Goal: Task Accomplishment & Management: Manage account settings

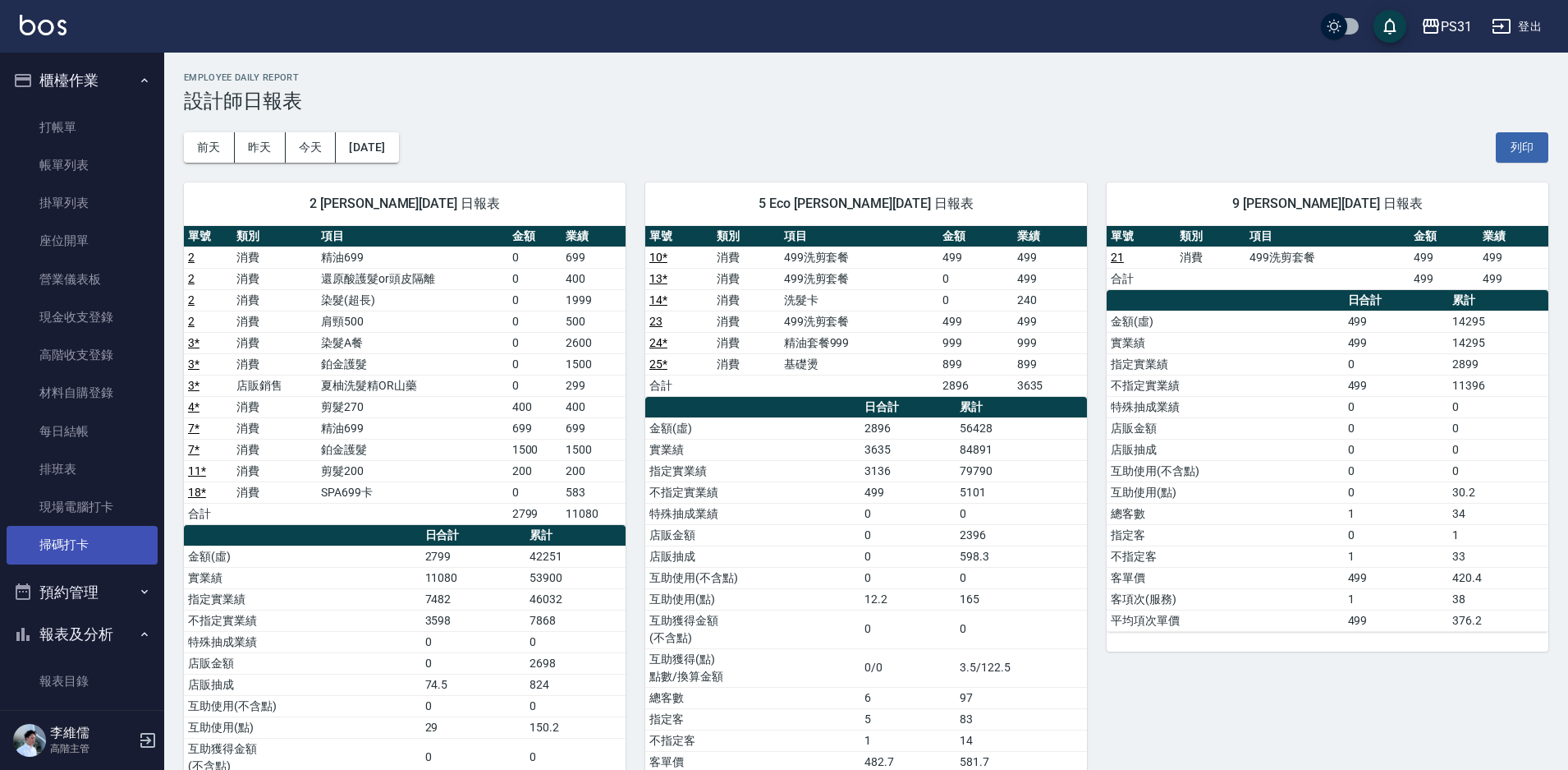
click at [74, 533] on link "掃碼打卡" at bounding box center [82, 544] width 151 height 37
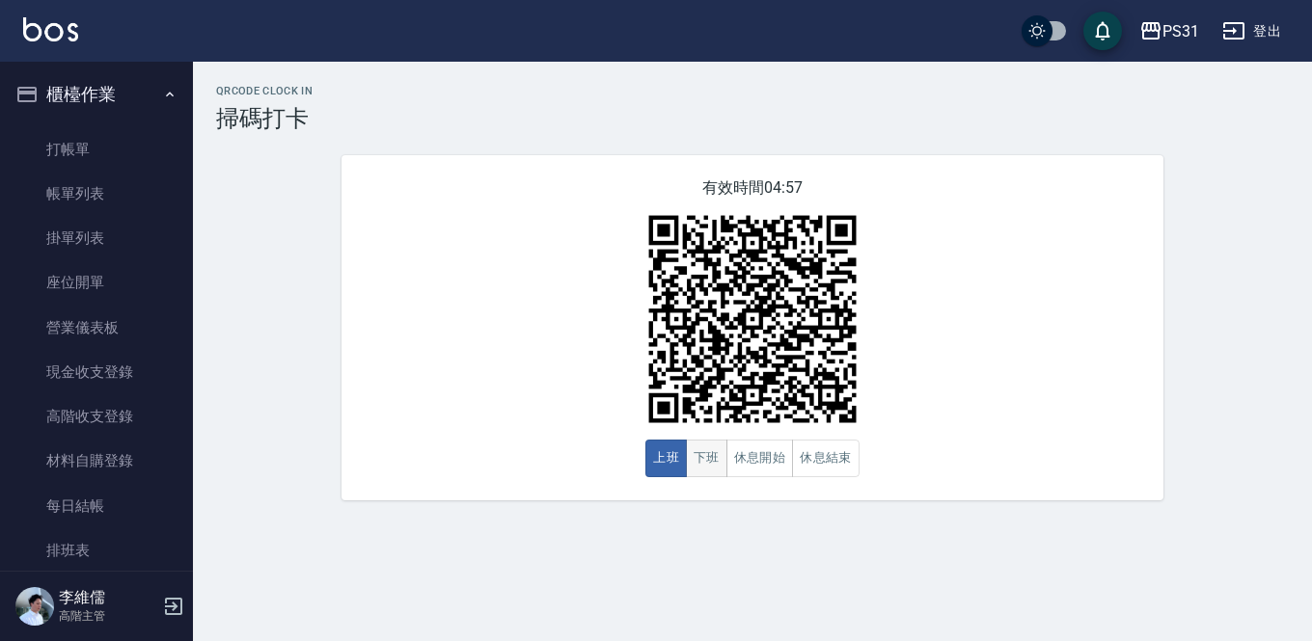
click at [705, 455] on button "下班" at bounding box center [706, 459] width 41 height 38
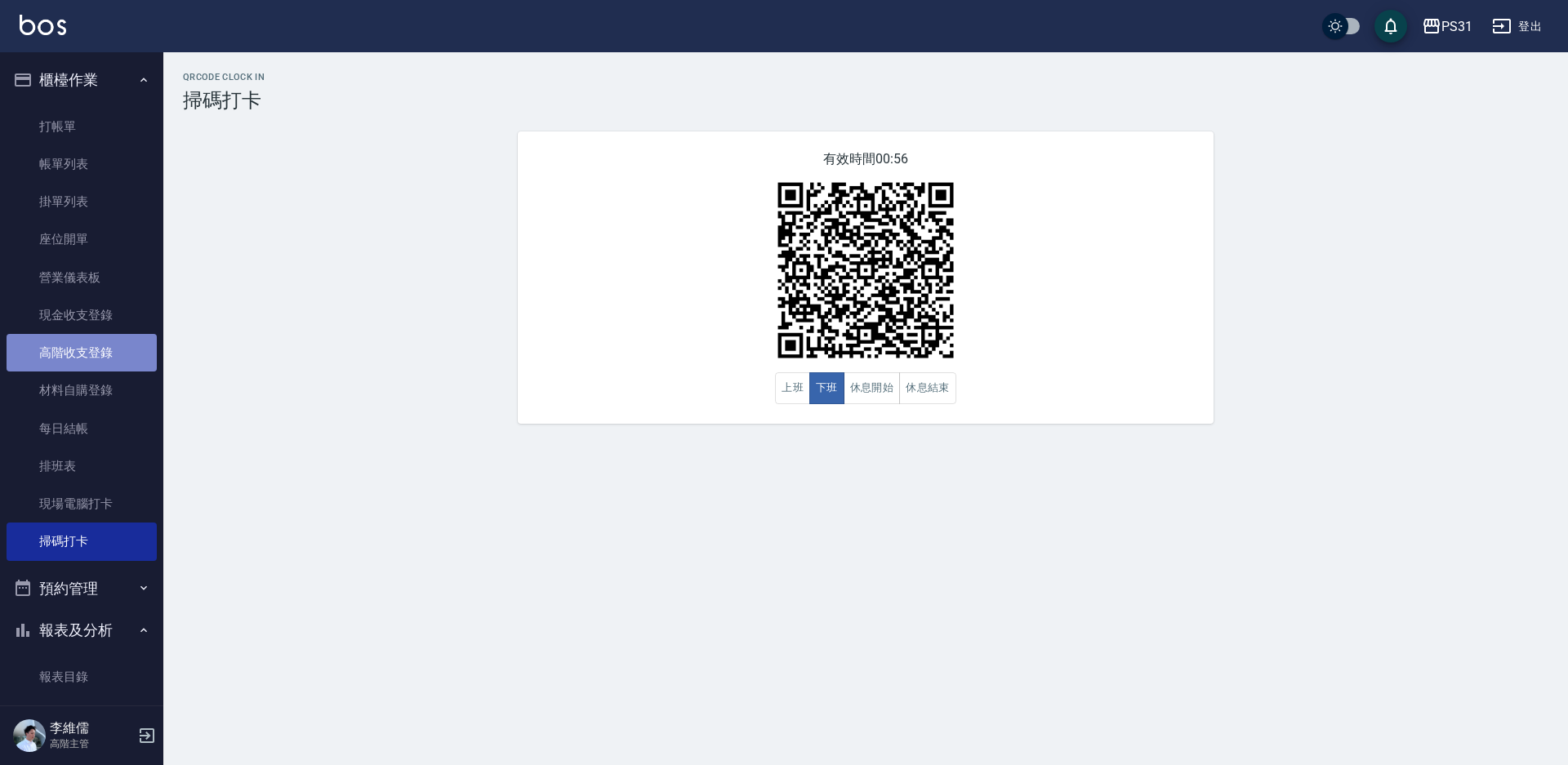
click at [98, 350] on link "高階收支登錄" at bounding box center [81, 352] width 150 height 37
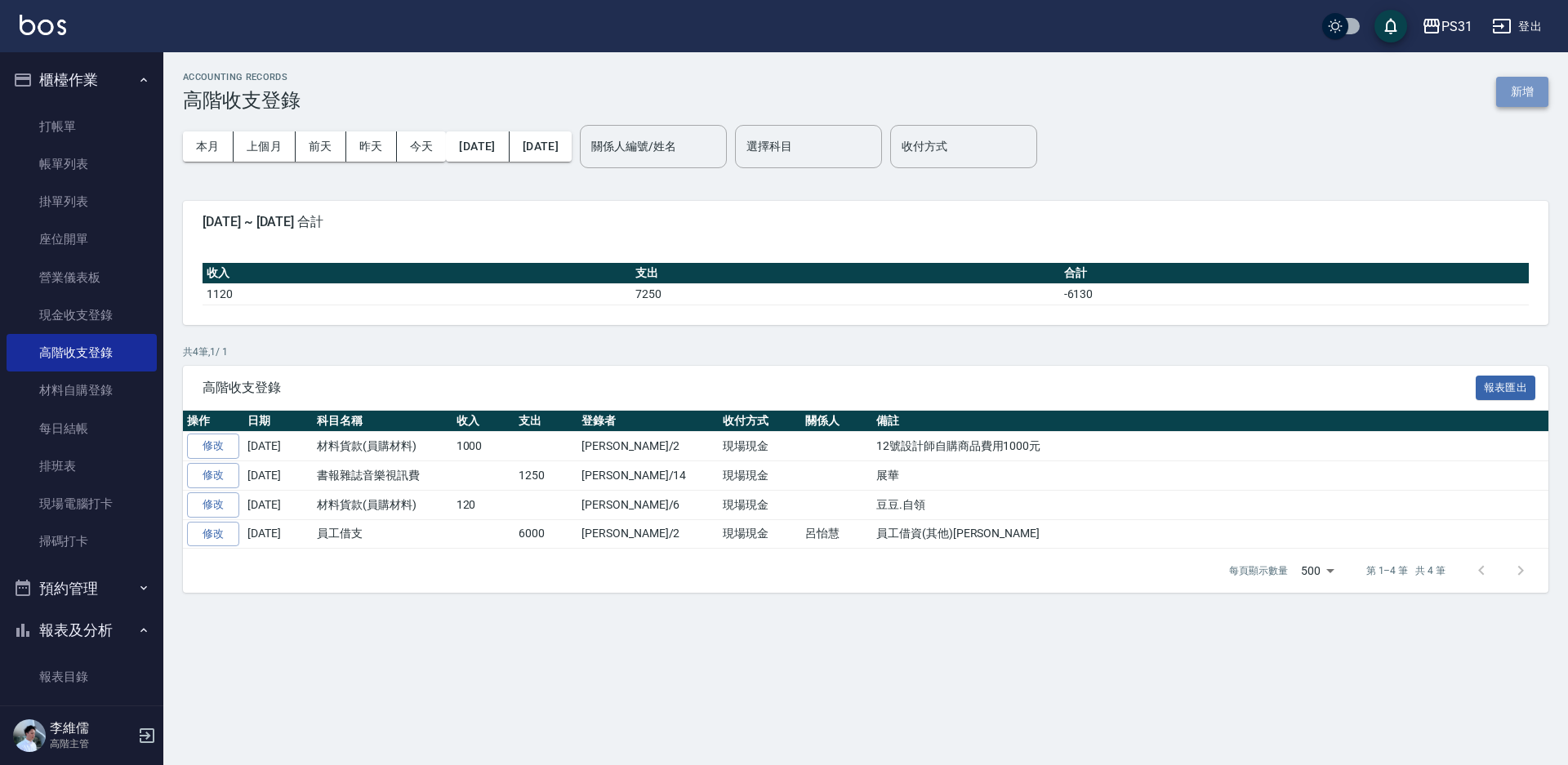
click at [1523, 98] on button "新增" at bounding box center [1522, 92] width 52 height 30
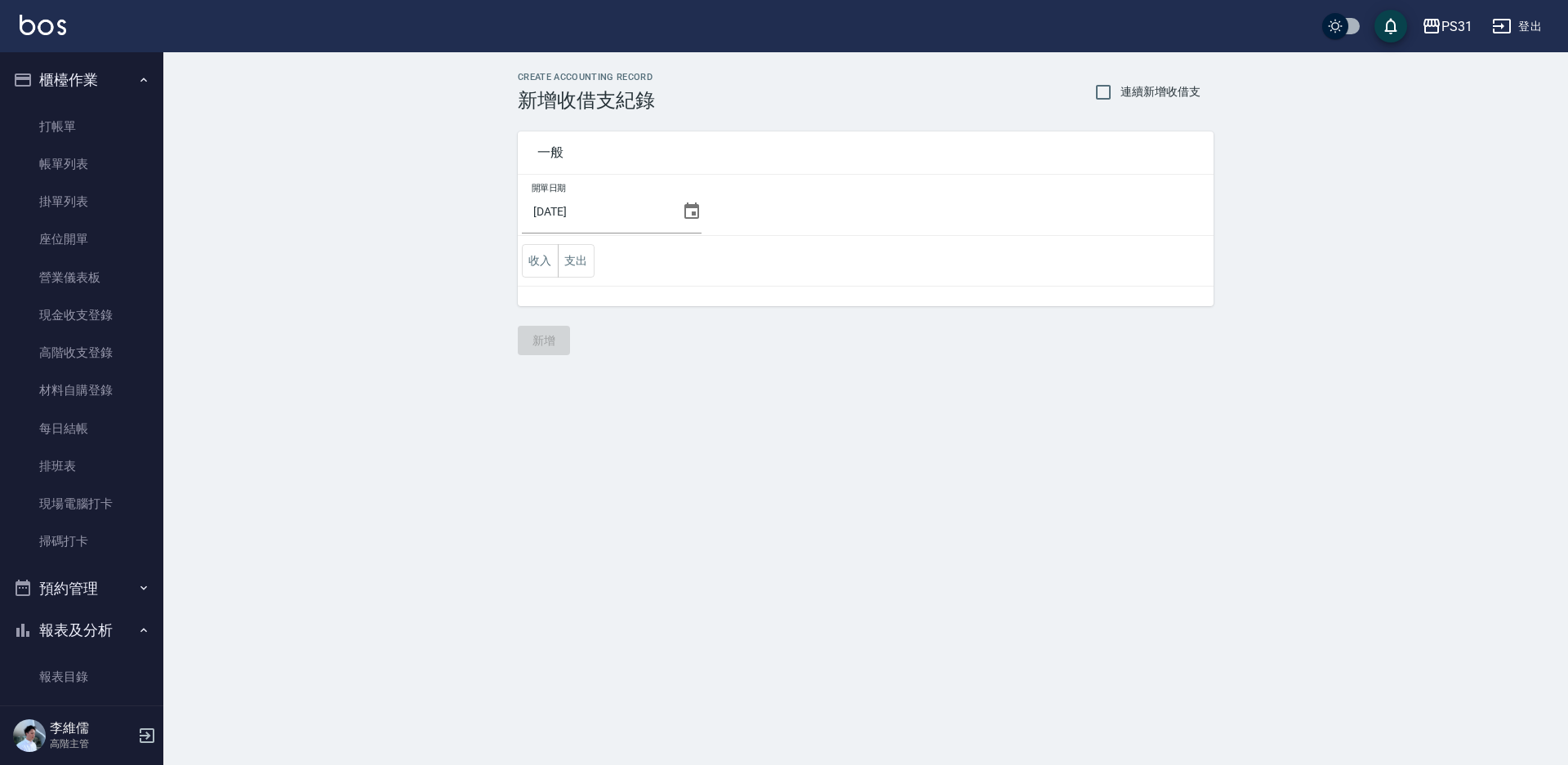
click at [690, 223] on div "2025/08/12" at bounding box center [611, 212] width 179 height 44
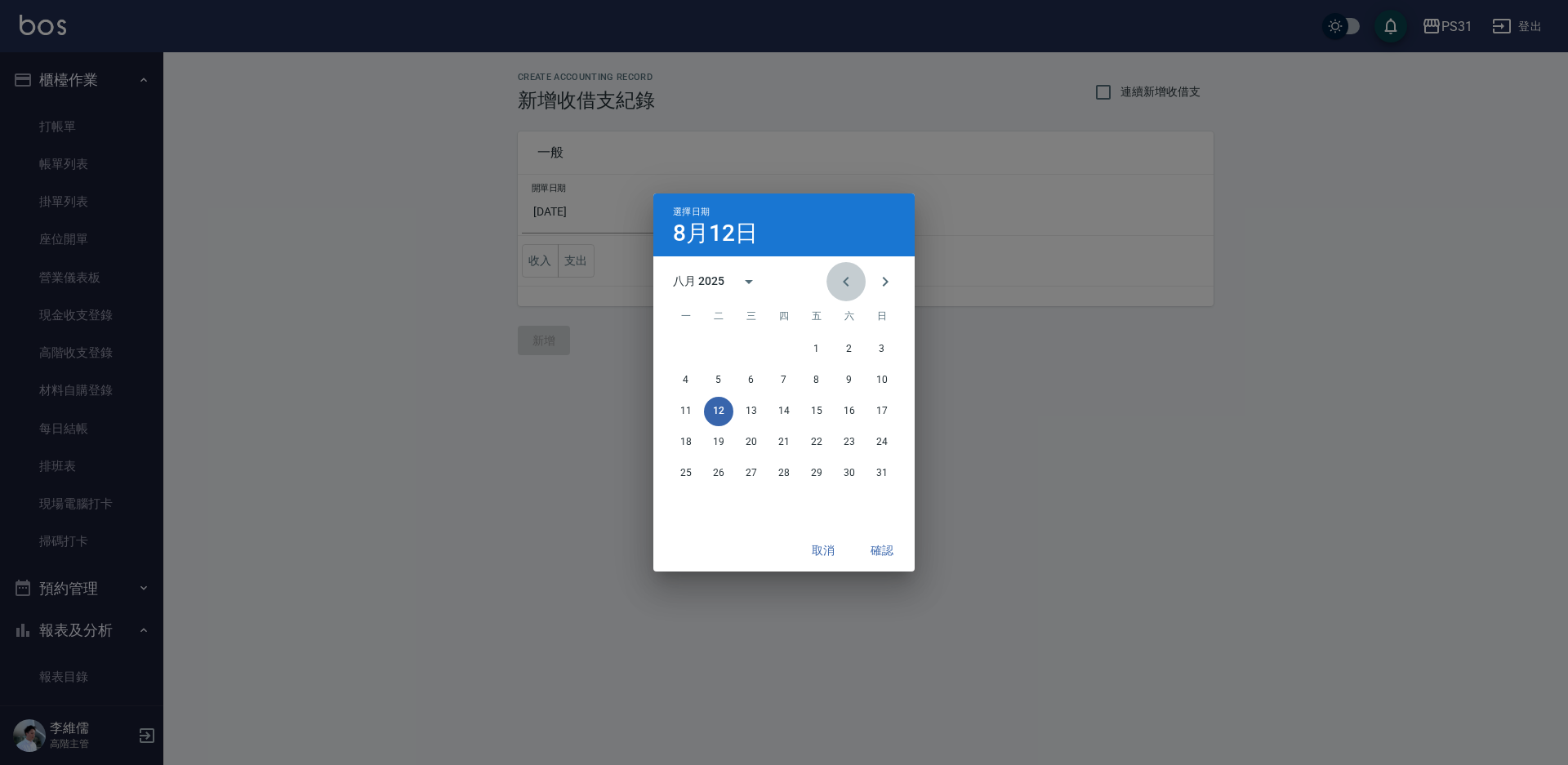
click at [835, 273] on button "Previous month" at bounding box center [846, 282] width 39 height 39
click at [791, 480] on button "31" at bounding box center [784, 473] width 30 height 30
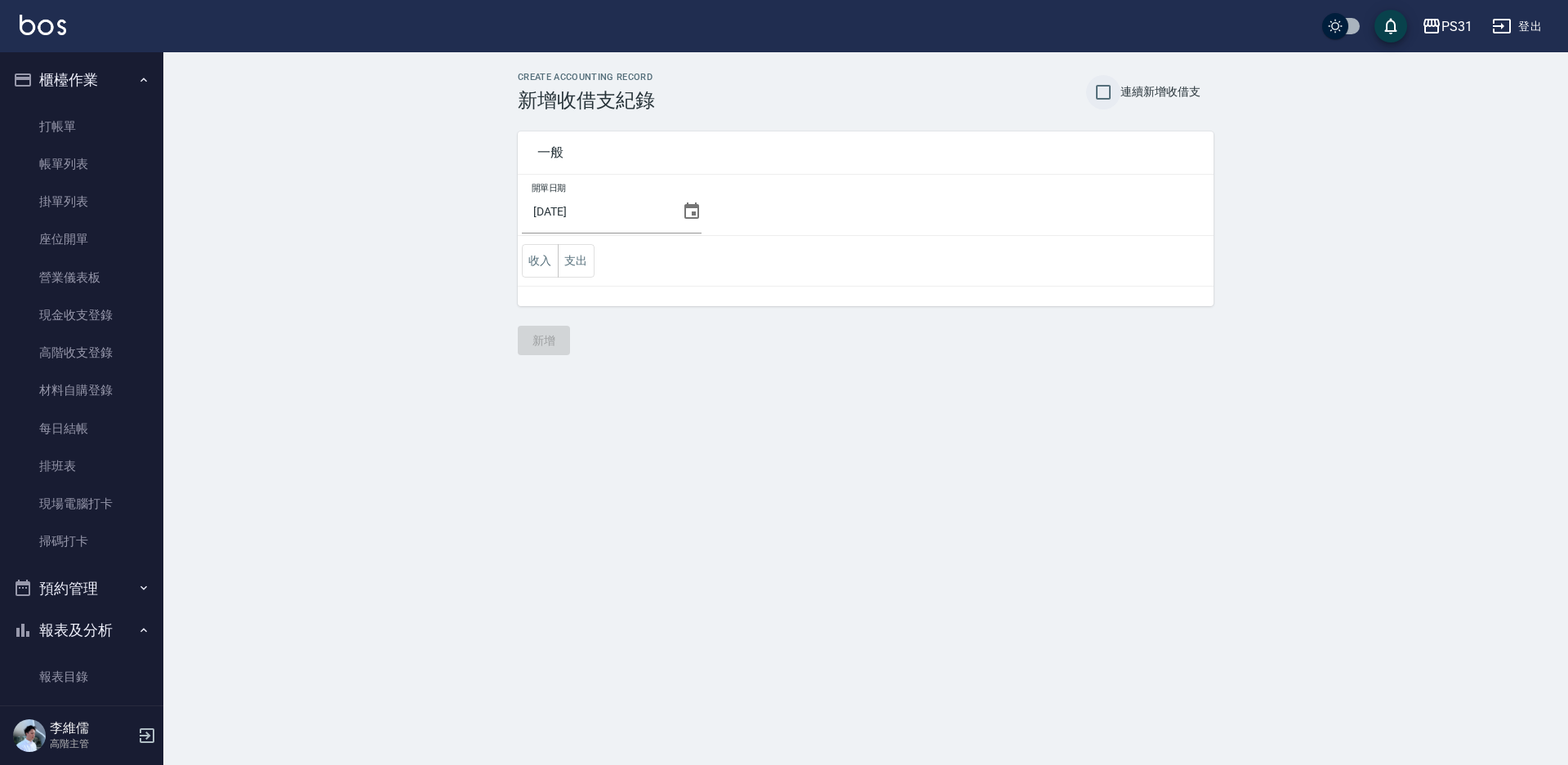
click at [1091, 84] on input "連續新增收借支" at bounding box center [1103, 92] width 35 height 35
checkbox input "true"
click at [585, 268] on button "支出" at bounding box center [576, 261] width 36 height 34
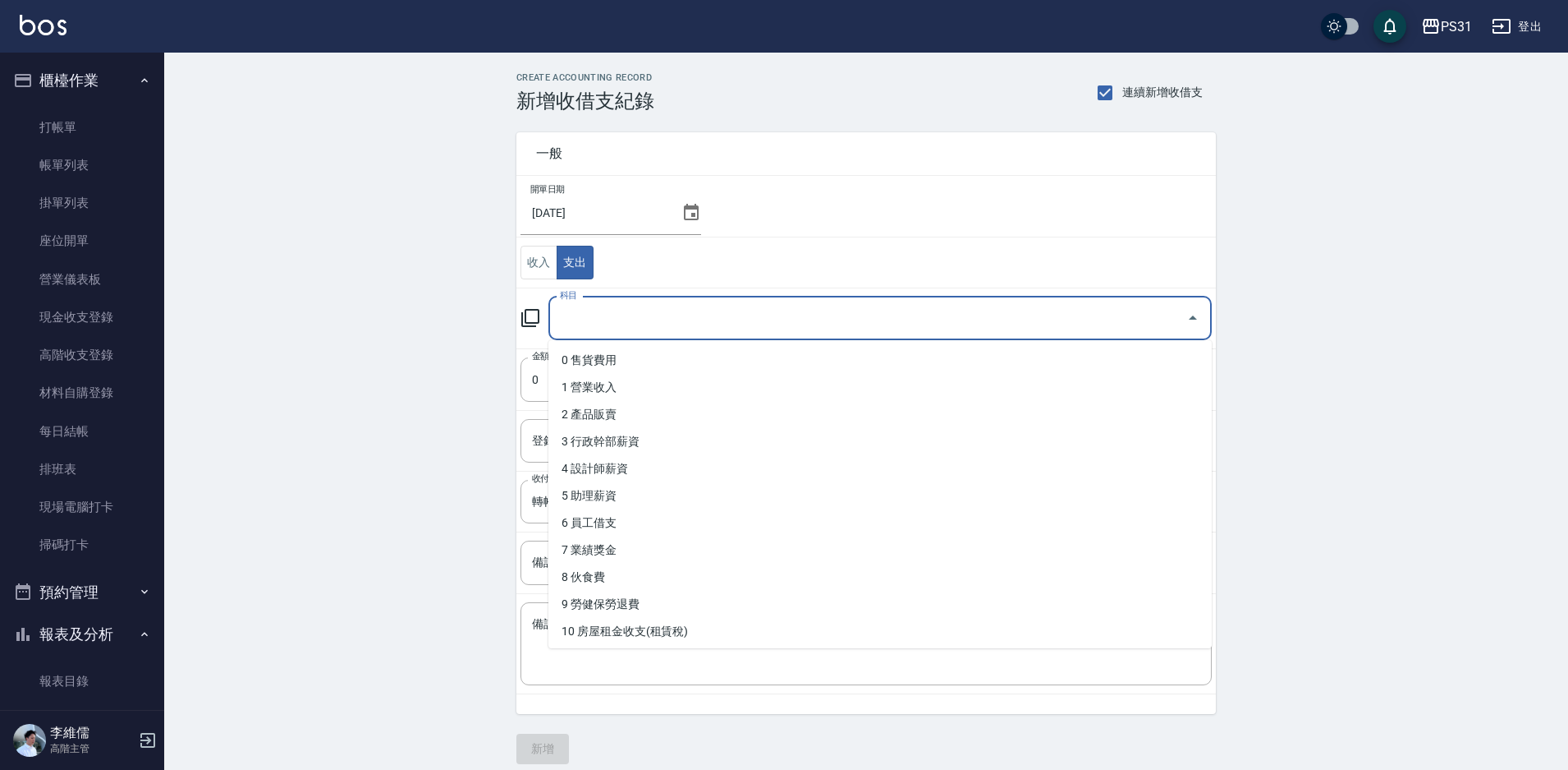
click at [855, 320] on input "科目" at bounding box center [867, 319] width 624 height 29
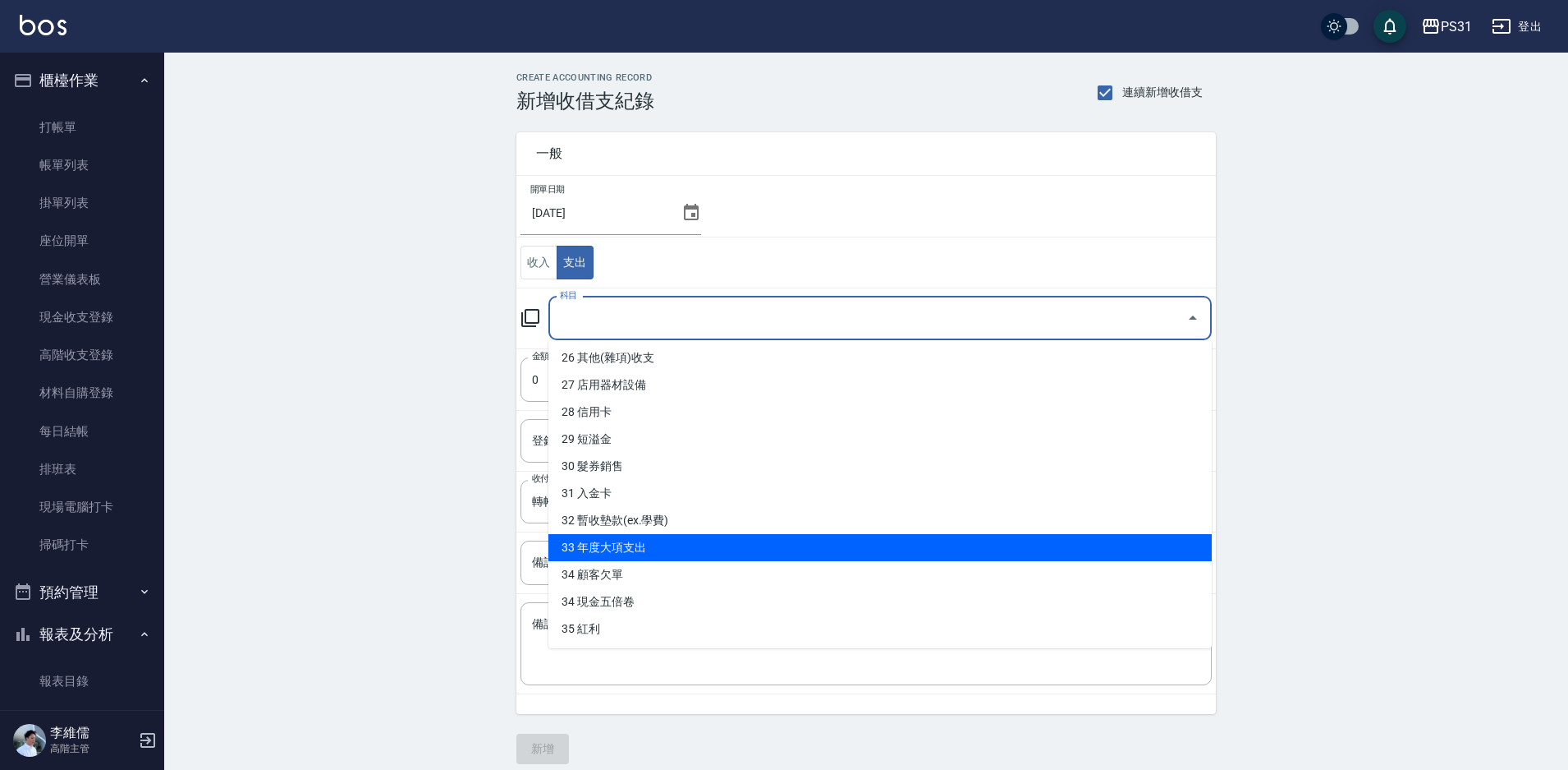
scroll to position [790, 0]
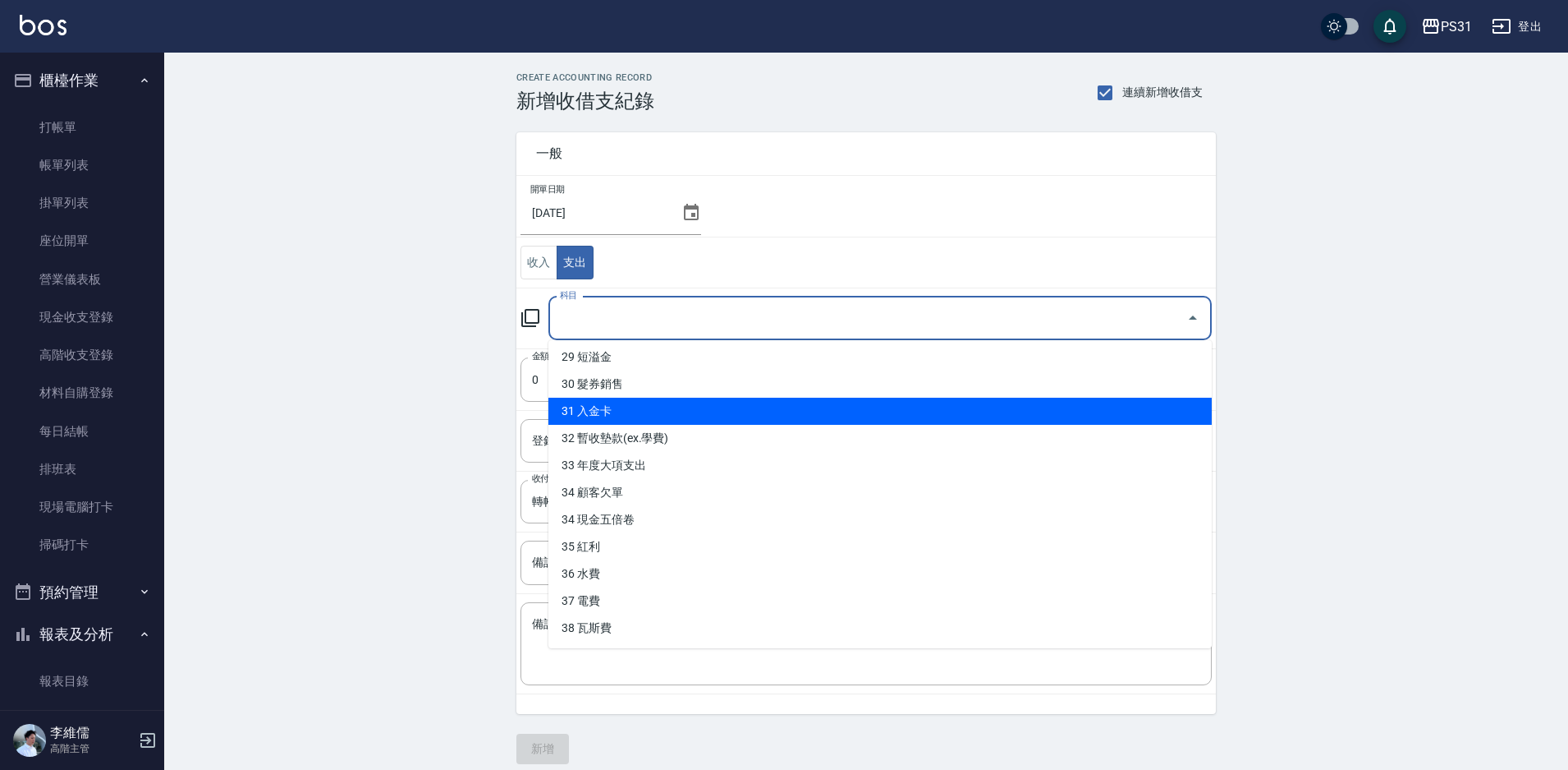
click at [663, 414] on li "31 入金卡" at bounding box center [879, 411] width 663 height 27
type input "31 入金卡"
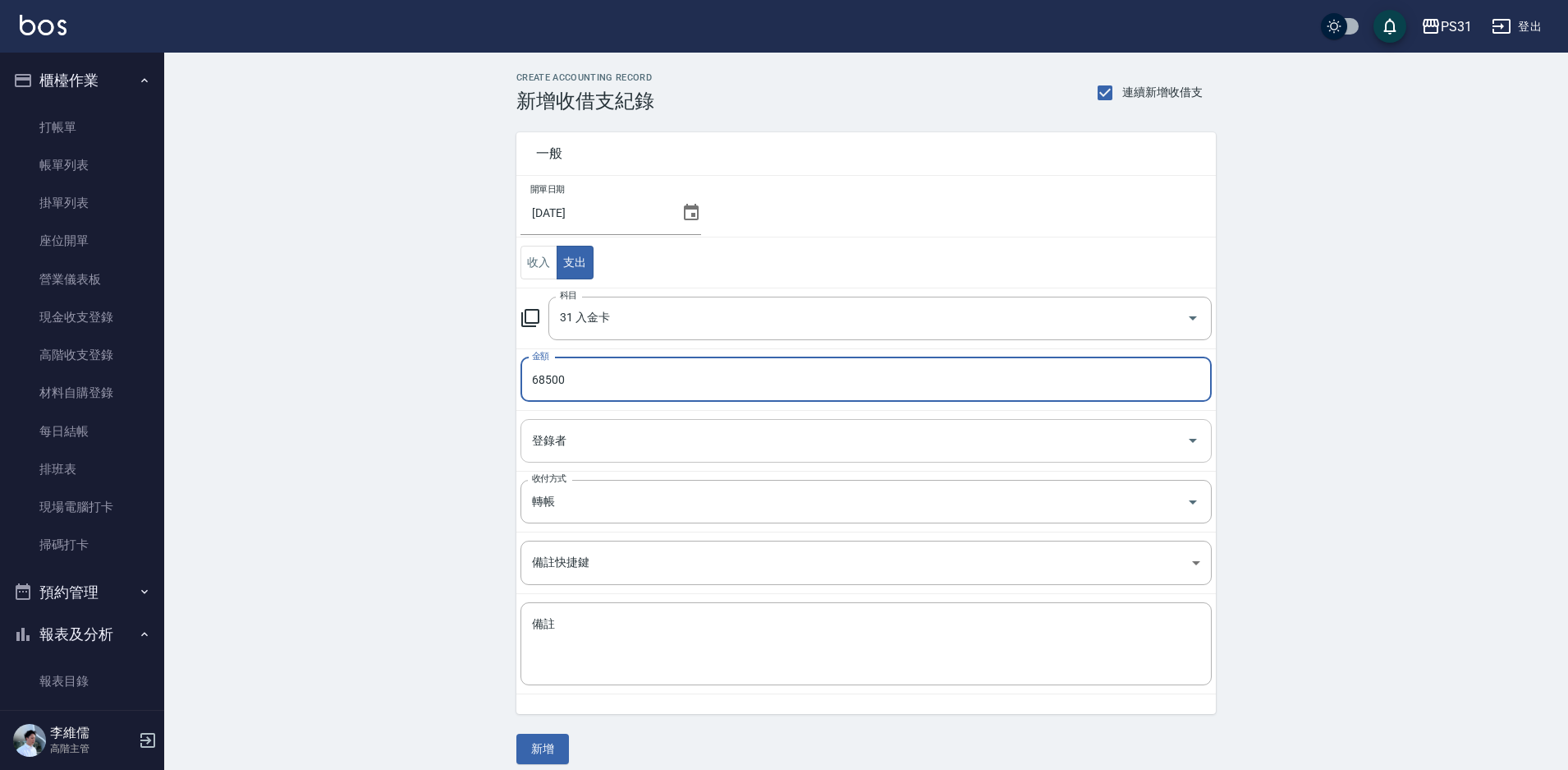
type input "68500"
click at [600, 441] on input "登錄者" at bounding box center [854, 441] width 652 height 29
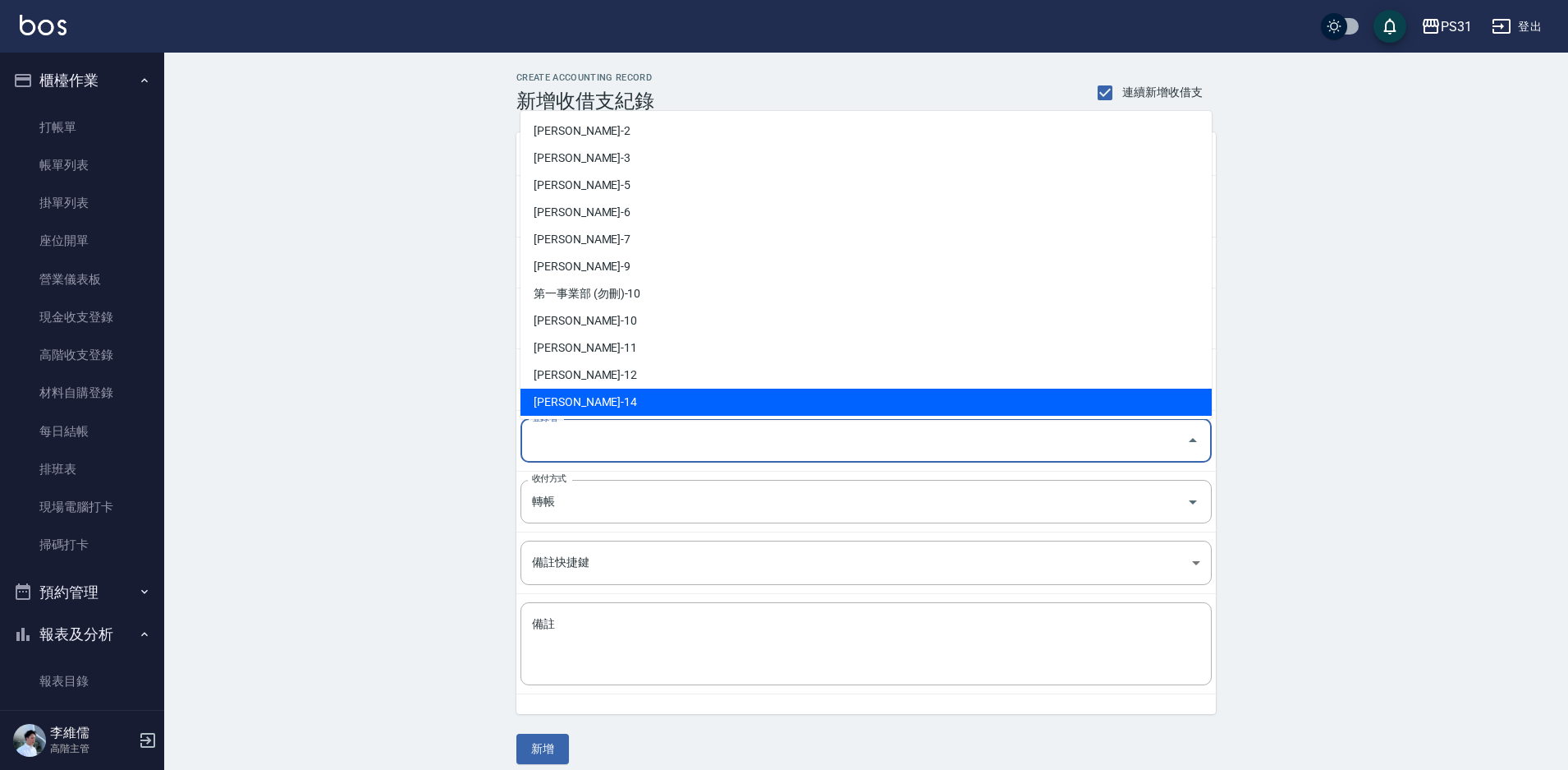
click at [589, 396] on li "[PERSON_NAME]-14" at bounding box center [867, 402] width 691 height 27
type input "[PERSON_NAME]-14"
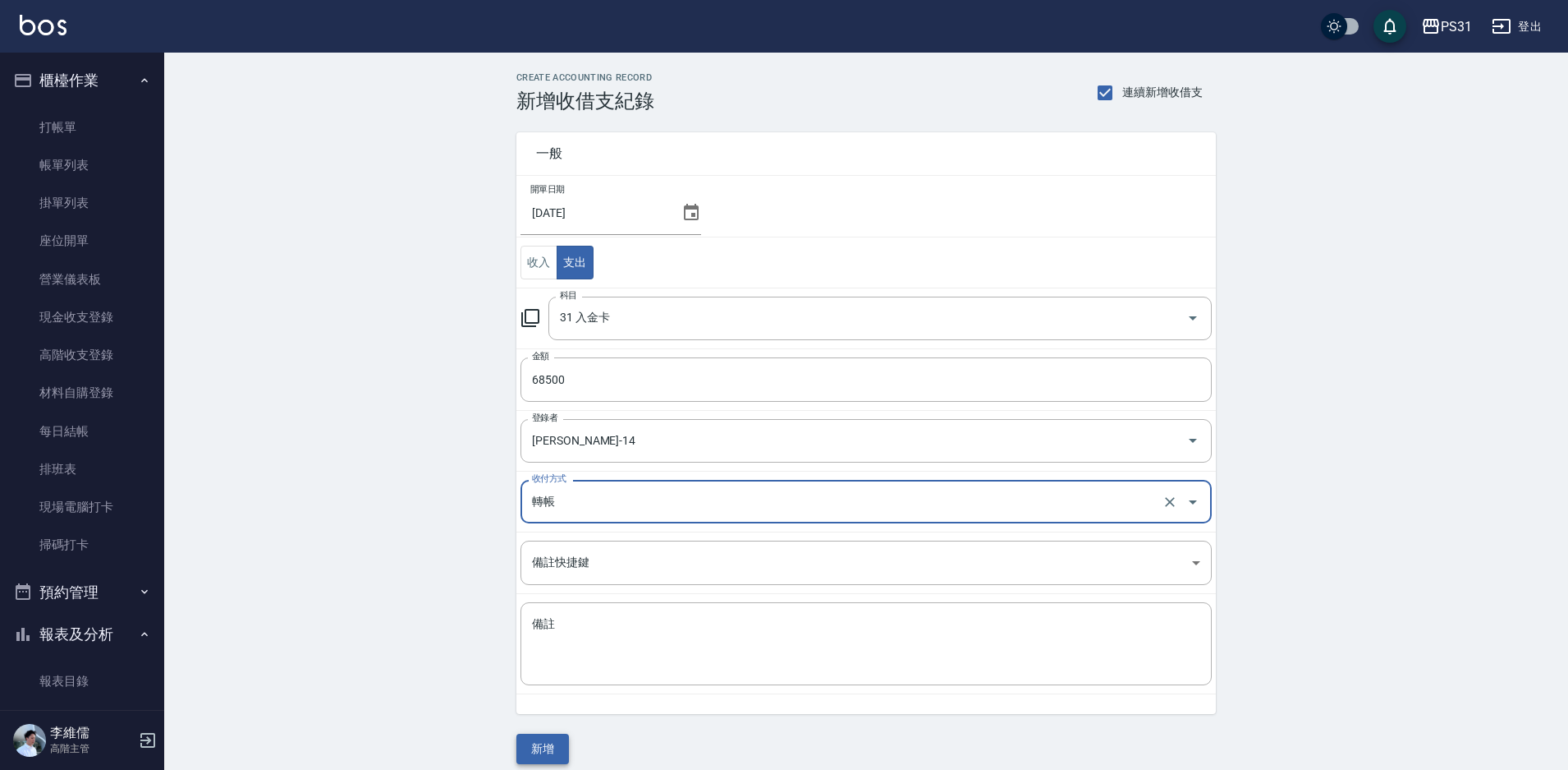
click at [557, 742] on button "新增" at bounding box center [543, 749] width 53 height 31
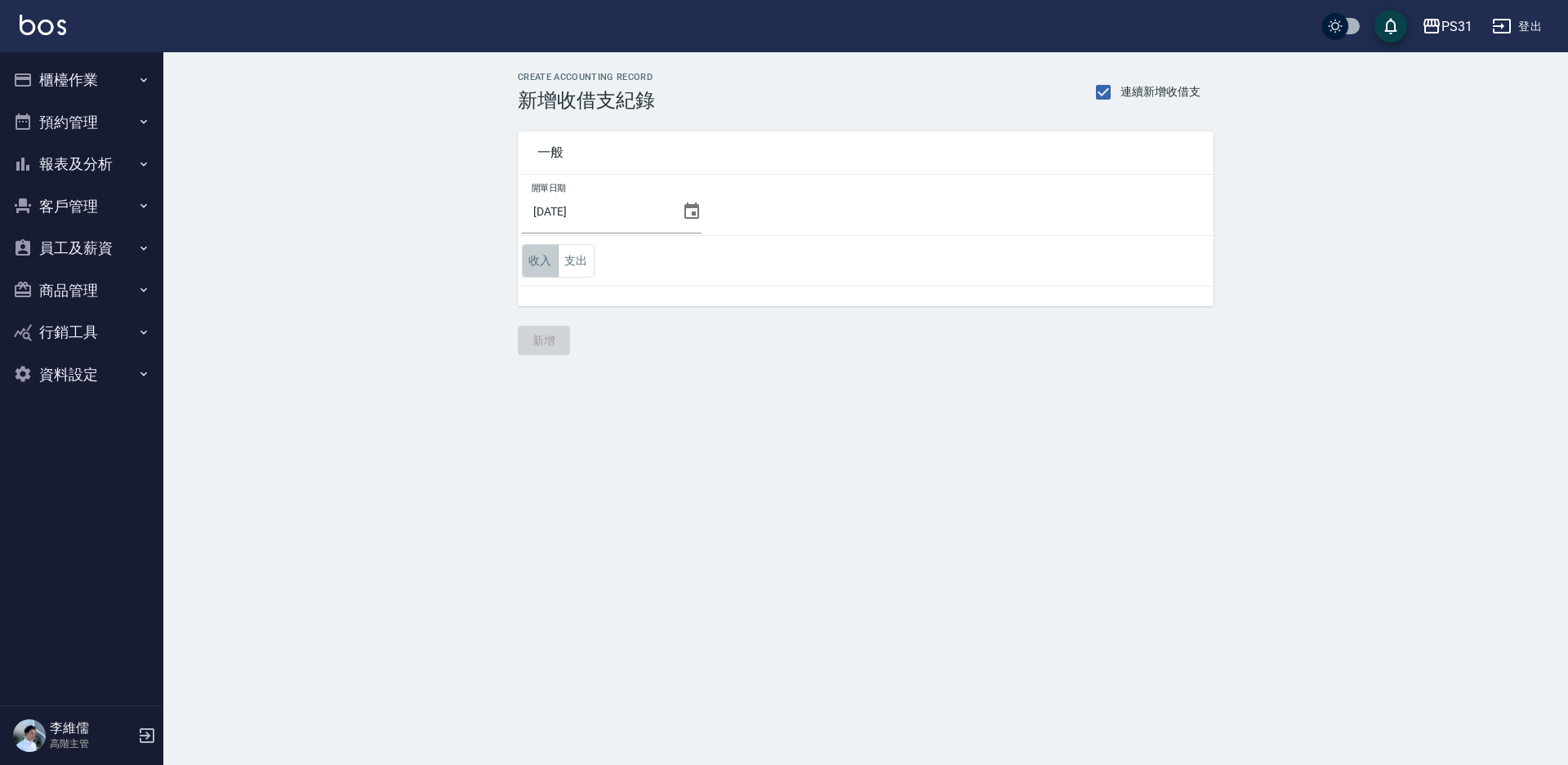
click at [532, 261] on button "收入" at bounding box center [539, 261] width 36 height 34
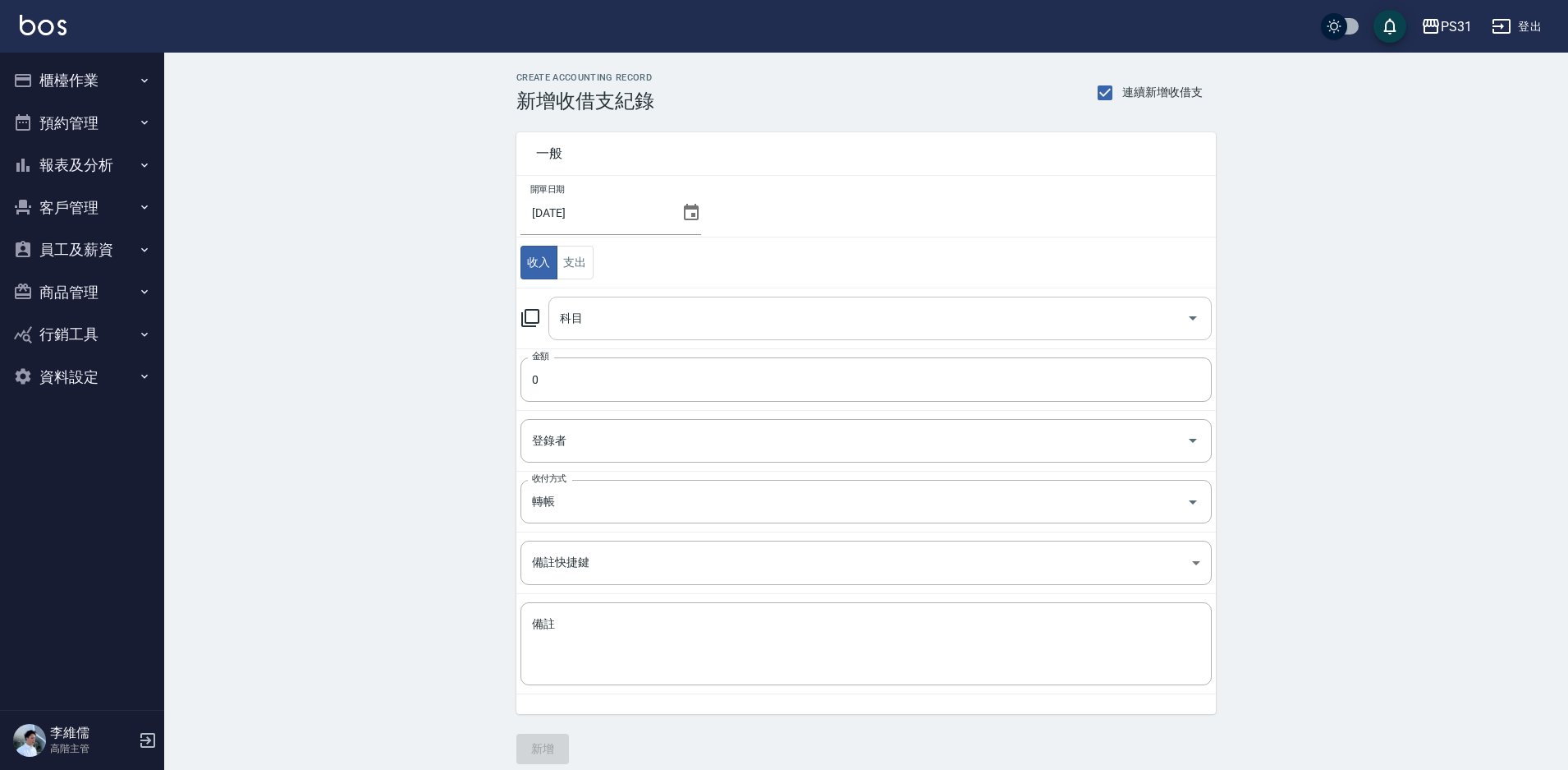
click at [684, 316] on input "科目" at bounding box center [867, 319] width 624 height 29
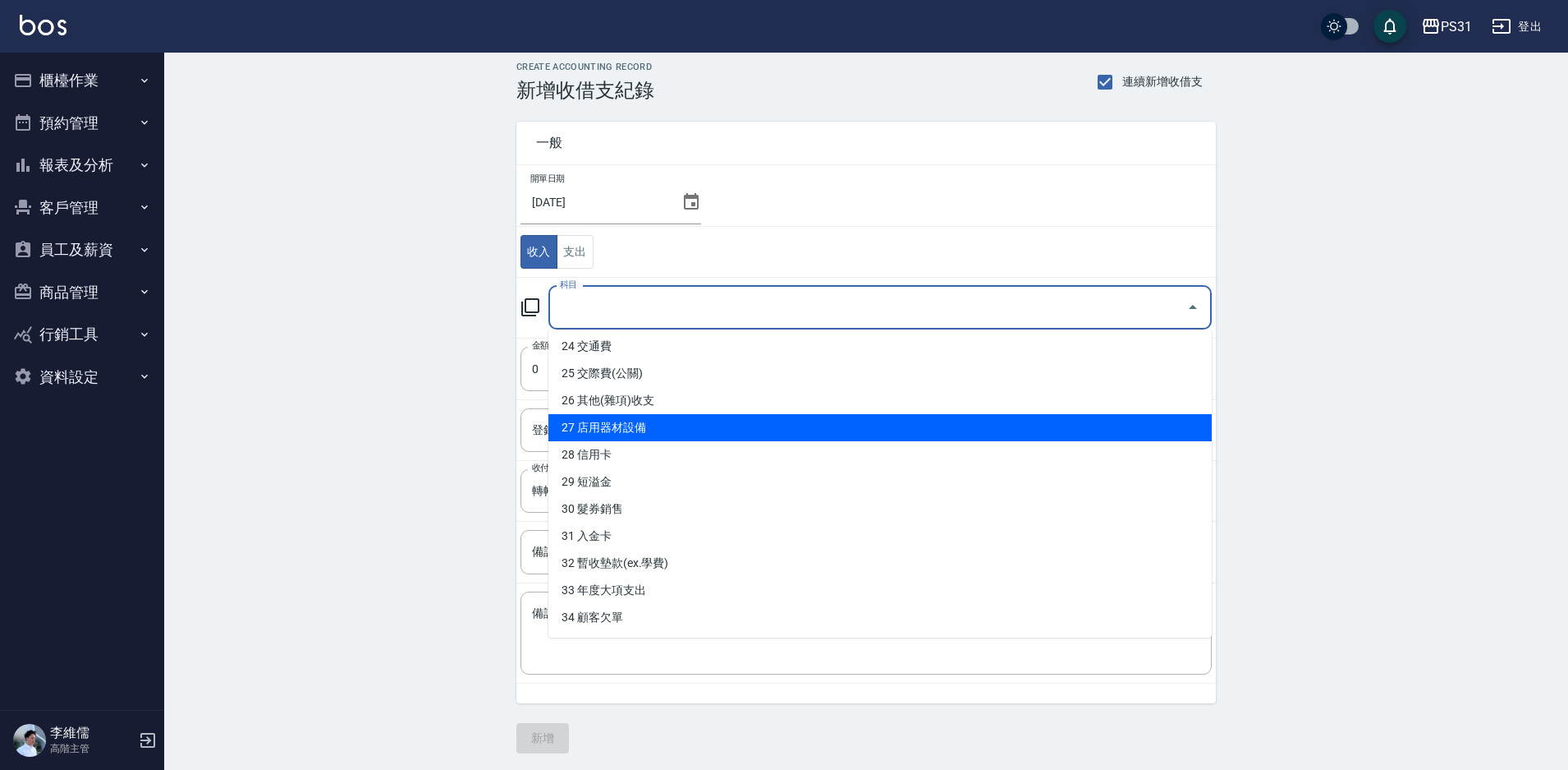
scroll to position [14, 0]
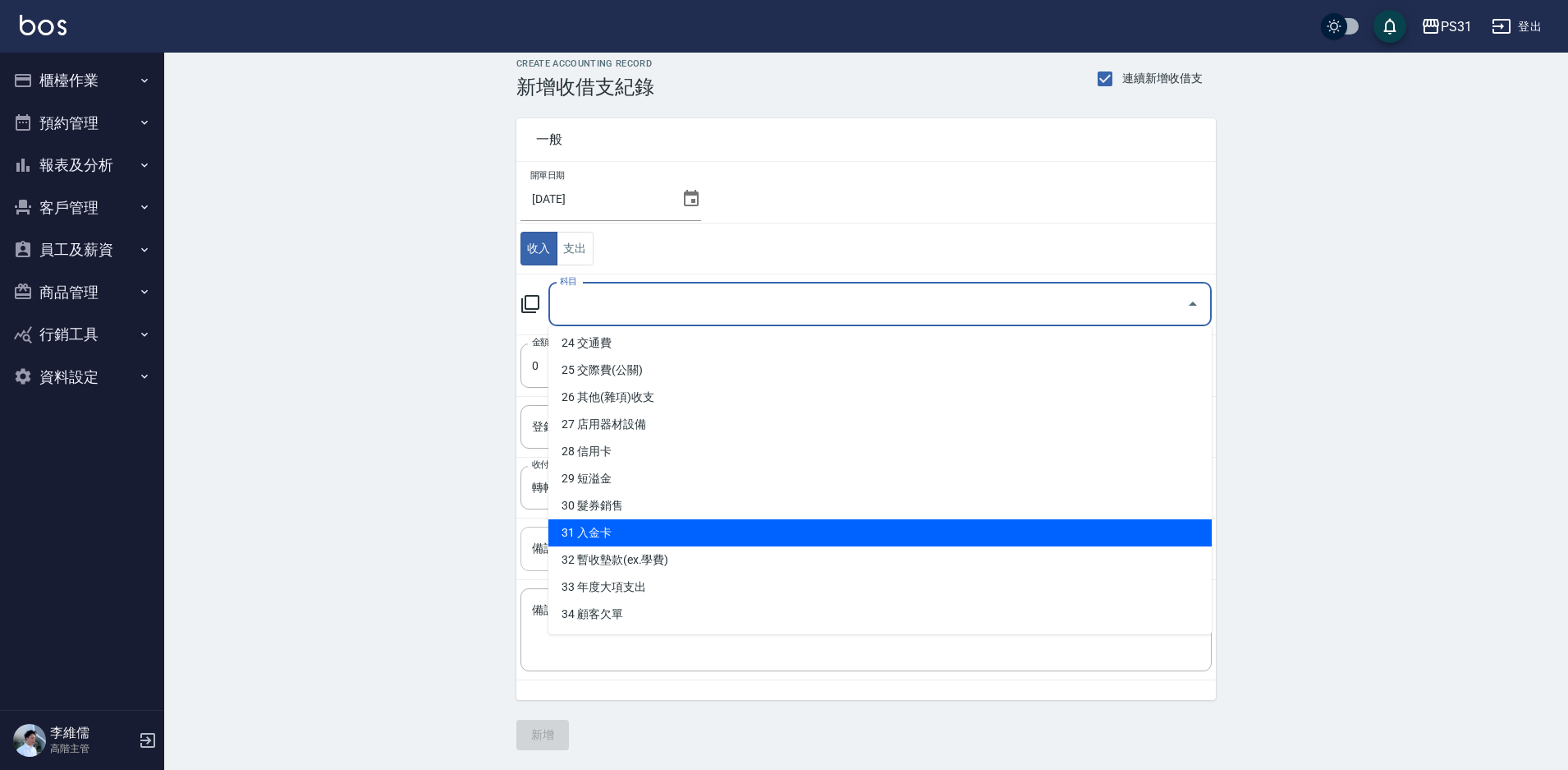
click at [632, 533] on li "31 入金卡" at bounding box center [879, 533] width 663 height 27
type input "31 入金卡"
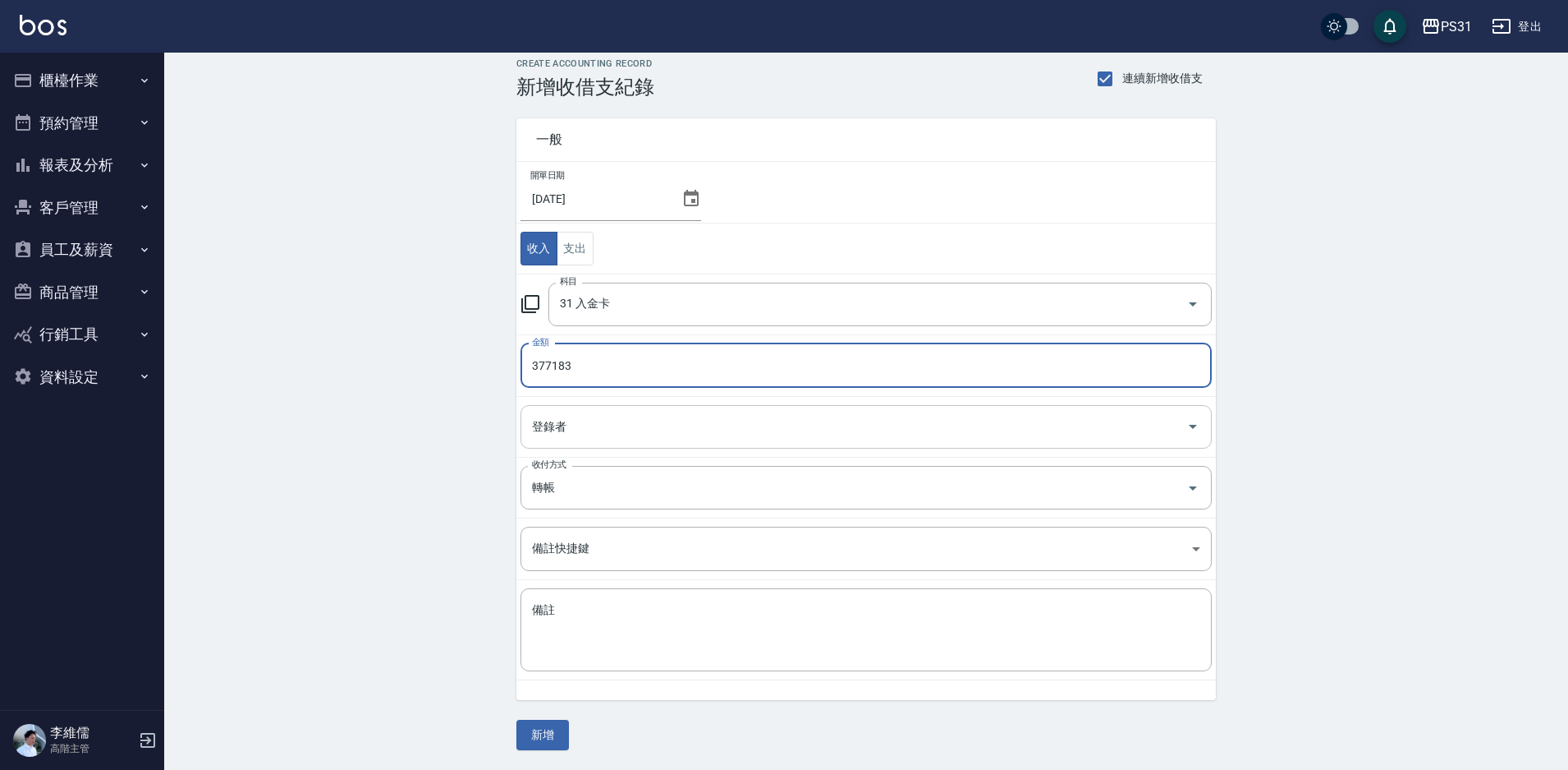
type input "377183"
click at [598, 428] on input "登錄者" at bounding box center [854, 427] width 652 height 29
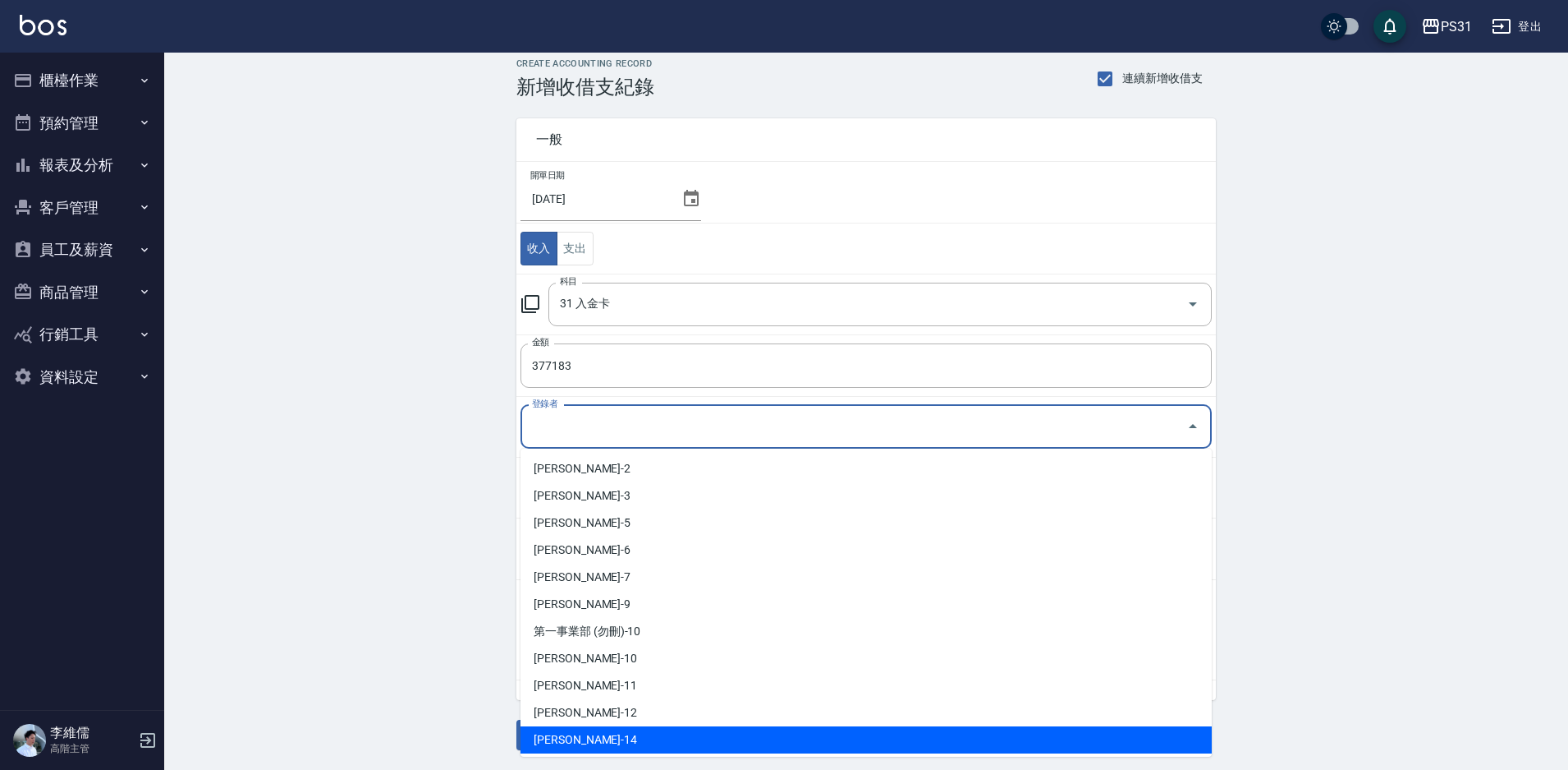
click at [597, 738] on li "[PERSON_NAME]-14" at bounding box center [867, 740] width 691 height 27
type input "[PERSON_NAME]-14"
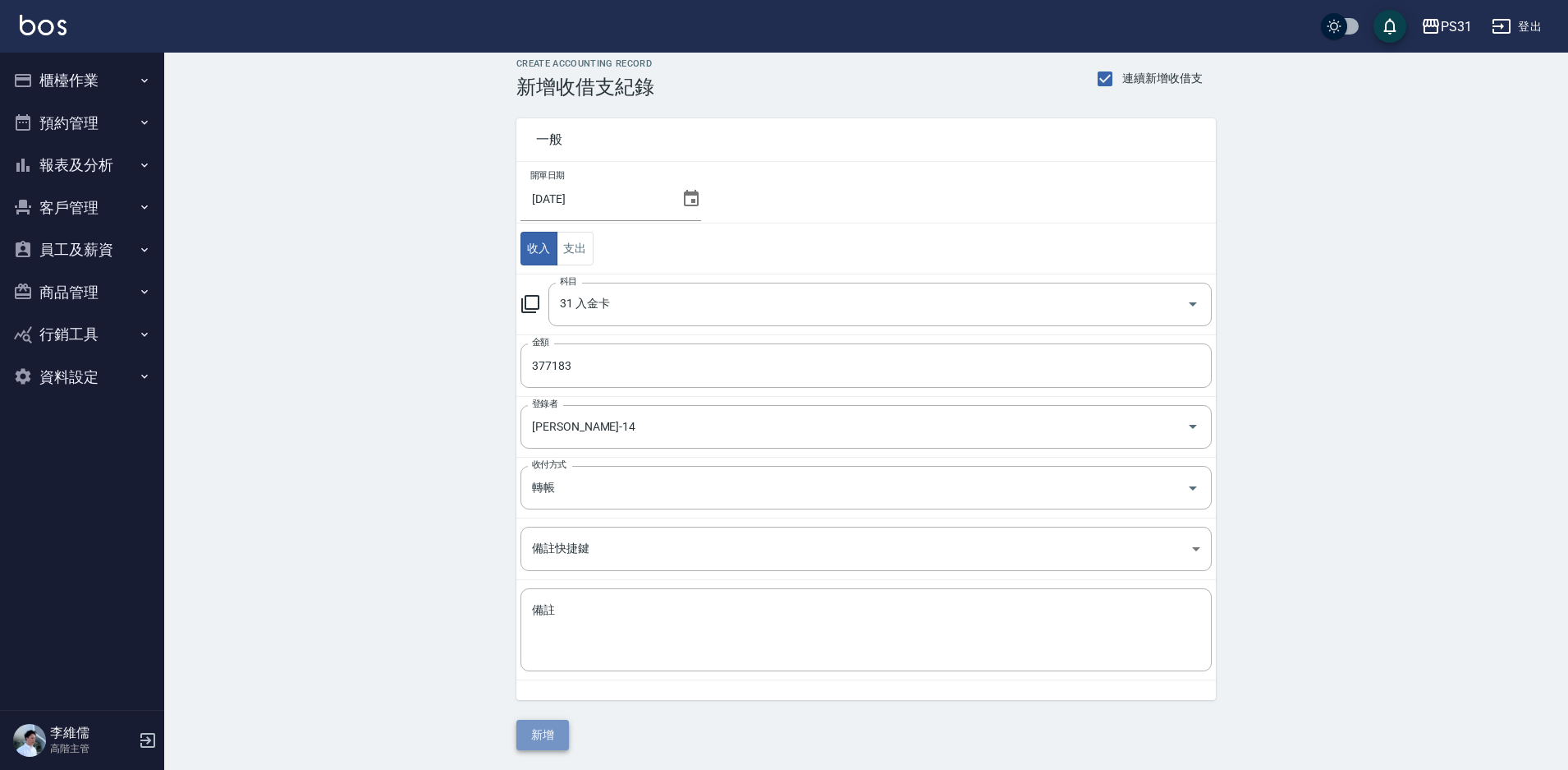
click at [548, 729] on button "新增" at bounding box center [543, 735] width 53 height 31
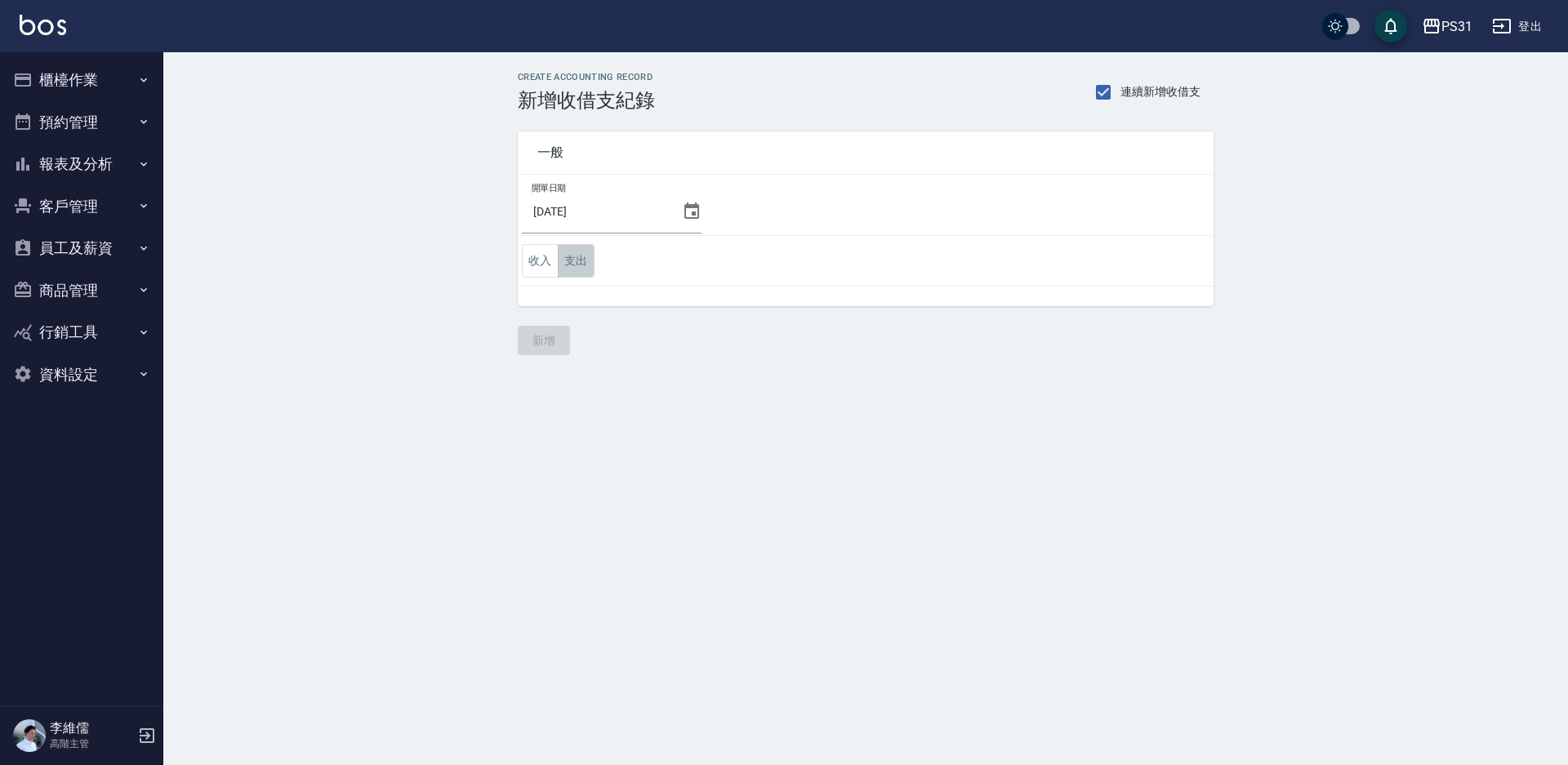
click at [583, 262] on button "支出" at bounding box center [576, 261] width 36 height 34
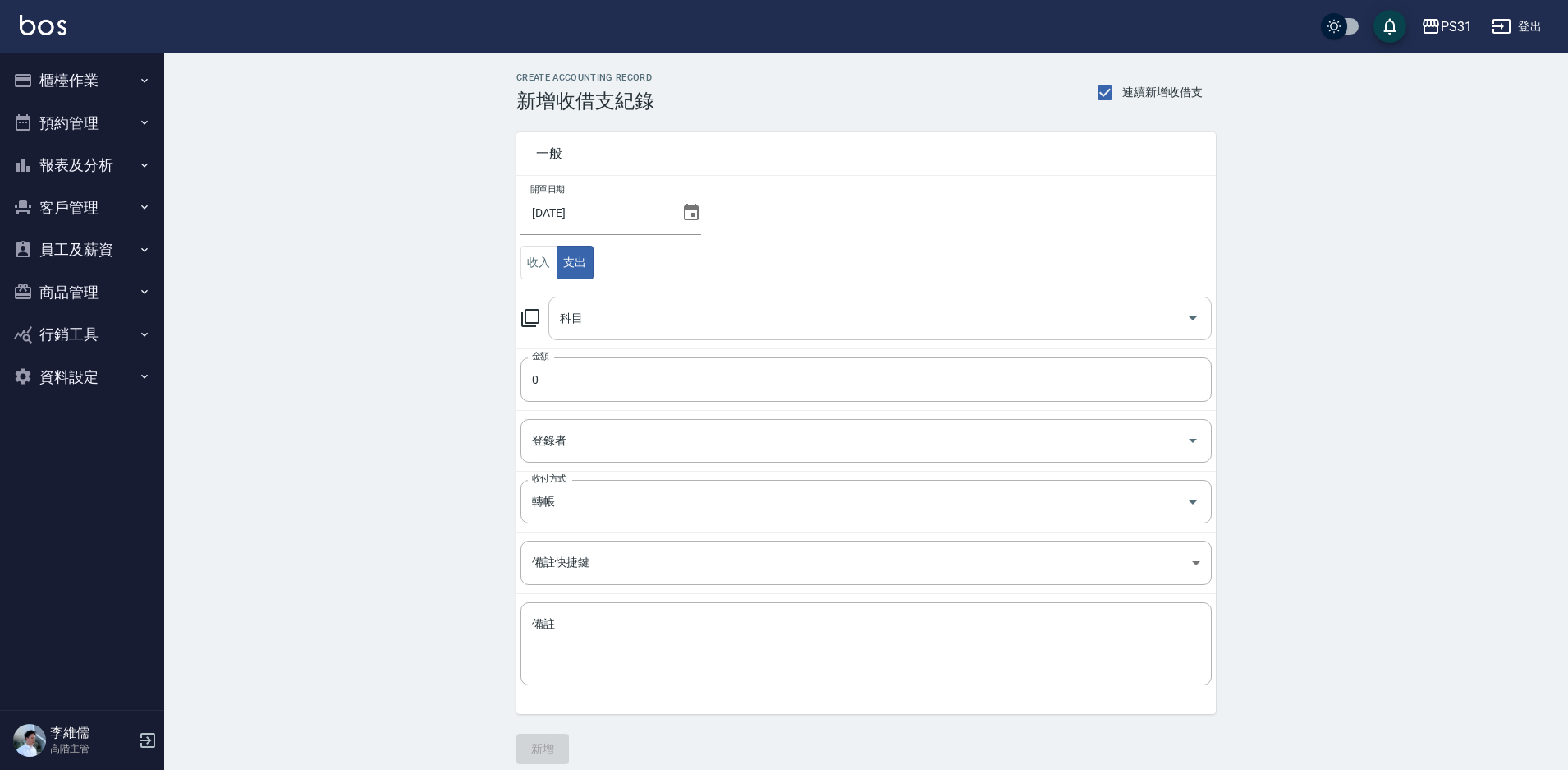
click at [627, 300] on div "科目" at bounding box center [879, 318] width 663 height 43
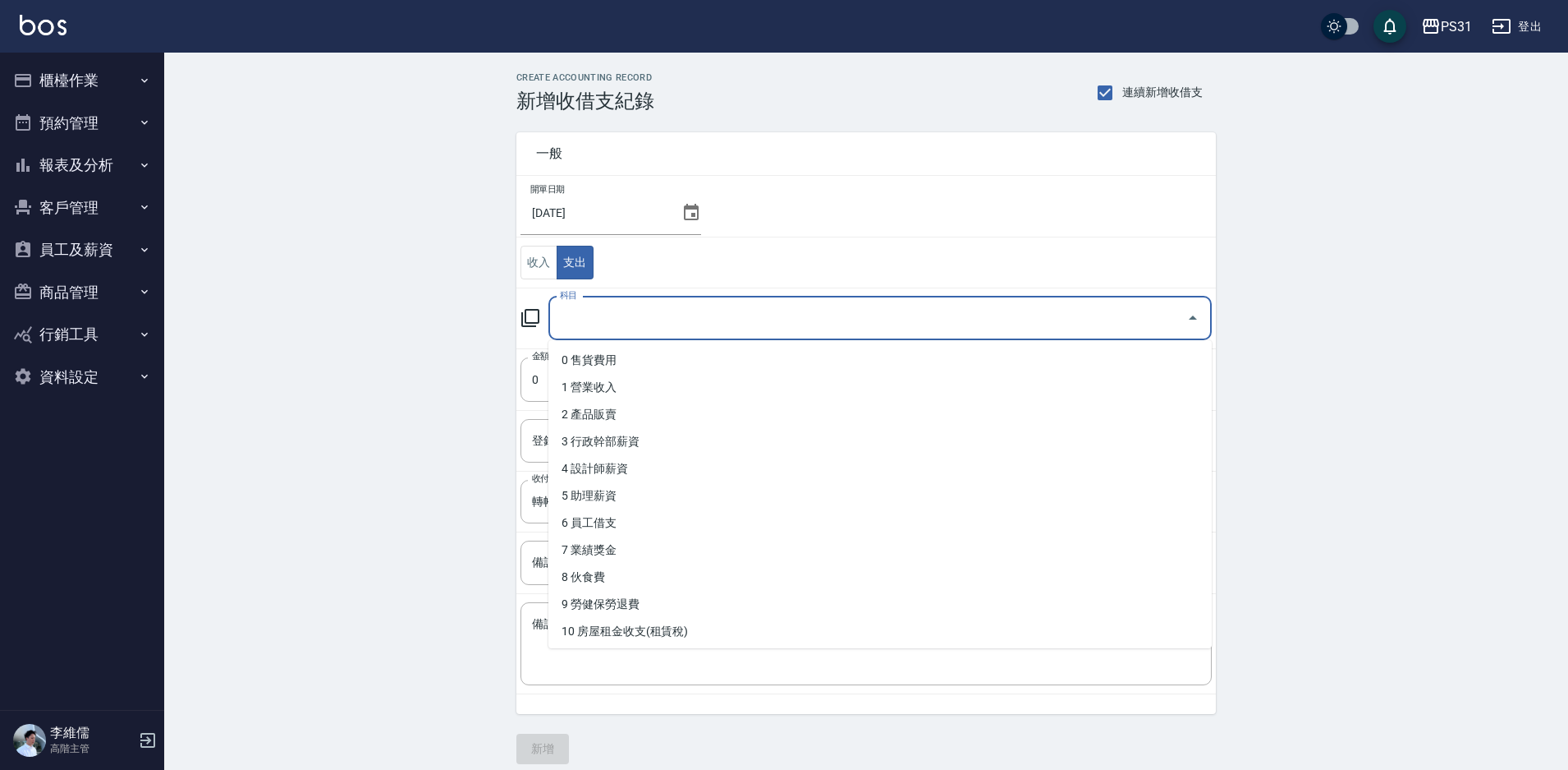
click at [627, 304] on input "科目" at bounding box center [867, 319] width 624 height 29
click at [644, 307] on input "科目" at bounding box center [867, 319] width 624 height 29
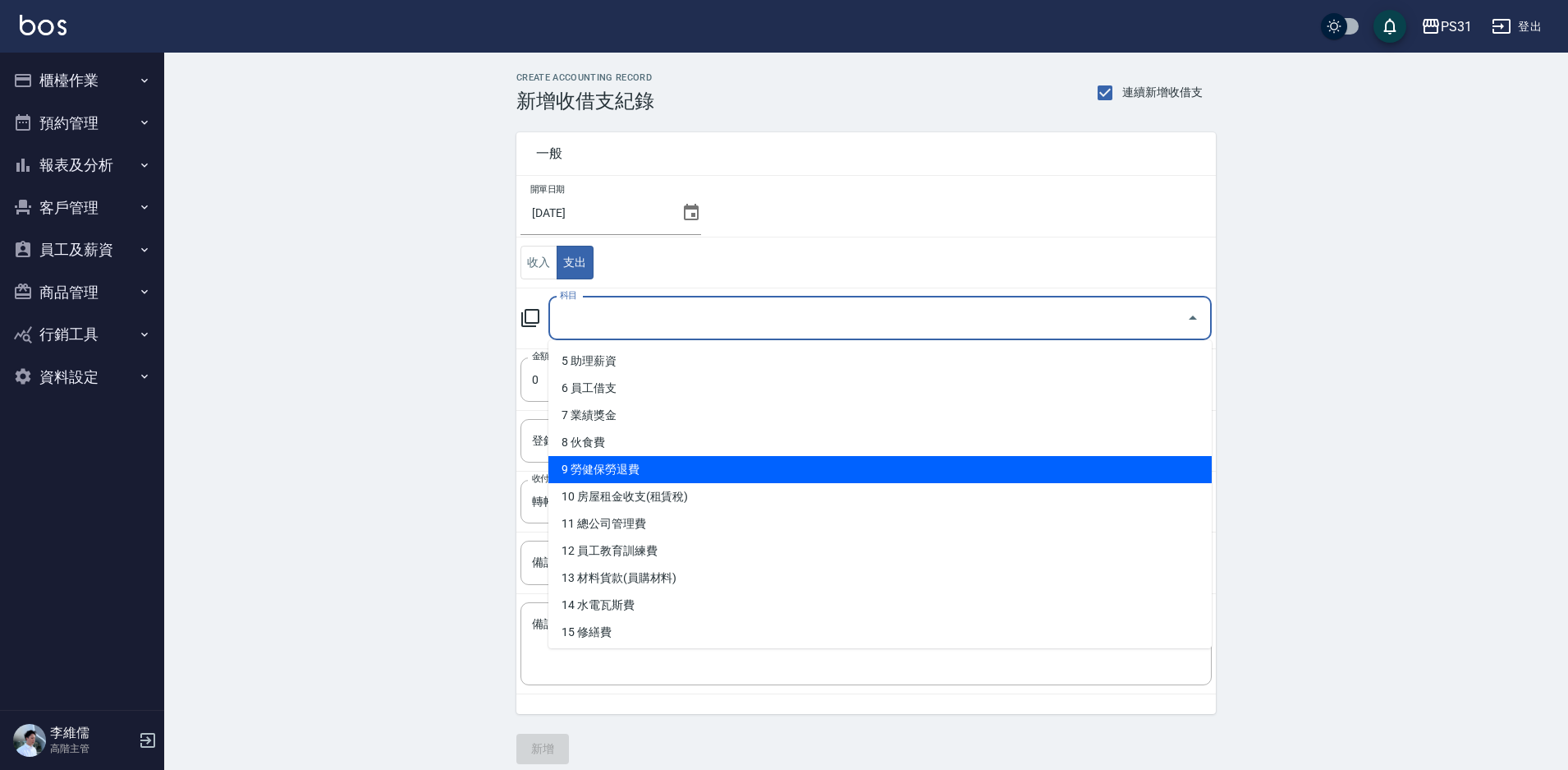
scroll to position [164, 0]
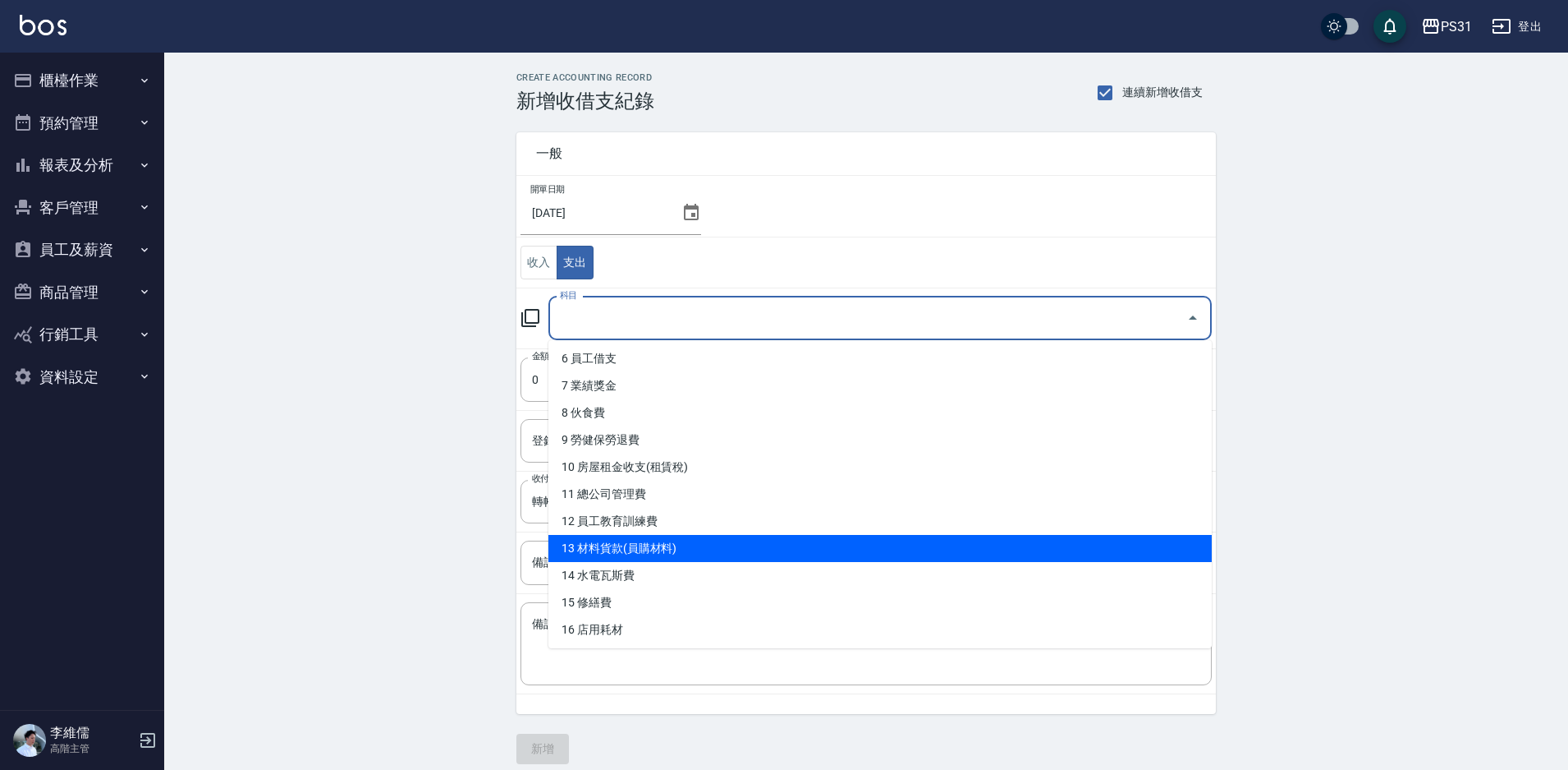
click at [694, 551] on li "13 材料貨款(員購材料)" at bounding box center [879, 549] width 663 height 27
type input "13 材料貨款(員購材料)"
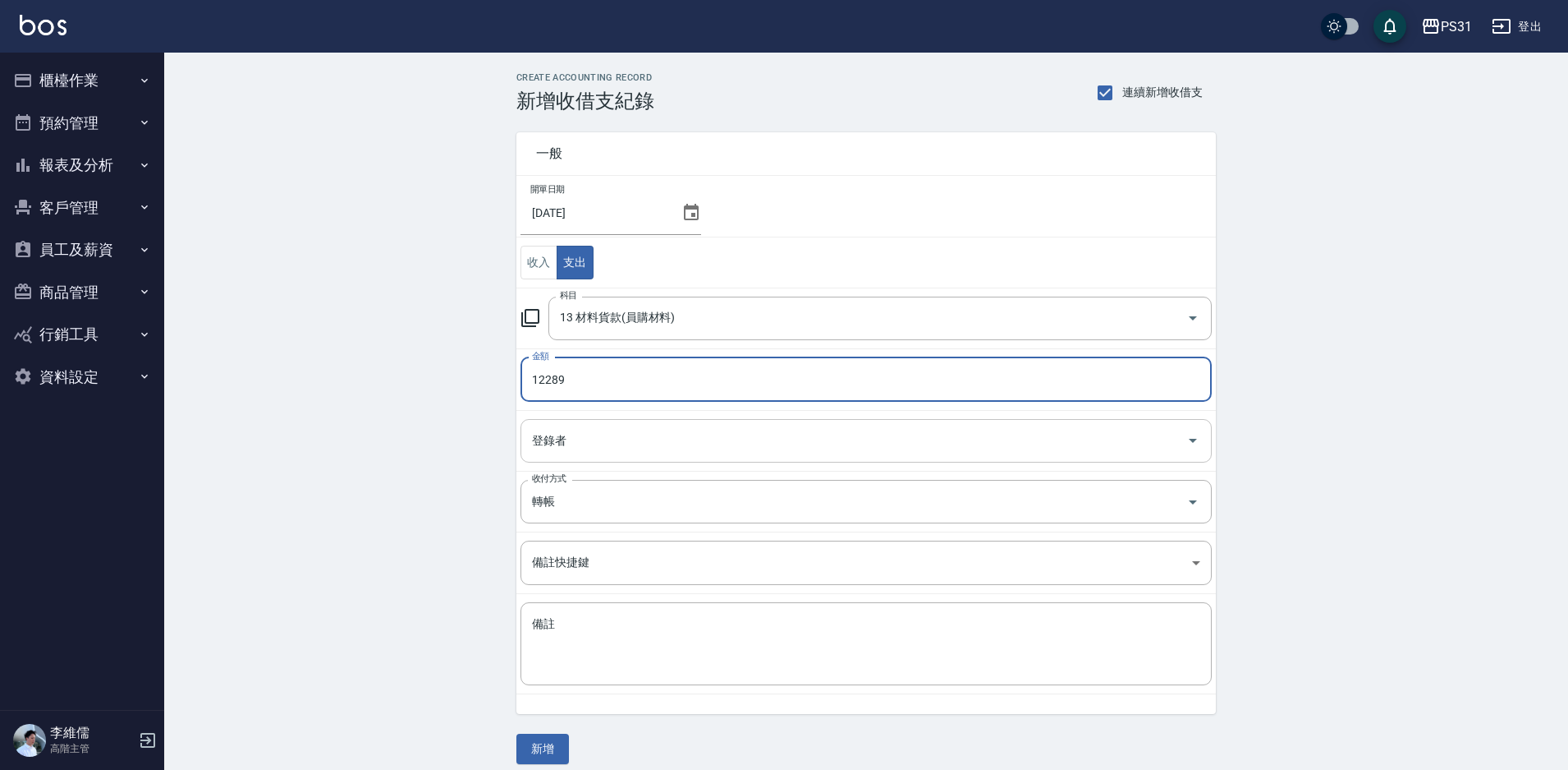
type input "12289"
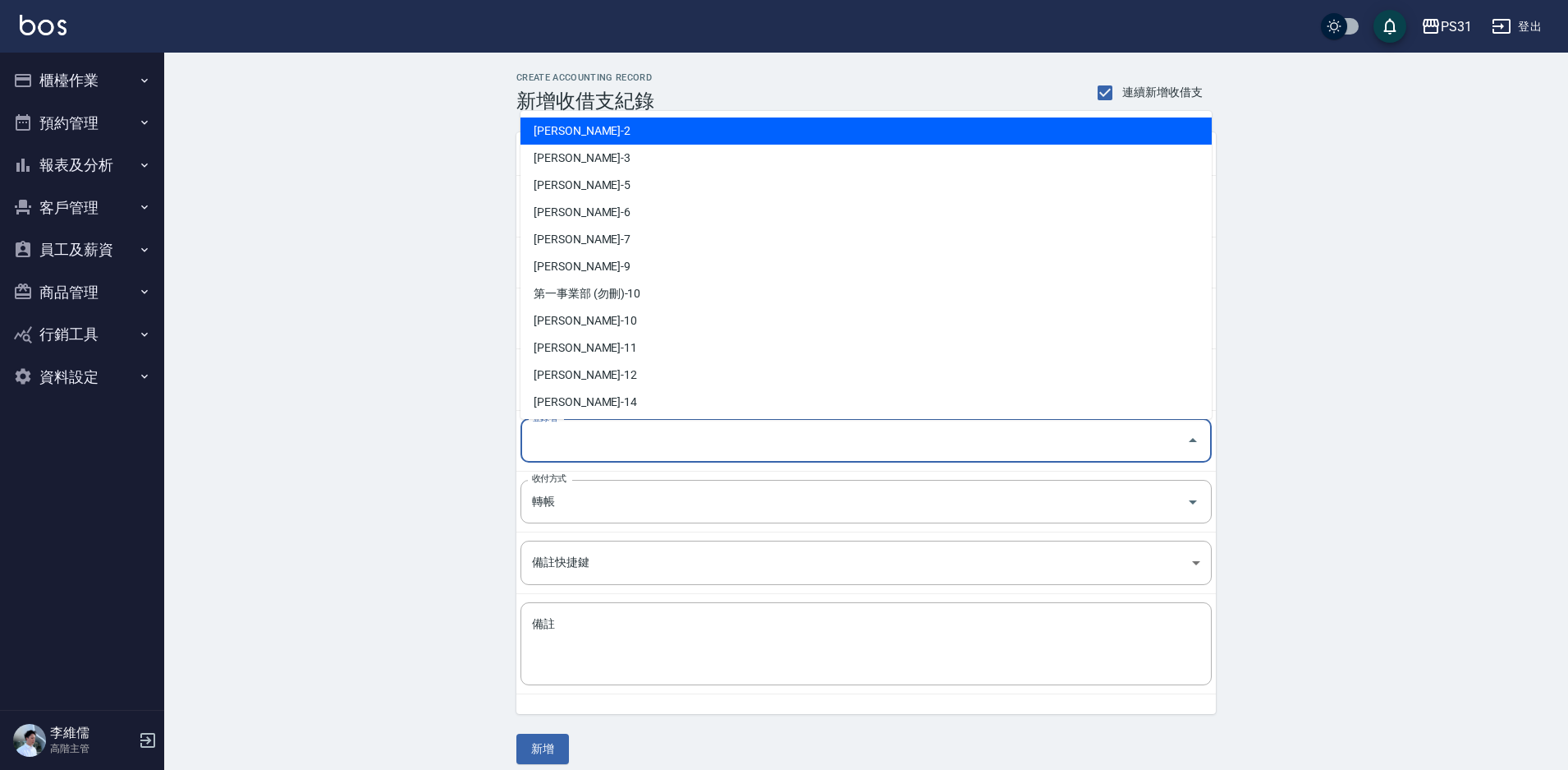
click at [665, 451] on input "登錄者" at bounding box center [854, 441] width 652 height 29
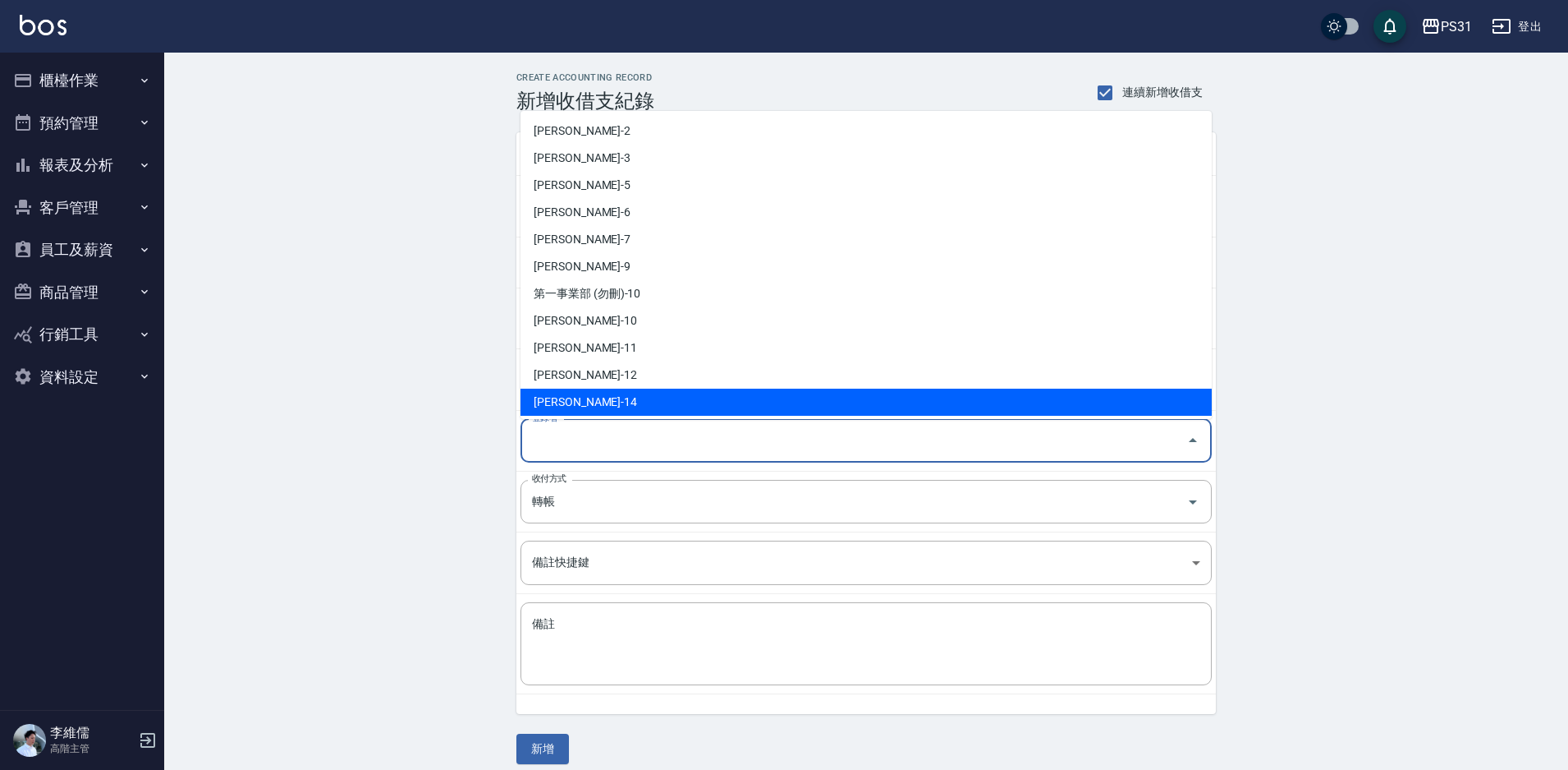
click at [617, 403] on li "[PERSON_NAME]-14" at bounding box center [867, 402] width 691 height 27
type input "[PERSON_NAME]-14"
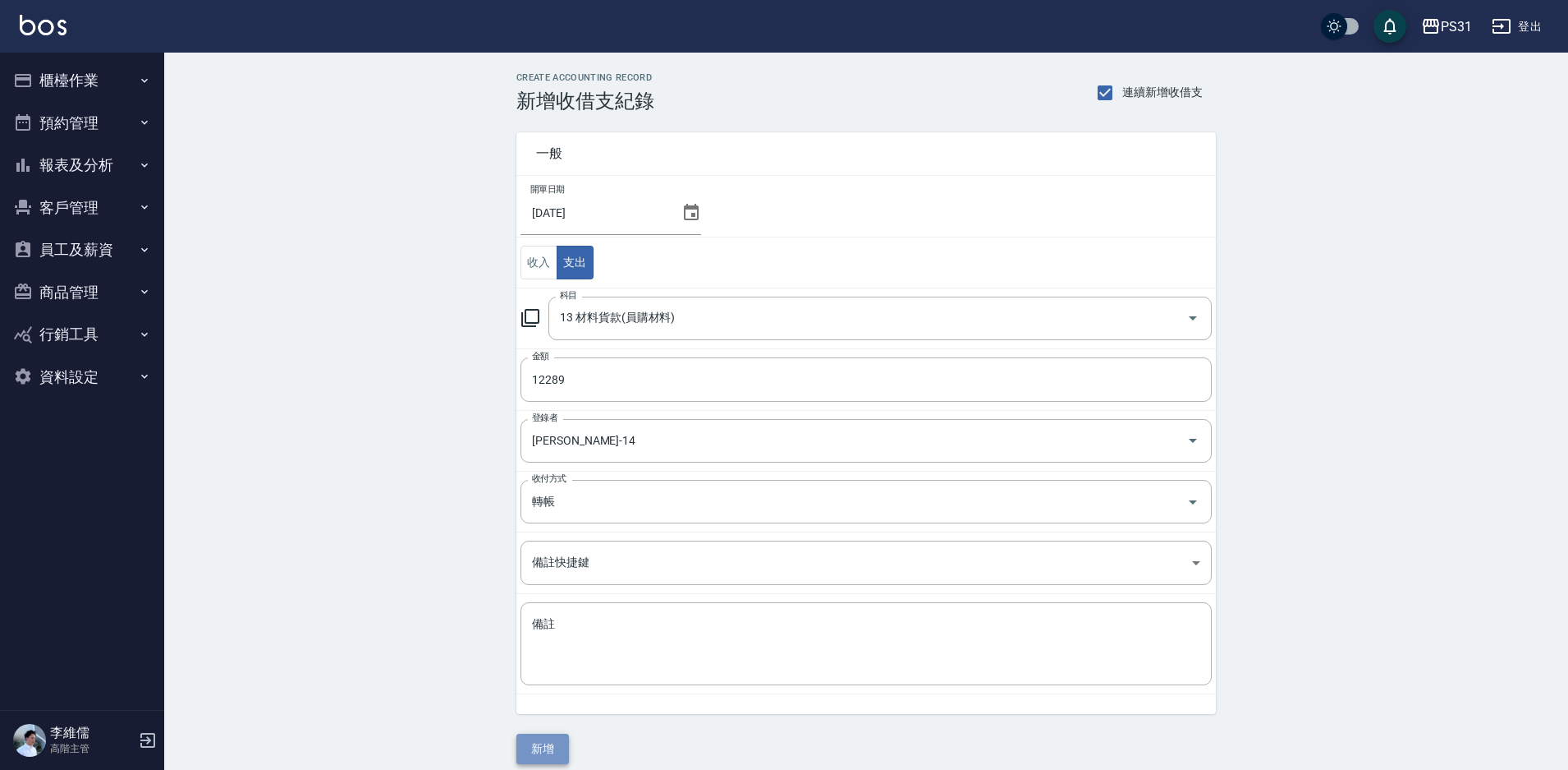
click at [541, 744] on button "新增" at bounding box center [543, 749] width 53 height 31
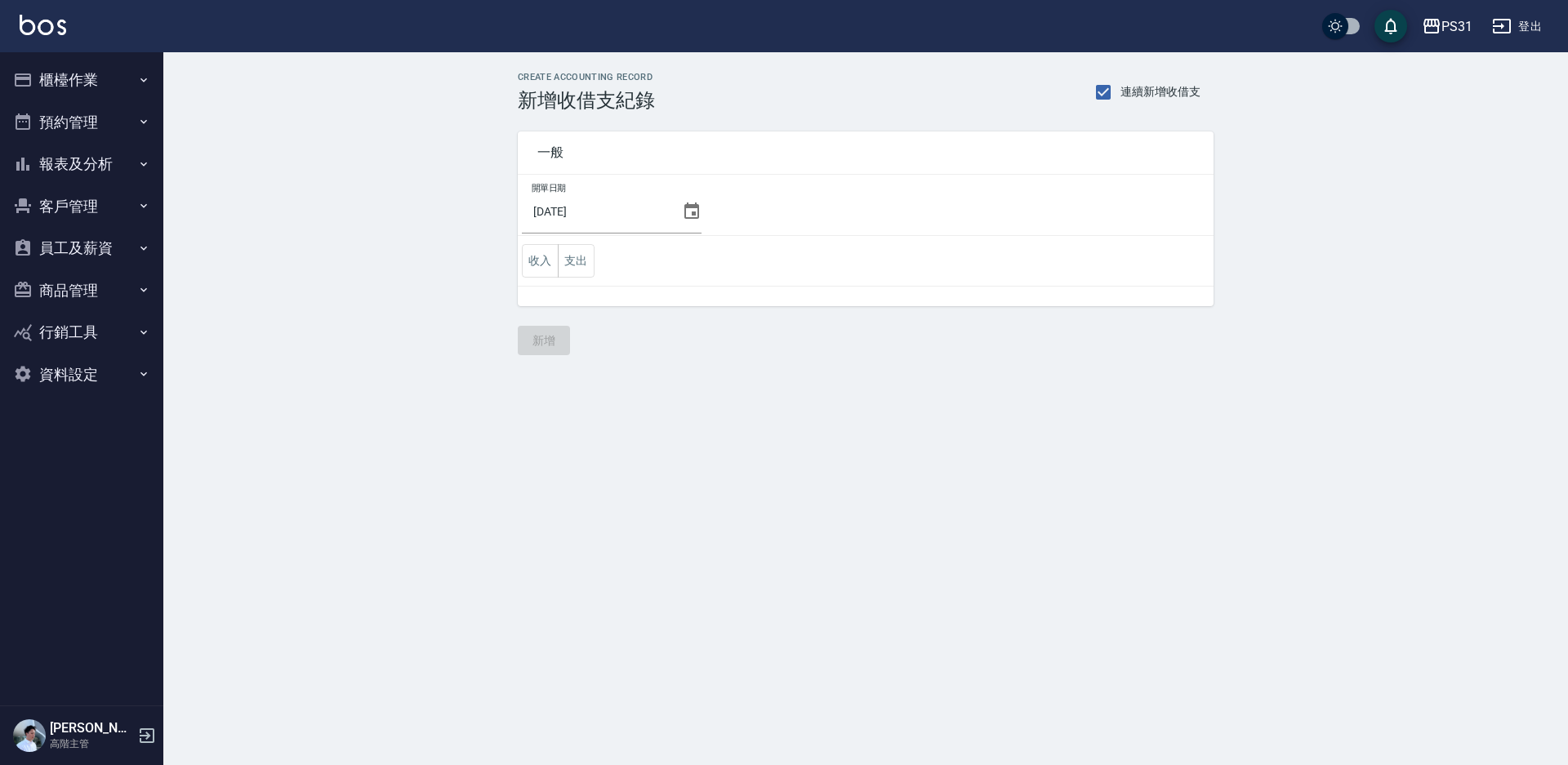
click button "支出"
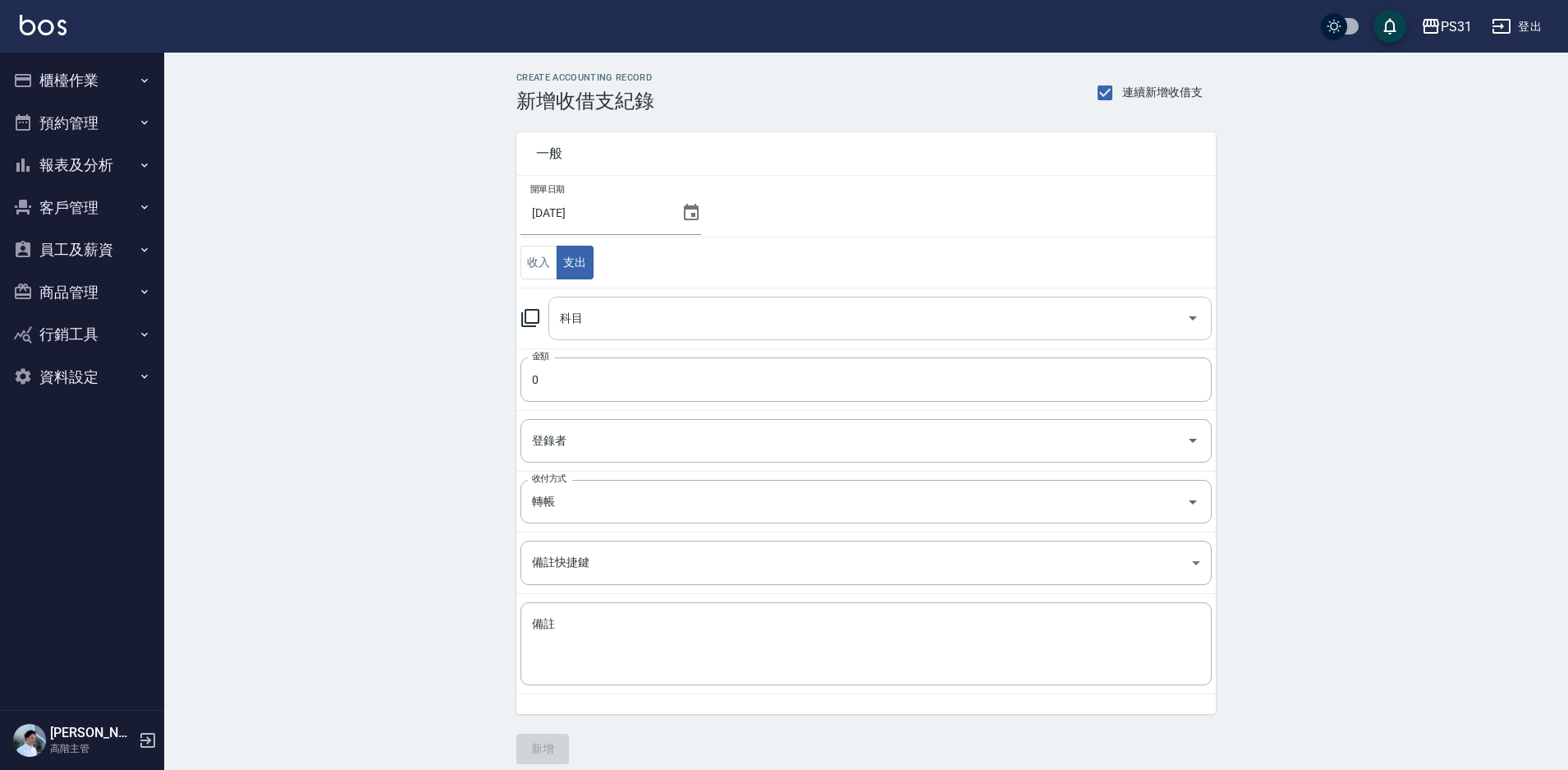
click input "科目"
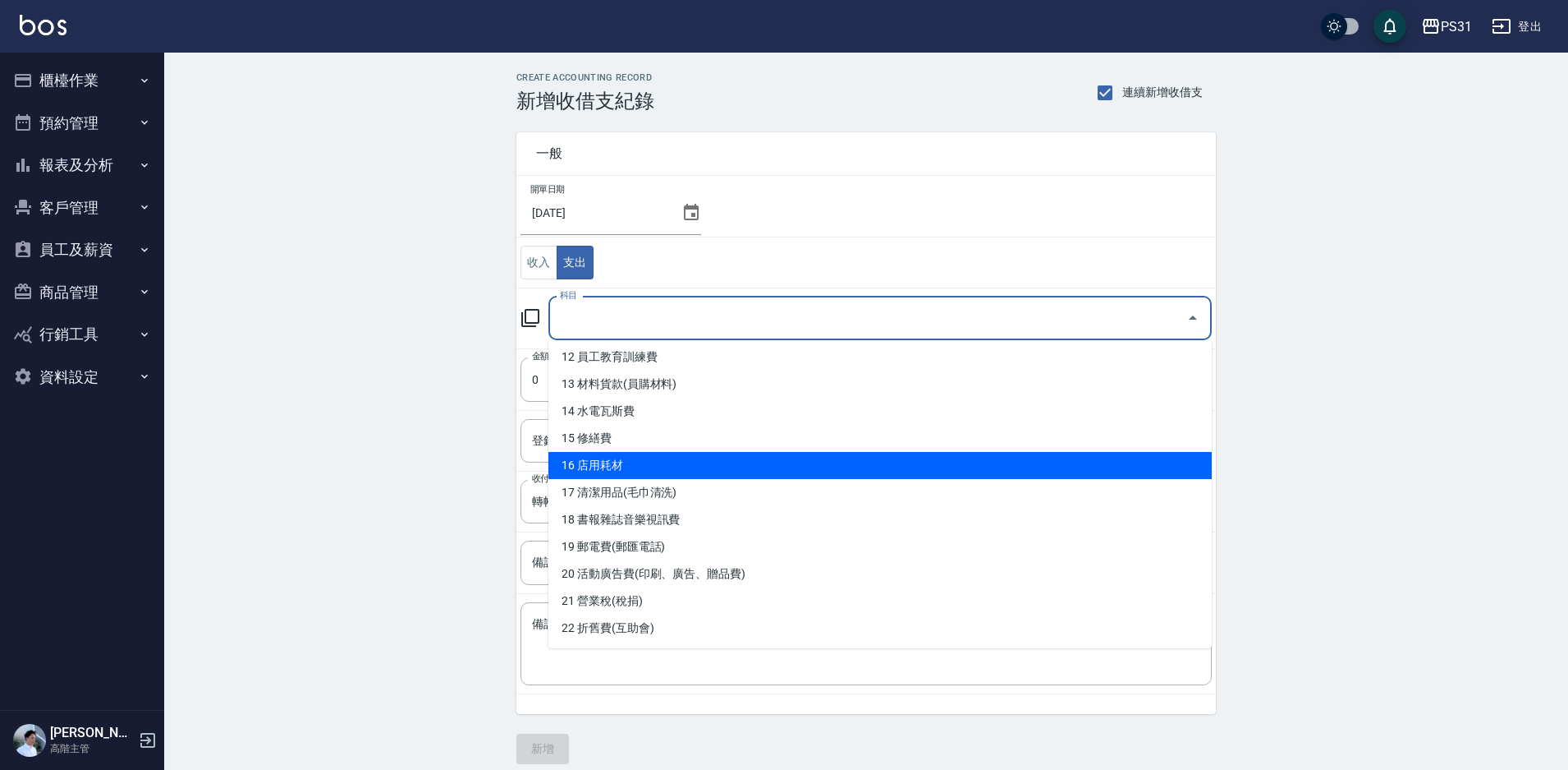
scroll to position [164, 0]
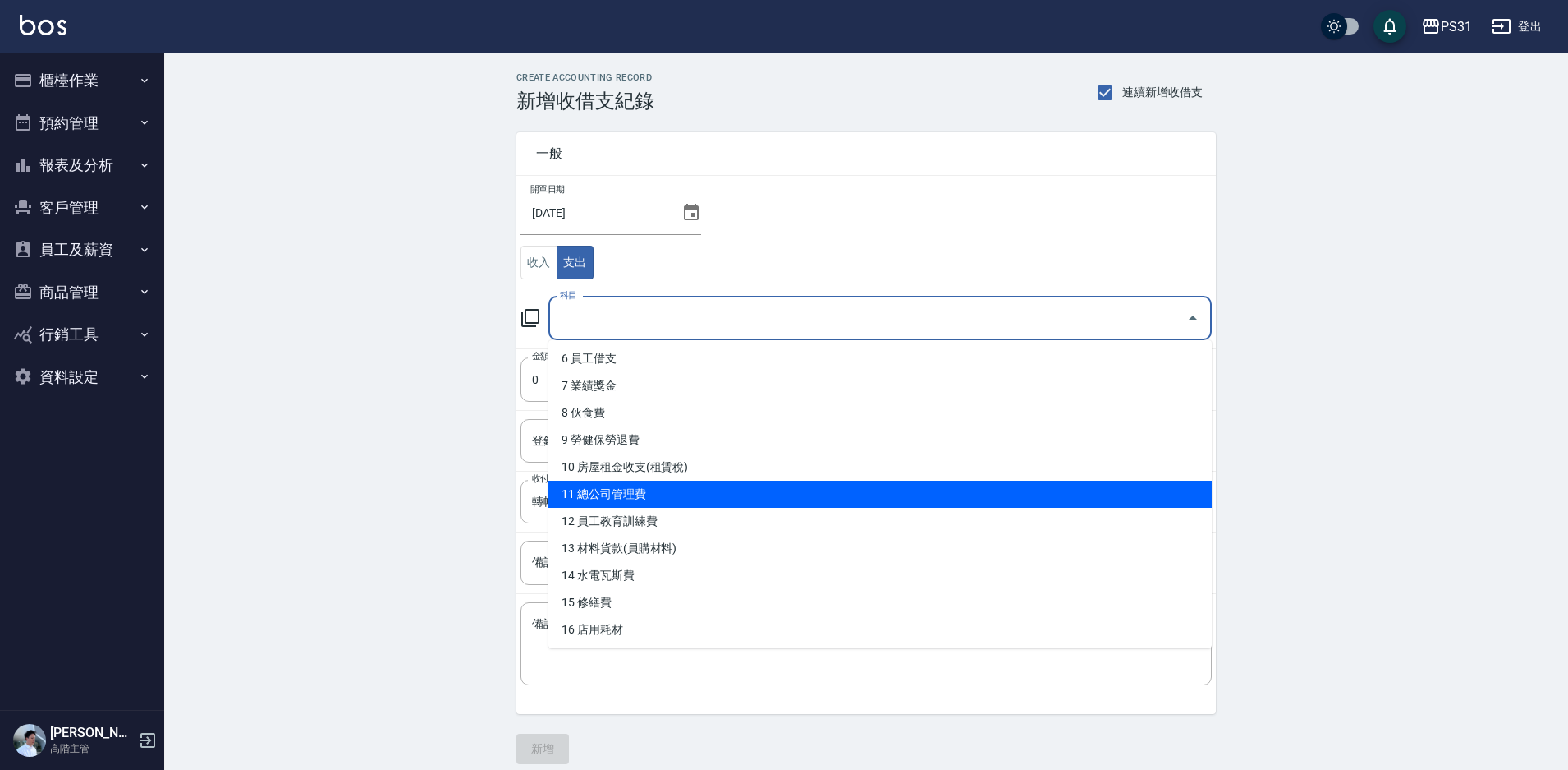
click li "11 總公司管理費"
type input "11 總公司管理費"
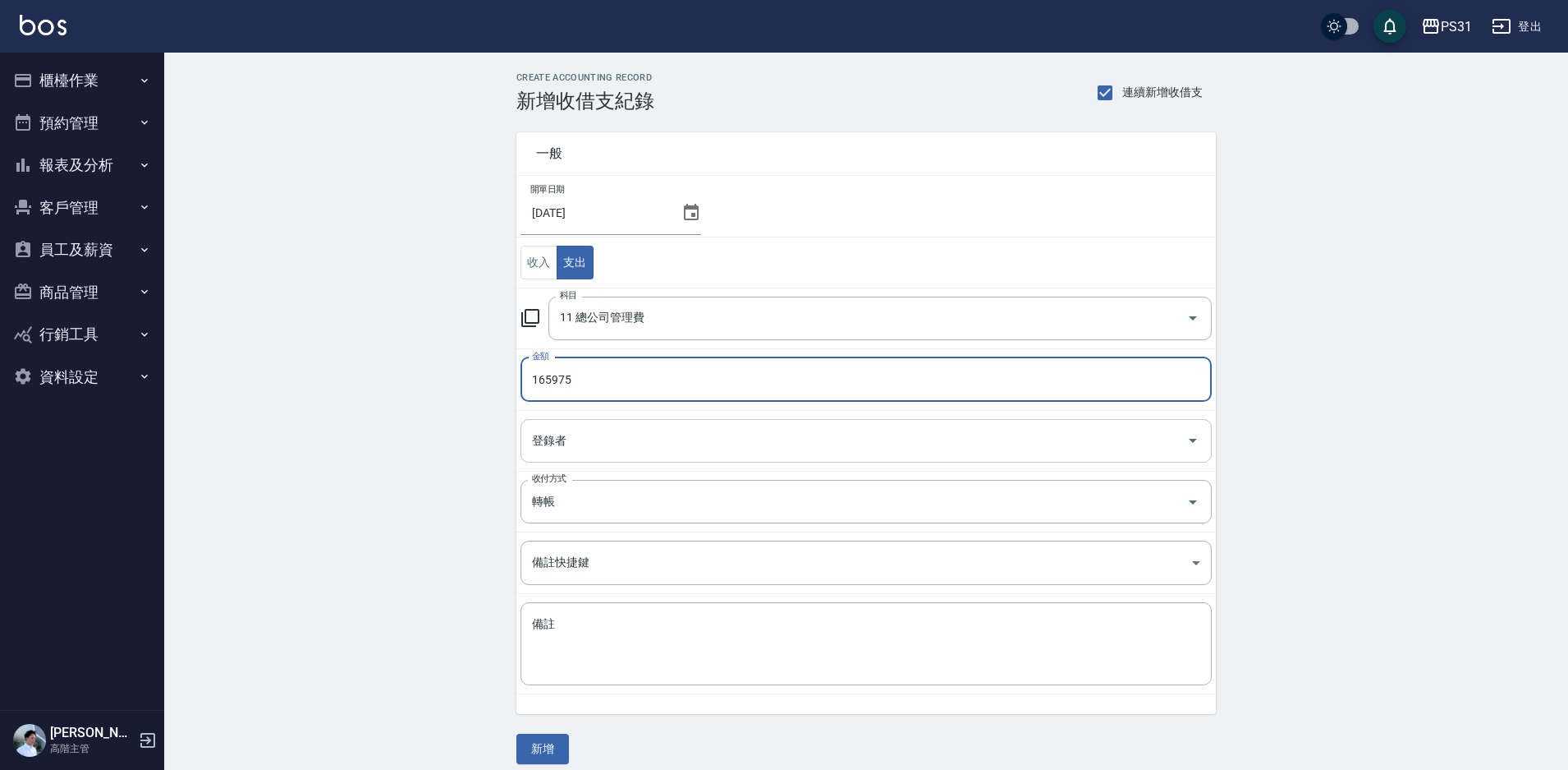
type input "165975"
click input "登錄者"
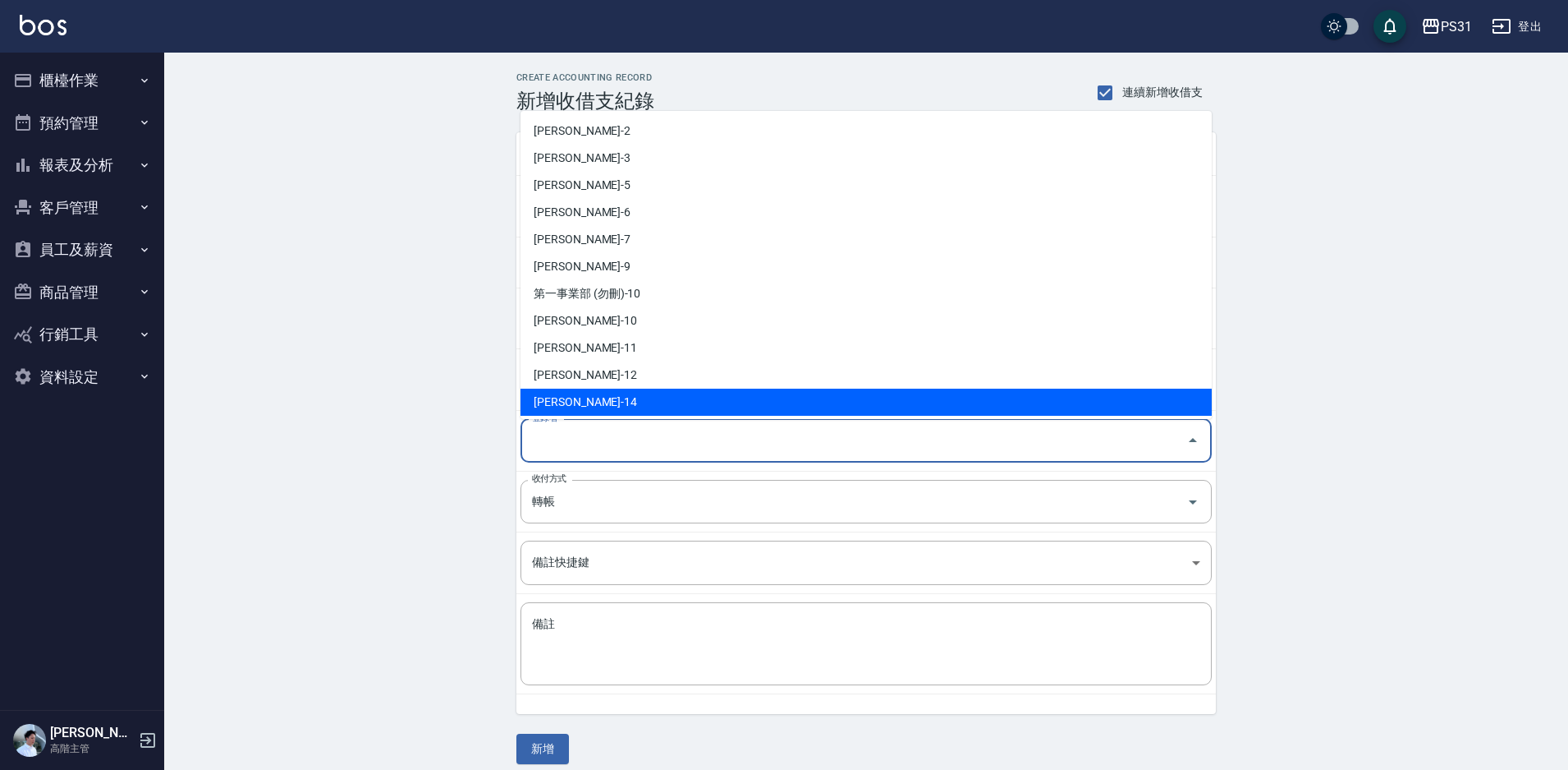
click li "李維儒-14"
type input "李維儒-14"
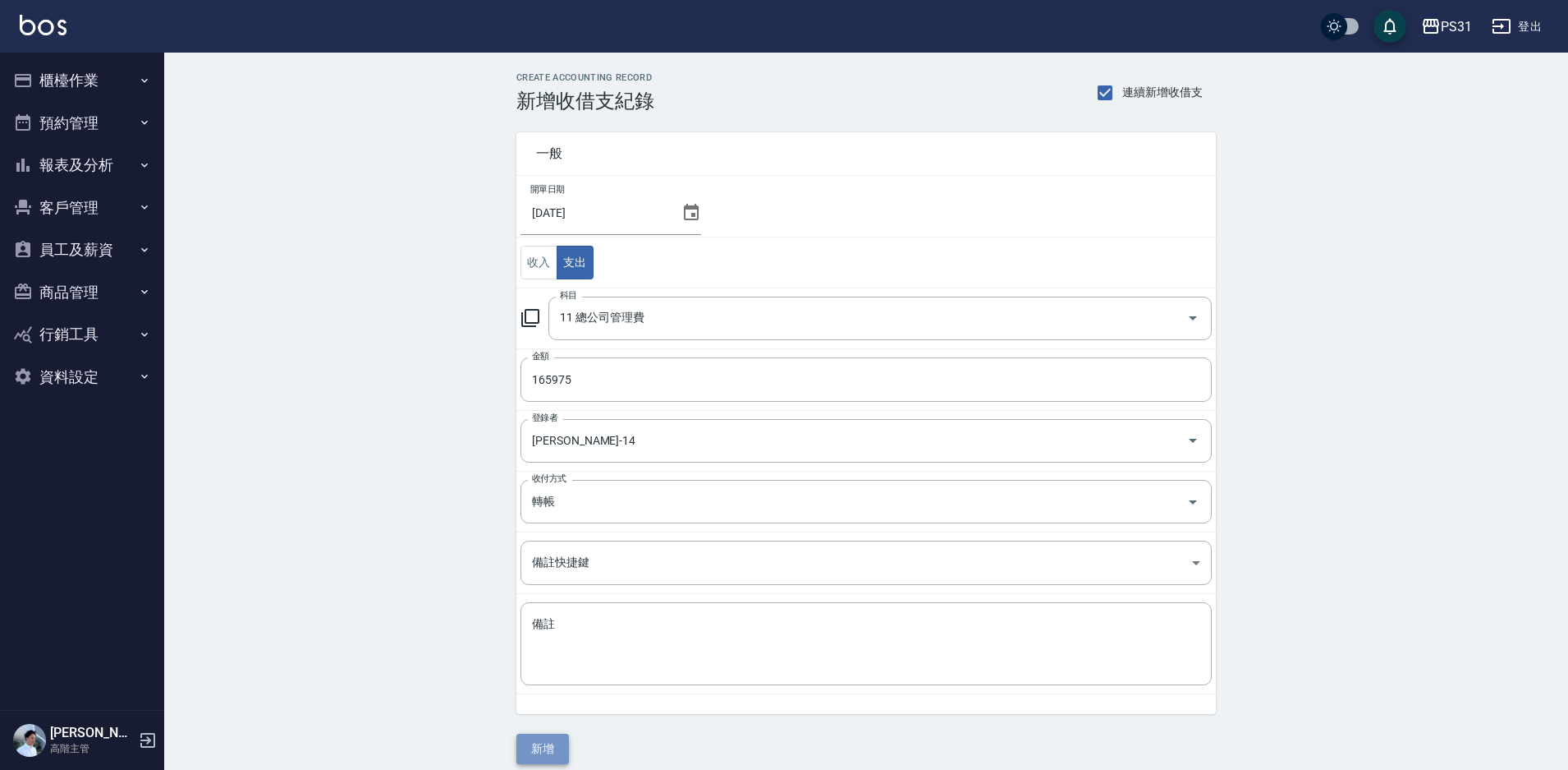
click button "新增"
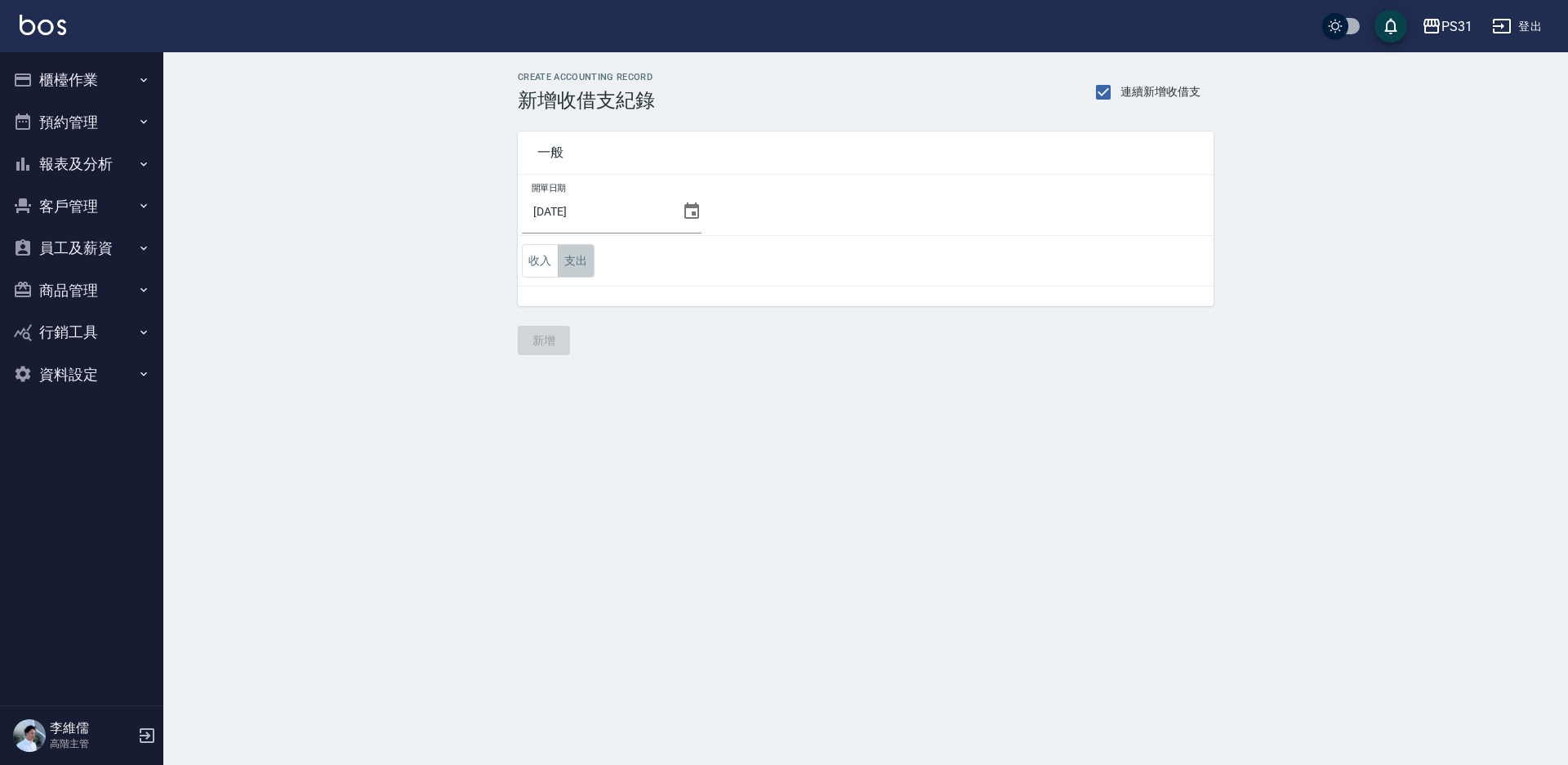
click at [582, 273] on button "支出" at bounding box center [576, 261] width 36 height 34
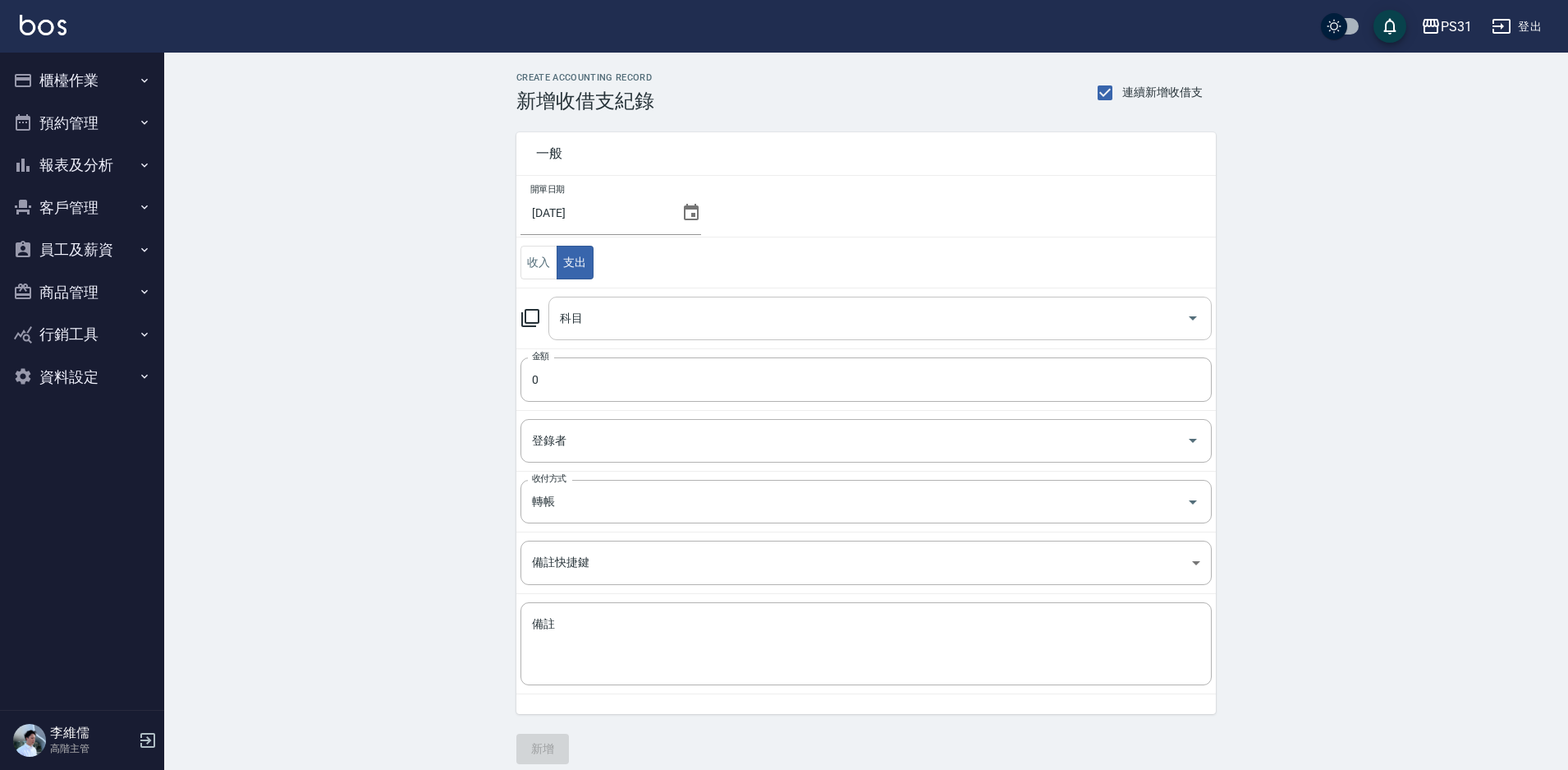
click at [625, 318] on input "科目" at bounding box center [867, 319] width 624 height 29
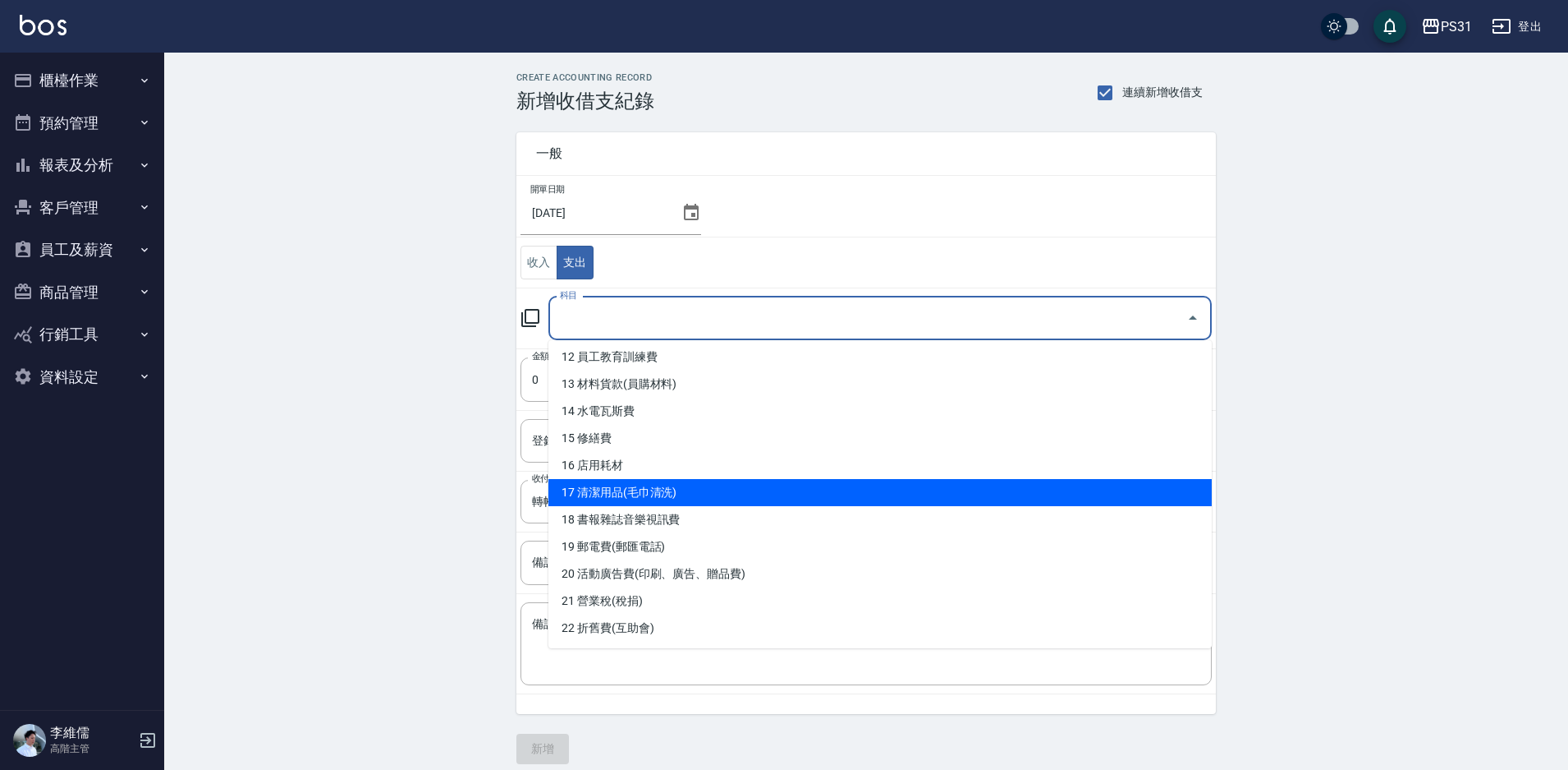
scroll to position [246, 0]
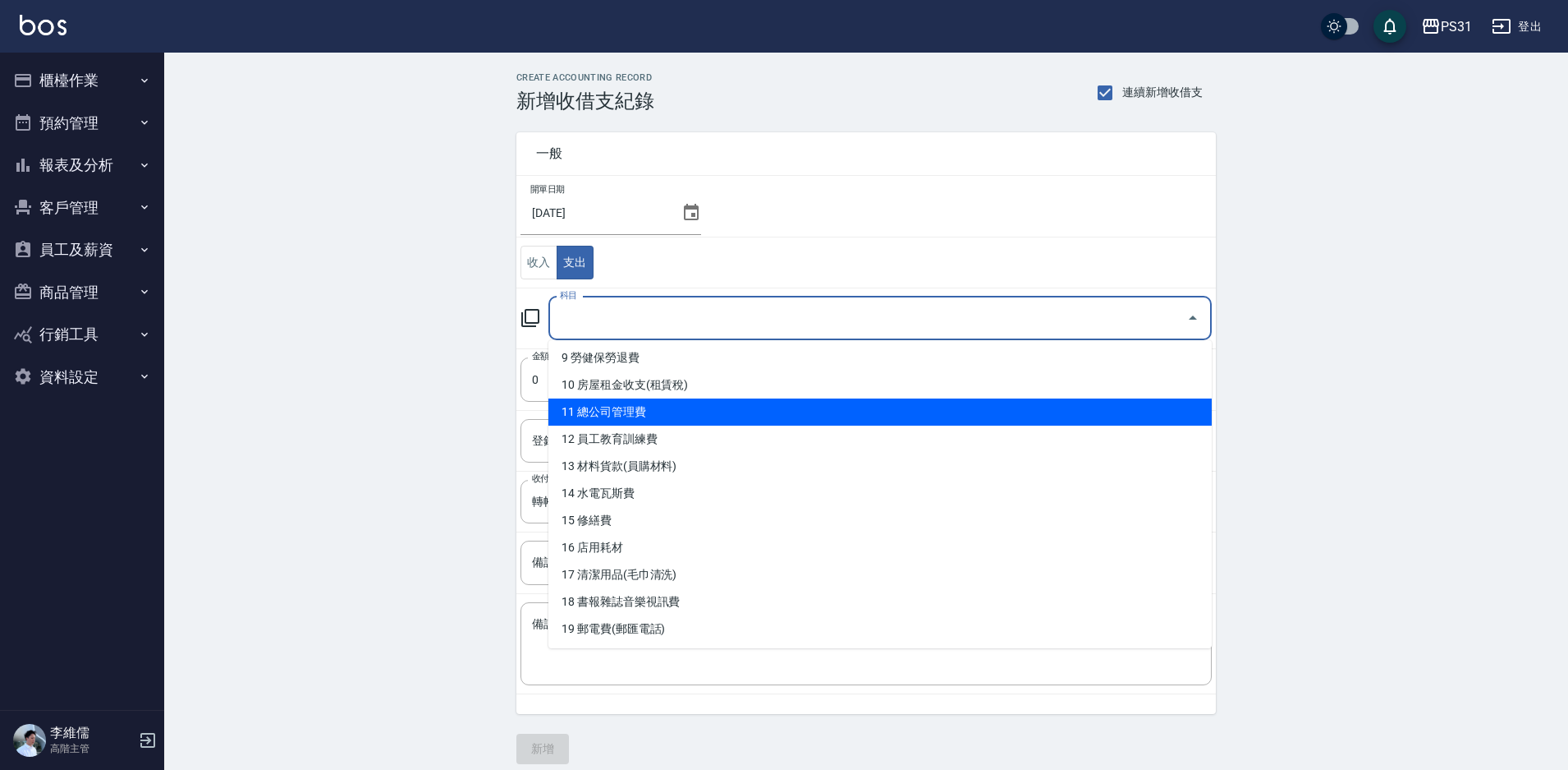
click at [673, 418] on li "11 總公司管理費" at bounding box center [879, 412] width 663 height 27
type input "11 總公司管理費"
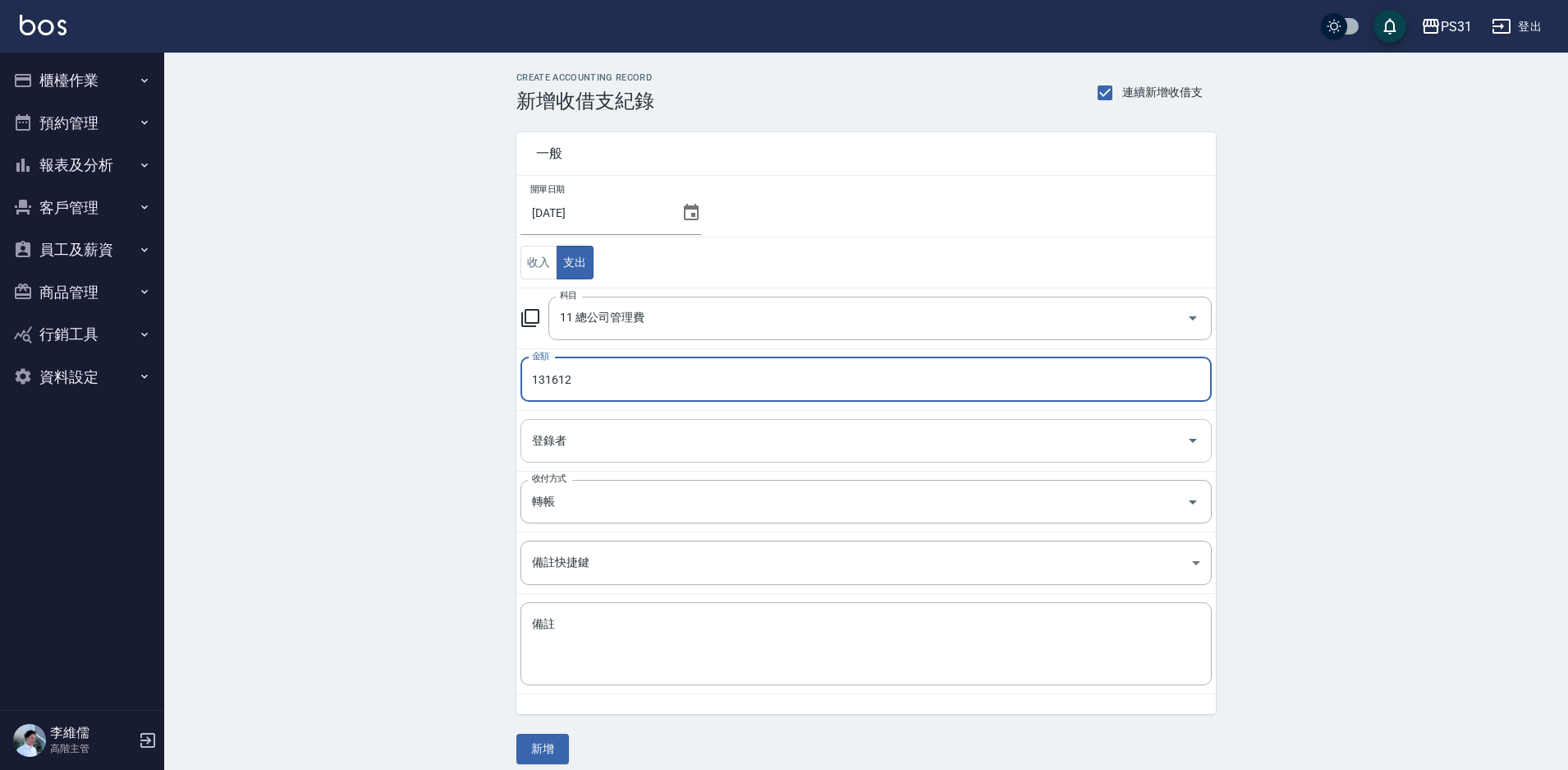
type input "131612"
click at [695, 438] on input "登錄者" at bounding box center [854, 441] width 652 height 29
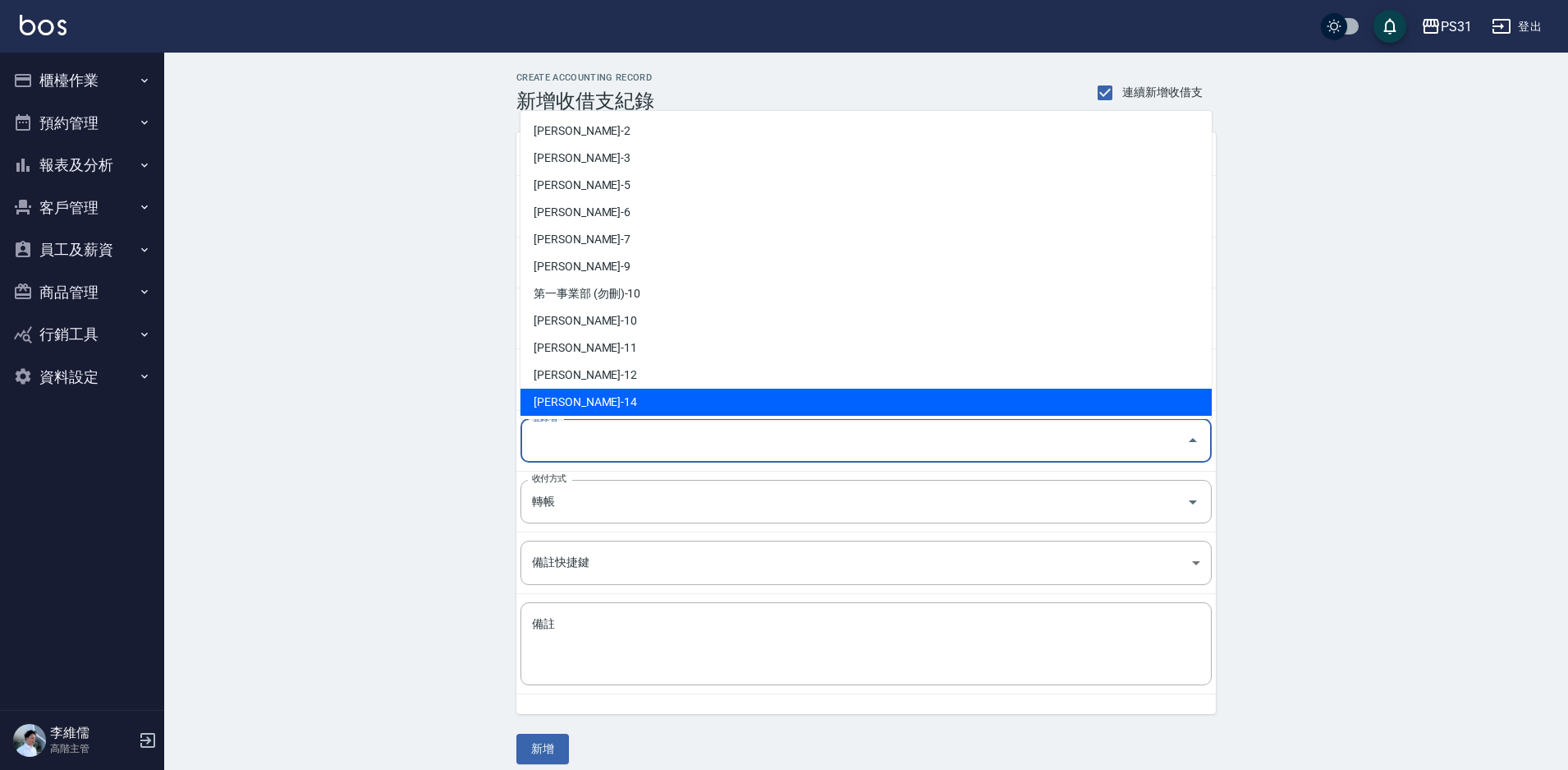
click at [644, 396] on li "[PERSON_NAME]-14" at bounding box center [867, 402] width 691 height 27
type input "[PERSON_NAME]-14"
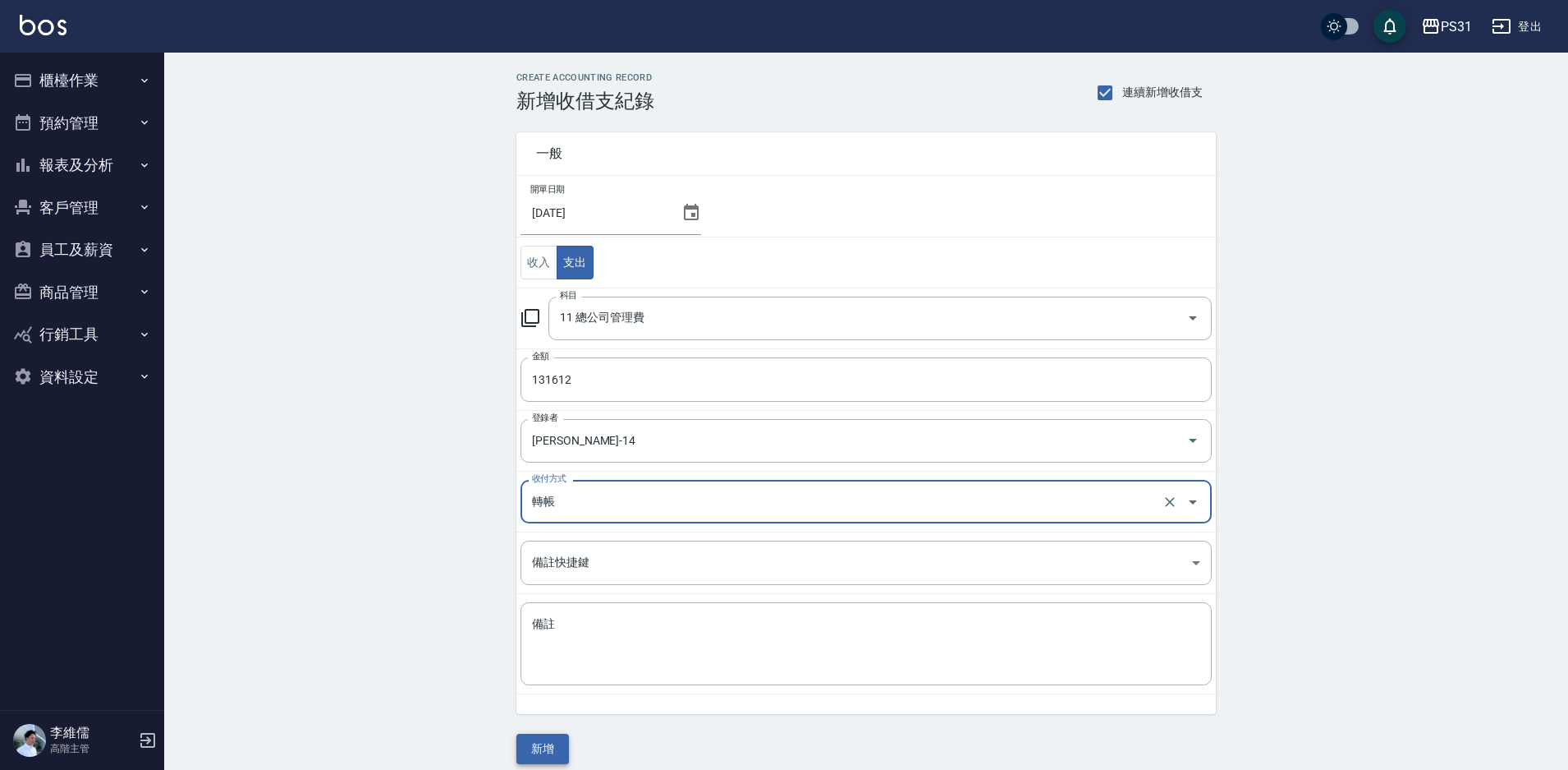
click at [553, 735] on button "新增" at bounding box center [543, 749] width 53 height 31
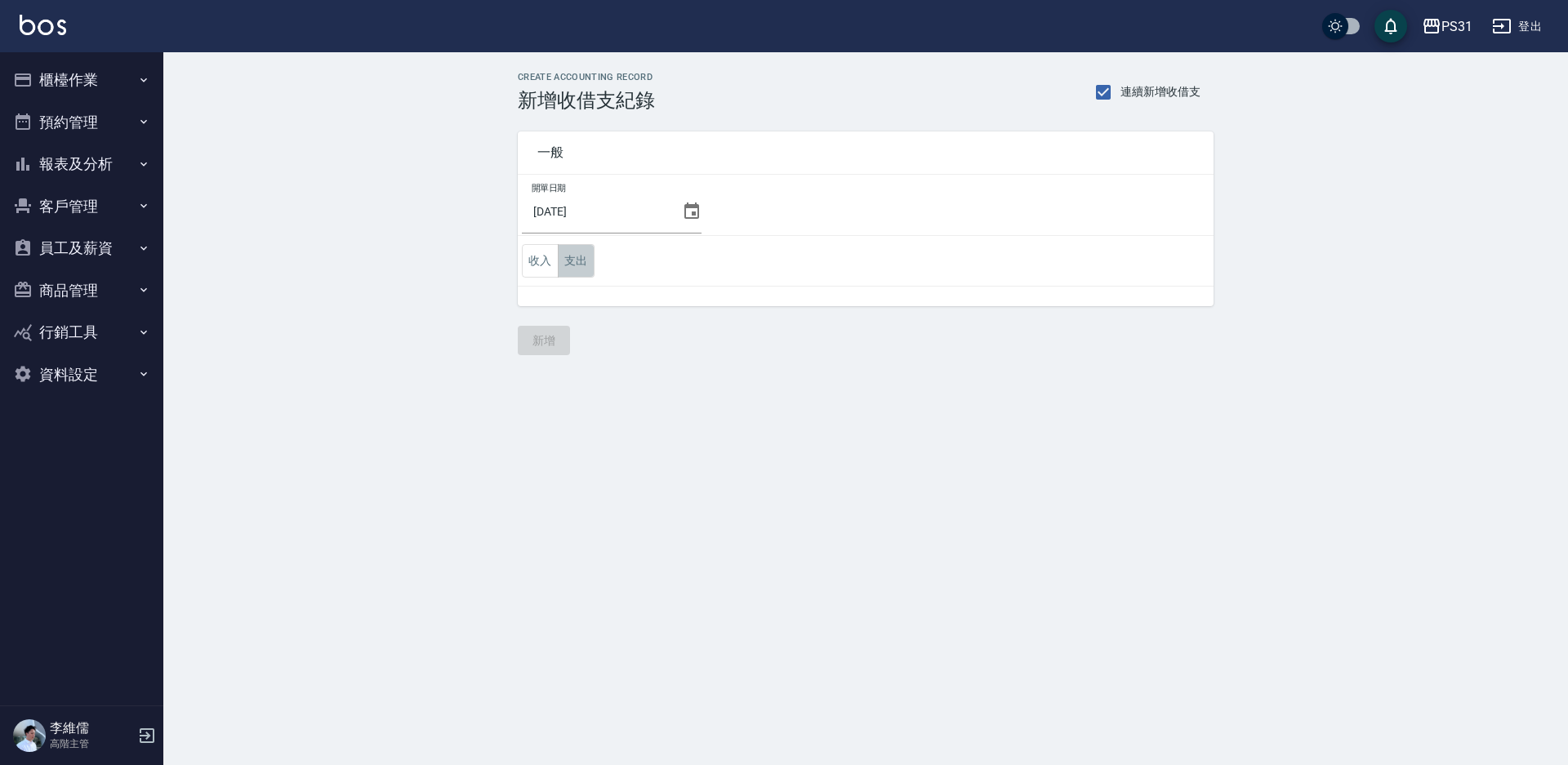
click at [560, 256] on button "支出" at bounding box center [576, 261] width 36 height 34
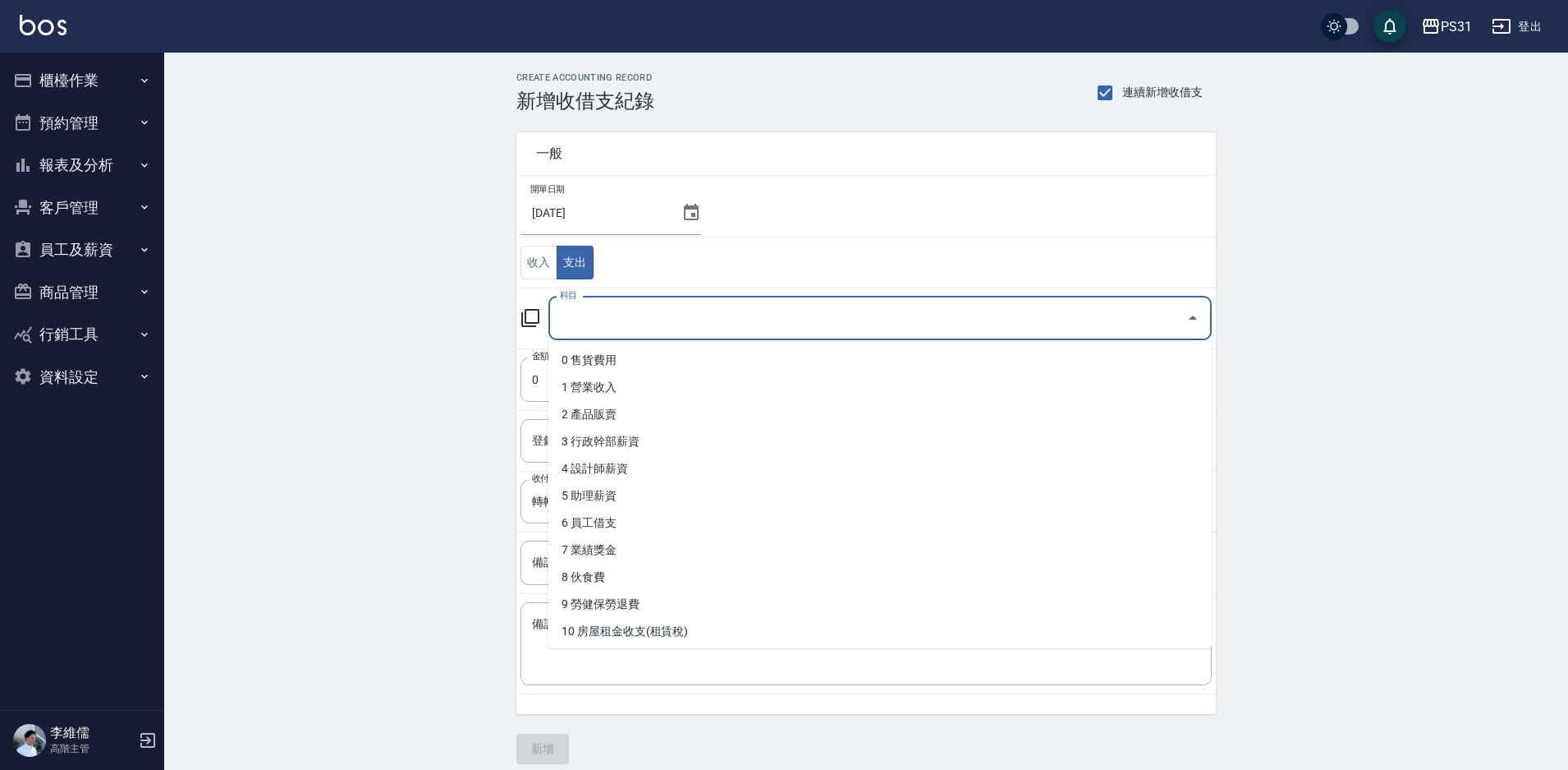
click at [602, 309] on input "科目" at bounding box center [867, 319] width 624 height 29
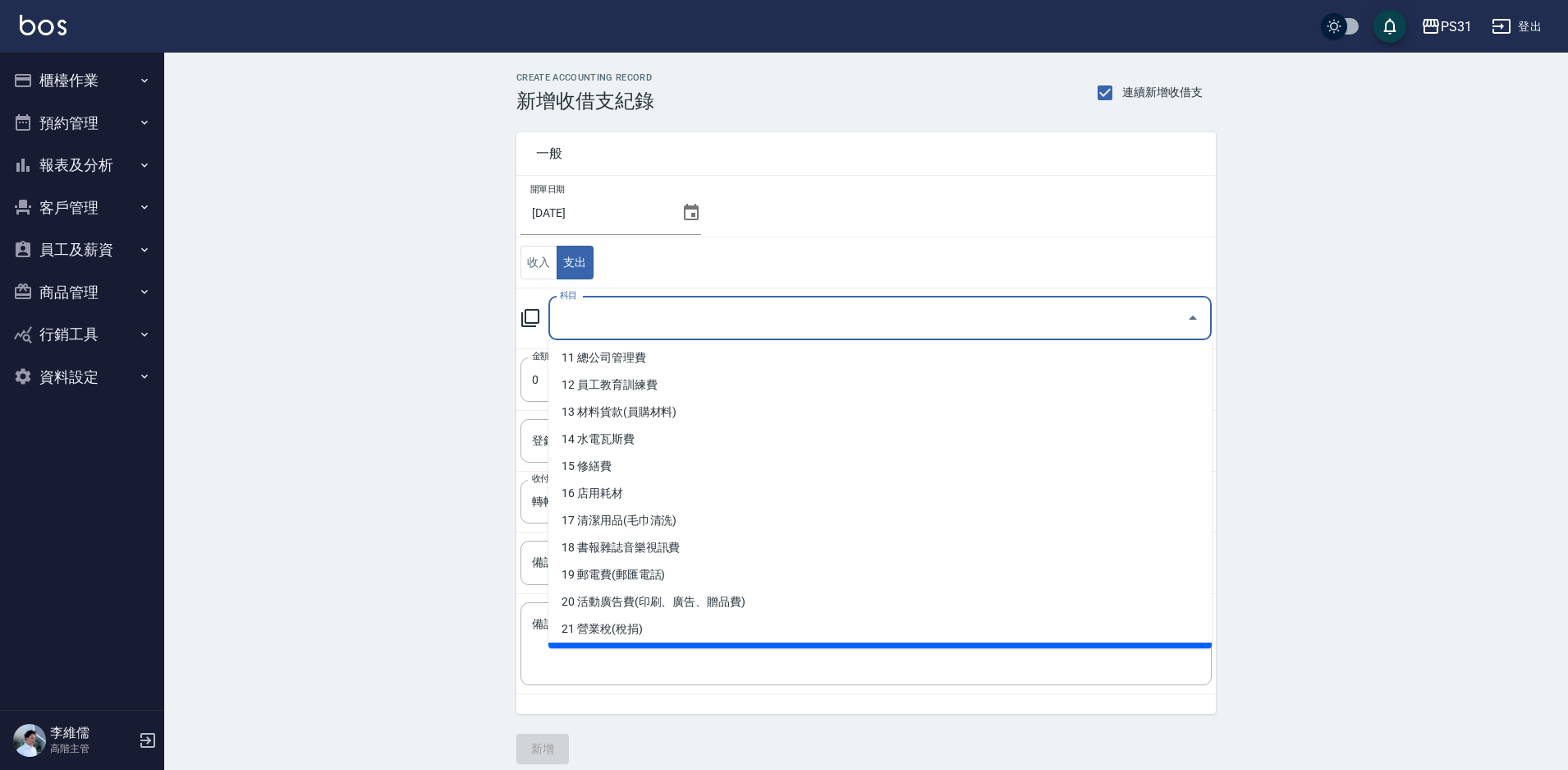
scroll to position [296, 0]
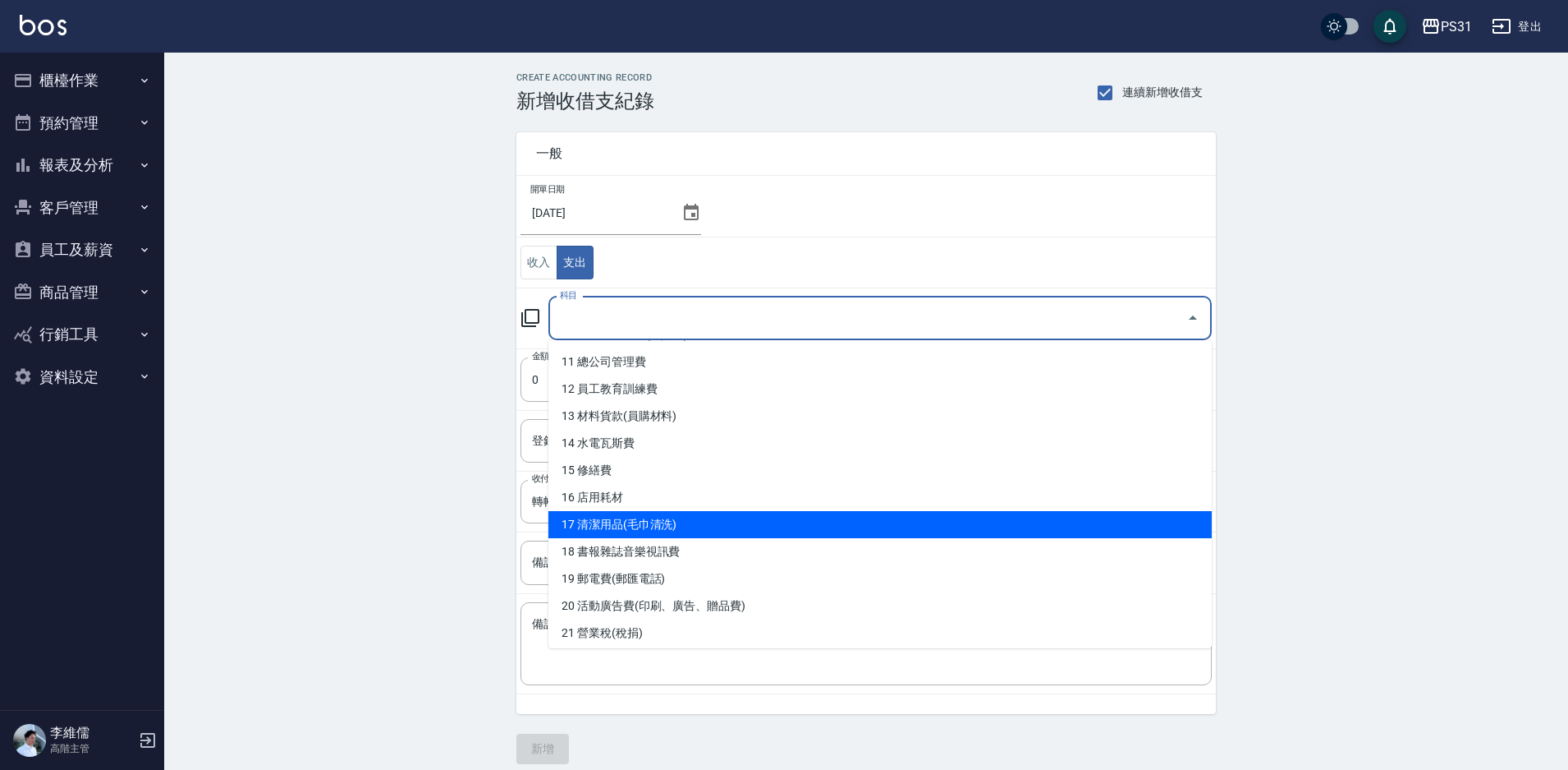
click at [672, 527] on li "17 清潔用品(毛巾清洗)" at bounding box center [879, 525] width 663 height 27
type input "17 清潔用品(毛巾清洗)"
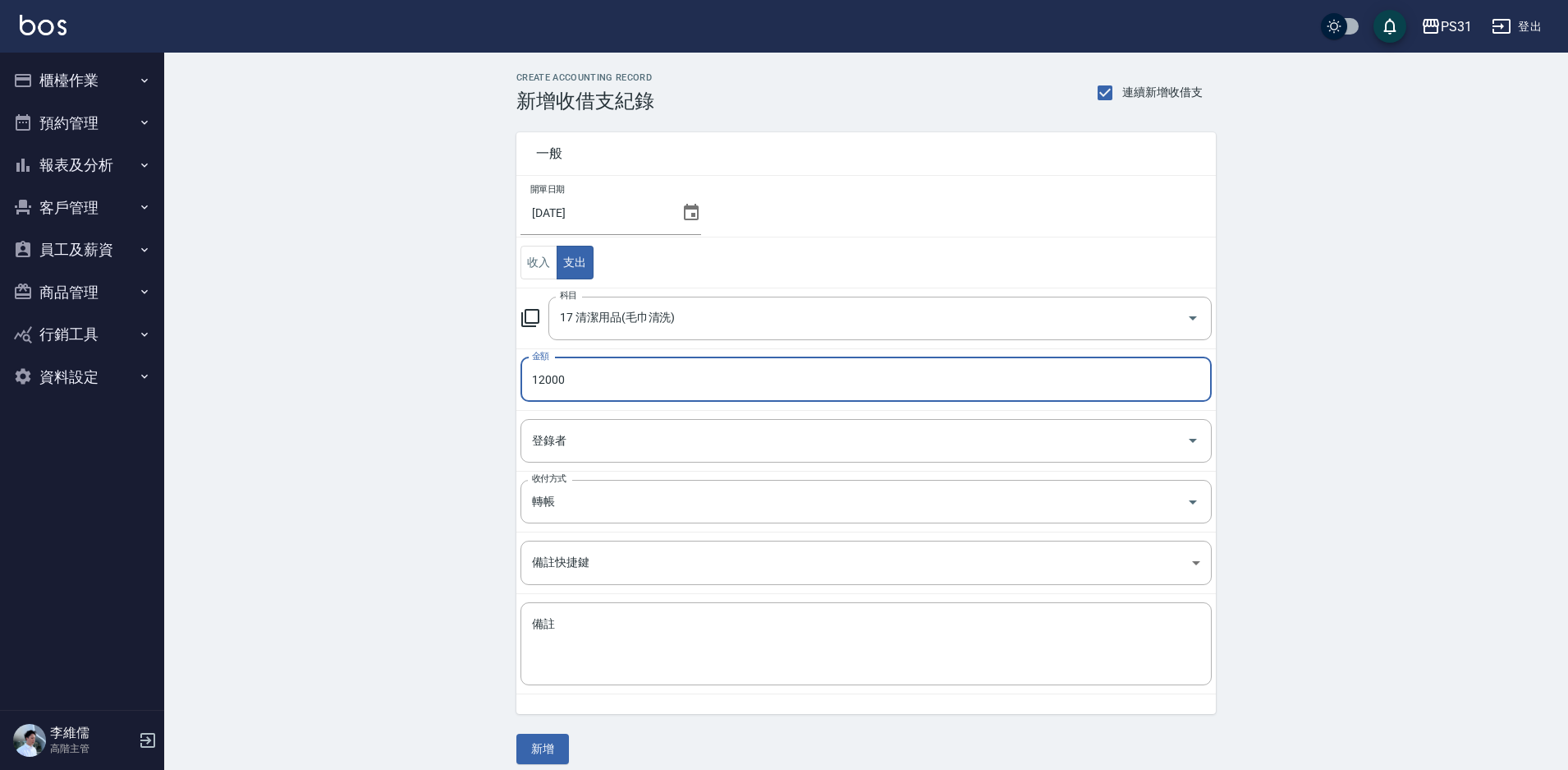
type input "12000"
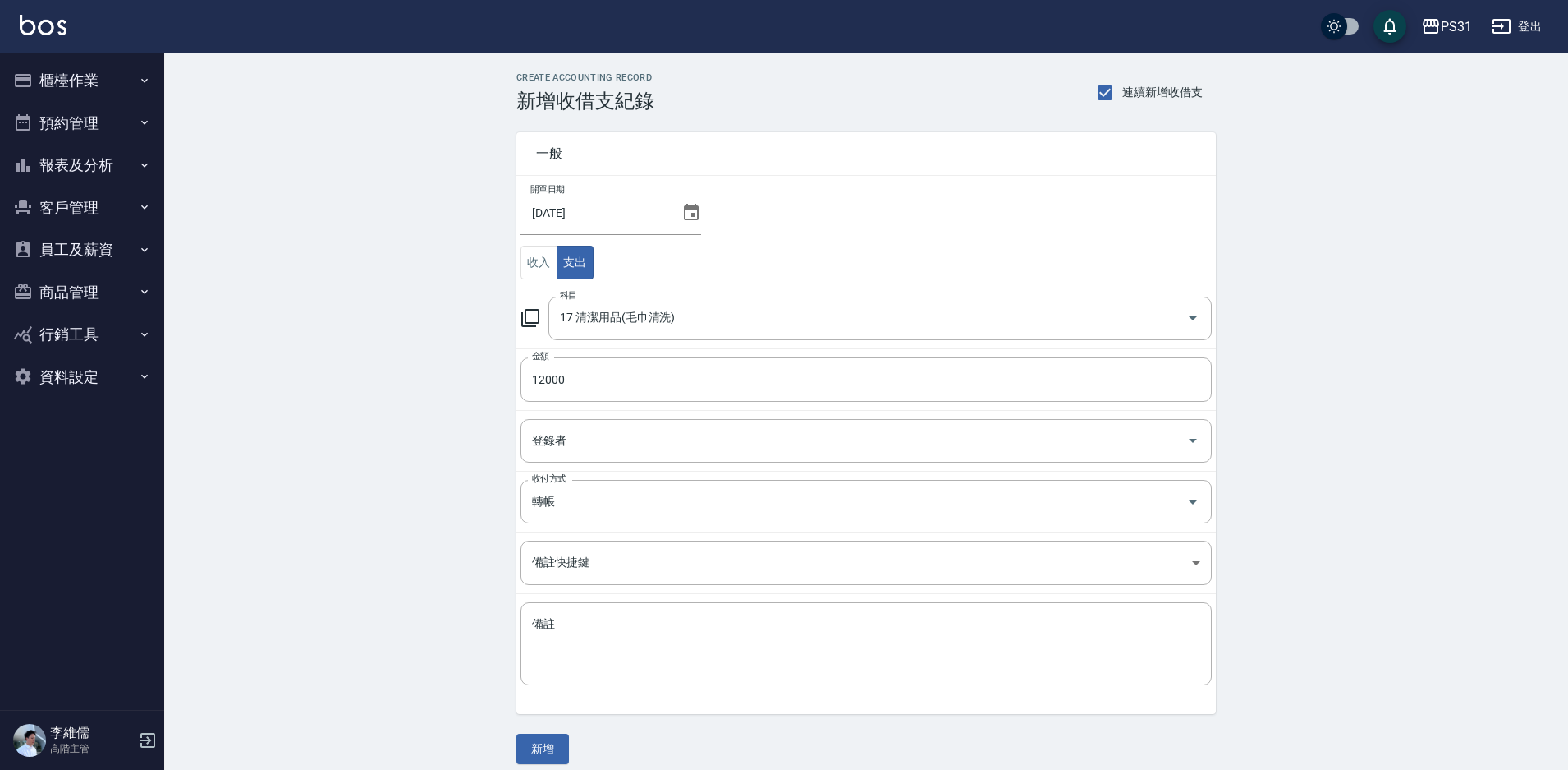
click at [641, 466] on td "登錄者 登錄者" at bounding box center [867, 440] width 700 height 60
click at [660, 446] on input "登錄者" at bounding box center [854, 441] width 652 height 29
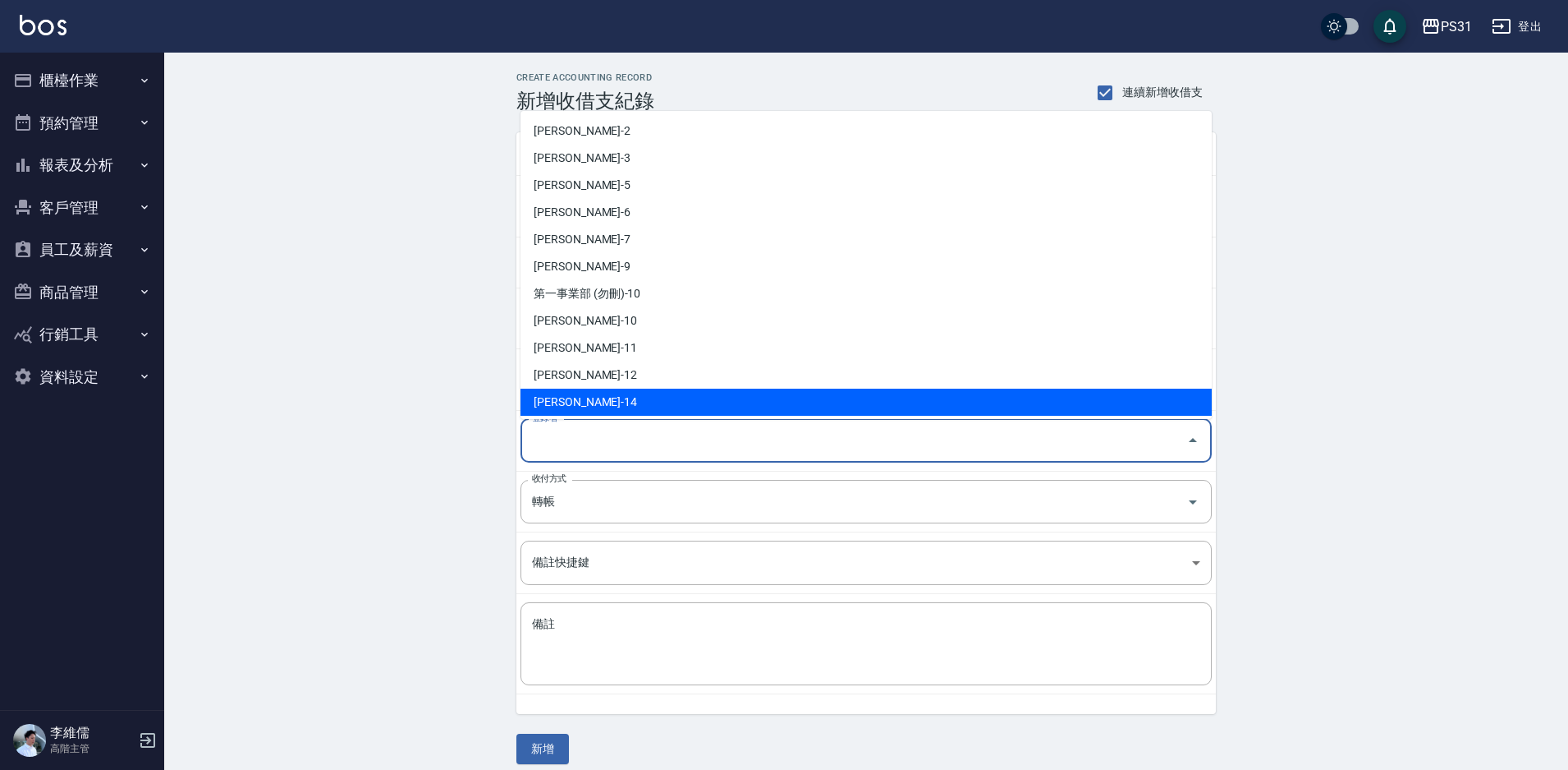
click at [601, 412] on li "[PERSON_NAME]-14" at bounding box center [867, 402] width 691 height 27
type input "[PERSON_NAME]-14"
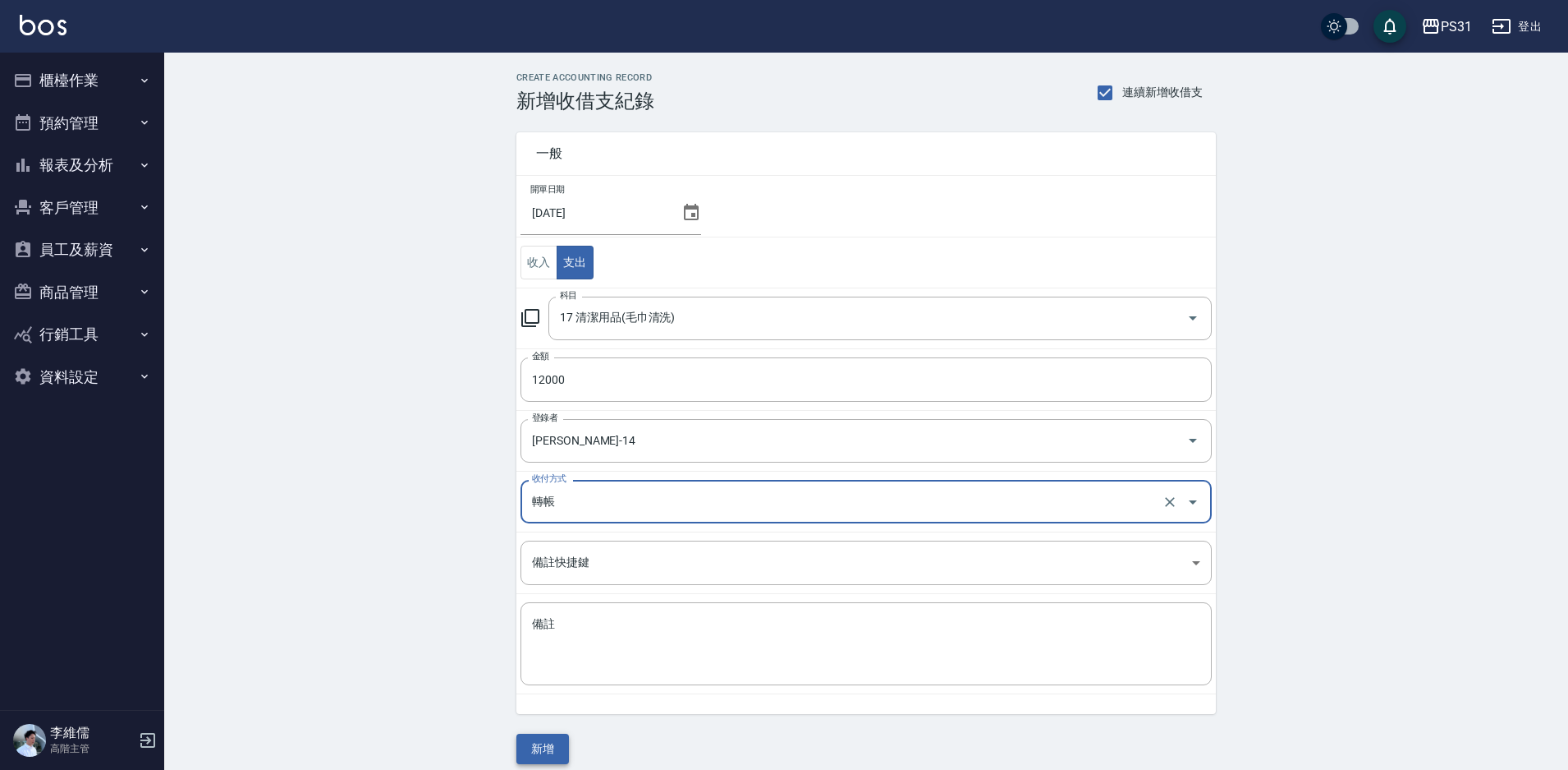
click at [545, 743] on button "新增" at bounding box center [543, 749] width 53 height 31
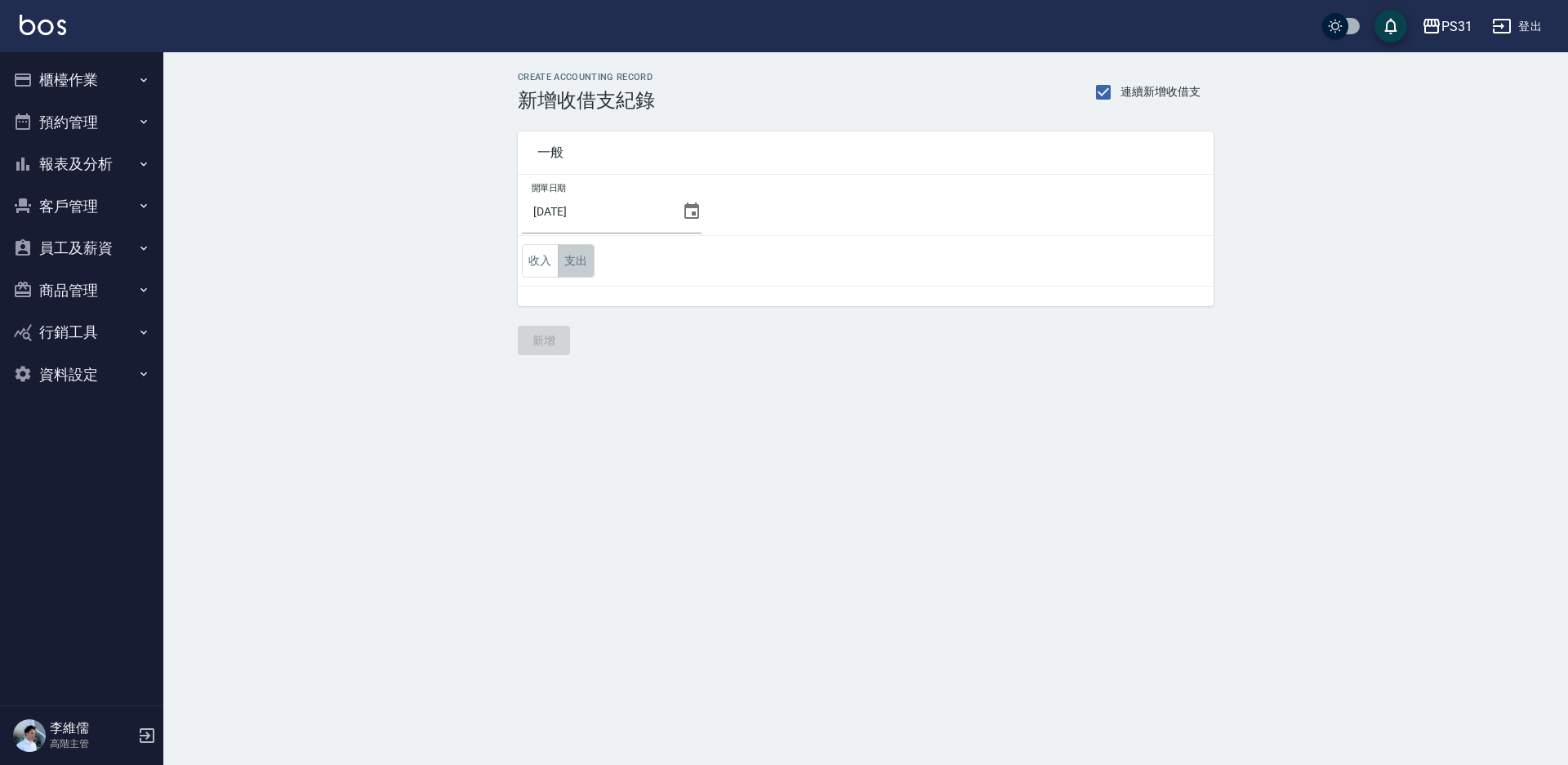
click at [594, 267] on button "支出" at bounding box center [576, 261] width 36 height 34
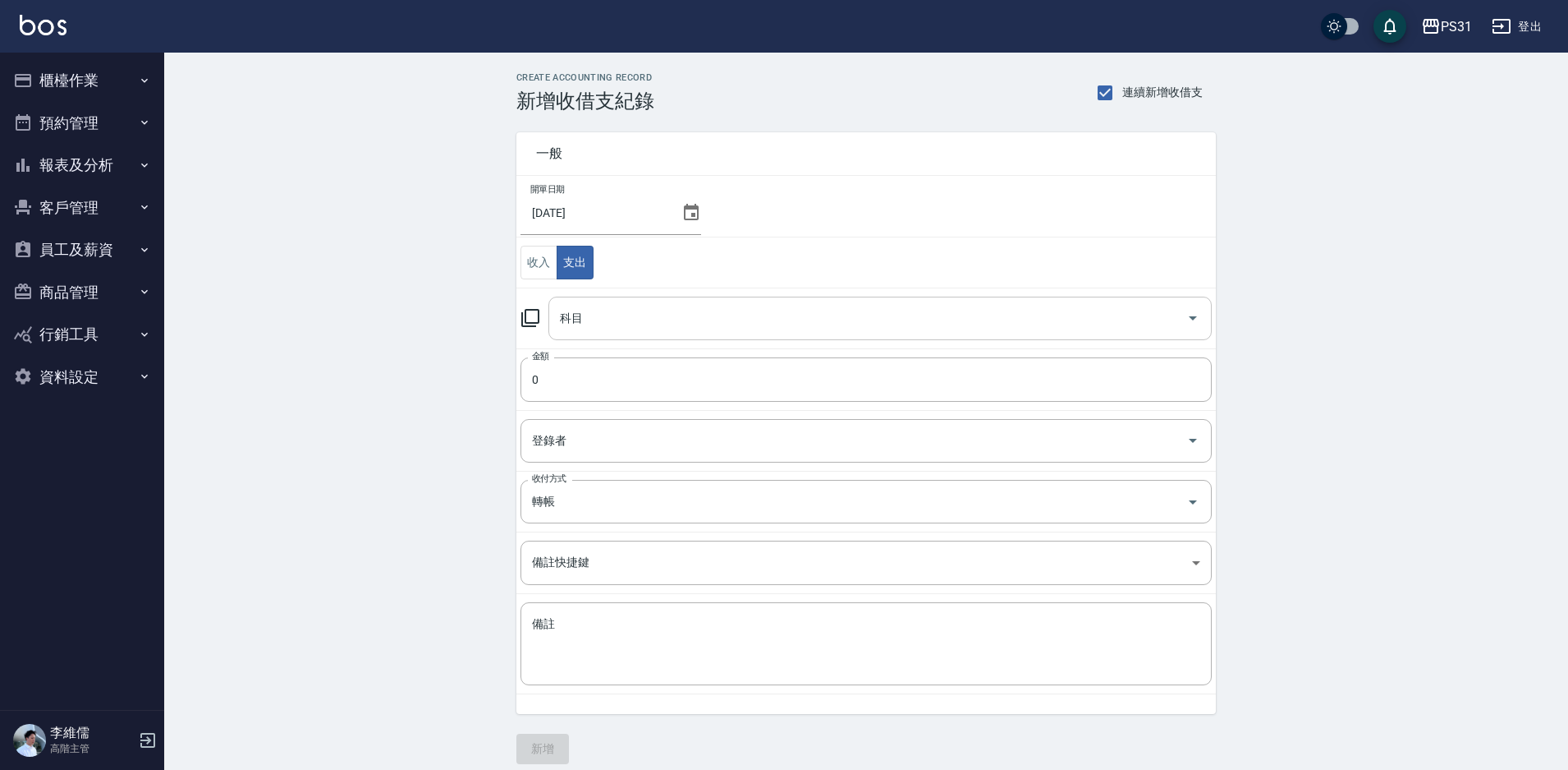
click at [622, 319] on input "科目" at bounding box center [867, 319] width 624 height 29
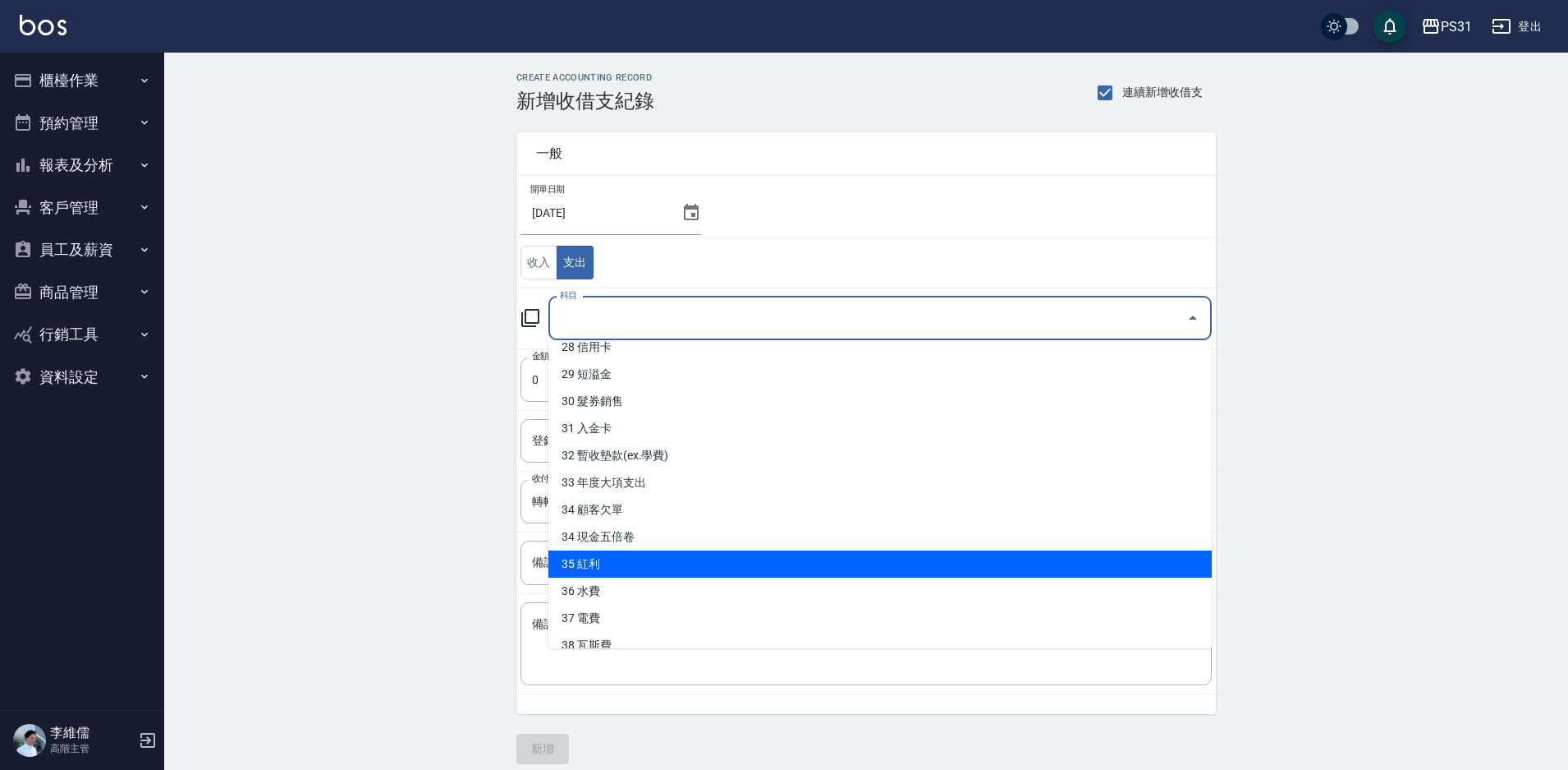
scroll to position [790, 0]
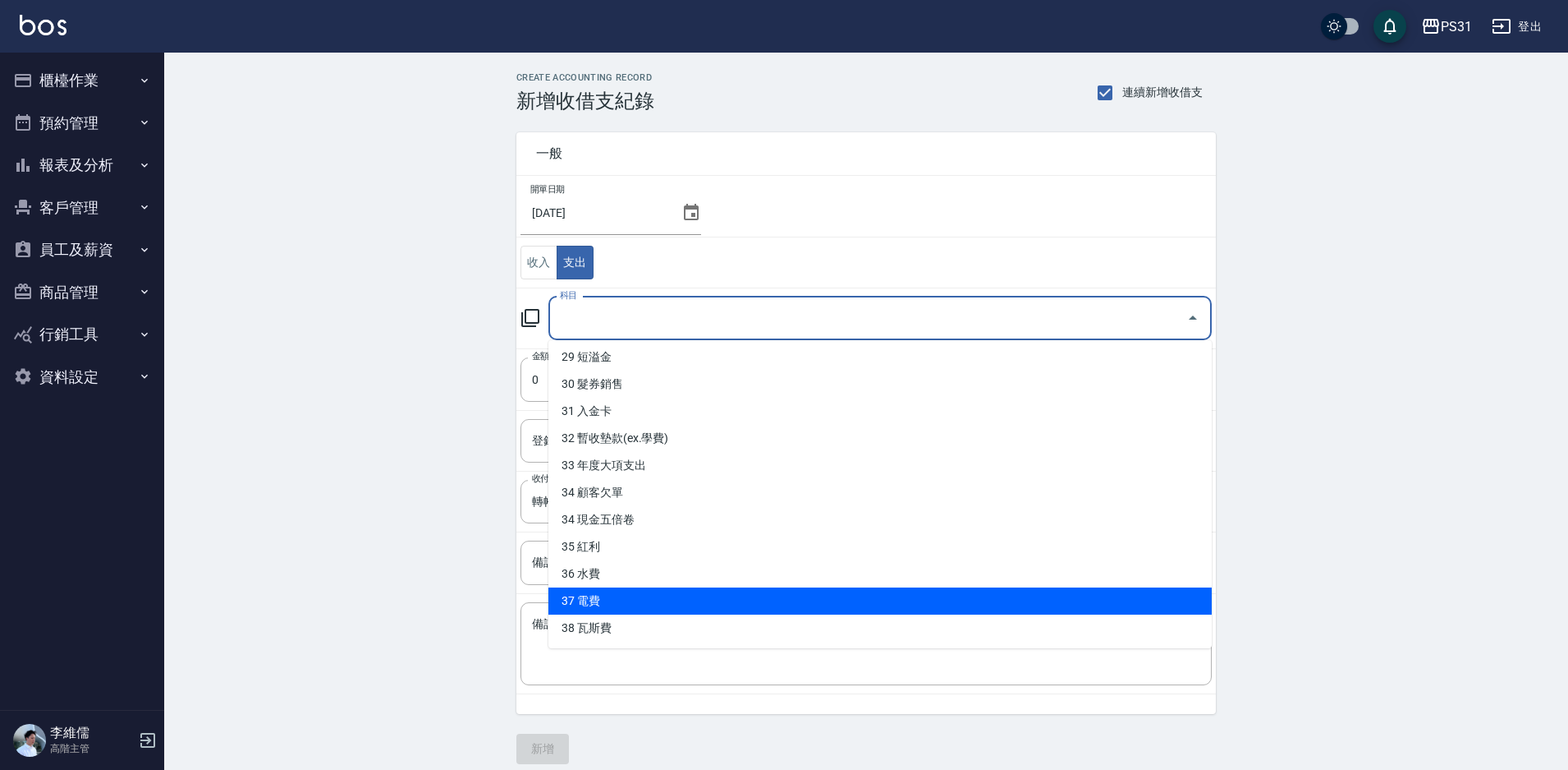
click at [613, 603] on li "37 電費" at bounding box center [879, 601] width 663 height 27
type input "37 電費"
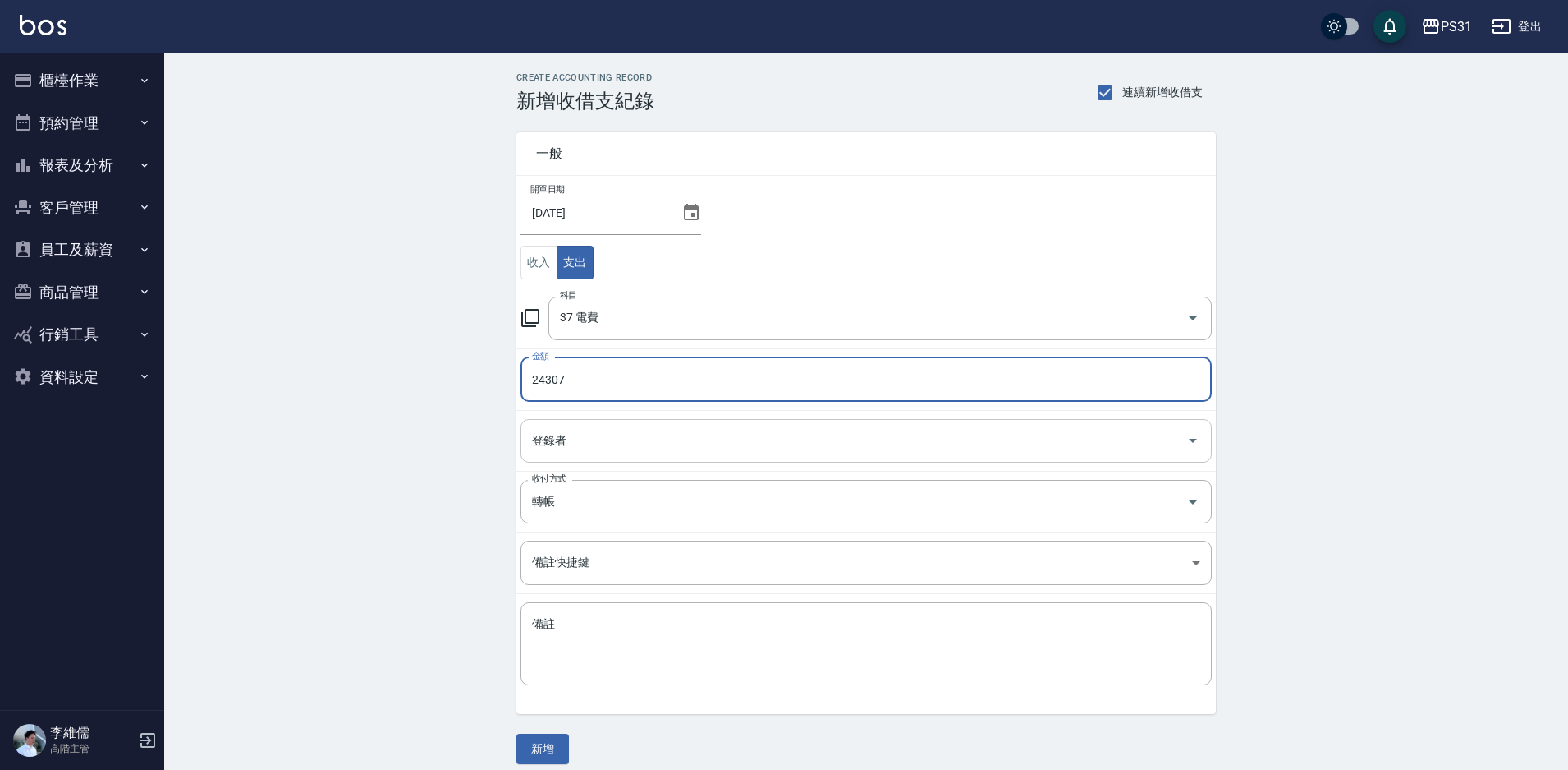
type input "24307"
click at [764, 449] on input "登錄者" at bounding box center [854, 441] width 652 height 29
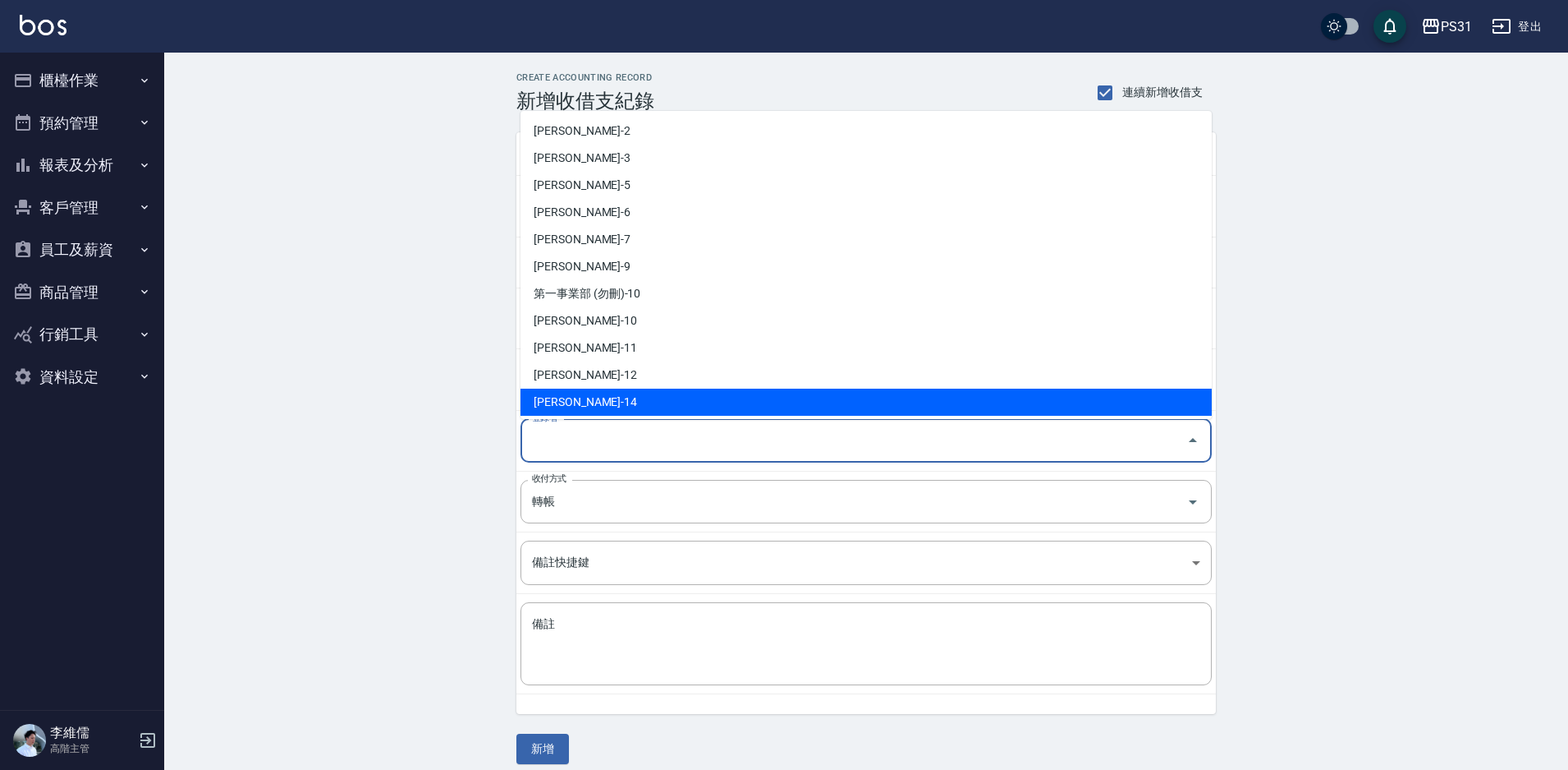
click at [689, 397] on li "[PERSON_NAME]-14" at bounding box center [867, 402] width 691 height 27
type input "[PERSON_NAME]-14"
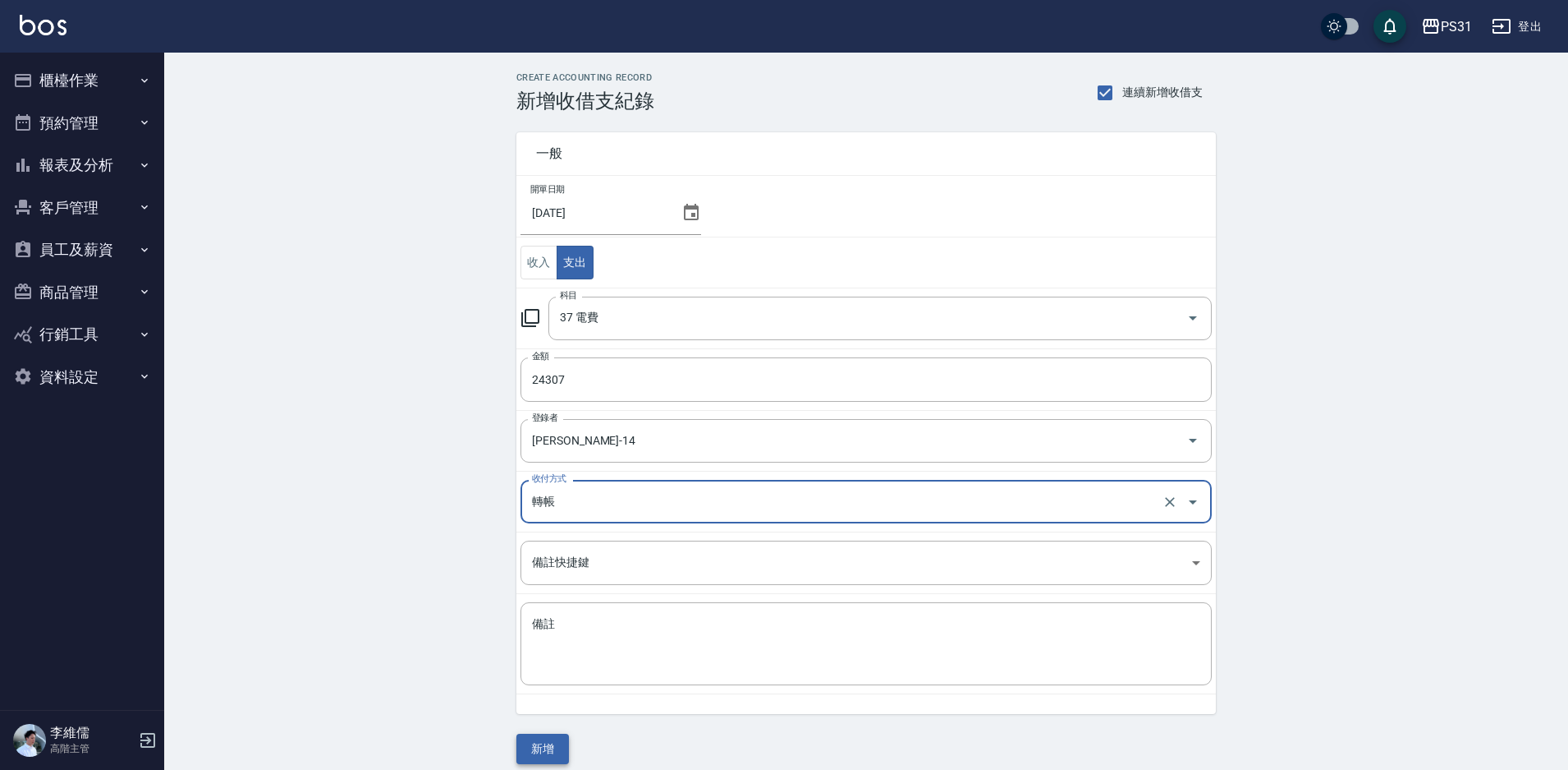
click at [532, 734] on button "新增" at bounding box center [543, 749] width 53 height 31
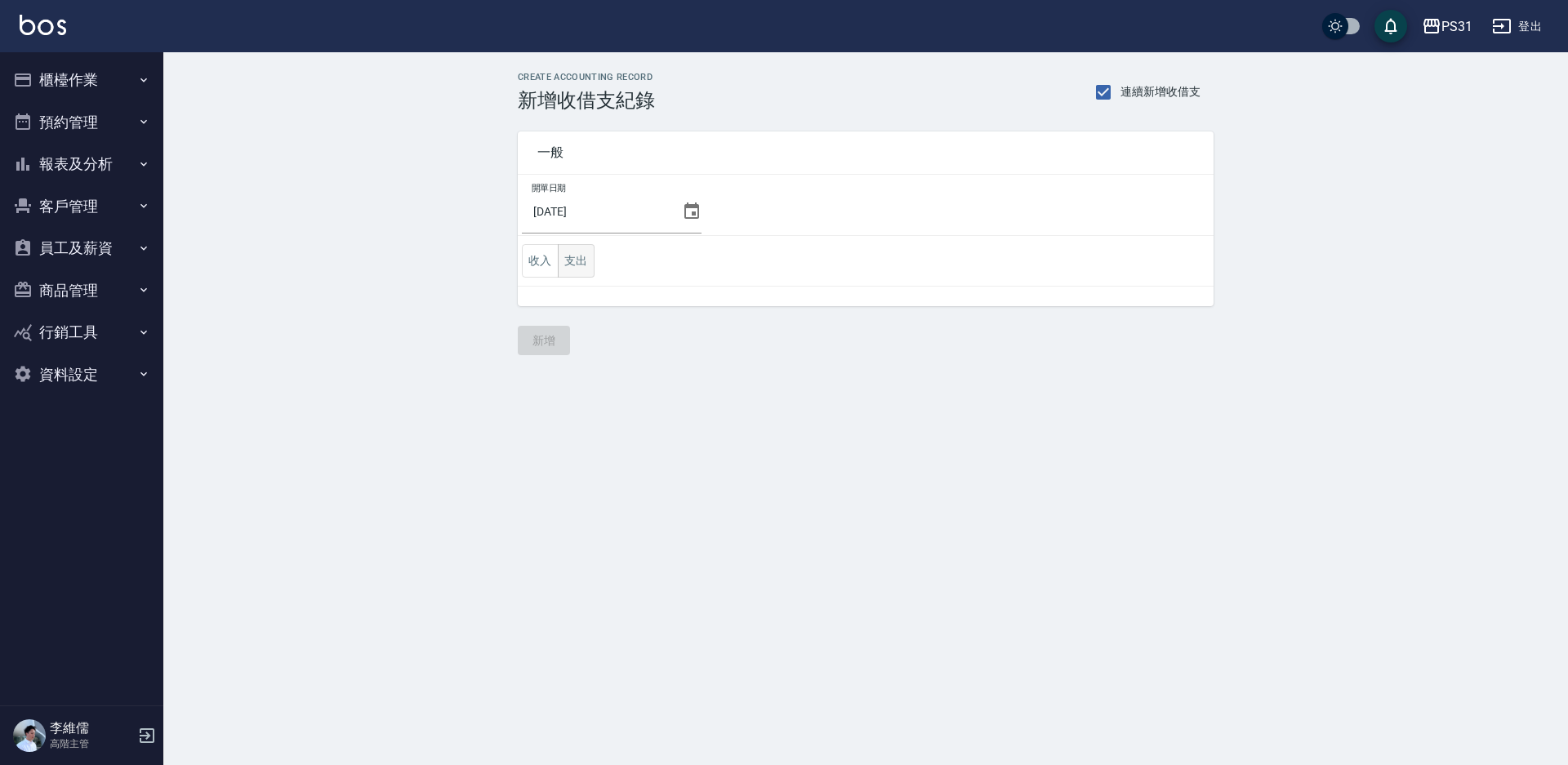
click at [588, 261] on button "支出" at bounding box center [576, 261] width 36 height 34
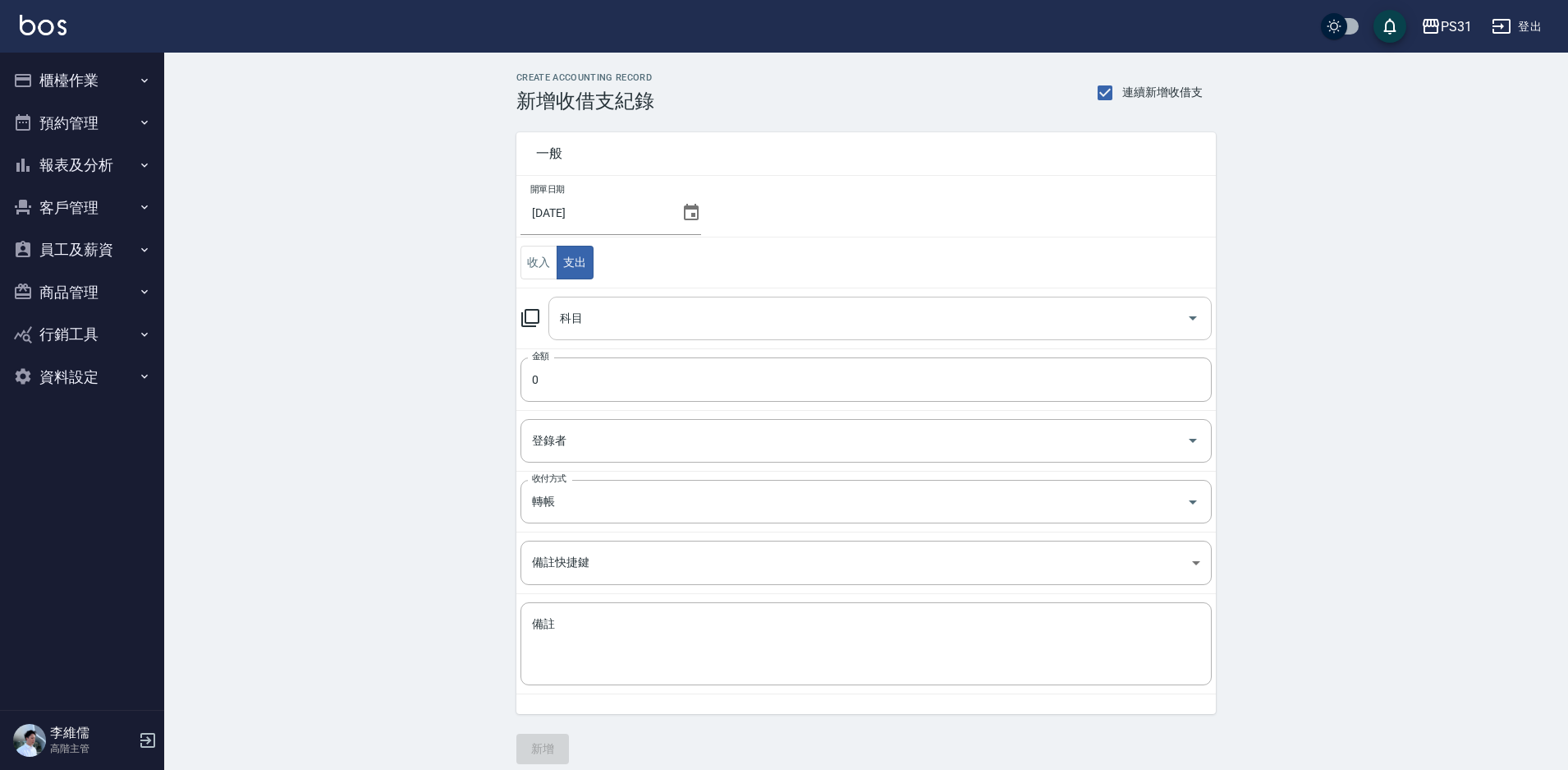
click at [646, 308] on input "科目" at bounding box center [867, 319] width 624 height 29
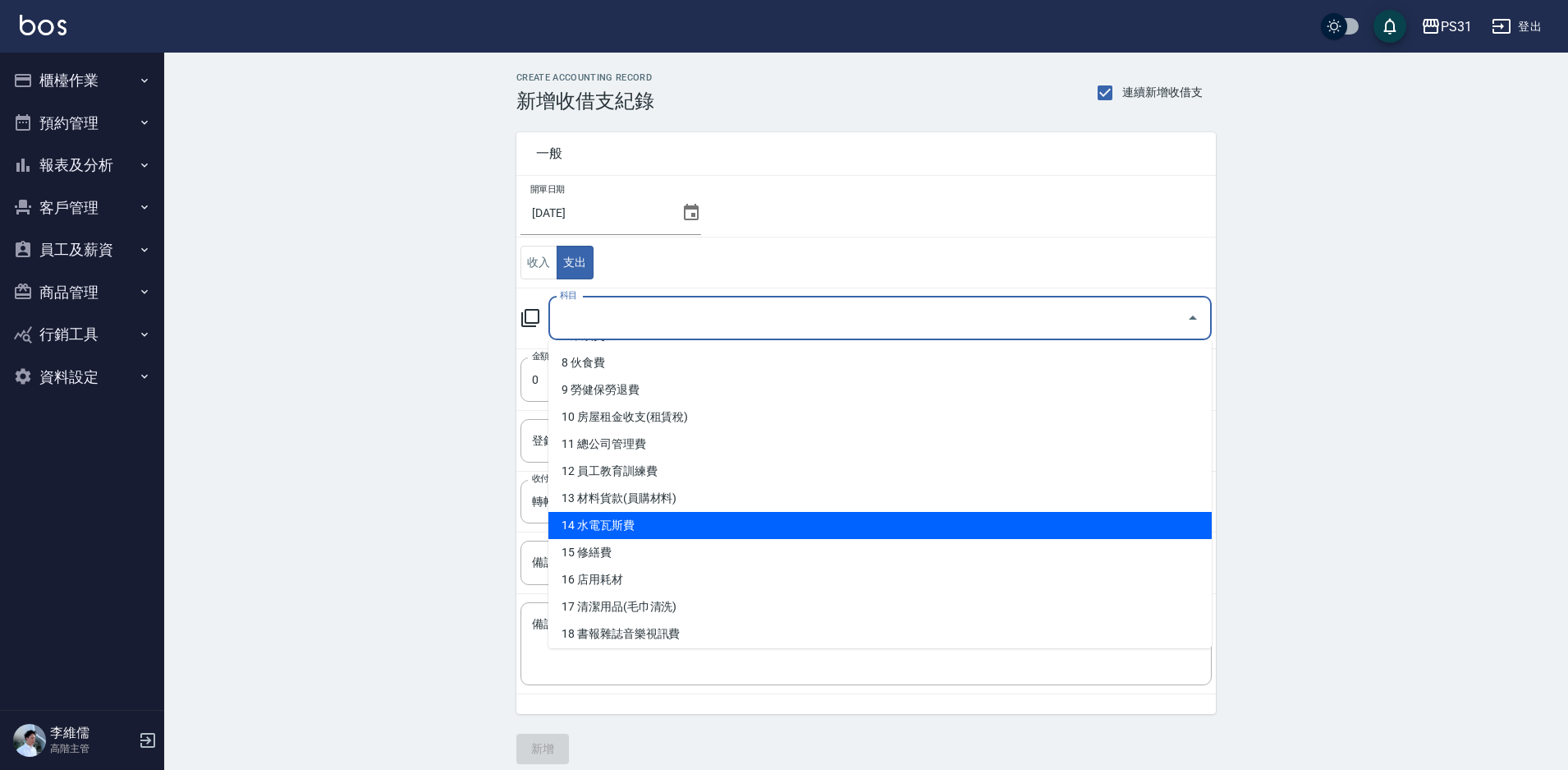
scroll to position [132, 0]
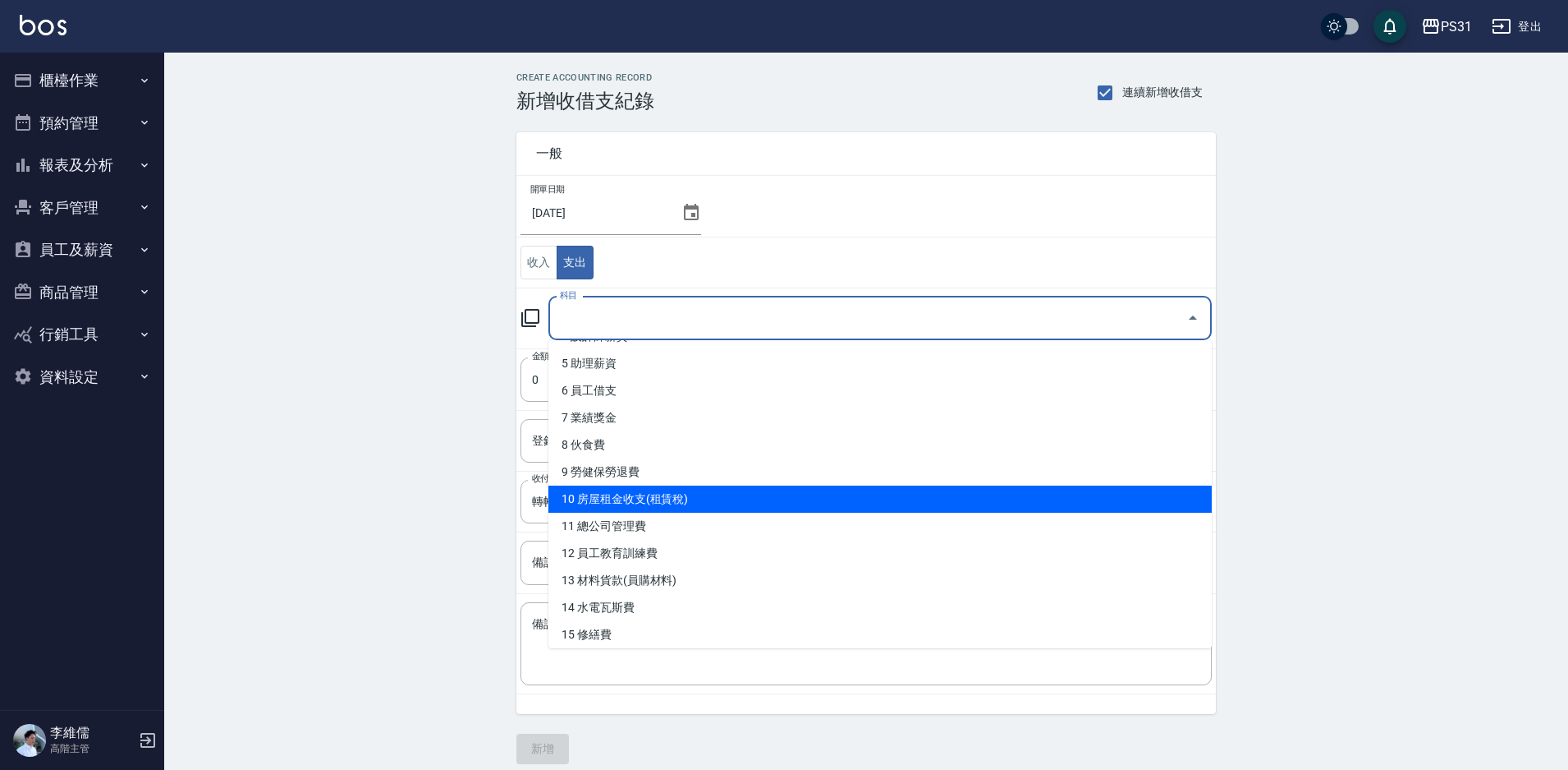
click at [649, 493] on li "10 房屋租金收支(租賃稅)" at bounding box center [879, 499] width 663 height 27
type input "10 房屋租金收支(租賃稅)"
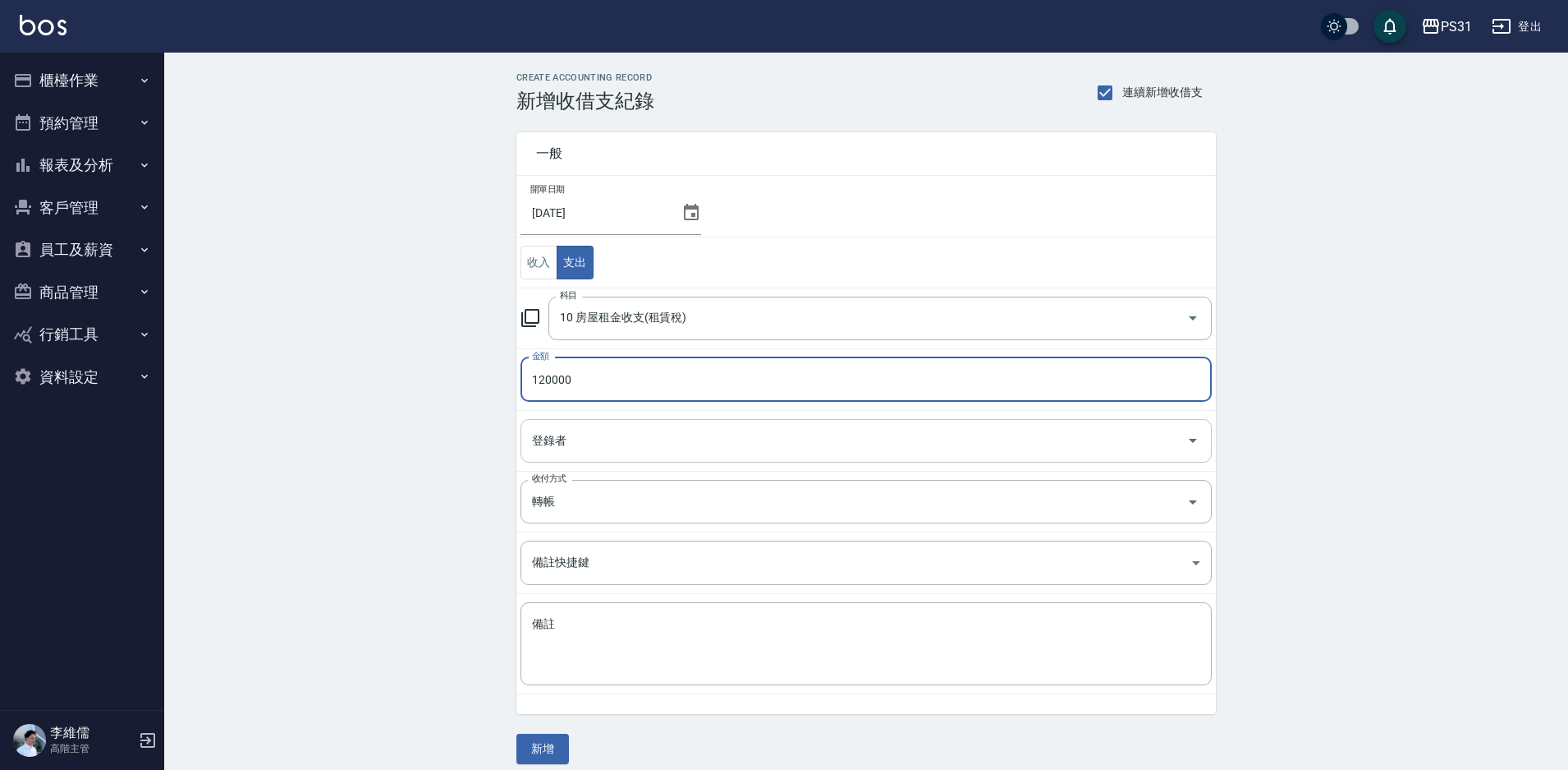
type input "120000"
click at [618, 428] on input "登錄者" at bounding box center [854, 441] width 652 height 29
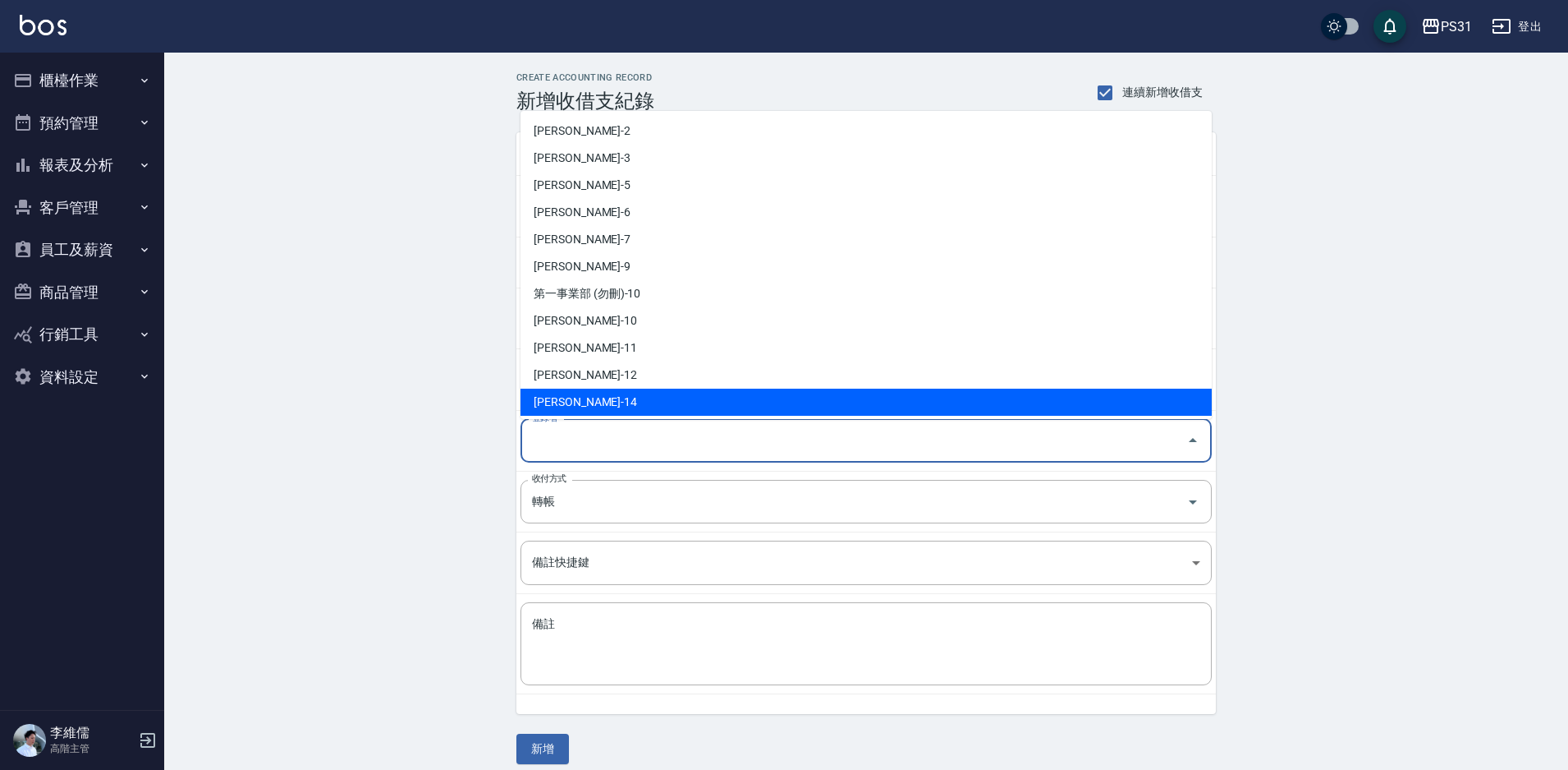
click at [610, 397] on li "[PERSON_NAME]-14" at bounding box center [867, 402] width 691 height 27
type input "[PERSON_NAME]-14"
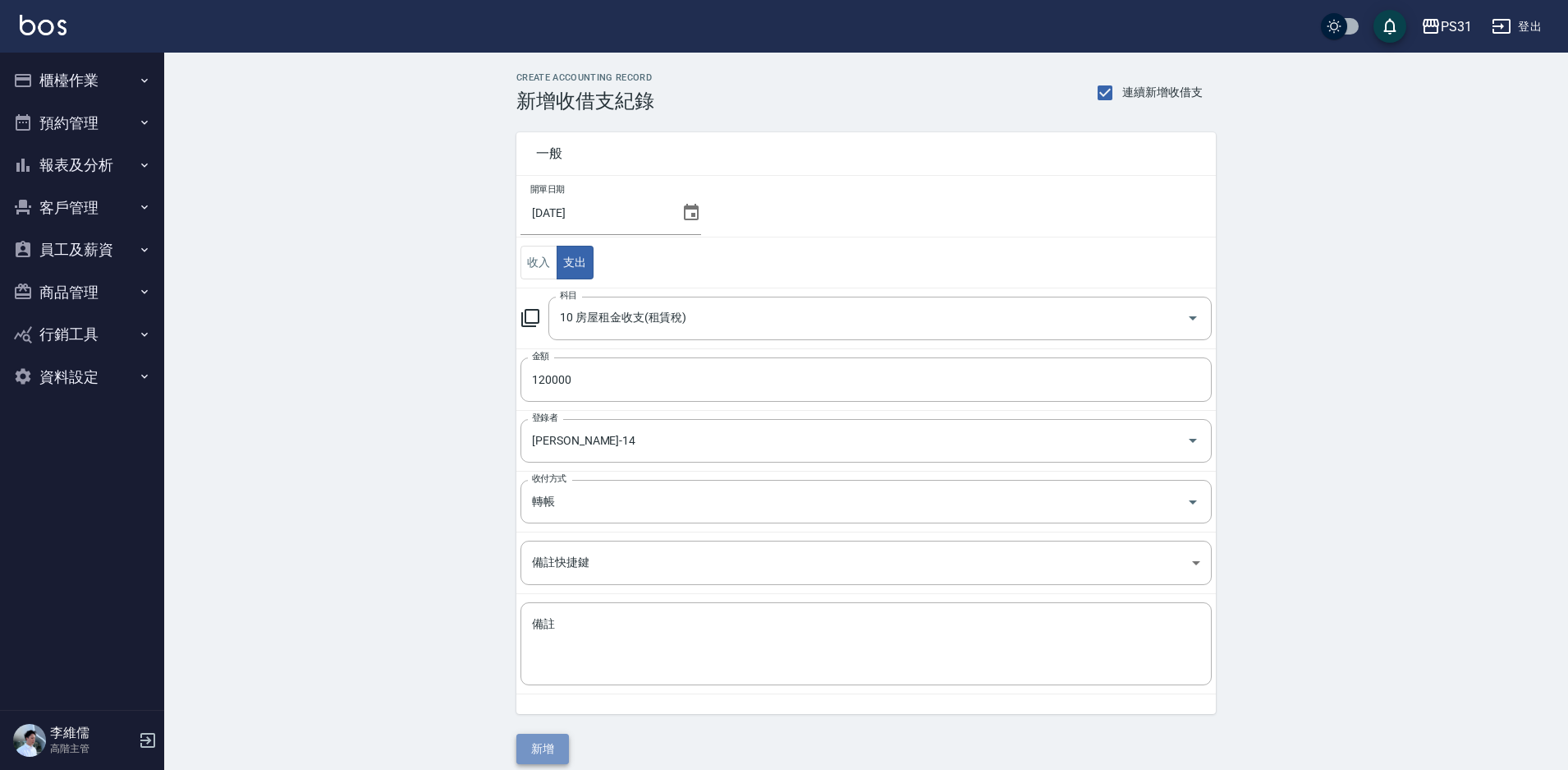
click at [541, 740] on button "新增" at bounding box center [543, 749] width 53 height 31
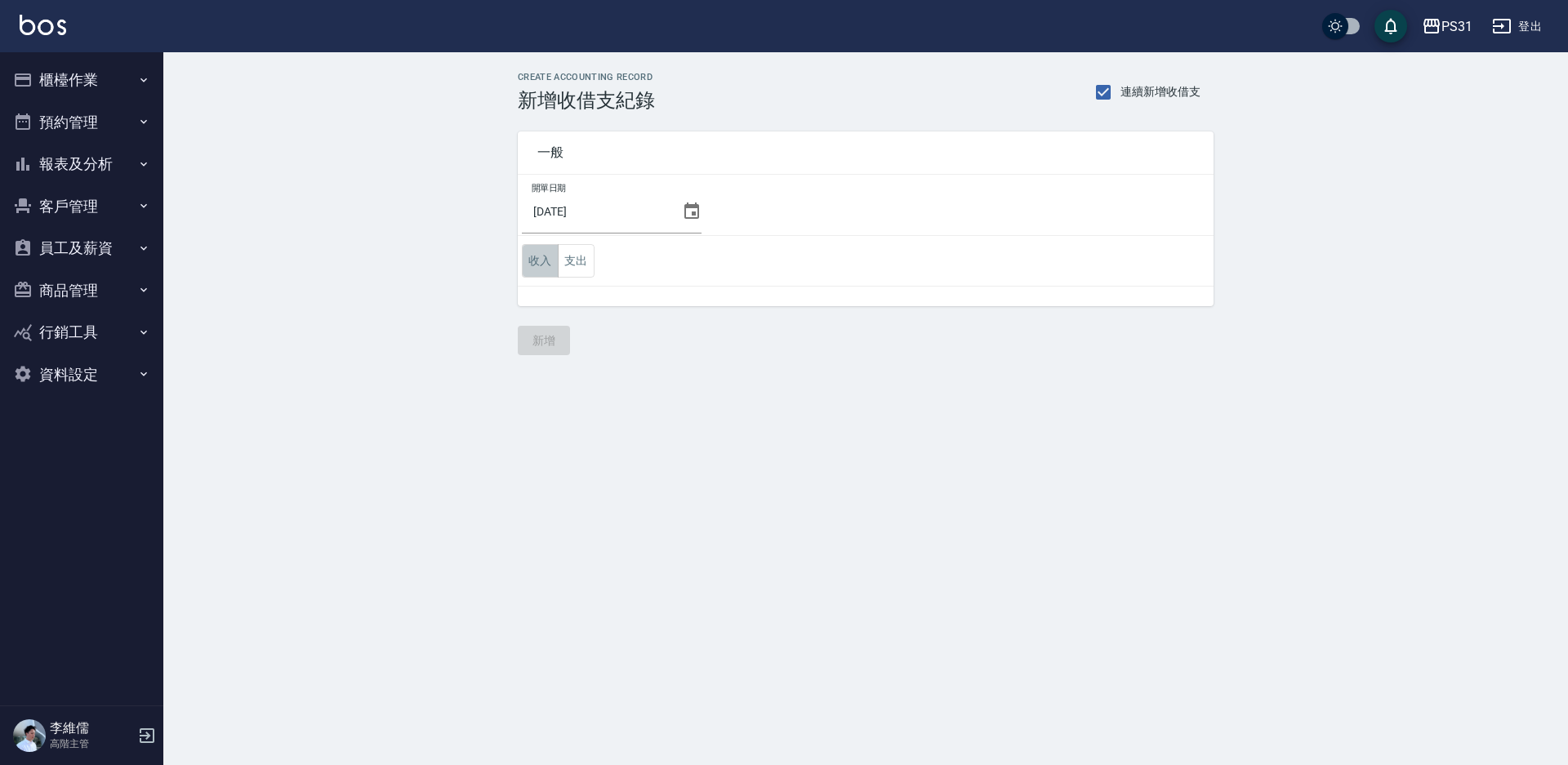
click at [526, 257] on button "收入" at bounding box center [539, 261] width 36 height 34
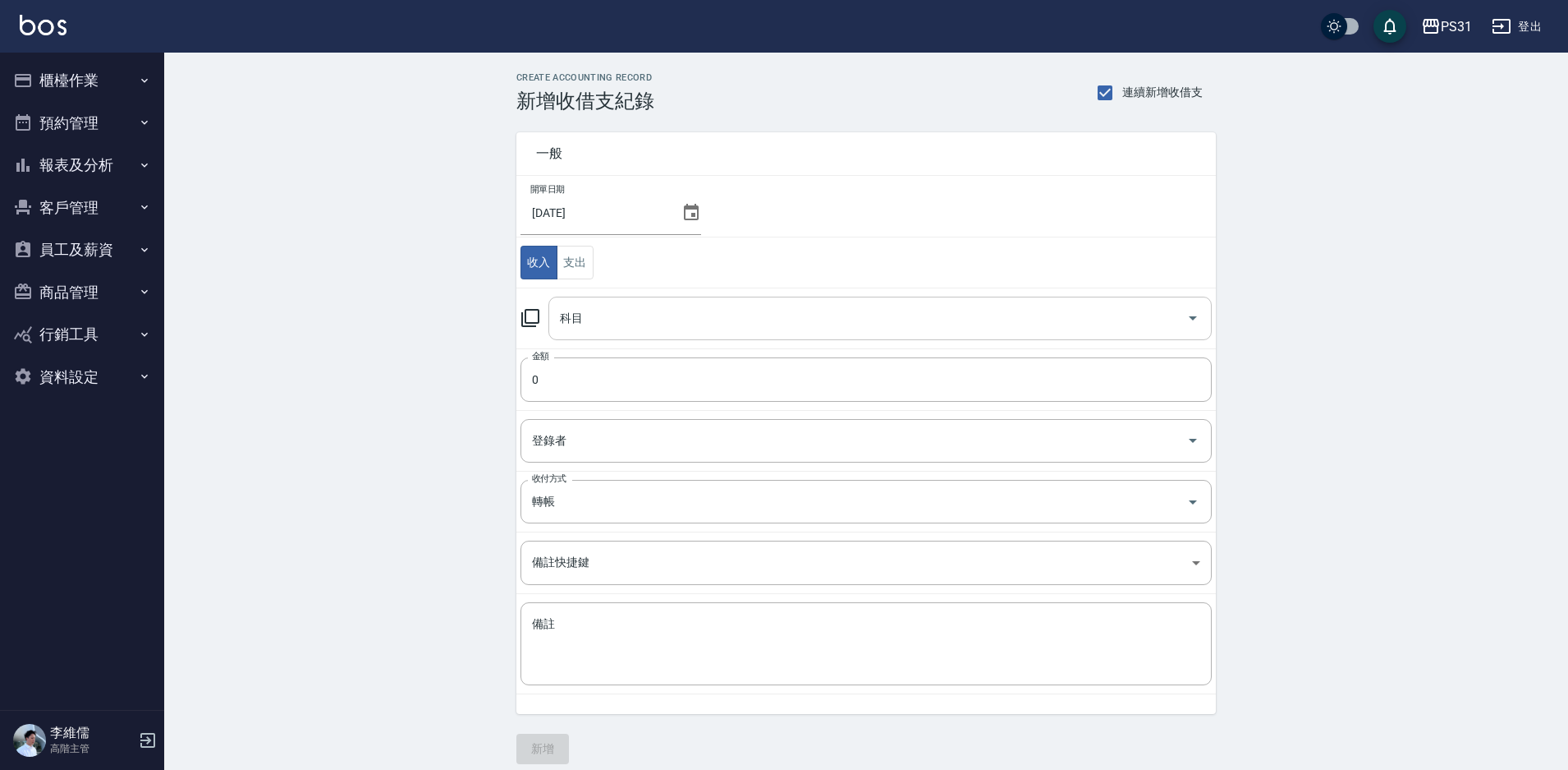
click at [646, 322] on input "科目" at bounding box center [867, 319] width 624 height 29
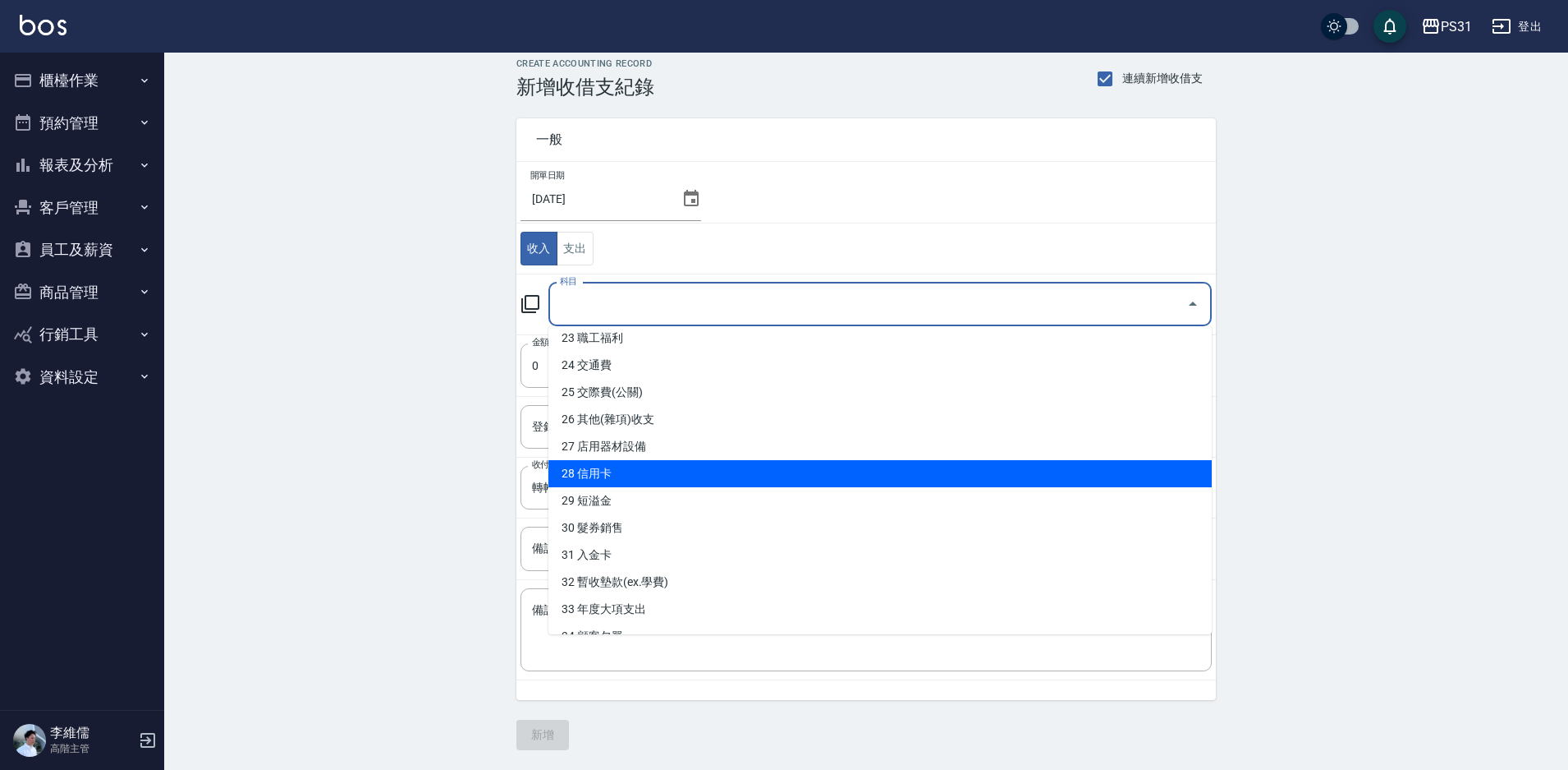
scroll to position [654, 0]
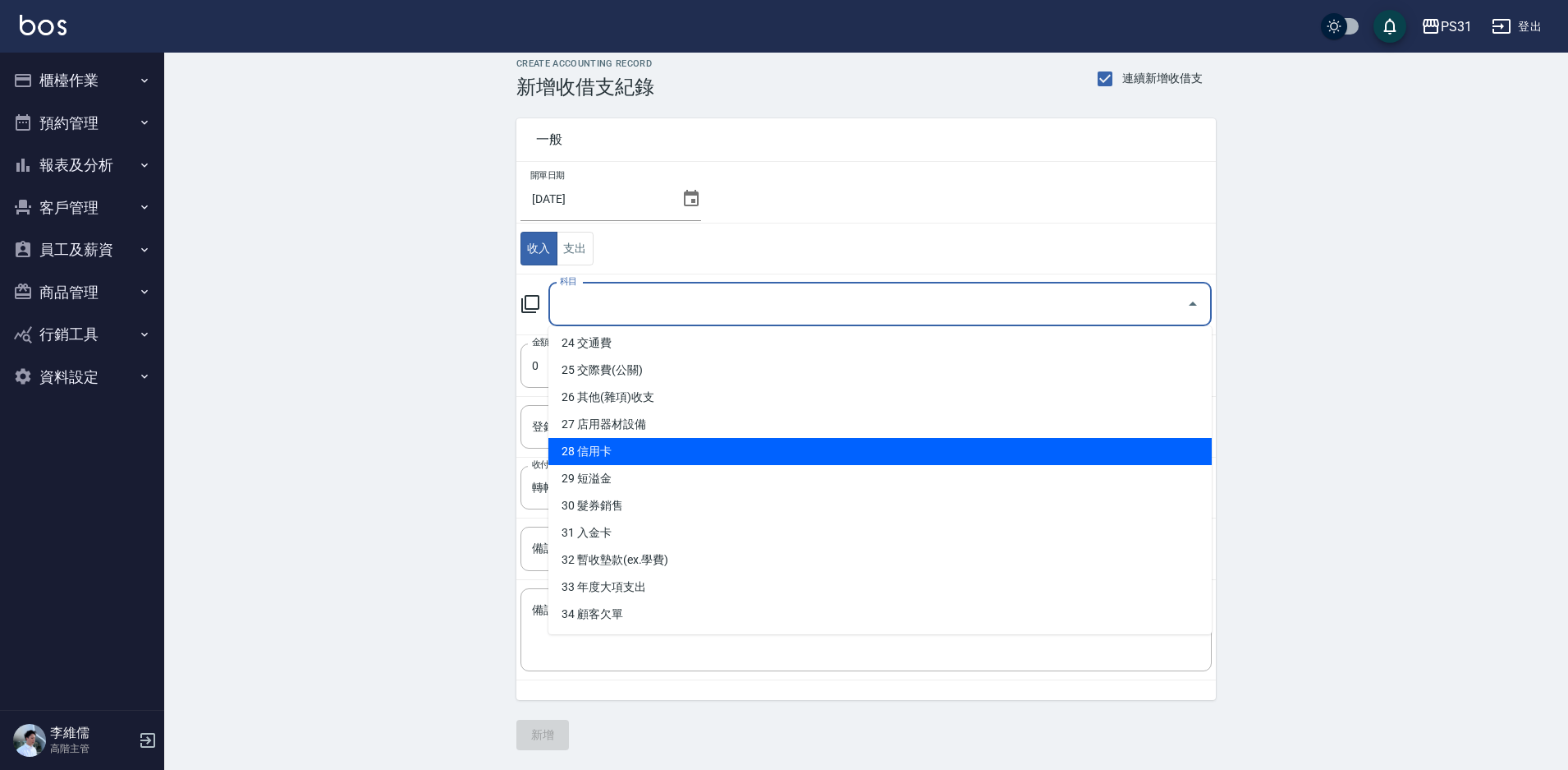
click at [663, 451] on li "28 信用卡" at bounding box center [879, 451] width 663 height 27
type input "28 信用卡"
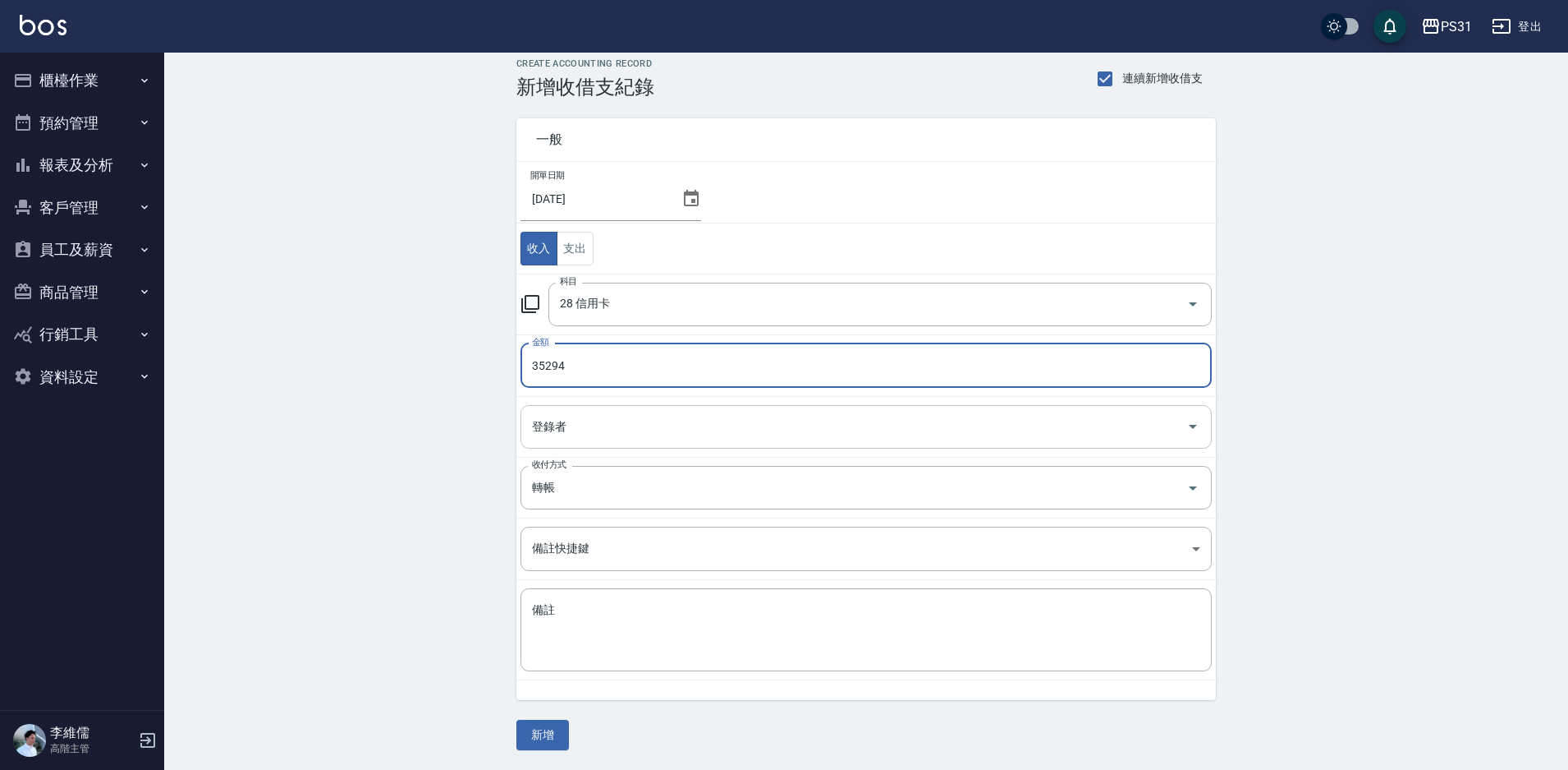
type input "35294"
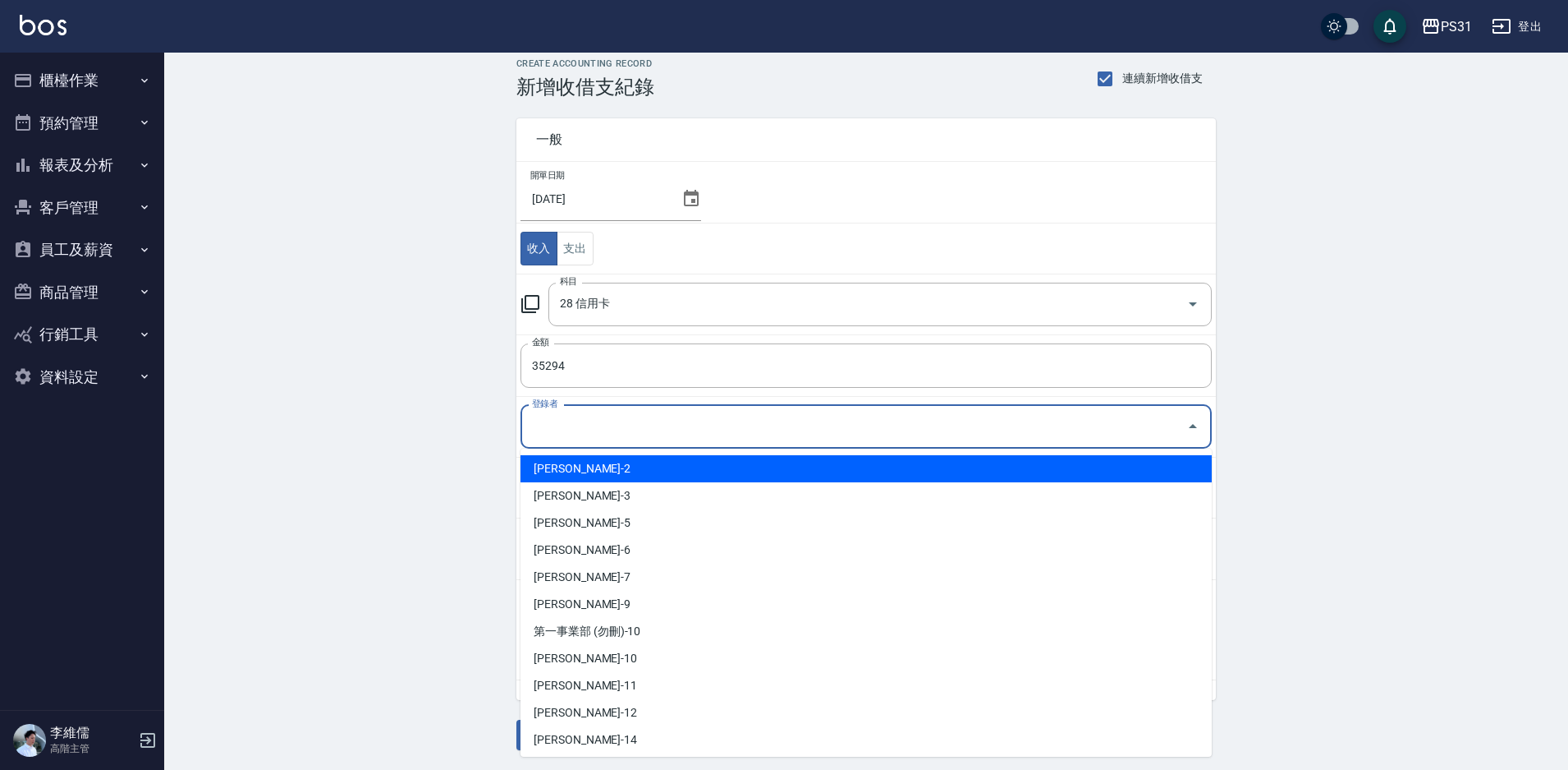
drag, startPoint x: 586, startPoint y: 431, endPoint x: 567, endPoint y: 435, distance: 19.4
click at [586, 432] on input "登錄者" at bounding box center [854, 427] width 652 height 29
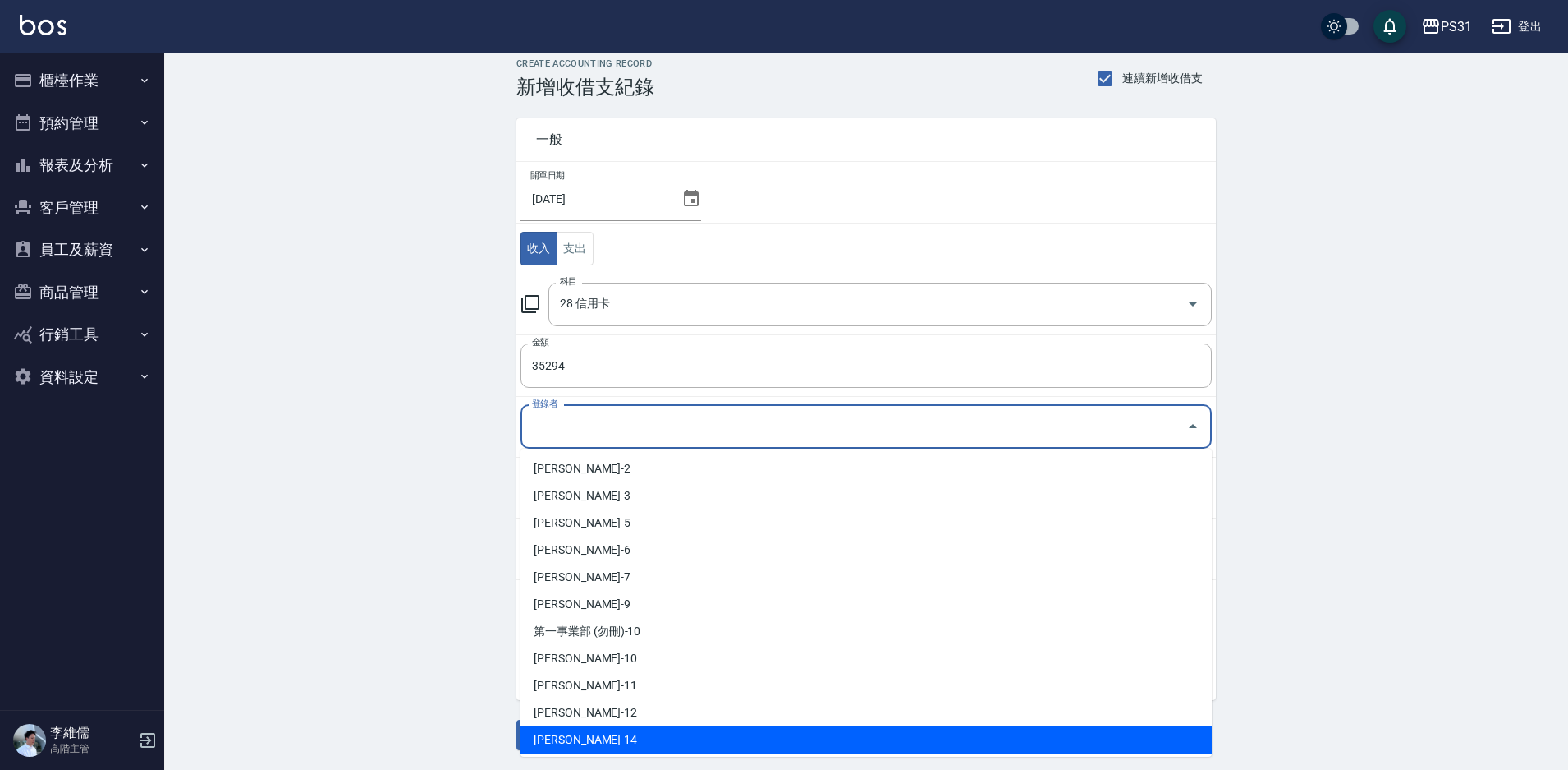
click at [592, 729] on li "李維儒-14" at bounding box center [867, 740] width 691 height 27
type input "李維儒-14"
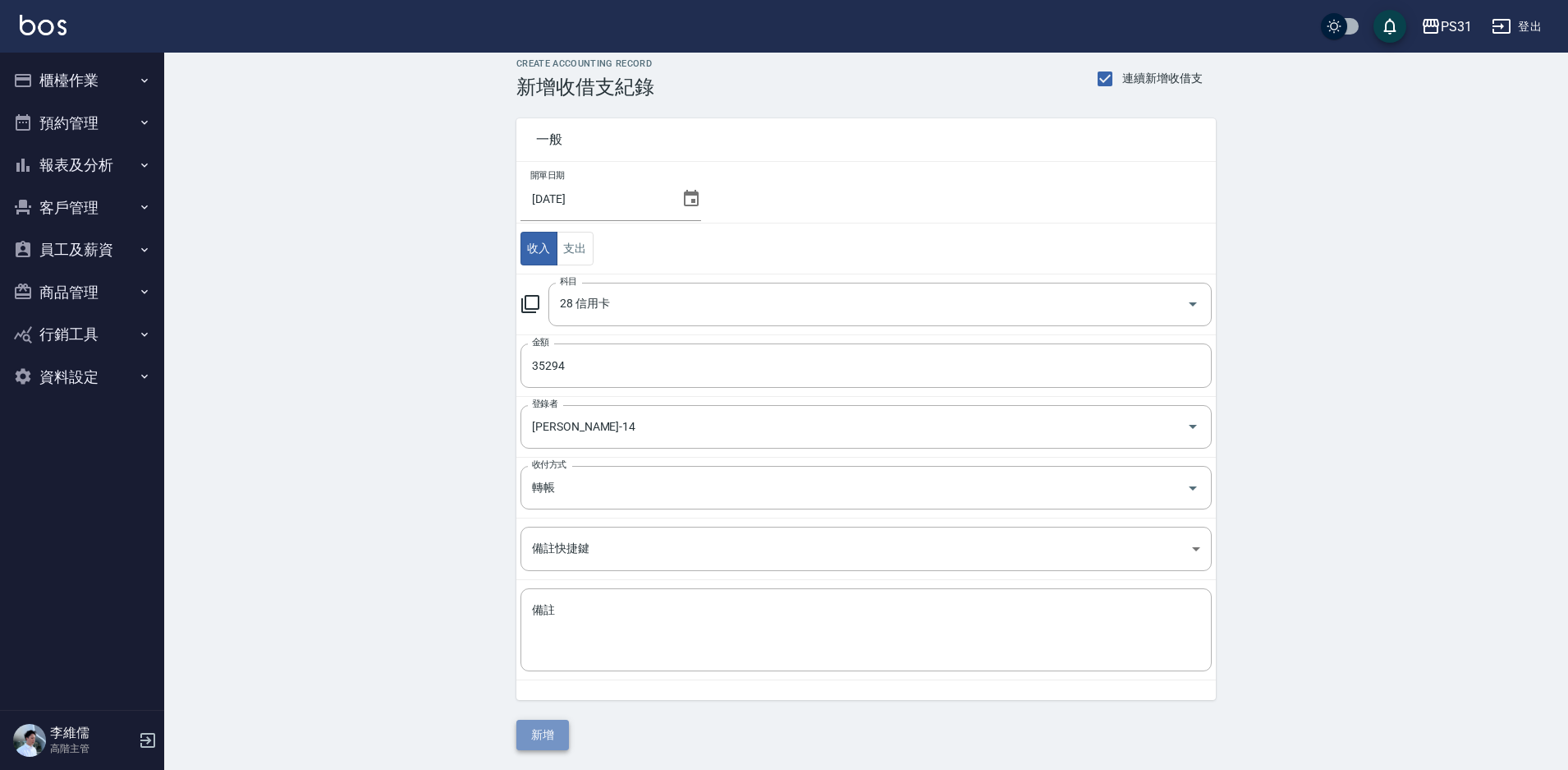
click at [564, 731] on button "新增" at bounding box center [543, 735] width 53 height 31
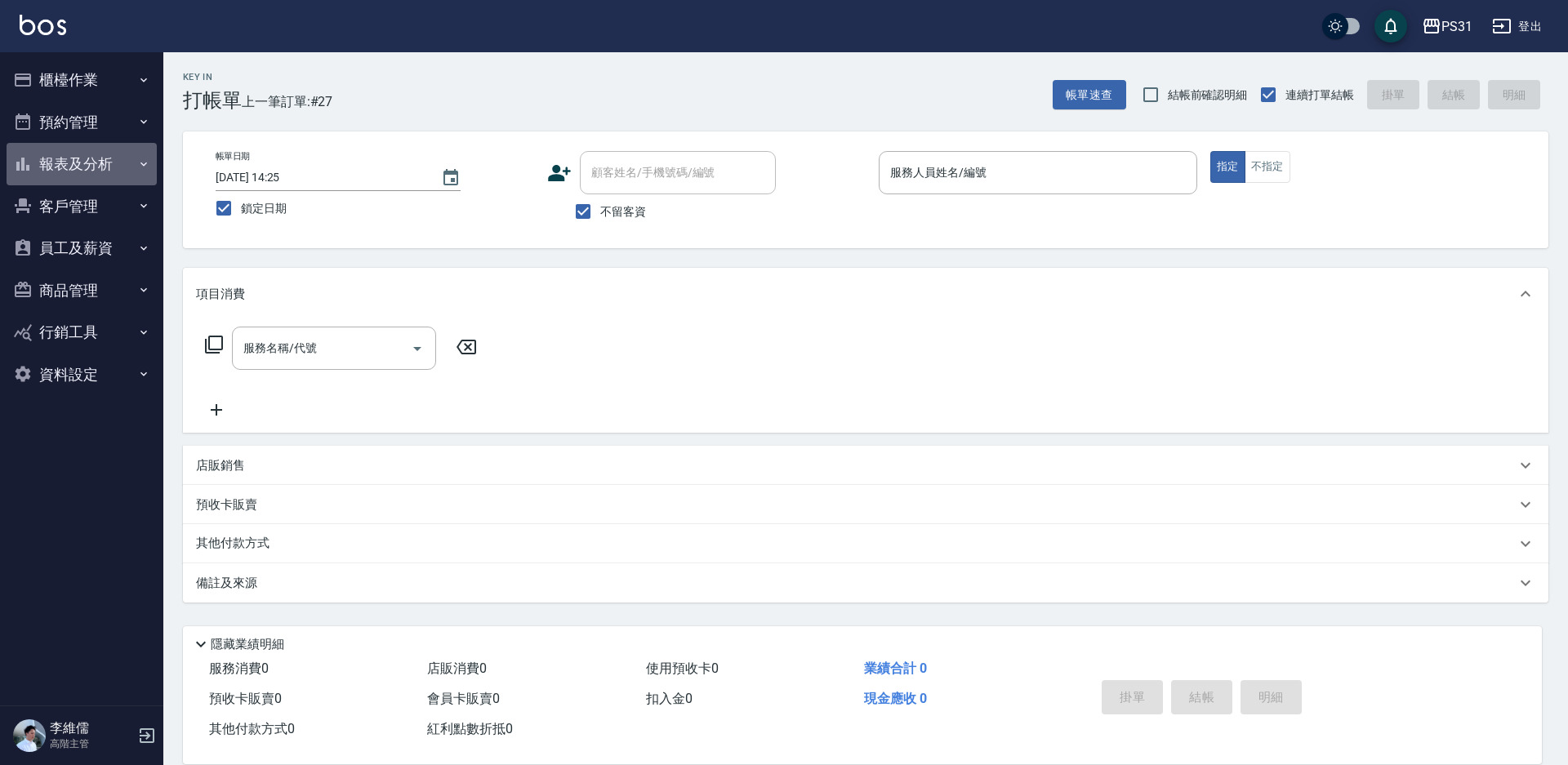
click at [93, 162] on button "報表及分析" at bounding box center [81, 164] width 150 height 42
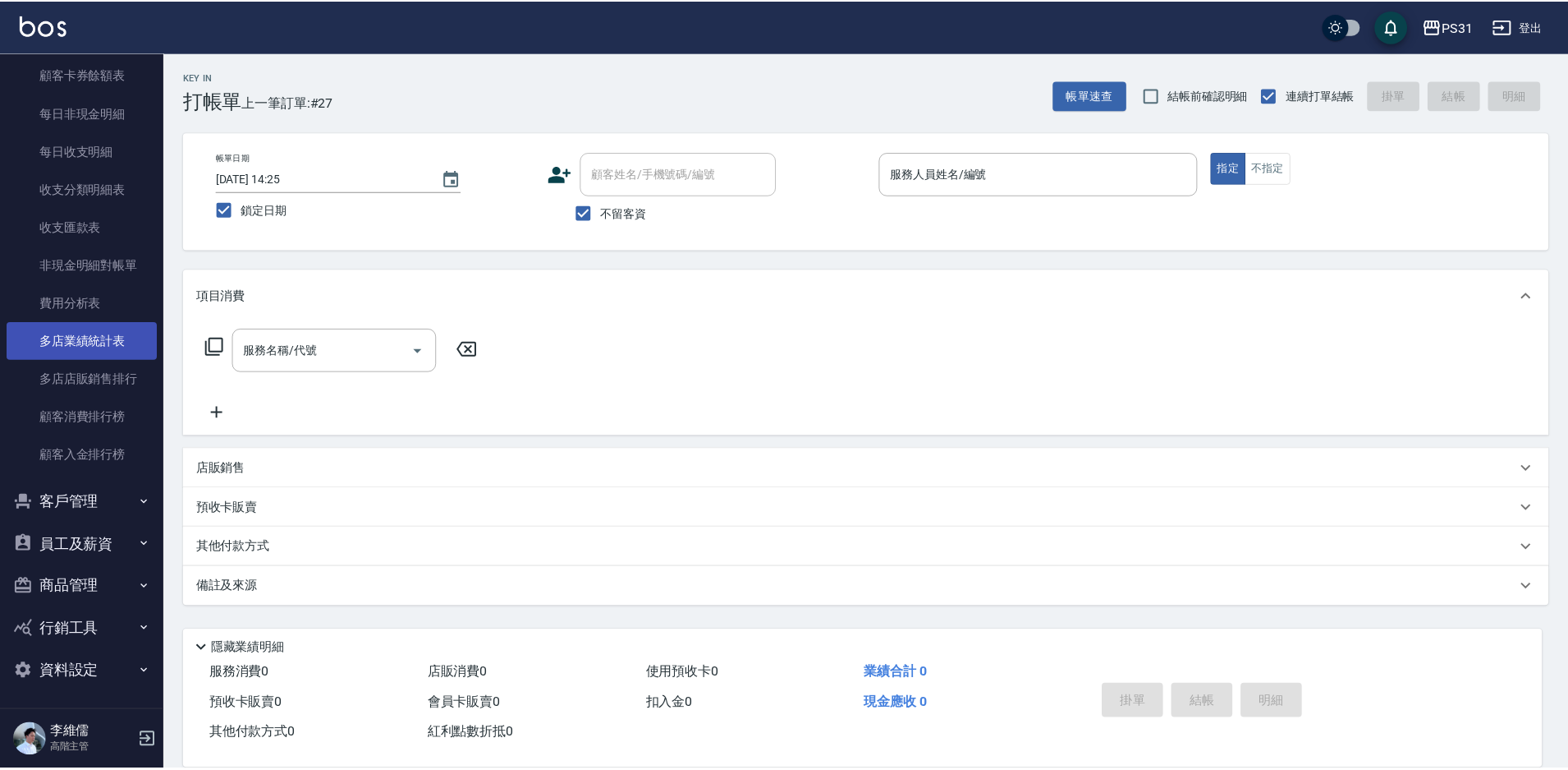
scroll to position [1317, 0]
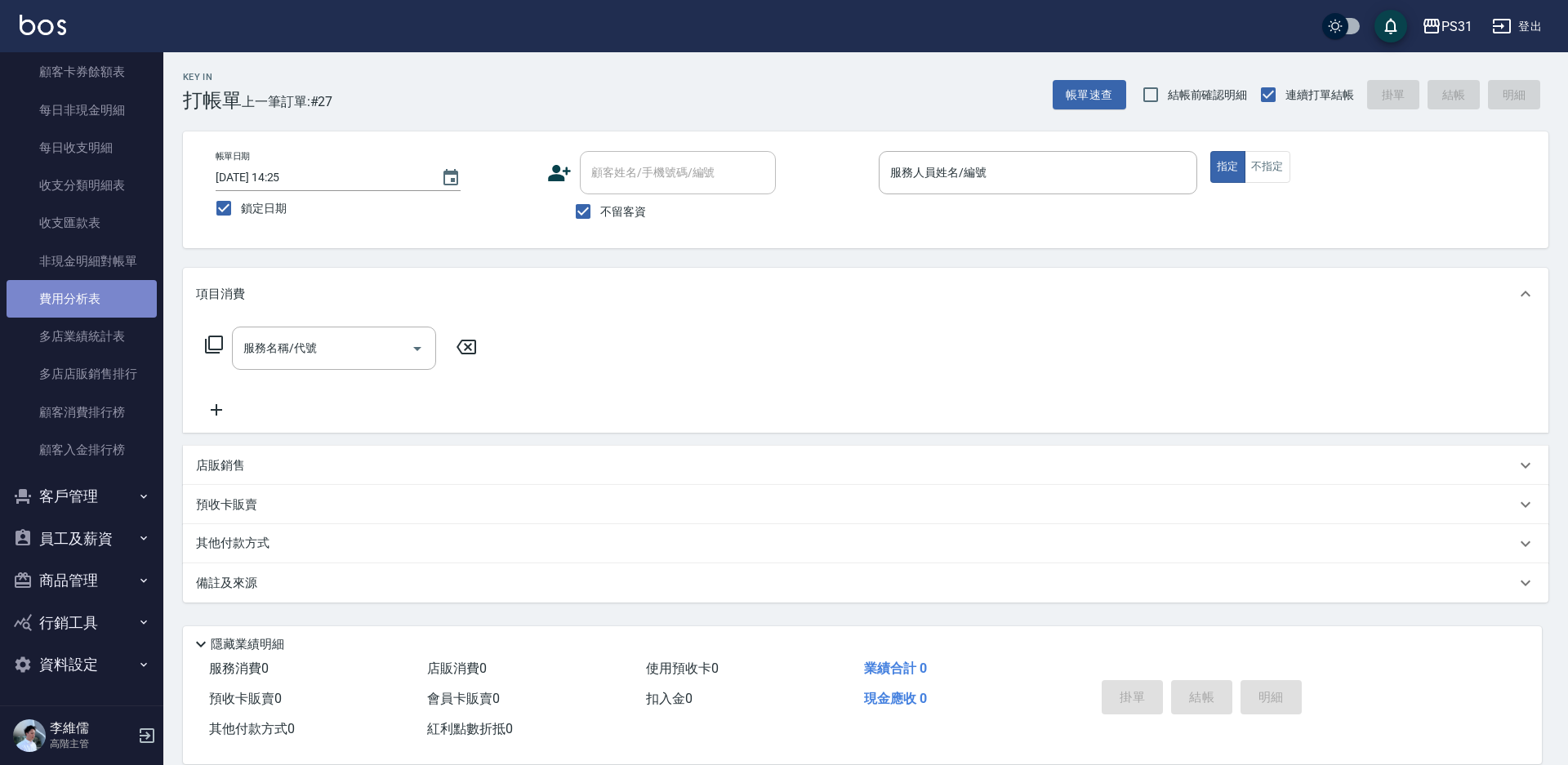
click at [86, 305] on link "費用分析表" at bounding box center [81, 299] width 150 height 37
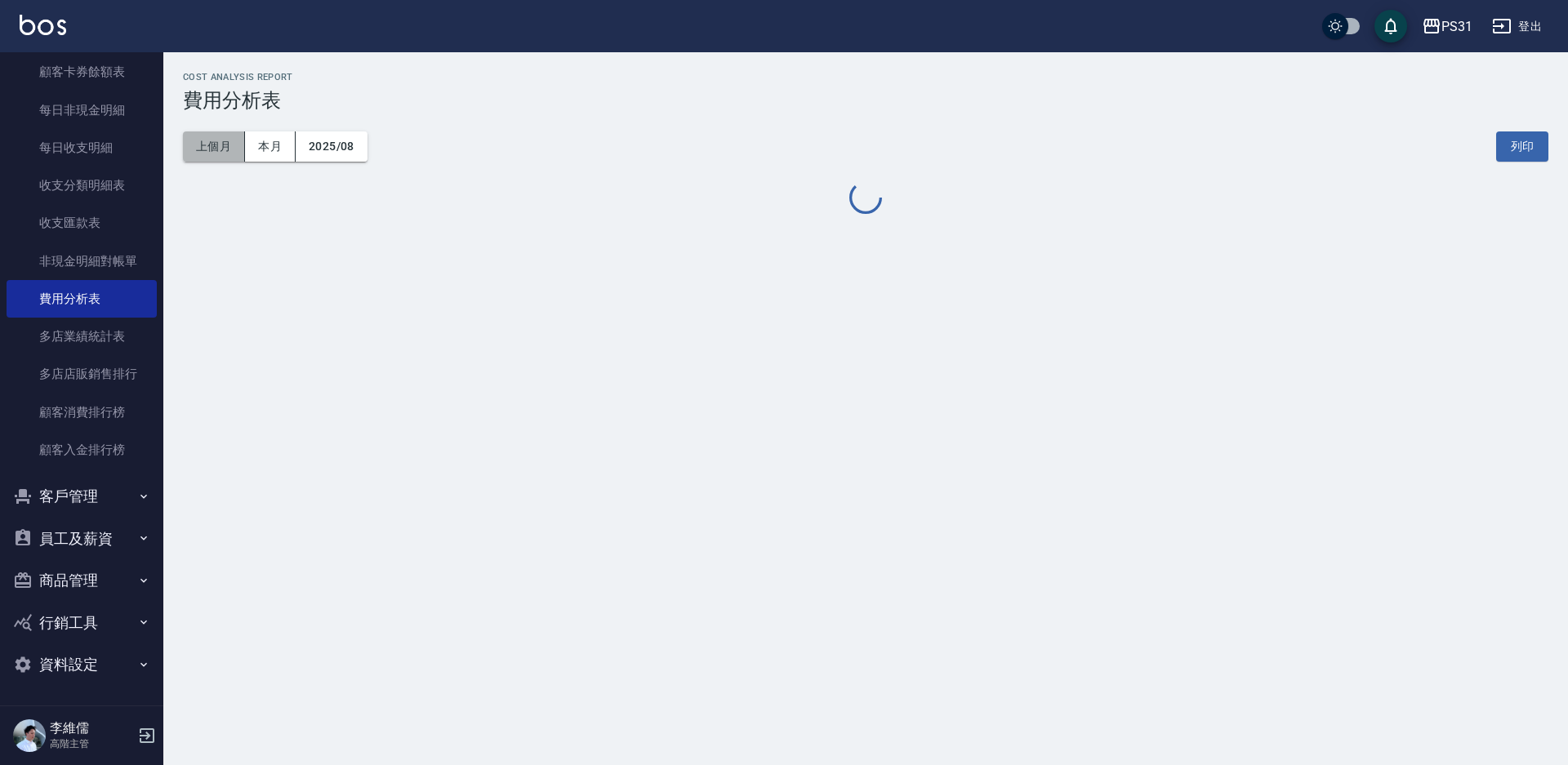
click at [232, 143] on button "上個月" at bounding box center [213, 146] width 62 height 30
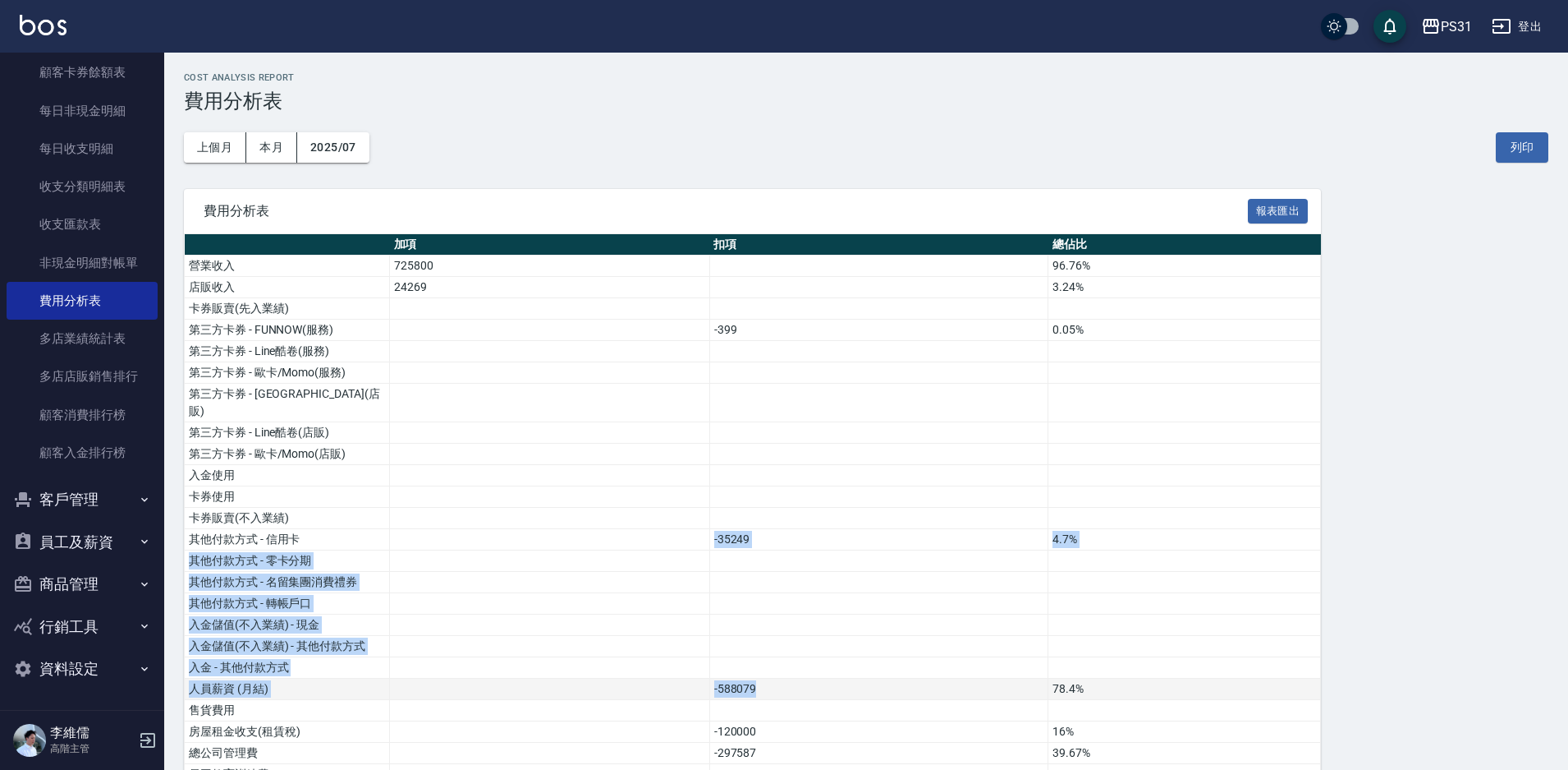
drag, startPoint x: 691, startPoint y: 524, endPoint x: 841, endPoint y: 678, distance: 215.0
click at [864, 614] on td at bounding box center [878, 624] width 339 height 21
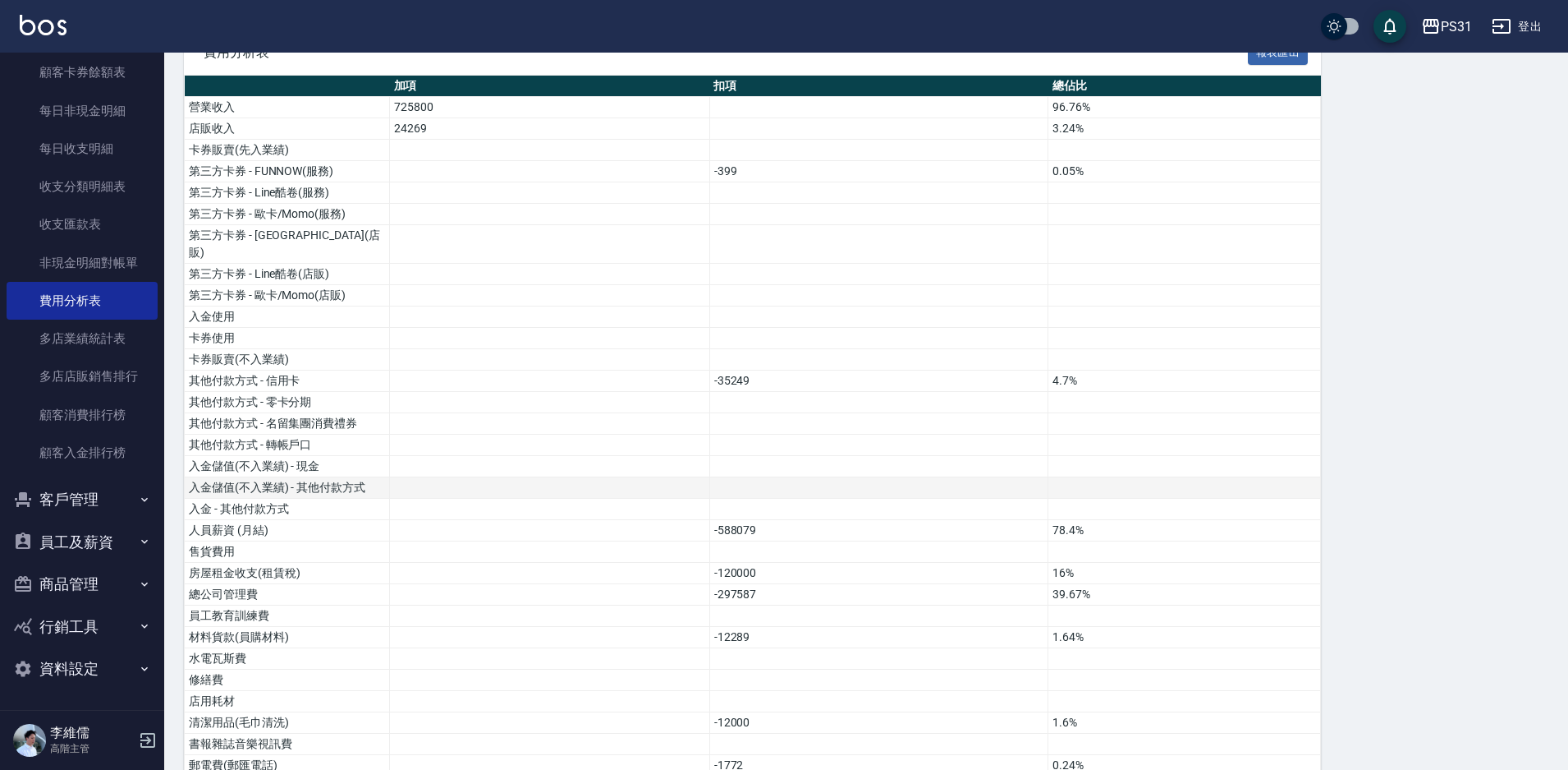
scroll to position [164, 0]
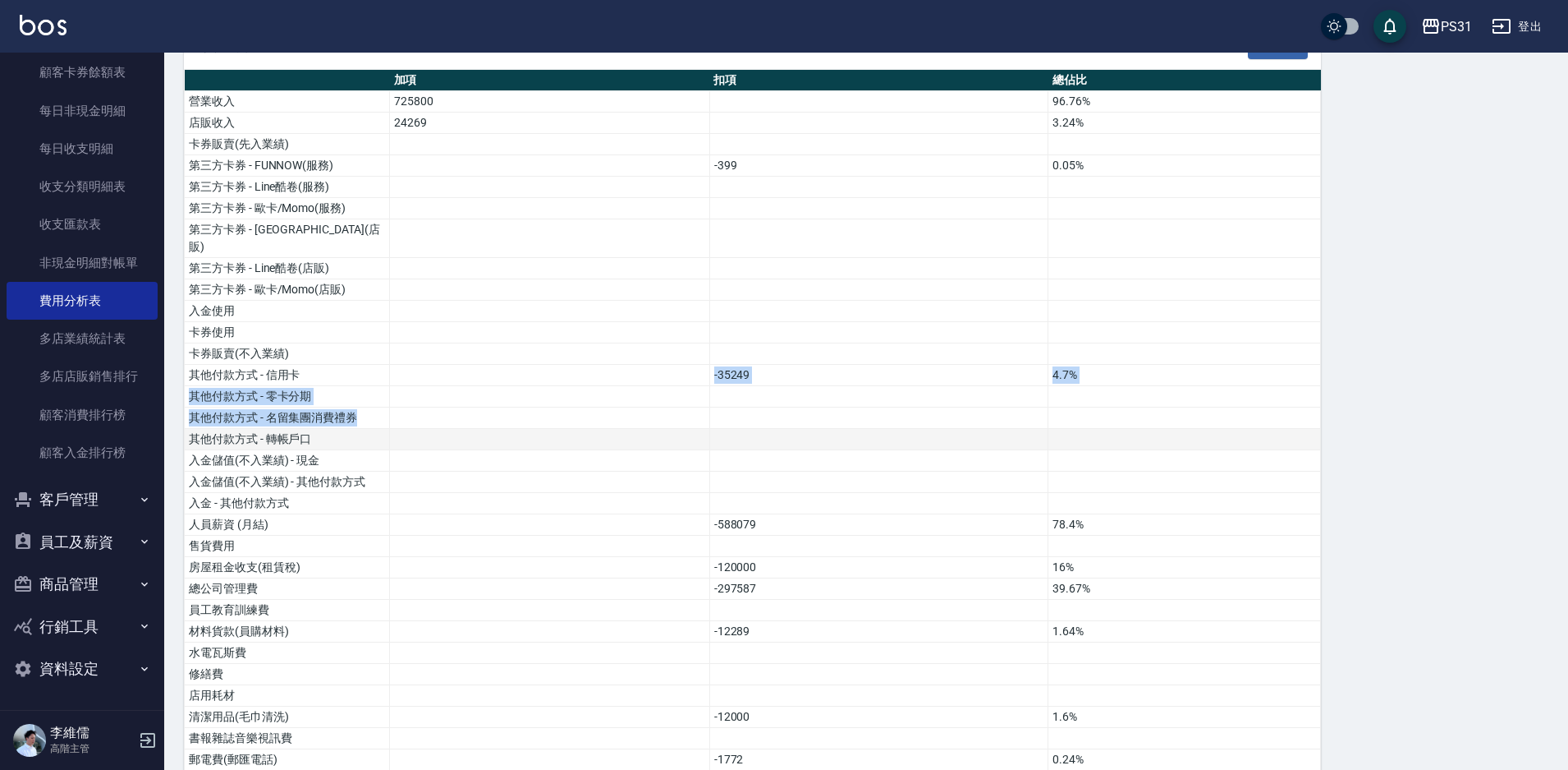
drag, startPoint x: 680, startPoint y: 385, endPoint x: 750, endPoint y: 411, distance: 74.7
click at [751, 411] on tbody "營業收入 725800 96.76% 店販收入 24269 3.24% 卡券販賣(先入業績) 第三方卡券 - FUNNOW(服務) -399 0.05% 第三…" at bounding box center [753, 730] width 1136 height 1278
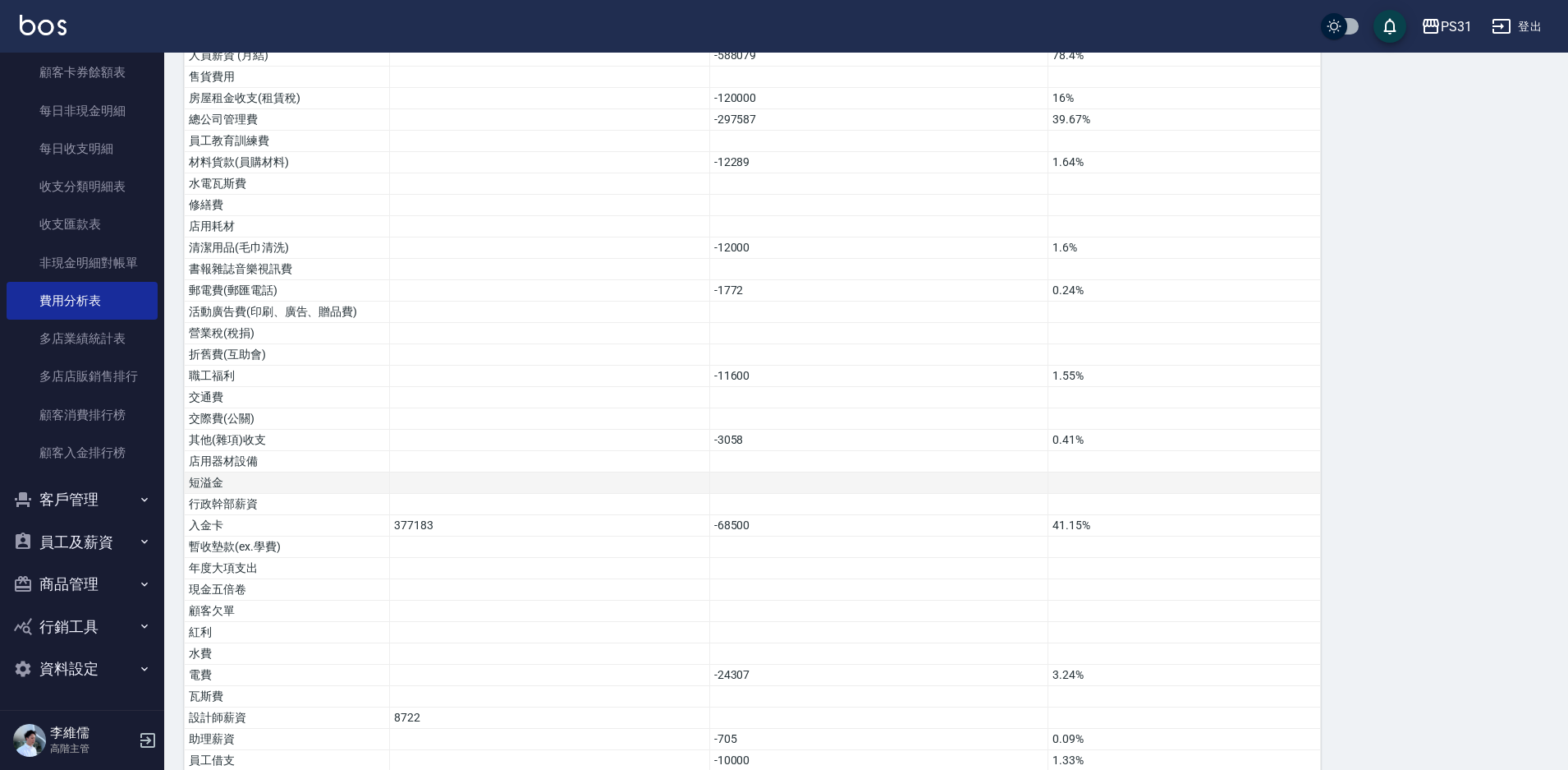
scroll to position [785, 0]
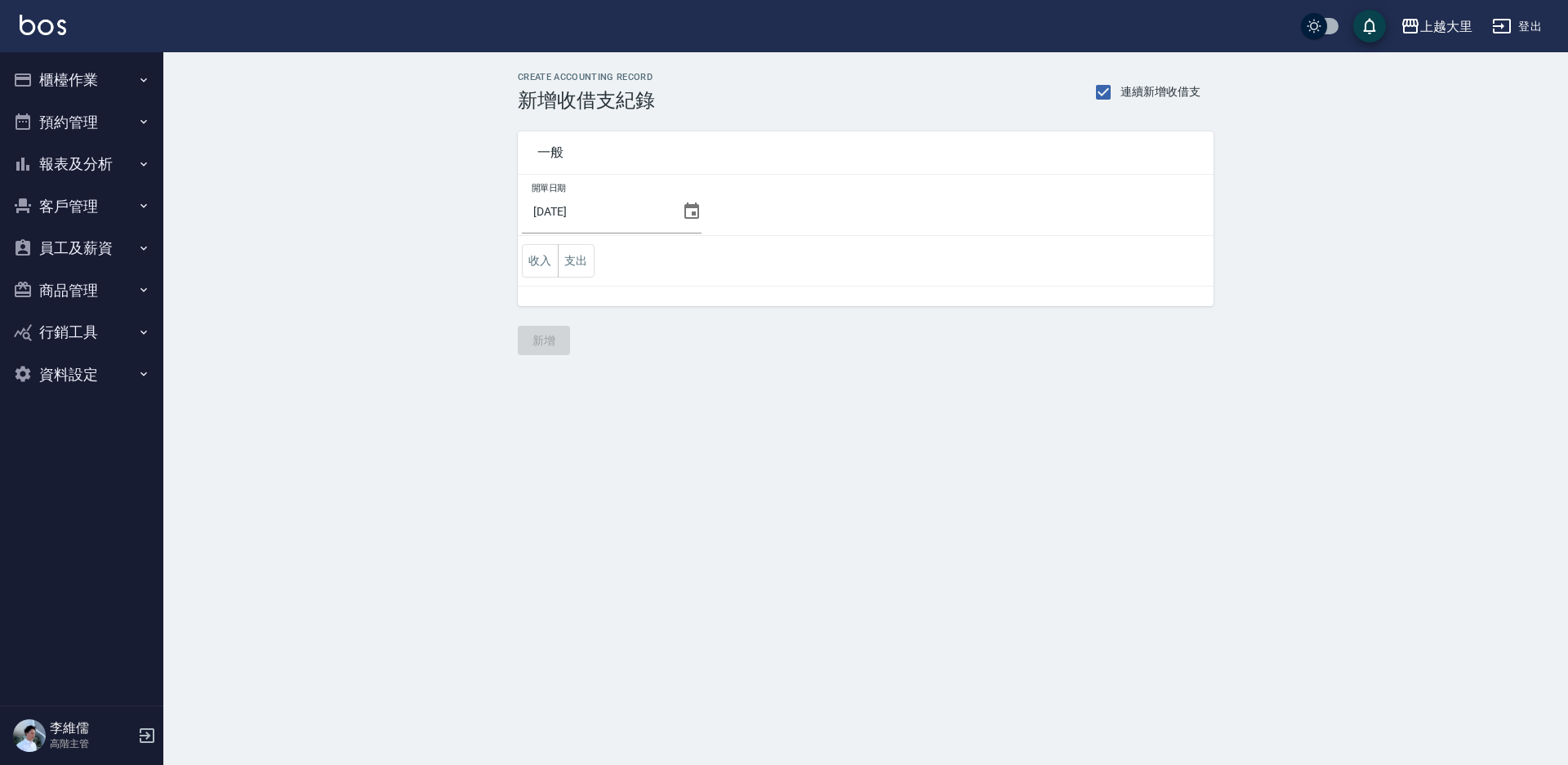
click at [62, 173] on button "報表及分析" at bounding box center [81, 164] width 150 height 42
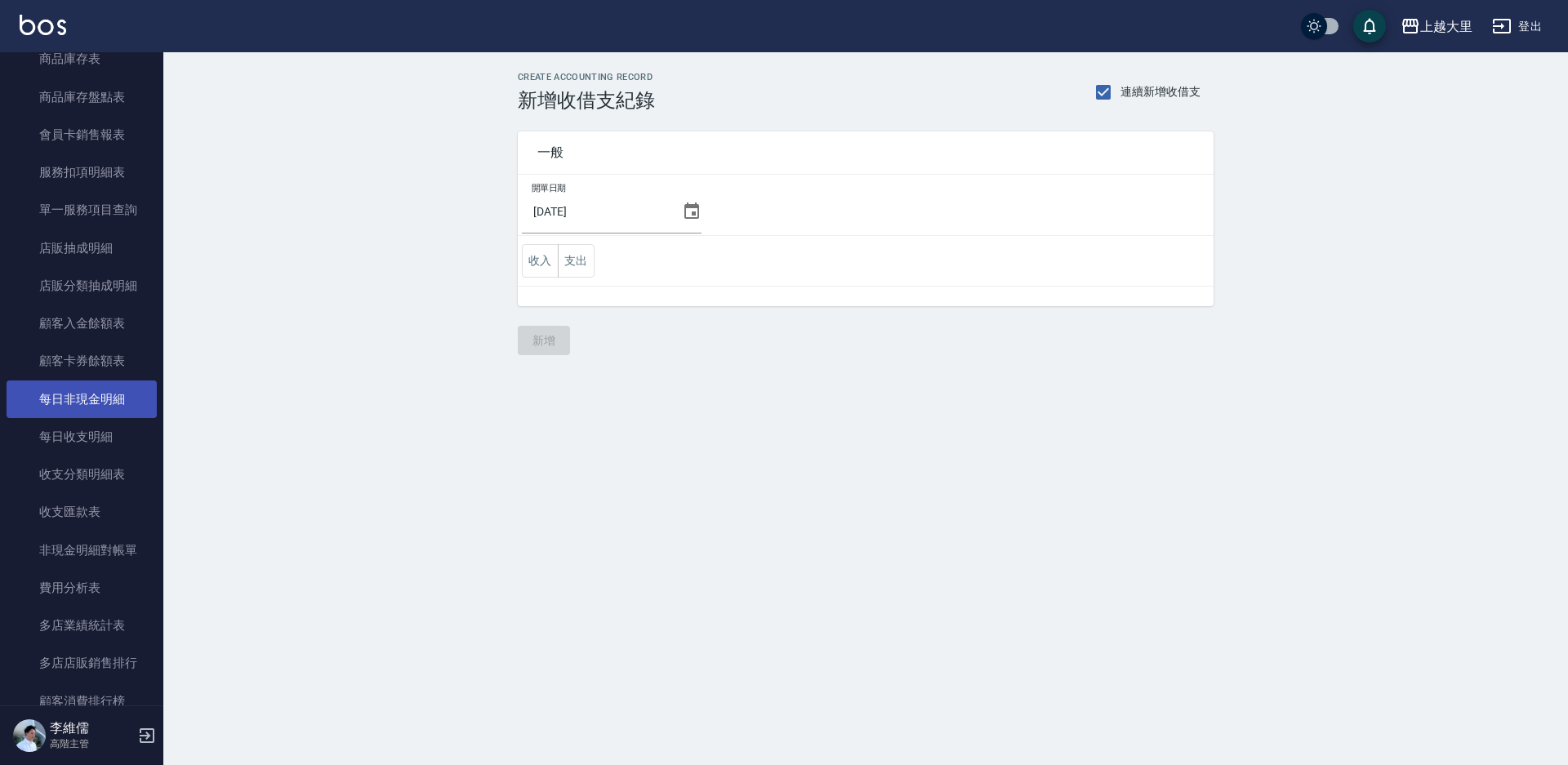
scroll to position [1142, 0]
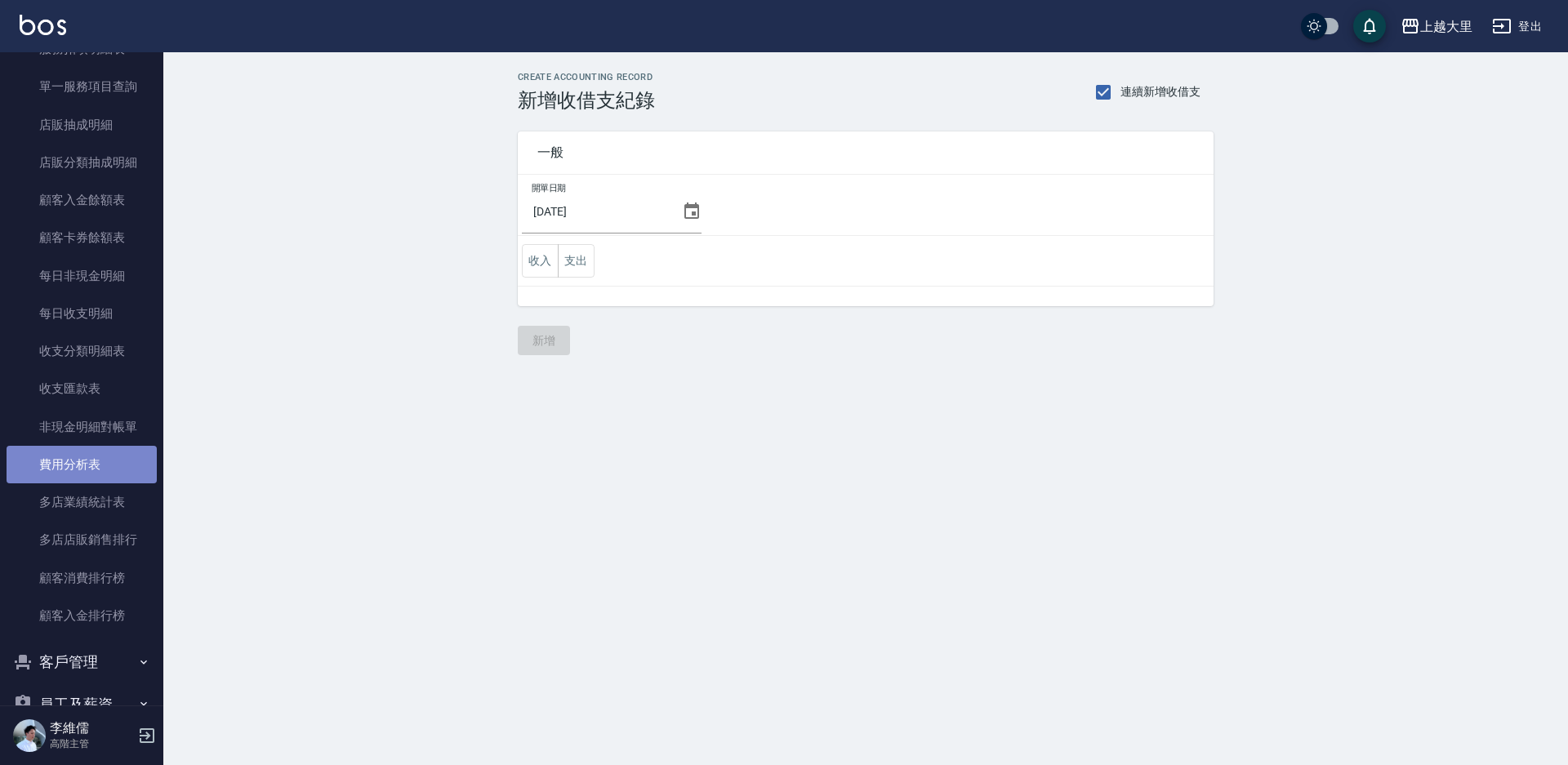
click at [96, 460] on link "費用分析表" at bounding box center [81, 465] width 150 height 37
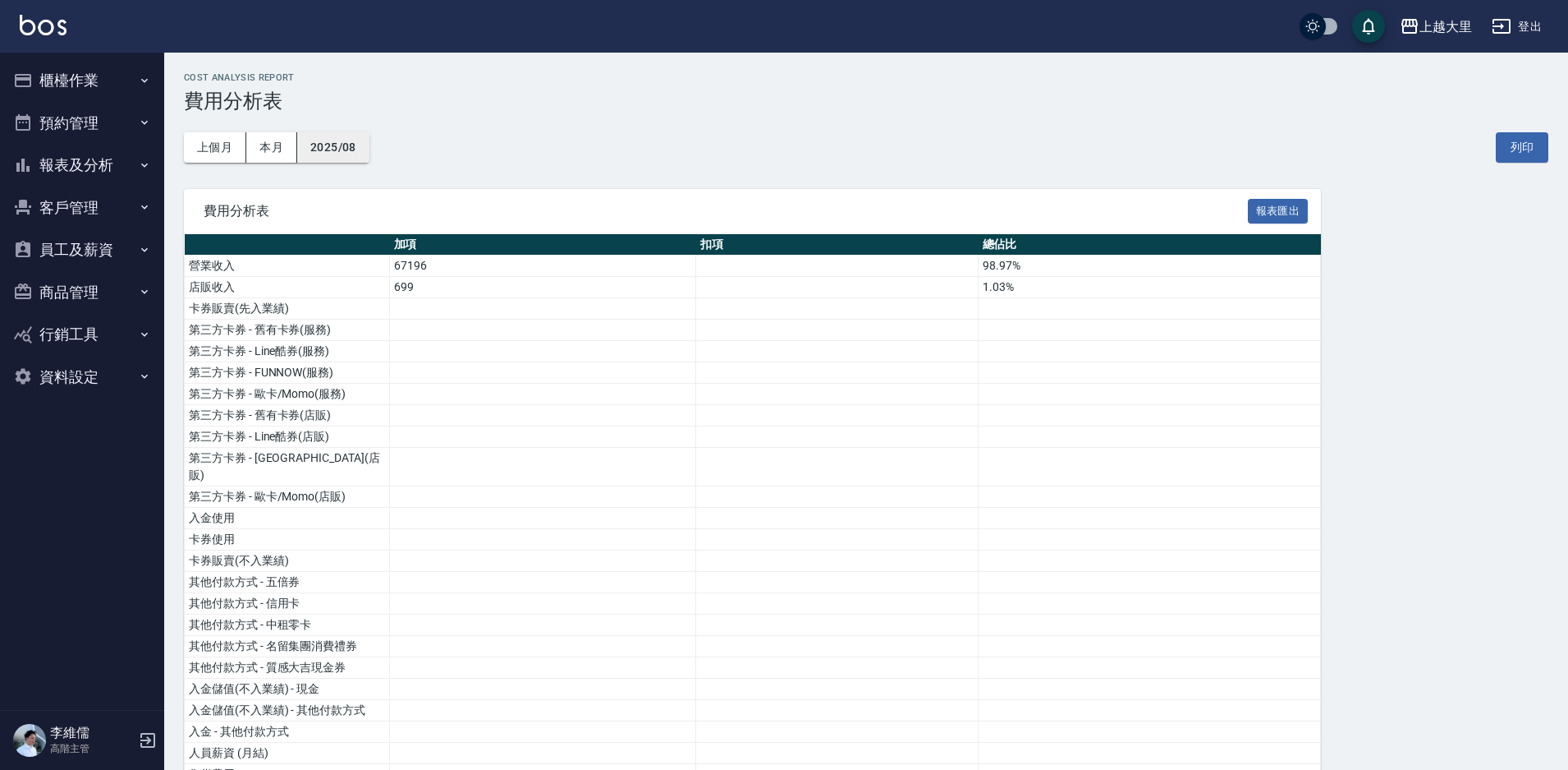
click at [343, 148] on button "2025/08" at bounding box center [333, 147] width 72 height 31
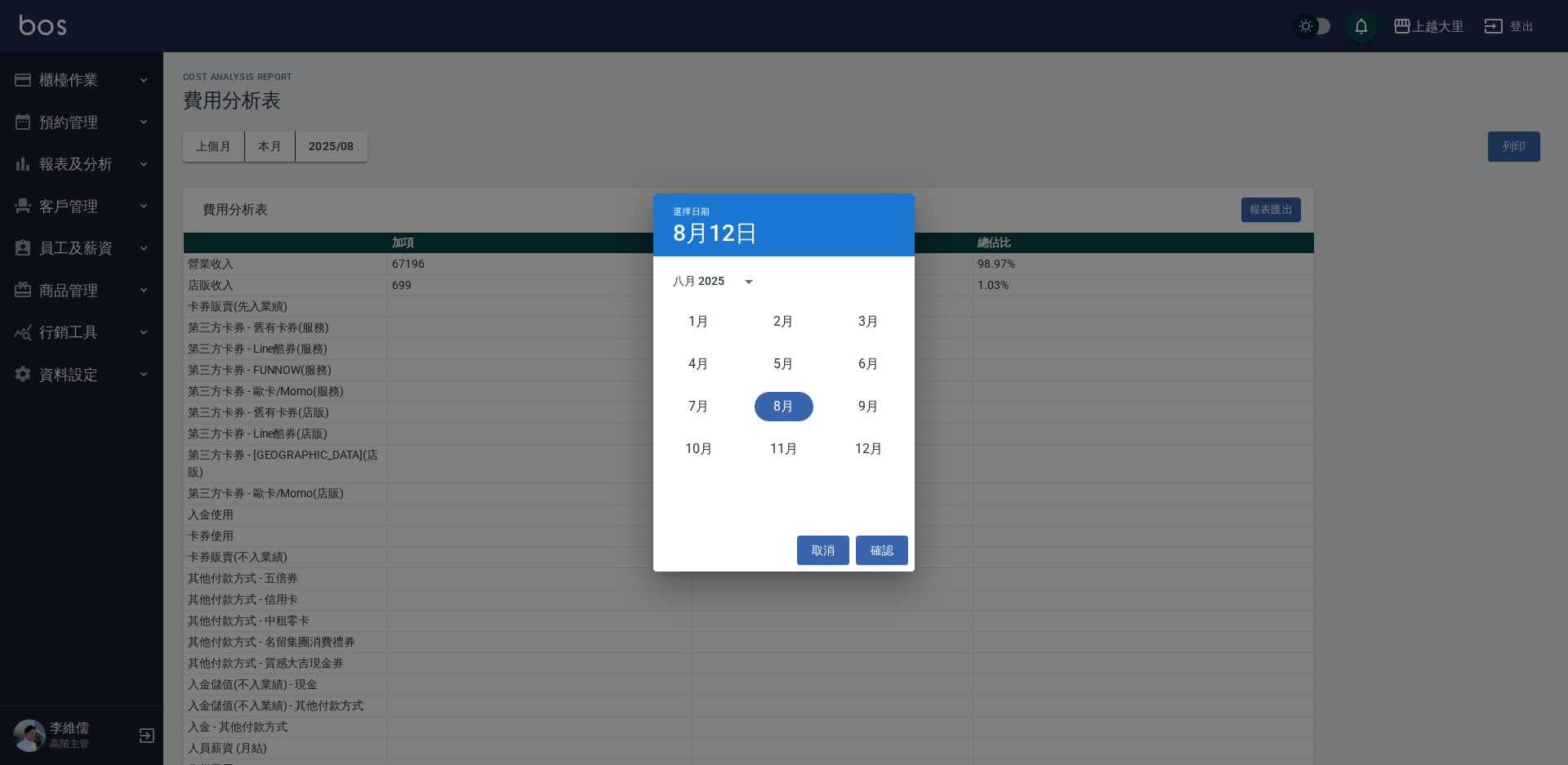
click at [714, 277] on div "八月 2025" at bounding box center [698, 281] width 52 height 17
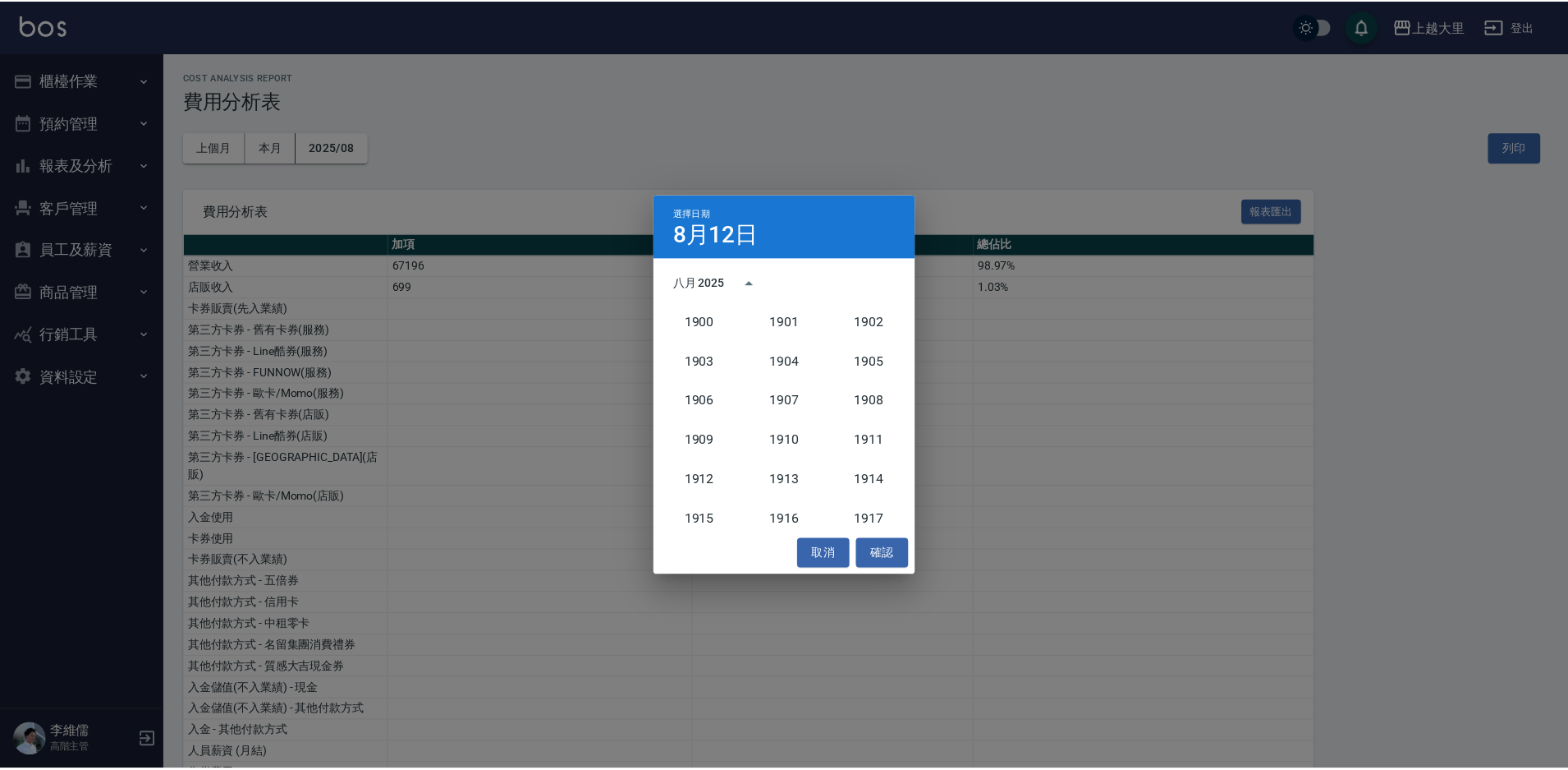
scroll to position [1521, 0]
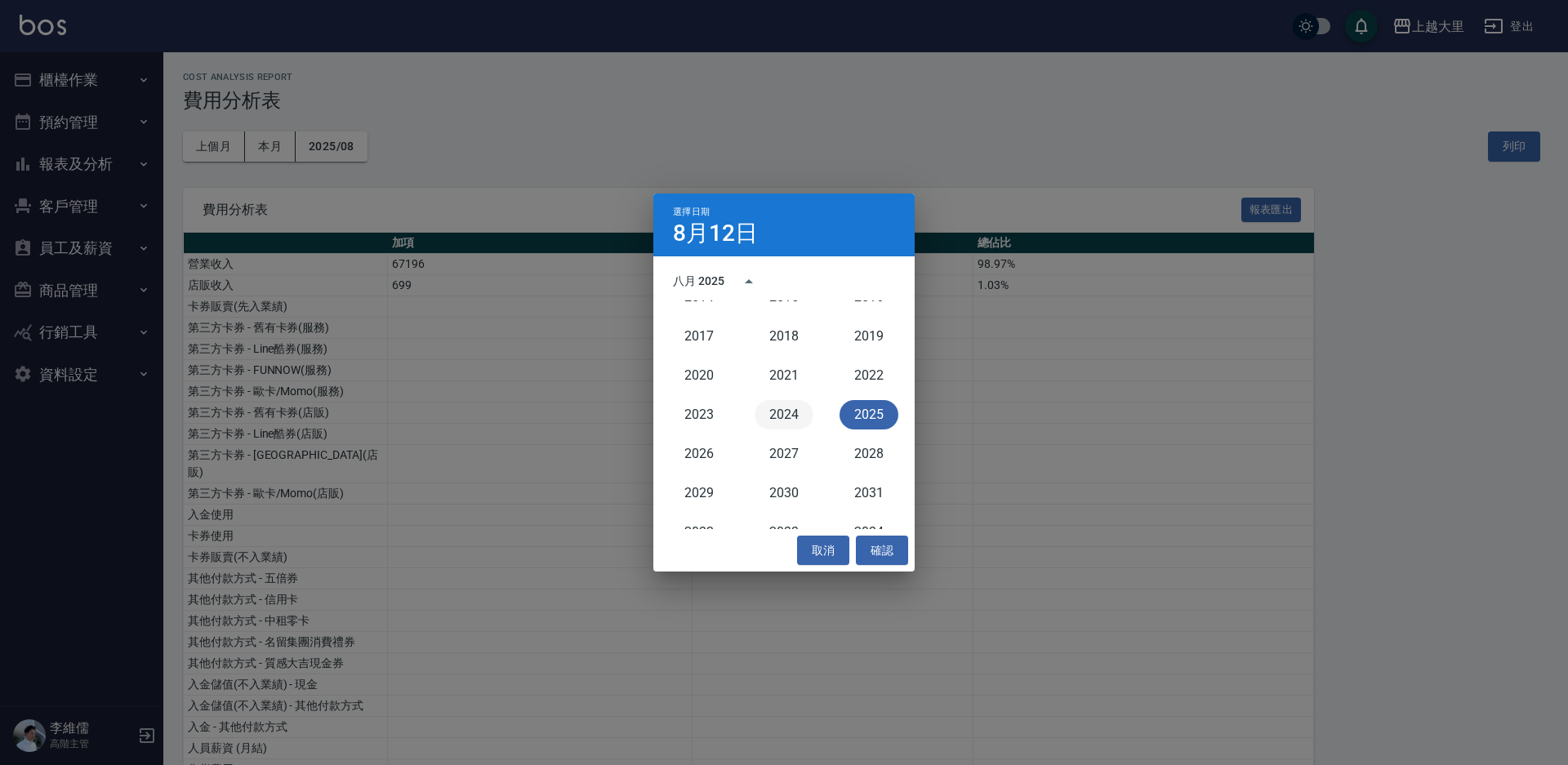
click at [786, 409] on button "2024" at bounding box center [783, 415] width 58 height 30
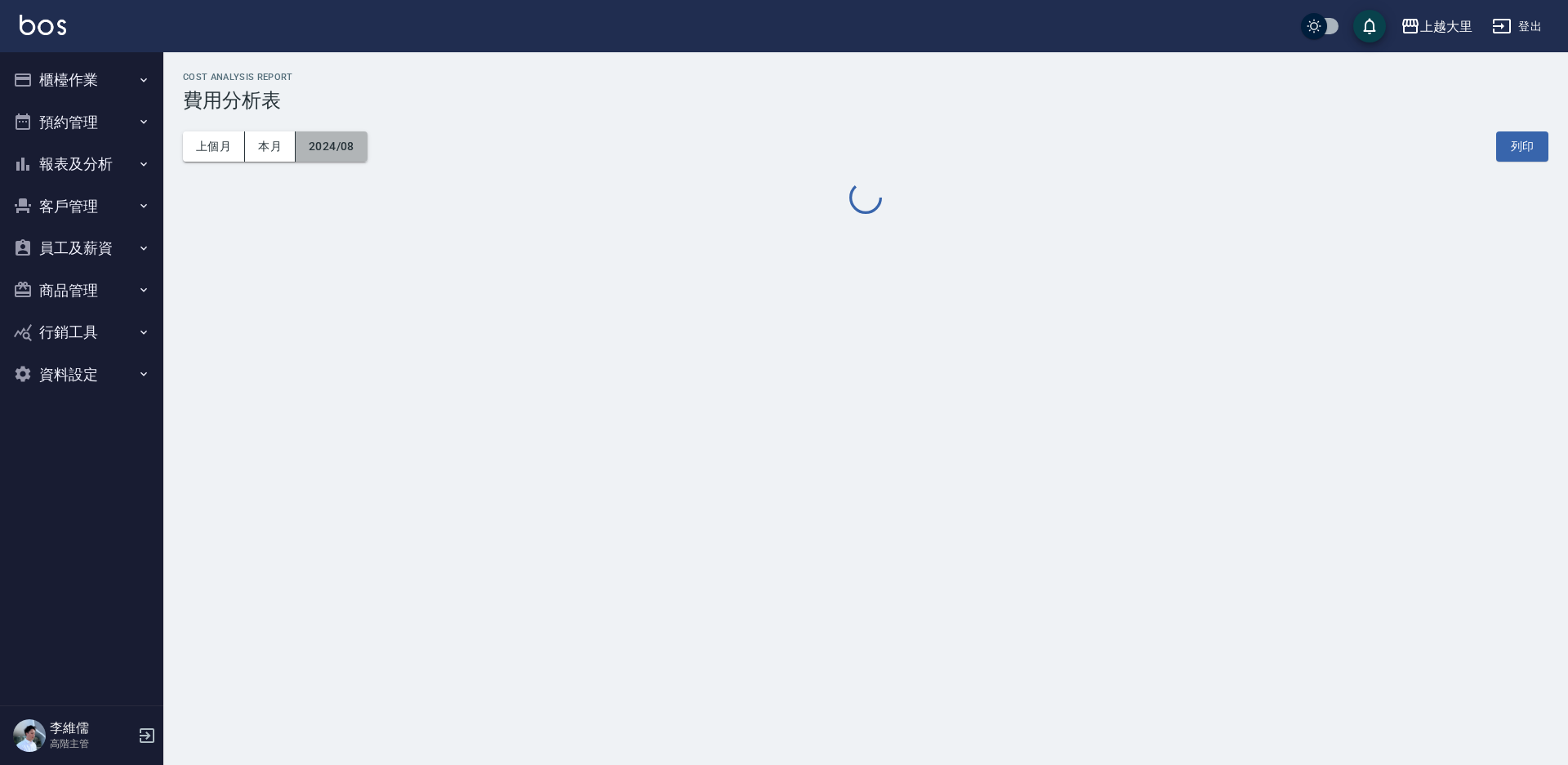
click at [344, 153] on button "2024/08" at bounding box center [331, 146] width 72 height 30
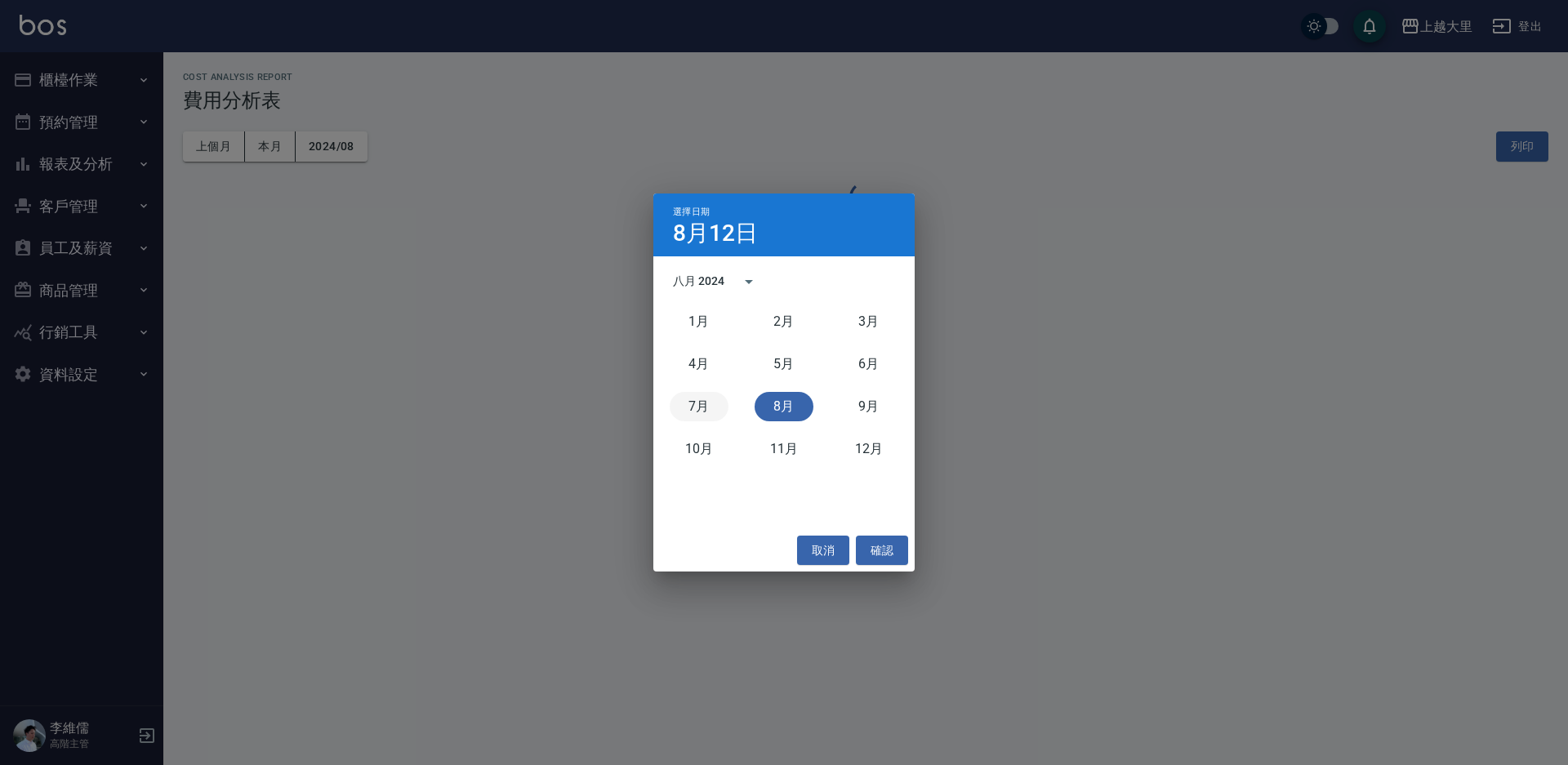
click at [700, 399] on button "7月" at bounding box center [698, 406] width 58 height 30
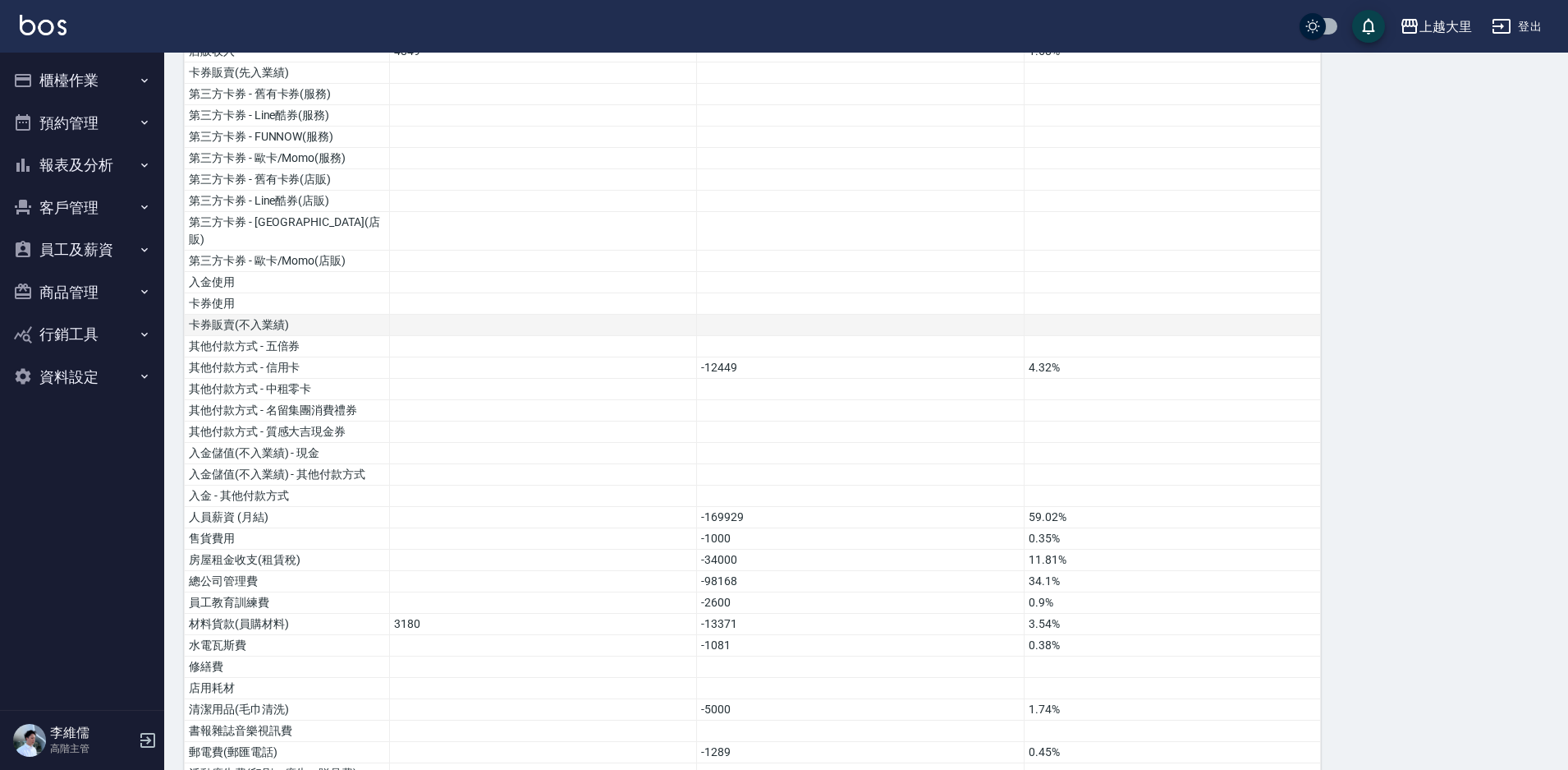
scroll to position [246, 0]
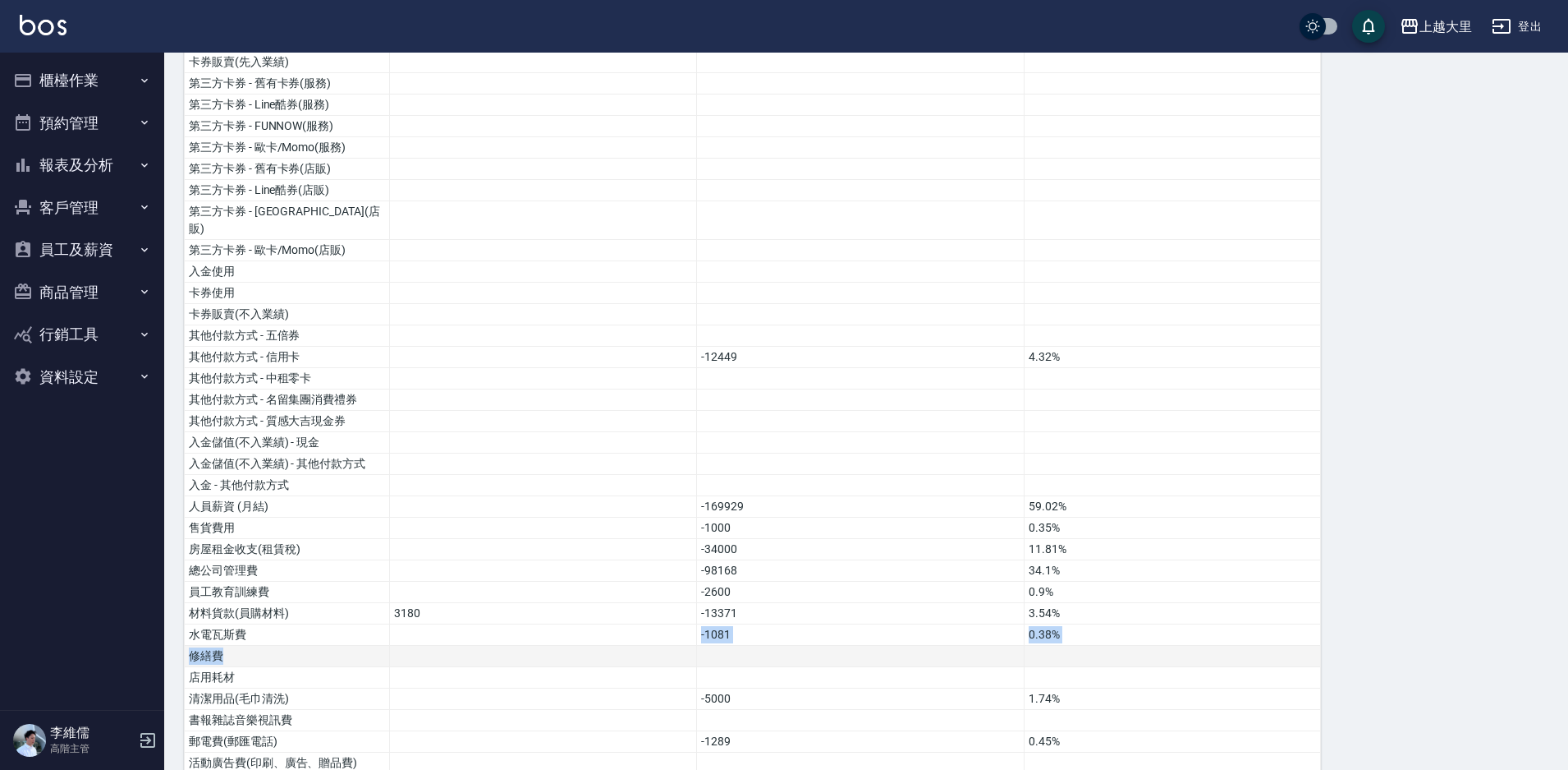
drag, startPoint x: 242, startPoint y: 618, endPoint x: 251, endPoint y: 637, distance: 21.0
click at [251, 637] on tbody "營業收入 283069 98.32% 店販收入 4849 1.68% 卡券販賣(先入業績) 第三方卡券 - 舊有卡券(服務) 第三方卡券 - Line酷券(服…" at bounding box center [753, 669] width 1136 height 1320
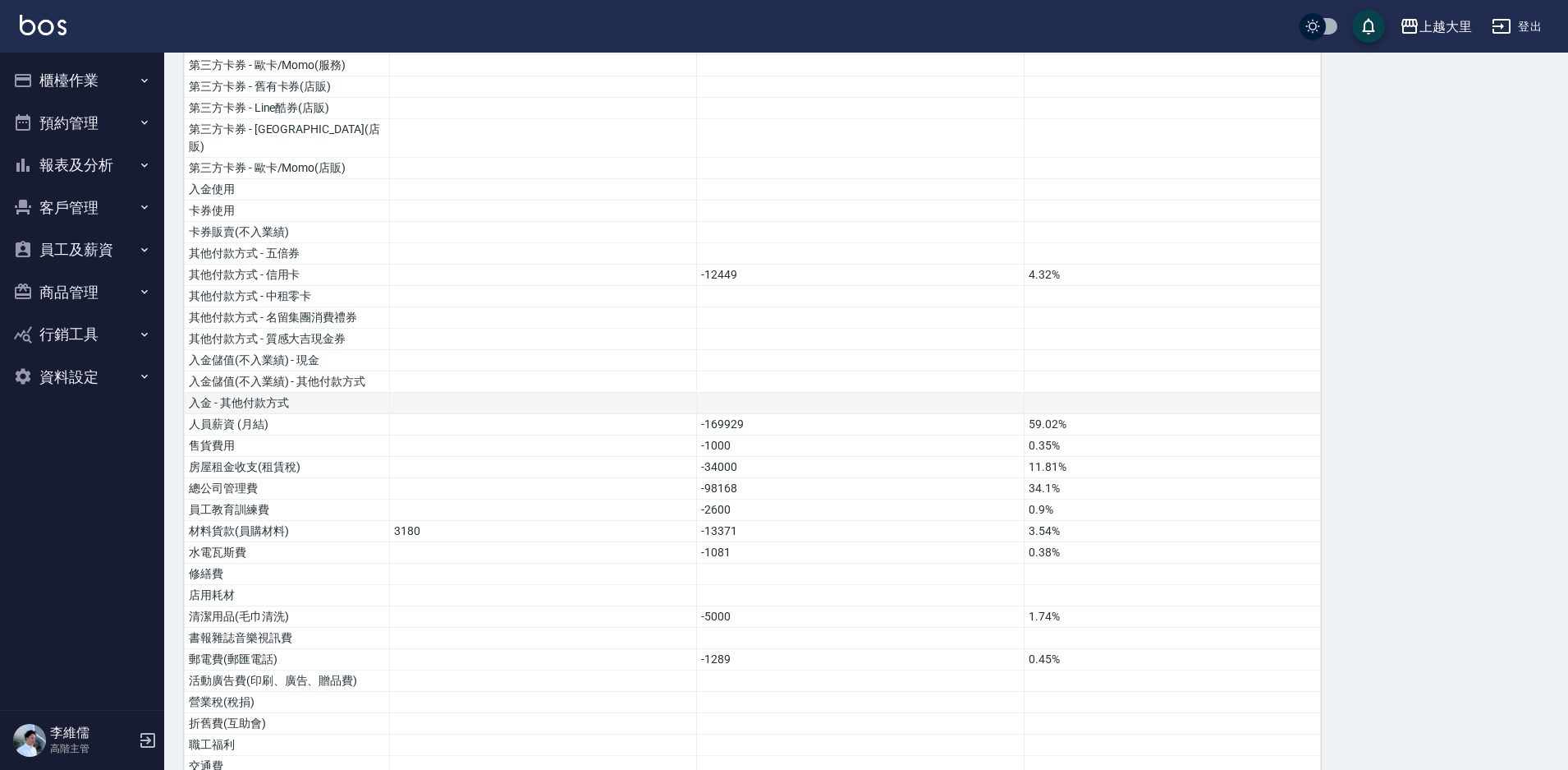
click at [468, 393] on td at bounding box center [543, 403] width 307 height 21
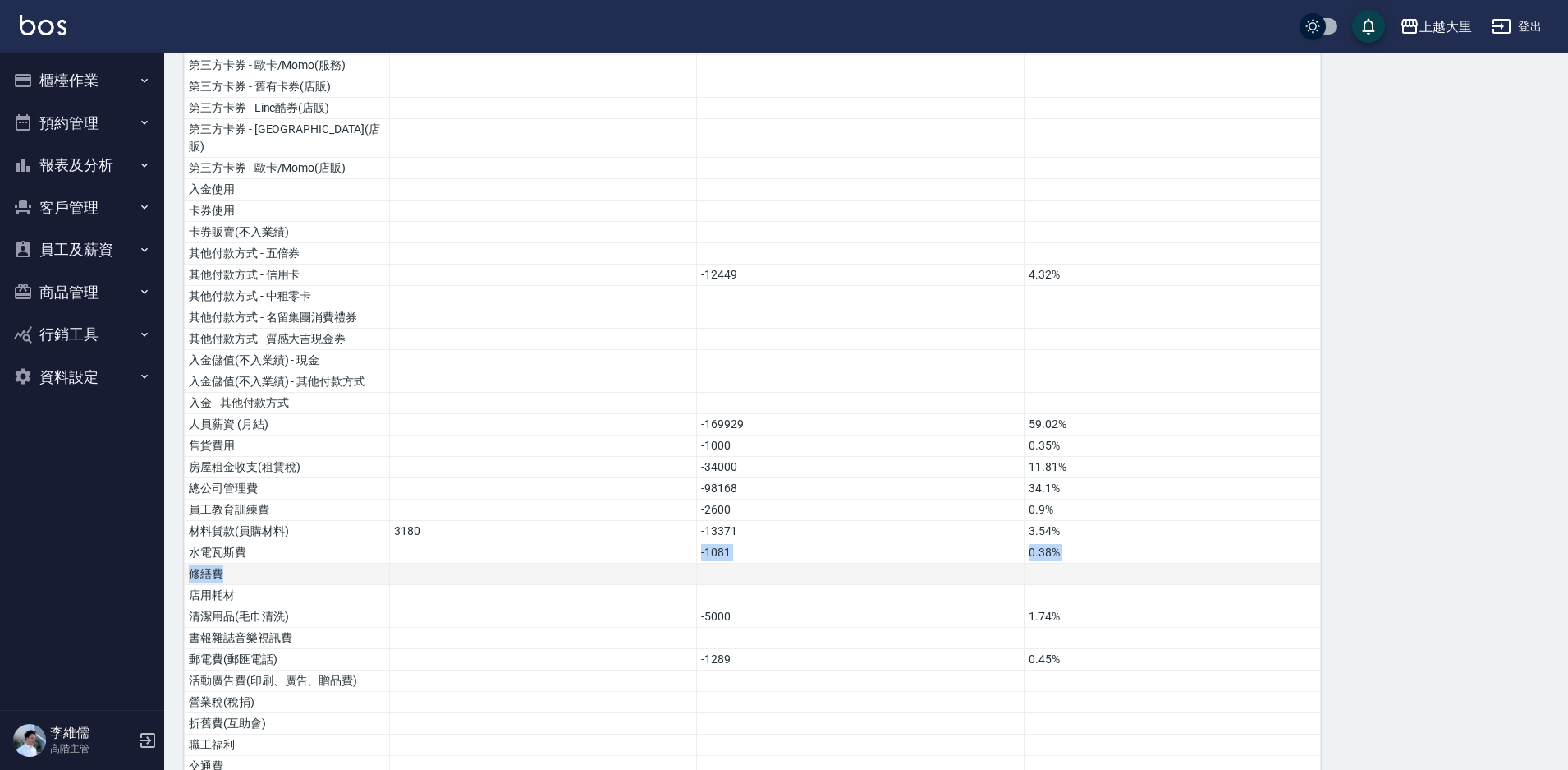
drag, startPoint x: 349, startPoint y: 532, endPoint x: 355, endPoint y: 554, distance: 22.8
click at [355, 554] on tbody "營業收入 283069 98.32% 店販收入 4849 1.68% 卡券販賣(先入業績) 第三方卡券 - 舊有卡券(服務) 第三方卡券 - Line酷券(服…" at bounding box center [753, 587] width 1136 height 1320
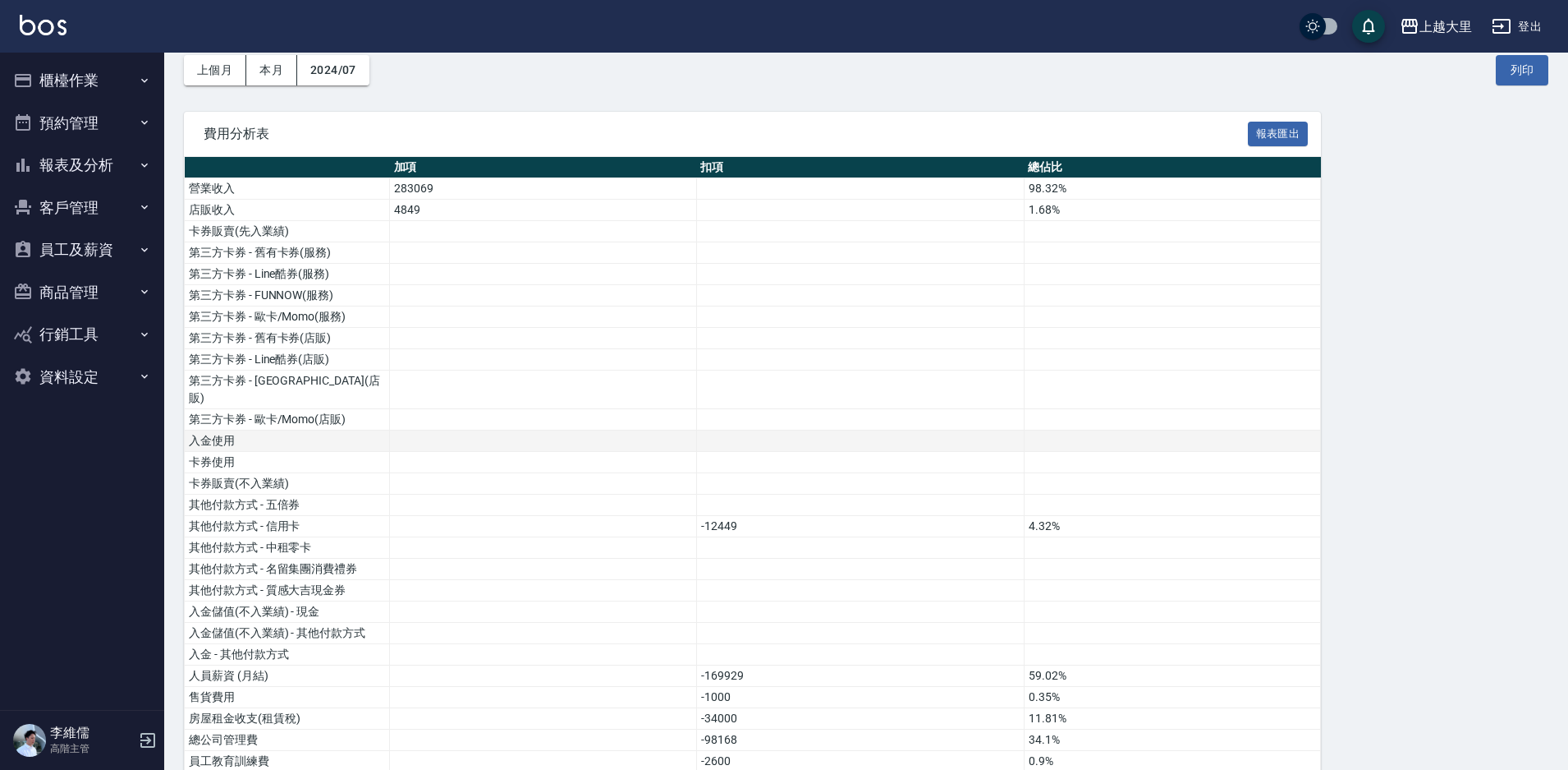
scroll to position [0, 0]
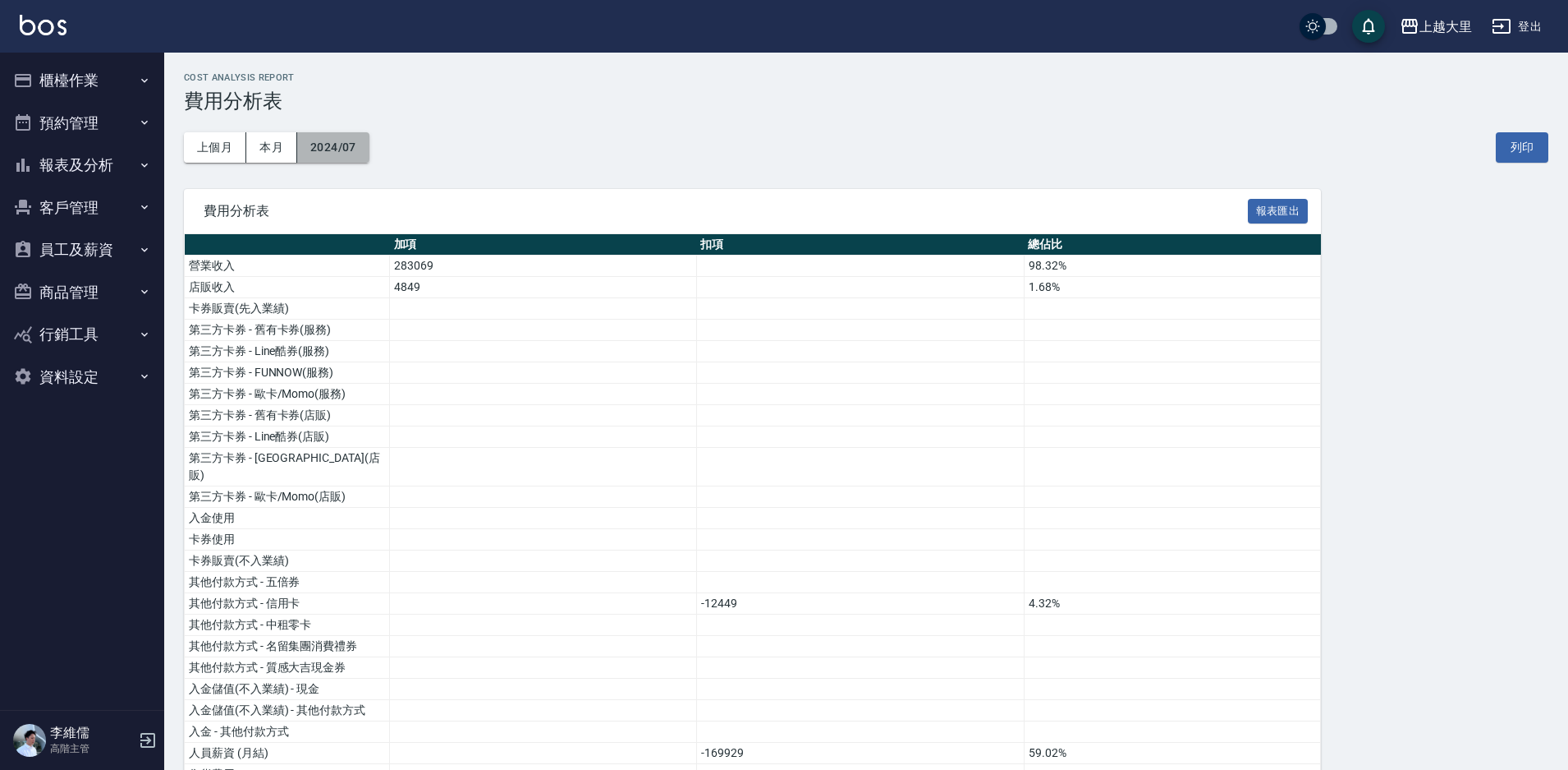
click at [336, 151] on button "2024/07" at bounding box center [333, 147] width 72 height 31
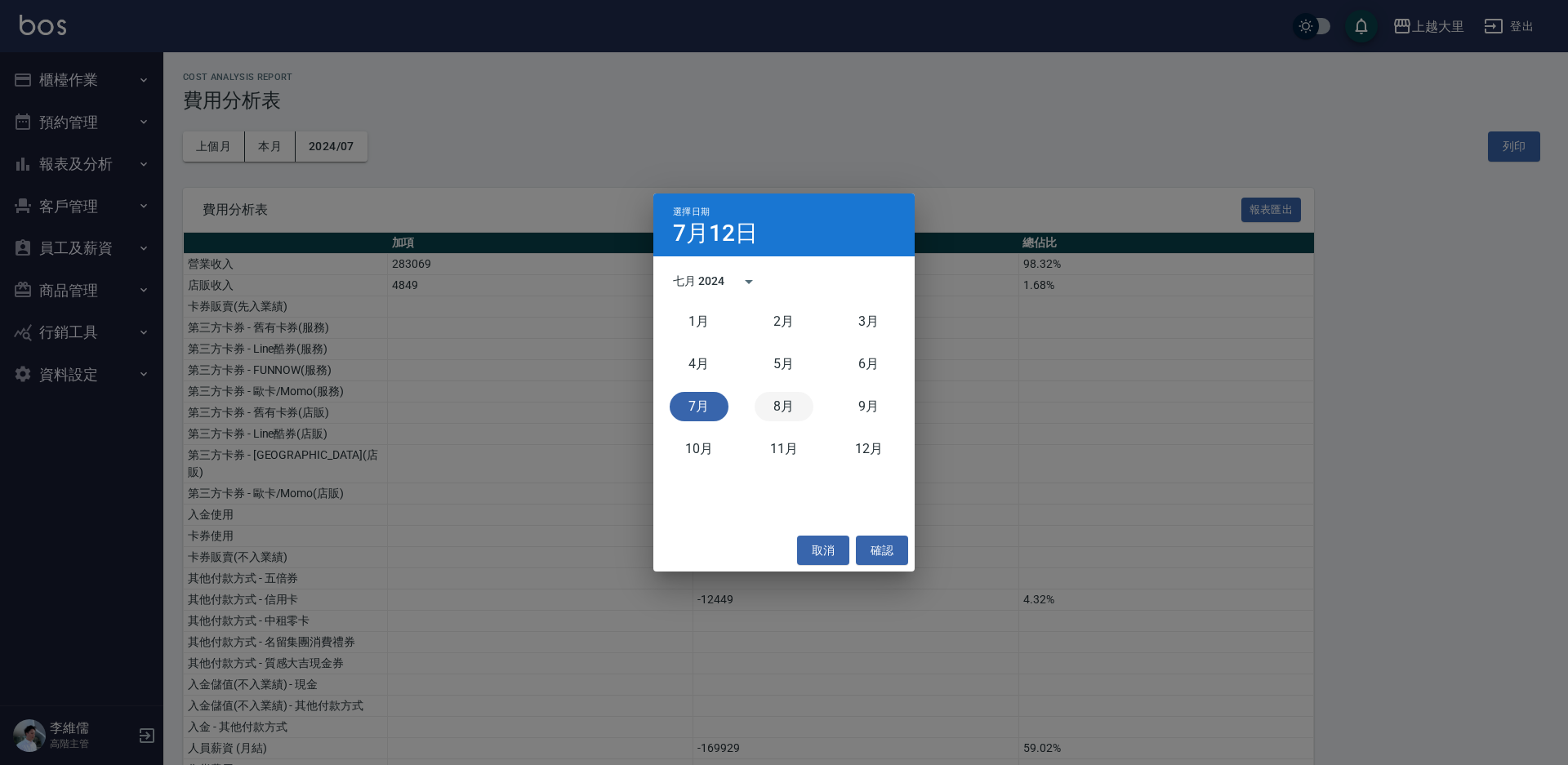
click at [779, 408] on button "8月" at bounding box center [783, 406] width 58 height 30
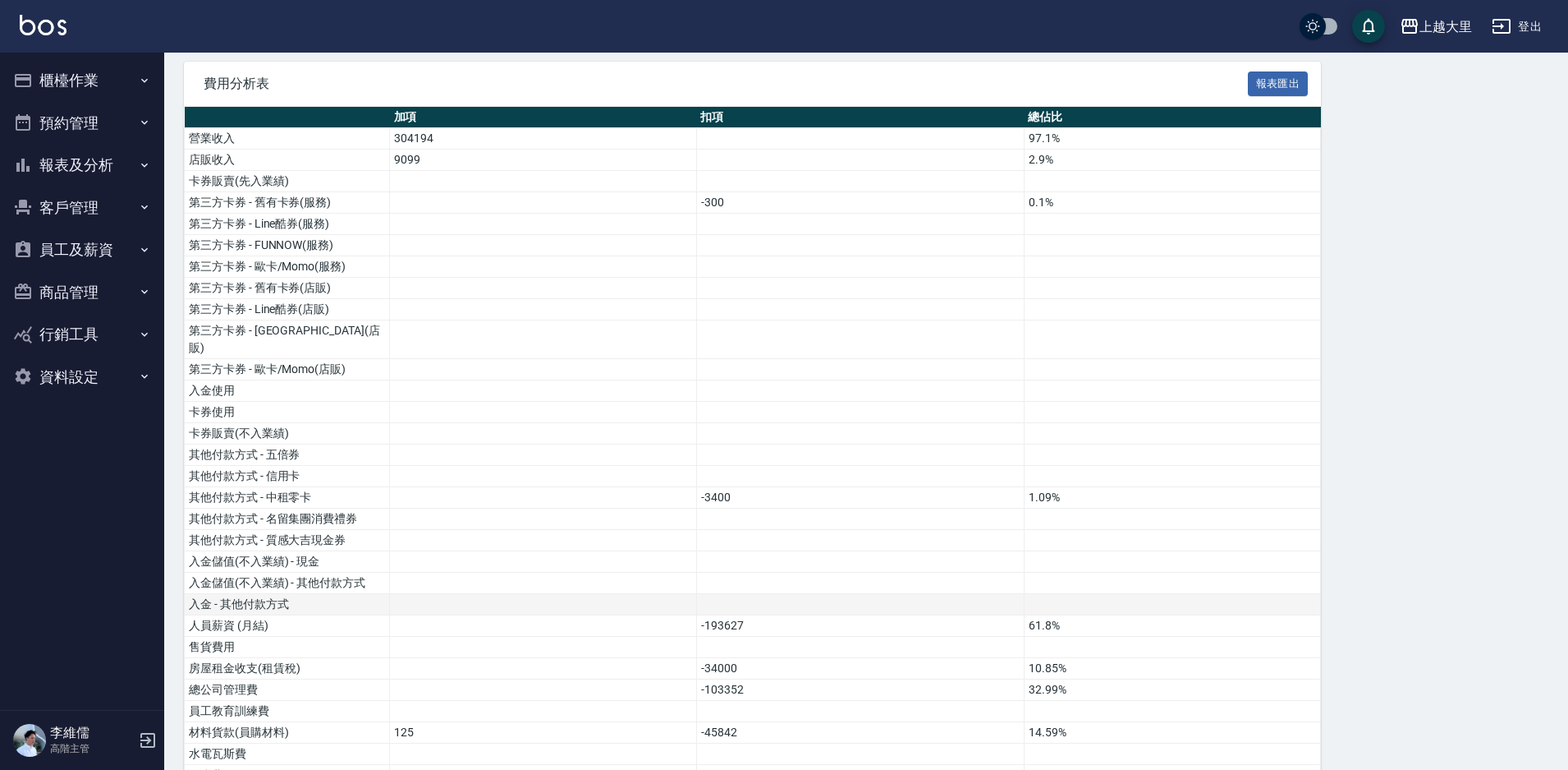
scroll to position [329, 0]
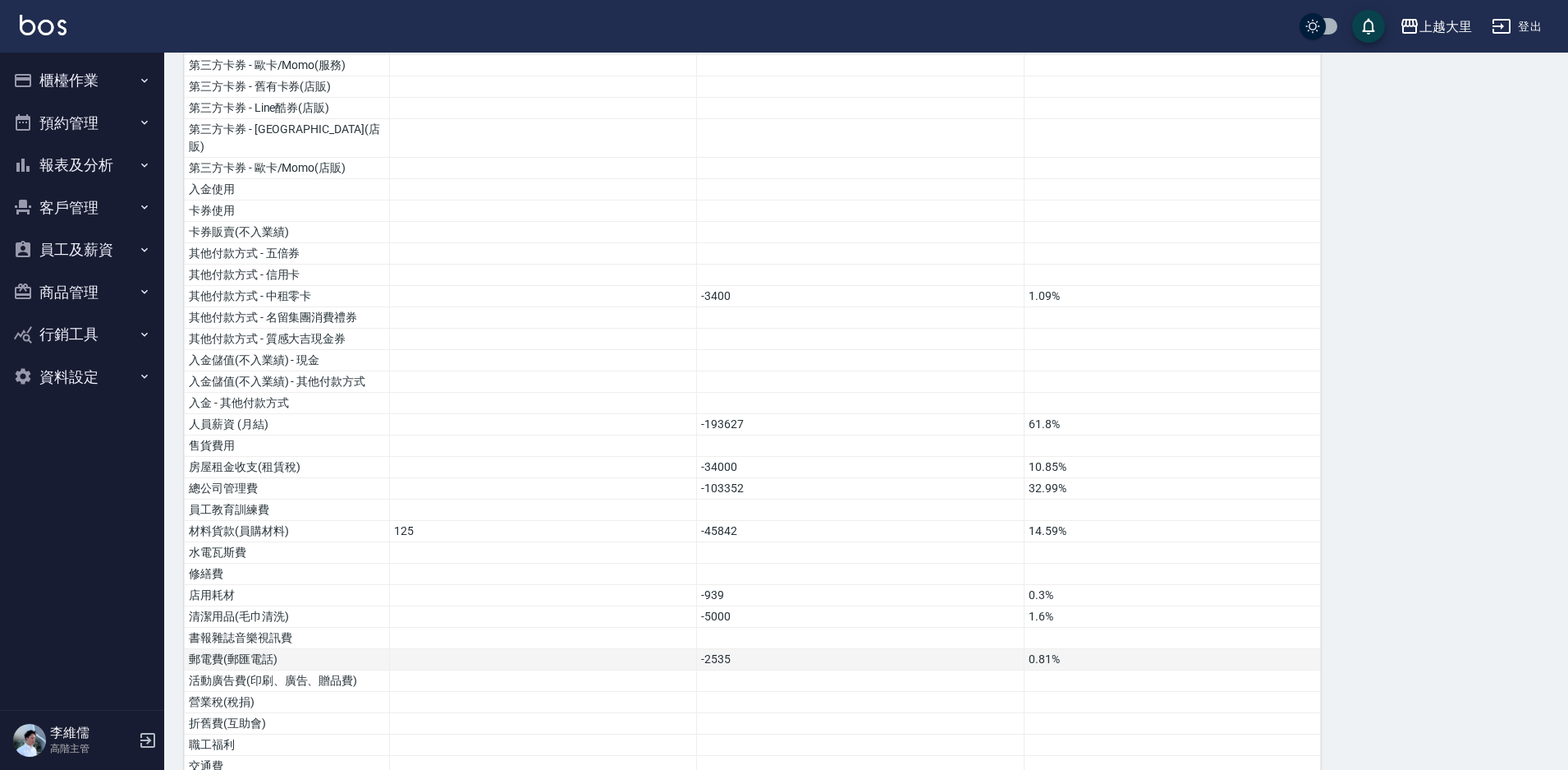
click at [604, 649] on td at bounding box center [543, 659] width 307 height 21
drag, startPoint x: 471, startPoint y: 520, endPoint x: 481, endPoint y: 552, distance: 33.5
click at [481, 552] on tbody "營業收入 304194 97.1% 店販收入 9099 2.9% 卡券販賣(先入業績) 第三方卡券 - 舊有卡券(服務) -300 0.1% 第三方卡券 - …" at bounding box center [753, 587] width 1136 height 1320
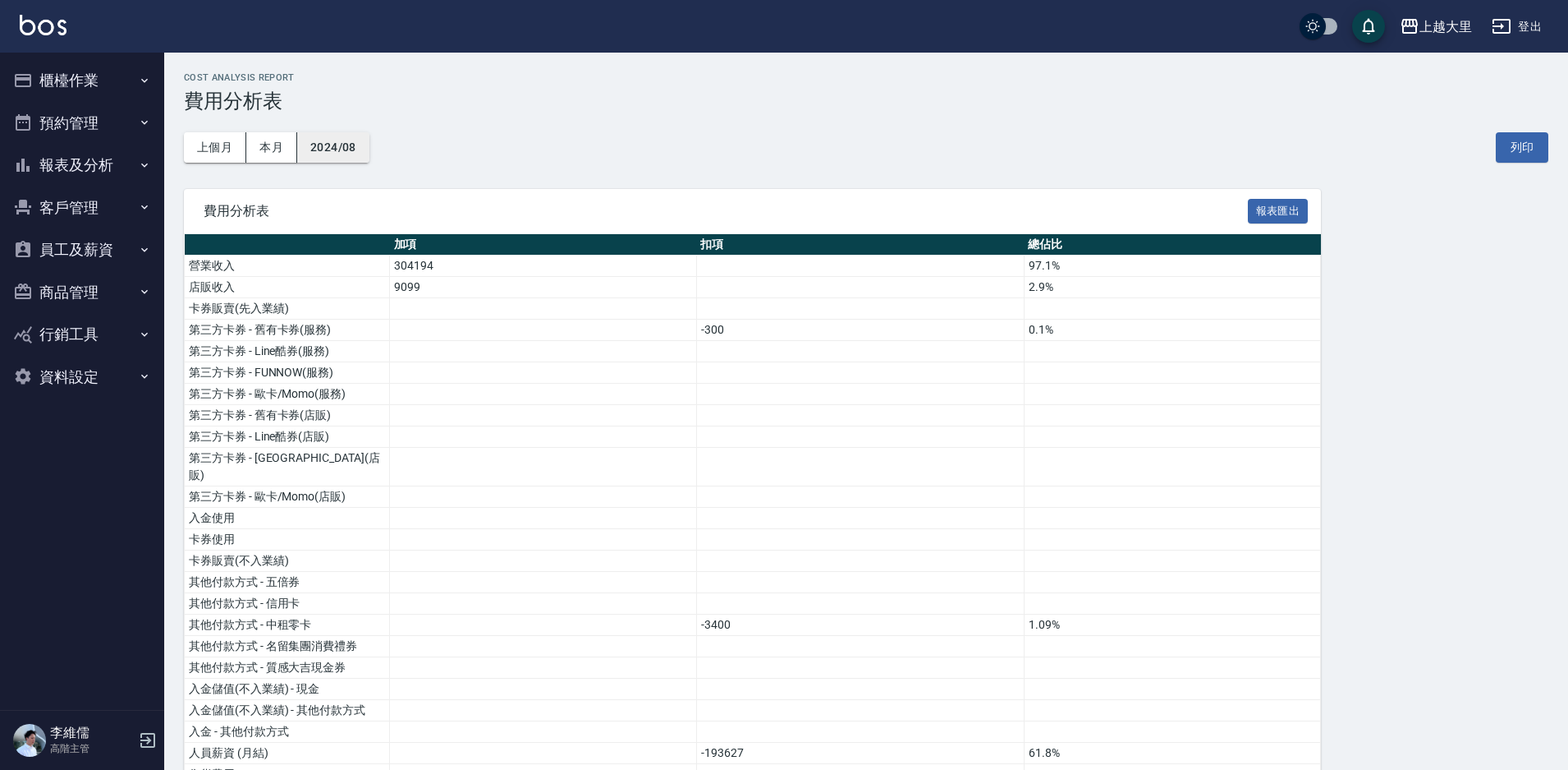
click at [354, 147] on button "2024/08" at bounding box center [333, 147] width 72 height 31
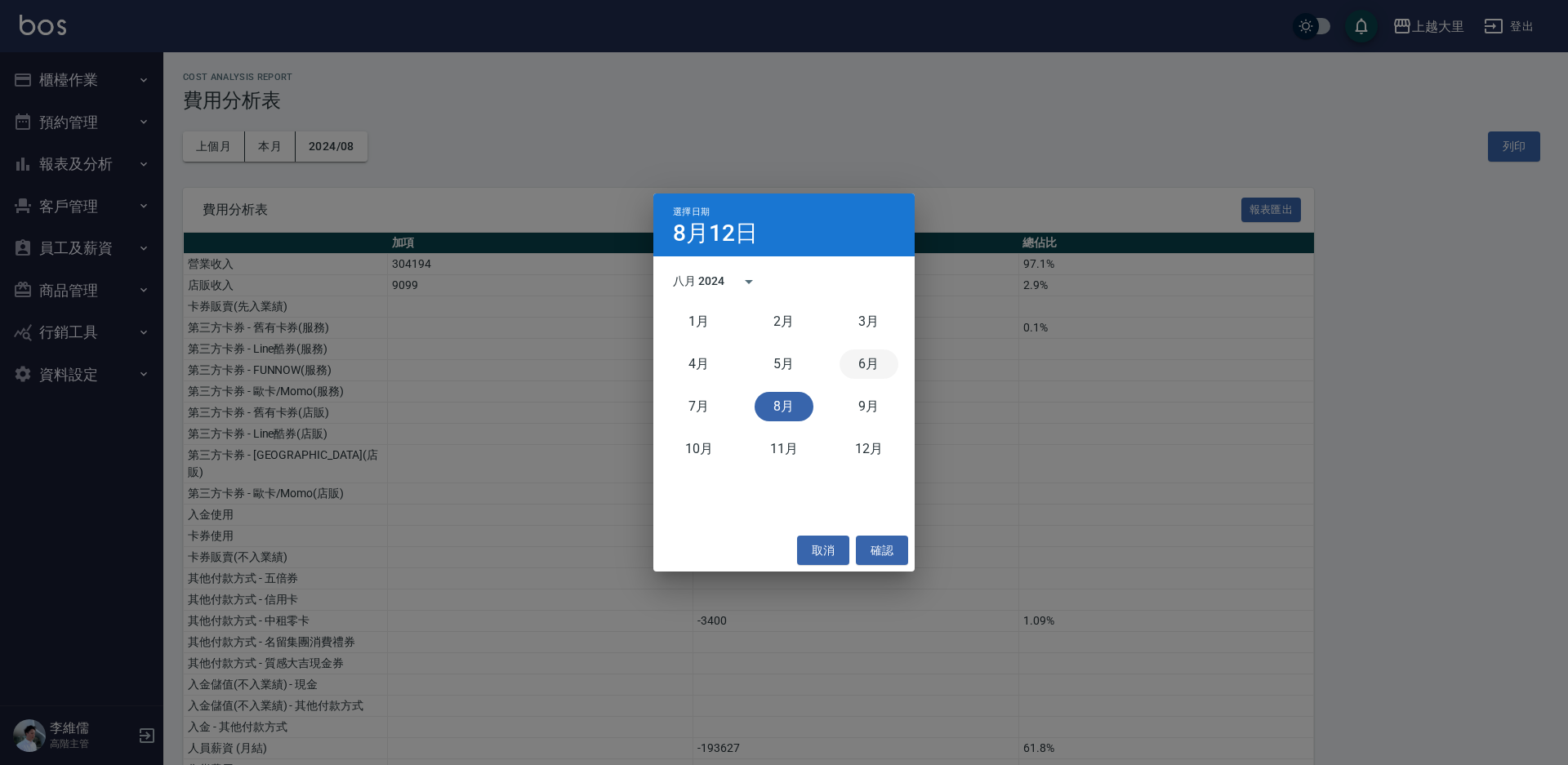
click at [865, 374] on button "6月" at bounding box center [869, 364] width 58 height 30
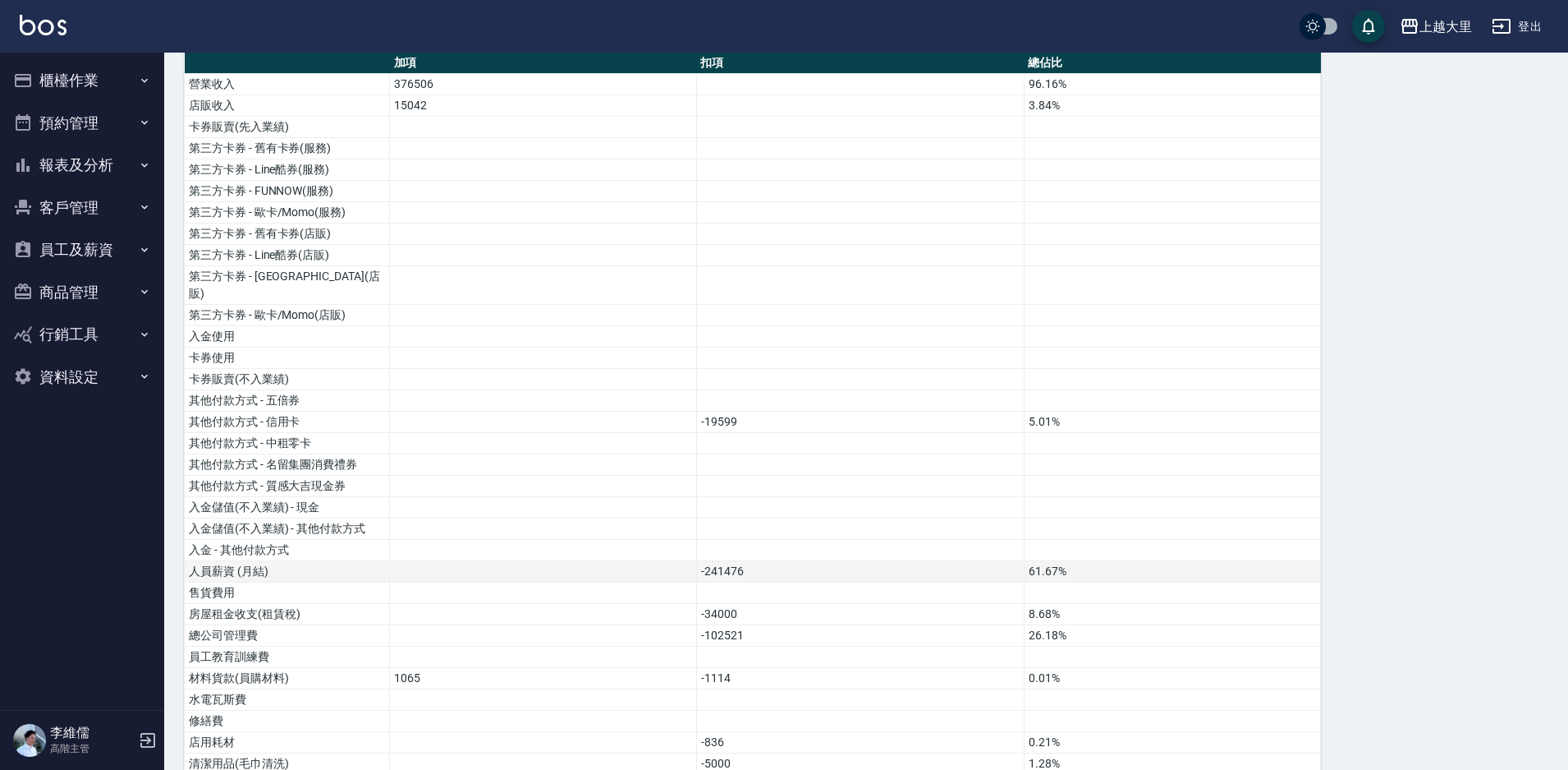
scroll to position [329, 0]
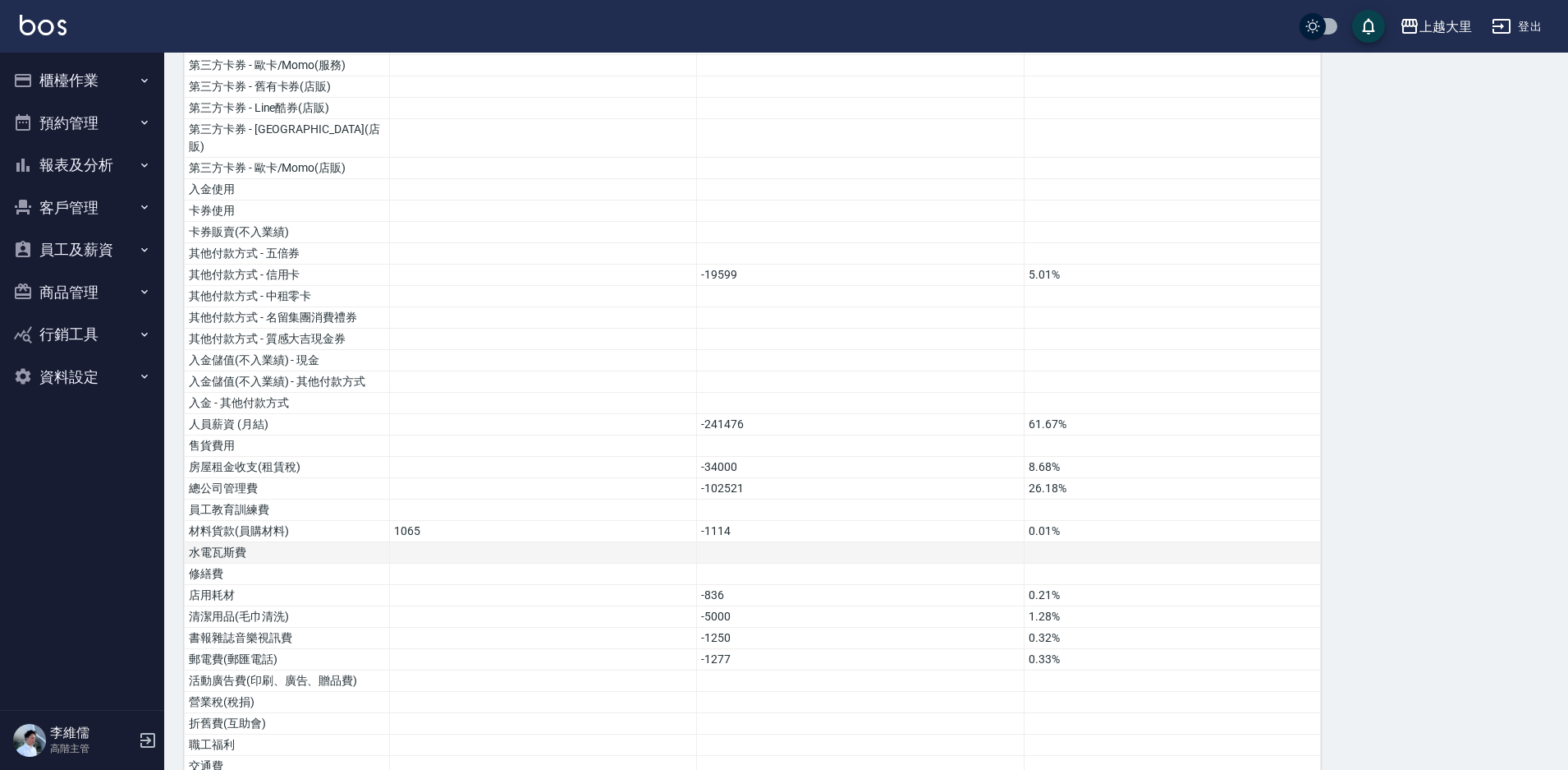
click at [438, 543] on td at bounding box center [543, 553] width 307 height 21
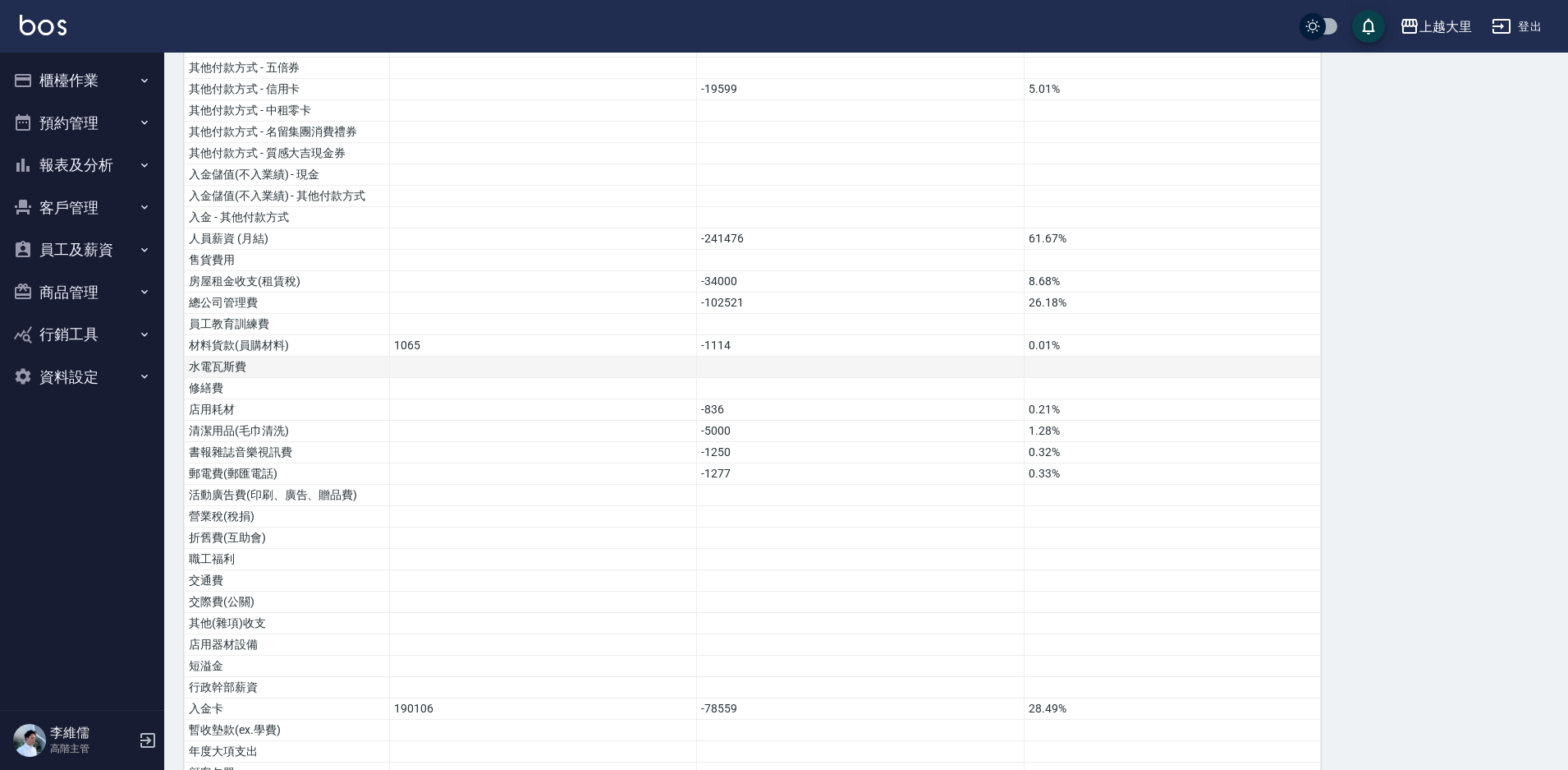
scroll to position [658, 0]
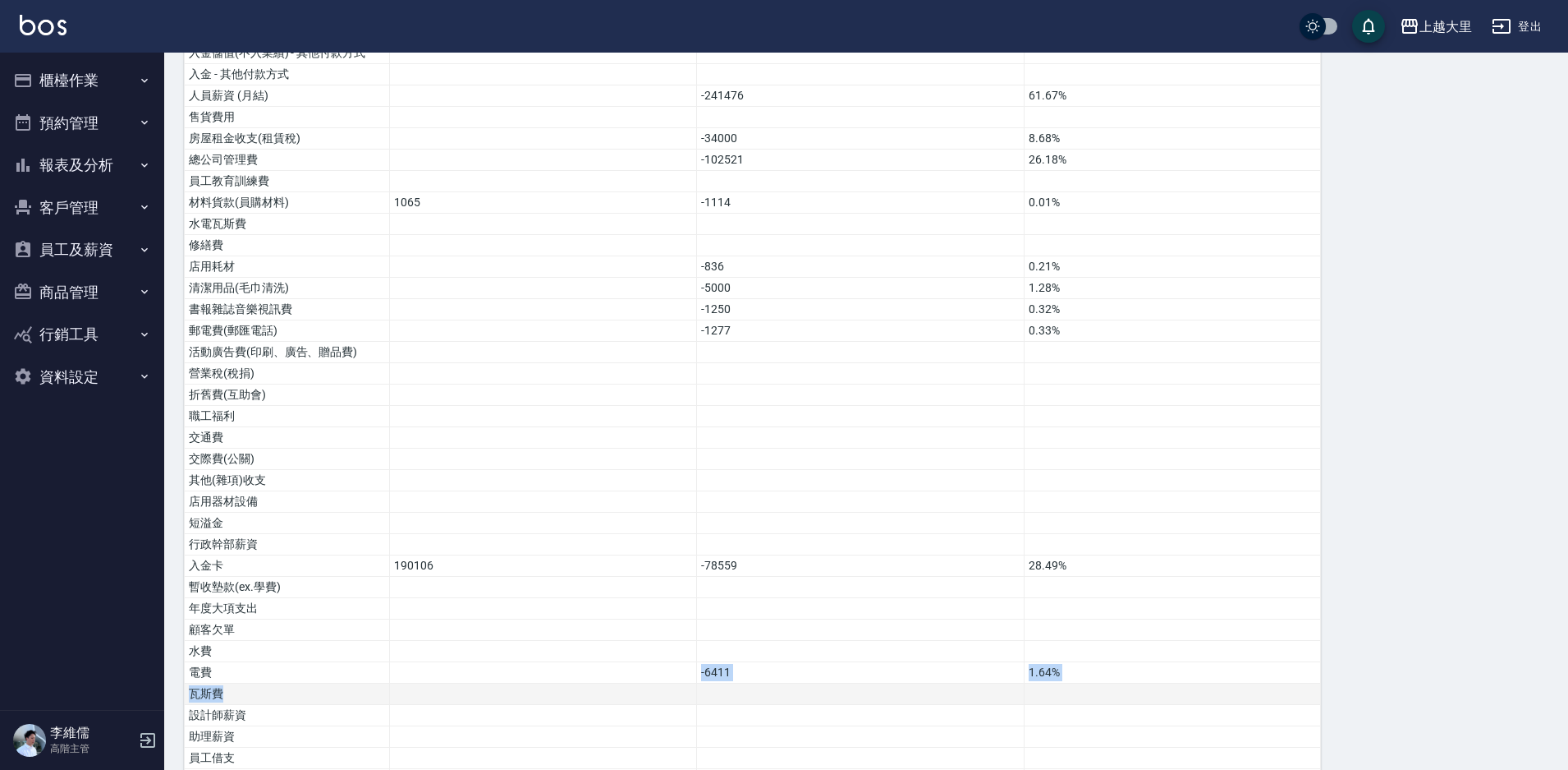
drag, startPoint x: 583, startPoint y: 652, endPoint x: 586, endPoint y: 669, distance: 17.3
click at [586, 671] on tbody "營業收入 376506 96.16% 店販收入 15042 3.84% 卡券販賣(先入業績) 第三方卡券 - 舊有卡券(服務) 第三方卡券 - Line酷券(…" at bounding box center [753, 258] width 1136 height 1320
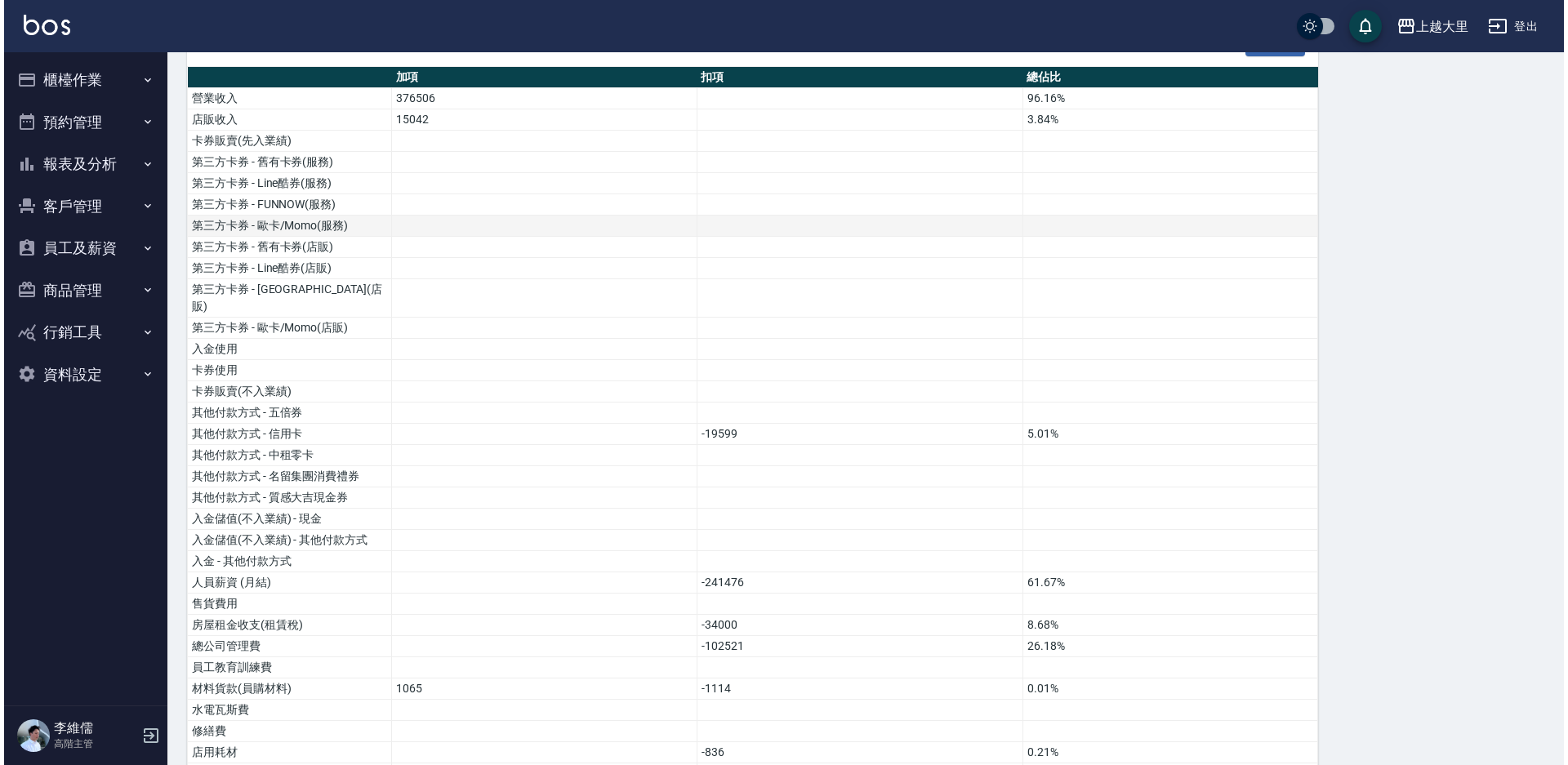
scroll to position [0, 0]
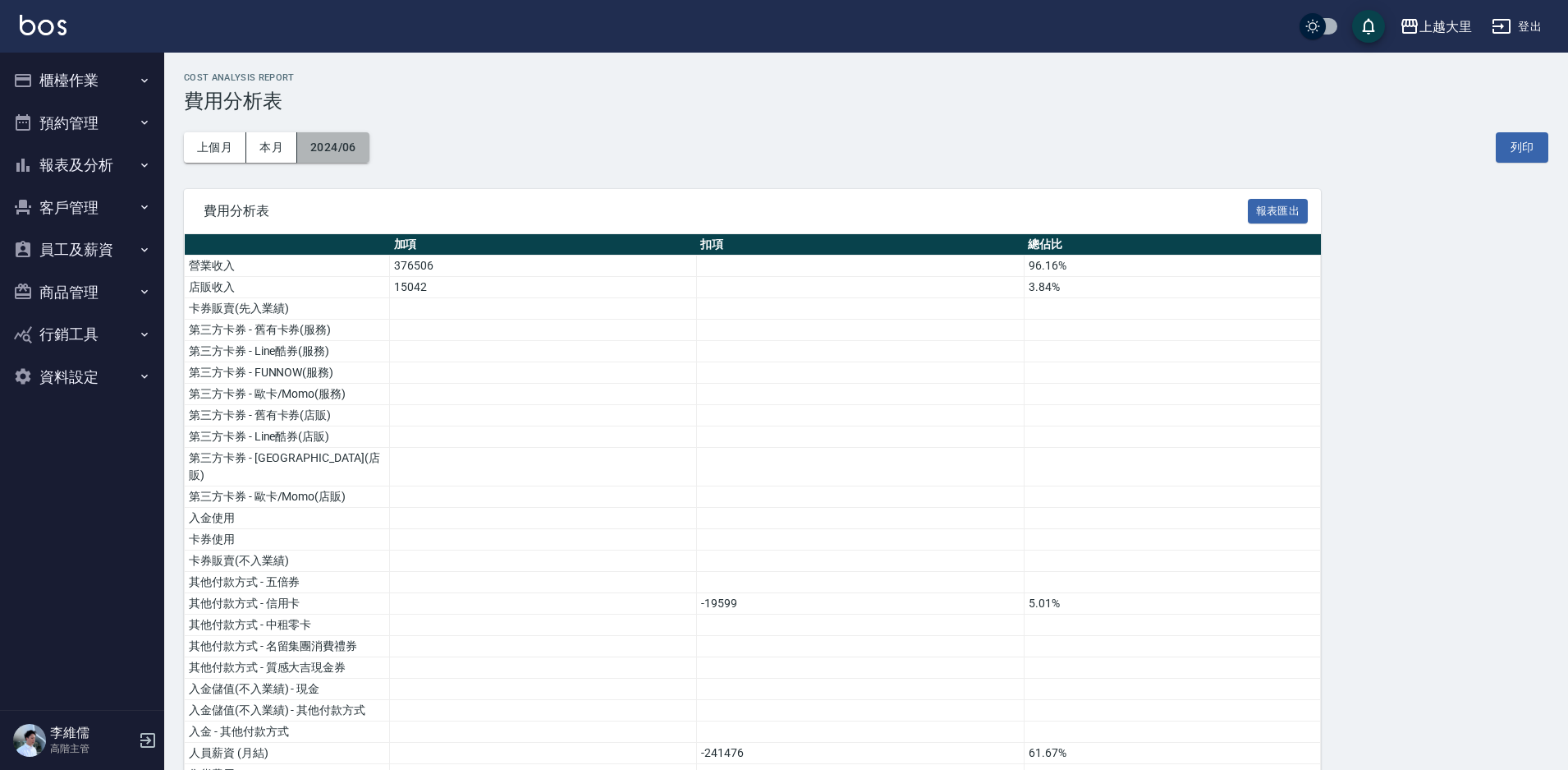
click at [357, 140] on button "2024/06" at bounding box center [333, 147] width 72 height 31
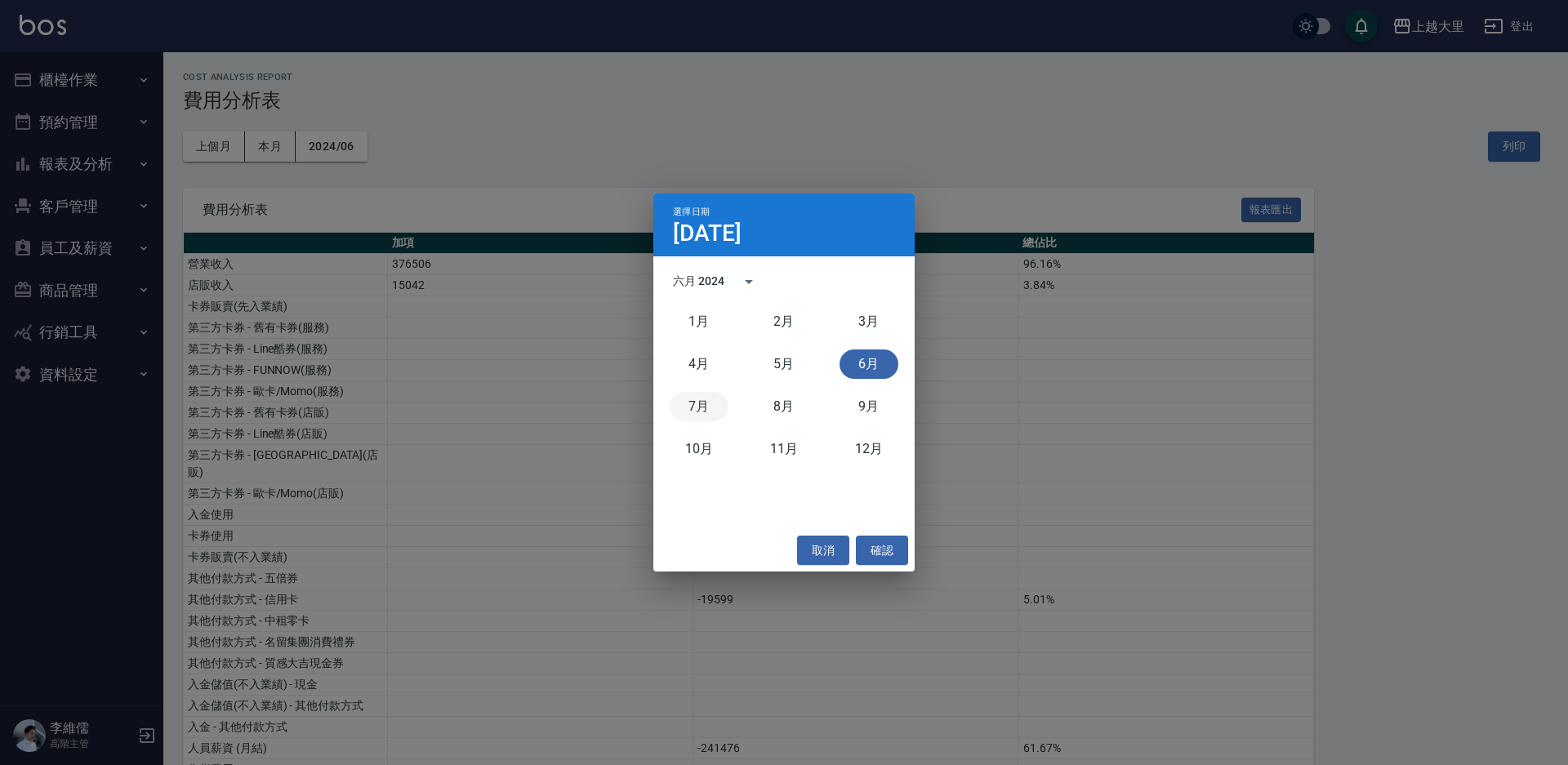
click at [683, 398] on button "7月" at bounding box center [698, 406] width 58 height 30
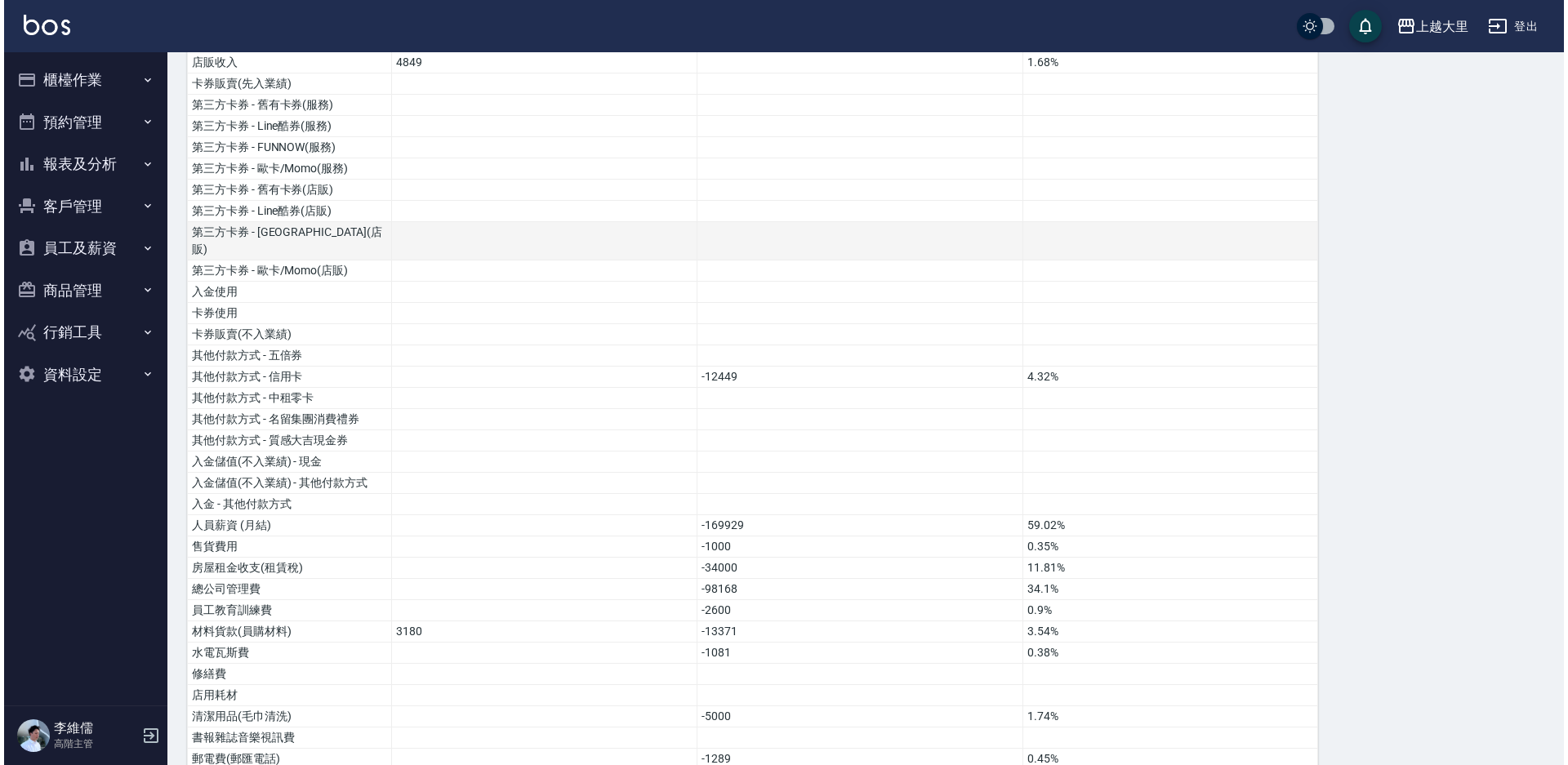
scroll to position [7, 0]
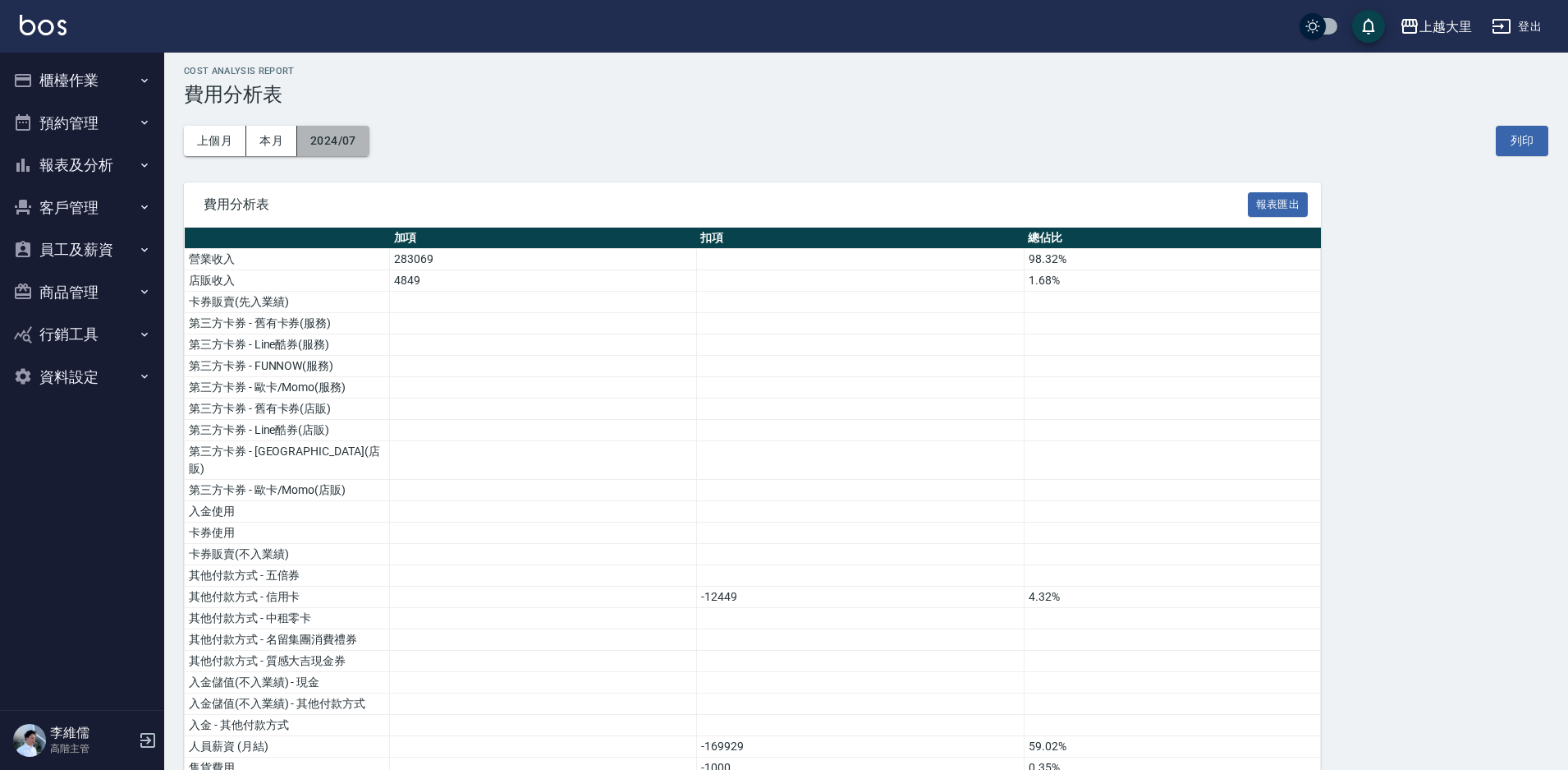
click at [327, 136] on button "2024/07" at bounding box center [333, 141] width 72 height 31
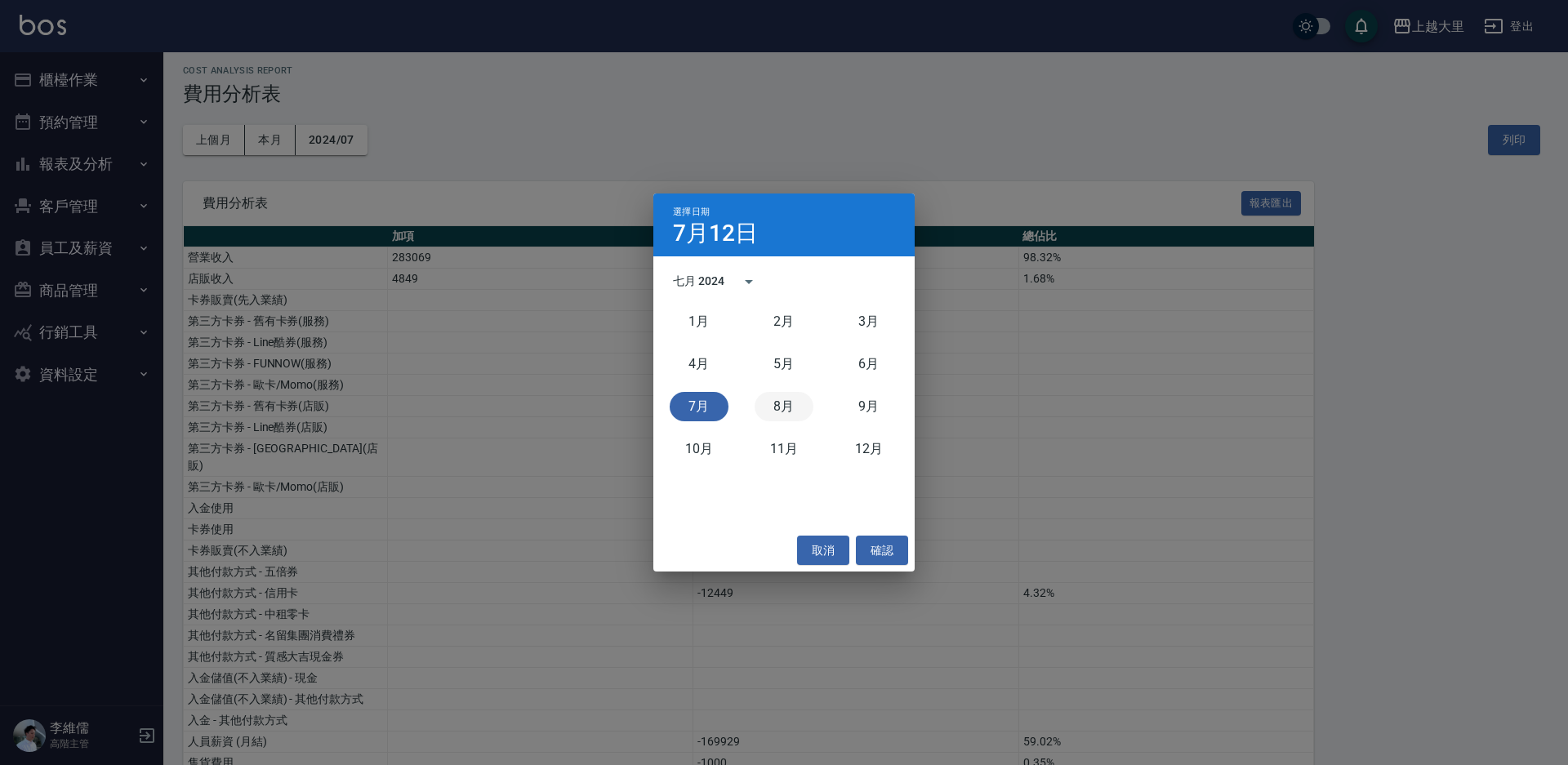
click at [772, 405] on button "8月" at bounding box center [783, 406] width 58 height 30
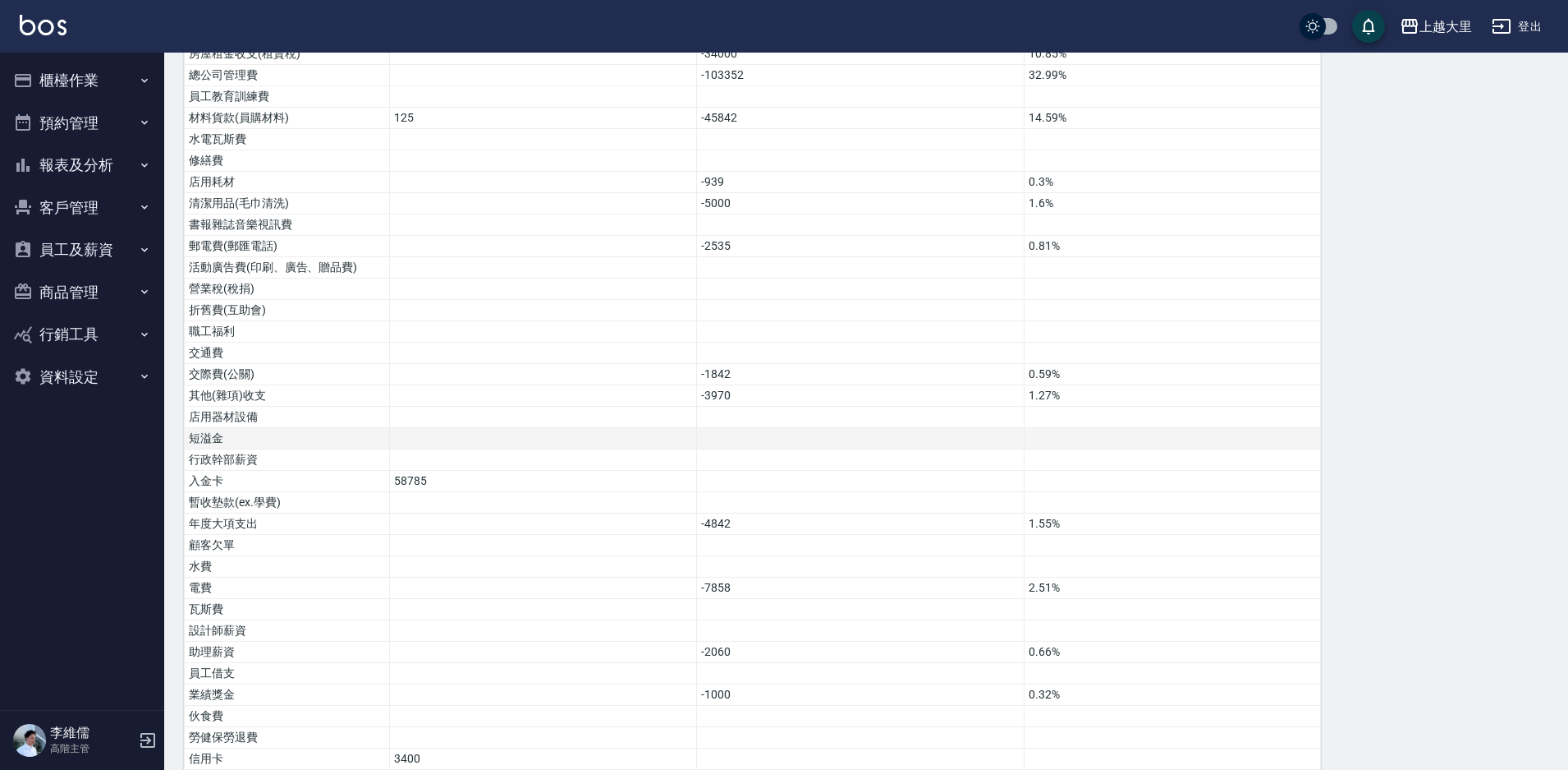
scroll to position [828, 0]
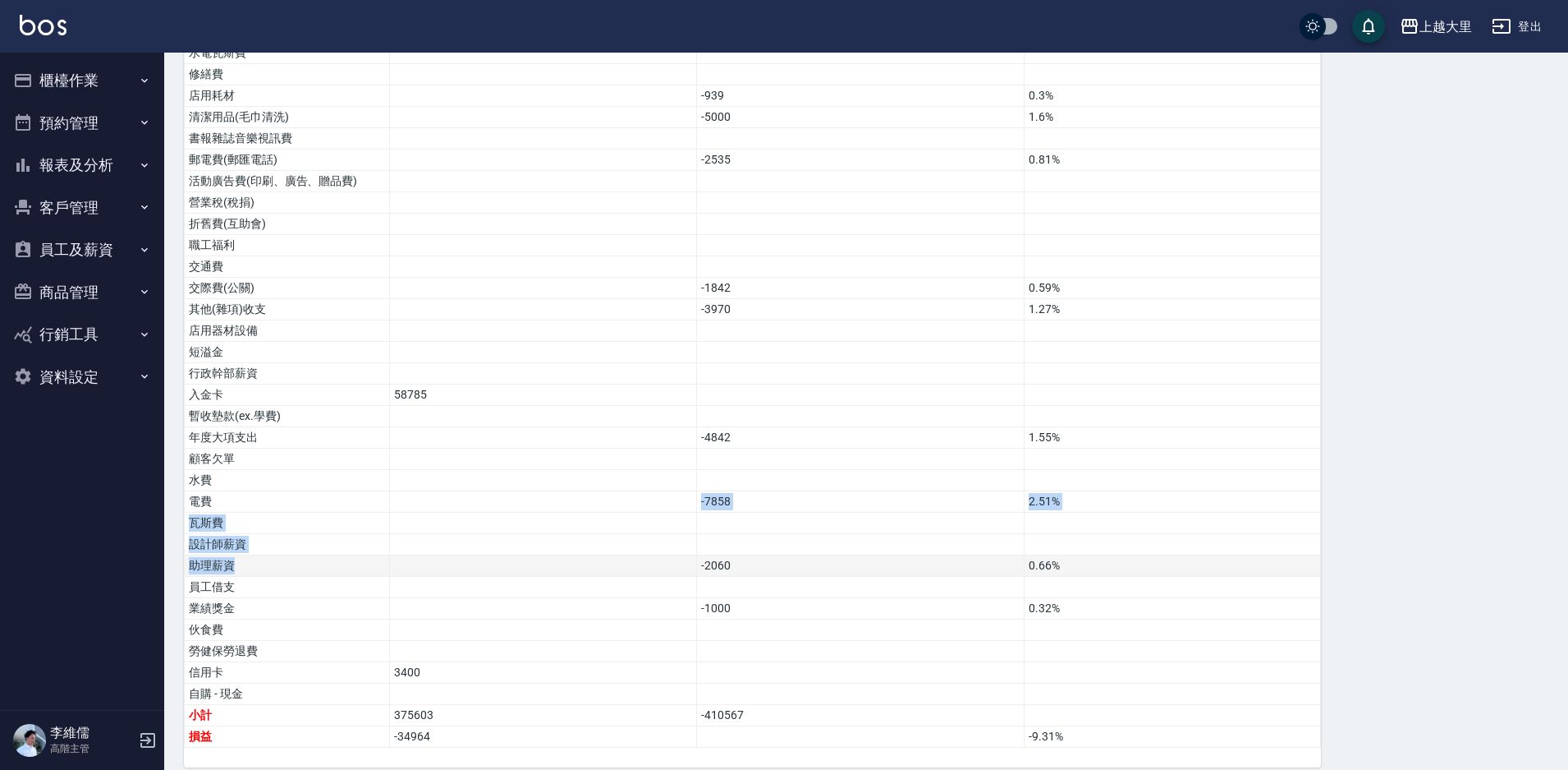
drag, startPoint x: 399, startPoint y: 474, endPoint x: 444, endPoint y: 540, distance: 79.9
click at [434, 539] on tbody "營業收入 304194 97.1% 店販收入 9099 2.9% 卡券販賣(先入業績) 第三方卡券 - 舊有卡券(服務) -300 0.1% 第三方卡券 - …" at bounding box center [753, 88] width 1136 height 1320
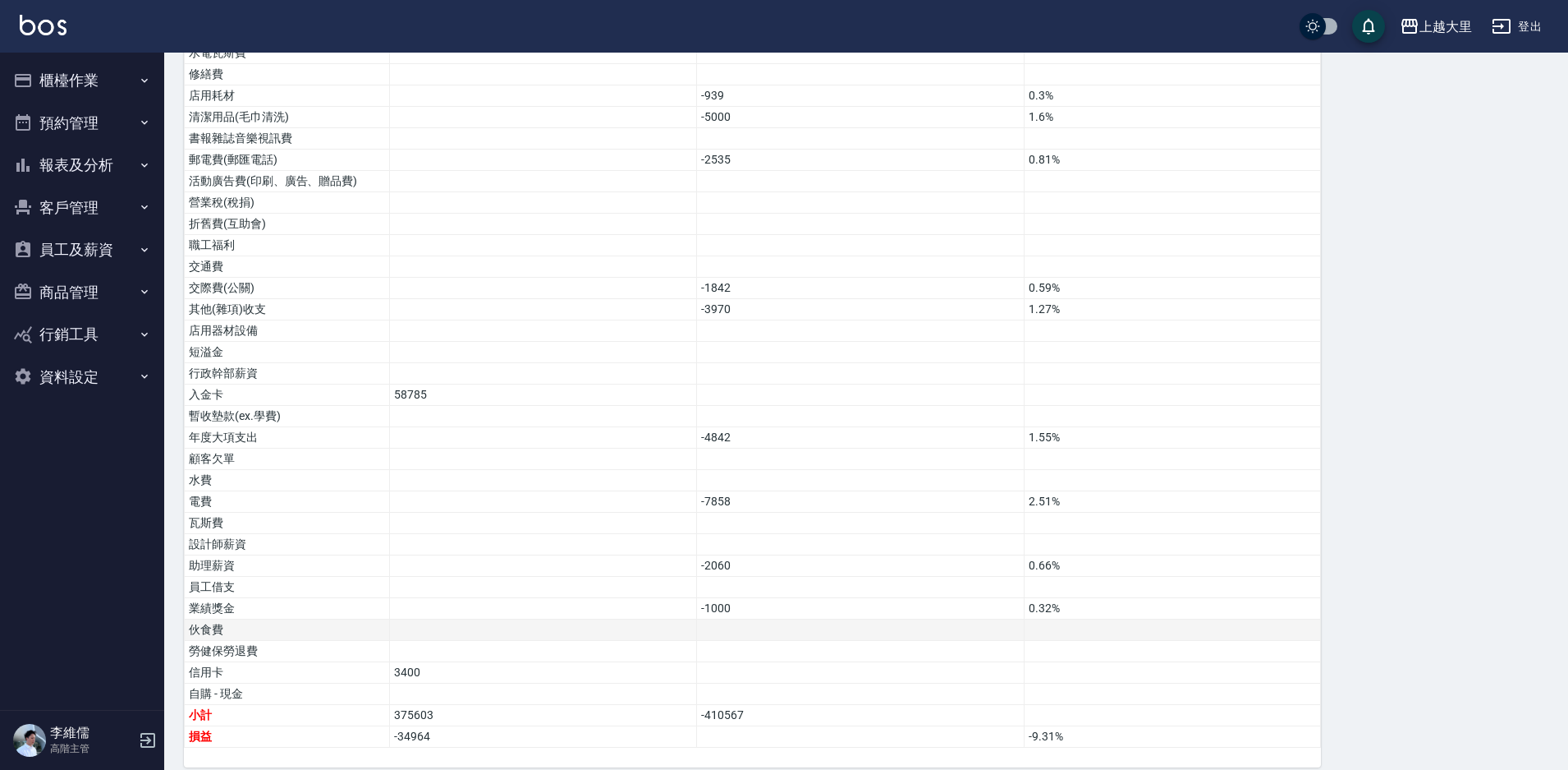
drag, startPoint x: 683, startPoint y: 607, endPoint x: 510, endPoint y: 509, distance: 198.8
click at [683, 619] on td at bounding box center [543, 629] width 307 height 21
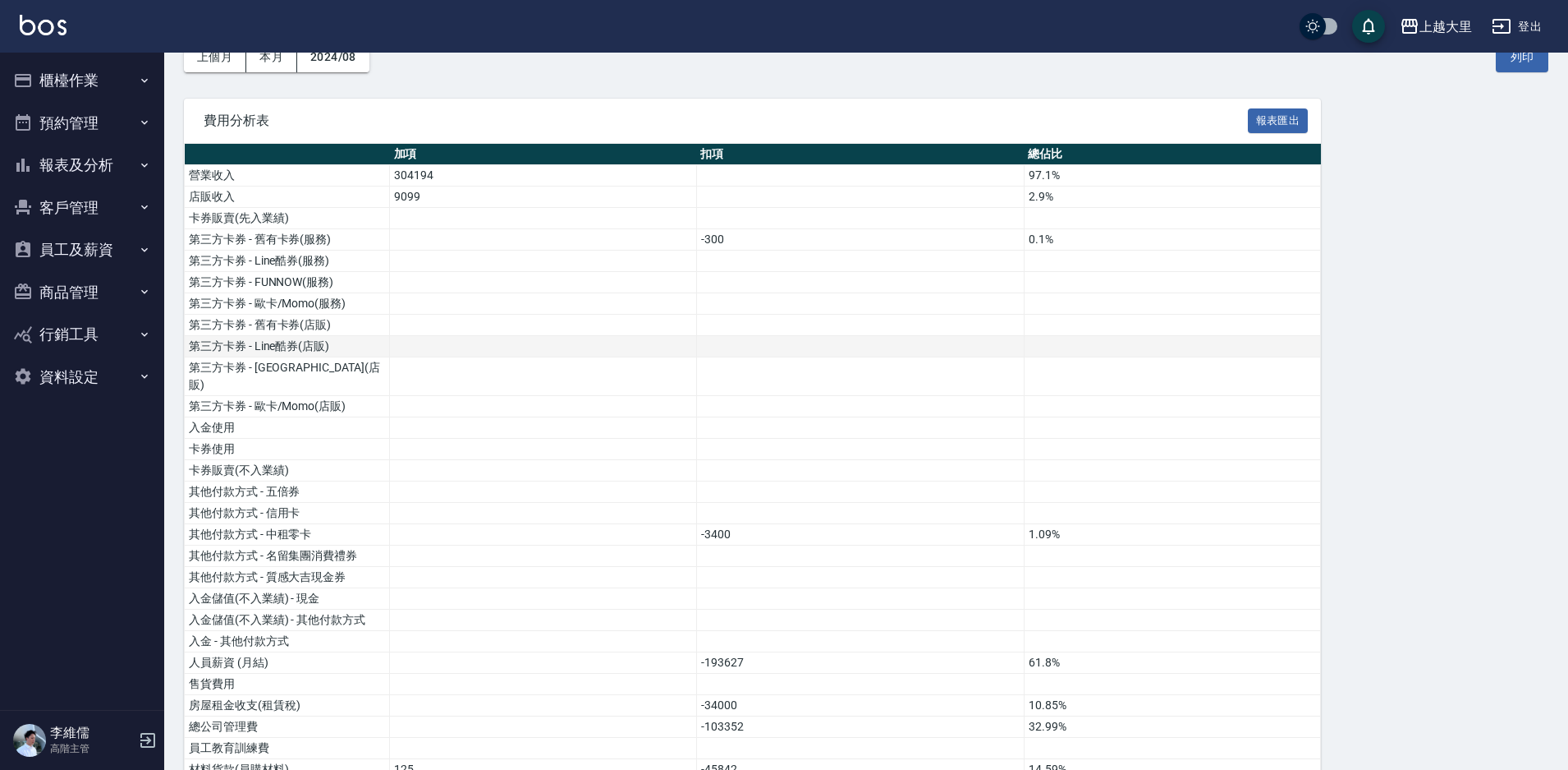
scroll to position [0, 0]
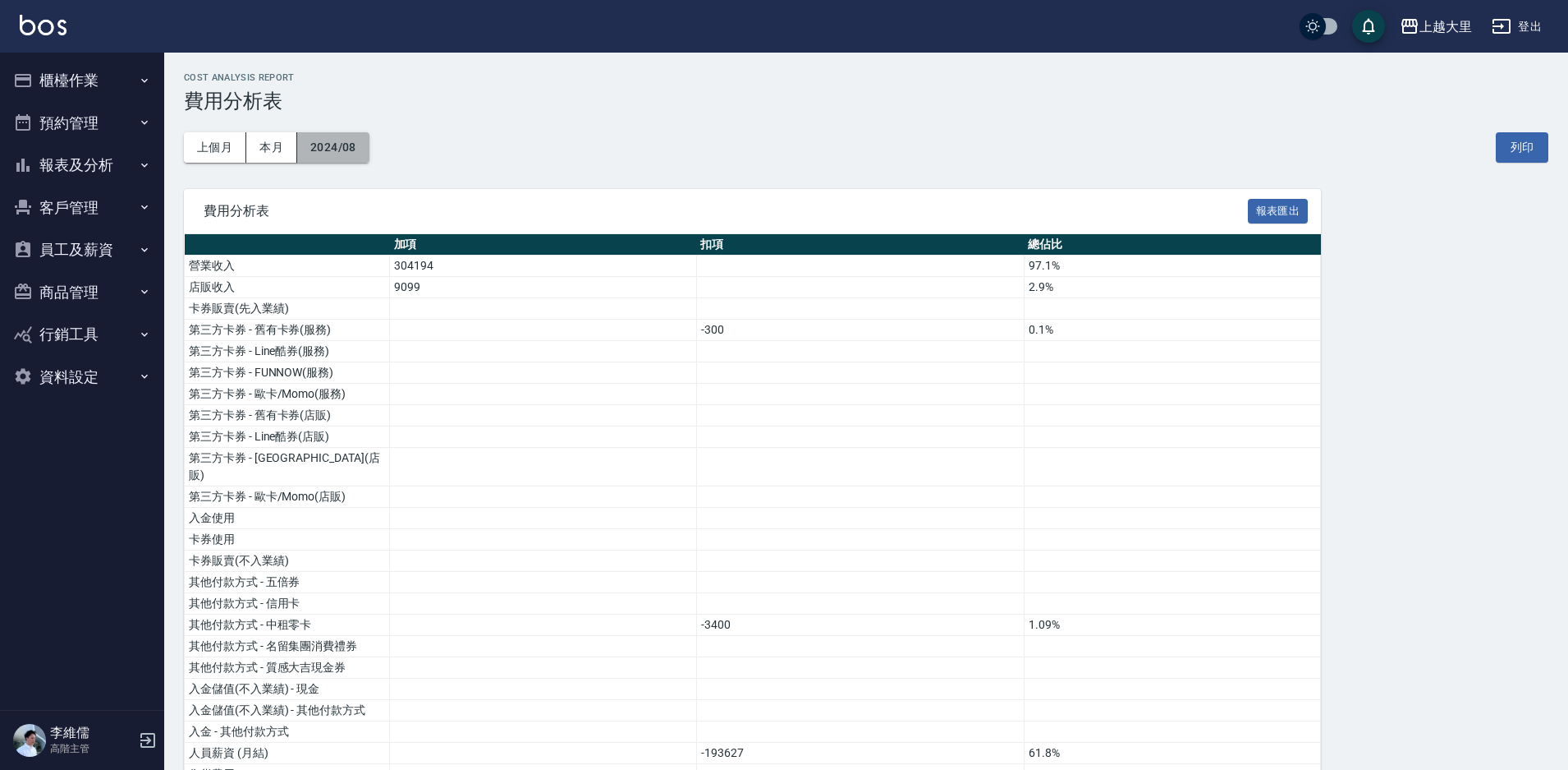
click at [352, 151] on button "2024/08" at bounding box center [333, 147] width 72 height 31
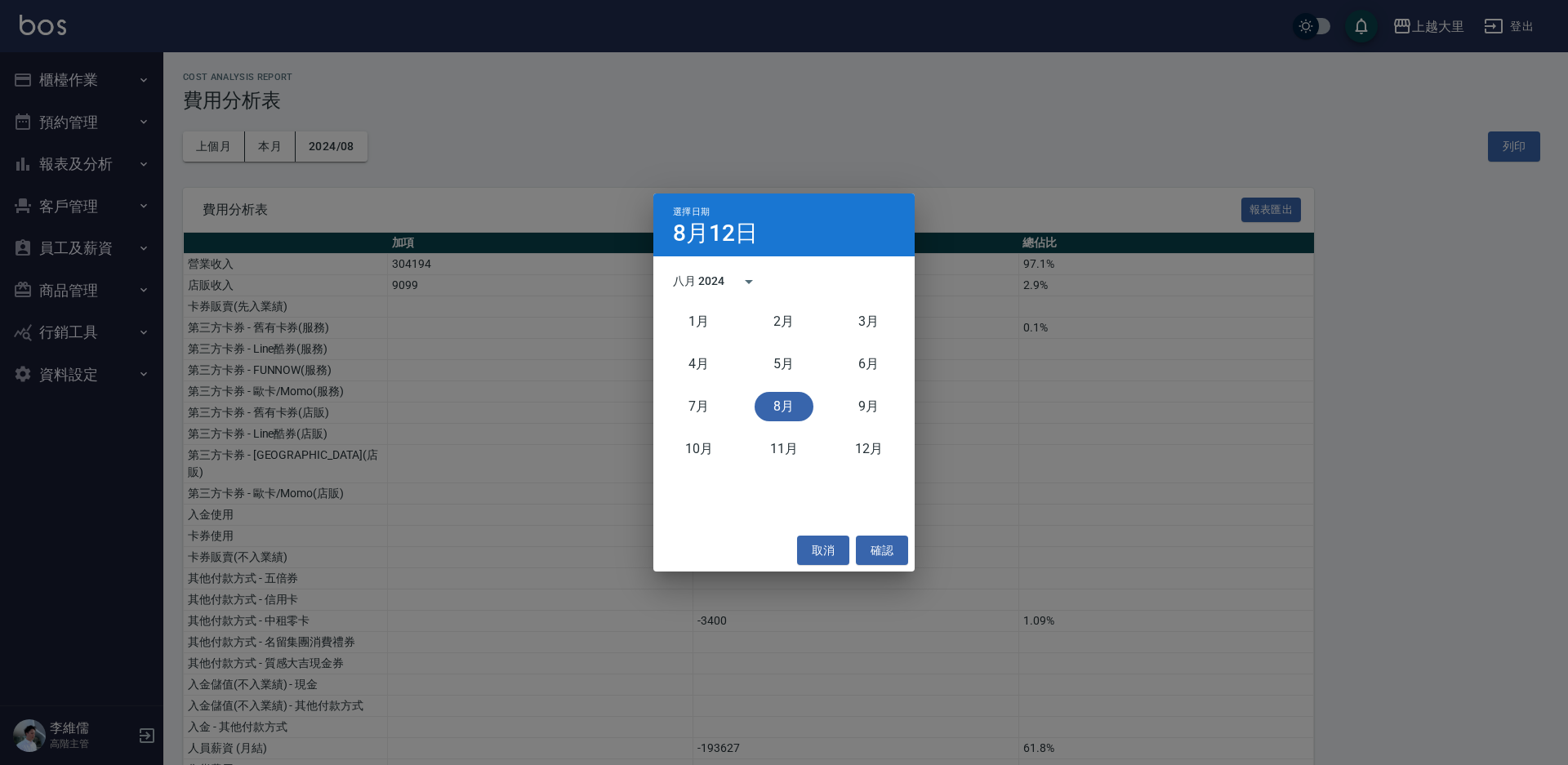
click at [478, 224] on div "選擇日期 8月12日 八月 2024 1月 2月 3月 4月 5月 6月 7月 8月 9月 10月 11月 12月 取消 確認" at bounding box center [784, 382] width 1568 height 765
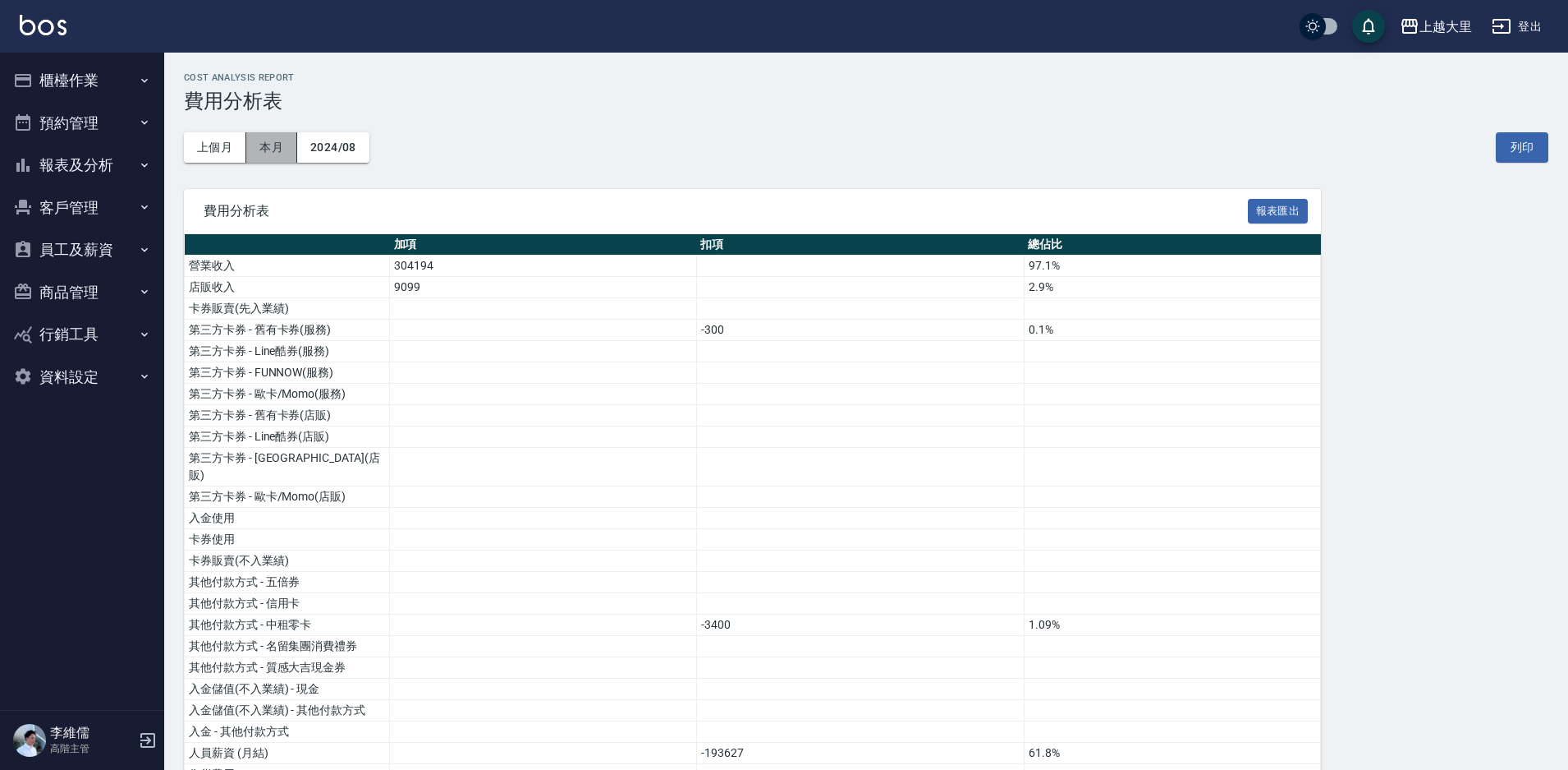
click at [249, 141] on button "本月" at bounding box center [272, 147] width 51 height 31
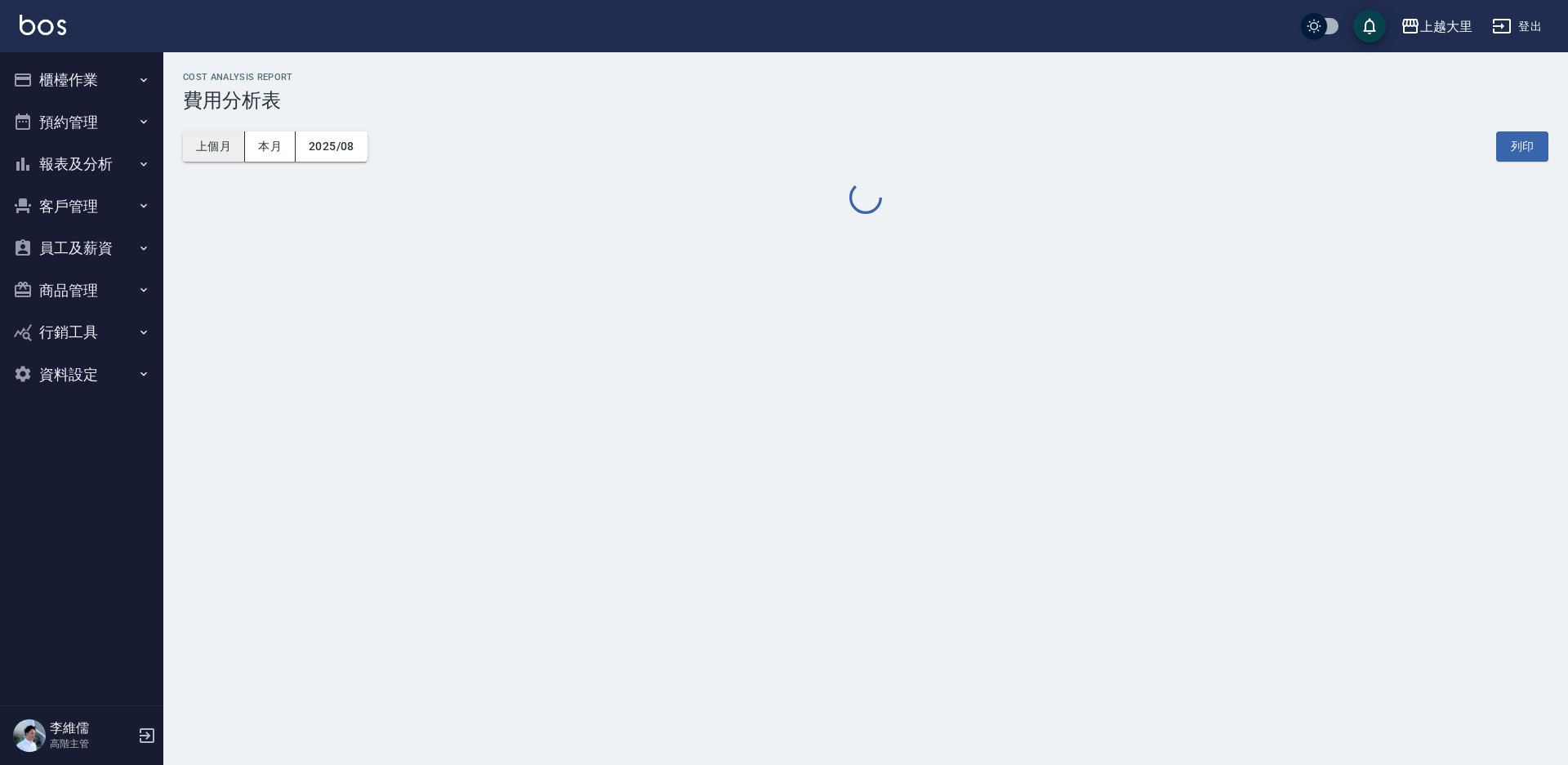
click at [194, 140] on button "上個月" at bounding box center [213, 146] width 62 height 30
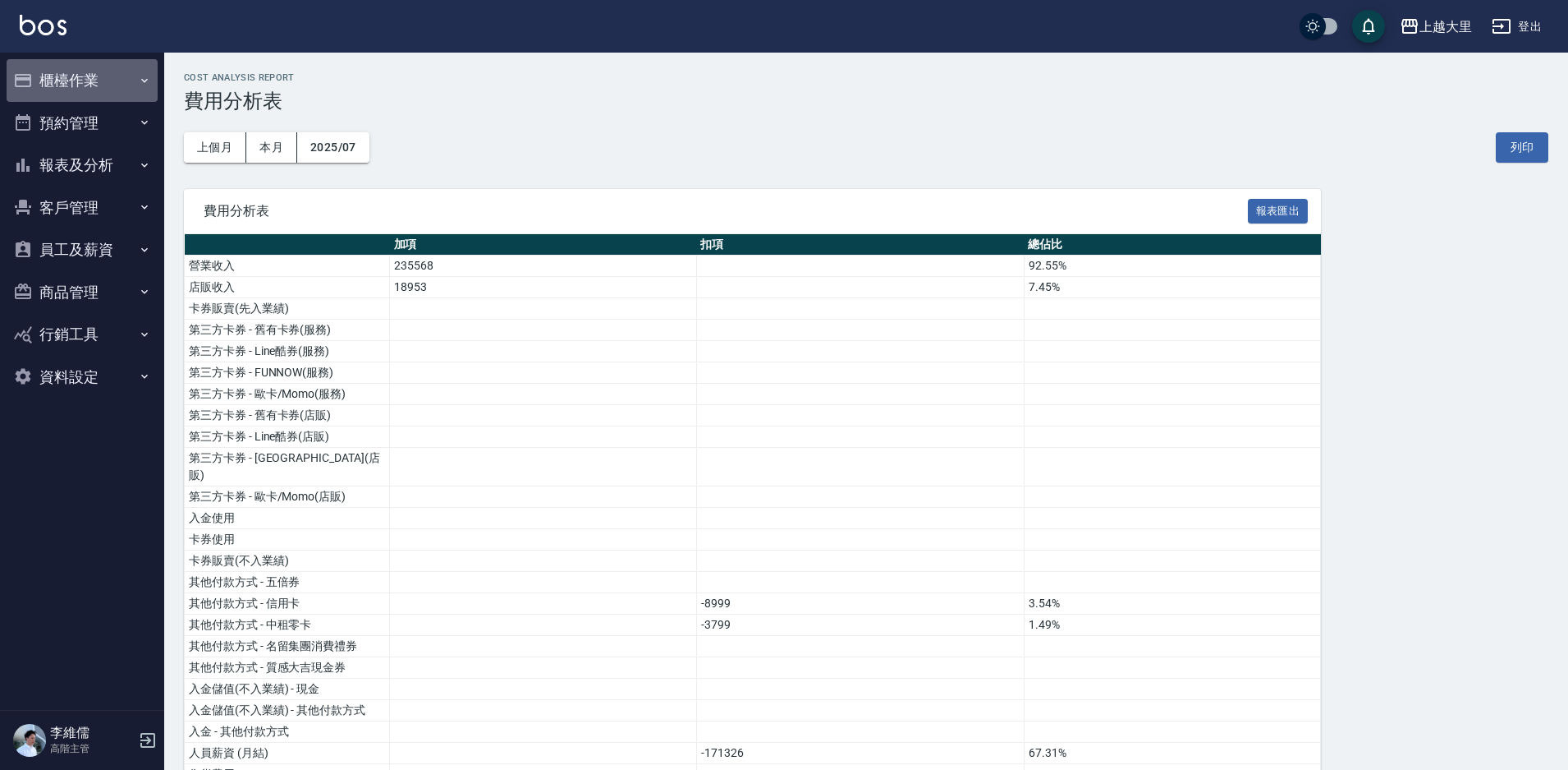
click at [79, 78] on button "櫃檯作業" at bounding box center [82, 80] width 151 height 43
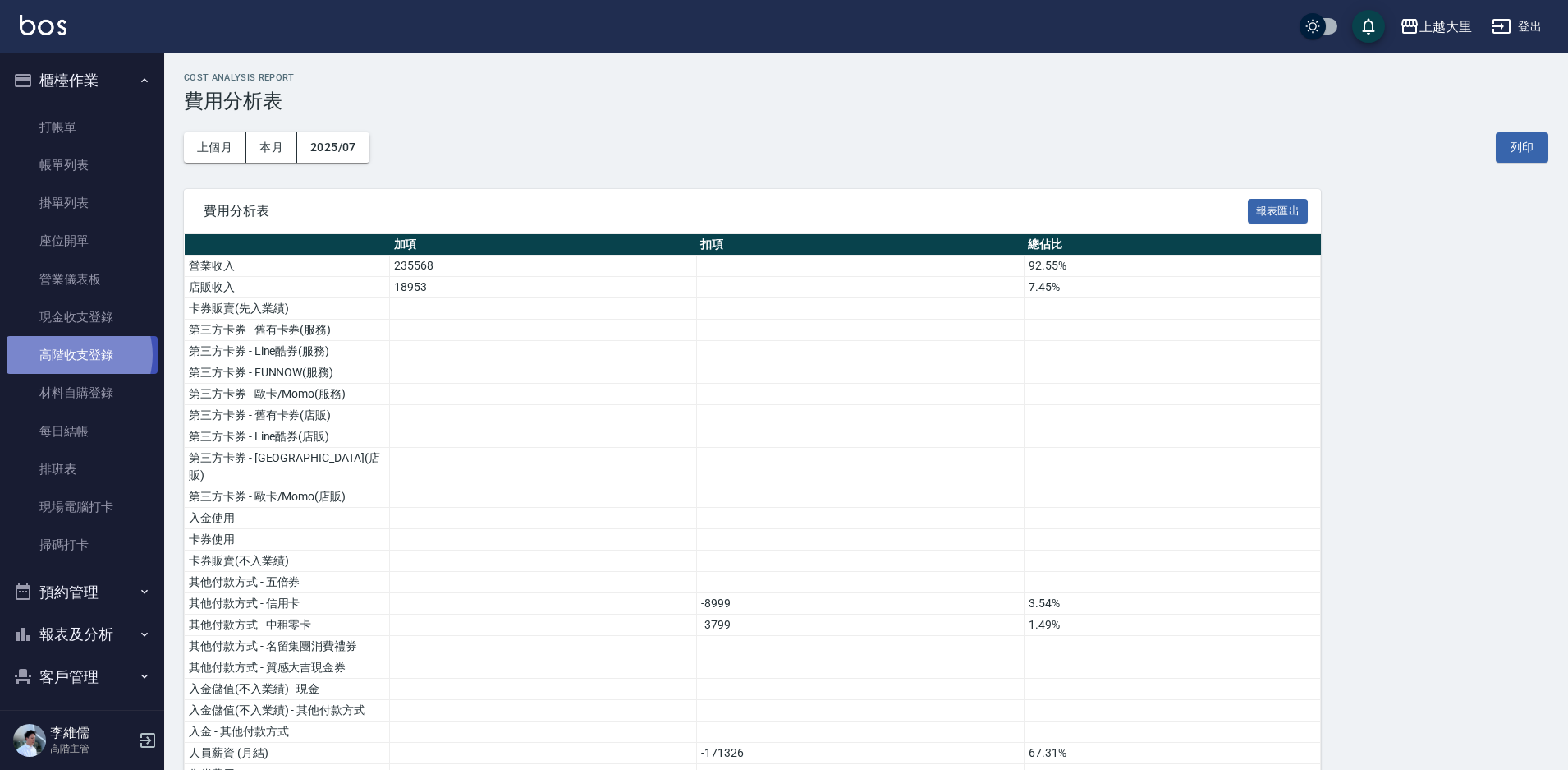
click at [74, 354] on link "高階收支登錄" at bounding box center [82, 354] width 151 height 37
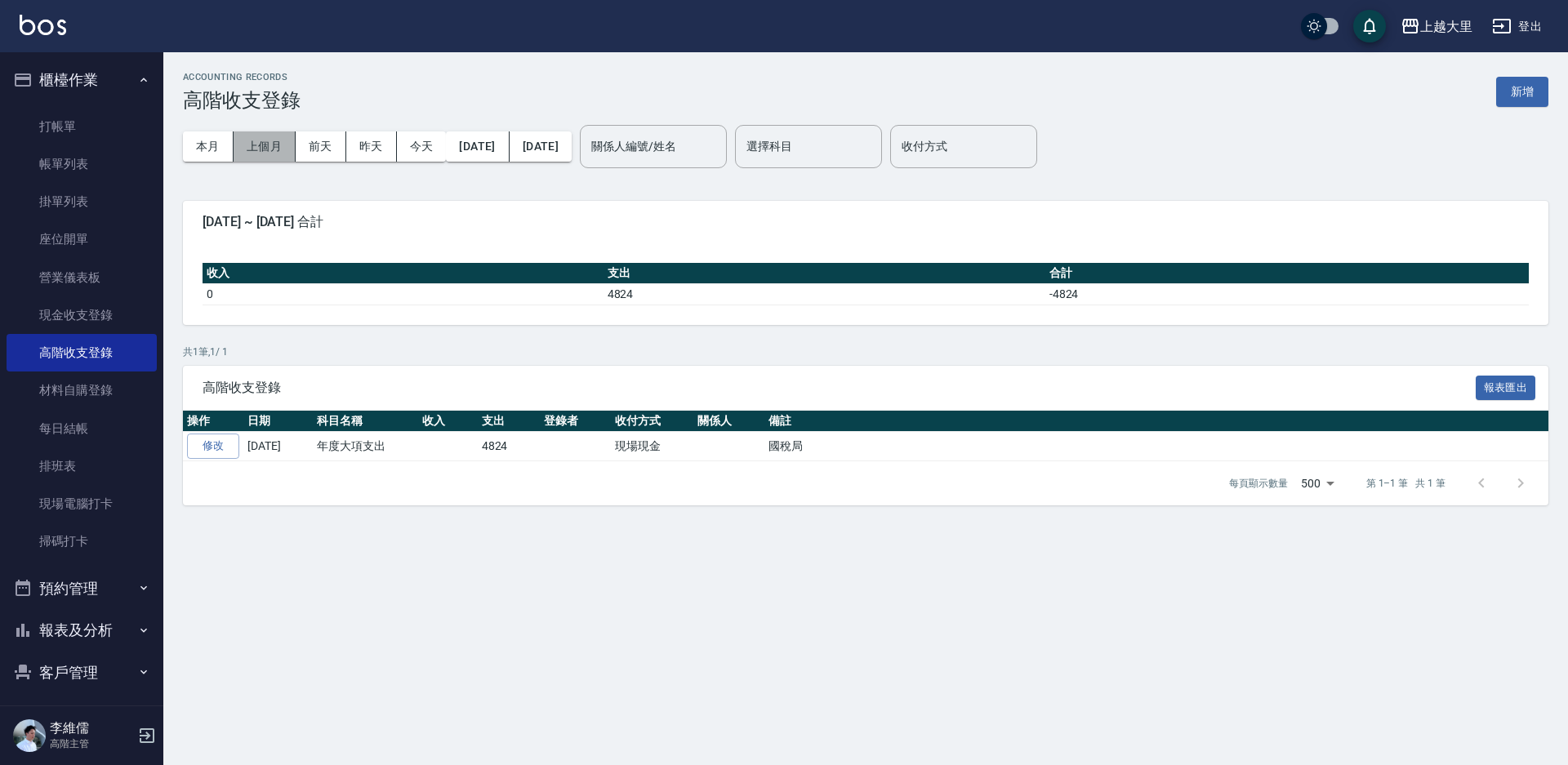
click at [269, 137] on button "上個月" at bounding box center [264, 146] width 62 height 30
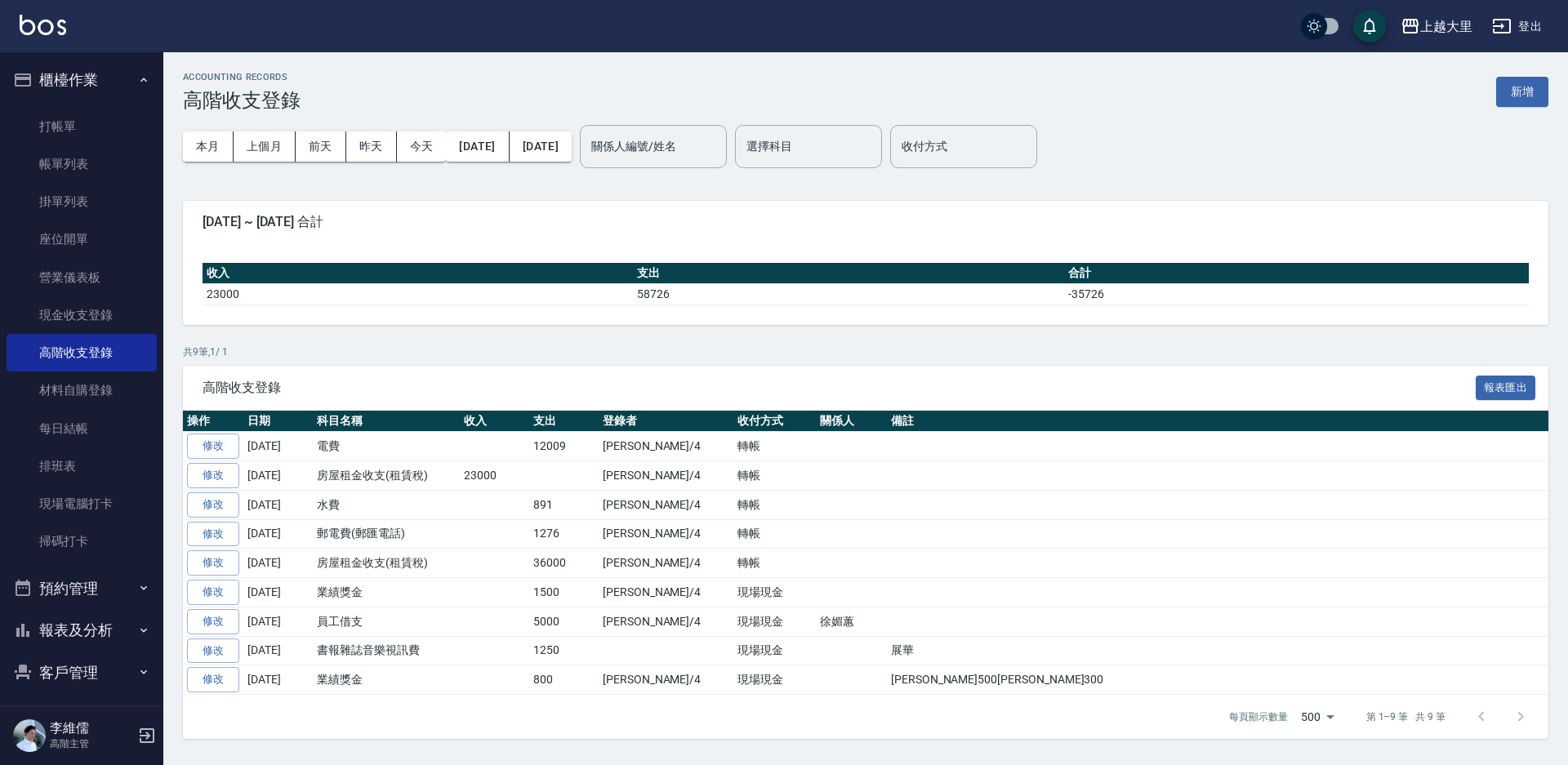
click at [218, 449] on link "修改" at bounding box center [213, 446] width 52 height 25
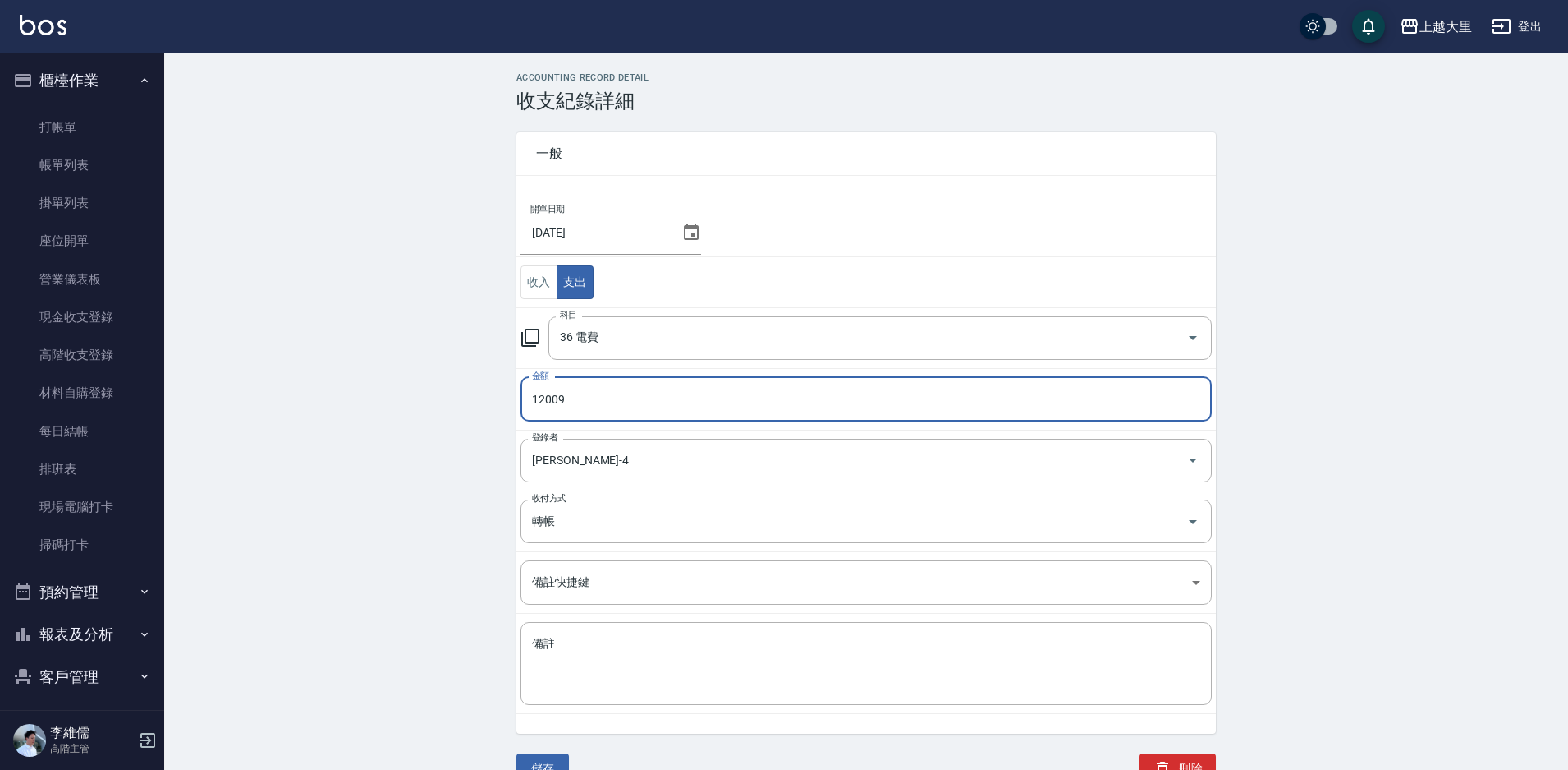
click at [627, 405] on input "12009" at bounding box center [867, 399] width 691 height 44
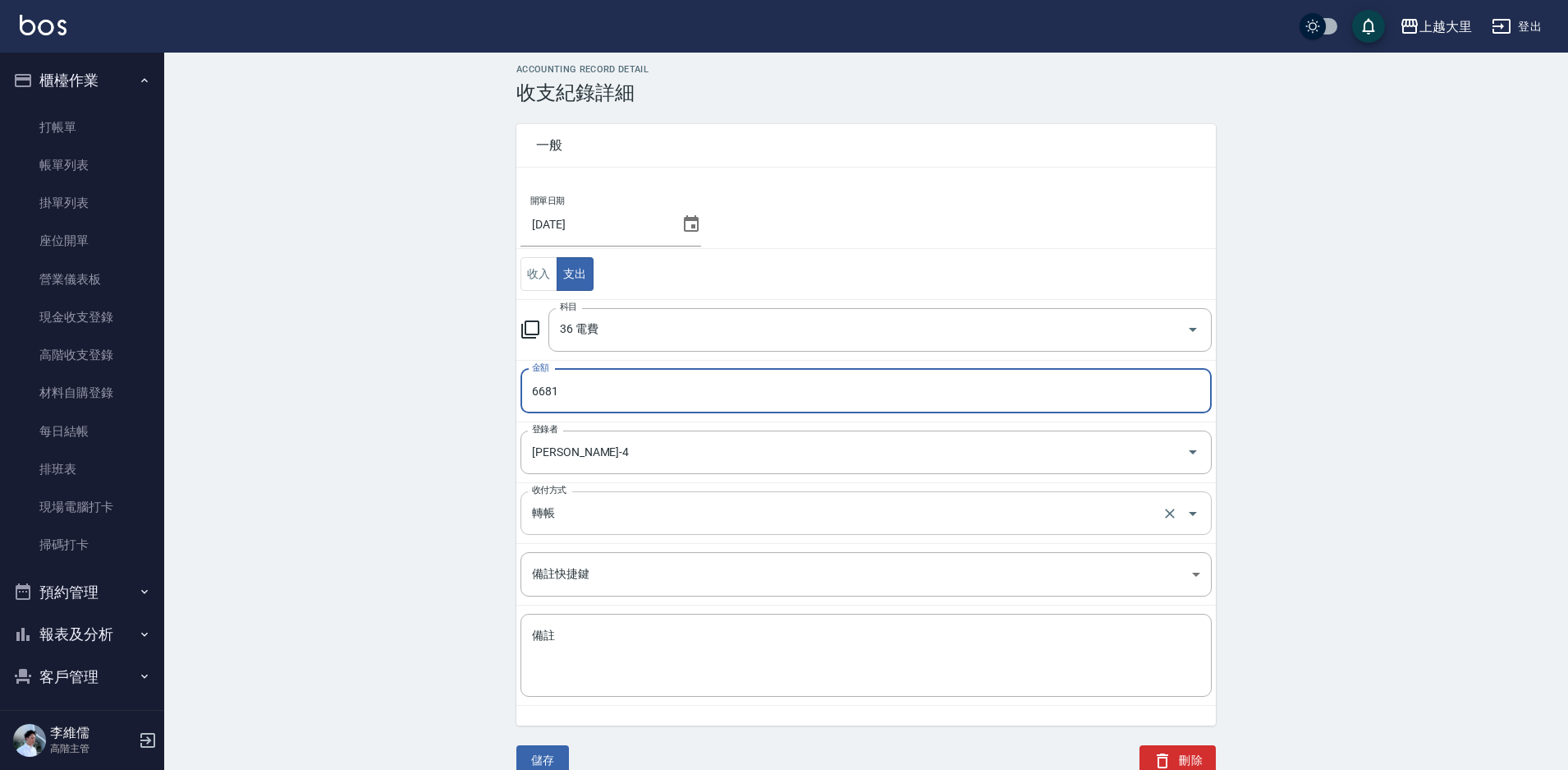
scroll to position [34, 0]
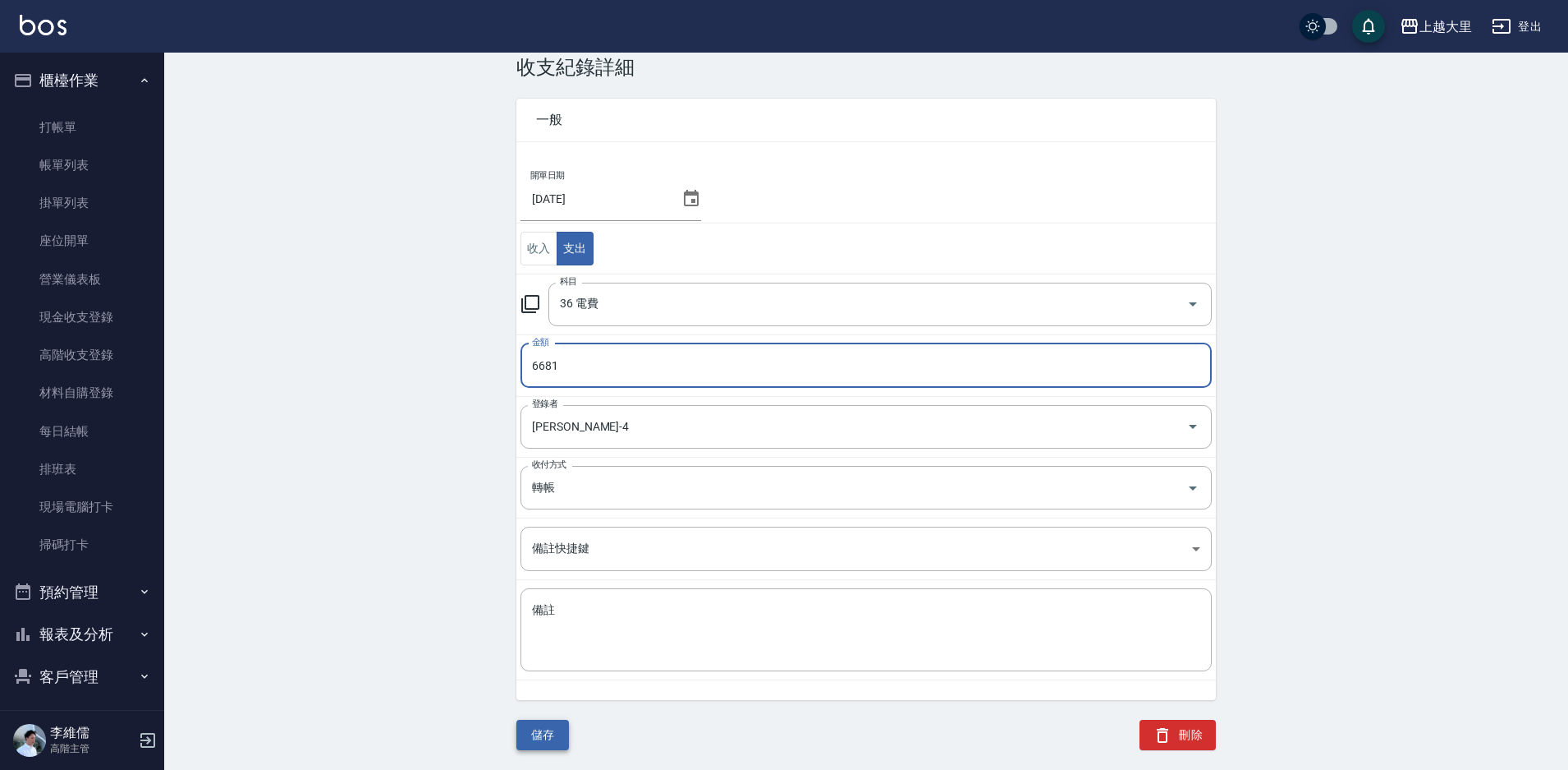
type input "6681"
click at [539, 730] on button "儲存" at bounding box center [543, 735] width 53 height 31
click at [537, 734] on button "儲存" at bounding box center [543, 735] width 53 height 31
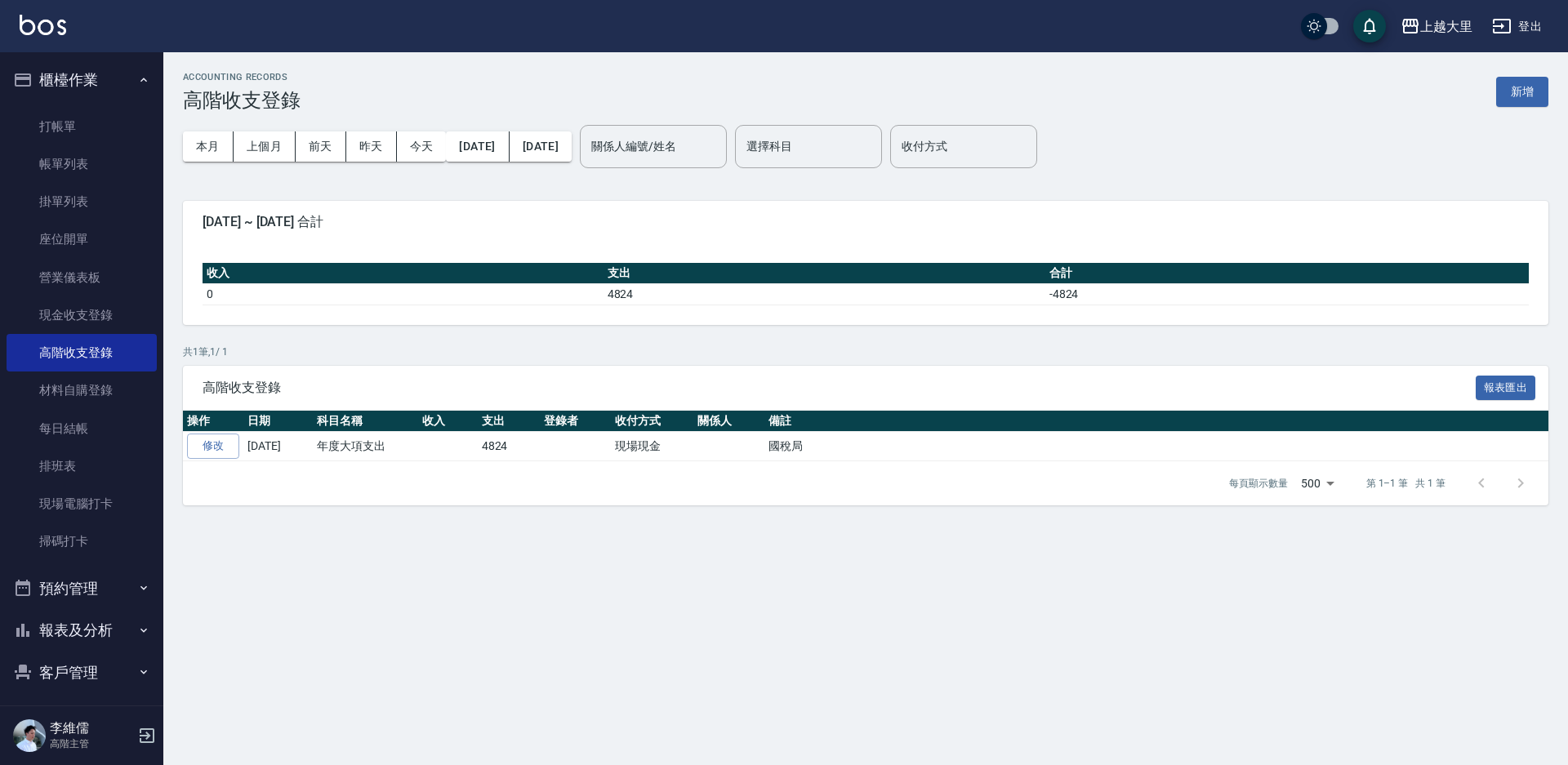
click at [1485, 86] on div "ACCOUNTING RECORDS 高階收支登錄 新增" at bounding box center [865, 91] width 1366 height 40
click at [1508, 91] on button "新增" at bounding box center [1522, 92] width 52 height 30
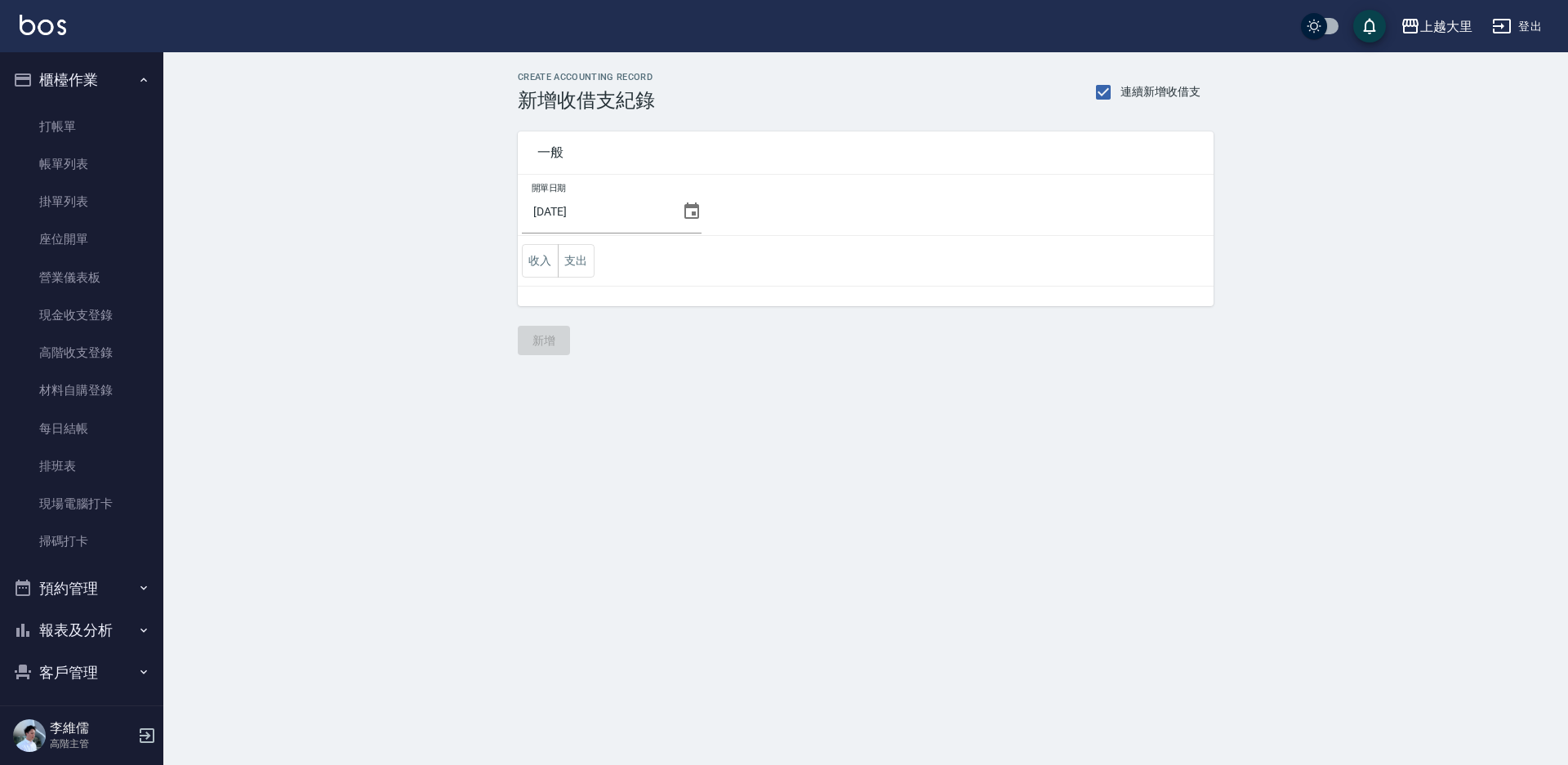
click at [692, 210] on icon at bounding box center [691, 211] width 19 height 19
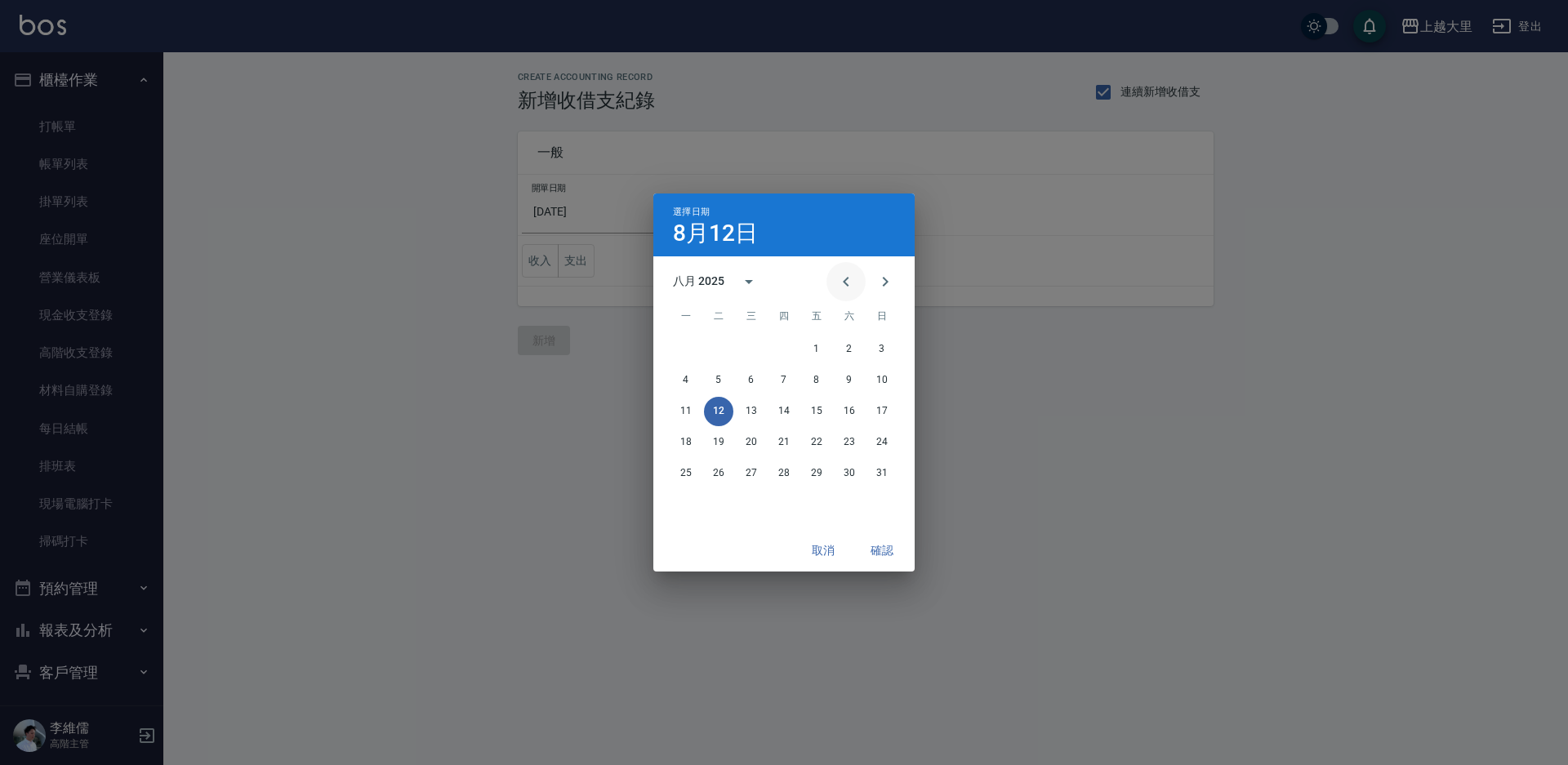
click at [842, 281] on icon "Previous month" at bounding box center [846, 281] width 19 height 19
click at [781, 476] on button "31" at bounding box center [784, 473] width 30 height 30
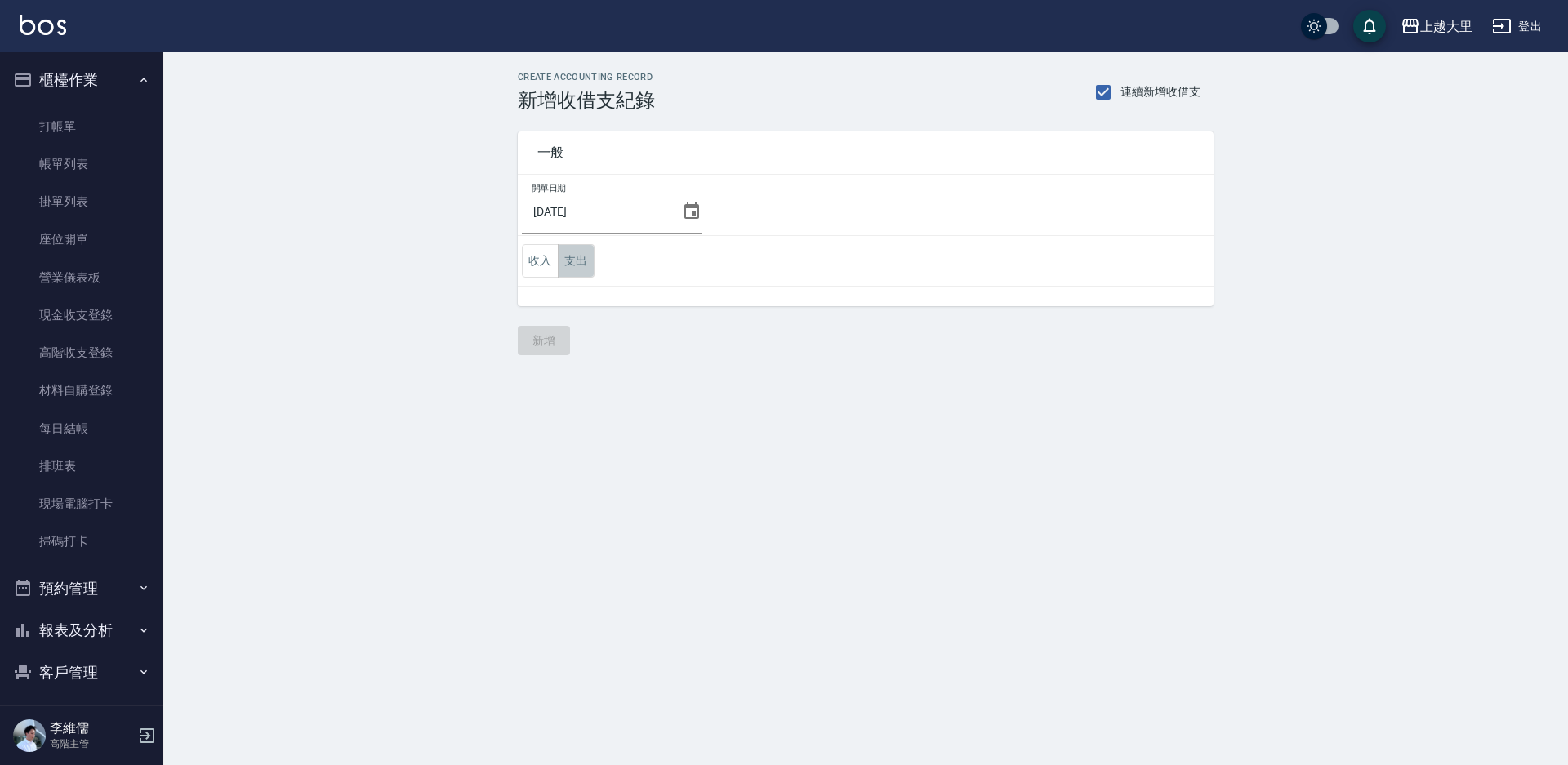
click at [584, 264] on button "支出" at bounding box center [576, 261] width 36 height 34
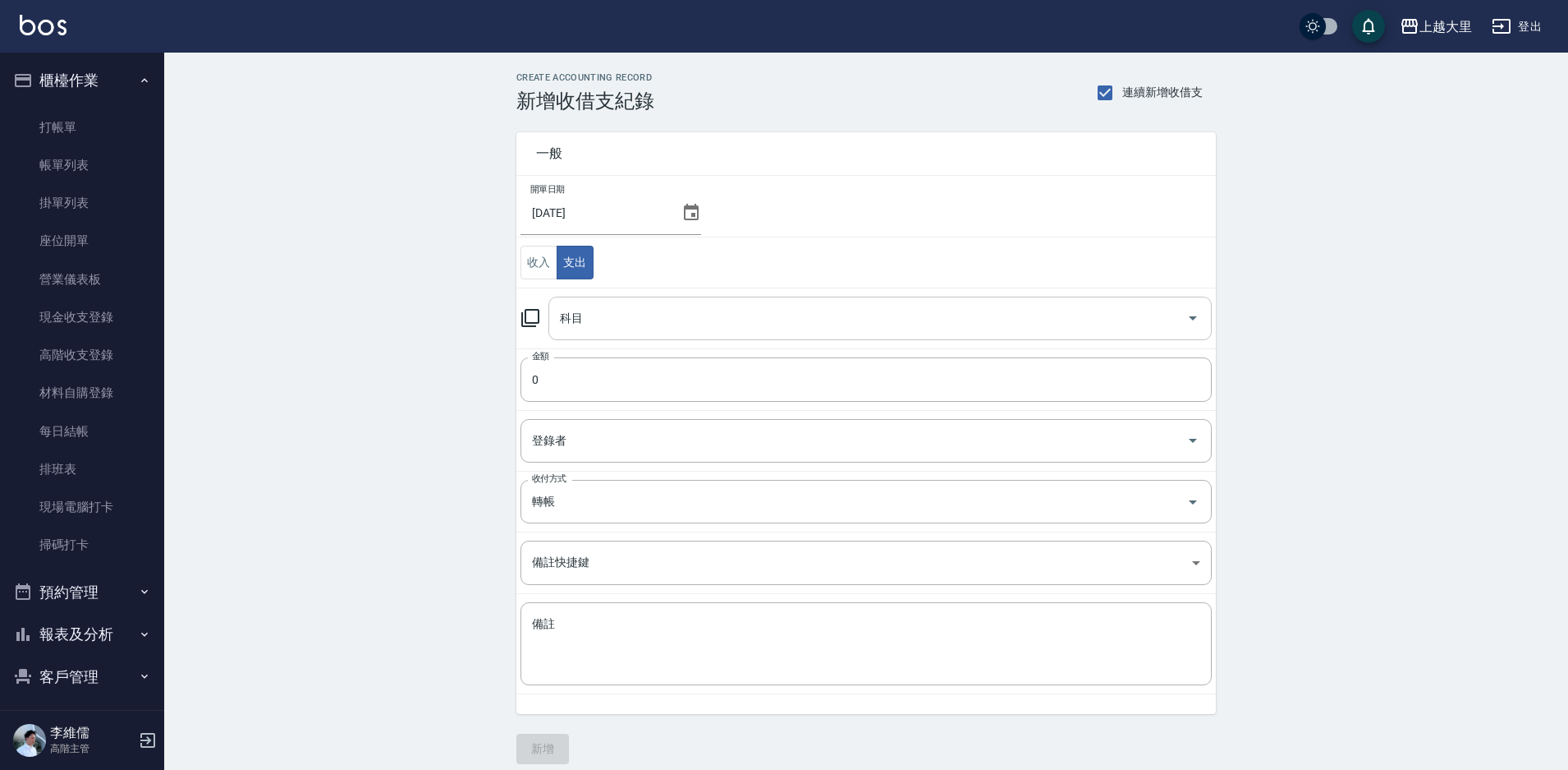
click at [612, 325] on input "科目" at bounding box center [867, 319] width 624 height 29
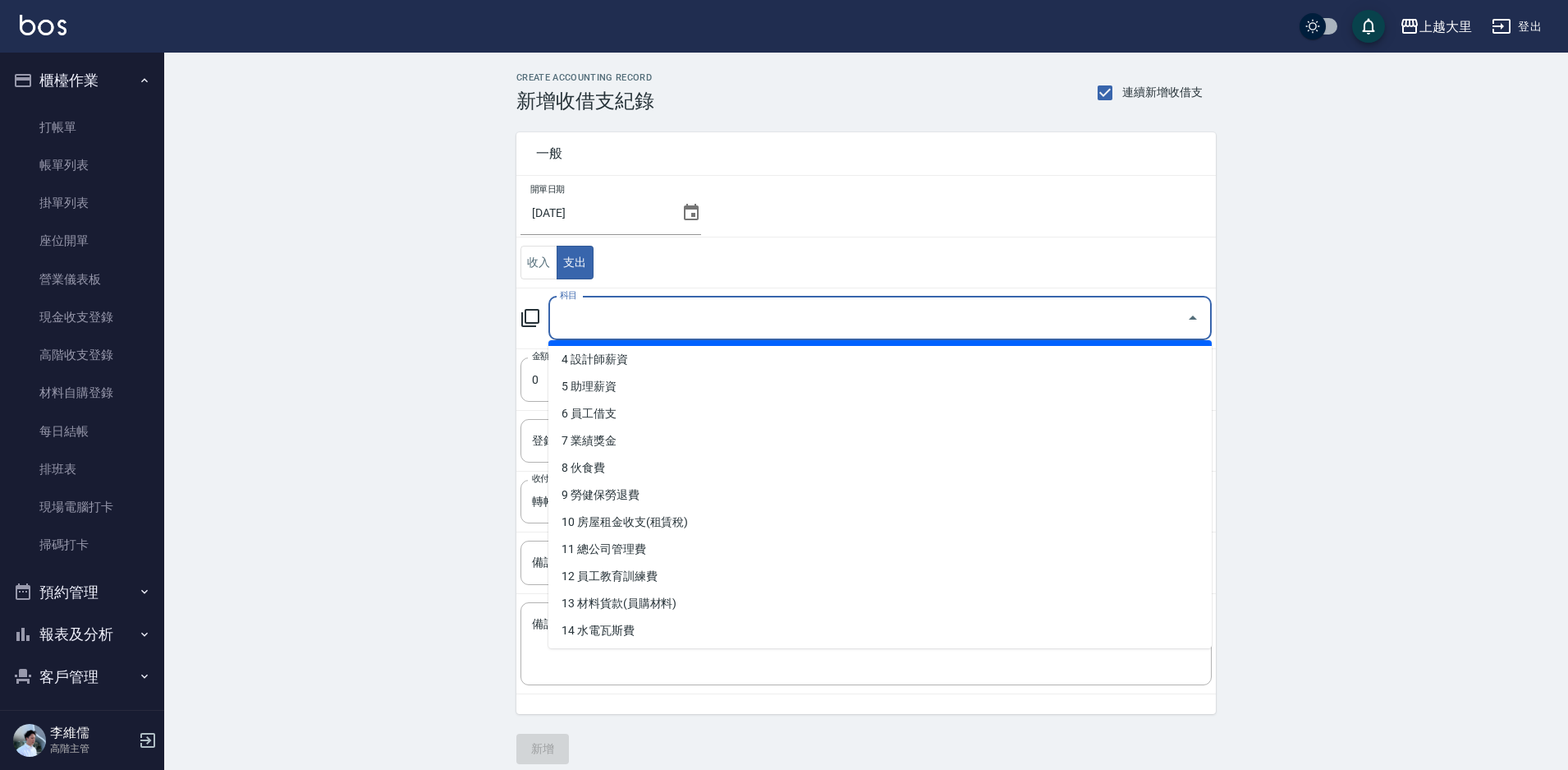
scroll to position [246, 0]
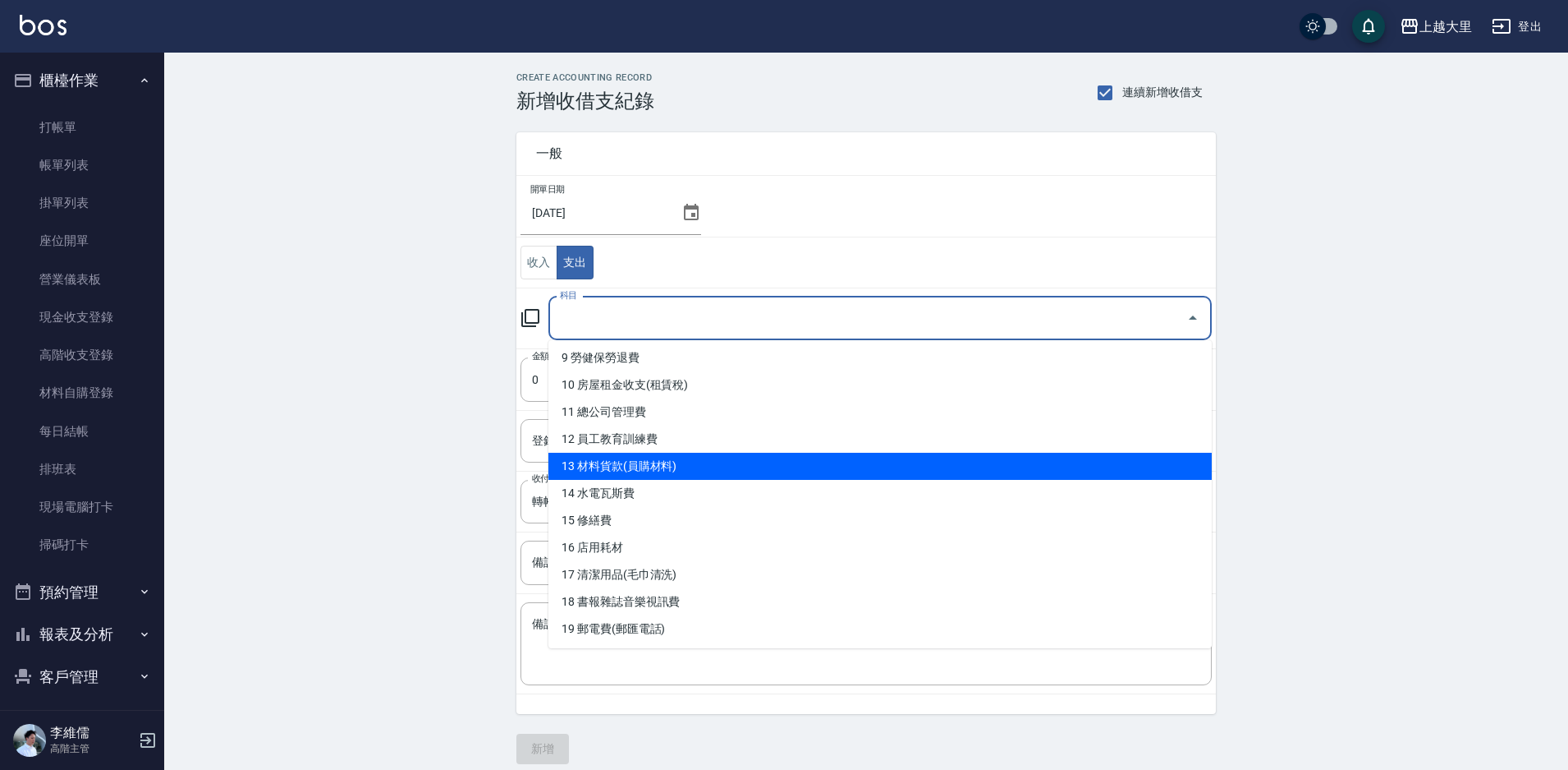
click at [660, 461] on li "13 材料貨款(員購材料)" at bounding box center [879, 466] width 663 height 27
type input "13 材料貨款(員購材料)"
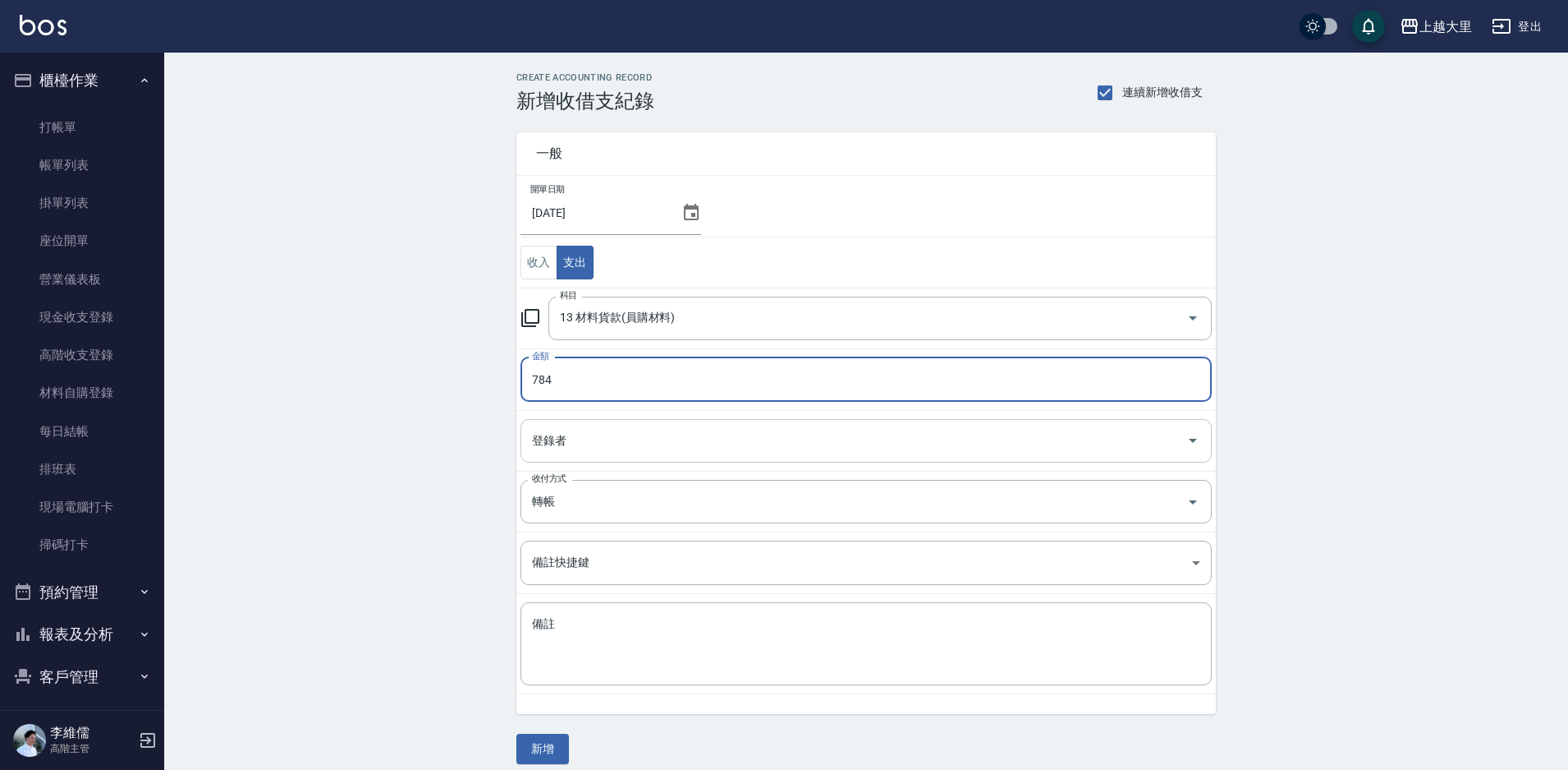
click at [661, 459] on div "登錄者" at bounding box center [867, 440] width 691 height 43
type input "784"
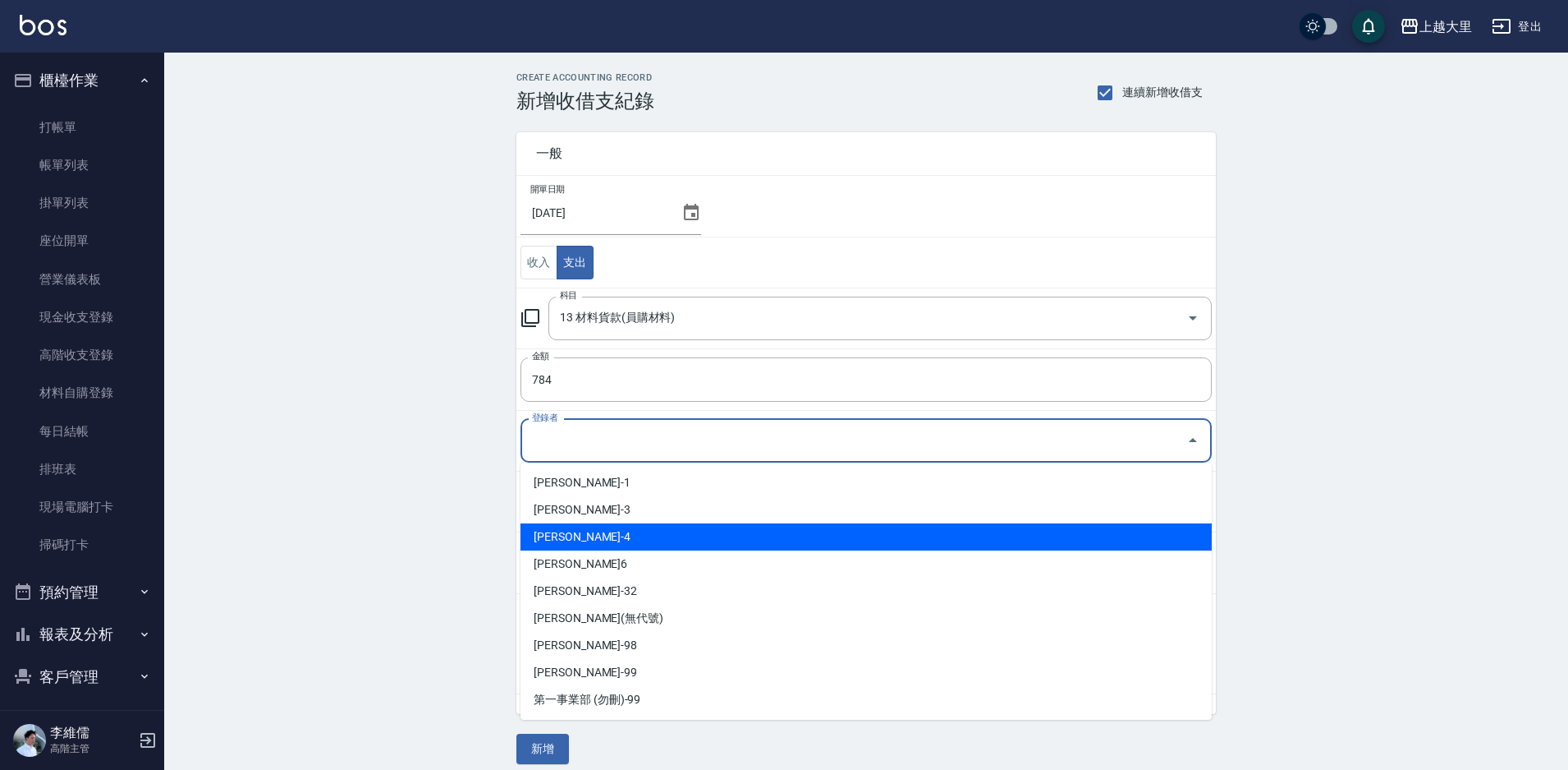
click at [643, 526] on li "[PERSON_NAME]-4" at bounding box center [867, 537] width 691 height 27
type input "[PERSON_NAME]-4"
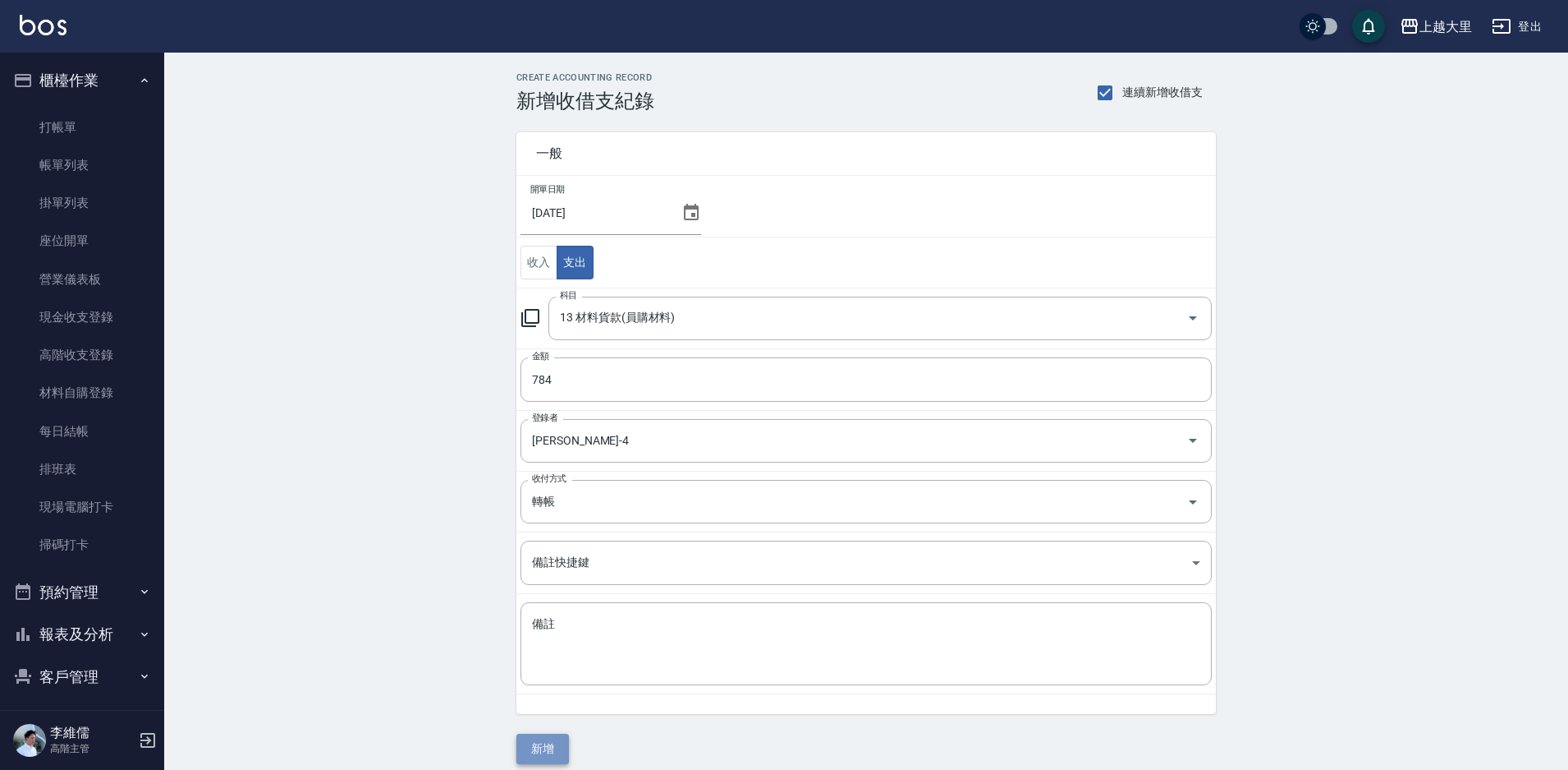
click at [544, 750] on button "新增" at bounding box center [543, 749] width 53 height 31
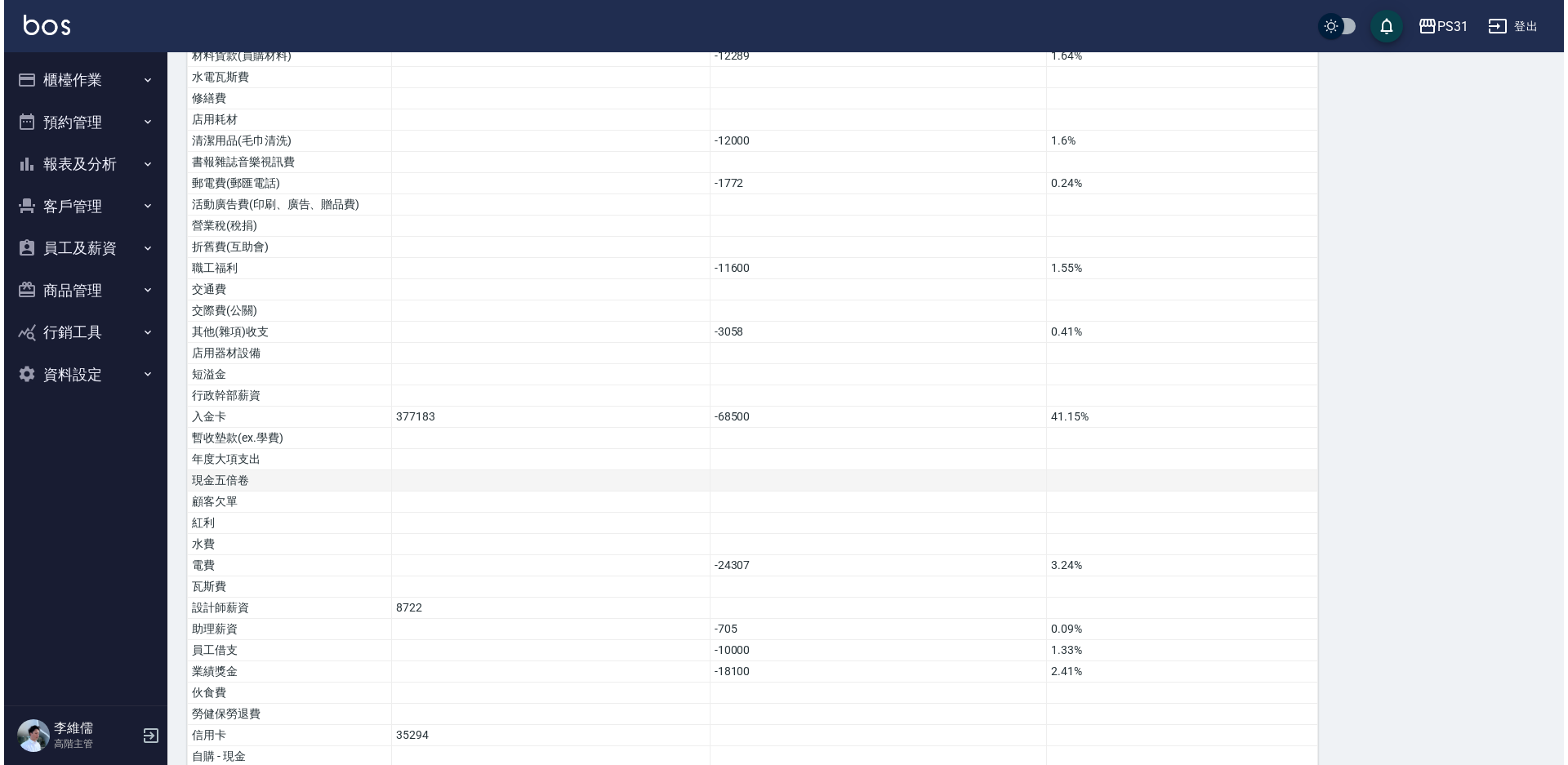
scroll to position [801, 0]
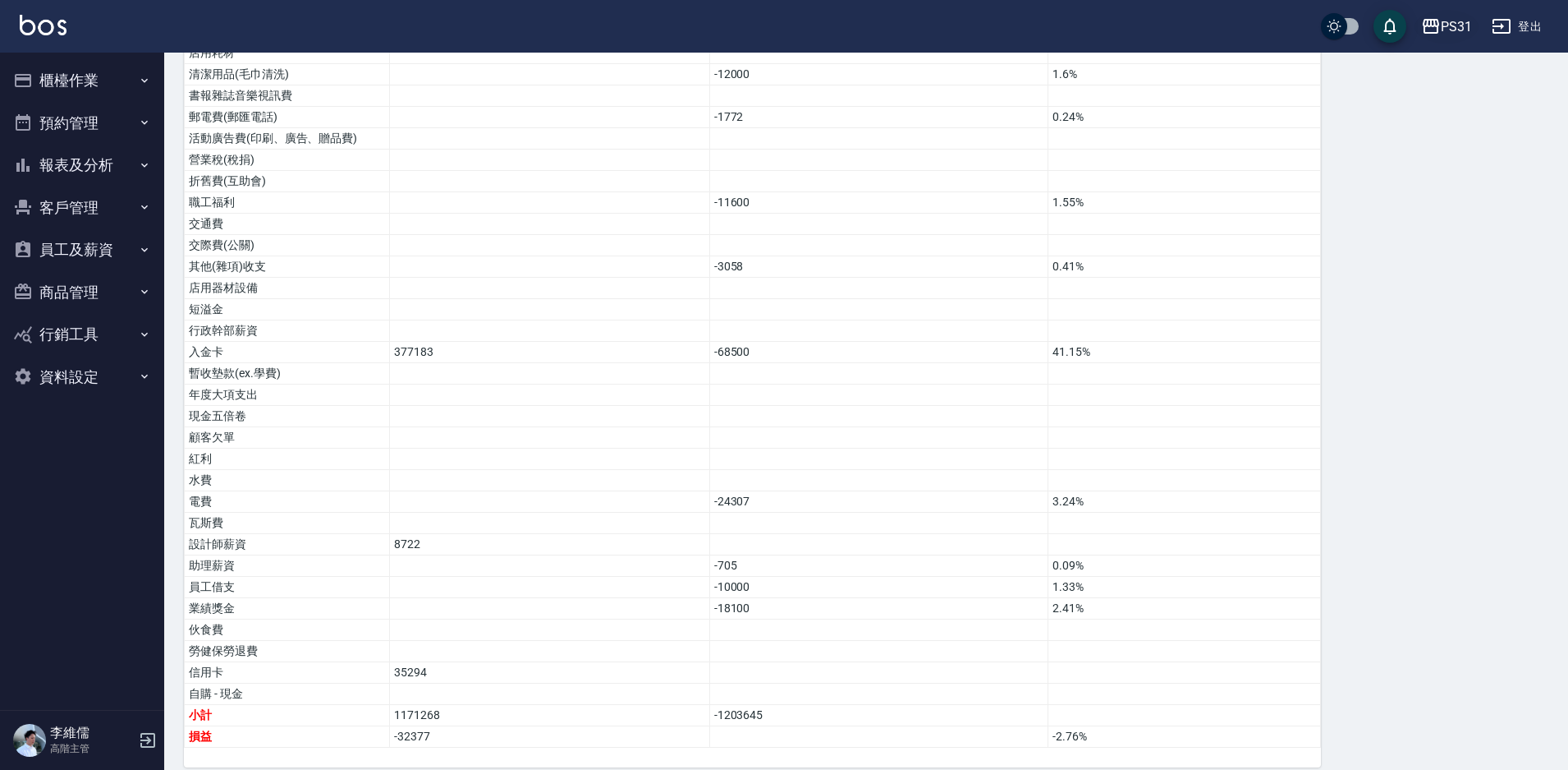
click at [1439, 29] on icon "button" at bounding box center [1431, 26] width 20 height 20
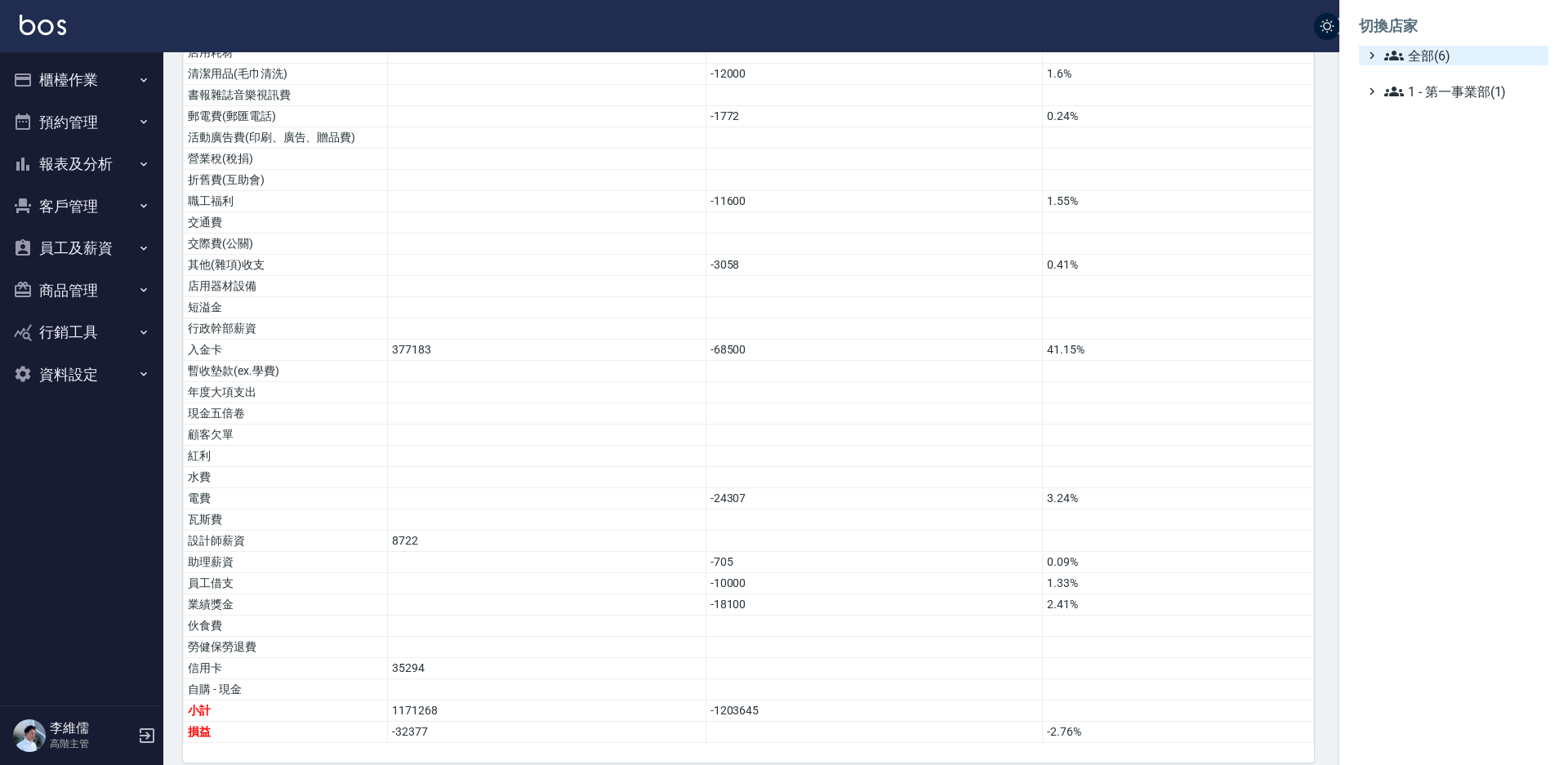
click at [1378, 57] on icon at bounding box center [1372, 55] width 14 height 14
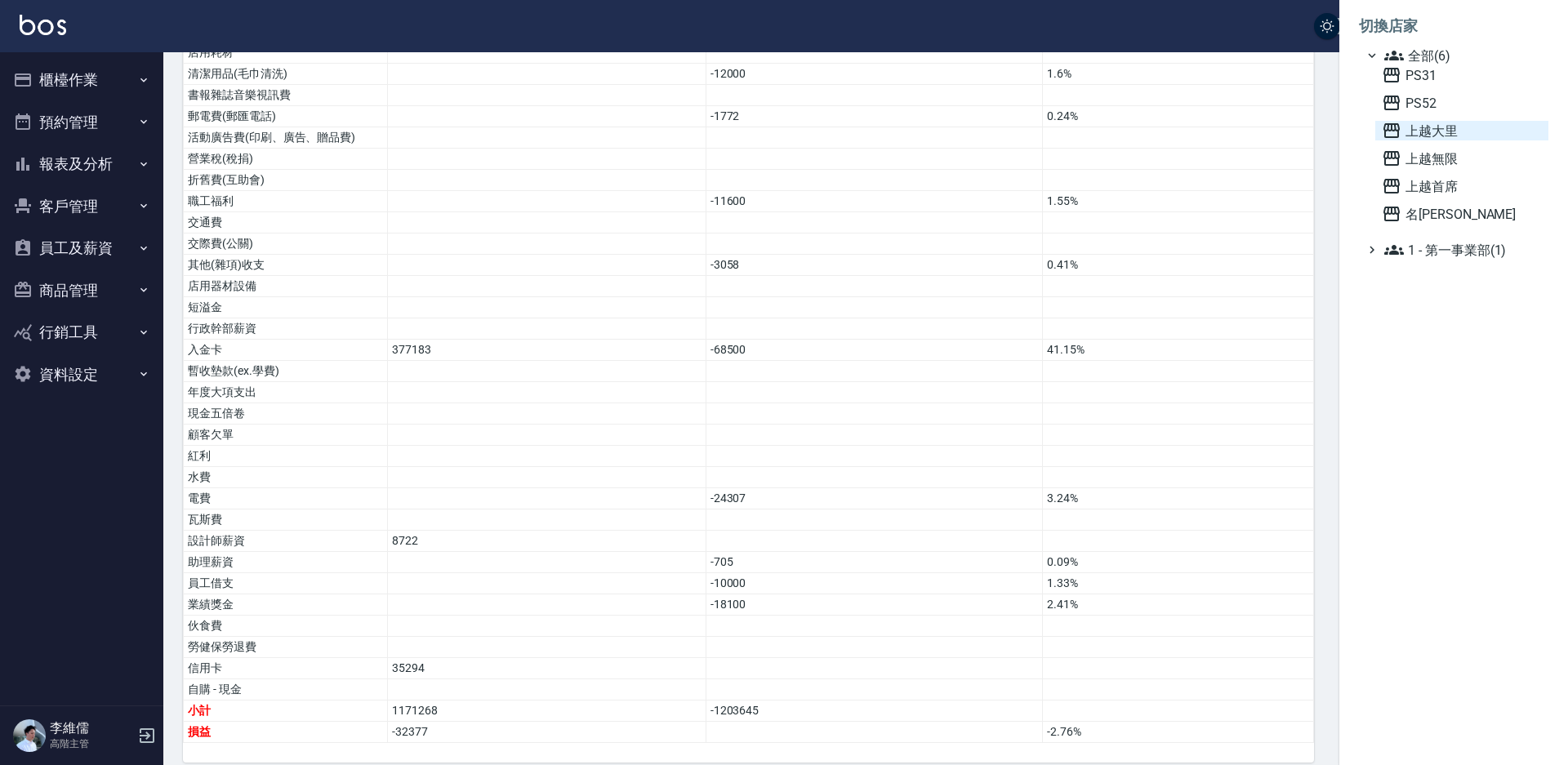
click at [1429, 129] on span "上越大里" at bounding box center [1461, 130] width 160 height 19
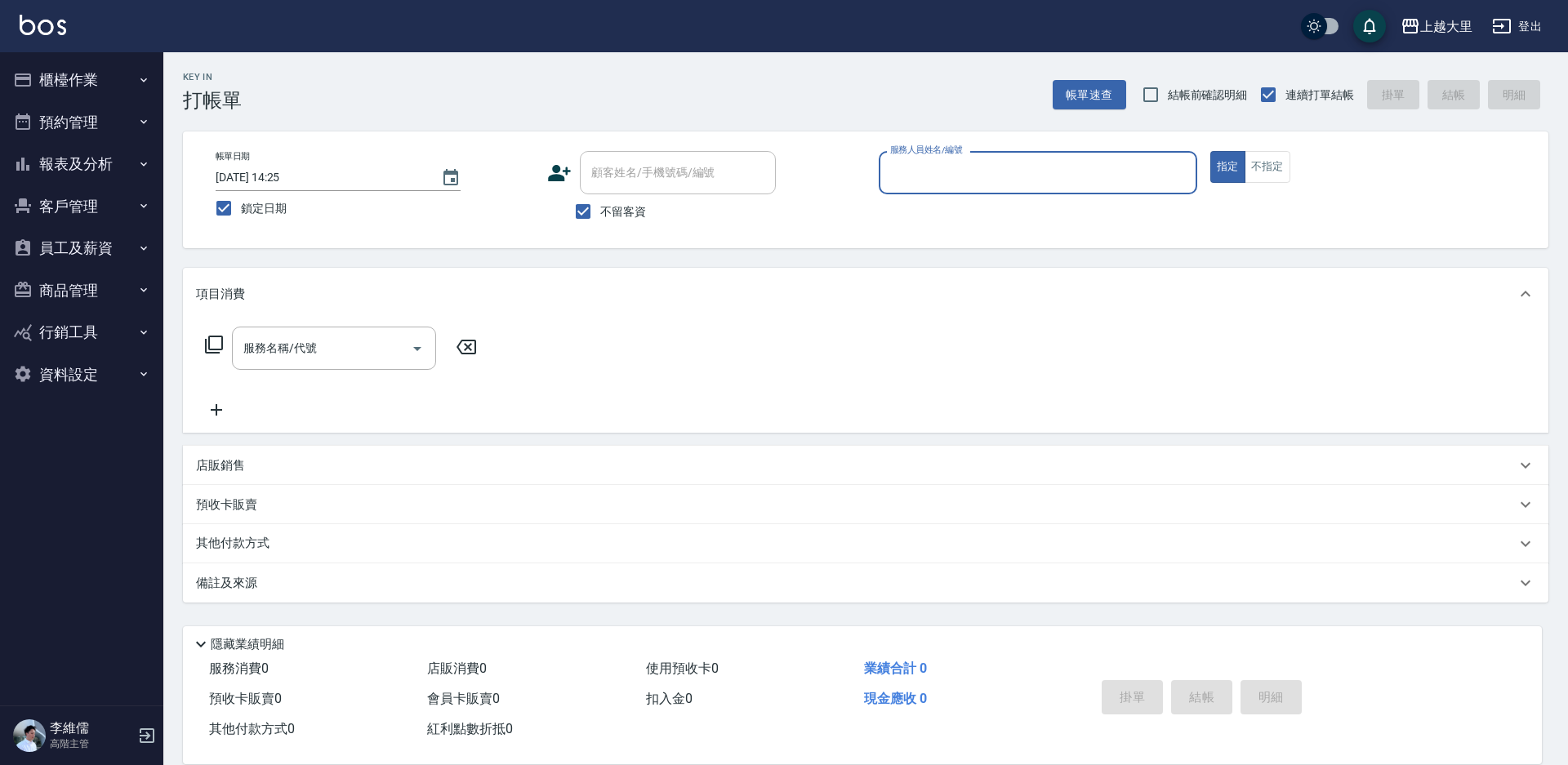
click at [105, 237] on button "員工及薪資" at bounding box center [81, 248] width 150 height 42
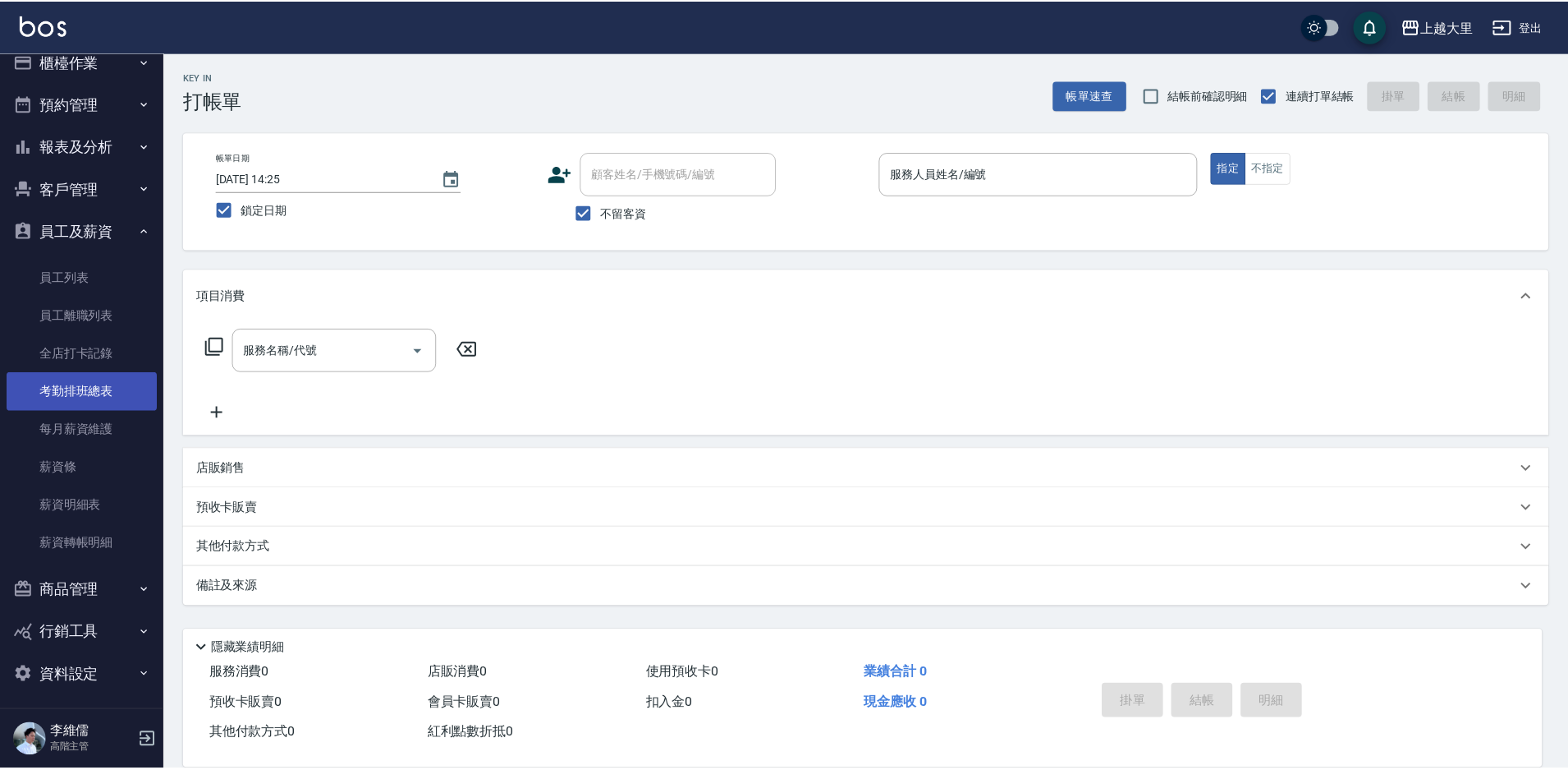
scroll to position [25, 0]
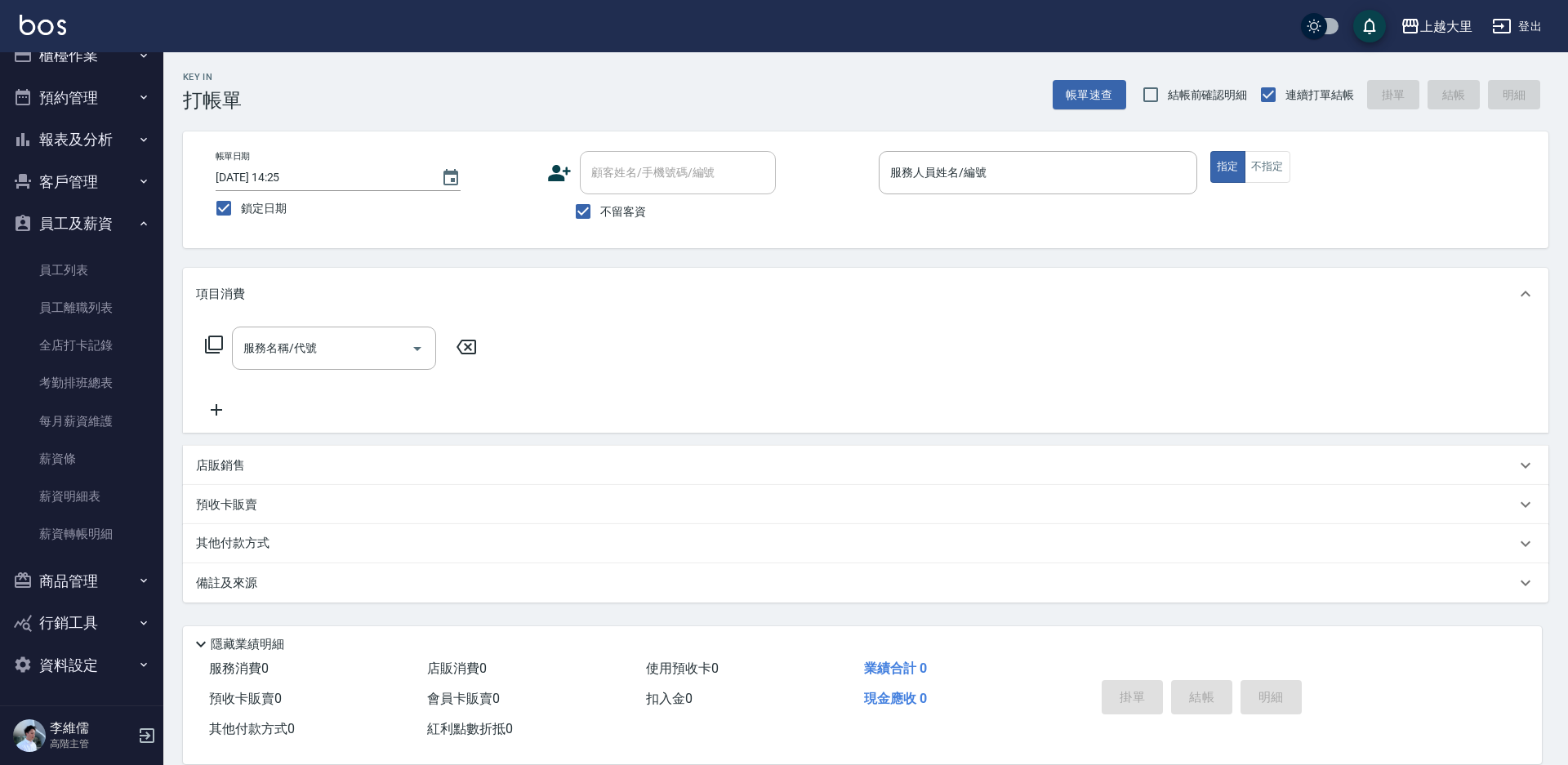
click at [47, 58] on button "櫃檯作業" at bounding box center [81, 56] width 150 height 42
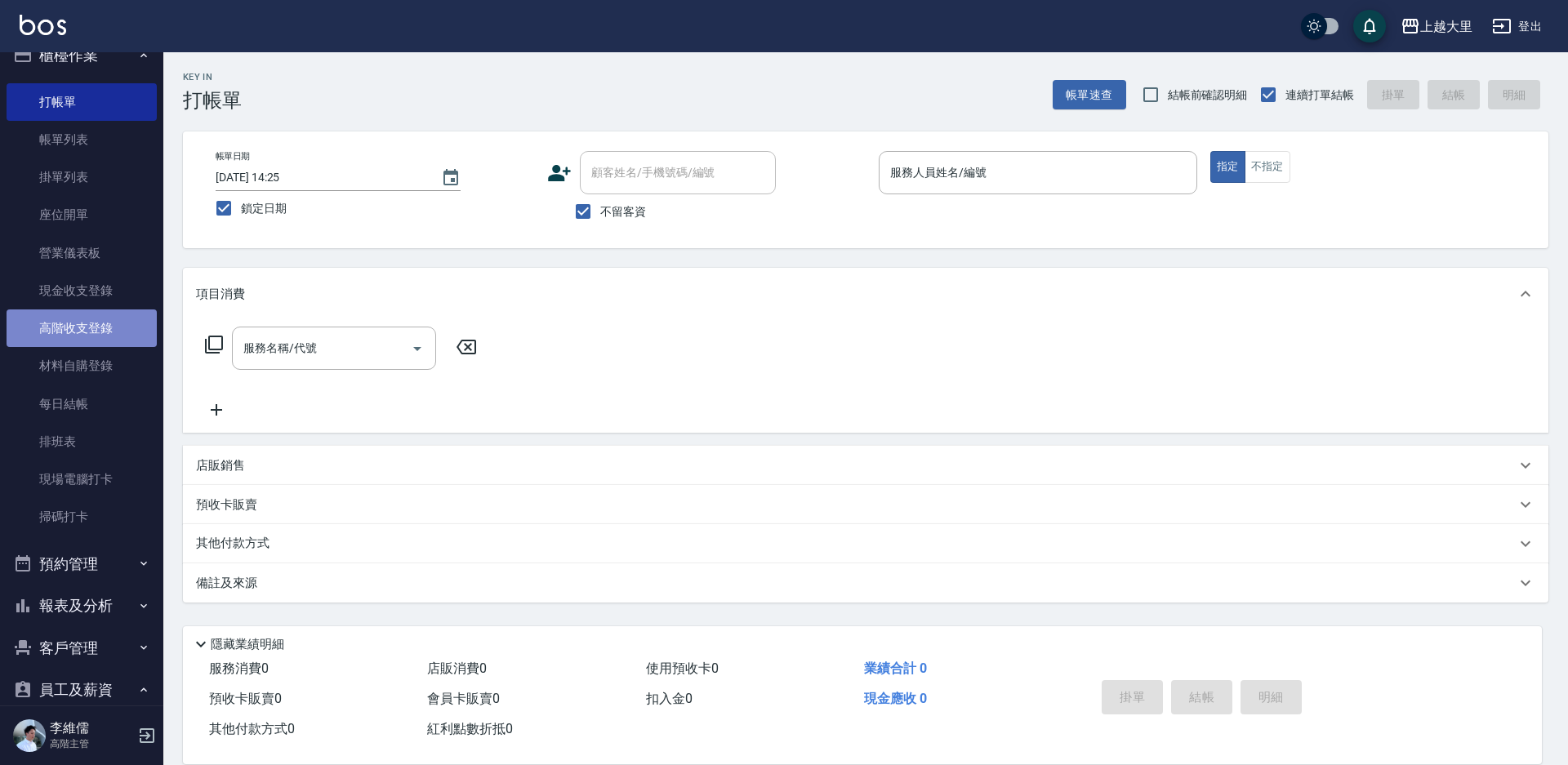
click at [109, 327] on link "高階收支登錄" at bounding box center [81, 328] width 150 height 37
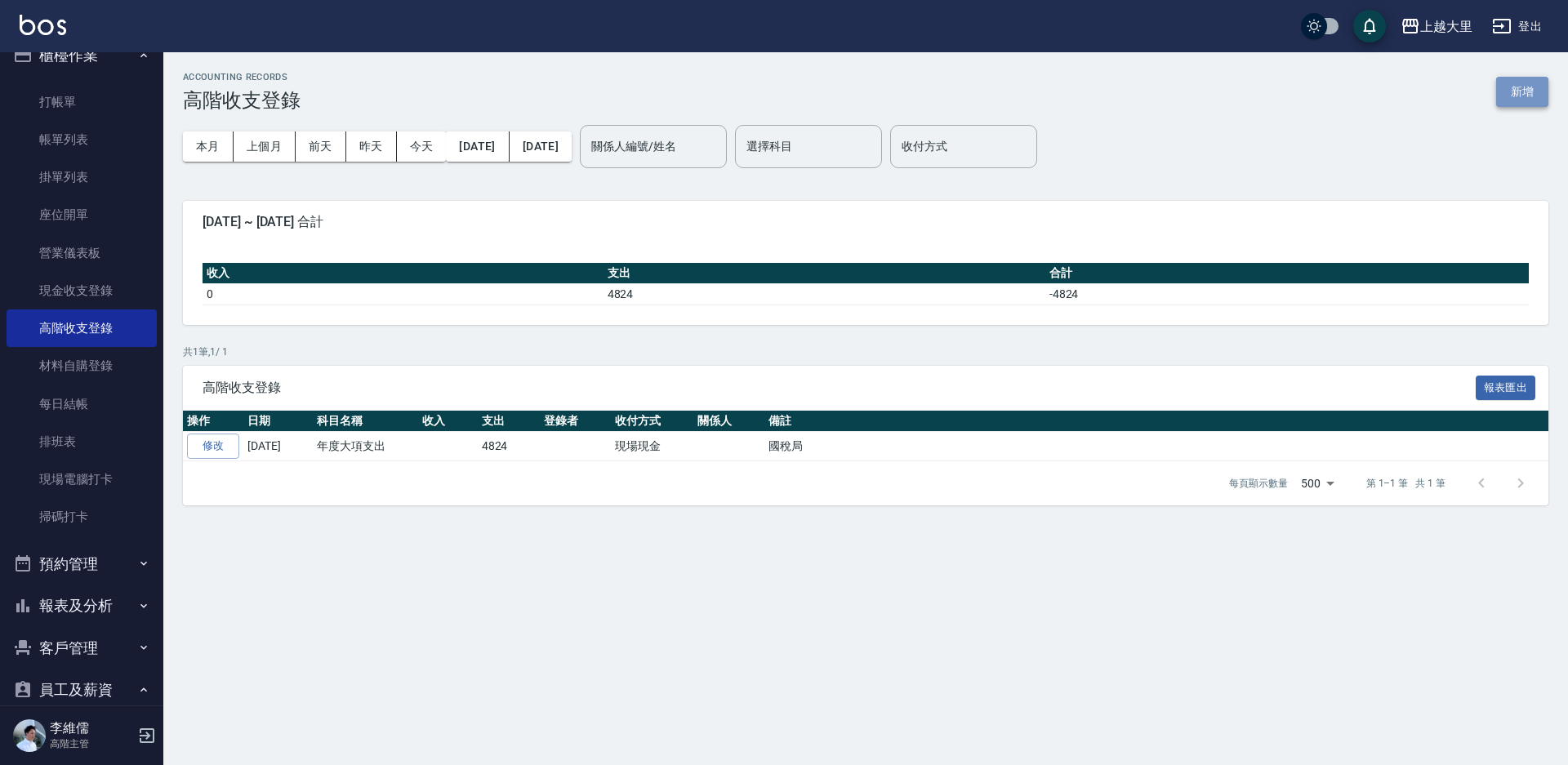
click at [1510, 94] on button "新增" at bounding box center [1522, 92] width 52 height 30
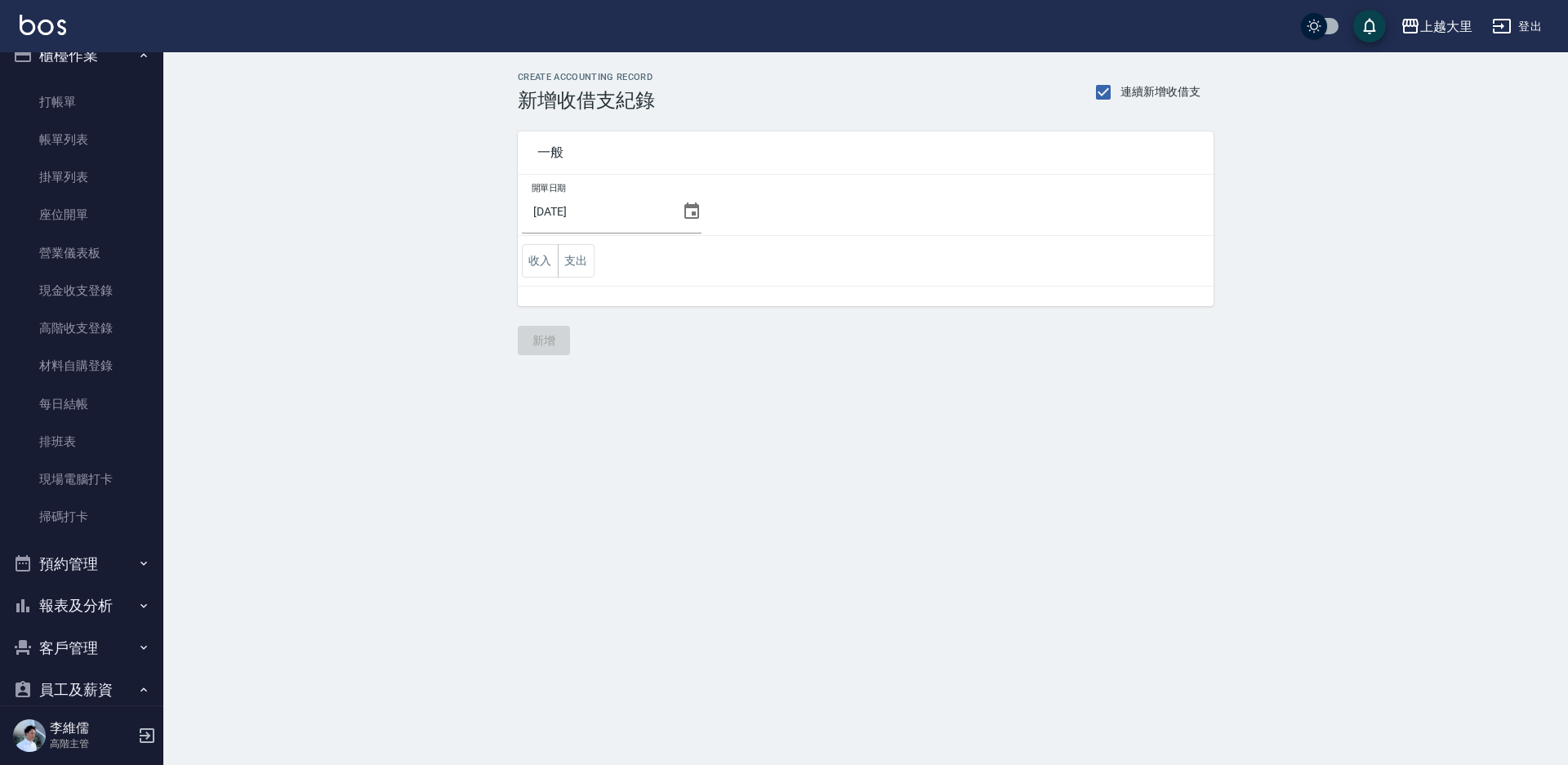
click at [706, 214] on td "開單日期 [DATE]" at bounding box center [866, 205] width 696 height 61
click at [688, 211] on icon at bounding box center [691, 211] width 19 height 19
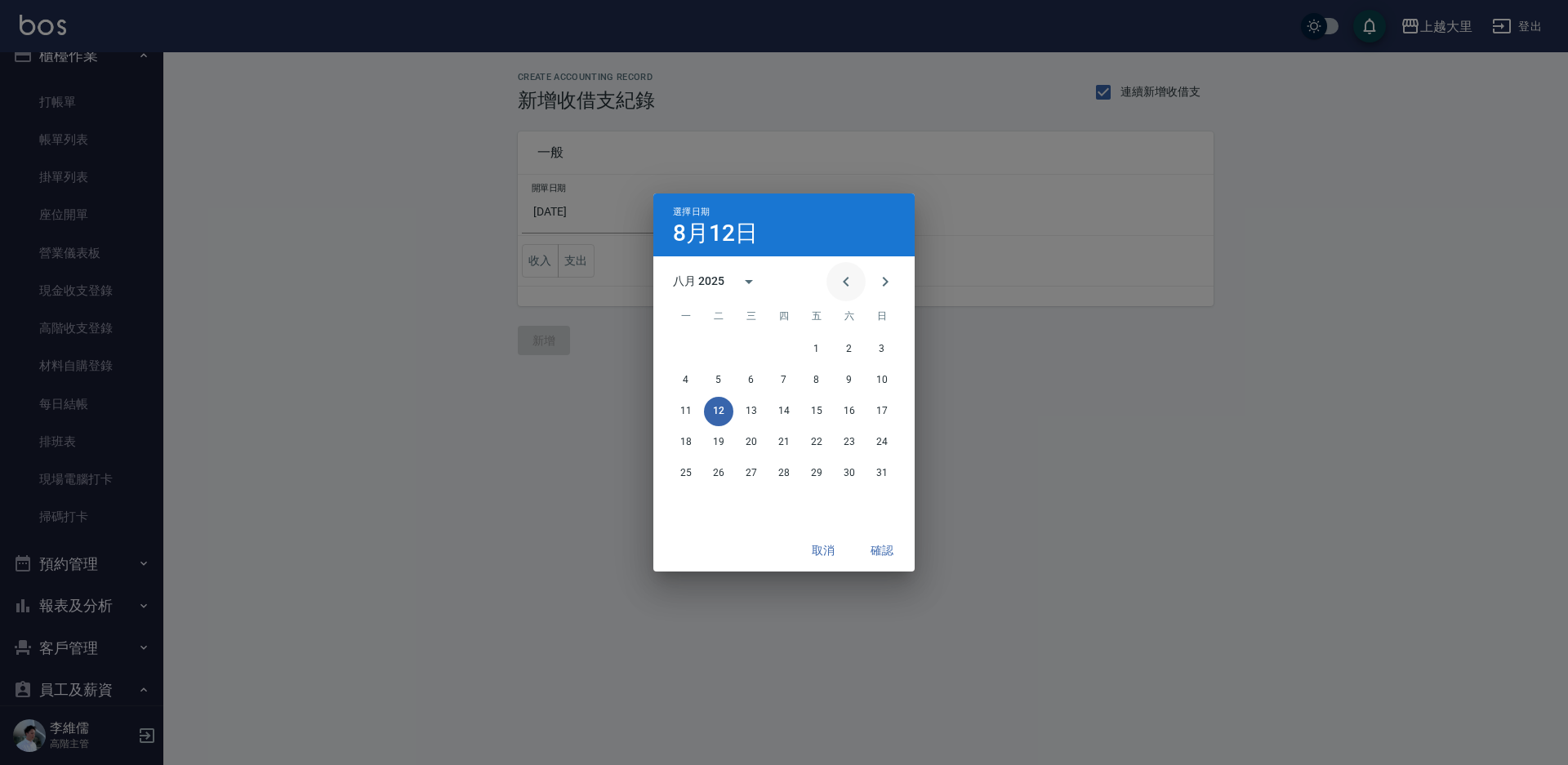
click at [851, 281] on icon "Previous month" at bounding box center [846, 281] width 19 height 19
click at [789, 478] on button "31" at bounding box center [784, 473] width 30 height 30
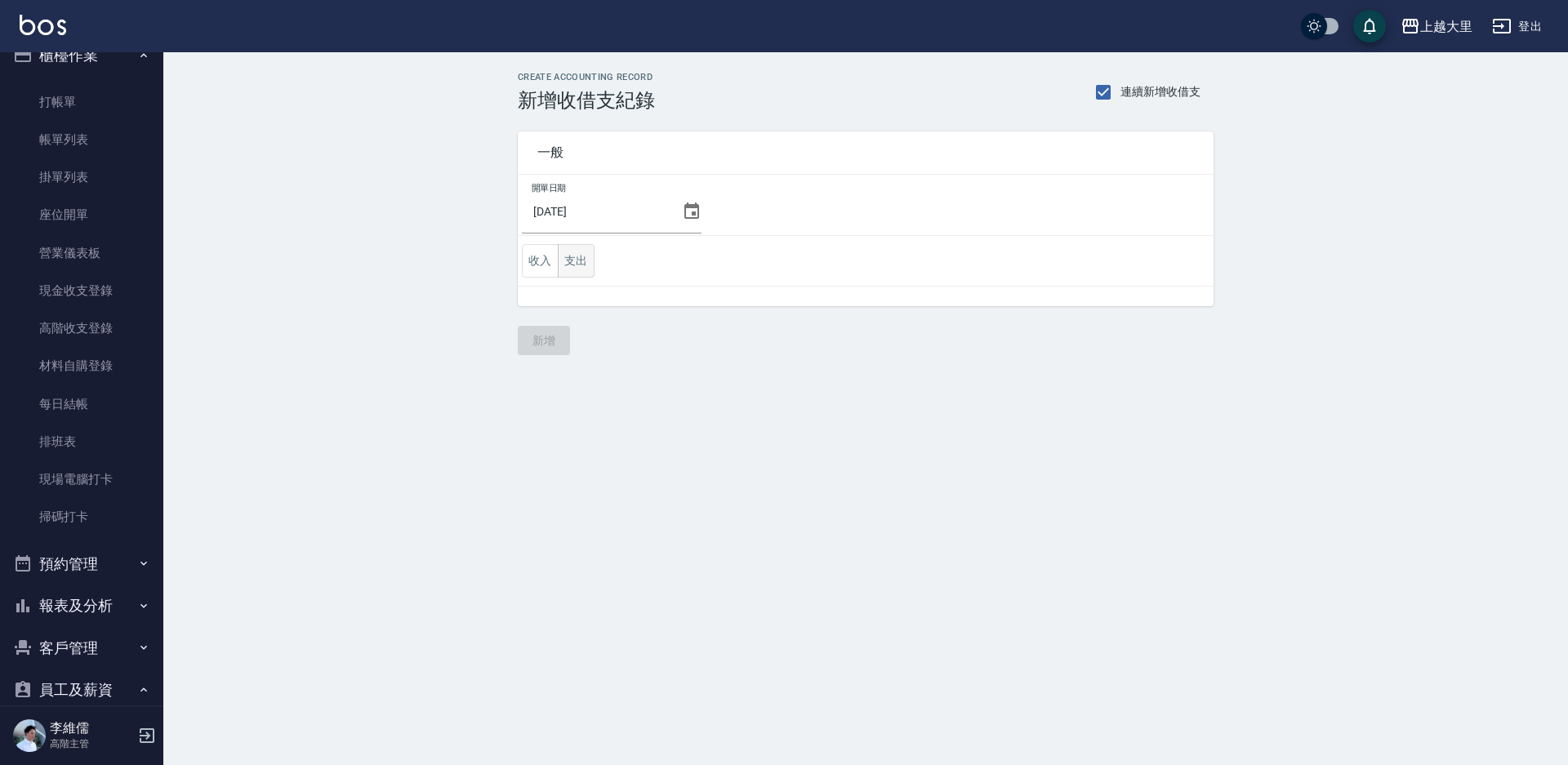
click at [585, 272] on button "支出" at bounding box center [576, 261] width 36 height 34
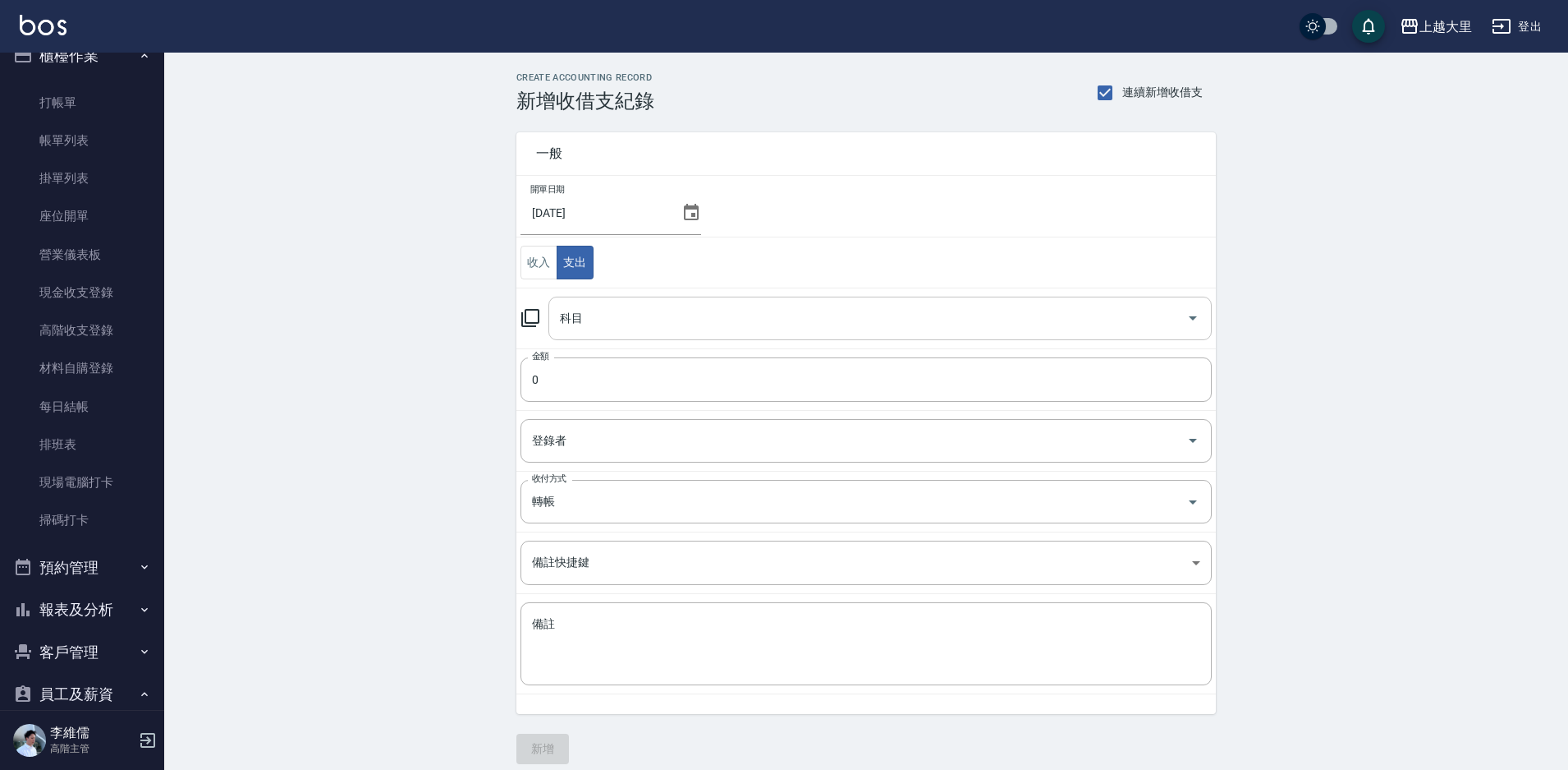
click at [701, 302] on div "科目" at bounding box center [879, 318] width 663 height 43
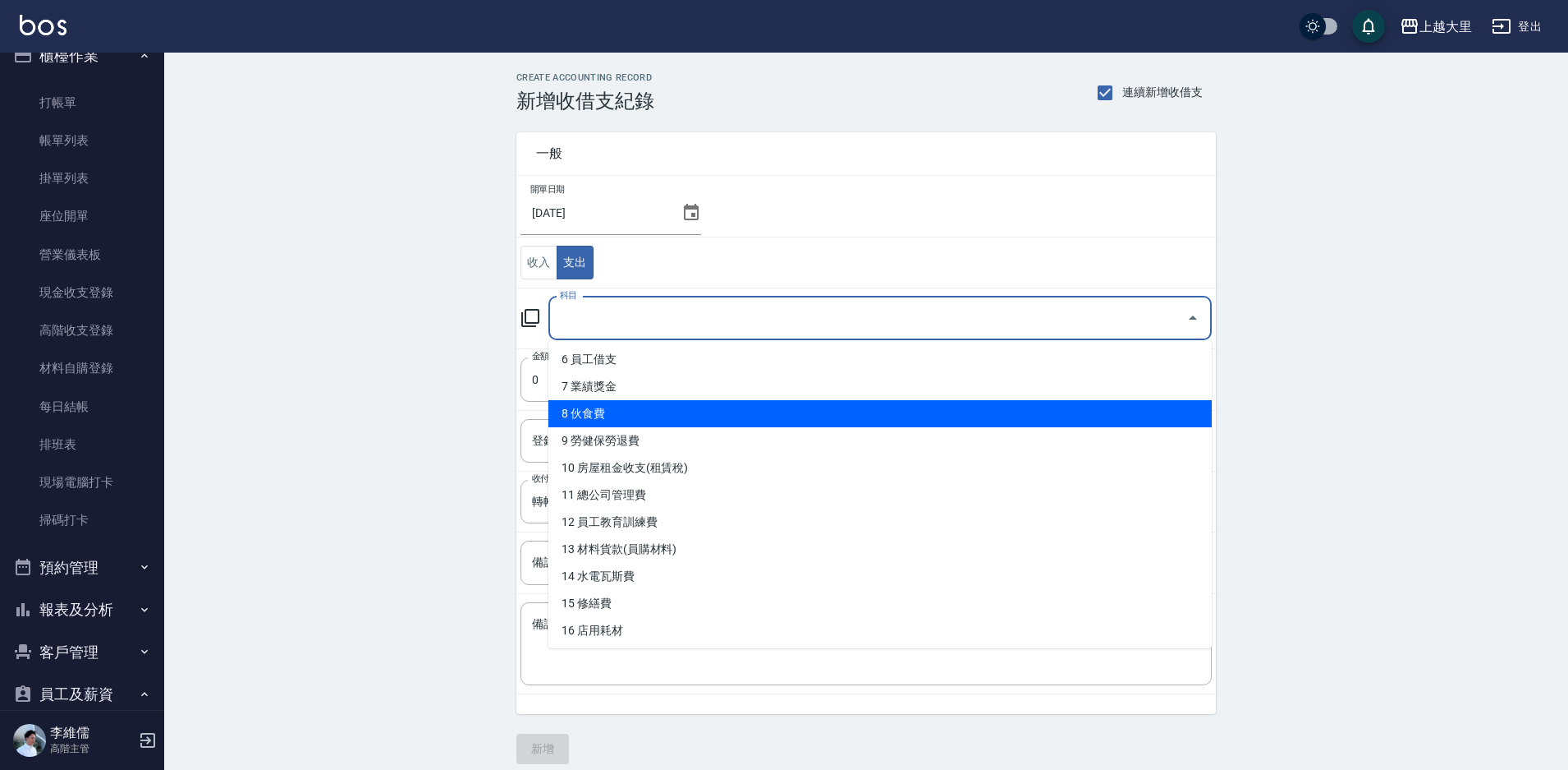
scroll to position [164, 0]
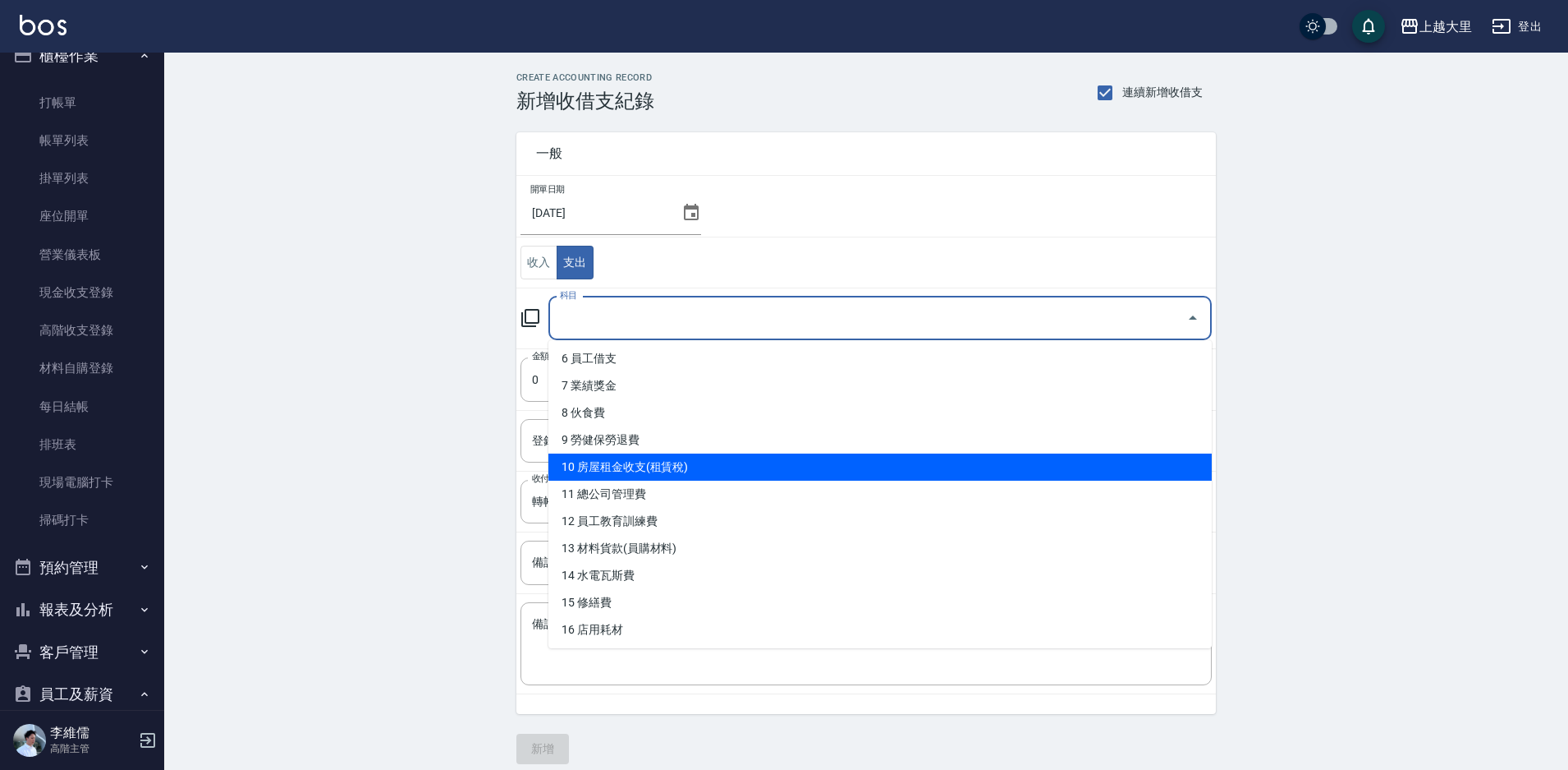
click at [713, 464] on li "10 房屋租金收支(租賃稅)" at bounding box center [879, 467] width 663 height 27
type input "10 房屋租金收支(租賃稅)"
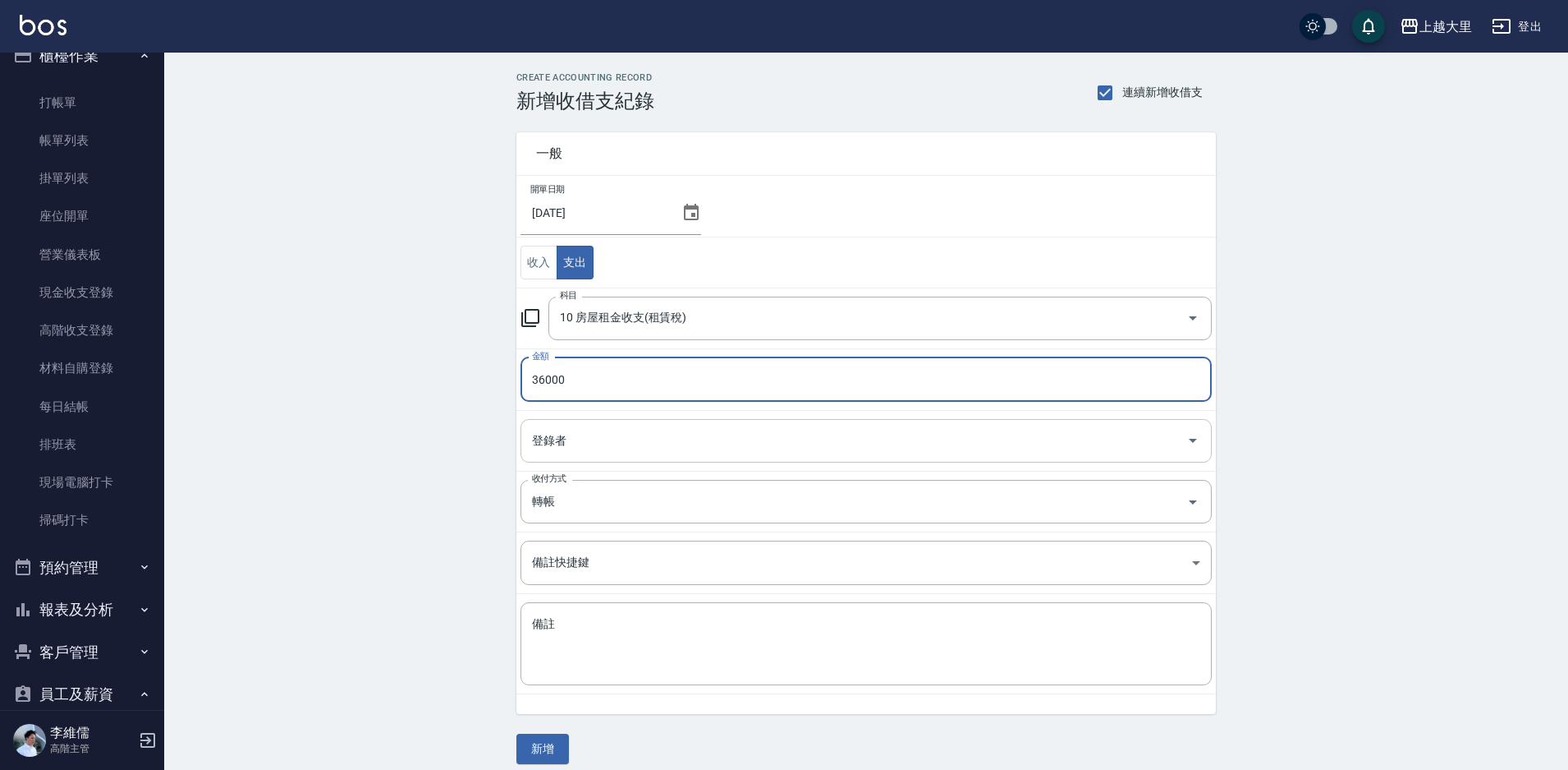
type input "36000"
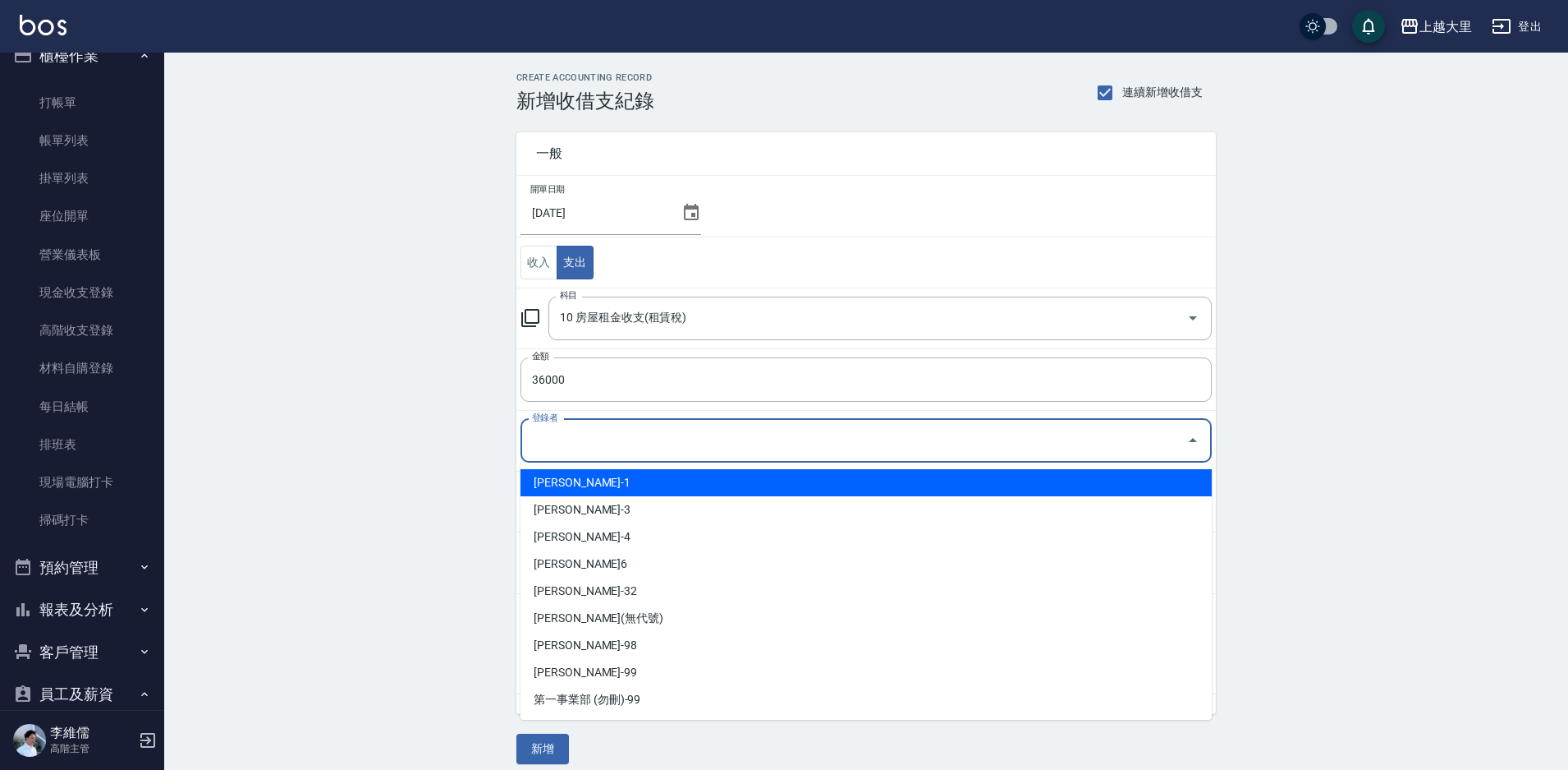
click at [642, 451] on input "登錄者" at bounding box center [854, 441] width 652 height 29
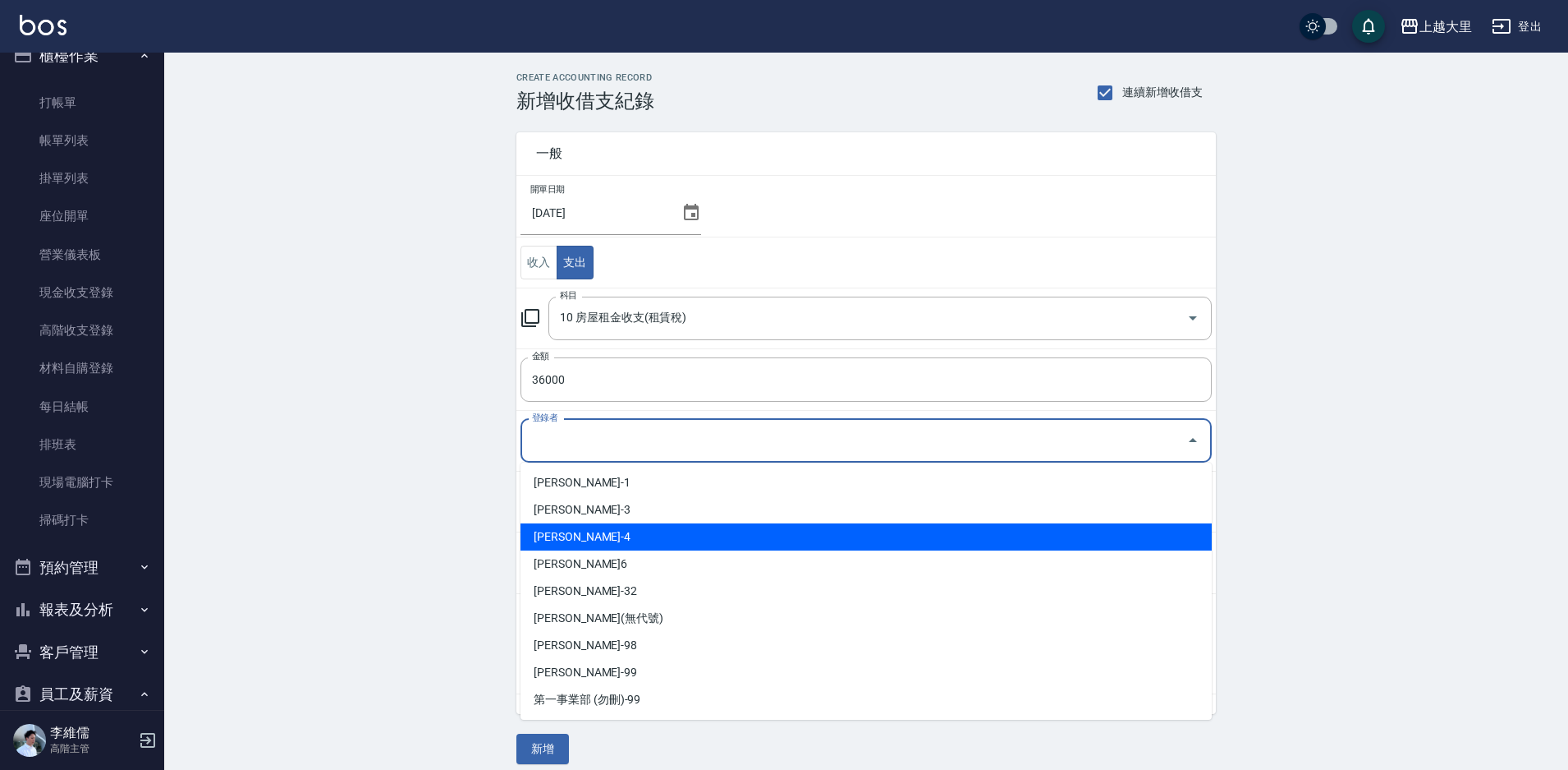
click at [635, 538] on li "[PERSON_NAME]-4" at bounding box center [867, 537] width 691 height 27
type input "[PERSON_NAME]-4"
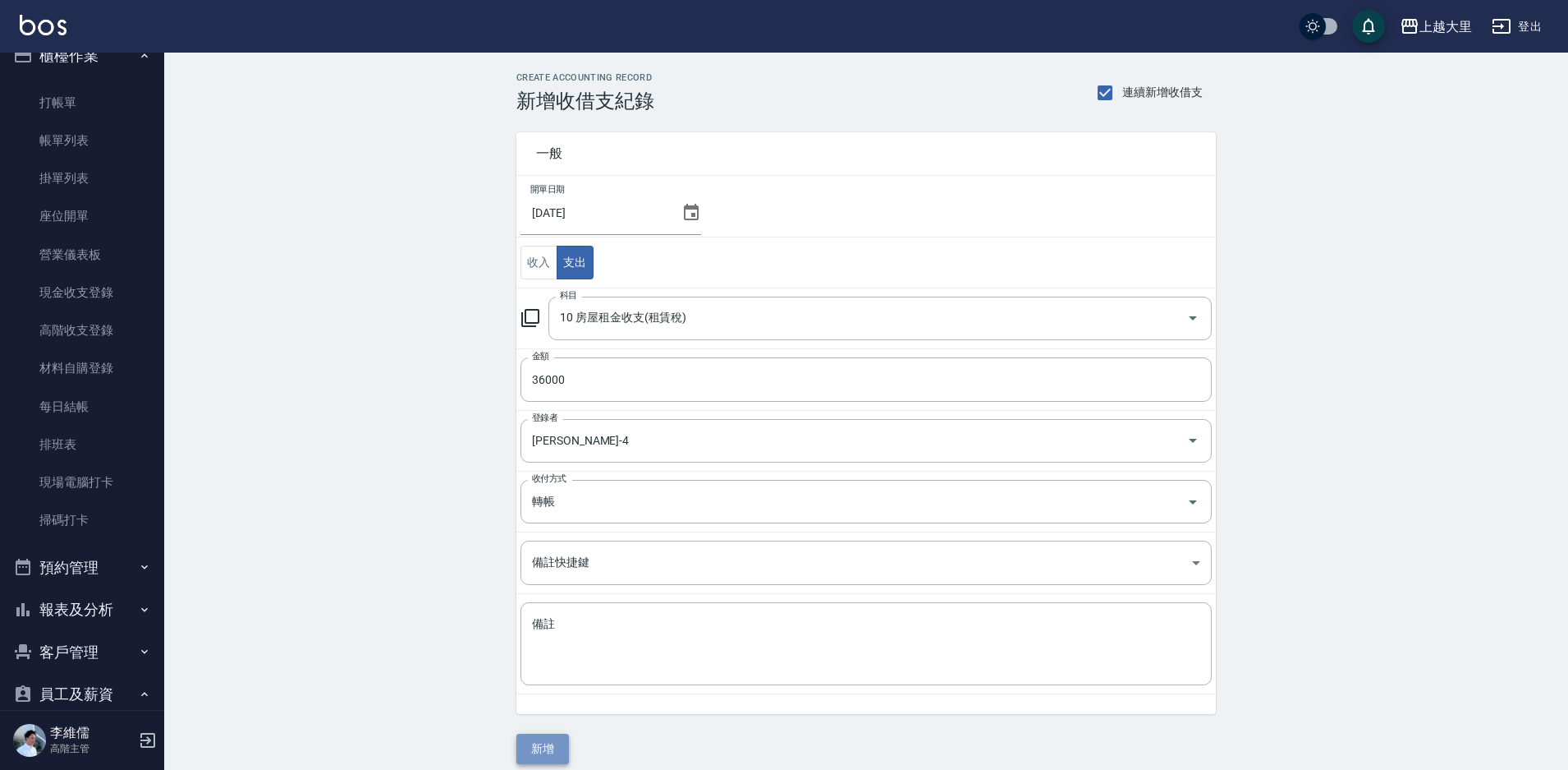
click at [536, 750] on button "新增" at bounding box center [543, 749] width 53 height 31
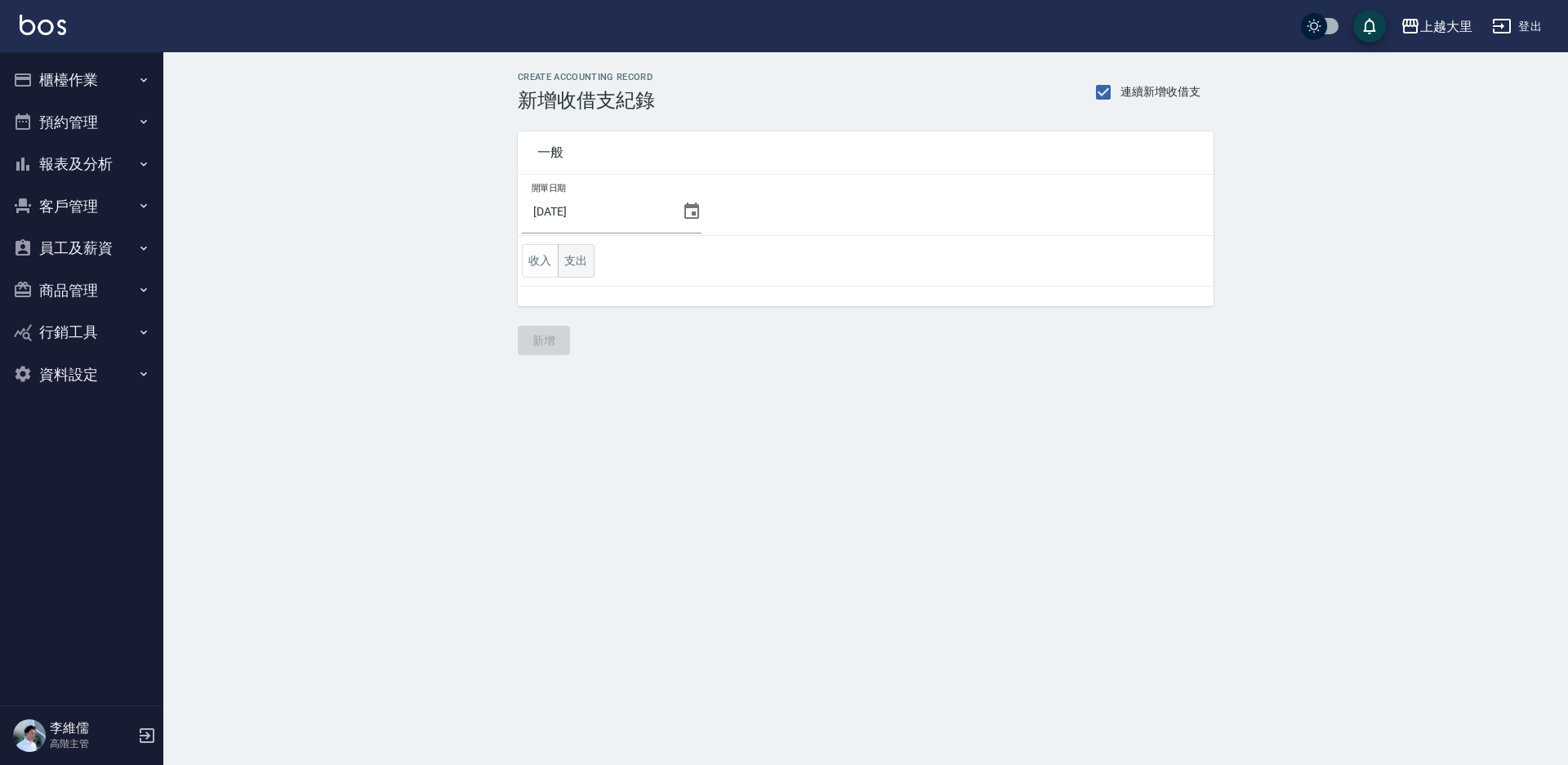
click at [566, 267] on button "支出" at bounding box center [576, 261] width 36 height 34
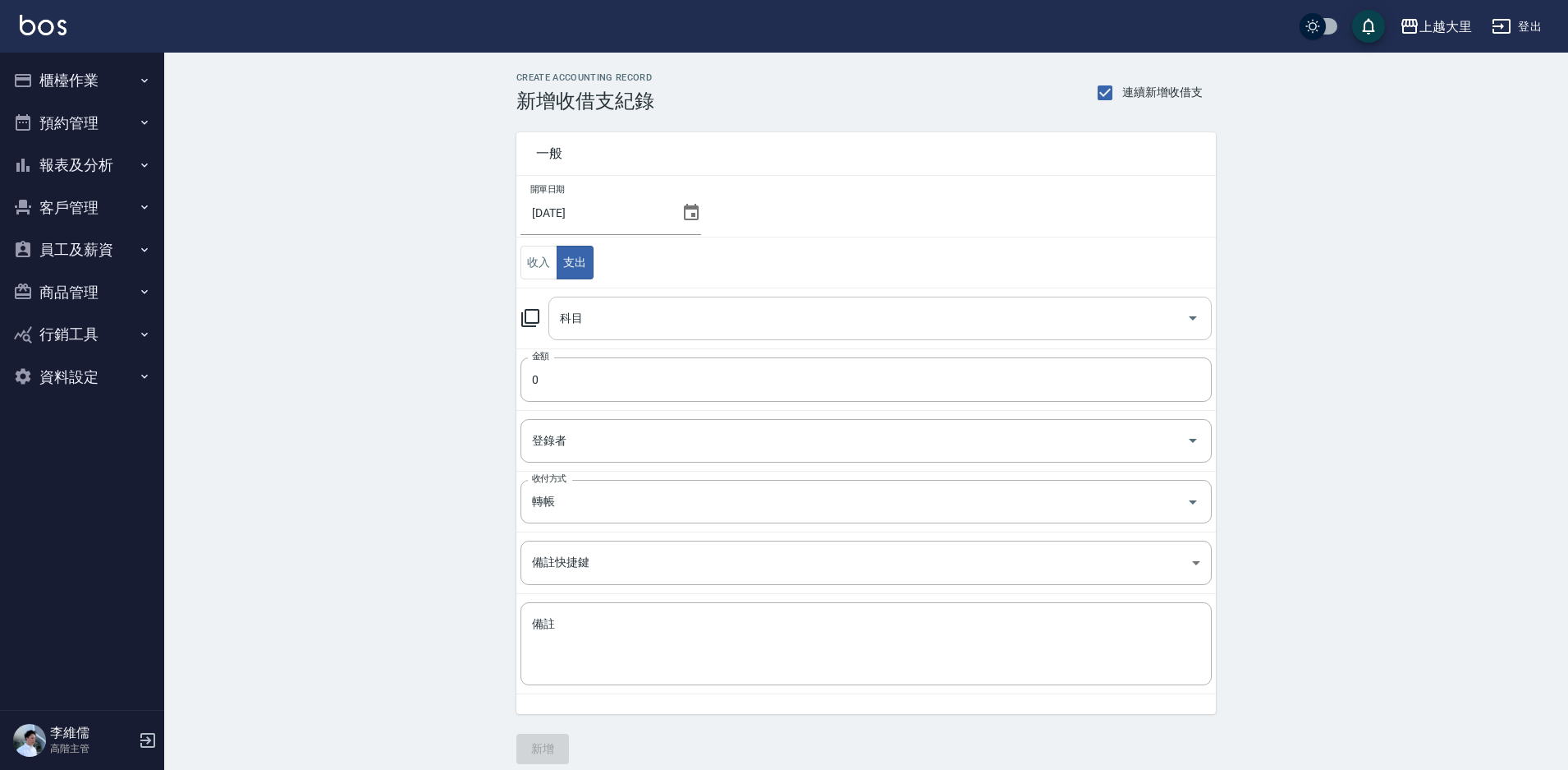
click at [591, 316] on input "科目" at bounding box center [867, 319] width 624 height 29
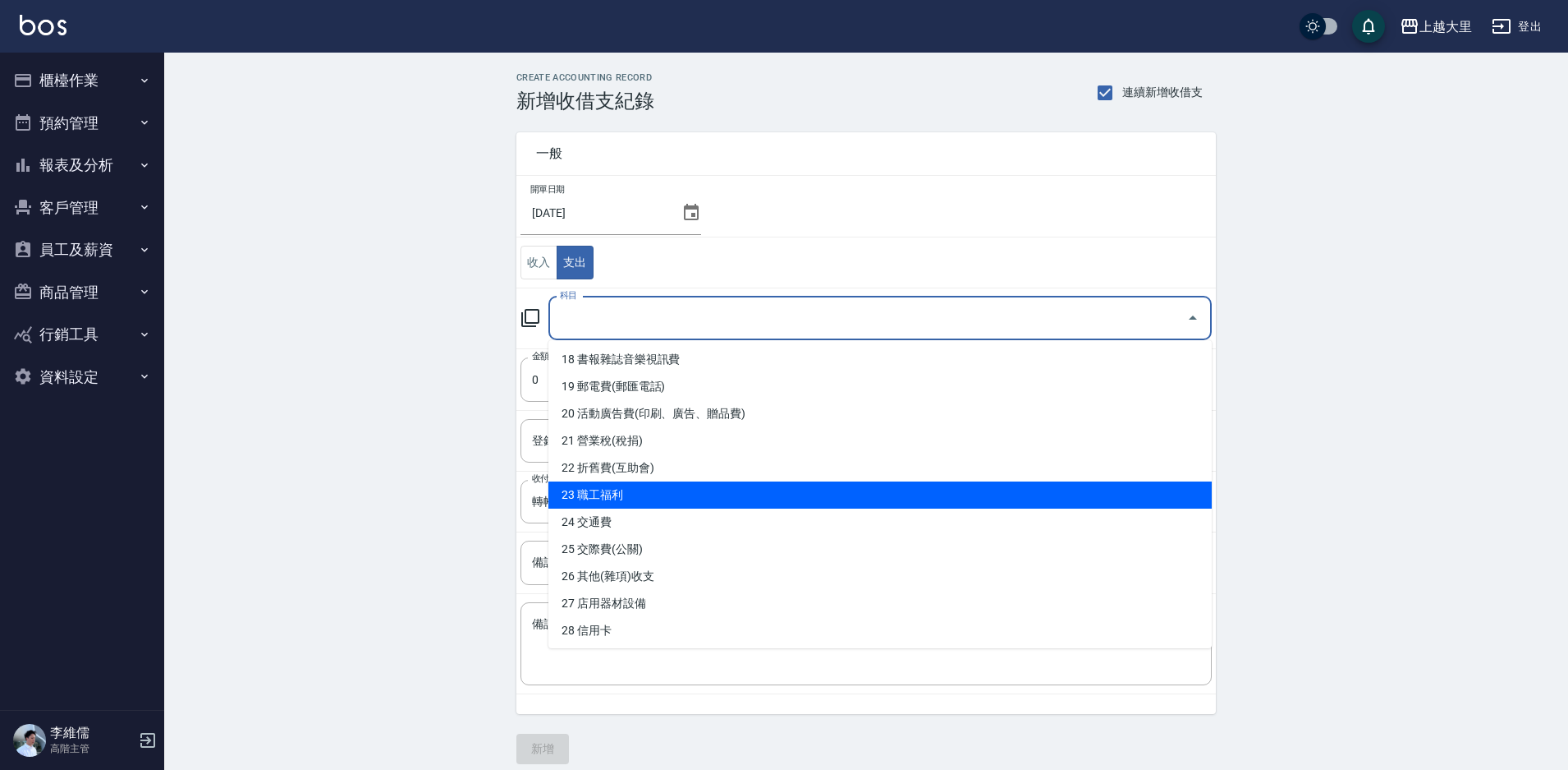
scroll to position [406, 0]
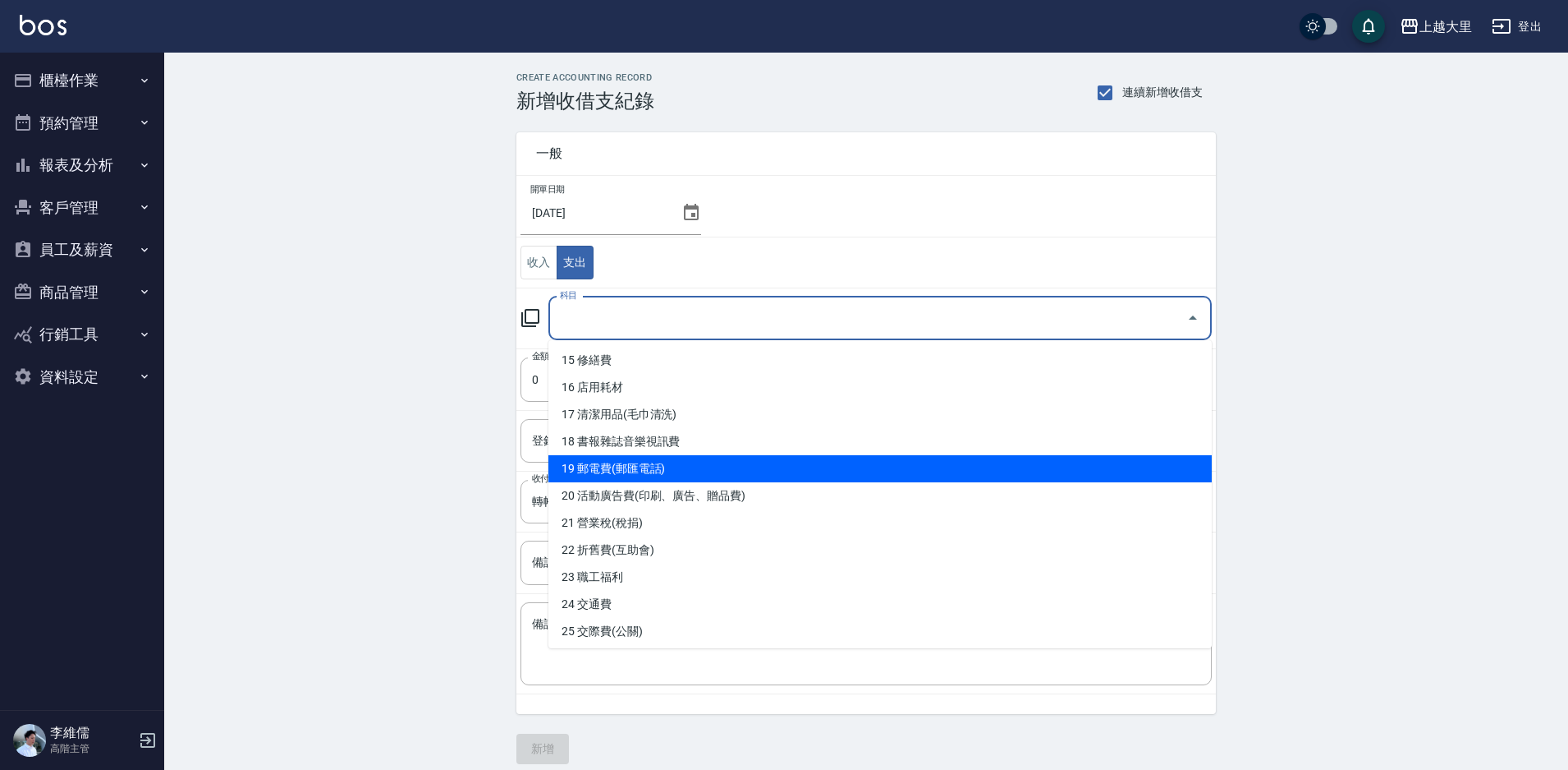
click at [656, 464] on li "19 郵電費(郵匯電話)" at bounding box center [879, 468] width 663 height 27
type input "19 郵電費(郵匯電話)"
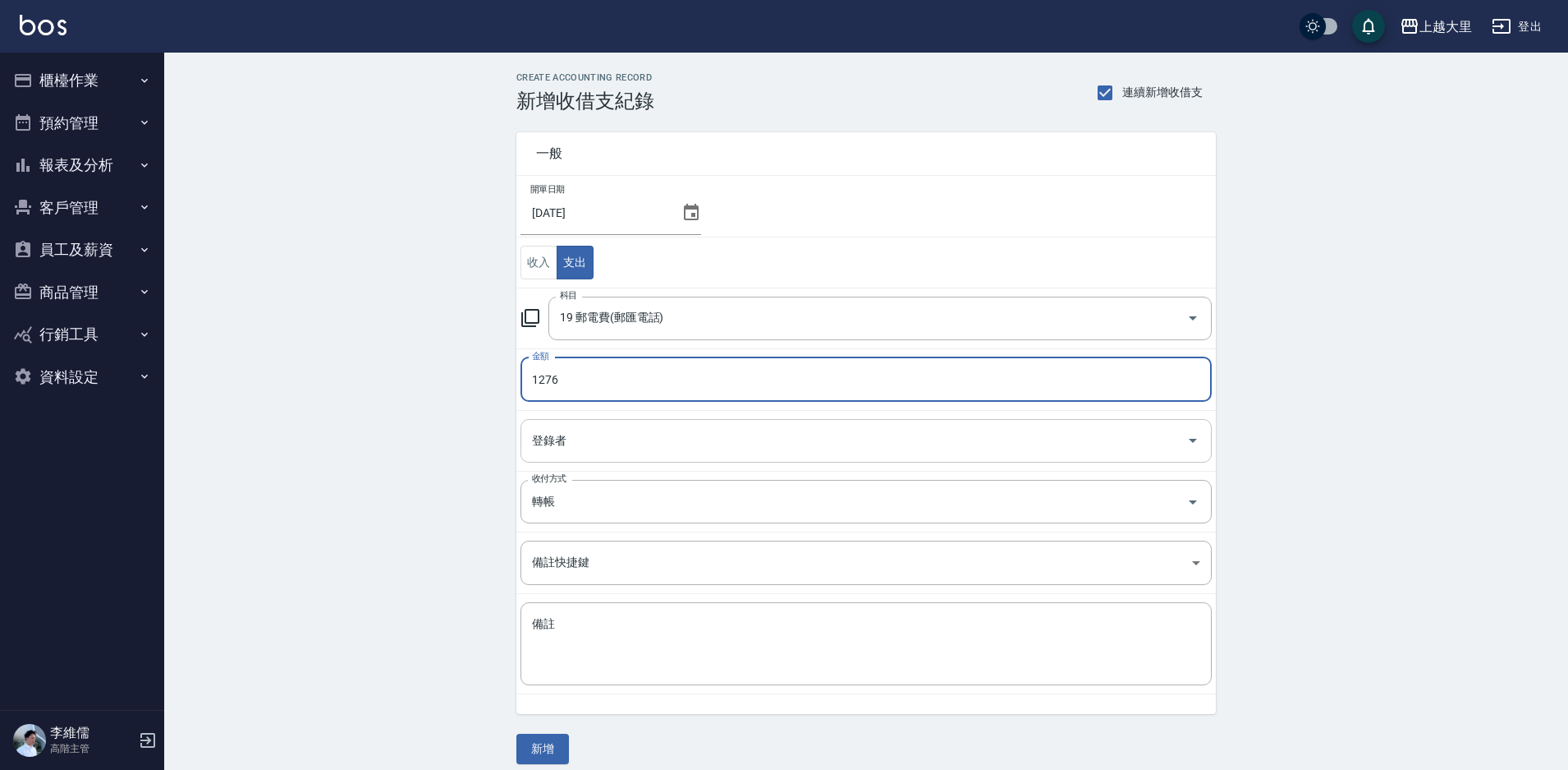
type input "1276"
click at [592, 433] on input "登錄者" at bounding box center [854, 441] width 652 height 29
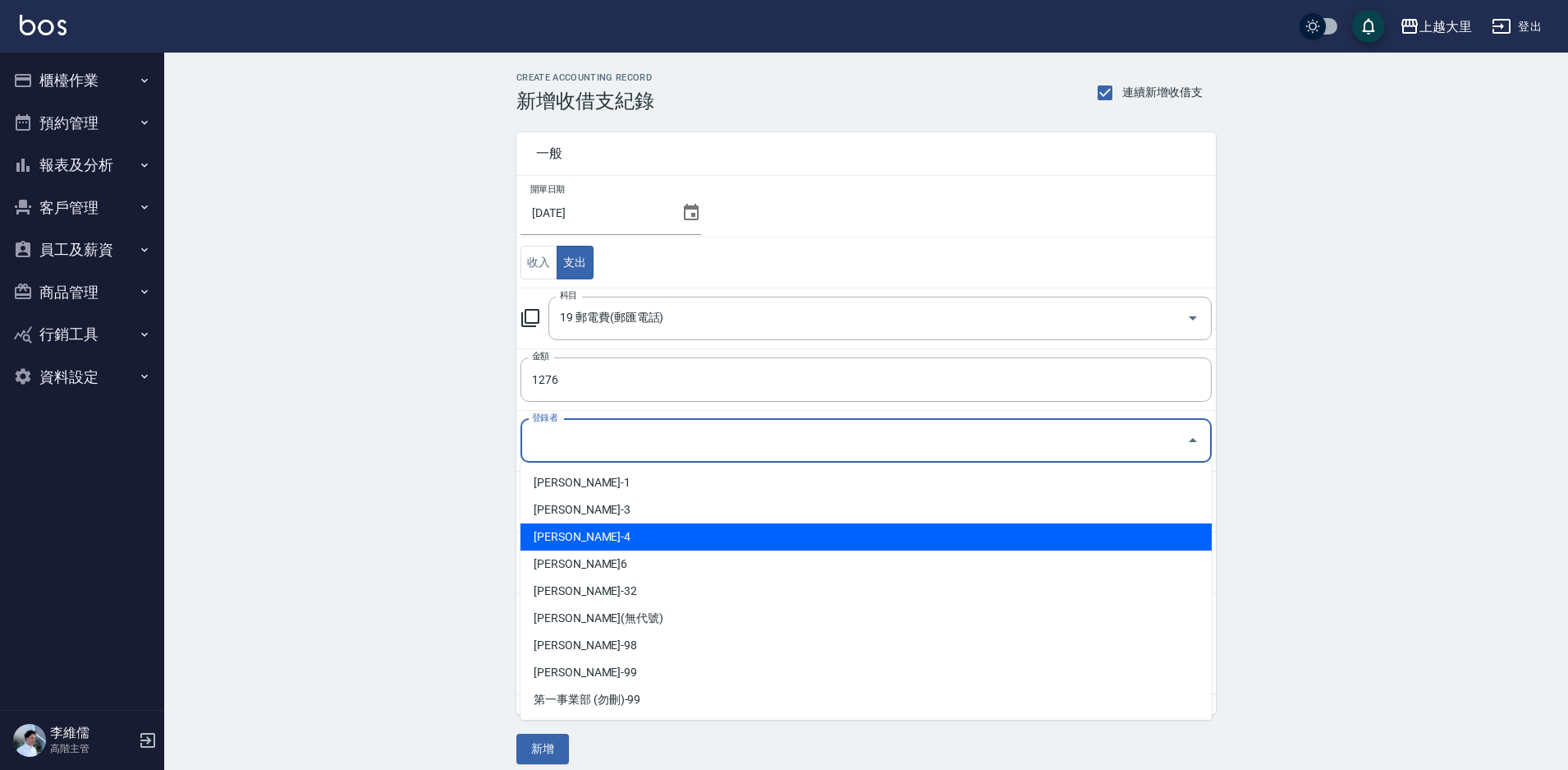
click at [592, 524] on li "[PERSON_NAME]-4" at bounding box center [867, 537] width 691 height 27
type input "[PERSON_NAME]-4"
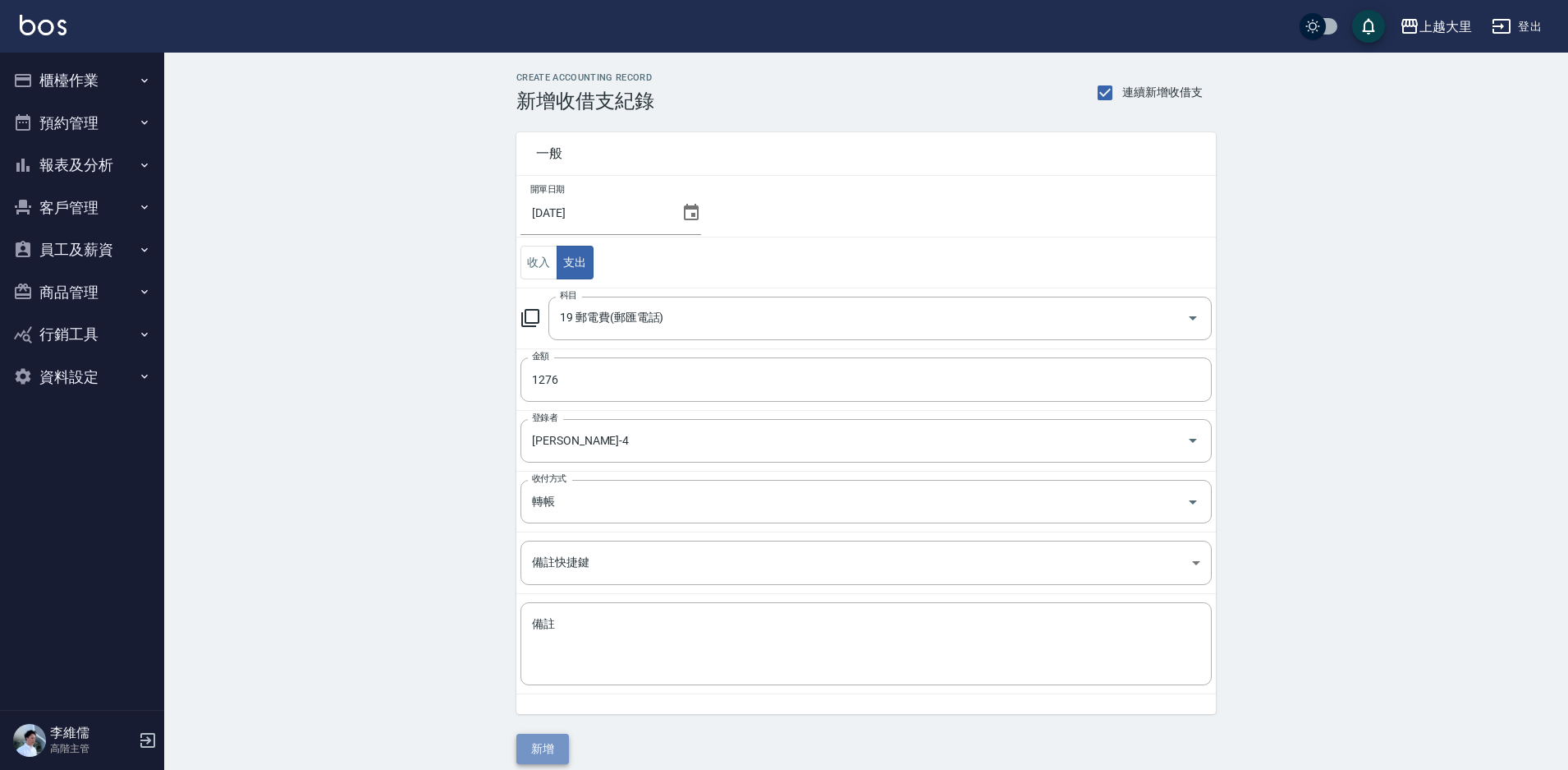
click at [541, 746] on button "新增" at bounding box center [543, 749] width 53 height 31
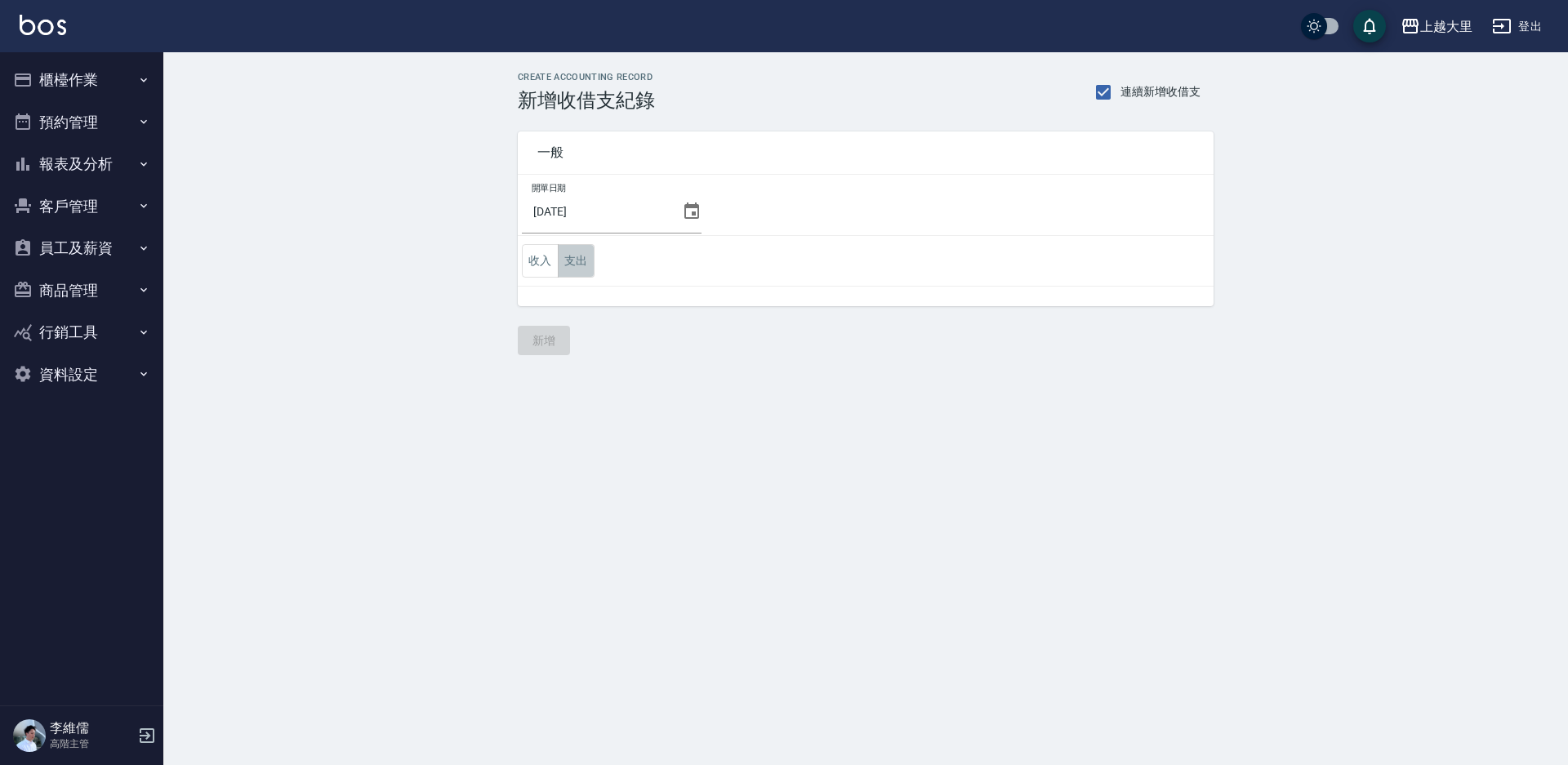
click at [584, 260] on button "支出" at bounding box center [576, 261] width 36 height 34
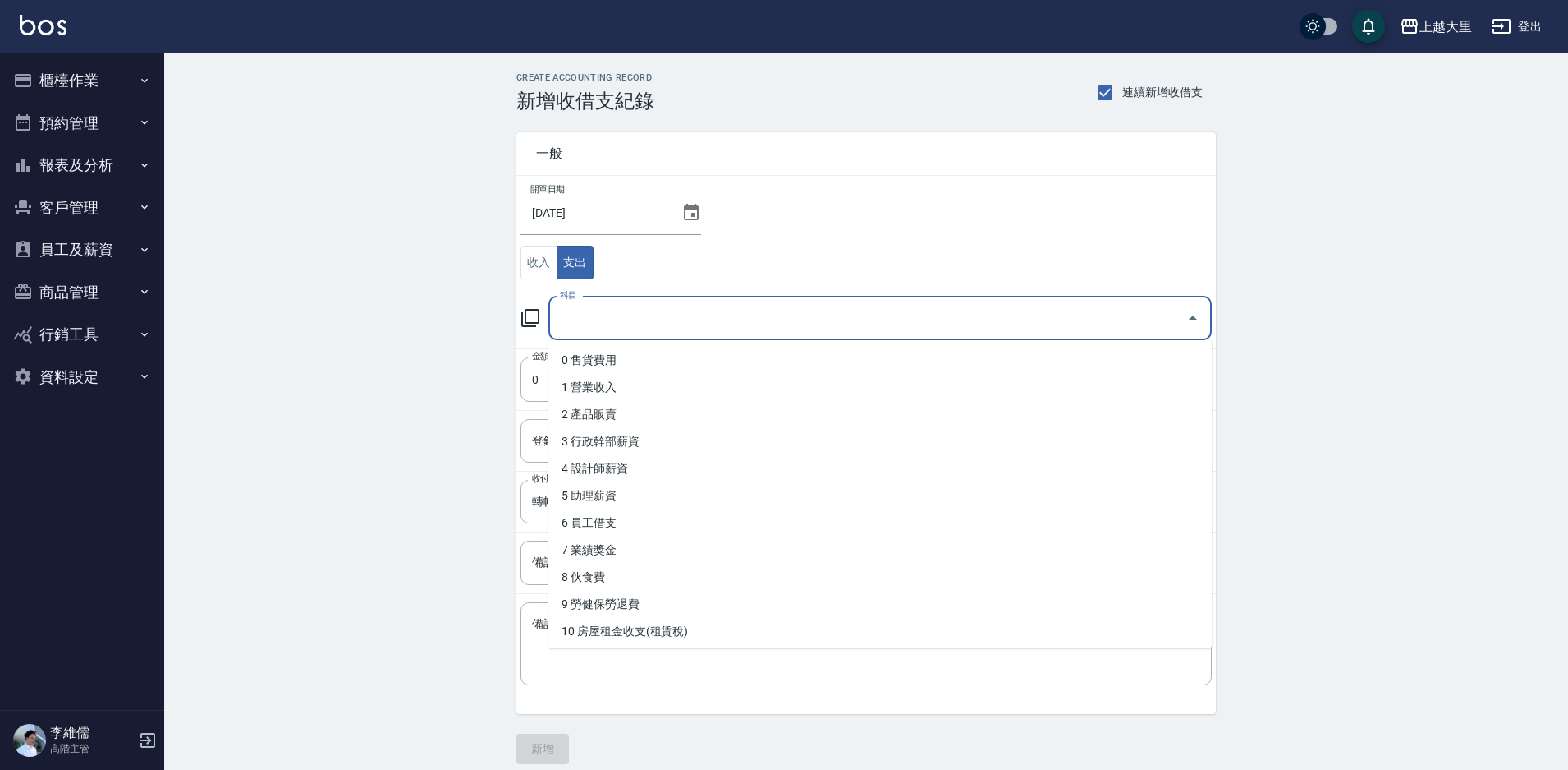
click at [730, 319] on input "科目" at bounding box center [867, 319] width 624 height 29
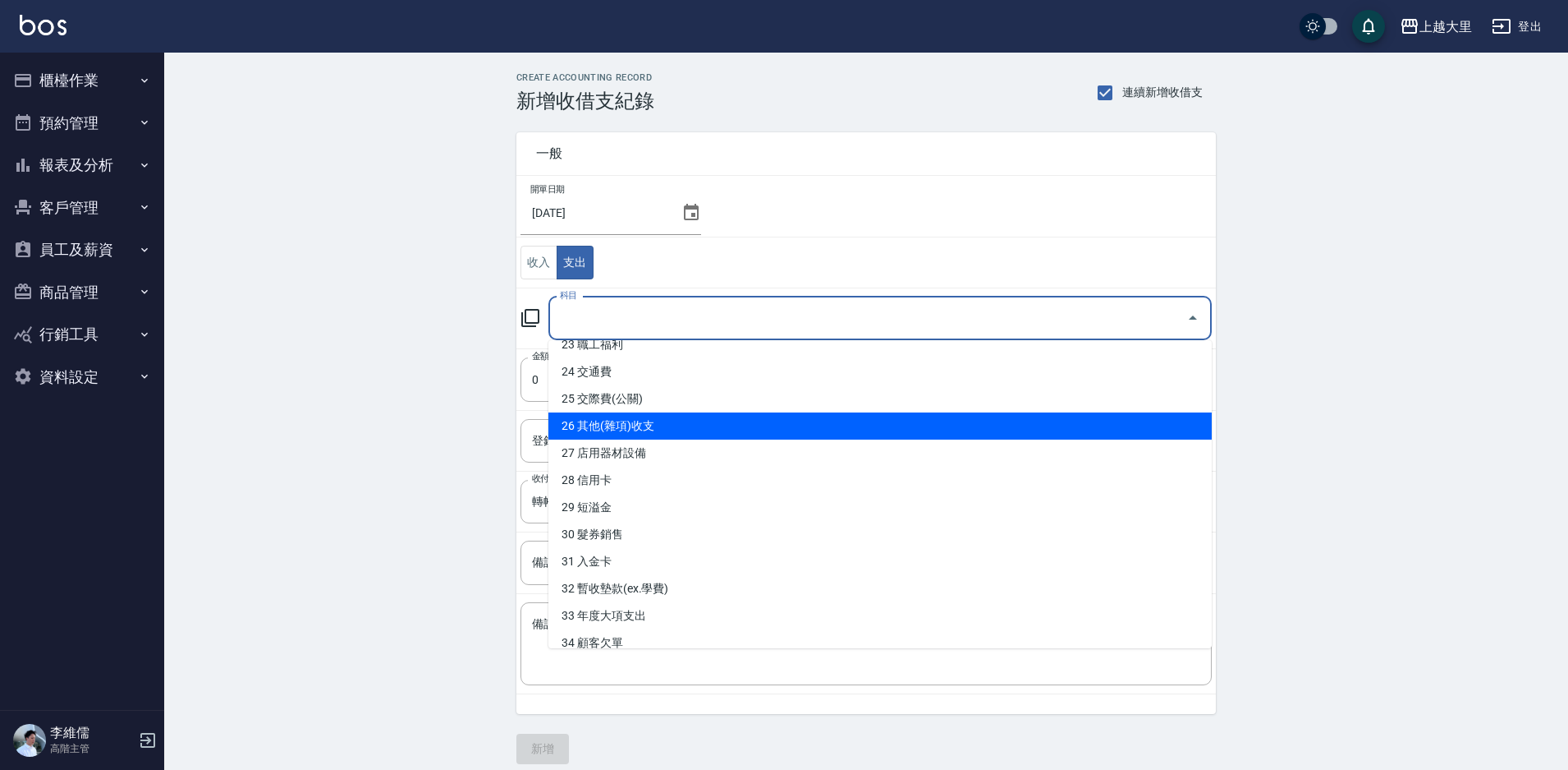
scroll to position [735, 0]
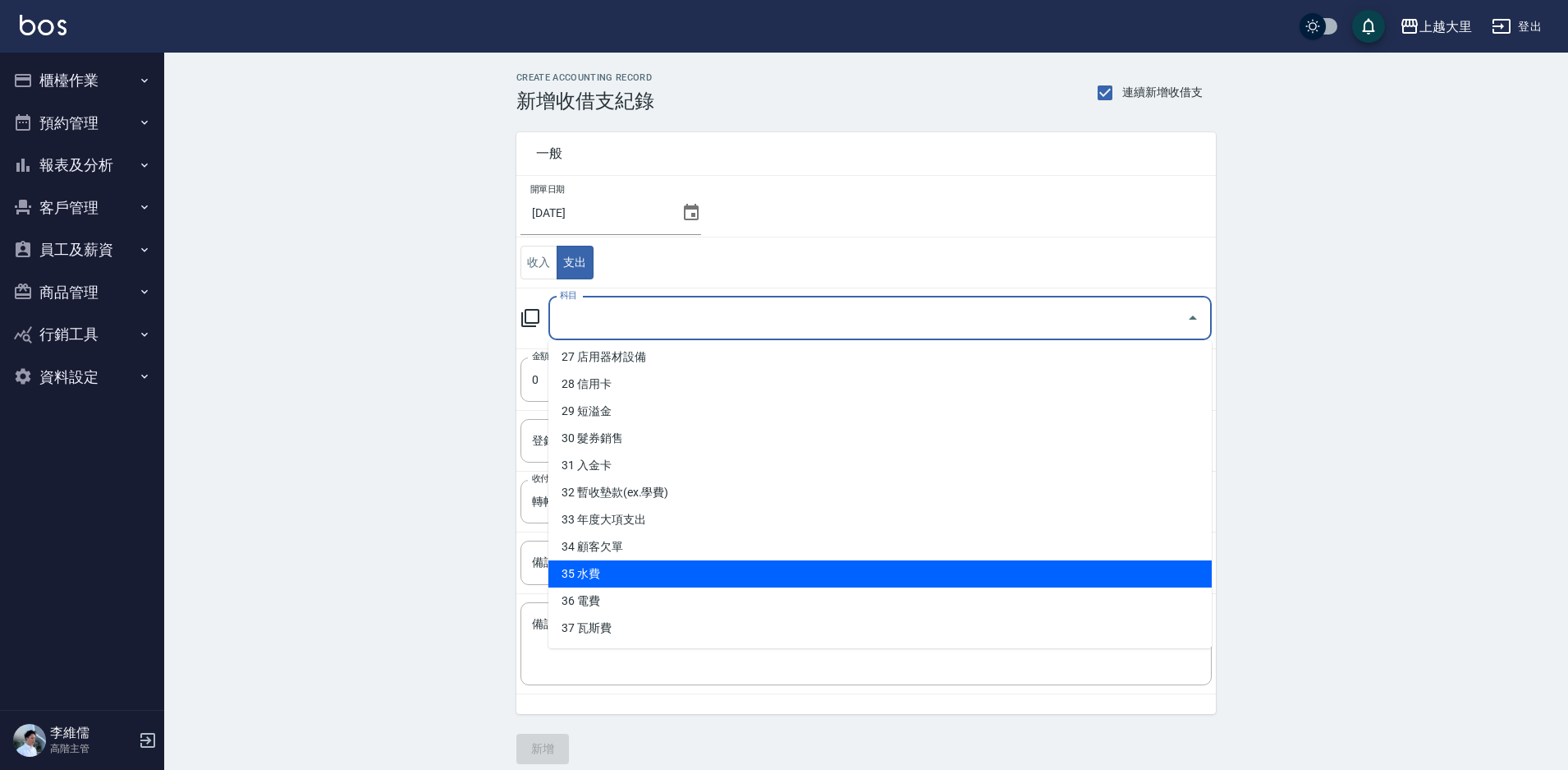
click at [651, 576] on li "35 水費" at bounding box center [879, 574] width 663 height 27
type input "35 水費"
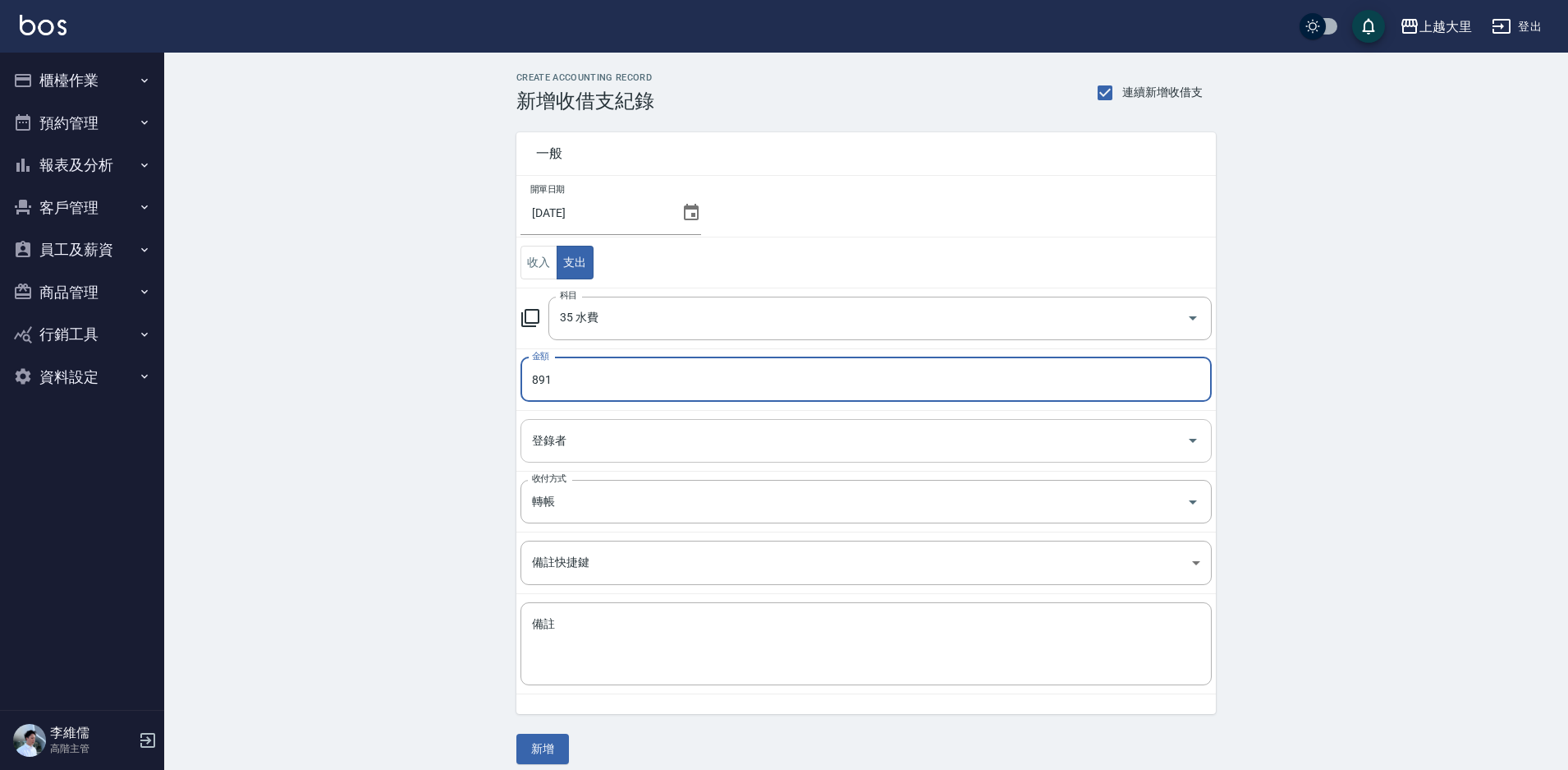
type input "891"
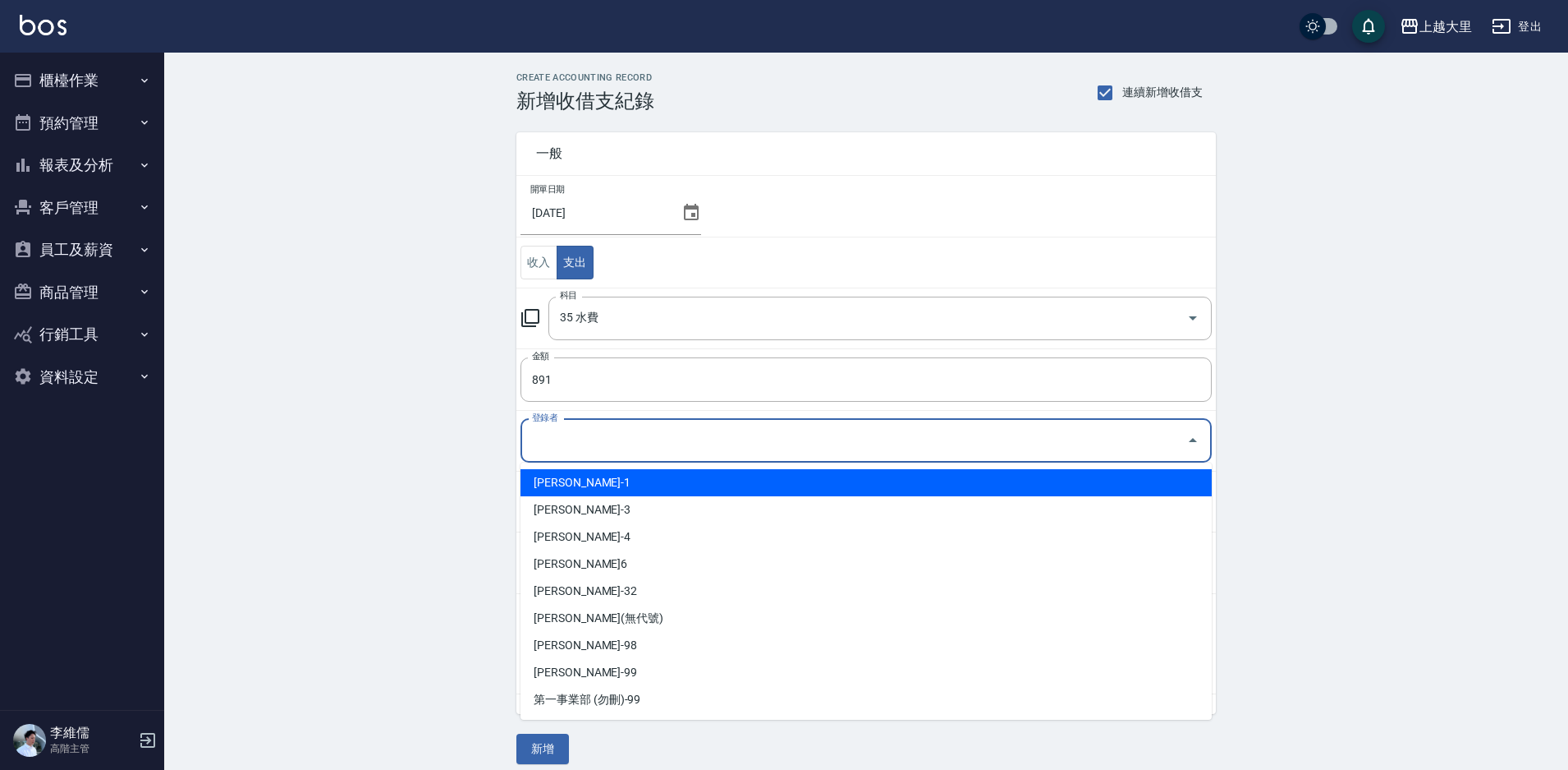
click at [624, 452] on input "登錄者" at bounding box center [854, 441] width 652 height 29
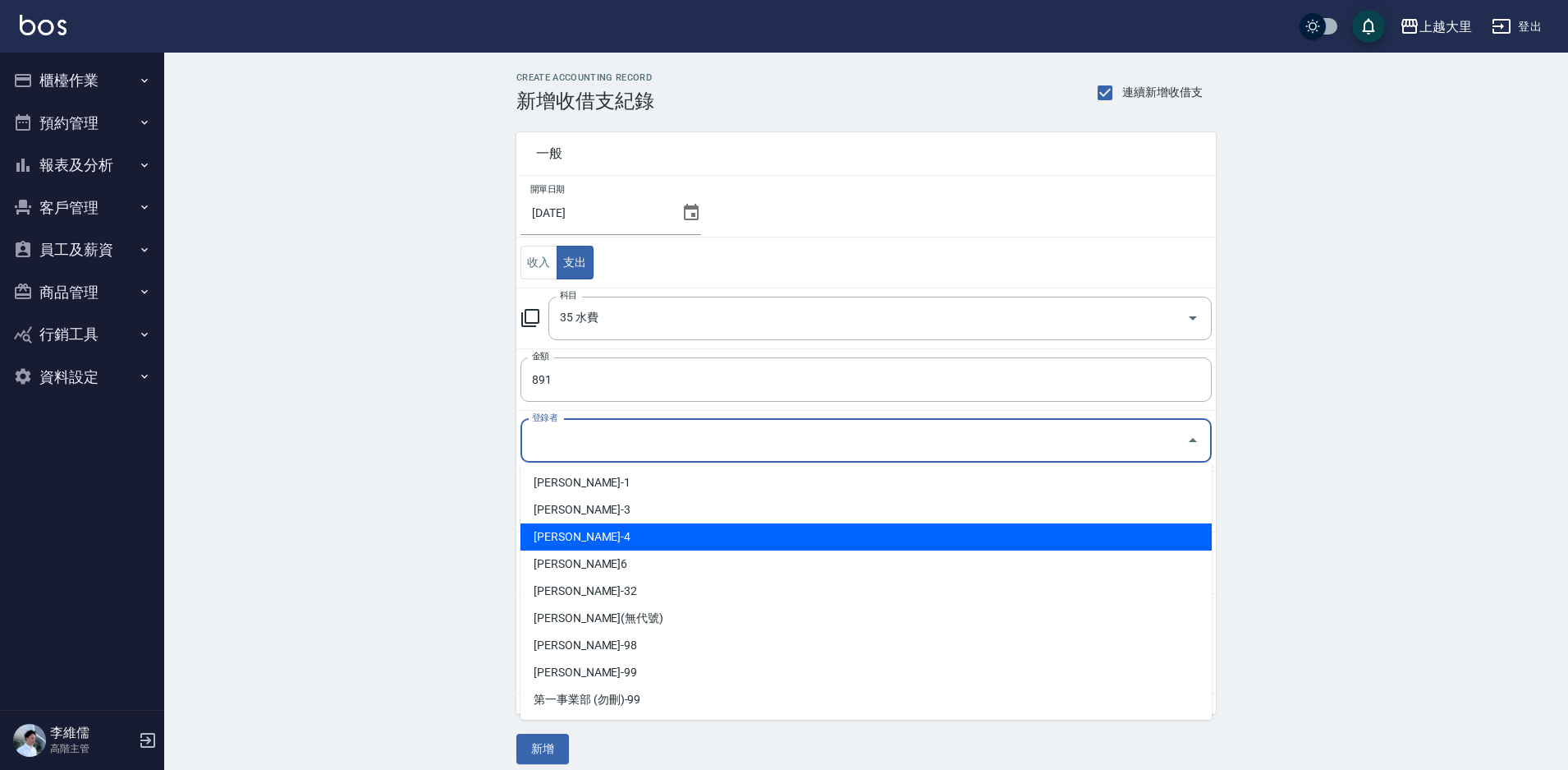
click at [621, 530] on li "[PERSON_NAME]-4" at bounding box center [867, 537] width 691 height 27
type input "[PERSON_NAME]-4"
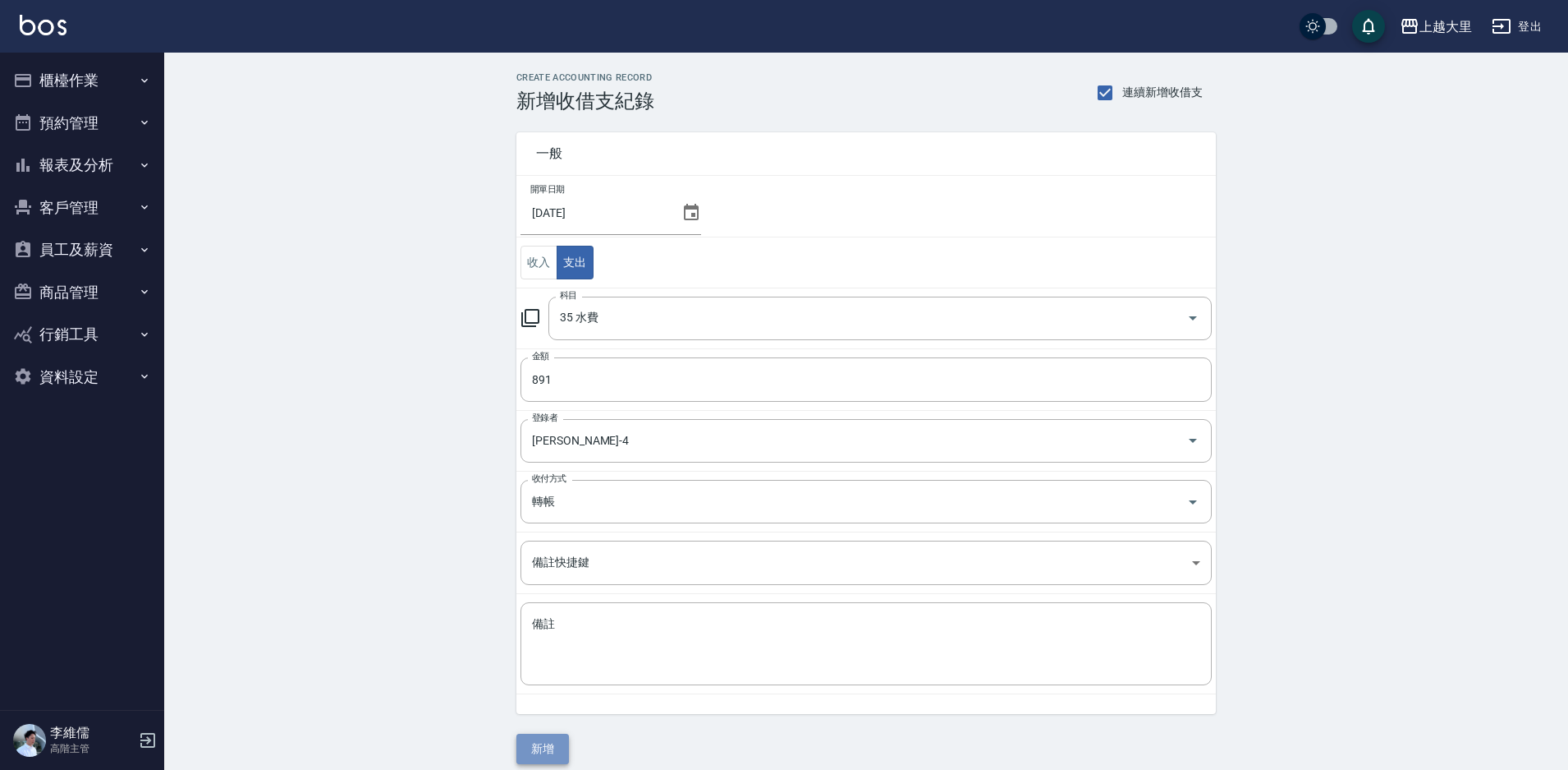
click at [539, 742] on button "新增" at bounding box center [543, 749] width 53 height 31
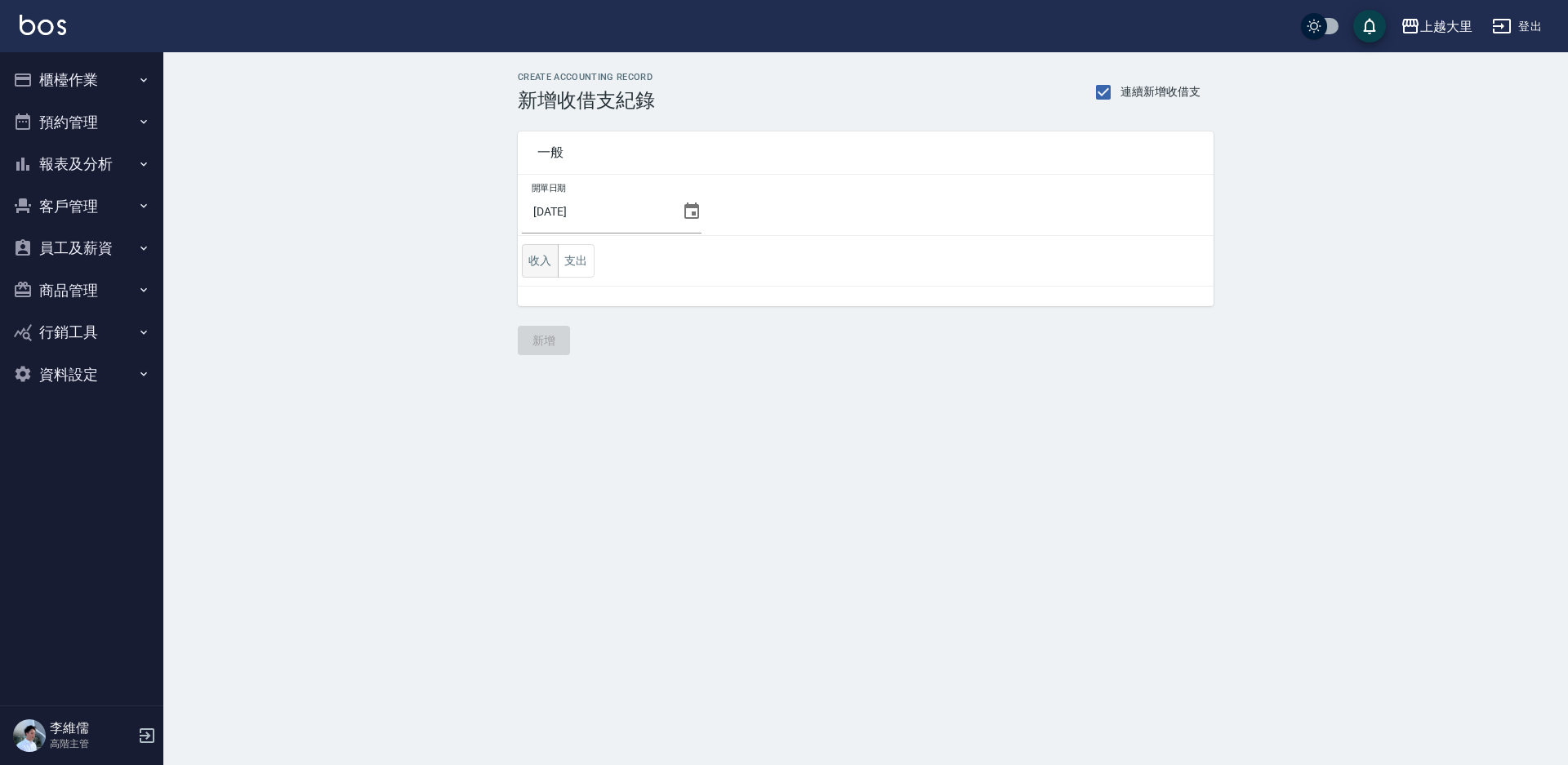
click at [538, 266] on button "收入" at bounding box center [539, 261] width 36 height 34
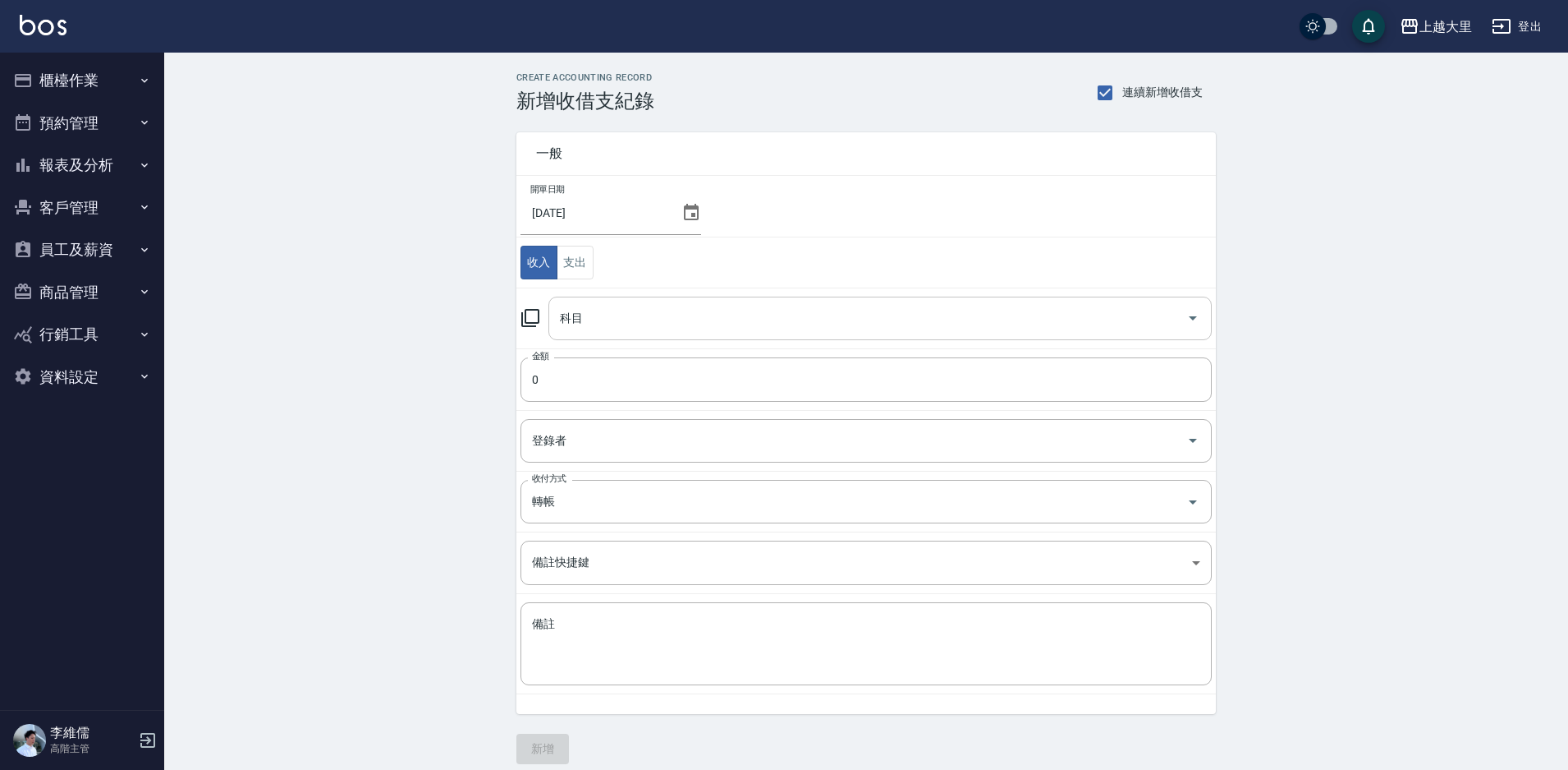
click at [615, 319] on input "科目" at bounding box center [867, 319] width 624 height 29
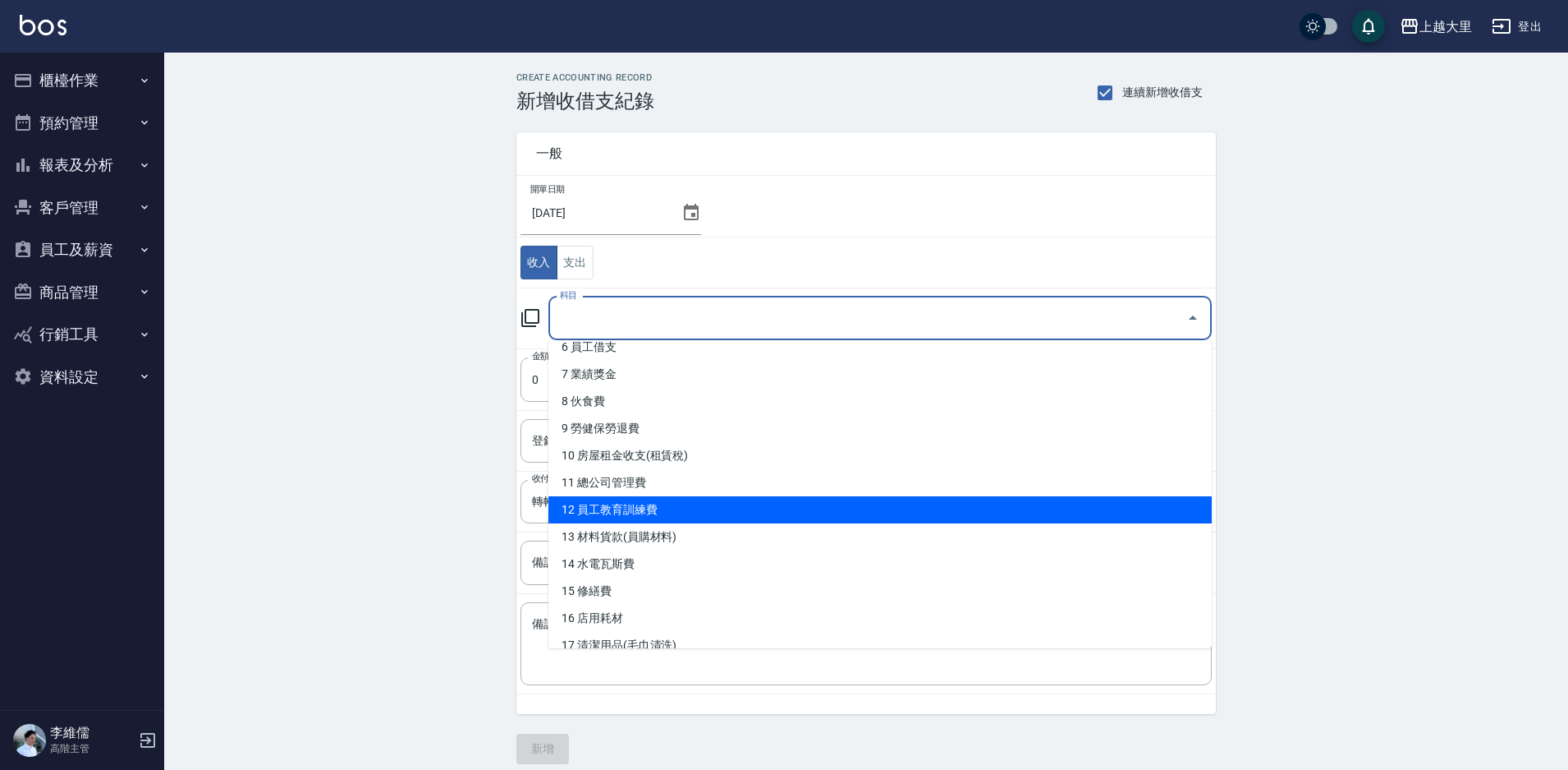
scroll to position [164, 0]
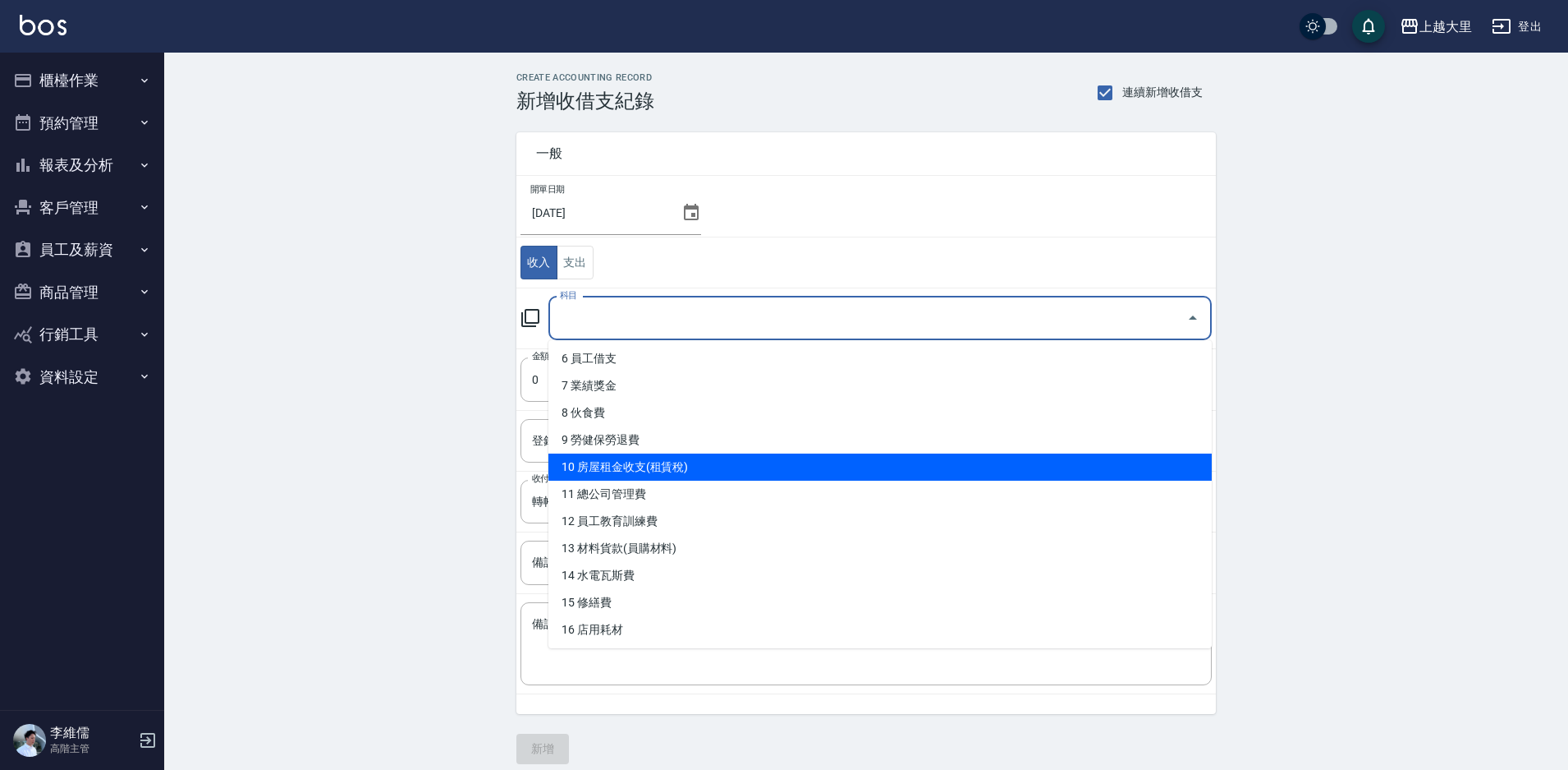
click at [711, 472] on li "10 房屋租金收支(租賃稅)" at bounding box center [879, 467] width 663 height 27
type input "10 房屋租金收支(租賃稅)"
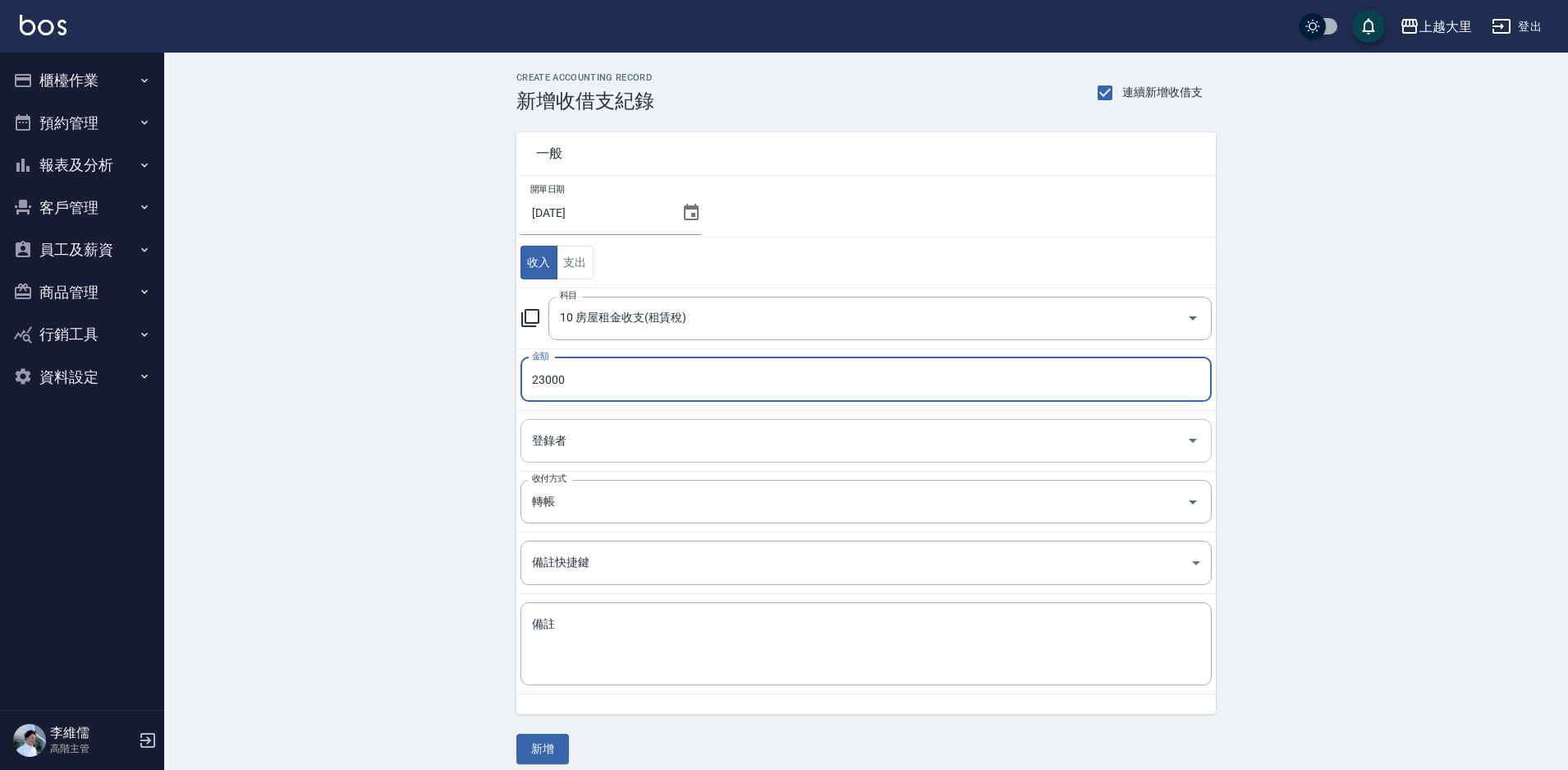
type input "23000"
click at [785, 440] on input "登錄者" at bounding box center [854, 441] width 652 height 29
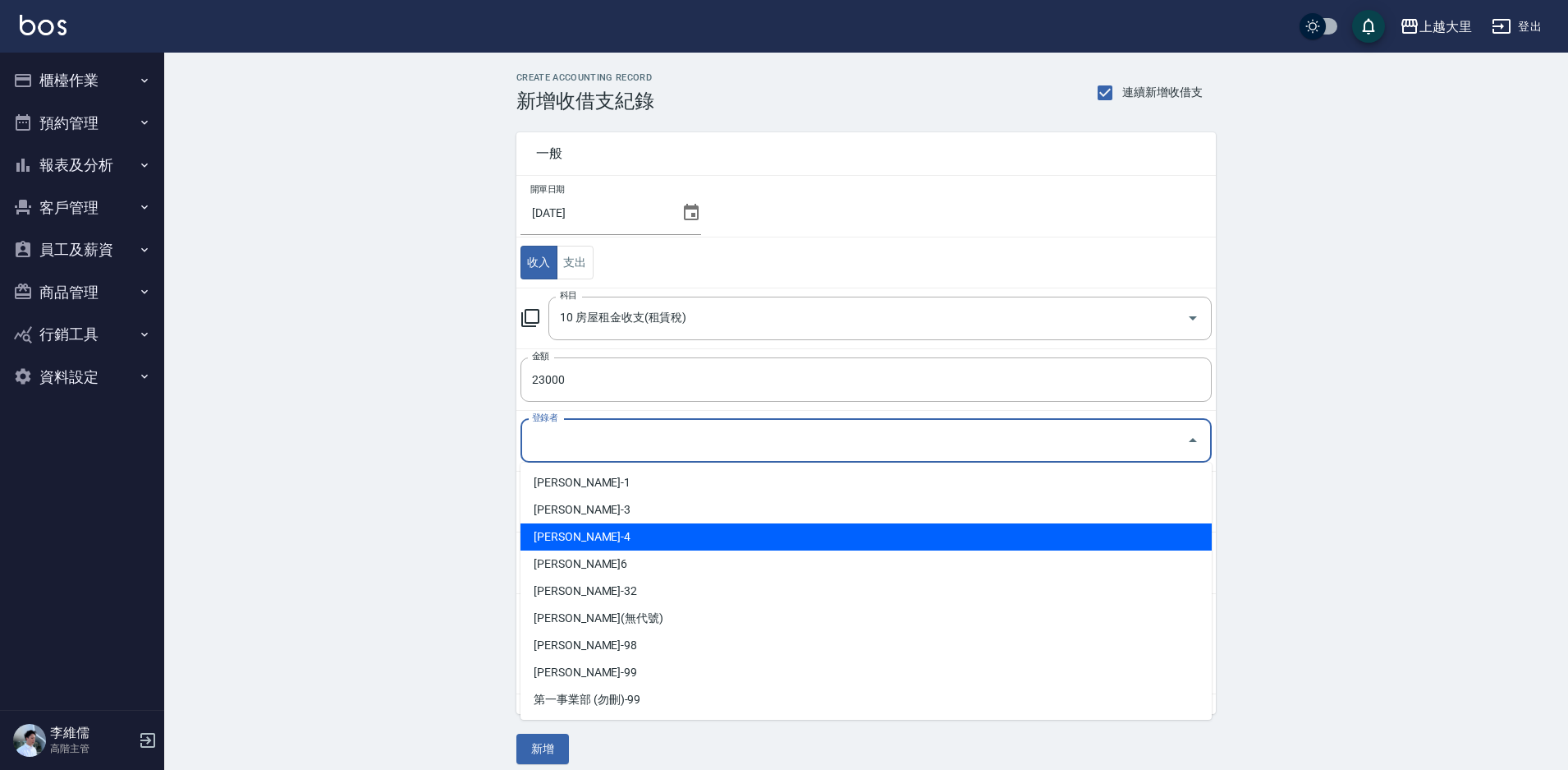
click at [733, 547] on li "[PERSON_NAME]-4" at bounding box center [867, 537] width 691 height 27
type input "[PERSON_NAME]-4"
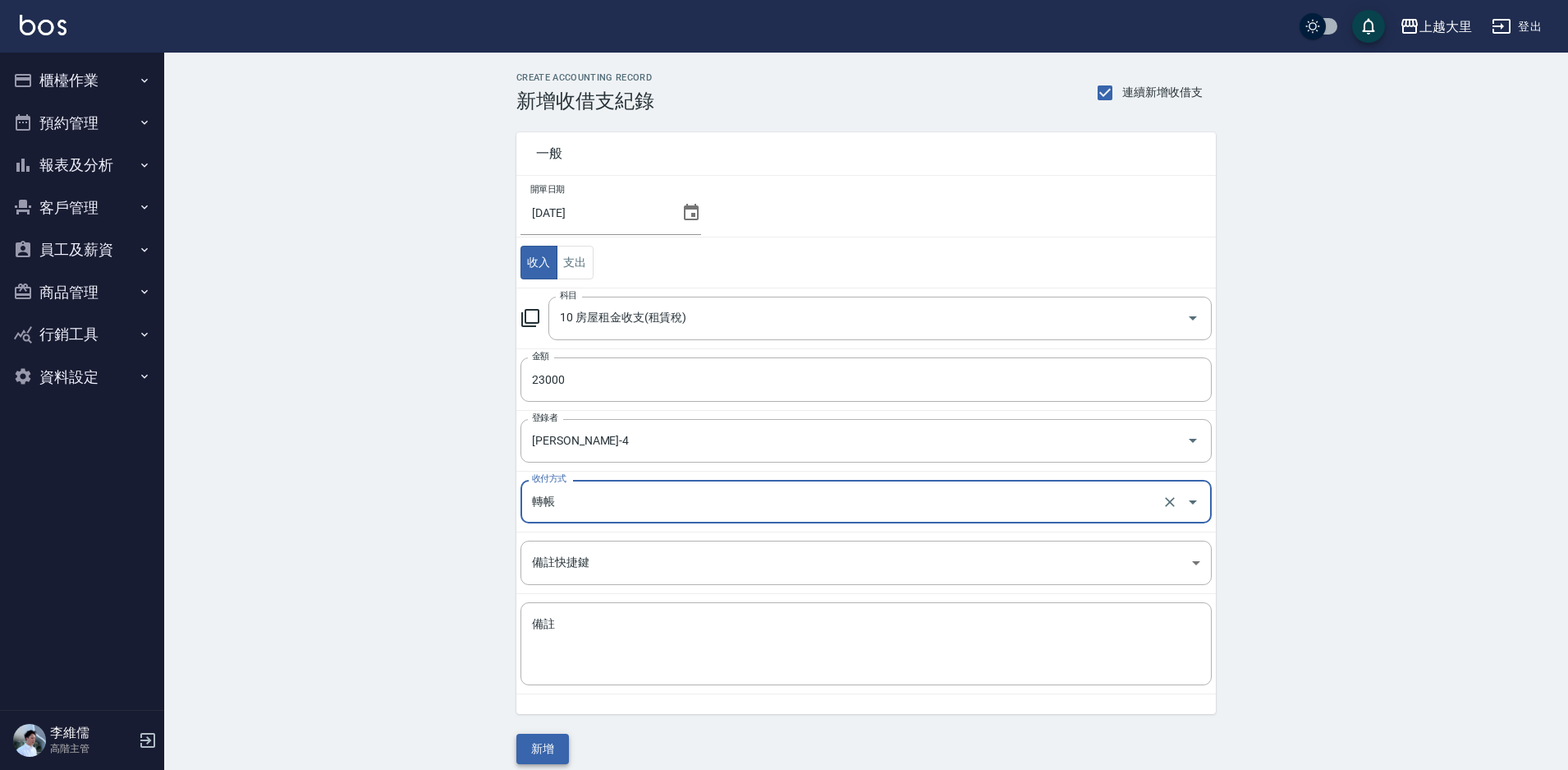
click at [562, 740] on button "新增" at bounding box center [543, 749] width 53 height 31
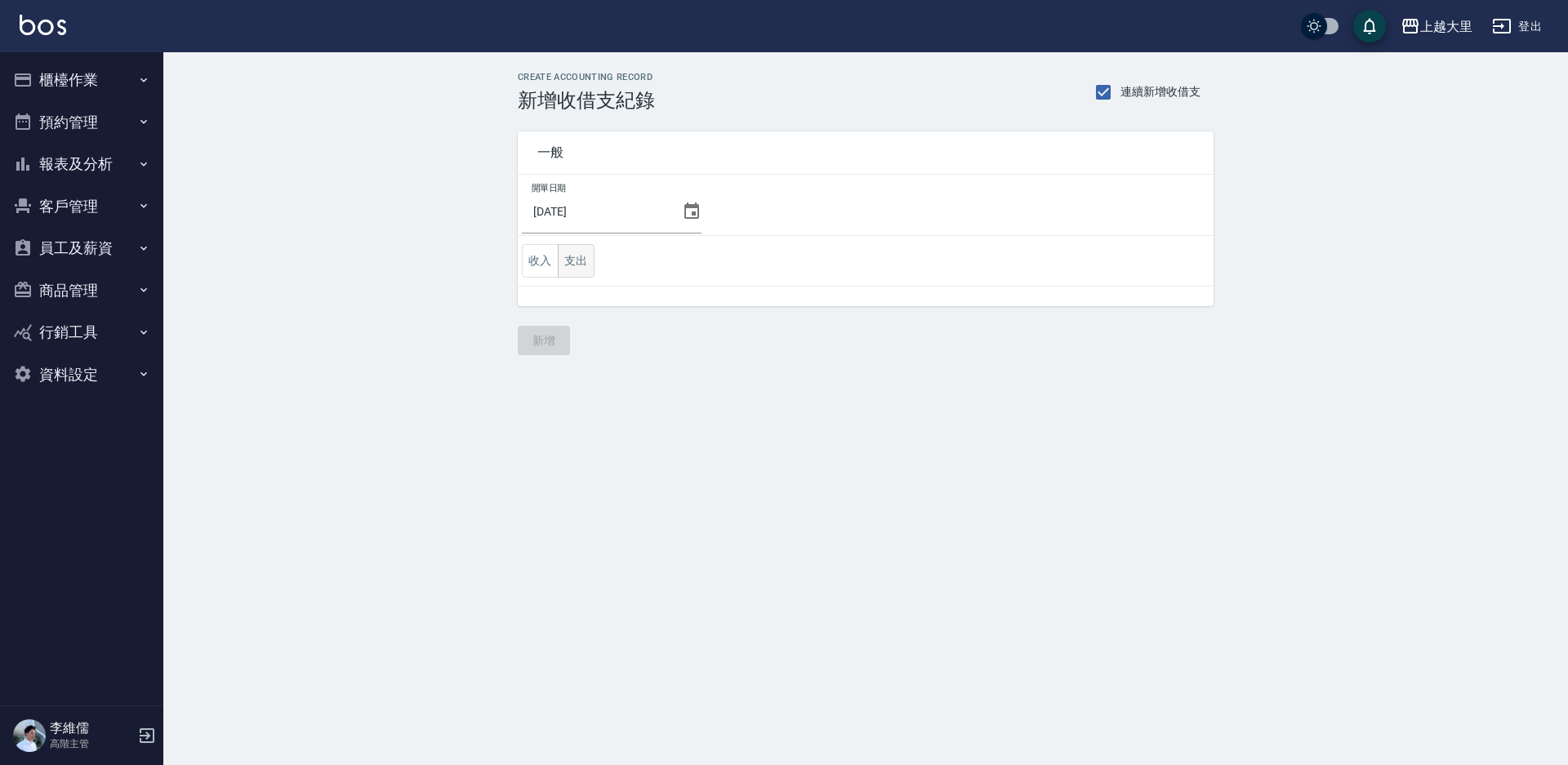
click at [577, 257] on button "支出" at bounding box center [576, 261] width 36 height 34
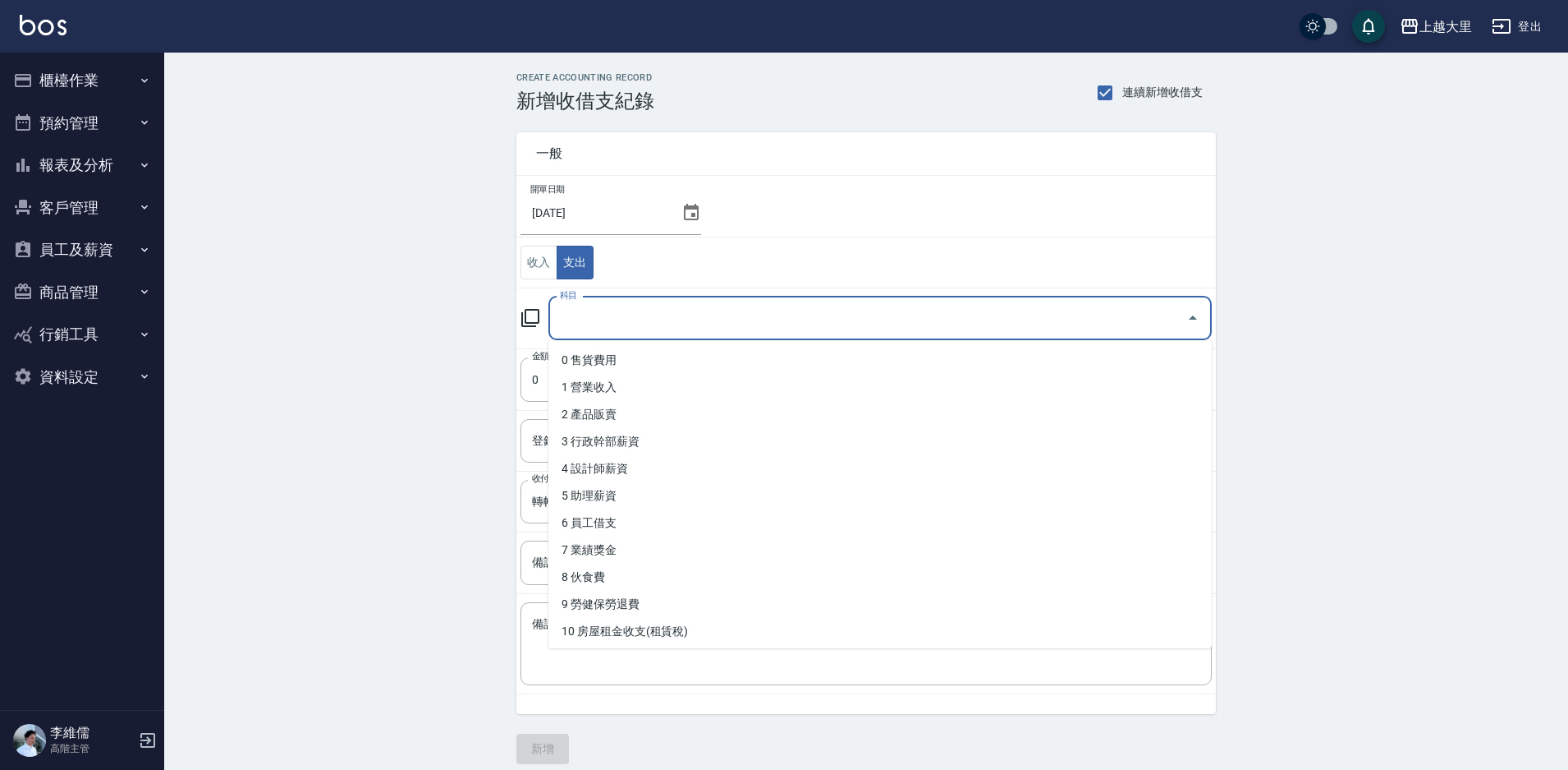
click at [608, 304] on input "科目" at bounding box center [867, 319] width 624 height 29
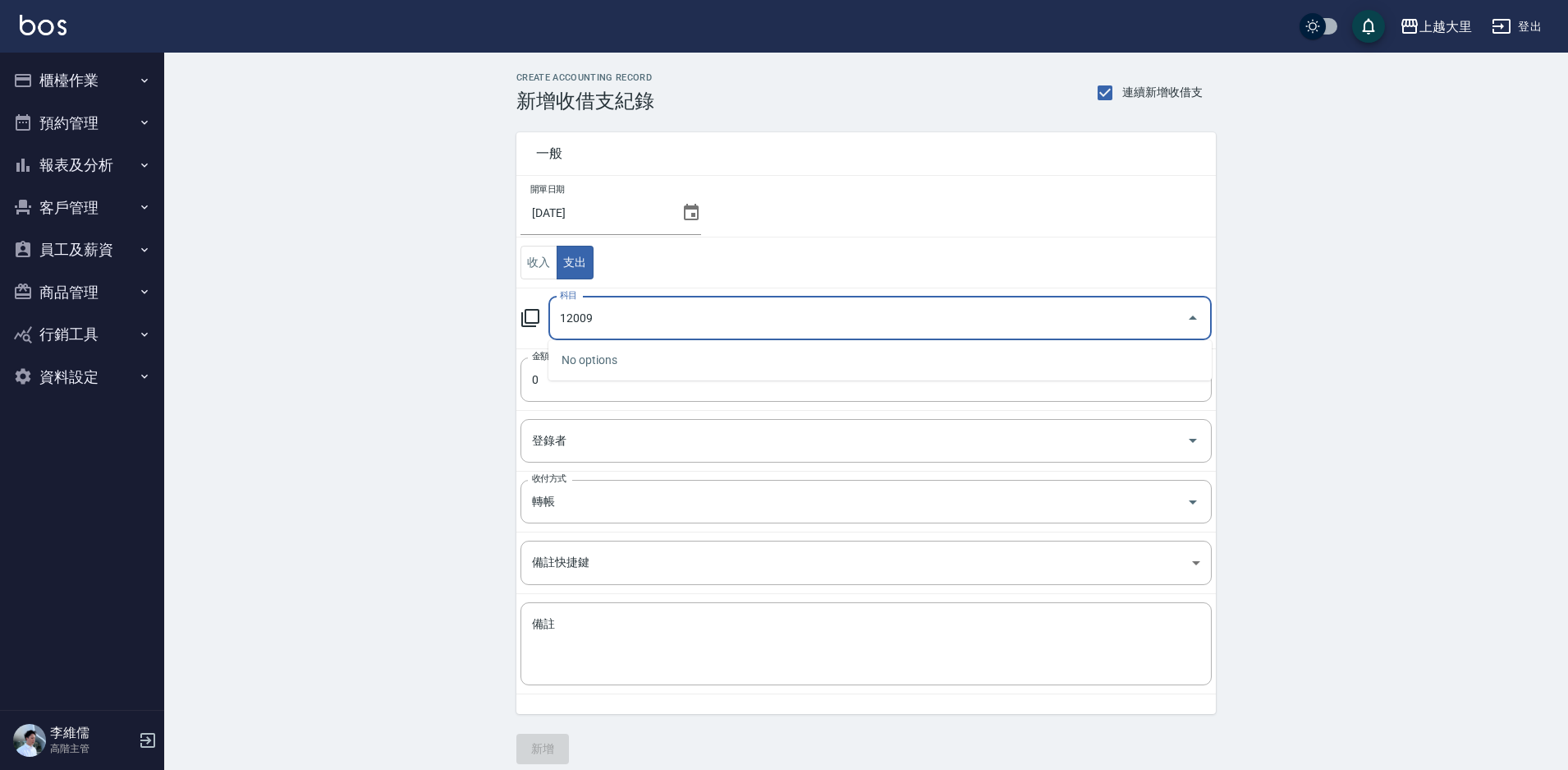
type input "12009"
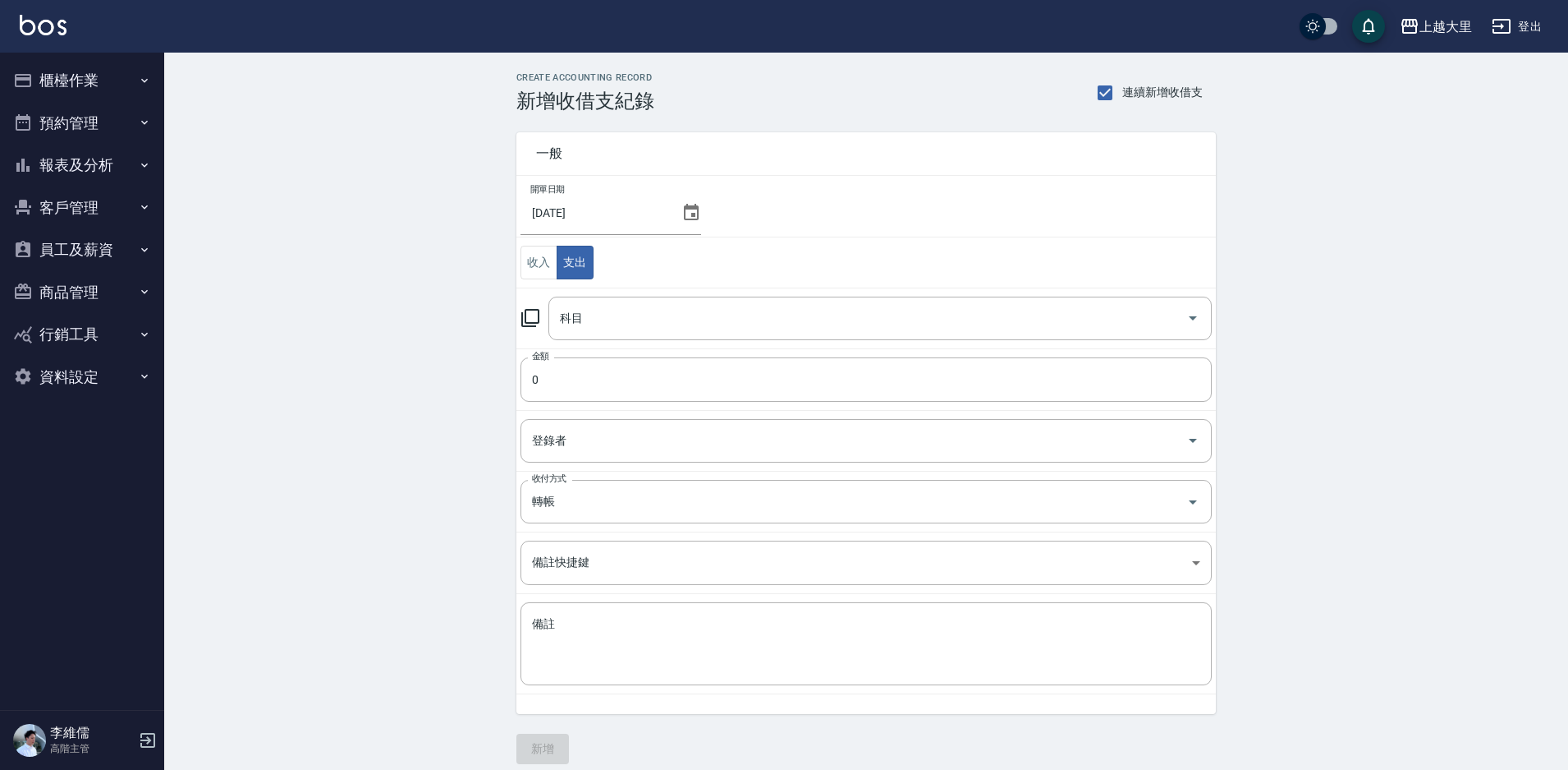
click at [870, 279] on td "收入 支出" at bounding box center [867, 263] width 700 height 51
click at [717, 312] on input "科目" at bounding box center [867, 319] width 624 height 29
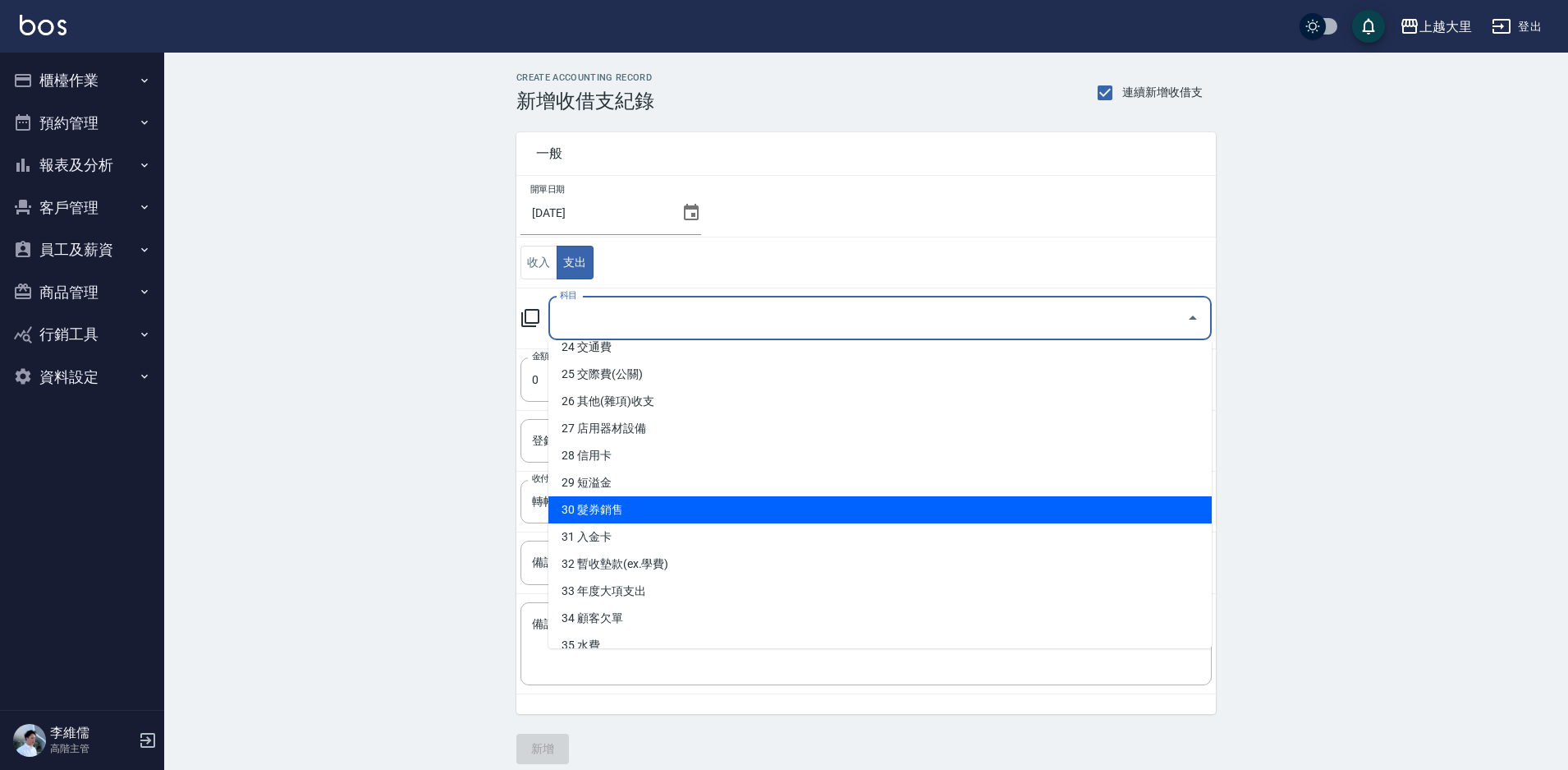
scroll to position [735, 0]
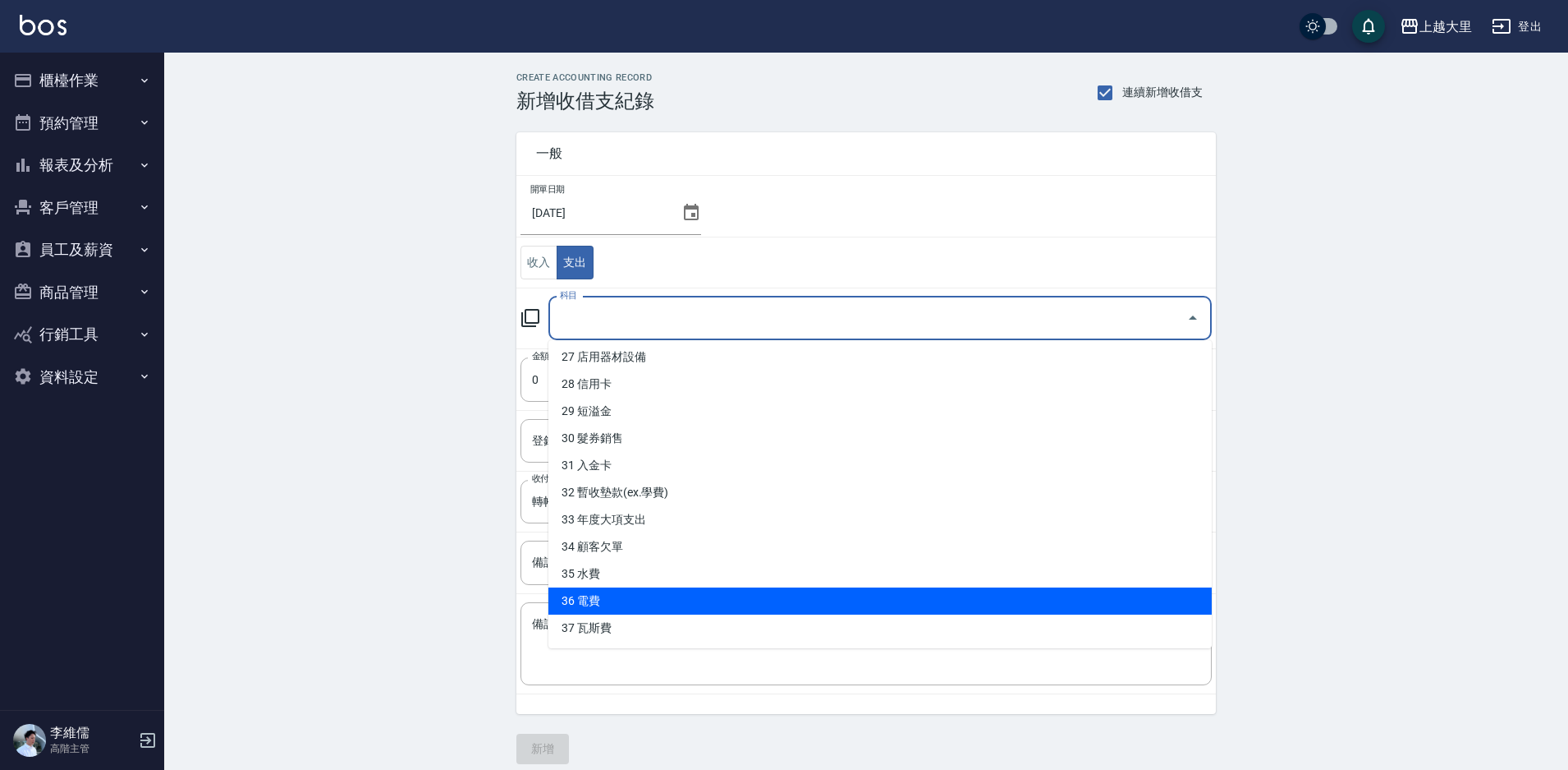
click at [686, 598] on li "36 電費" at bounding box center [879, 601] width 663 height 27
type input "36 電費"
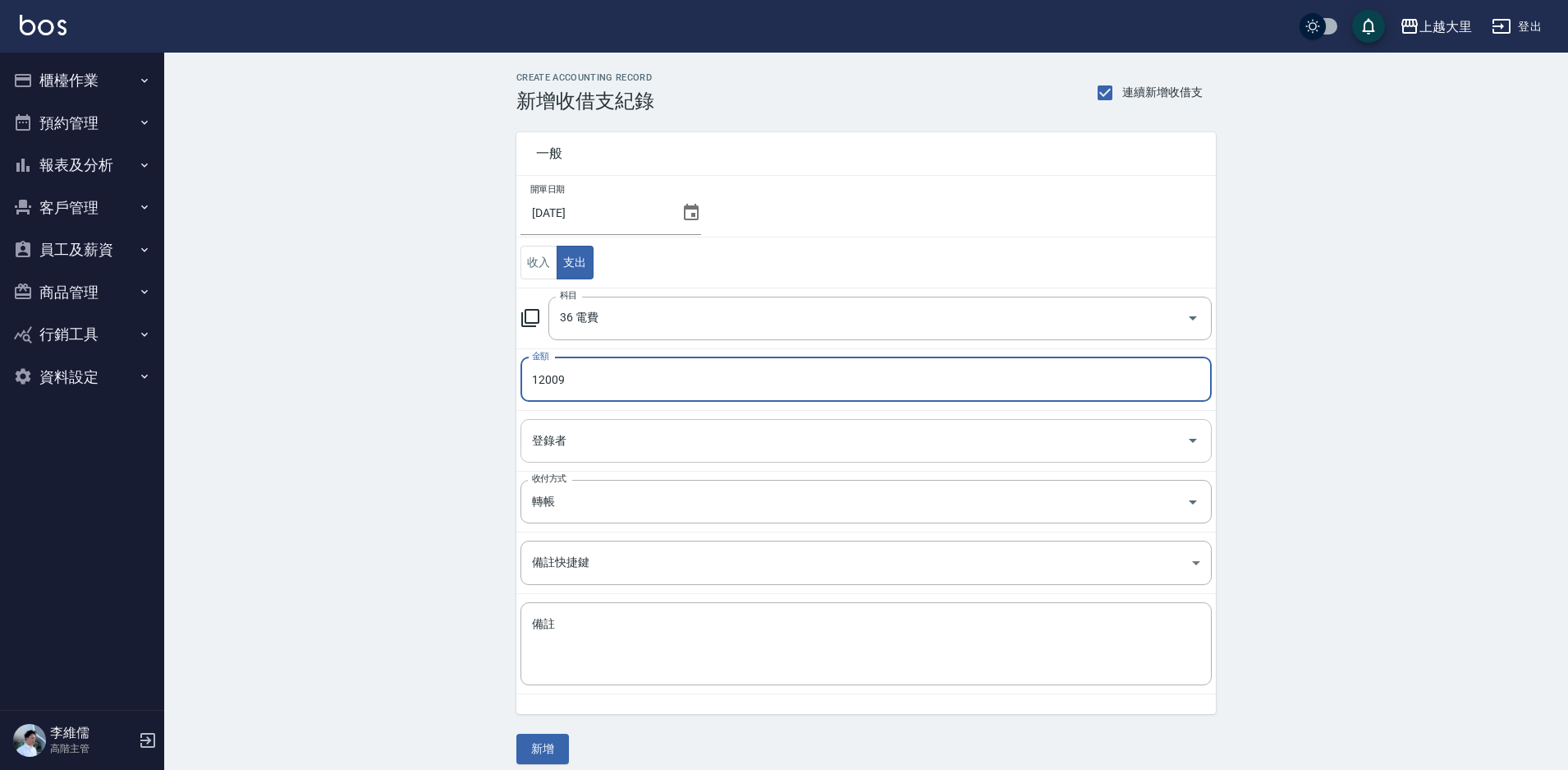
type input "12009"
click at [660, 434] on input "登錄者" at bounding box center [854, 441] width 652 height 29
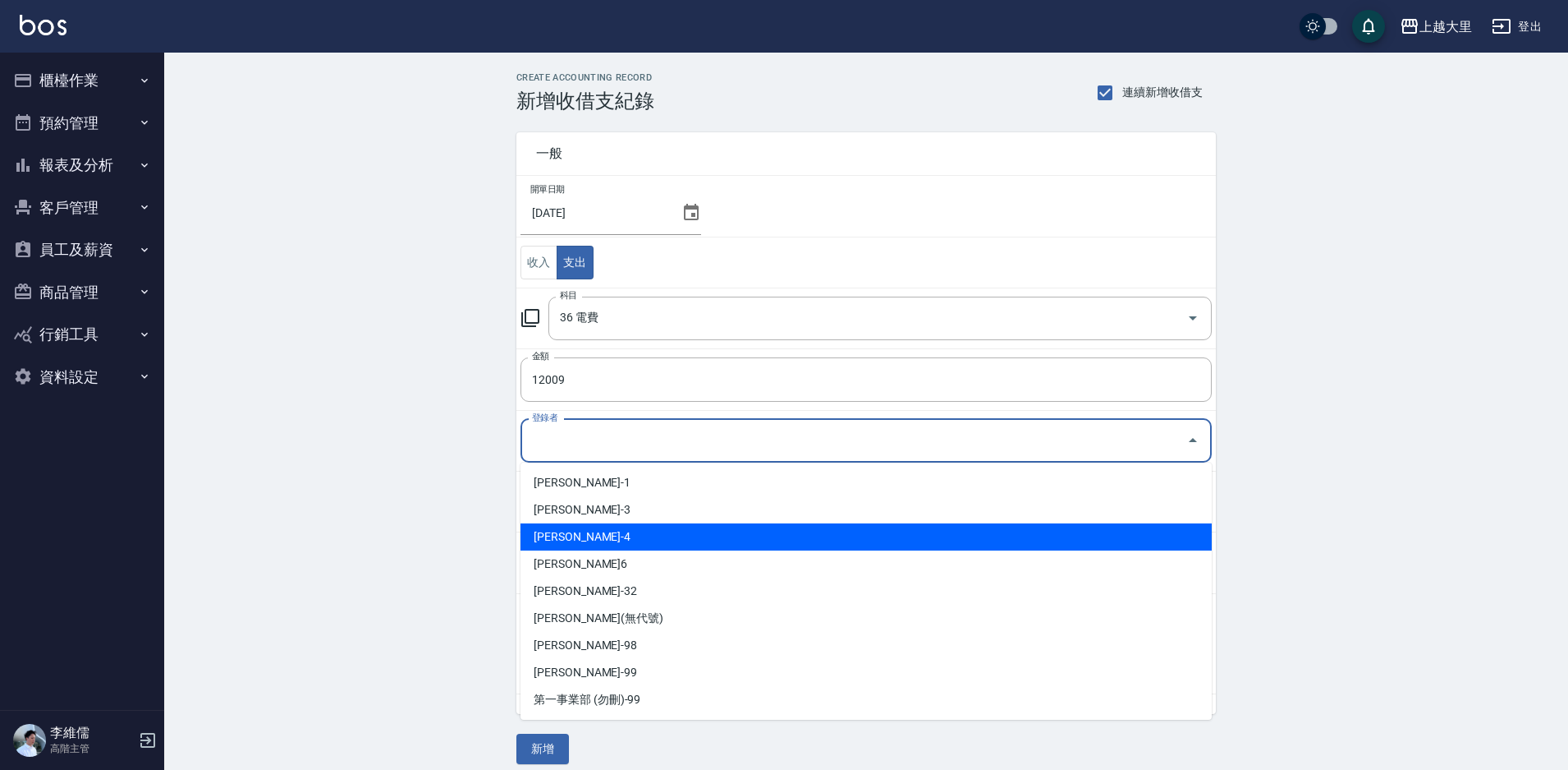
click at [637, 529] on li "[PERSON_NAME]-4" at bounding box center [867, 537] width 691 height 27
type input "[PERSON_NAME]-4"
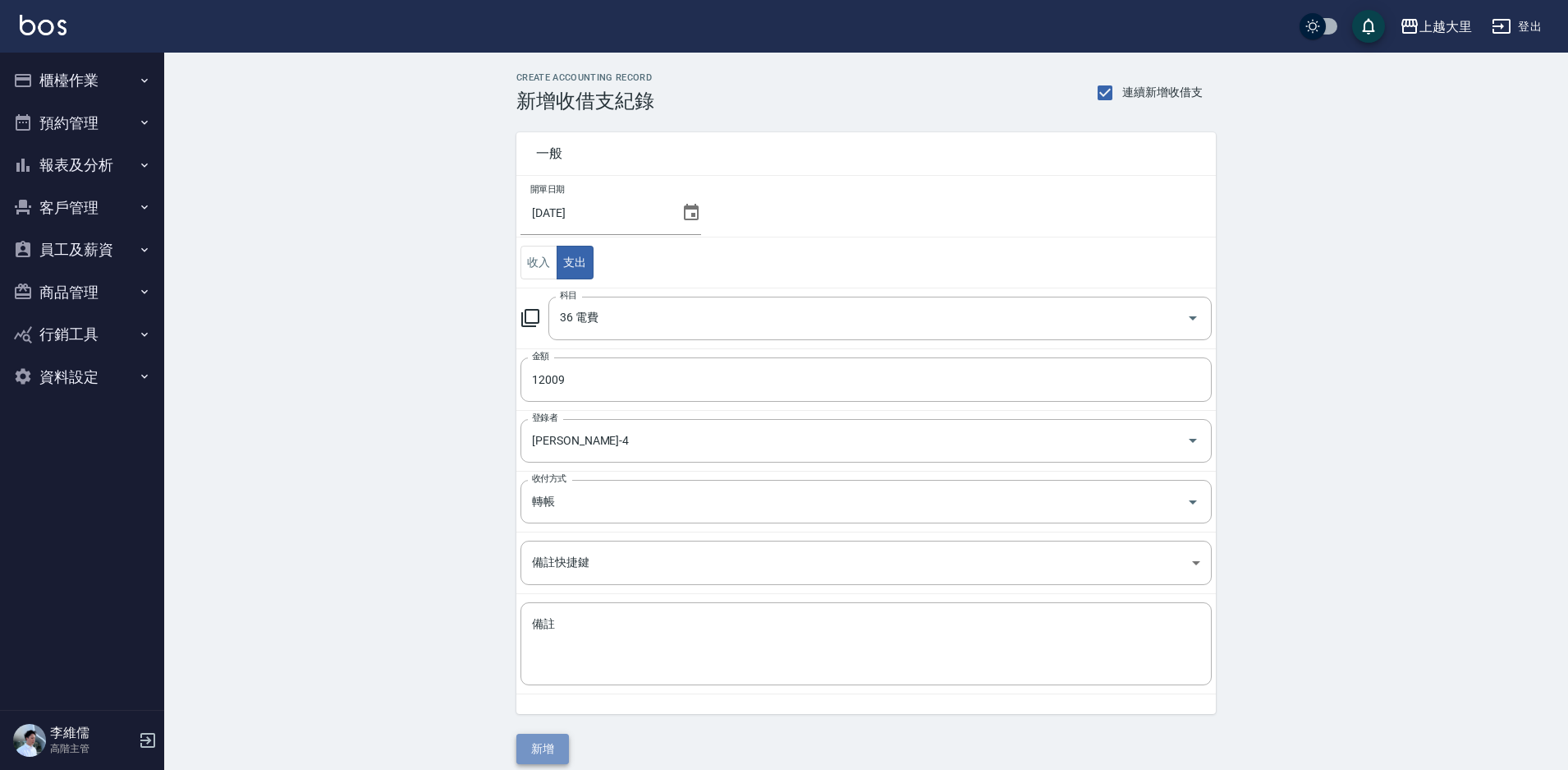
click at [546, 750] on button "新增" at bounding box center [543, 749] width 53 height 31
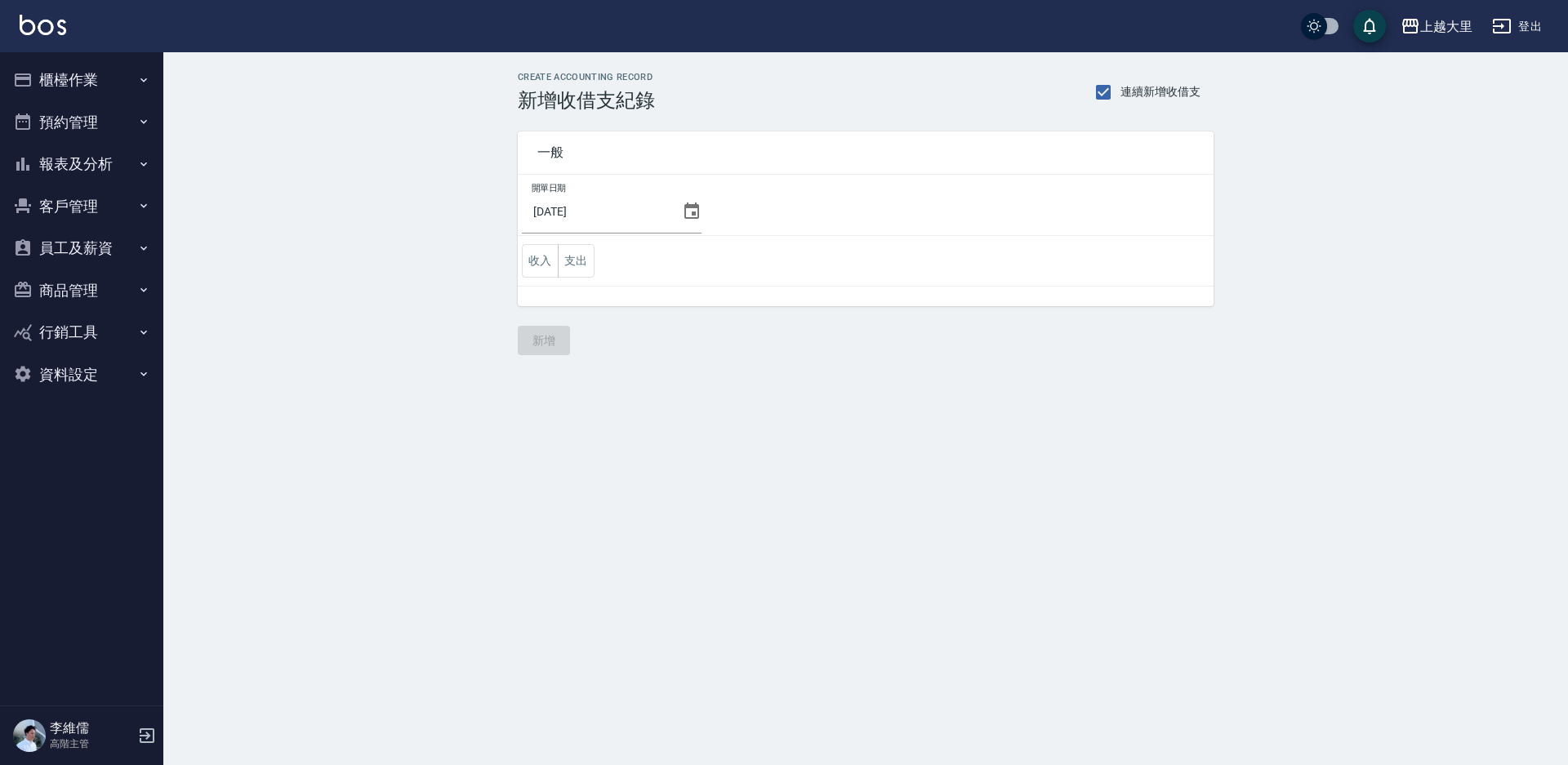
click at [75, 81] on button "櫃檯作業" at bounding box center [81, 80] width 150 height 42
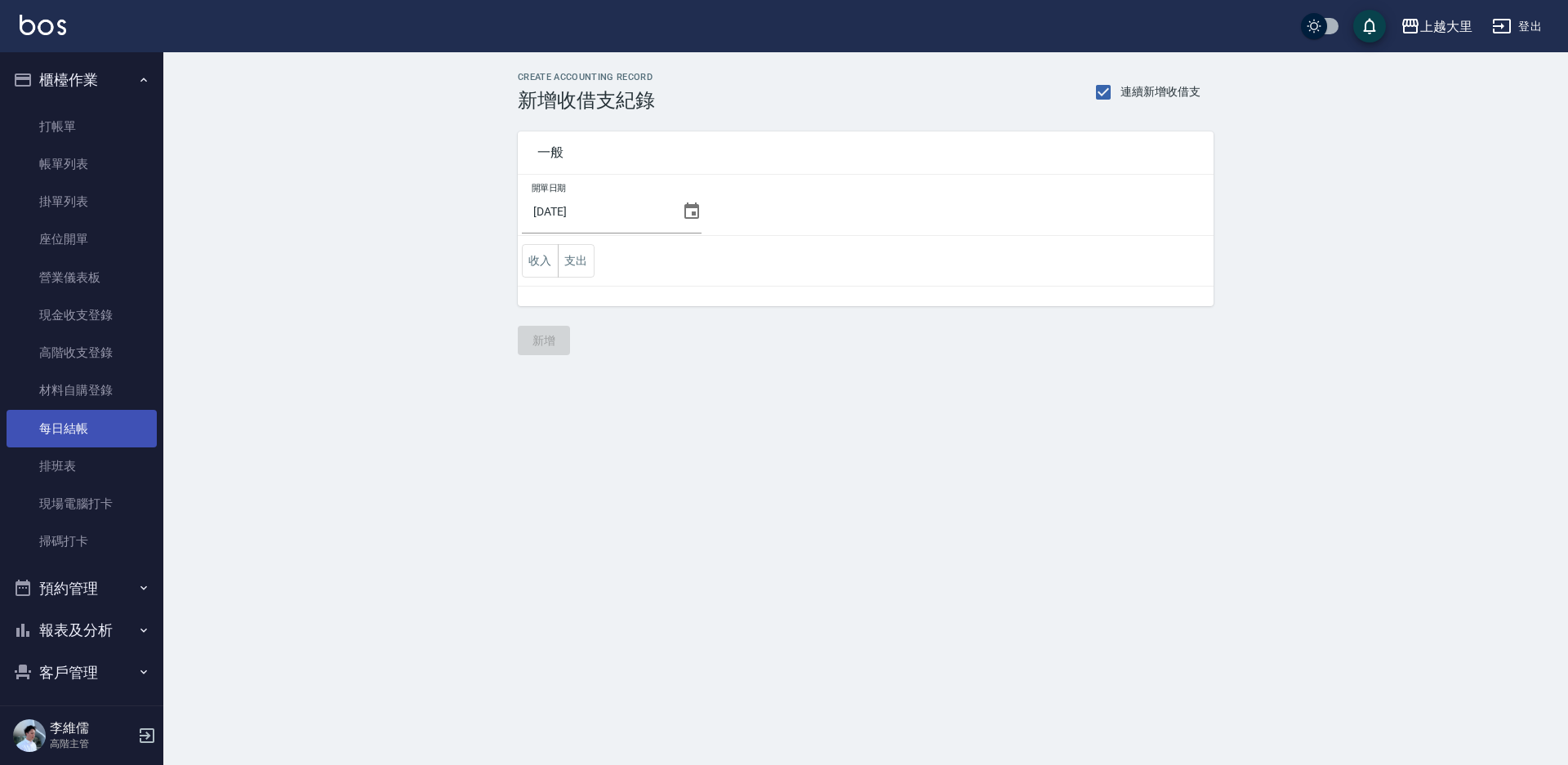
click at [84, 424] on link "每日結帳" at bounding box center [81, 428] width 150 height 37
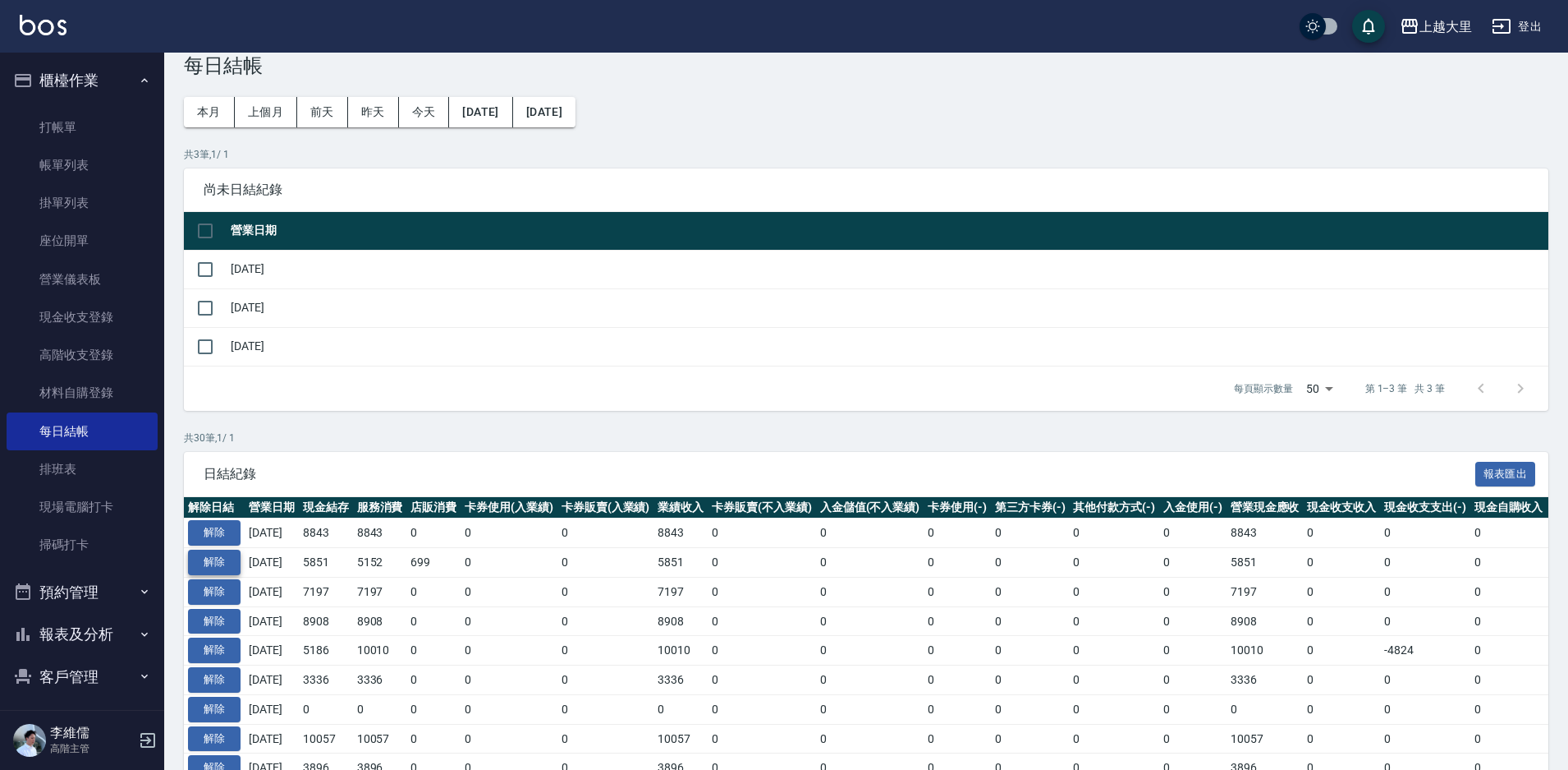
scroll to position [329, 0]
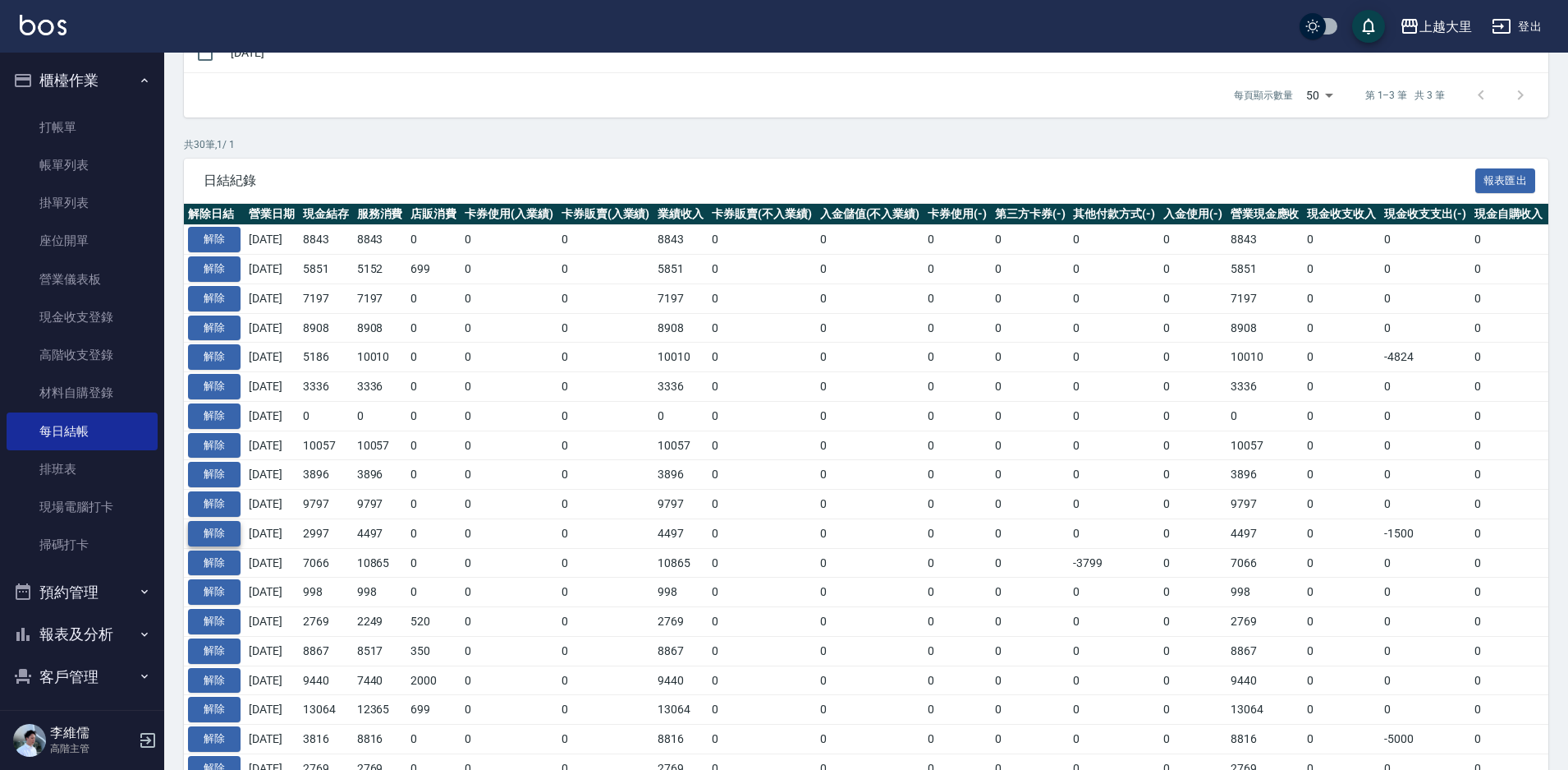
click at [219, 531] on button "解除" at bounding box center [215, 534] width 53 height 26
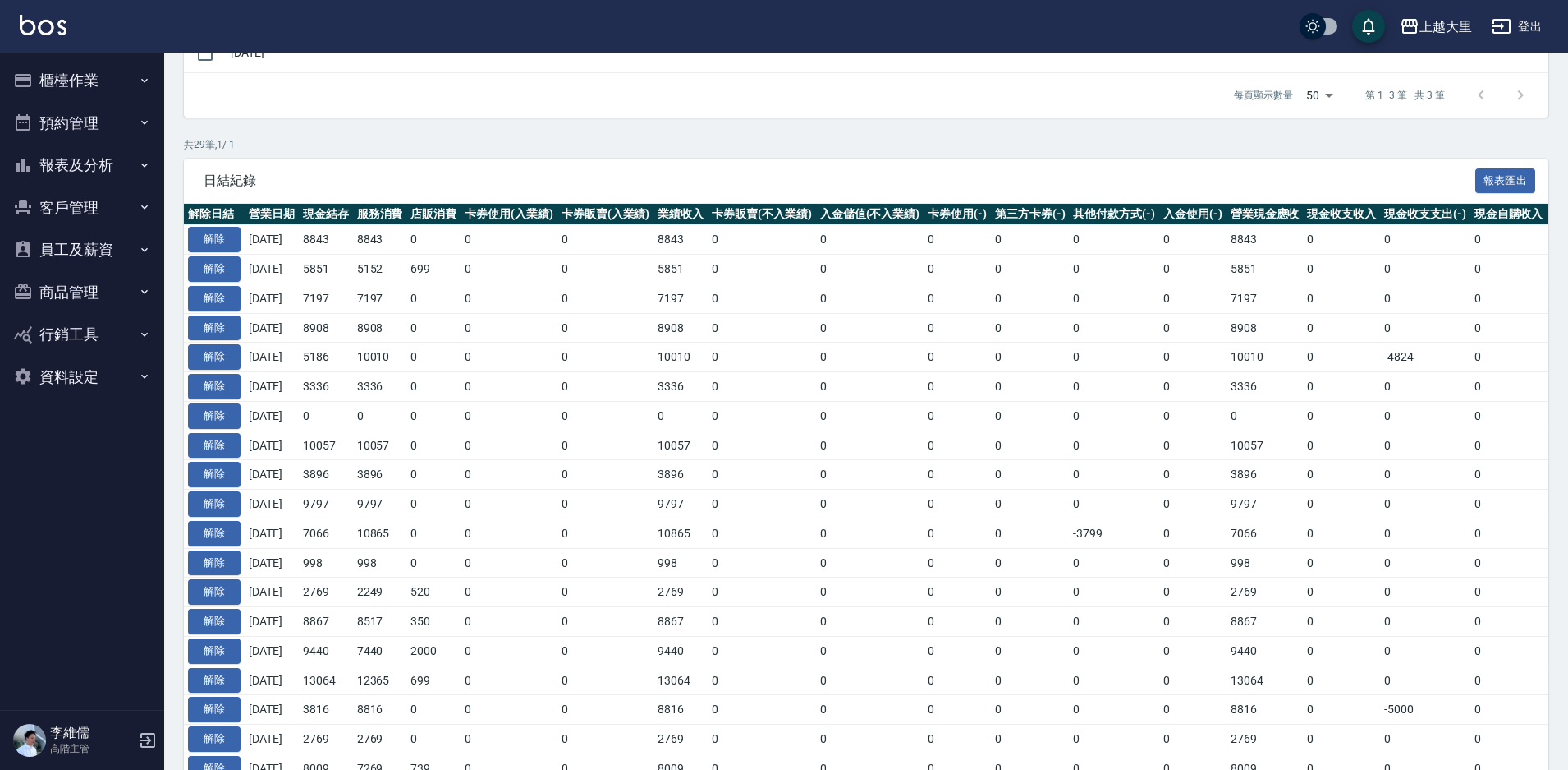
scroll to position [329, 0]
click at [75, 148] on button "報表及分析" at bounding box center [82, 165] width 151 height 43
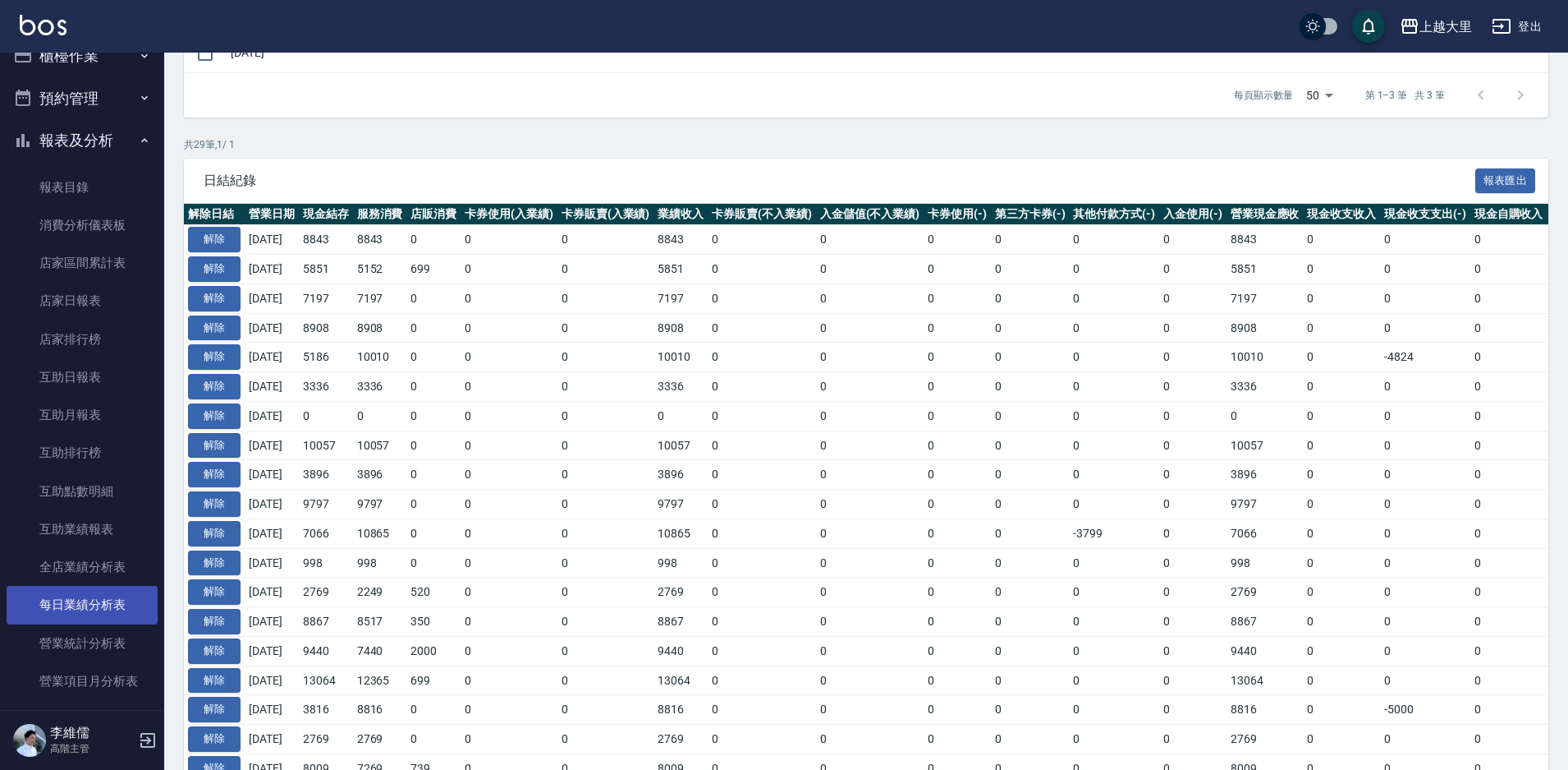
scroll to position [0, 0]
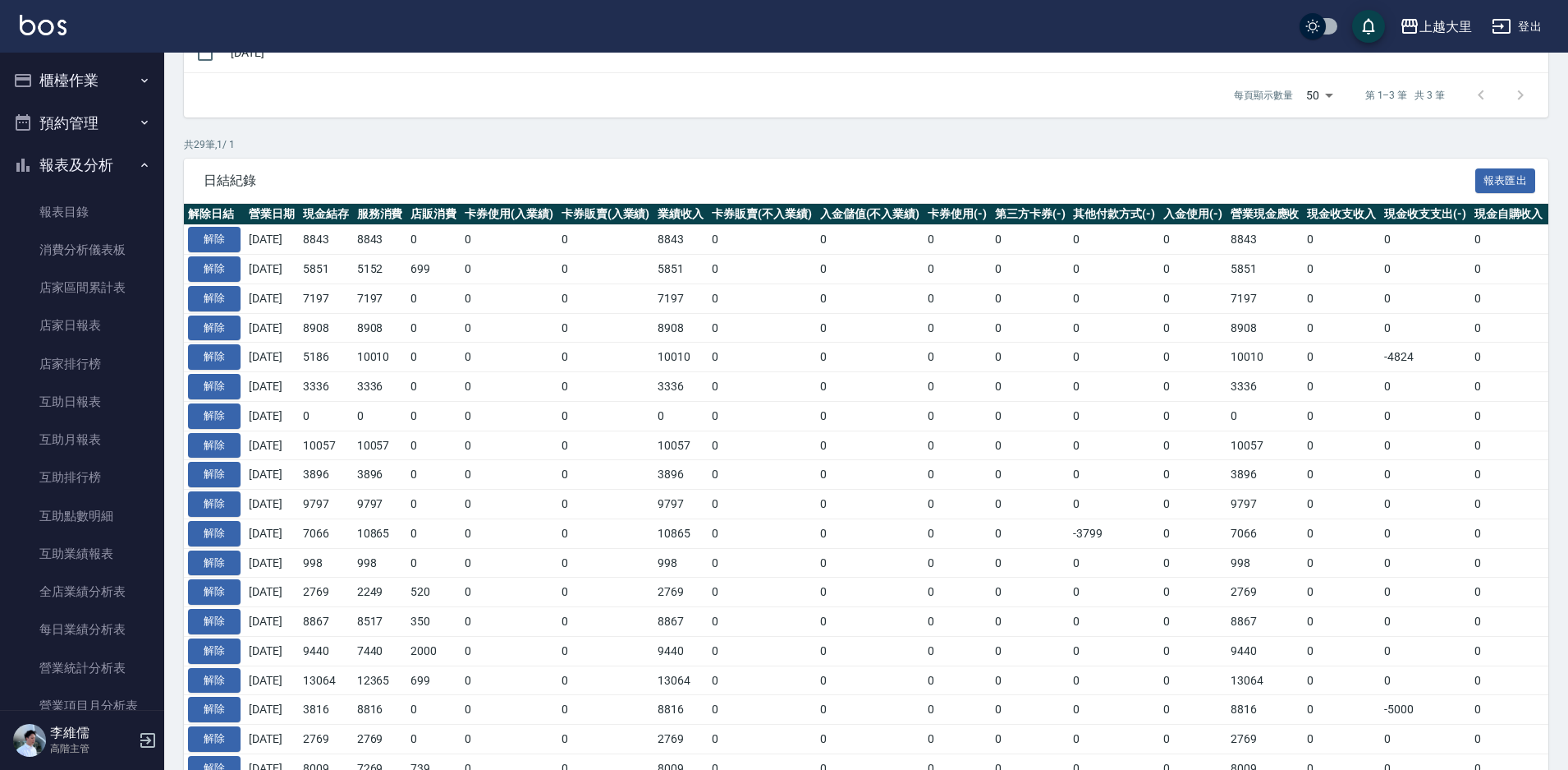
click at [57, 98] on button "櫃檯作業" at bounding box center [82, 80] width 151 height 43
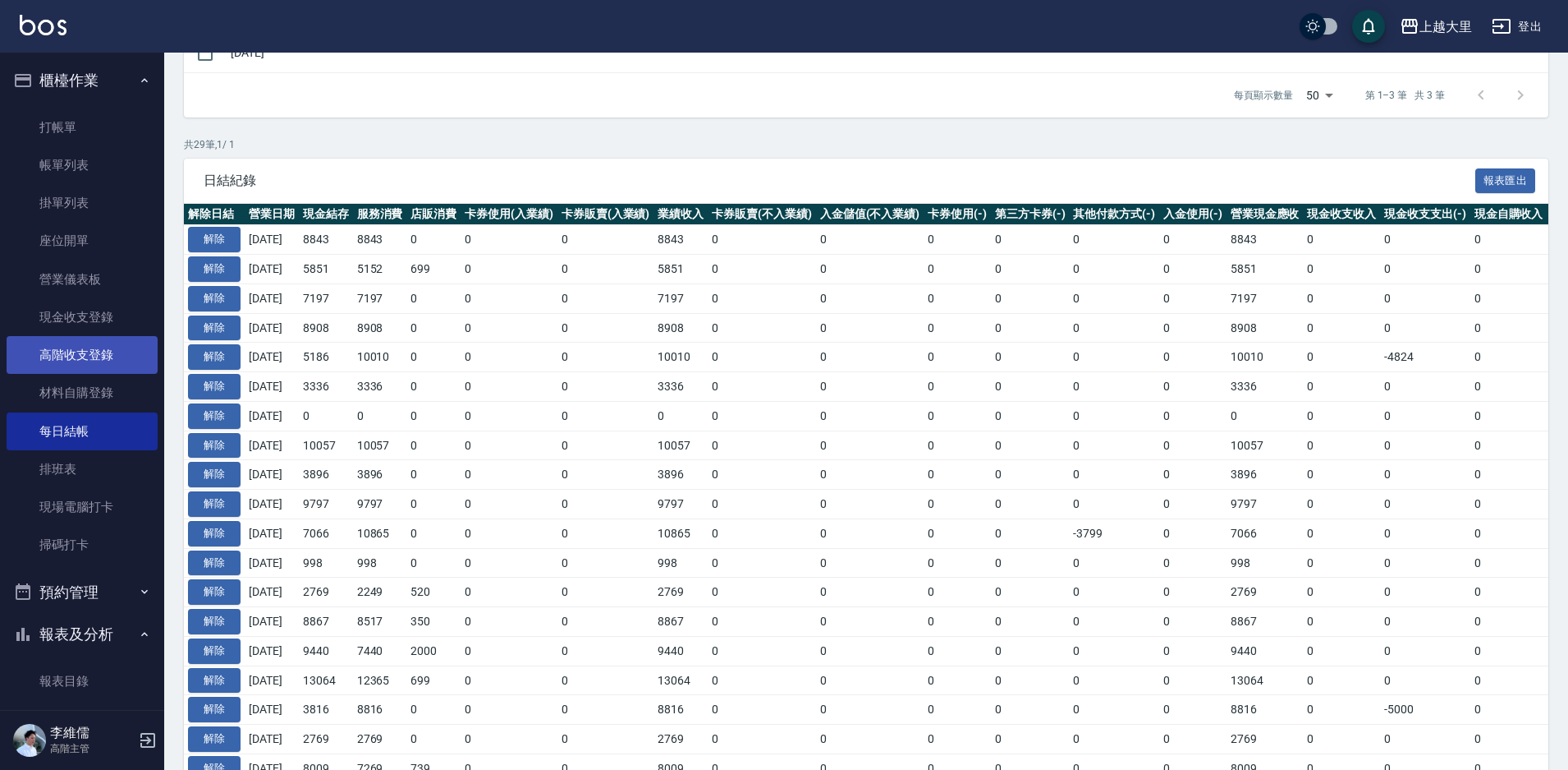
click at [89, 350] on link "高階收支登錄" at bounding box center [82, 354] width 151 height 37
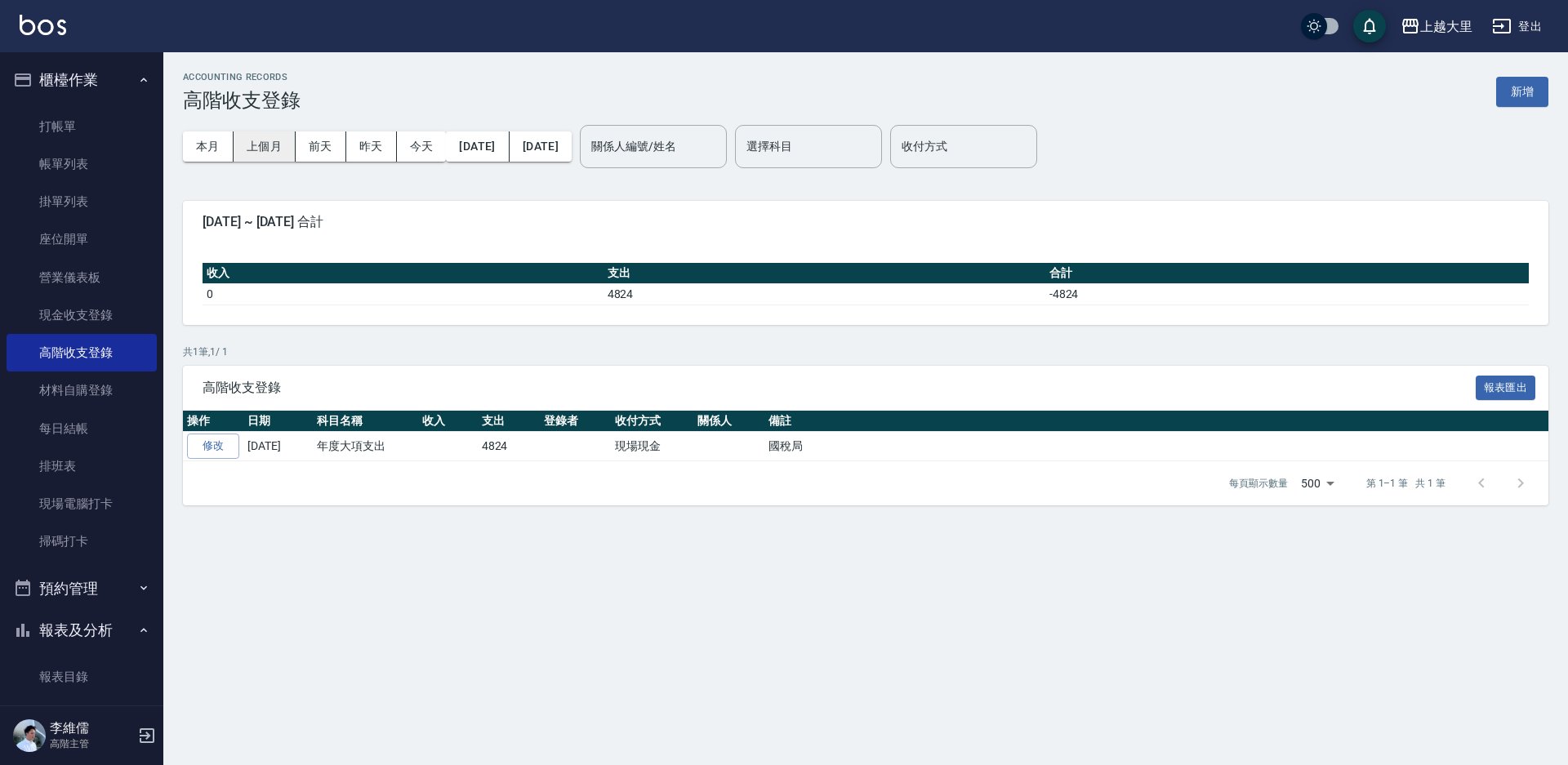
click at [248, 155] on button "上個月" at bounding box center [264, 146] width 62 height 30
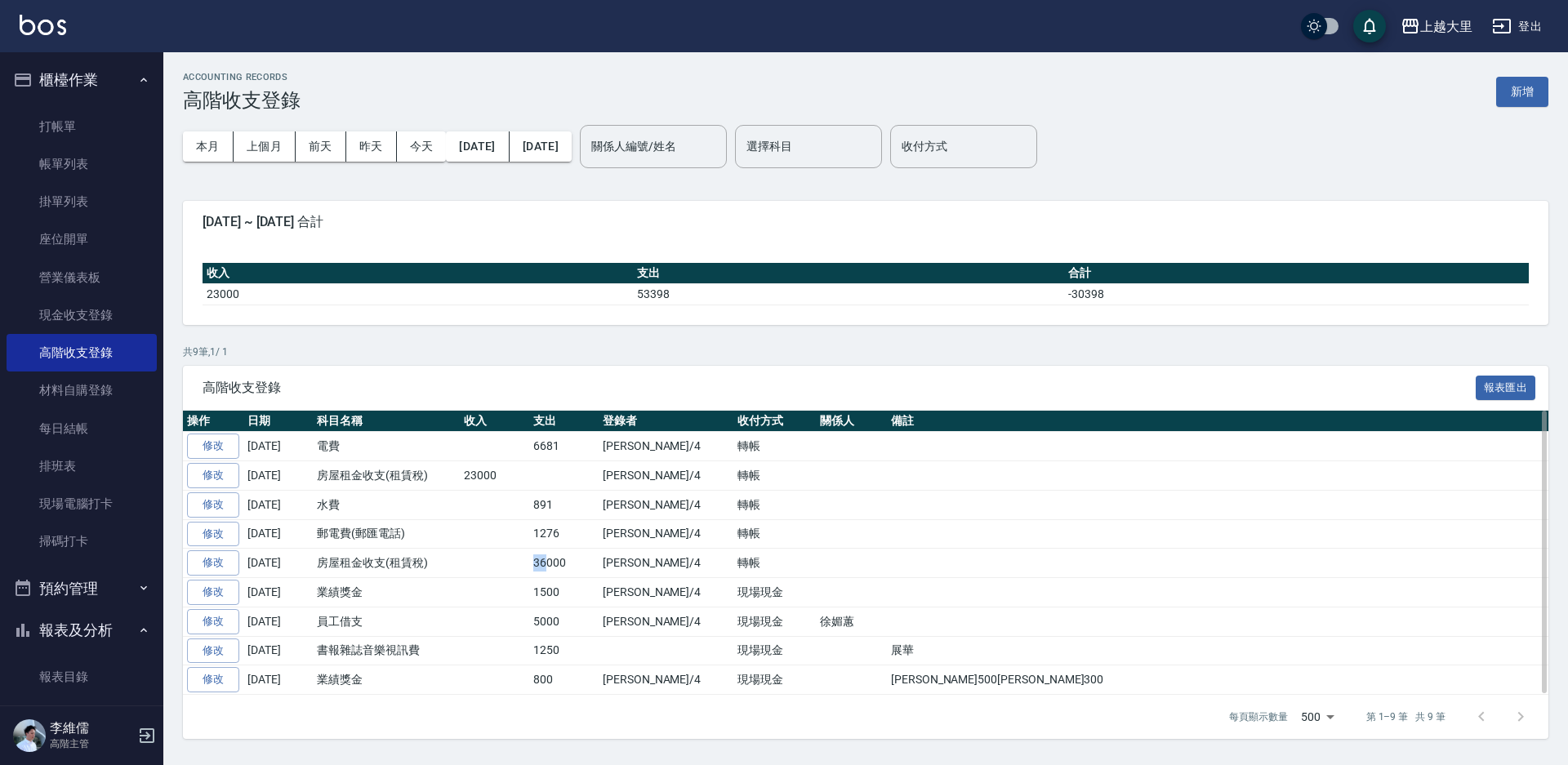
drag, startPoint x: 459, startPoint y: 569, endPoint x: 546, endPoint y: 572, distance: 87.1
click at [546, 572] on tr "修改 [DATE] 房屋租金收支(租賃稅) 36000 [PERSON_NAME]/4 轉帳" at bounding box center [865, 563] width 1366 height 30
click at [483, 587] on td at bounding box center [494, 592] width 69 height 30
drag, startPoint x: 408, startPoint y: 537, endPoint x: 367, endPoint y: 533, distance: 41.2
click at [367, 533] on td "郵電費(郵匯電話)" at bounding box center [386, 533] width 147 height 30
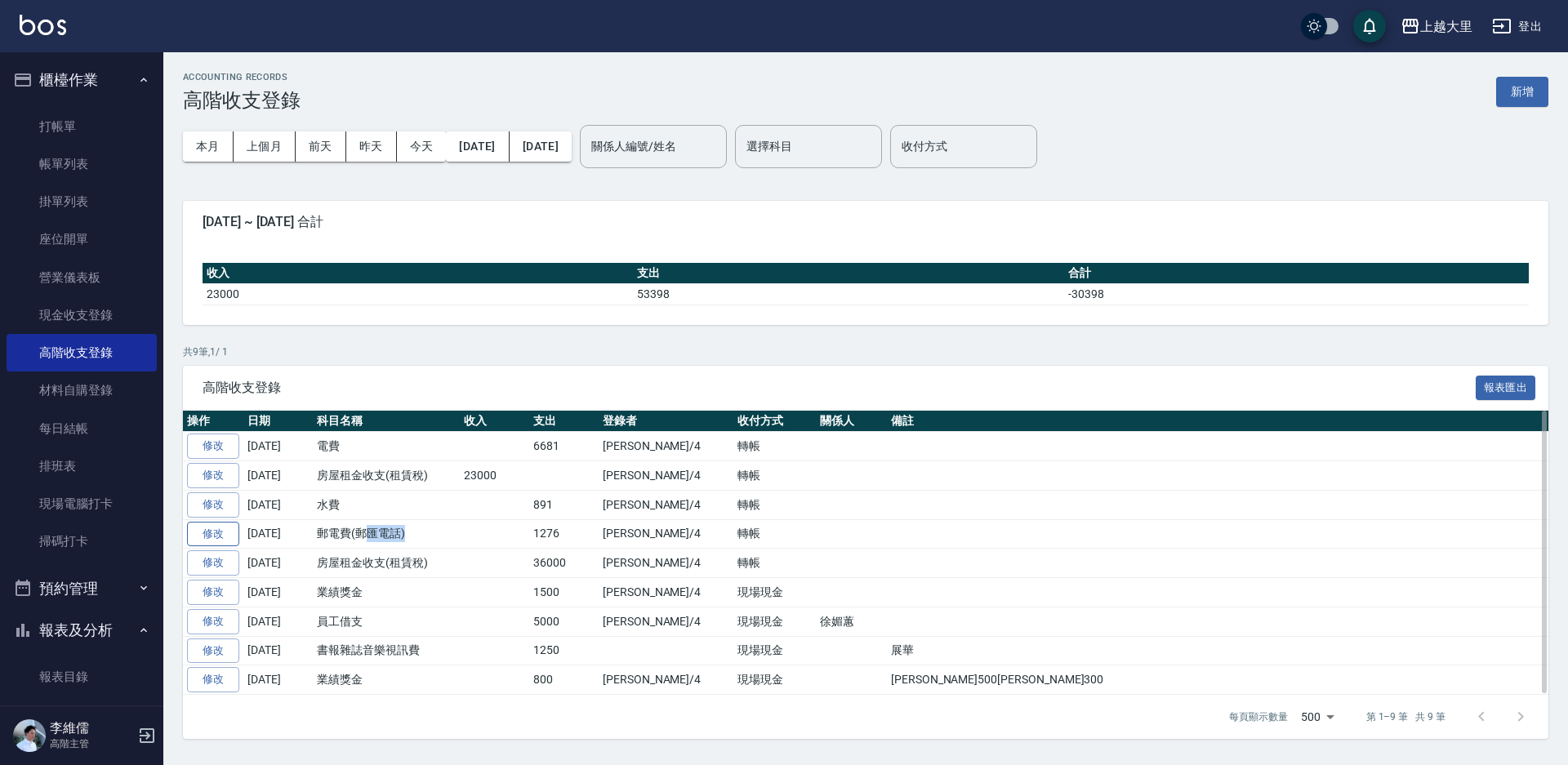
click at [232, 532] on link "修改" at bounding box center [213, 534] width 52 height 25
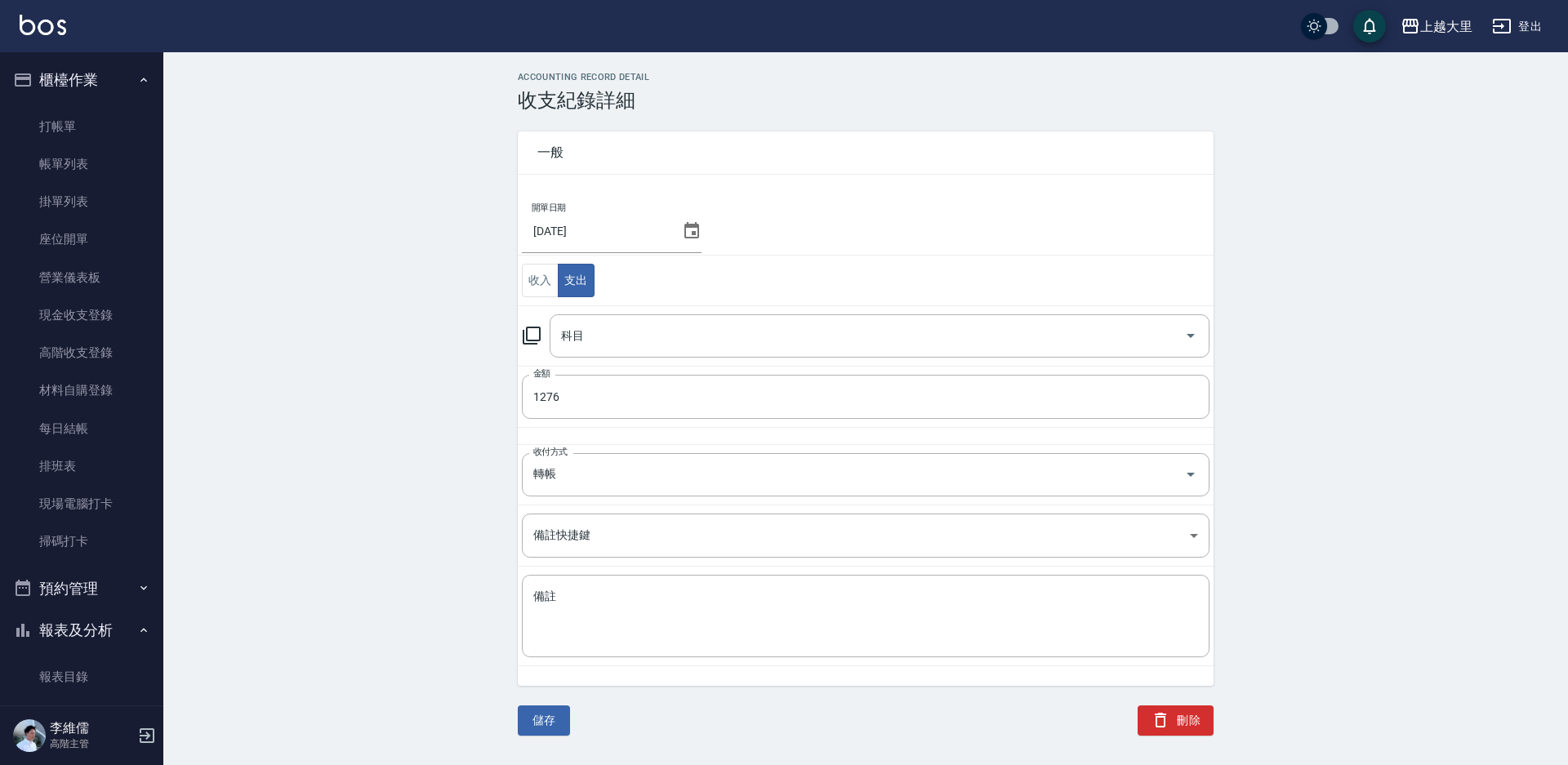
type input "19 郵電費(郵匯電話)"
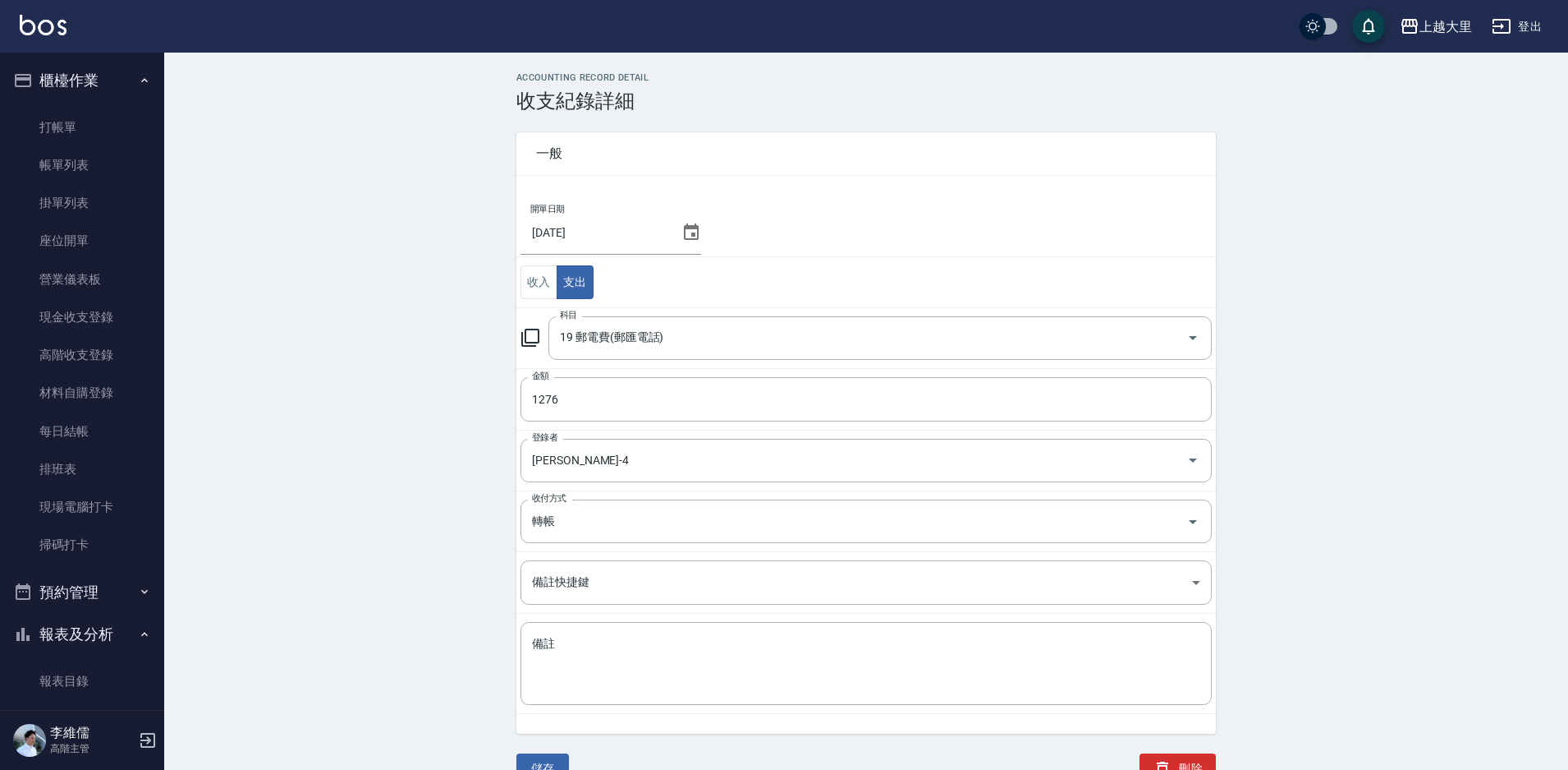
click at [532, 761] on button "儲存" at bounding box center [543, 768] width 53 height 31
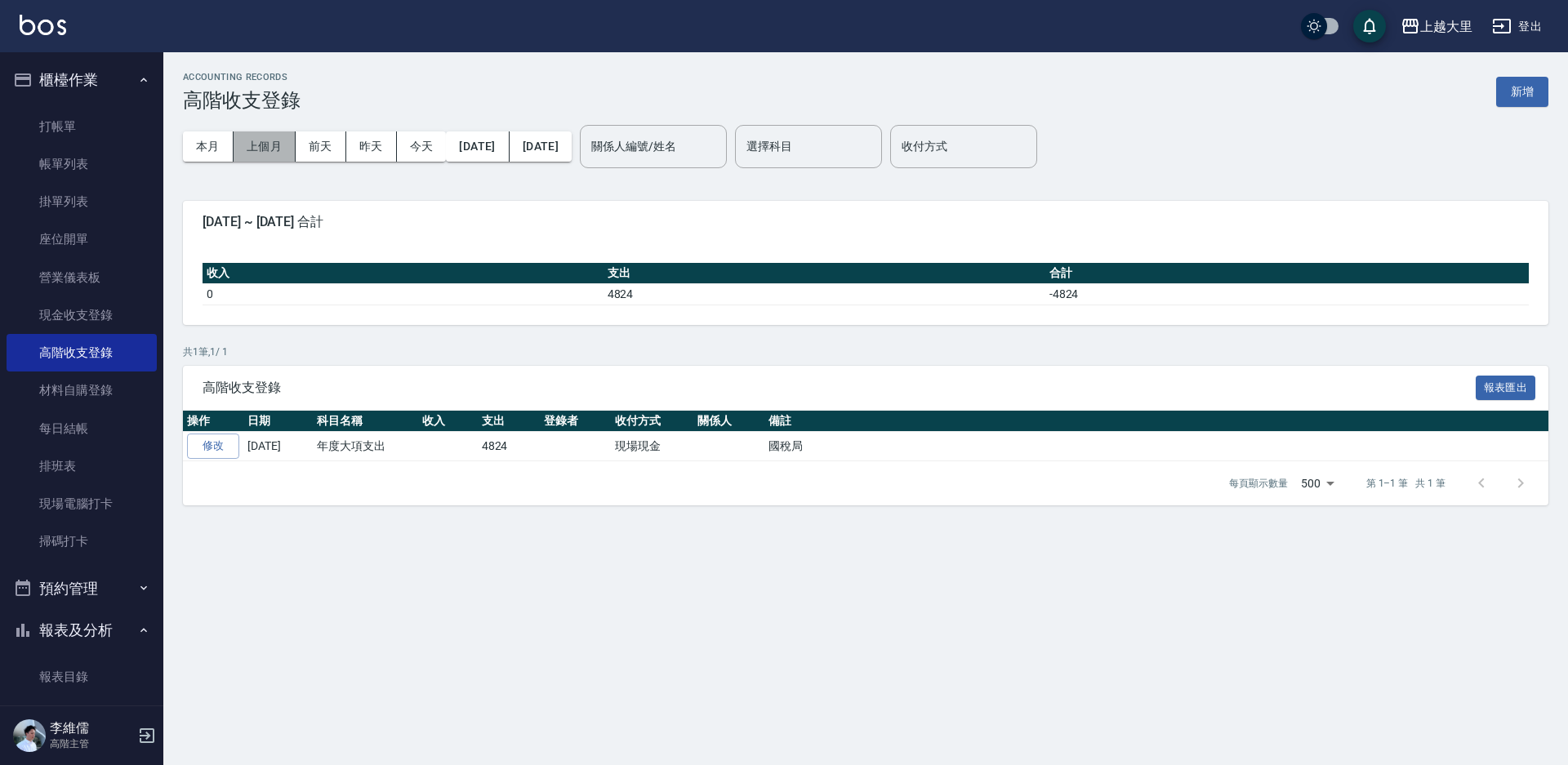
click at [258, 144] on button "上個月" at bounding box center [264, 146] width 62 height 30
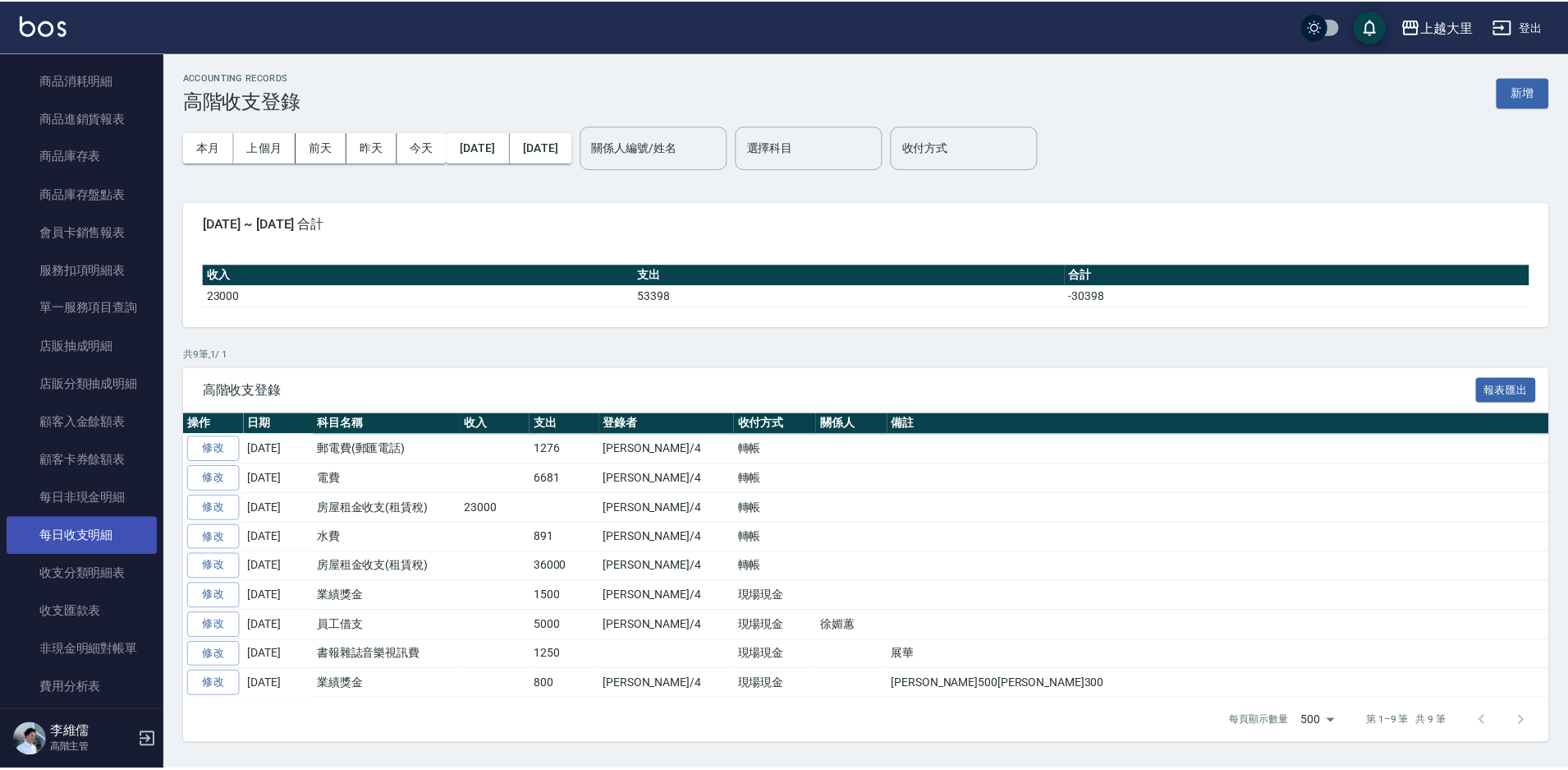
scroll to position [1561, 0]
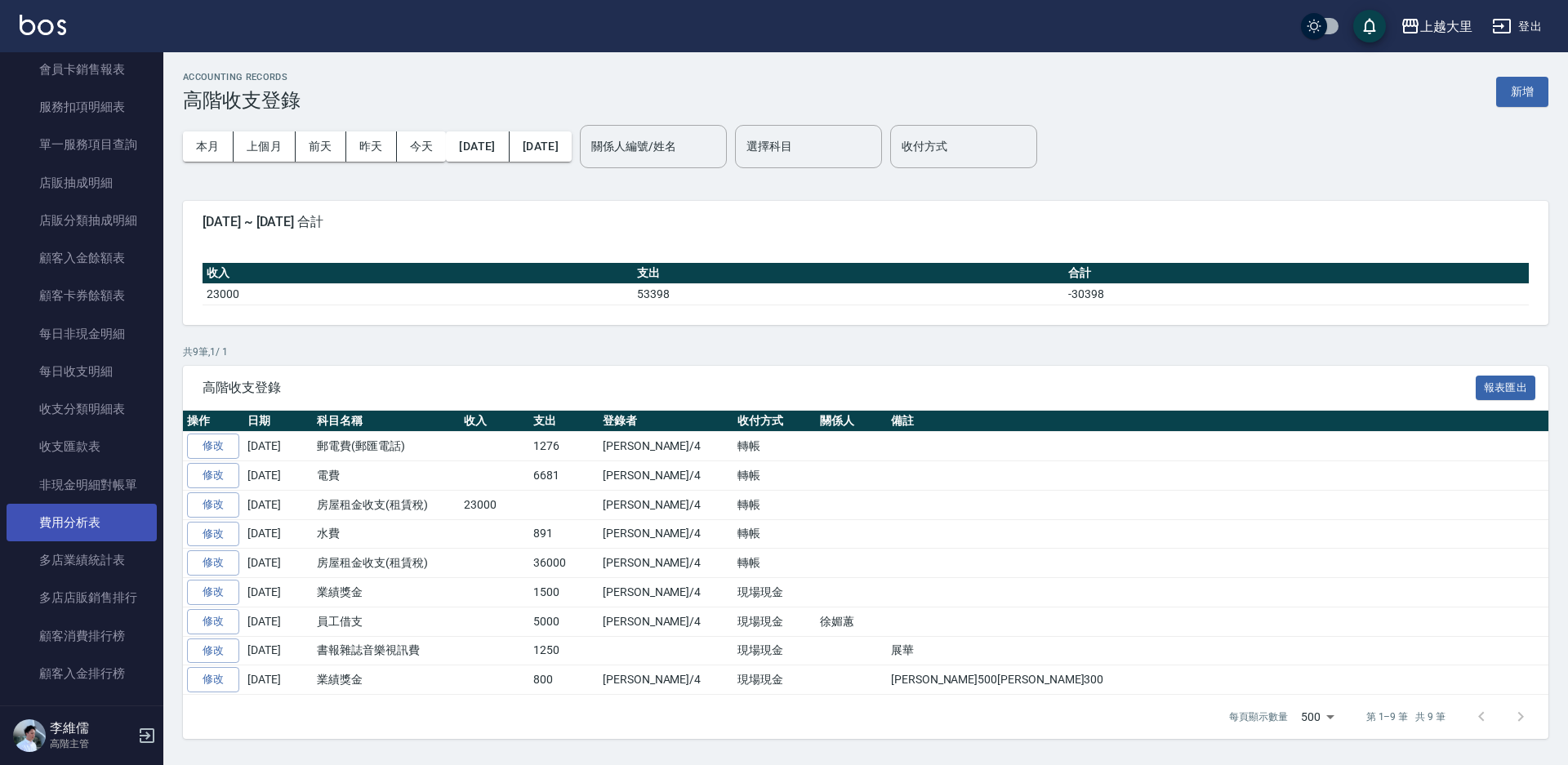
click at [75, 507] on link "費用分析表" at bounding box center [81, 522] width 150 height 37
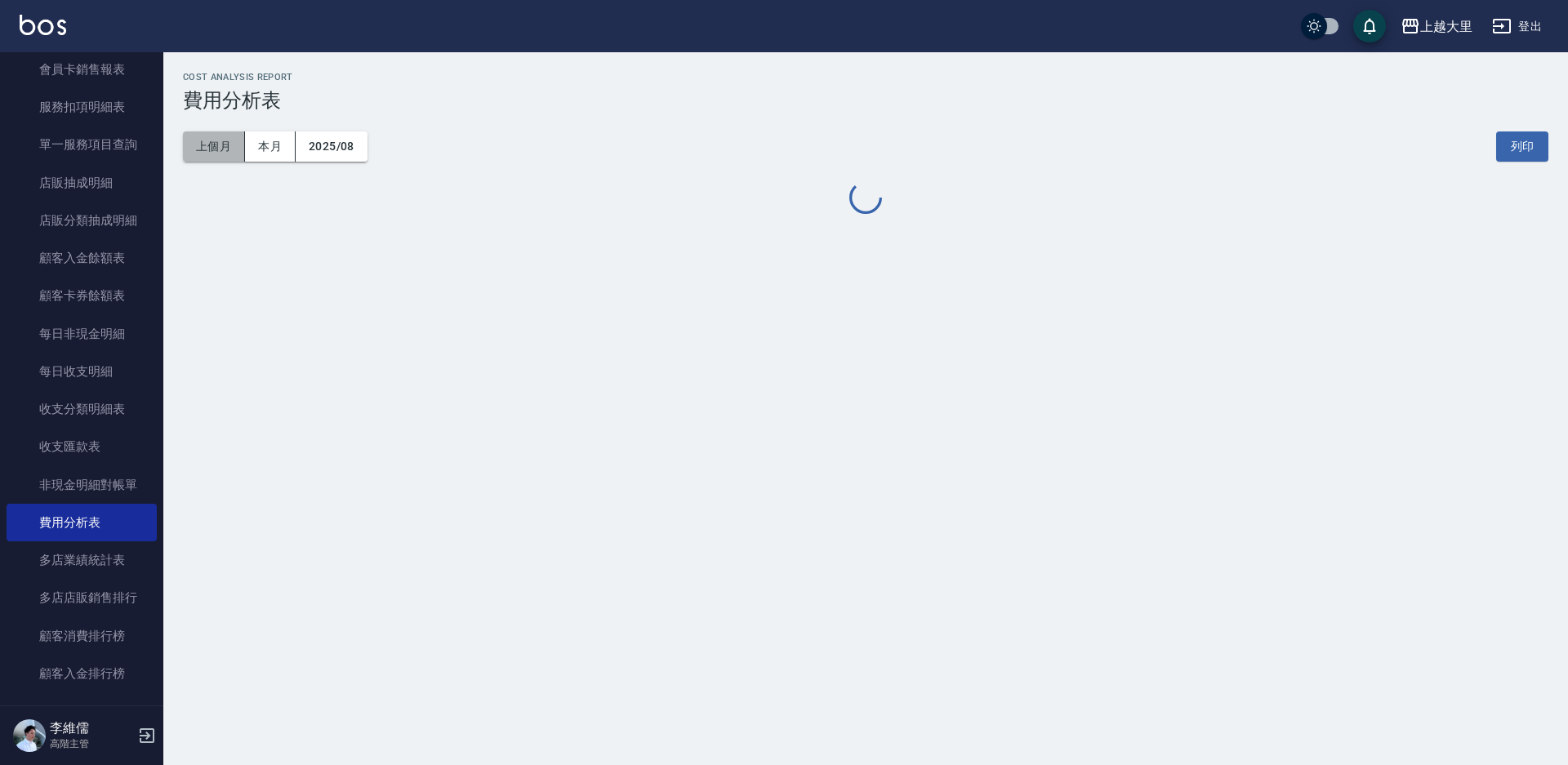
click at [193, 140] on button "上個月" at bounding box center [213, 146] width 62 height 30
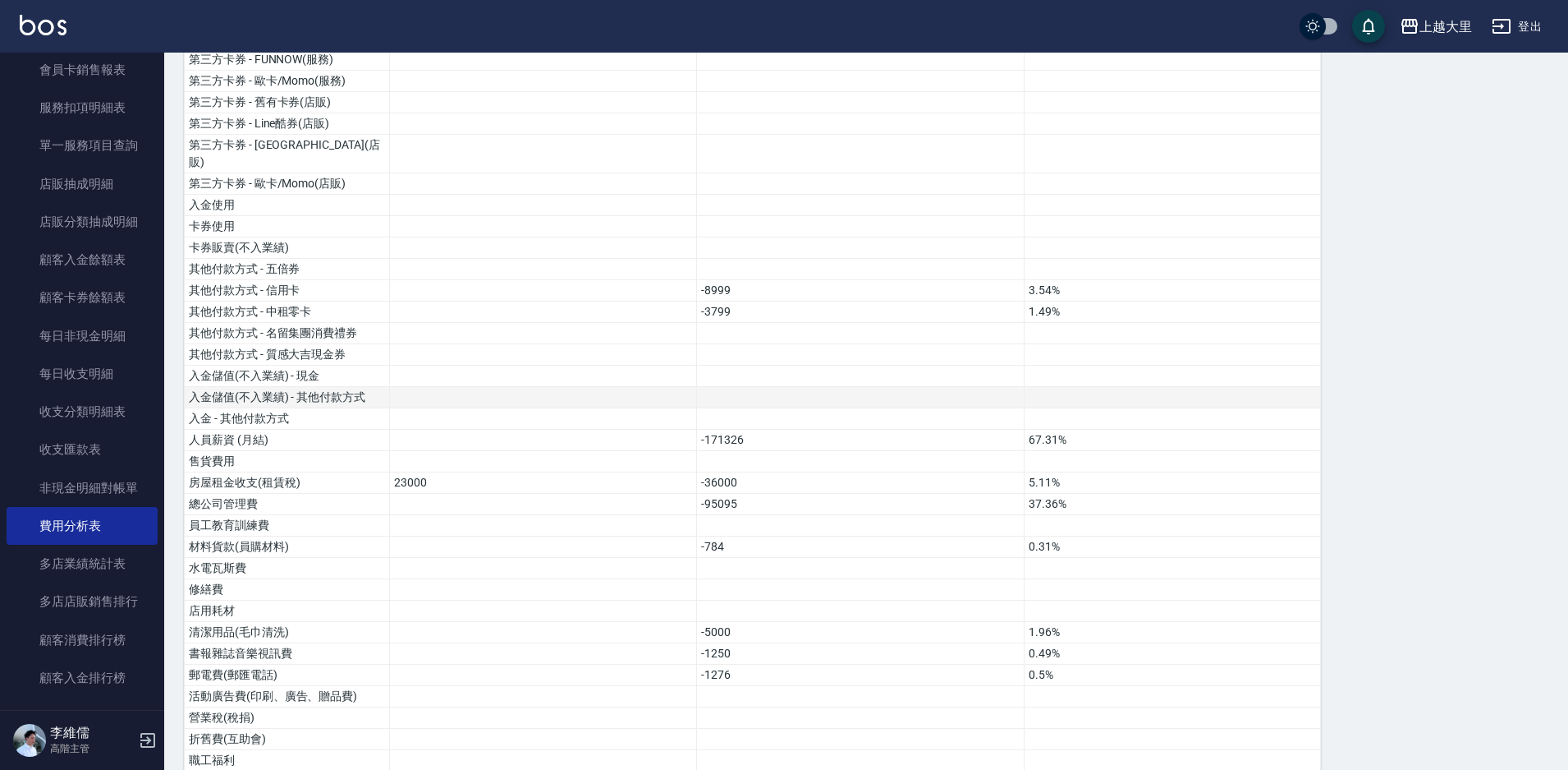
scroll to position [329, 0]
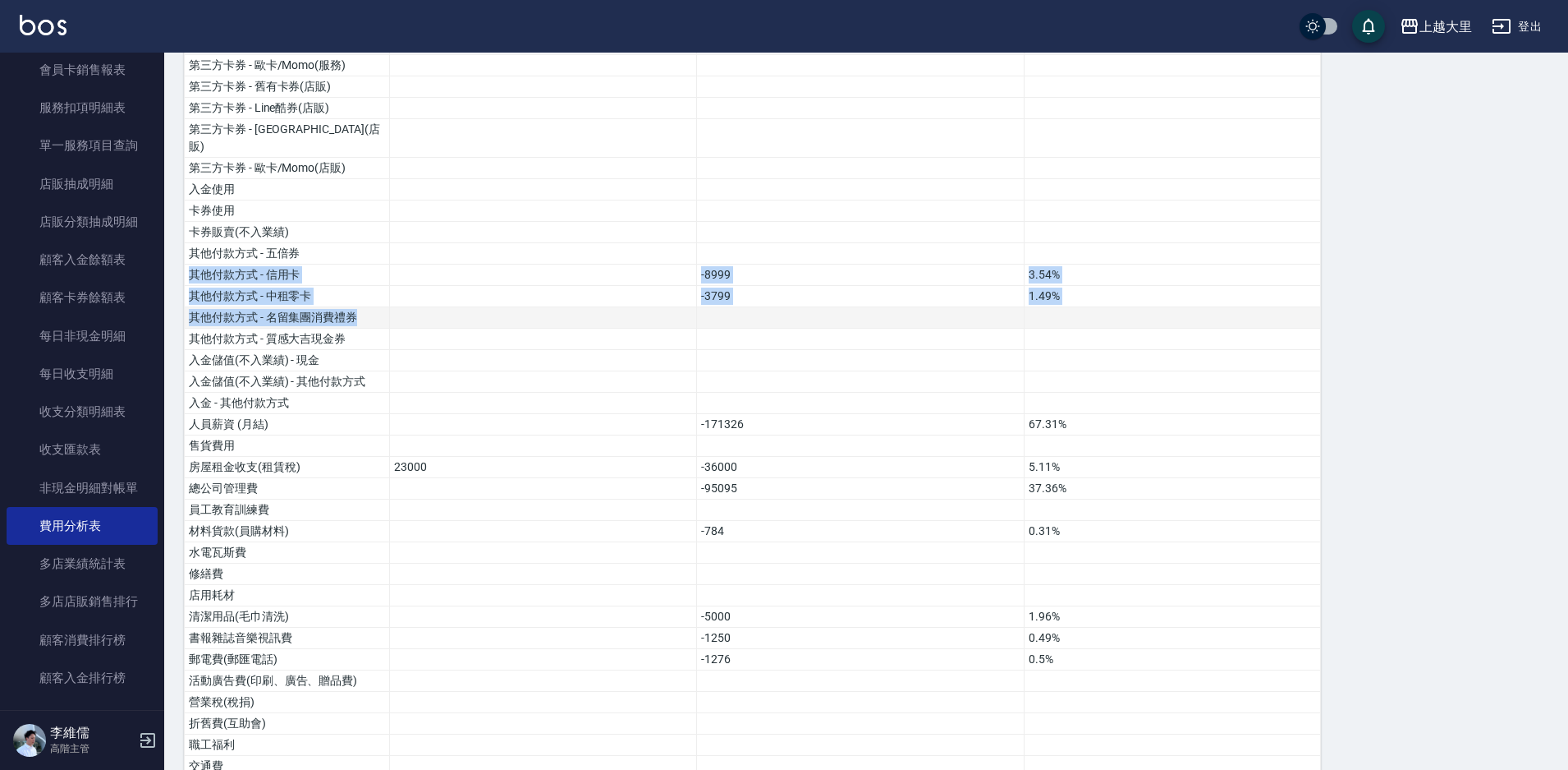
drag, startPoint x: 663, startPoint y: 249, endPoint x: 761, endPoint y: 297, distance: 109.1
click at [756, 292] on tbody "營業收入 235568 92.55% 店販收入 18953 7.45% 卡券販賣(先入業績) 第三方卡券 - 舊有卡券(服務) 第三方卡券 - Line酷券(…" at bounding box center [753, 576] width 1136 height 1299
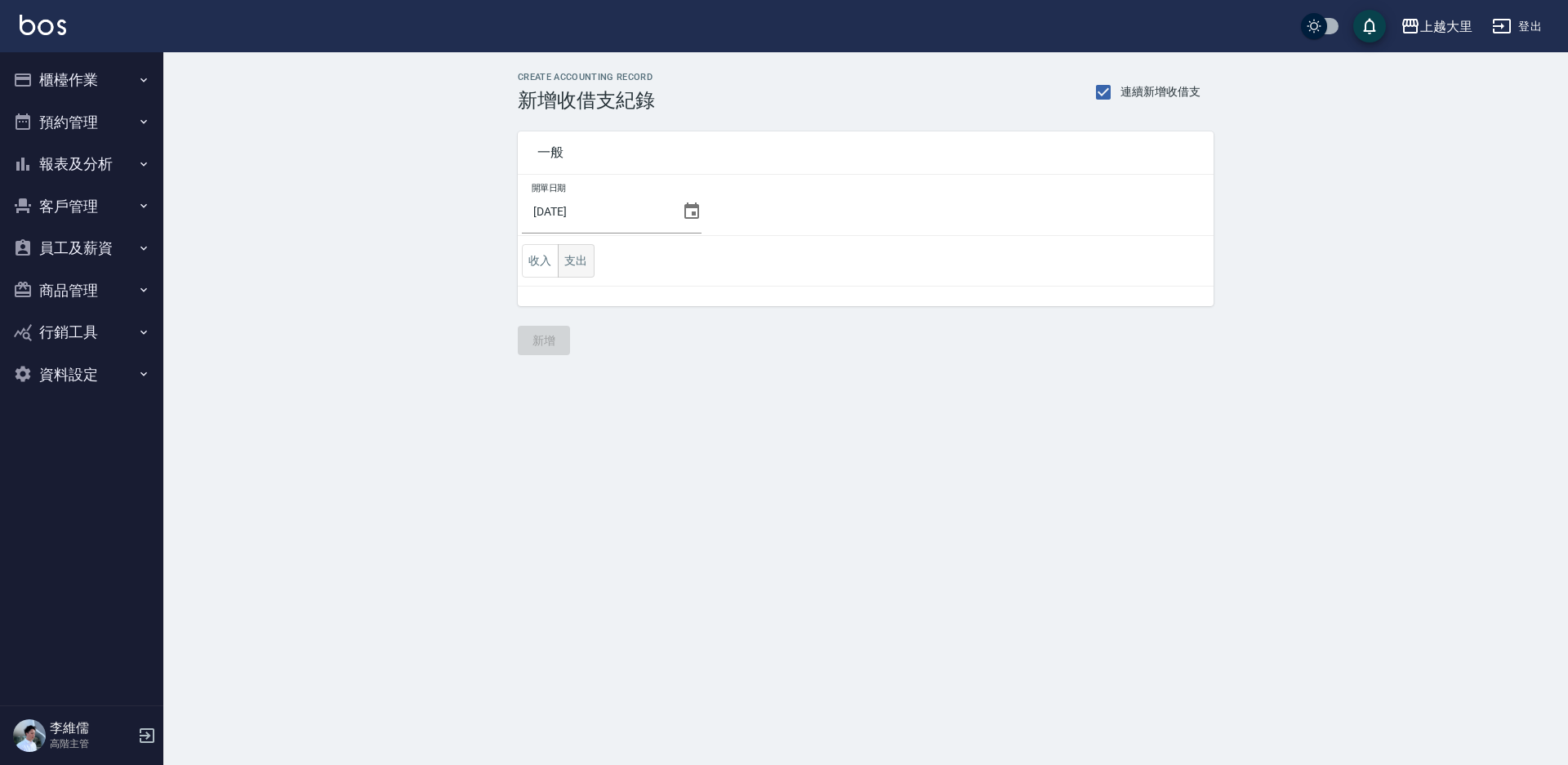
click at [566, 257] on button "支出" at bounding box center [576, 261] width 36 height 34
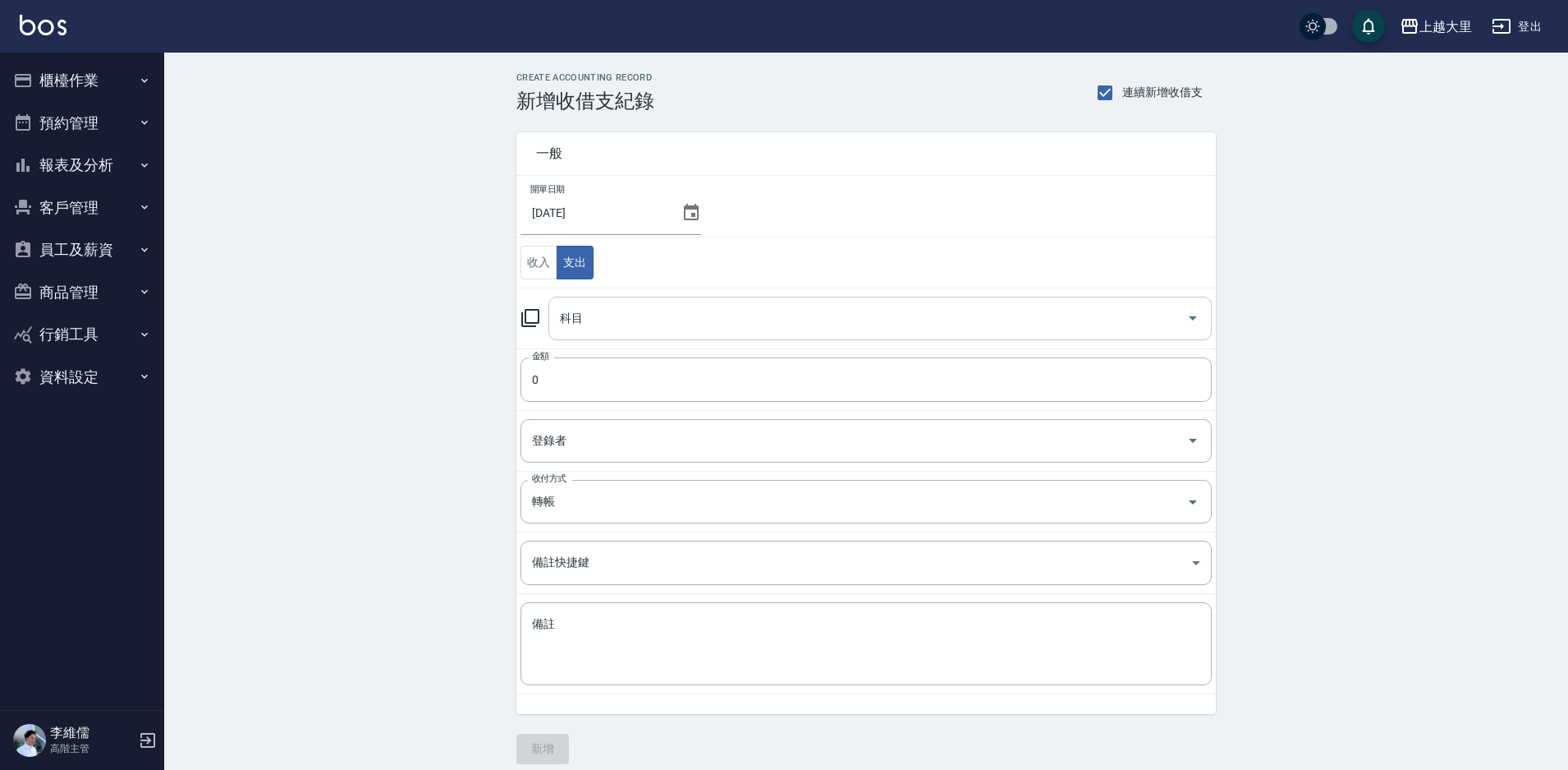
click at [562, 334] on div "科目" at bounding box center [879, 318] width 663 height 43
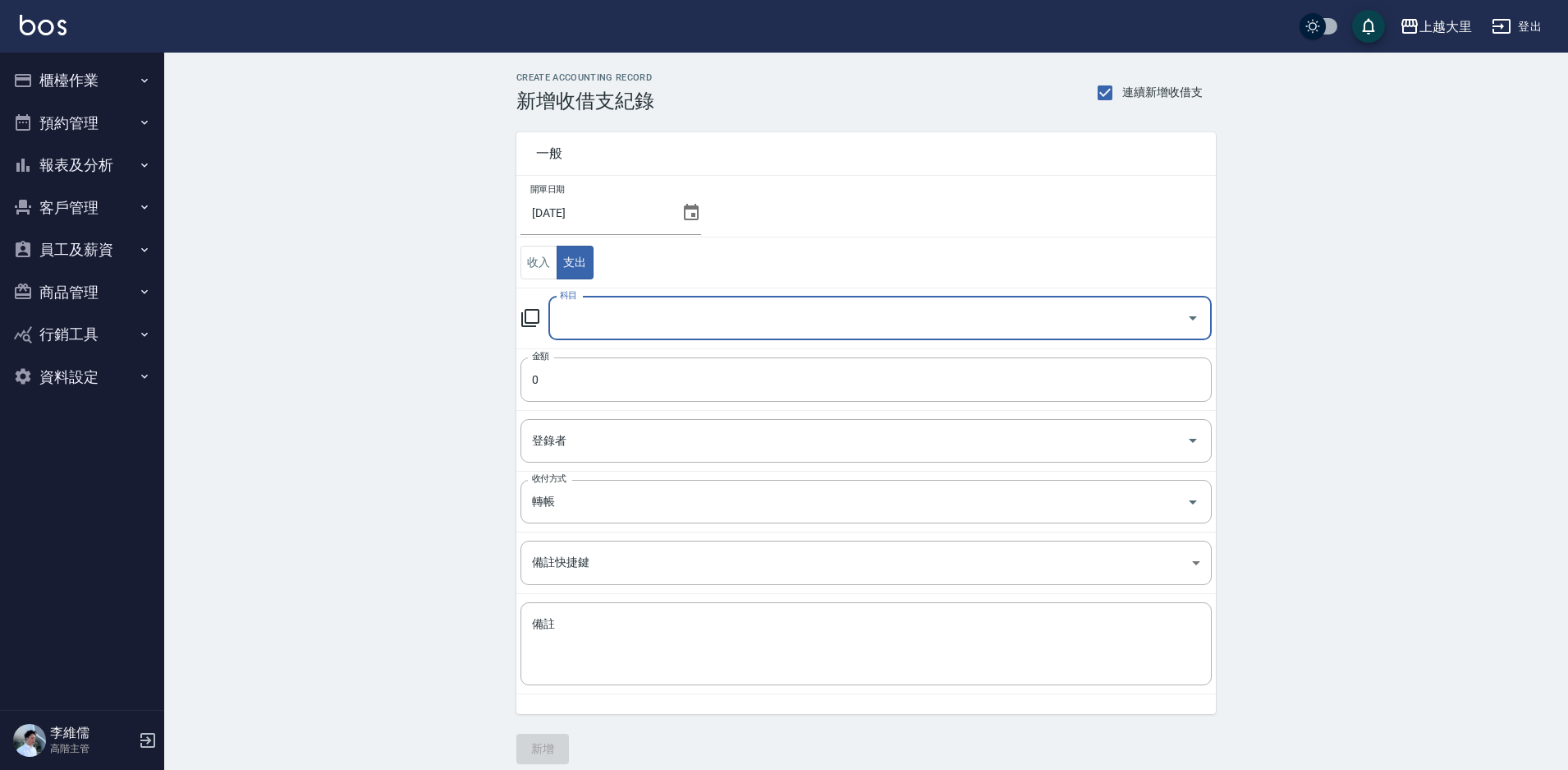
click at [573, 320] on input "科目" at bounding box center [867, 319] width 624 height 29
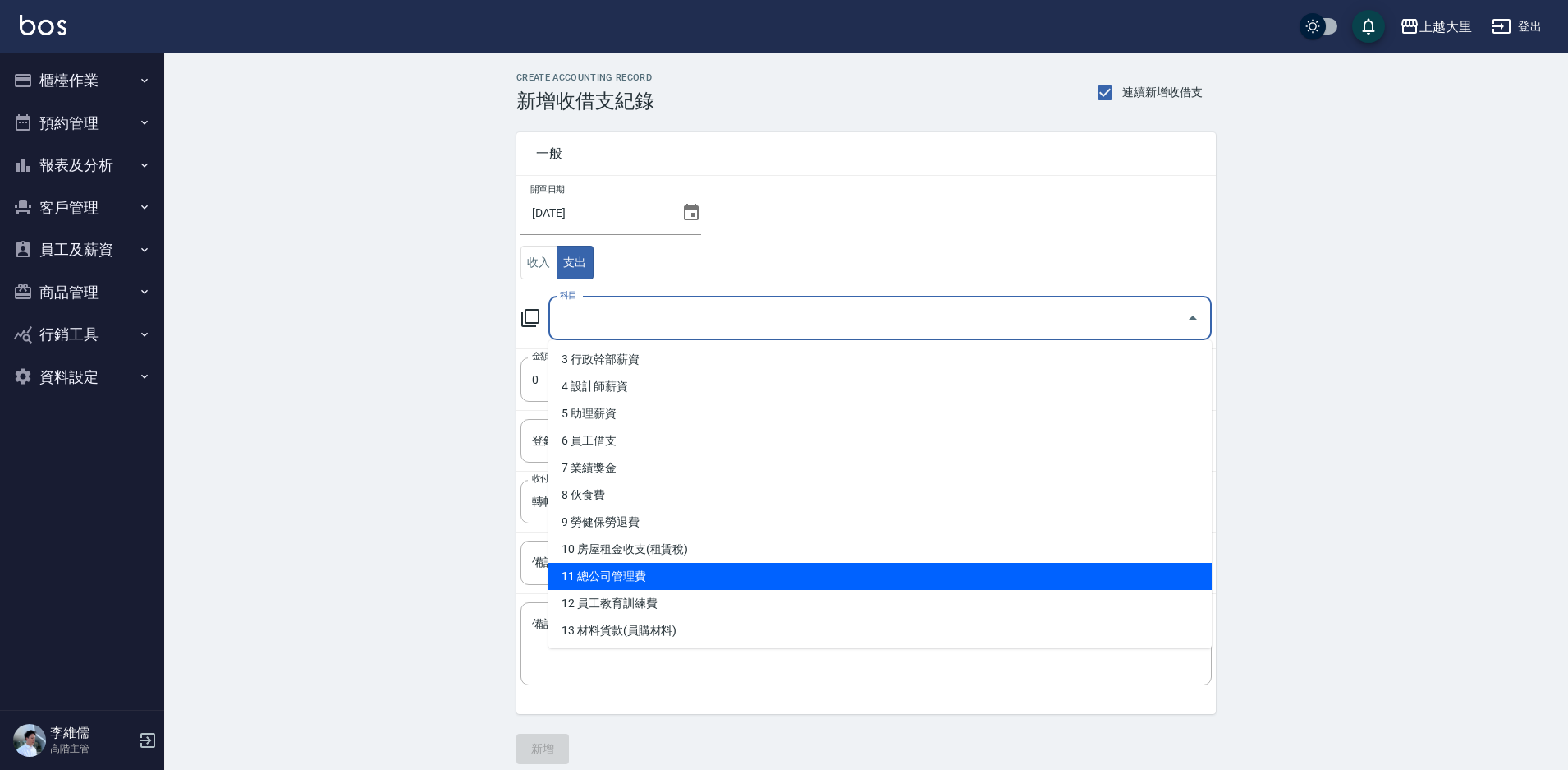
scroll to position [164, 0]
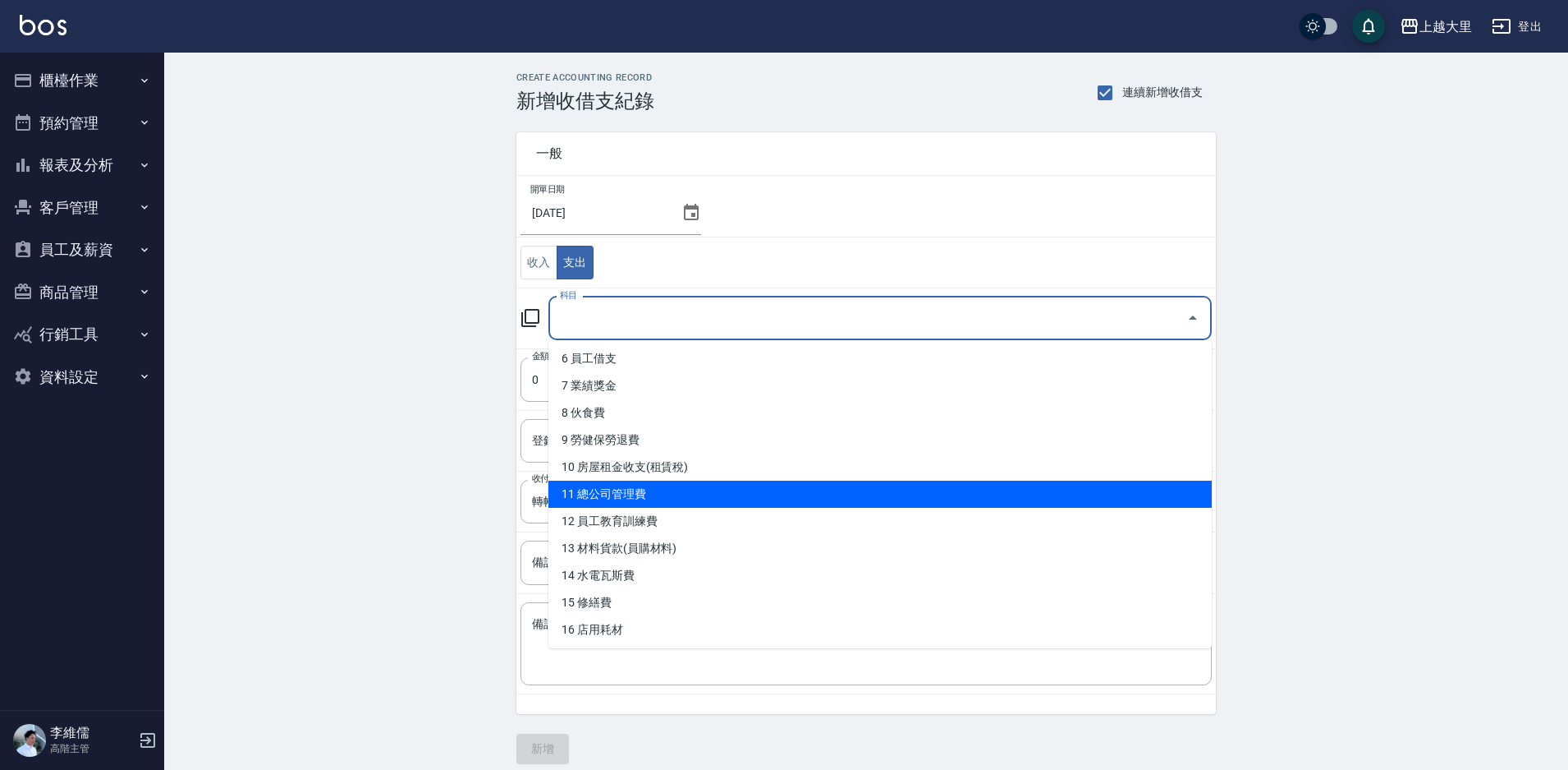
click at [674, 499] on li "11 總公司管理費" at bounding box center [879, 494] width 663 height 27
type input "11 總公司管理費"
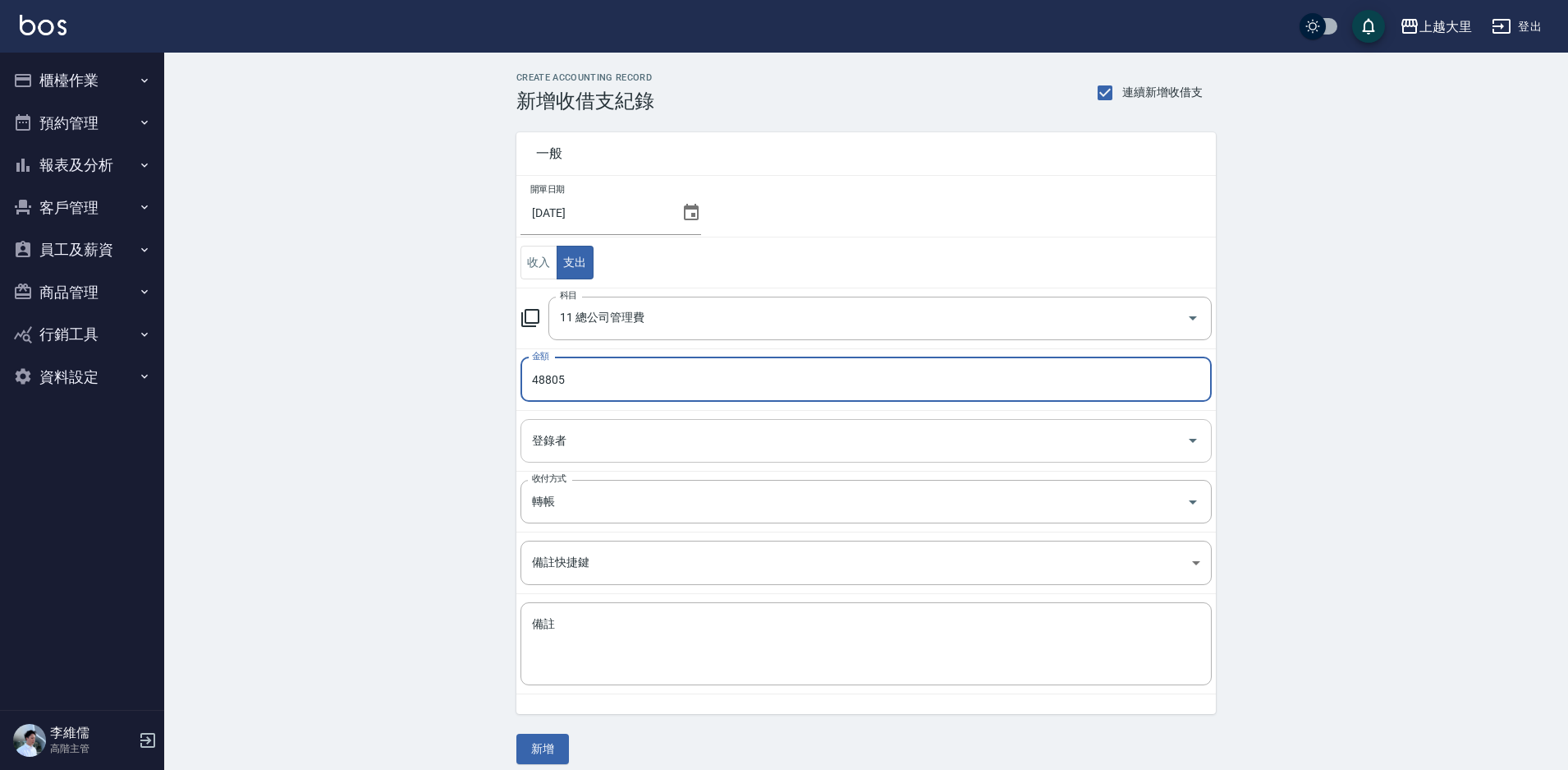
type input "48805"
click at [714, 434] on input "登錄者" at bounding box center [854, 441] width 652 height 29
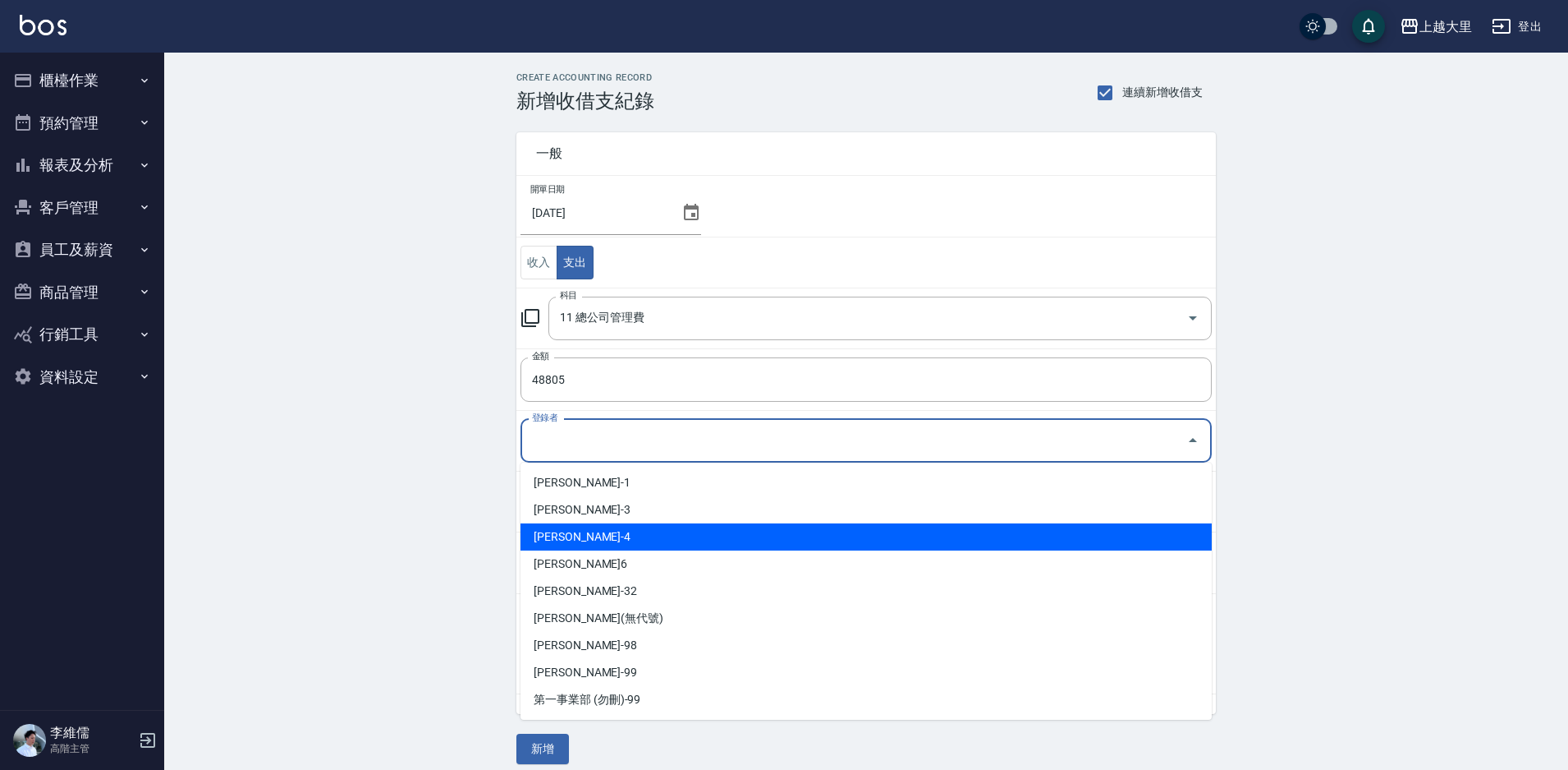
click at [660, 528] on li "[PERSON_NAME]-4" at bounding box center [867, 537] width 691 height 27
type input "[PERSON_NAME]-4"
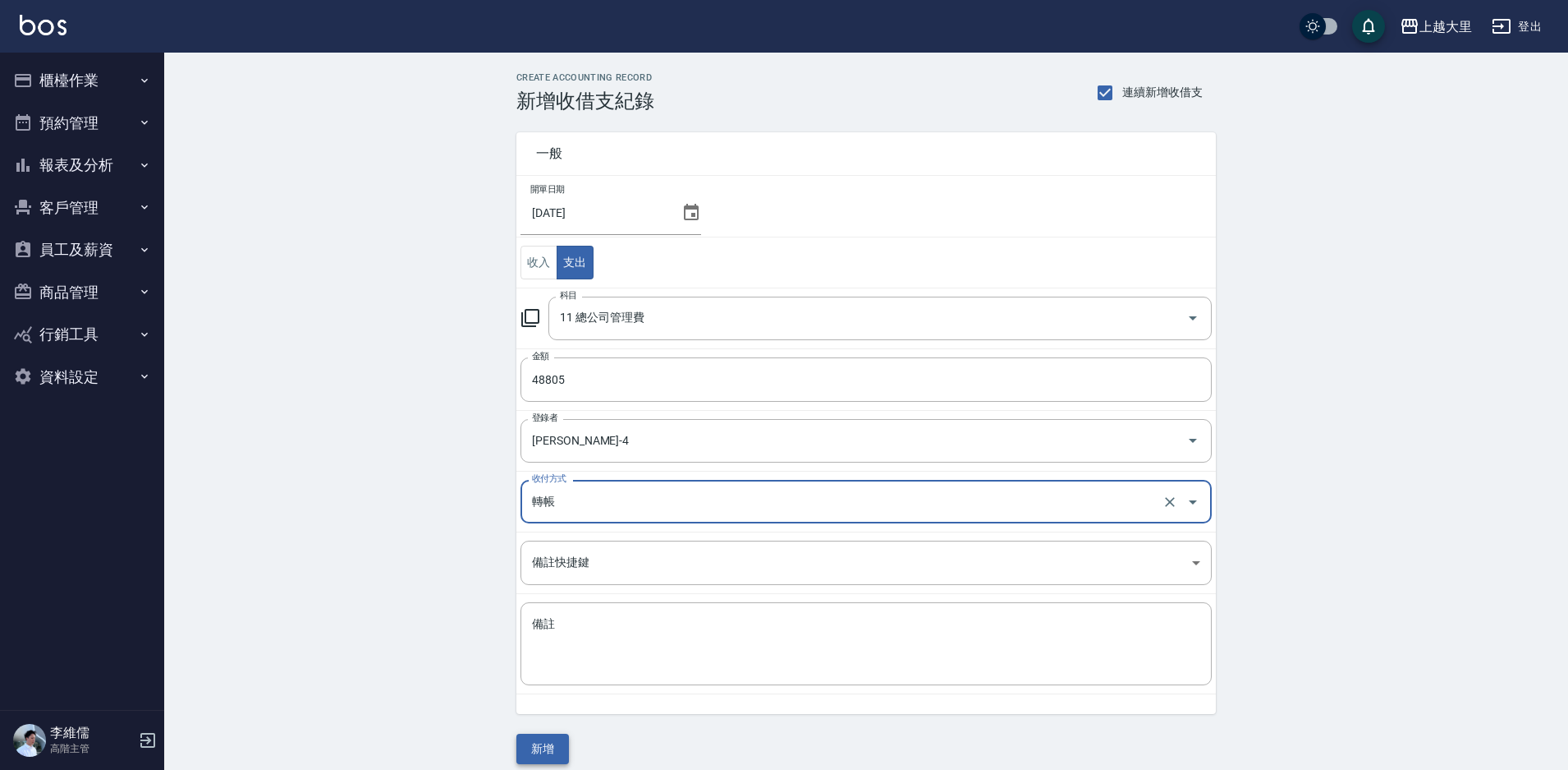
click at [530, 744] on button "新增" at bounding box center [543, 749] width 53 height 31
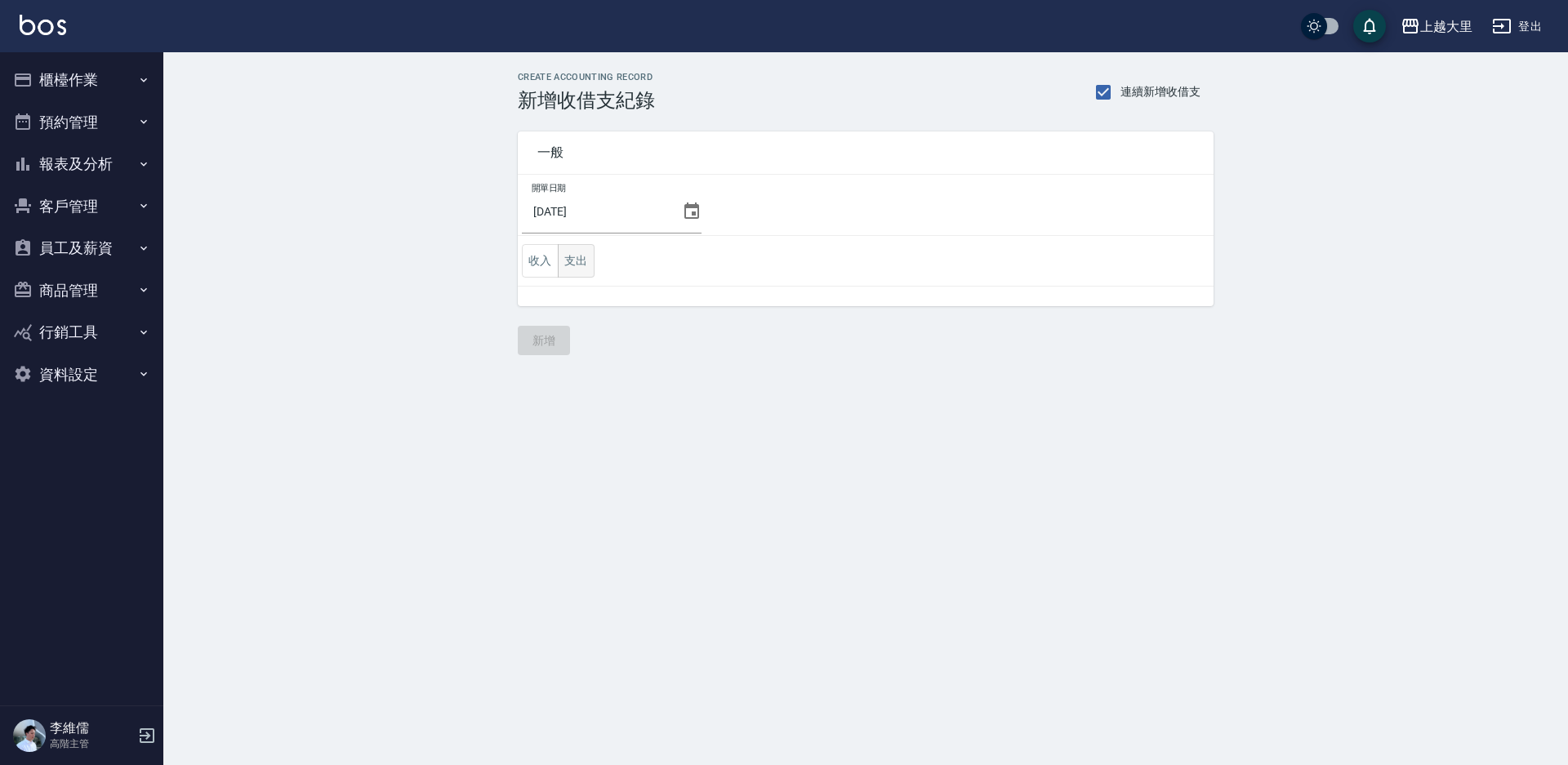
click at [582, 265] on button "支出" at bounding box center [576, 261] width 36 height 34
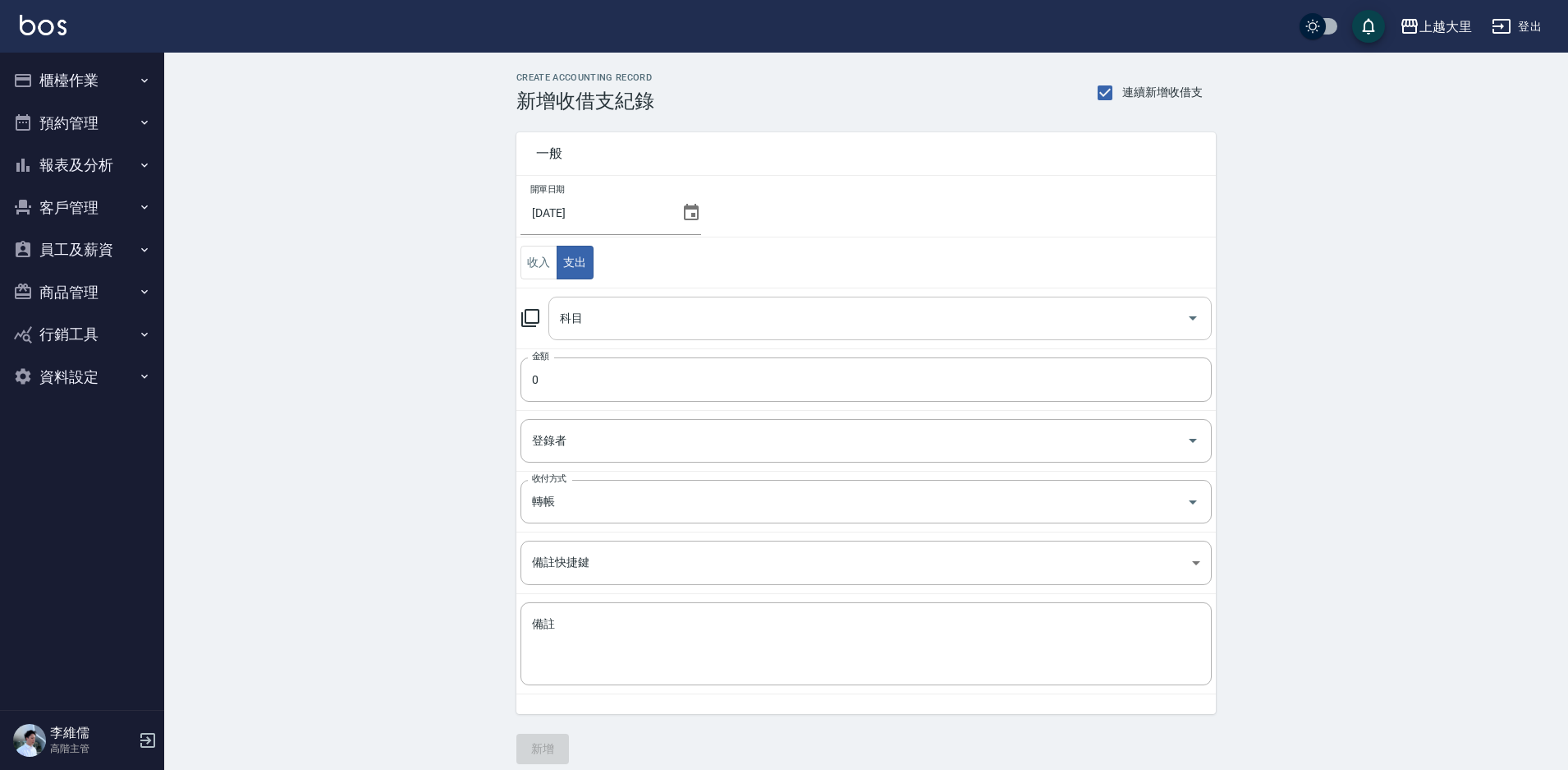
click at [633, 329] on input "科目" at bounding box center [867, 319] width 624 height 29
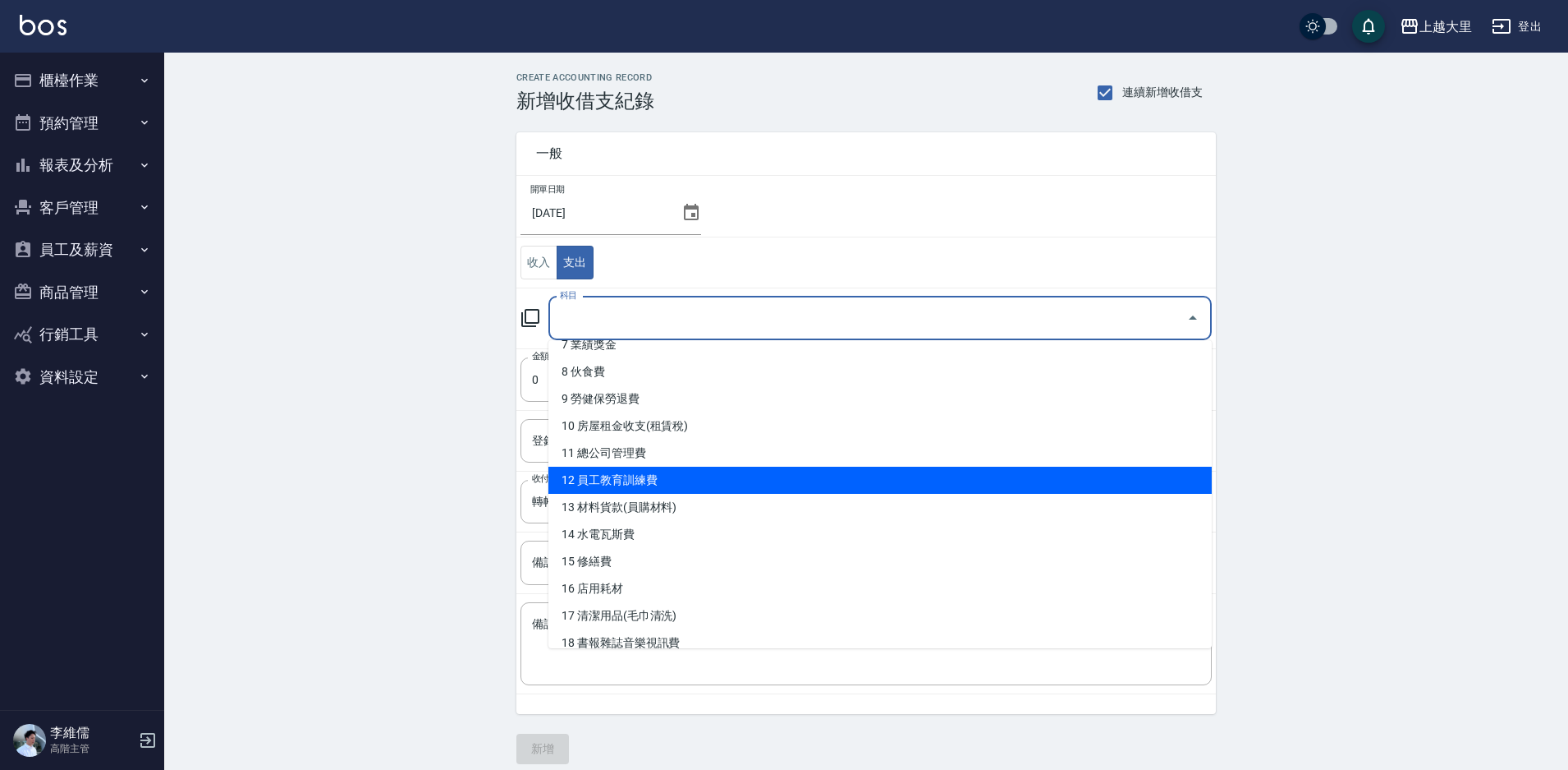
scroll to position [164, 0]
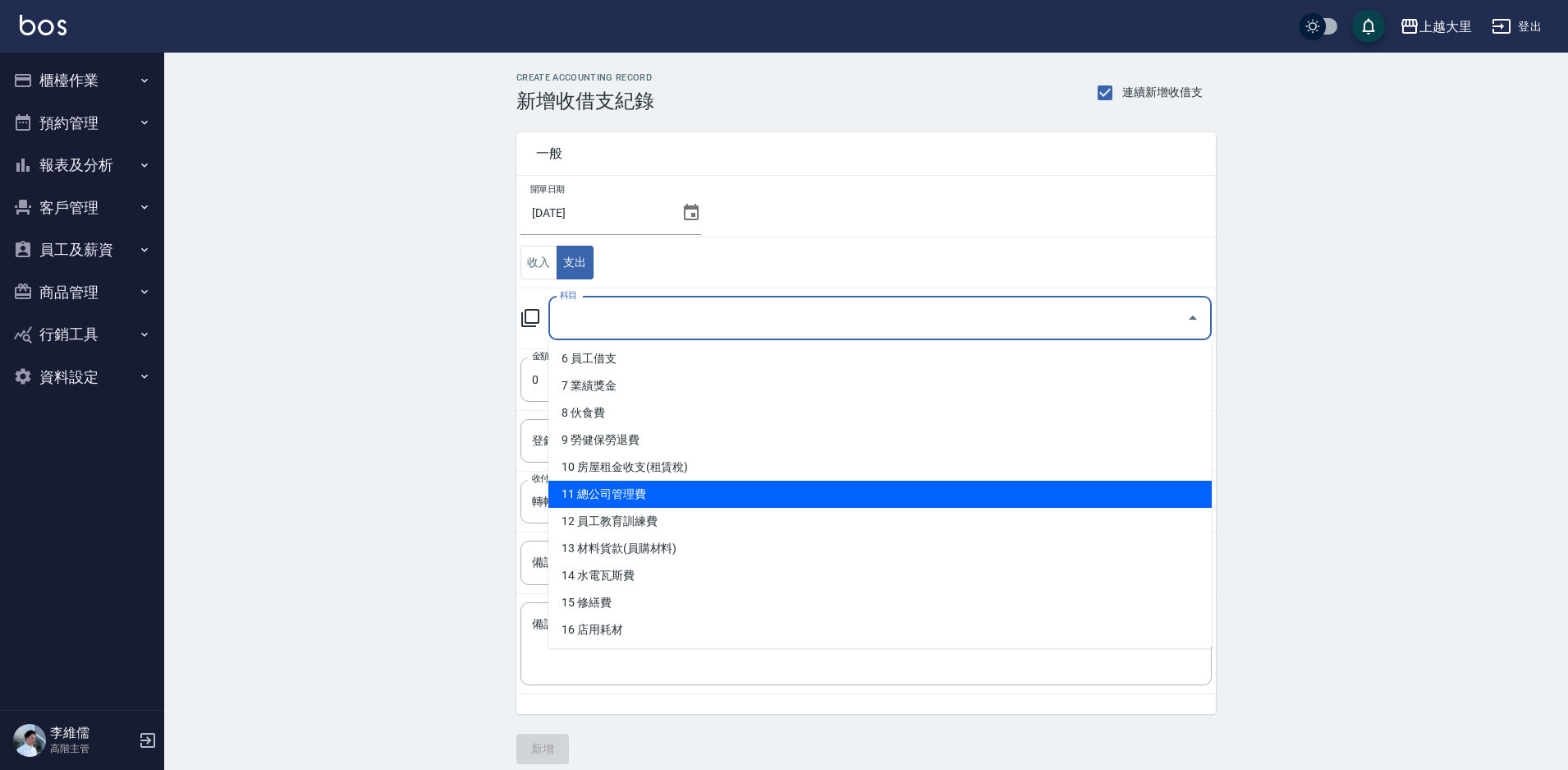
click at [672, 497] on li "11 總公司管理費" at bounding box center [879, 494] width 663 height 27
type input "11 總公司管理費"
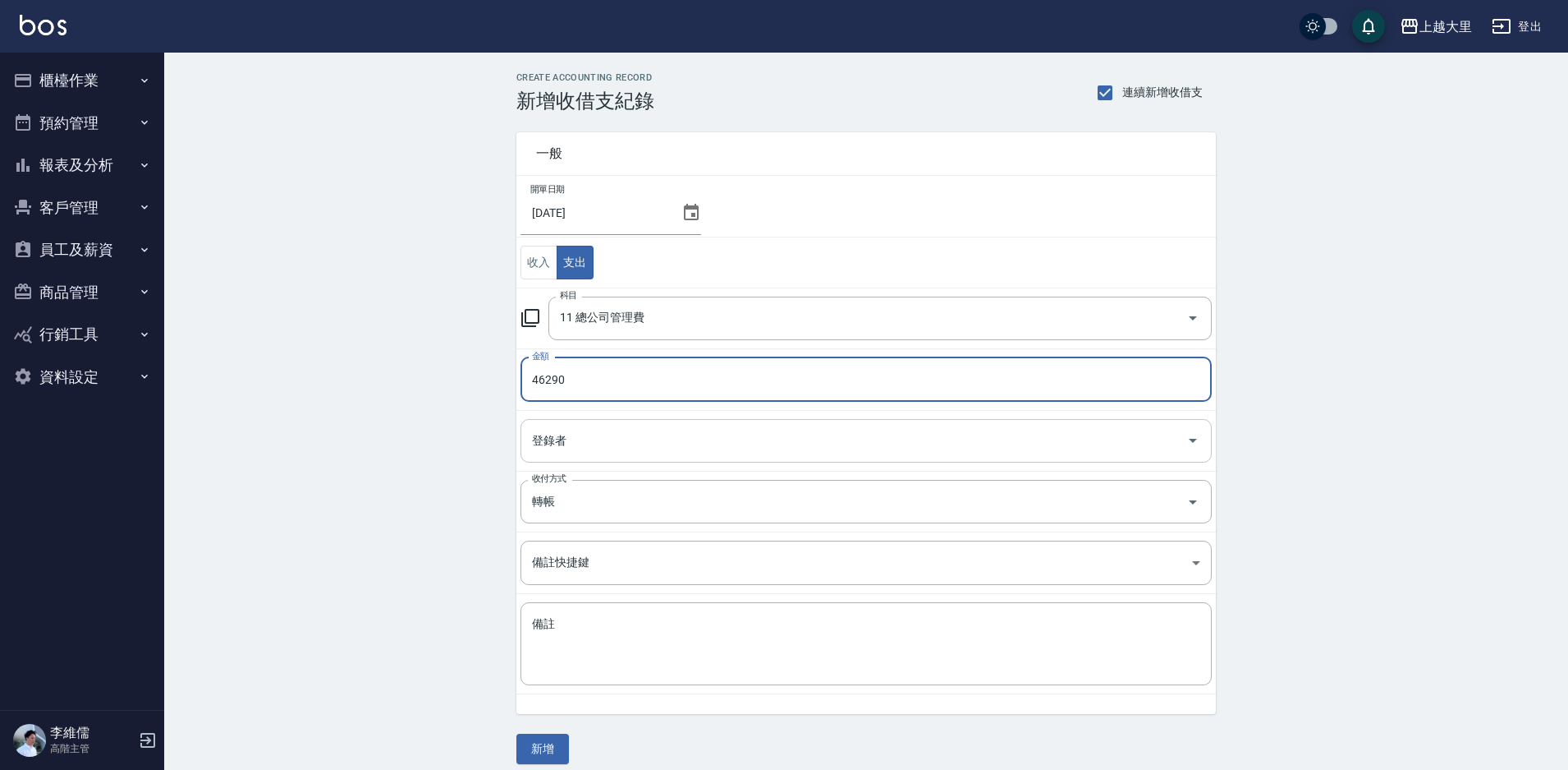
type input "46290"
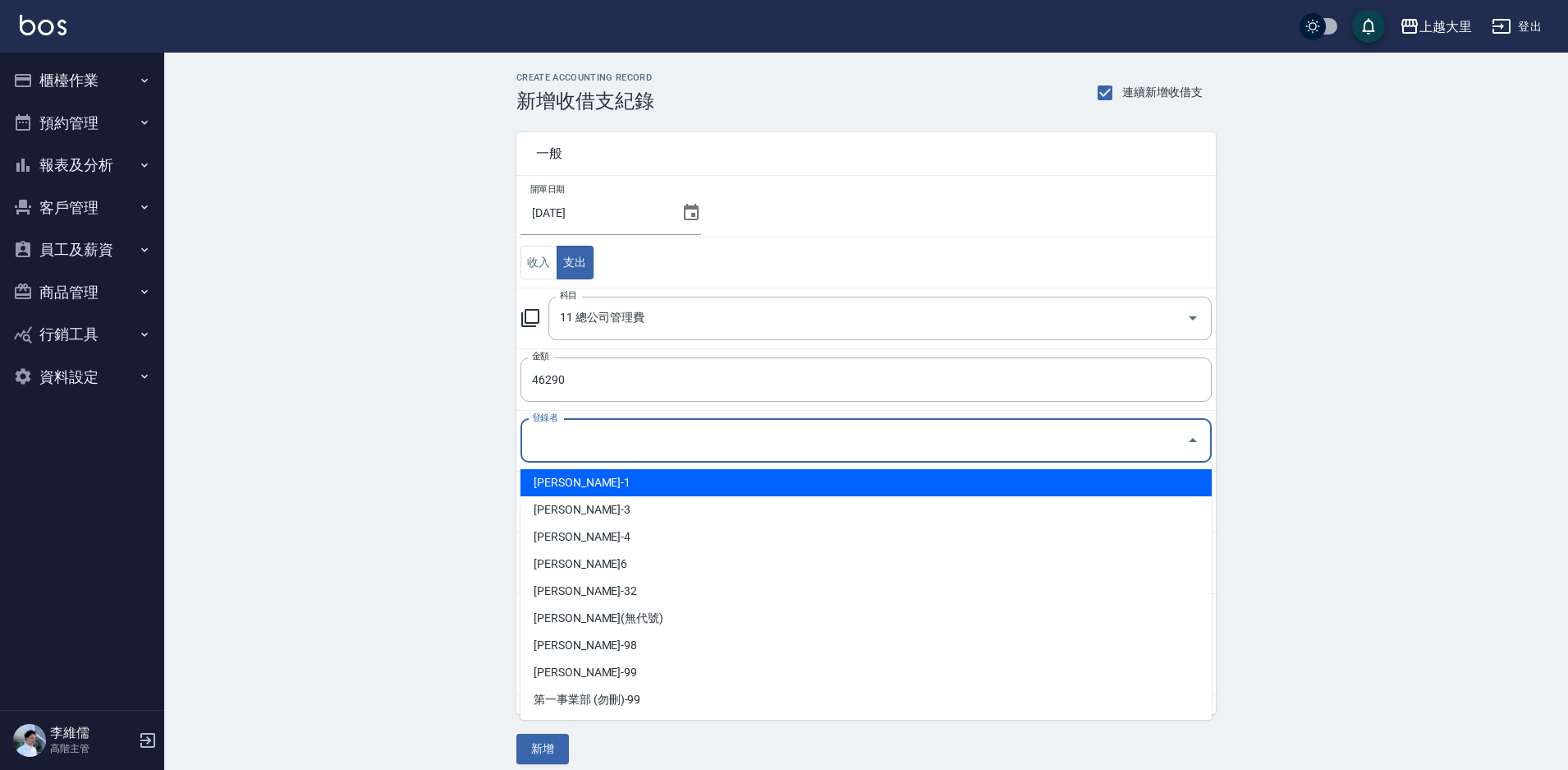
click at [580, 441] on input "登錄者" at bounding box center [854, 441] width 652 height 29
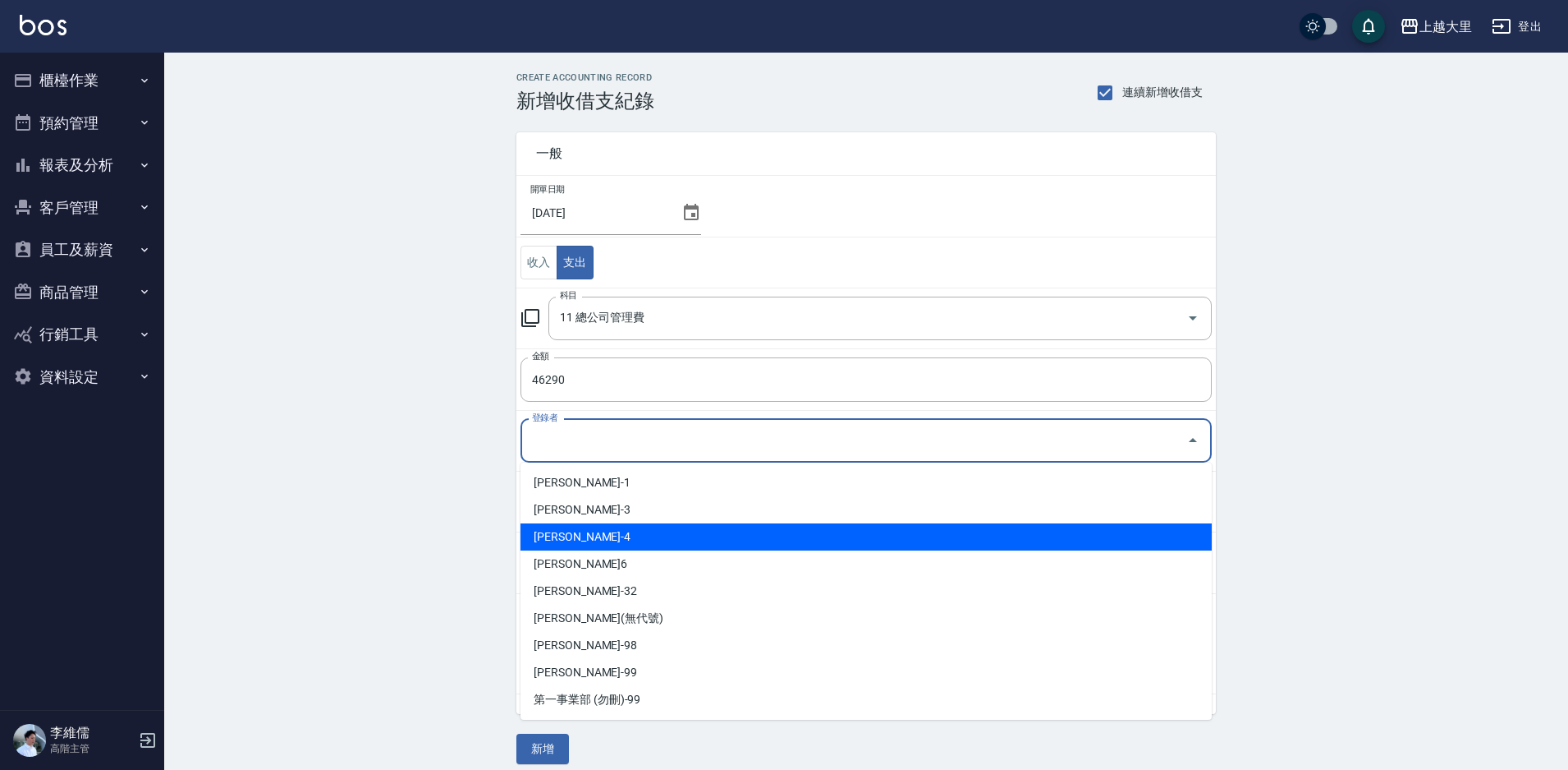
click at [602, 547] on li "[PERSON_NAME]-4" at bounding box center [867, 537] width 691 height 27
type input "[PERSON_NAME]-4"
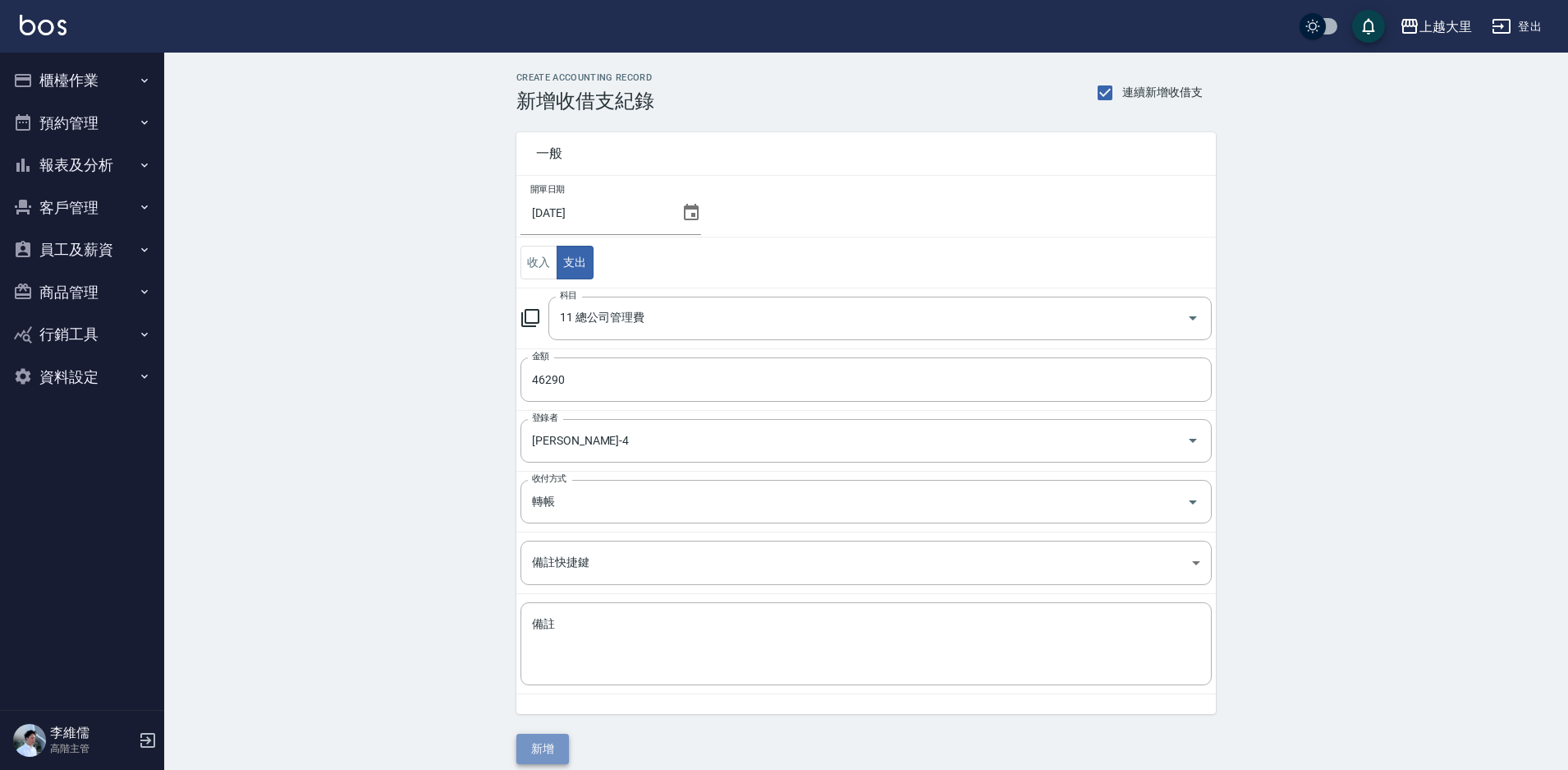
click at [537, 753] on button "新增" at bounding box center [543, 749] width 53 height 31
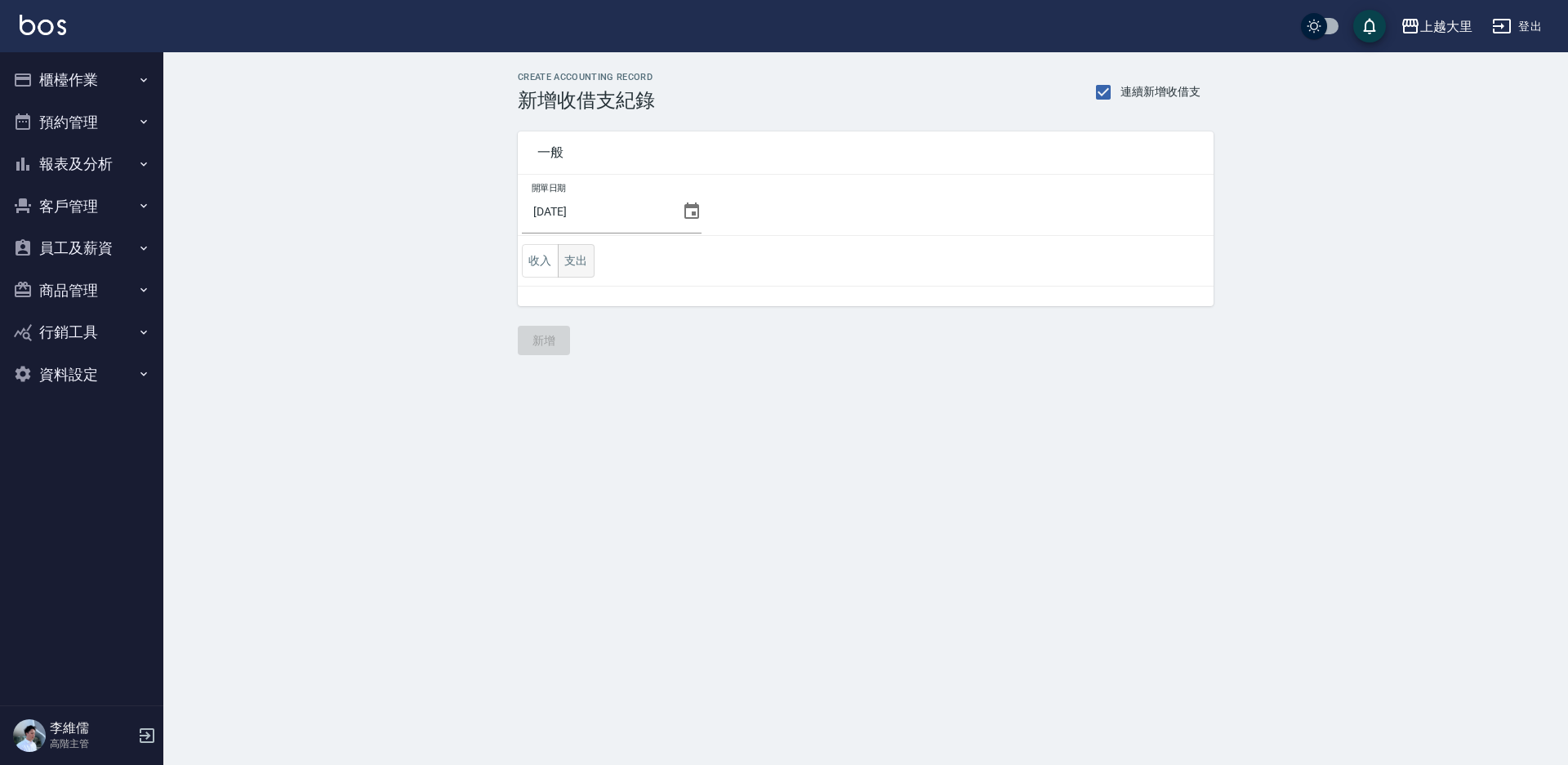
click at [570, 256] on button "支出" at bounding box center [576, 261] width 36 height 34
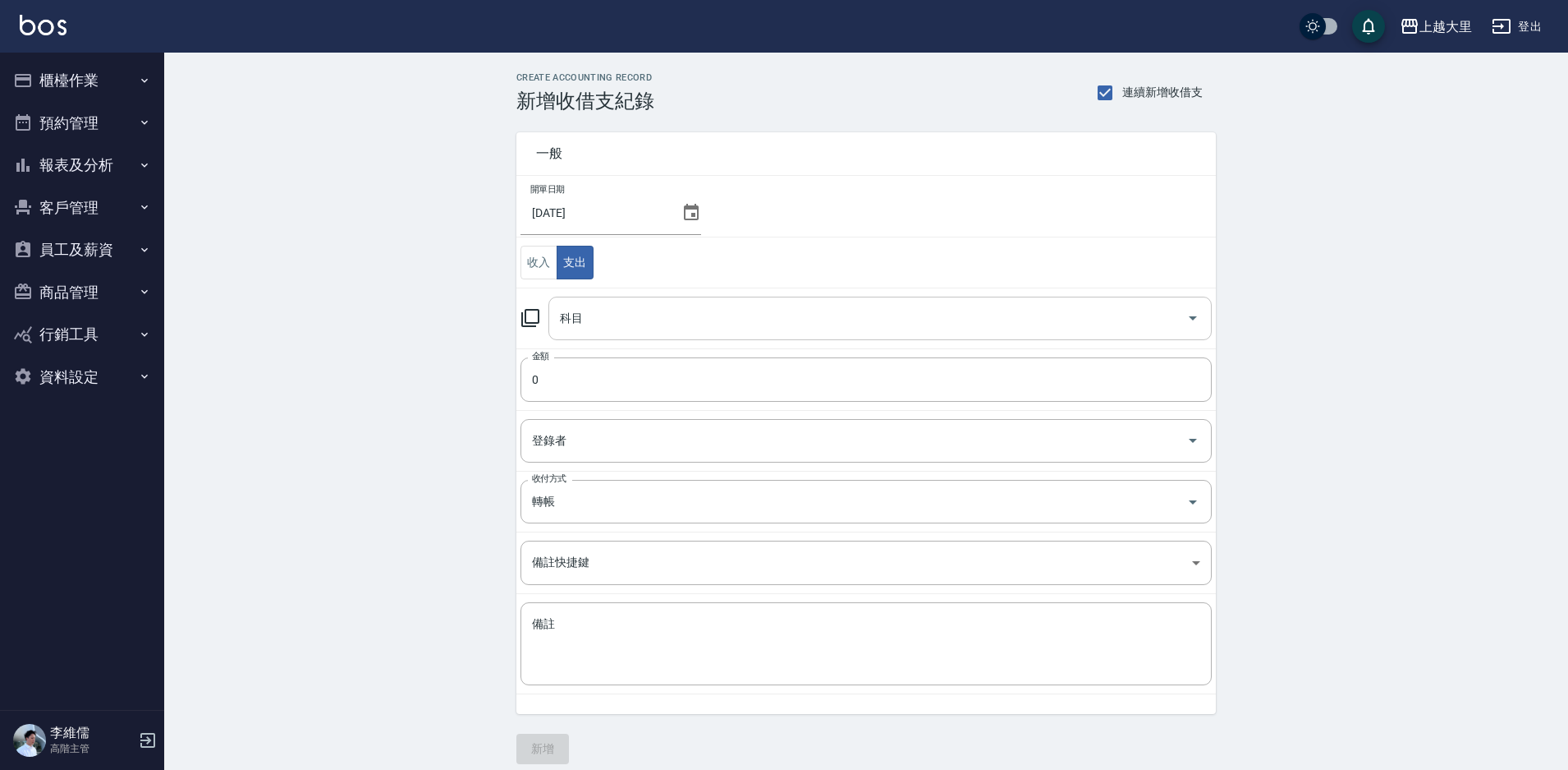
click at [627, 316] on input "科目" at bounding box center [867, 319] width 624 height 29
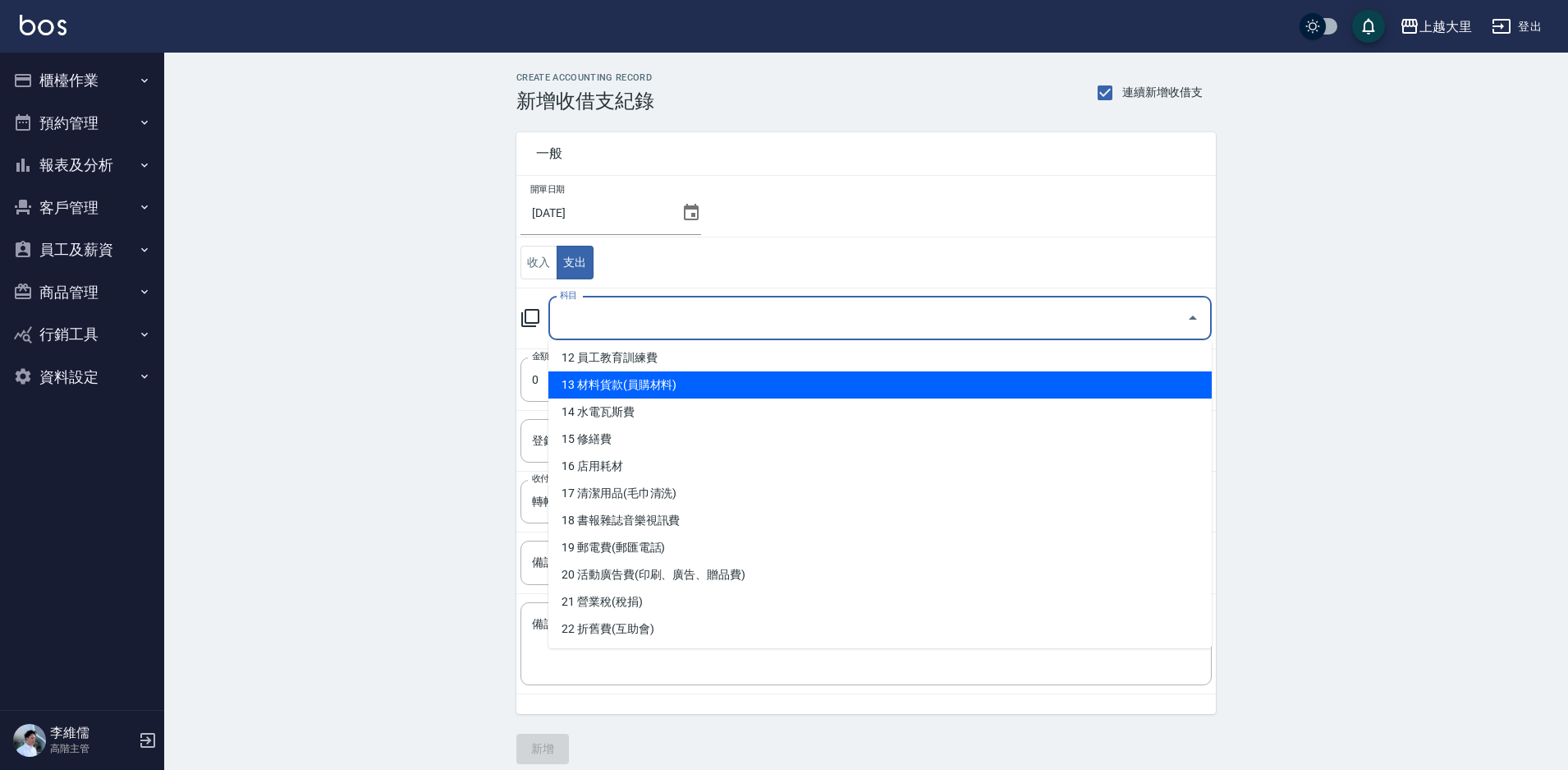
scroll to position [411, 0]
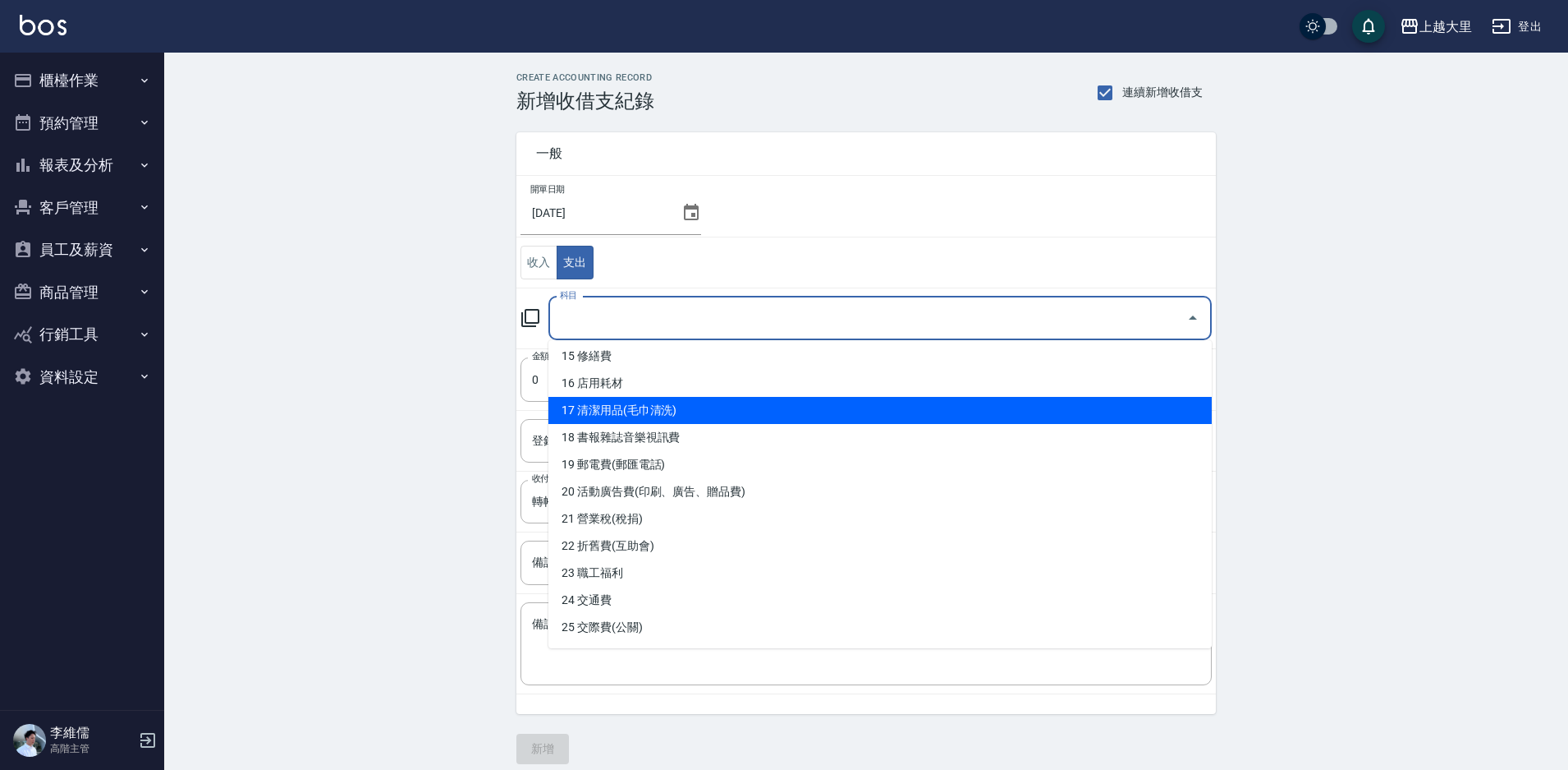
click at [676, 410] on li "17 清潔用品(毛巾清洗)" at bounding box center [879, 411] width 663 height 27
type input "17 清潔用品(毛巾清洗)"
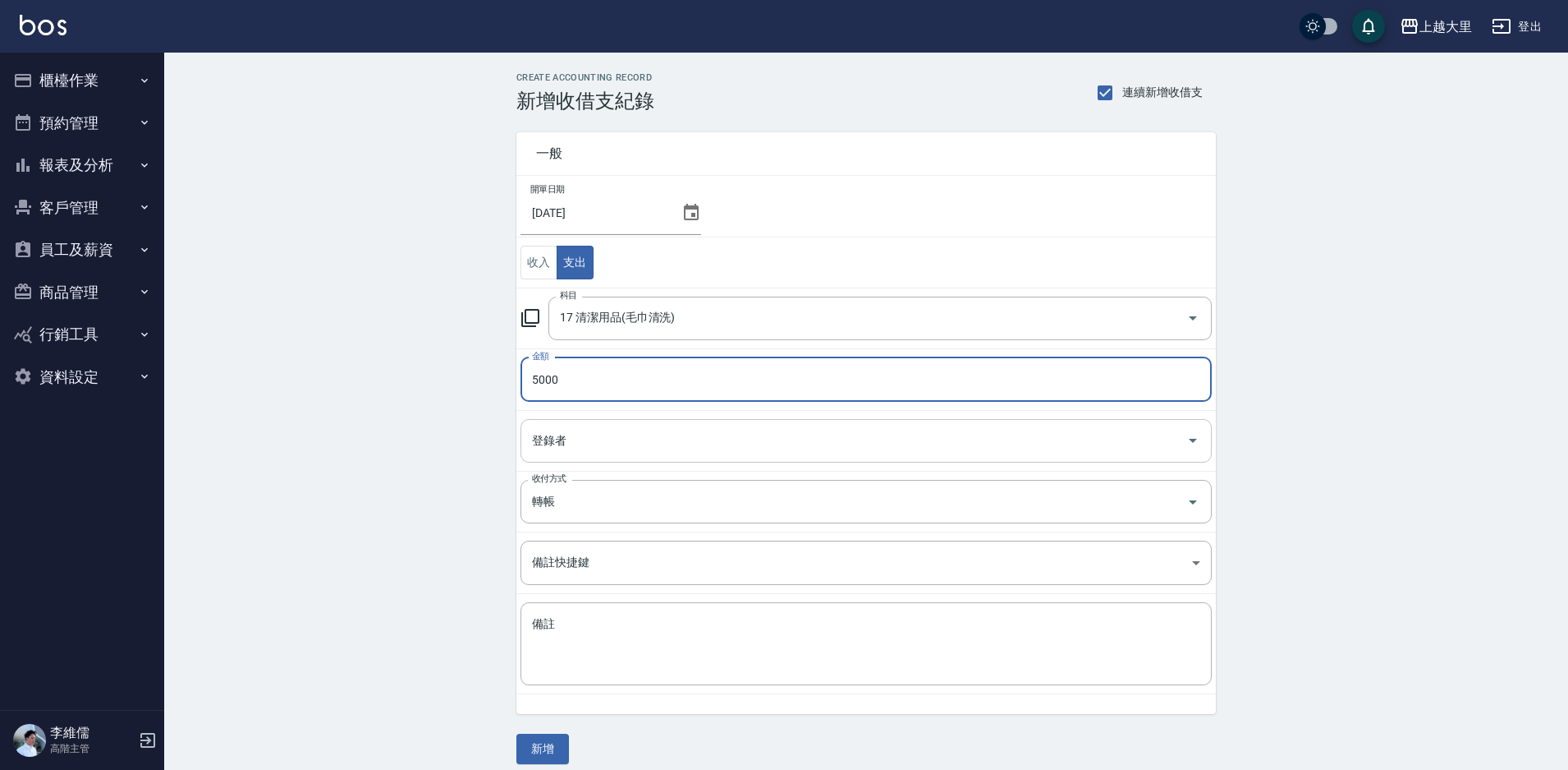
click at [673, 425] on div "登錄者" at bounding box center [867, 440] width 691 height 43
type input "5000"
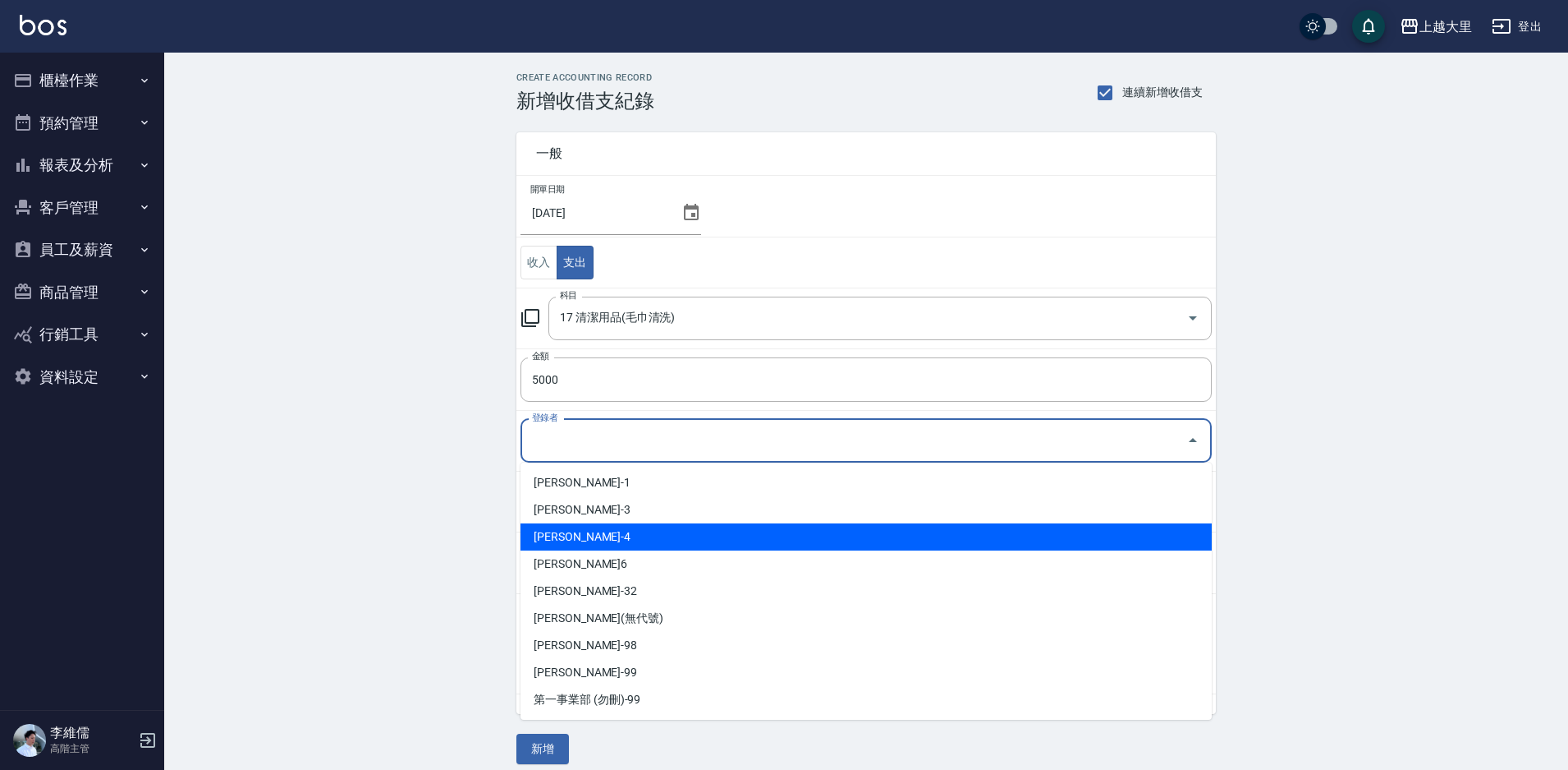
click at [594, 527] on li "李維儒-4" at bounding box center [867, 537] width 691 height 27
type input "李維儒-4"
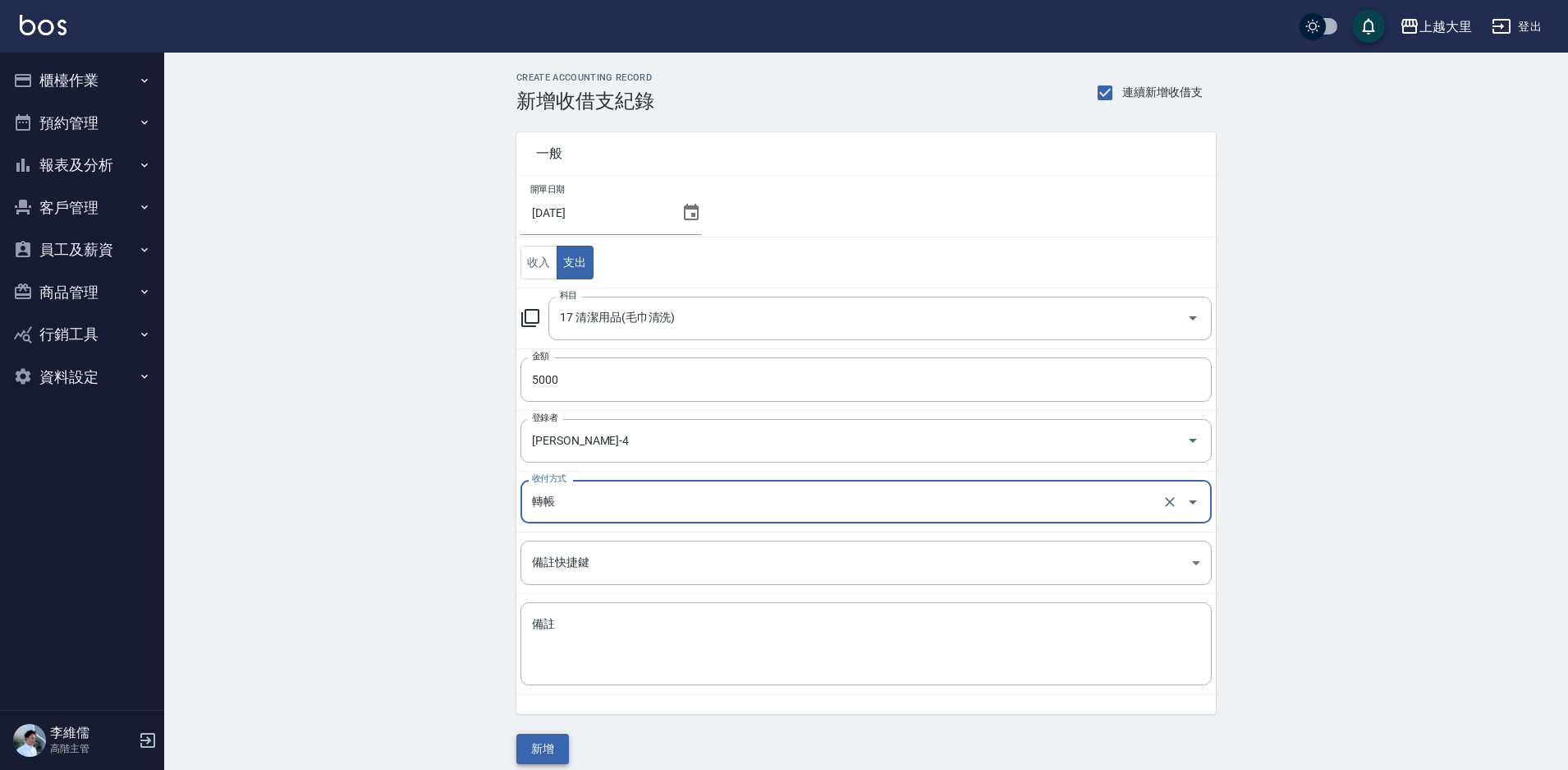
click at [537, 745] on button "新增" at bounding box center [543, 749] width 53 height 31
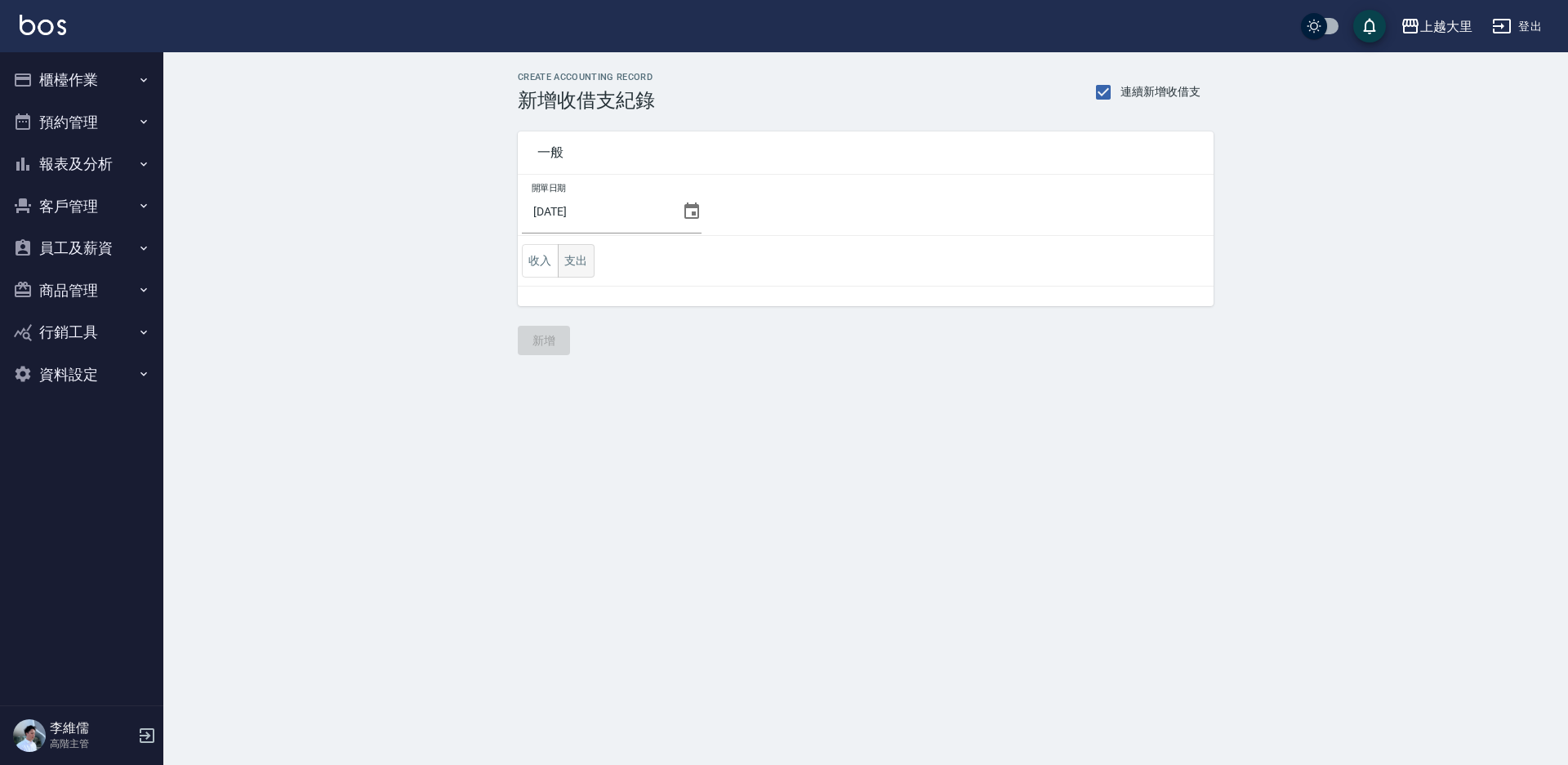
click at [582, 264] on button "支出" at bounding box center [576, 261] width 36 height 34
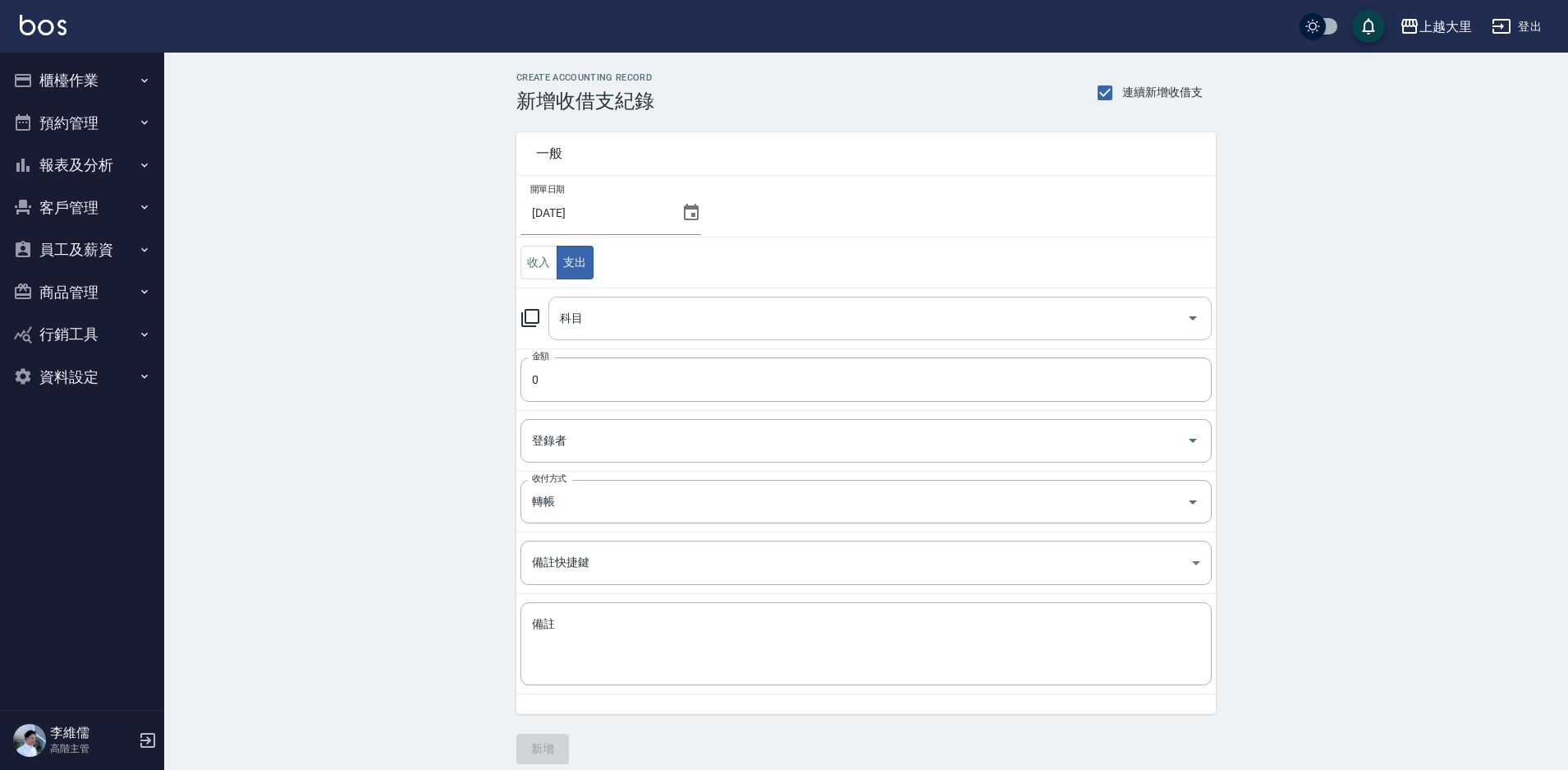
click at [650, 313] on input "科目" at bounding box center [867, 319] width 624 height 29
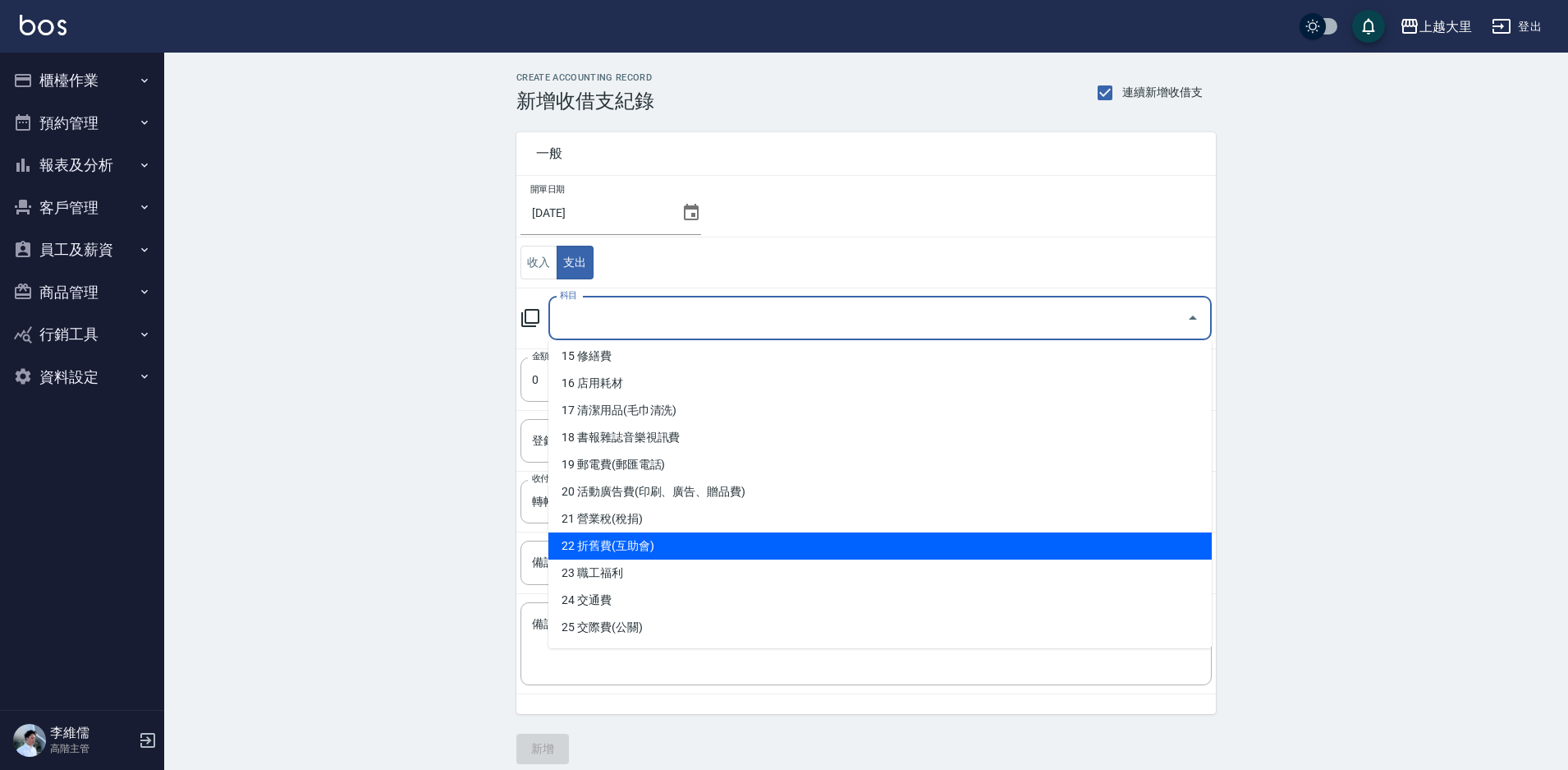
scroll to position [658, 0]
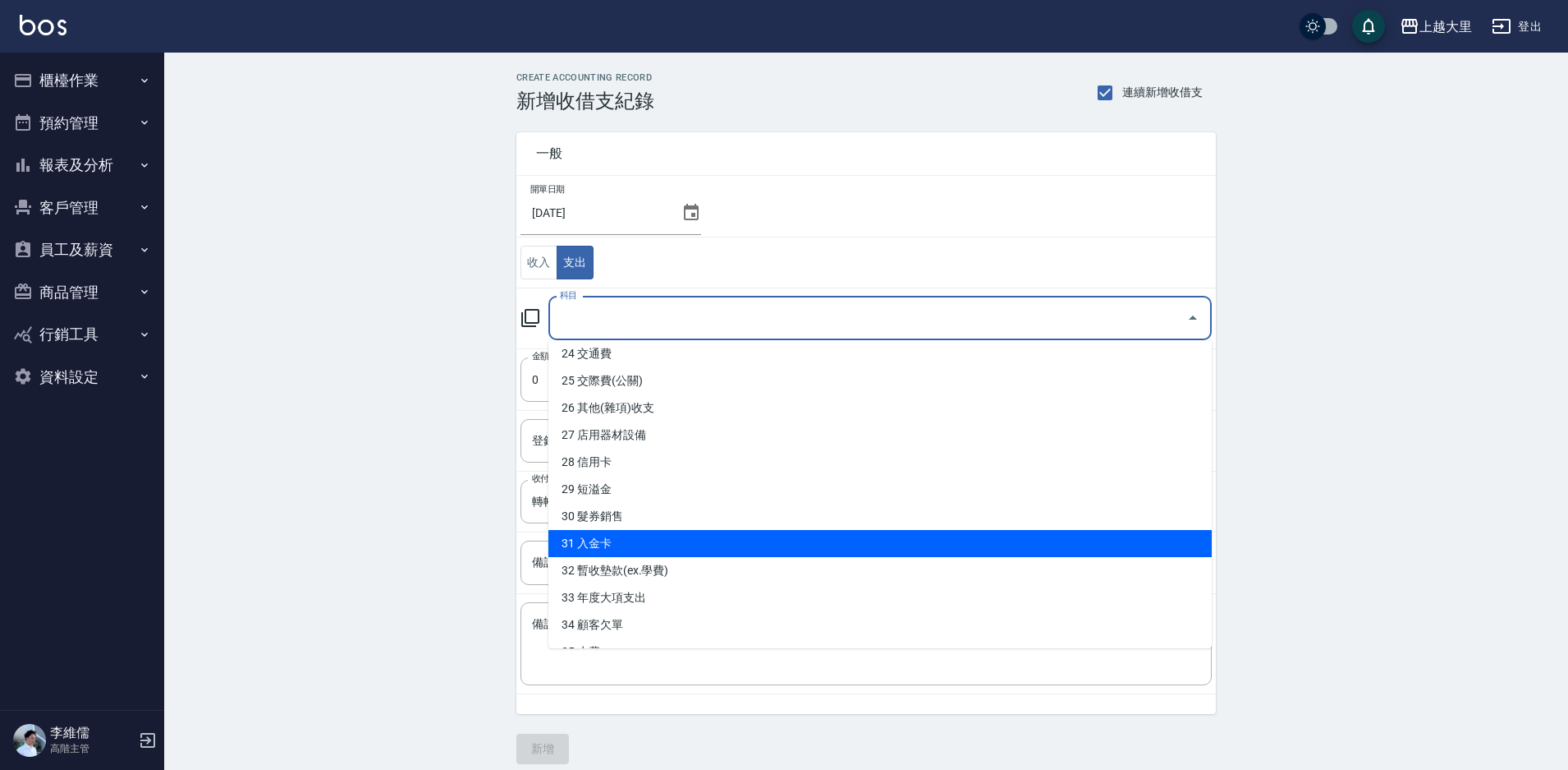
click at [707, 541] on li "31 入金卡" at bounding box center [879, 543] width 663 height 27
type input "31 入金卡"
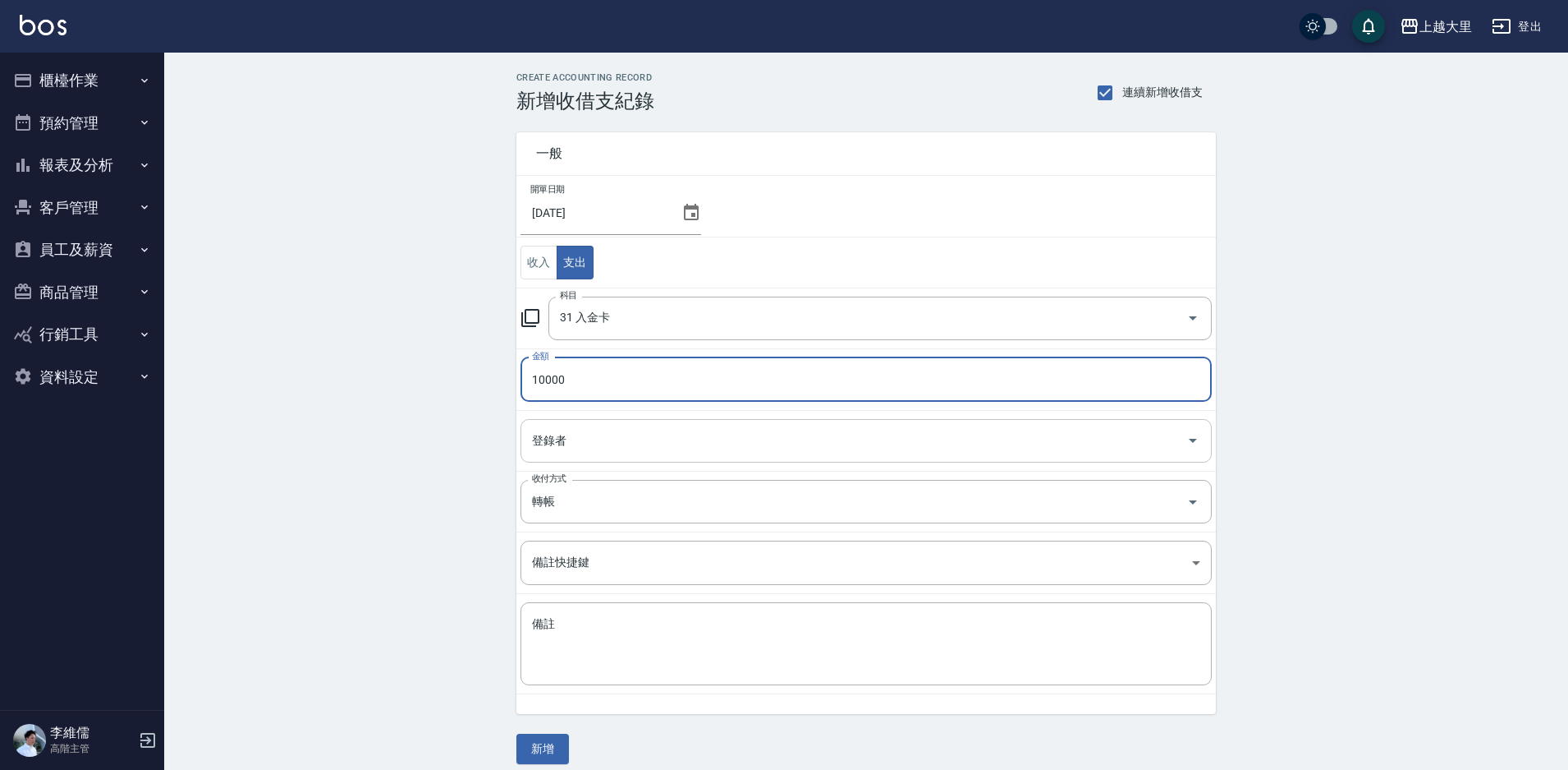
type input "10000"
click at [671, 445] on input "登錄者" at bounding box center [854, 441] width 652 height 29
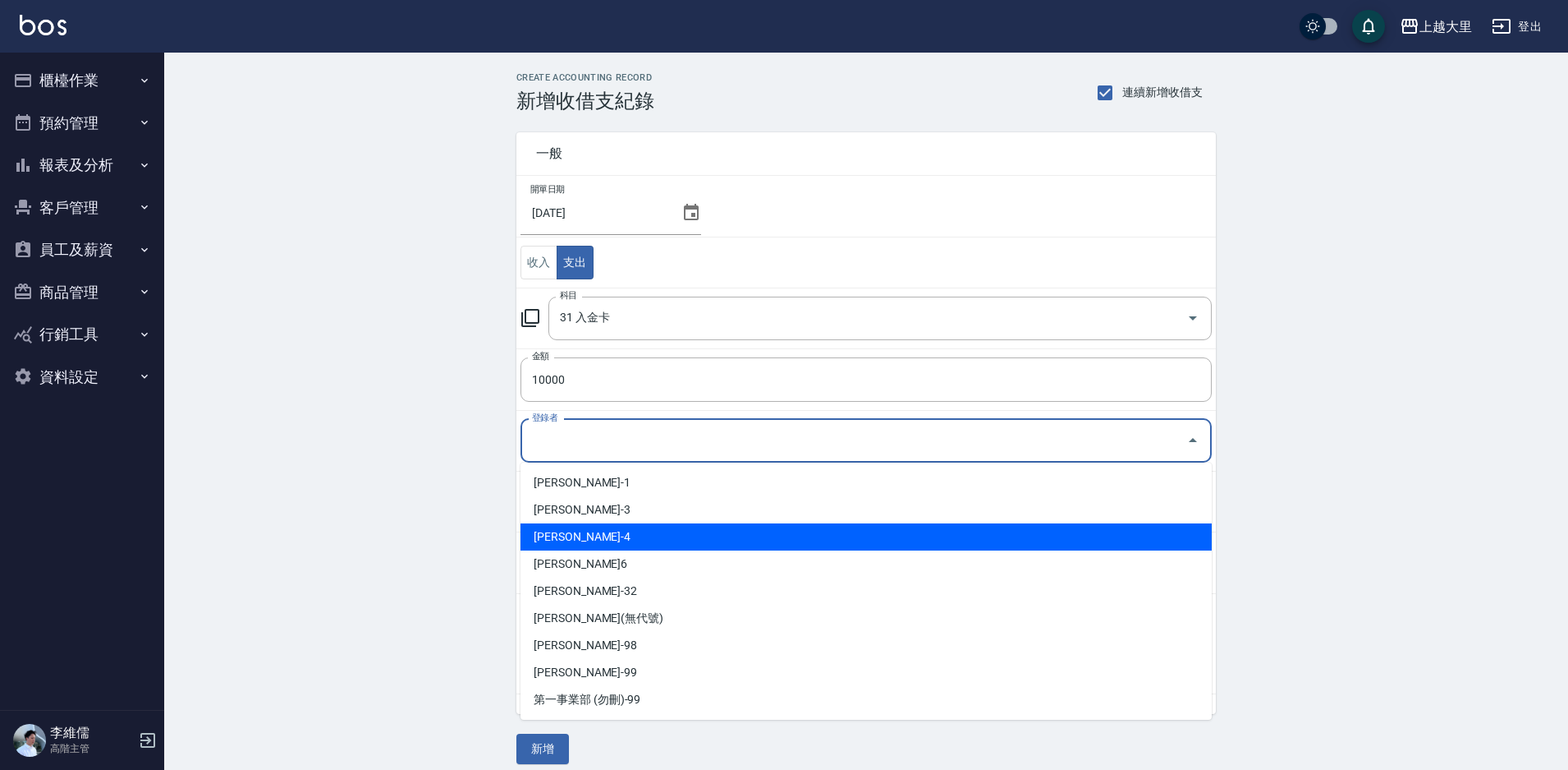
click at [630, 526] on li "[PERSON_NAME]-4" at bounding box center [867, 537] width 691 height 27
type input "[PERSON_NAME]-4"
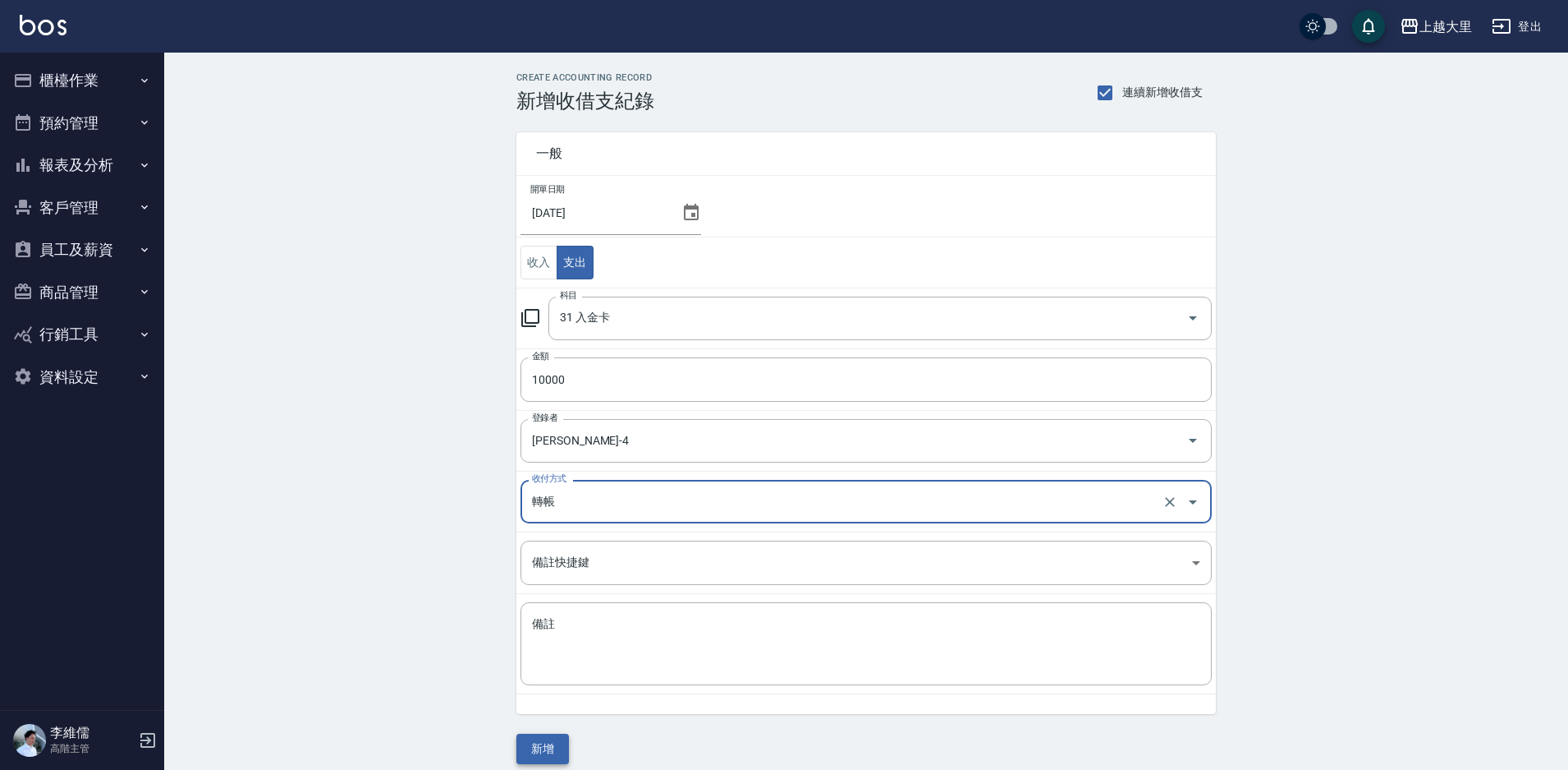
click at [546, 742] on button "新增" at bounding box center [543, 749] width 53 height 31
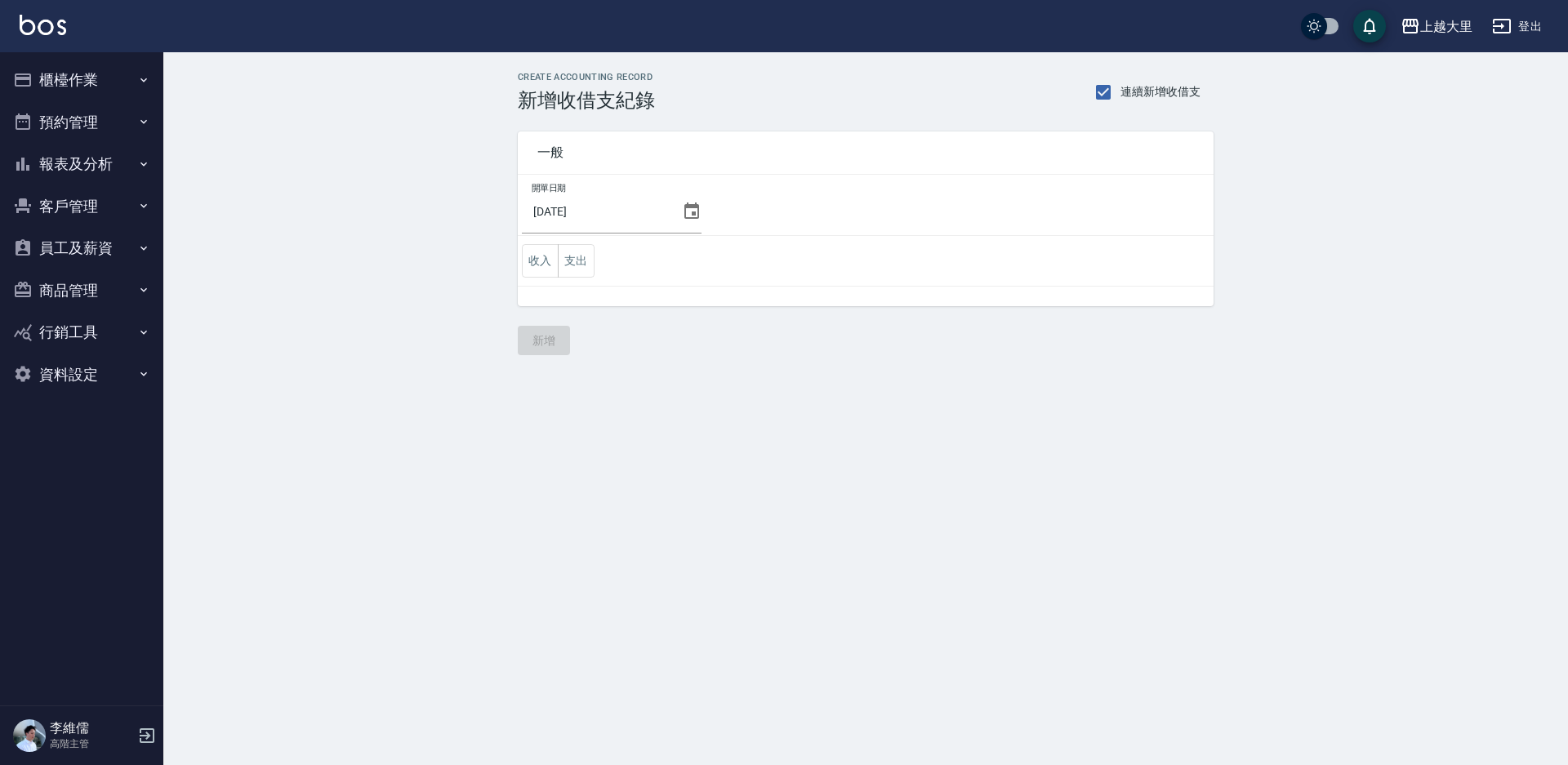
click at [529, 242] on td "收入 支出" at bounding box center [866, 261] width 696 height 51
click at [528, 254] on button "收入" at bounding box center [539, 261] width 36 height 34
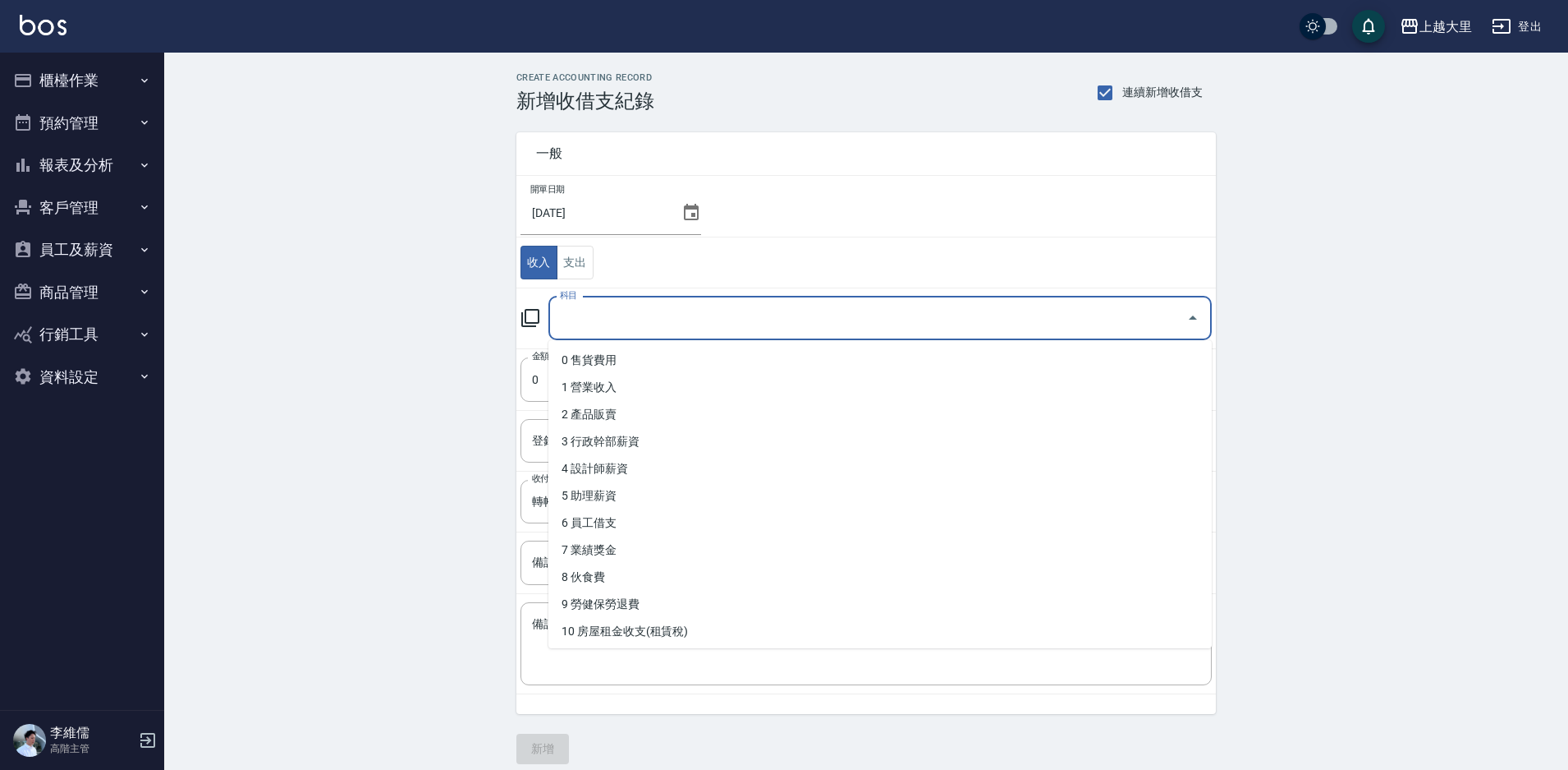
click at [637, 328] on input "科目" at bounding box center [867, 319] width 624 height 29
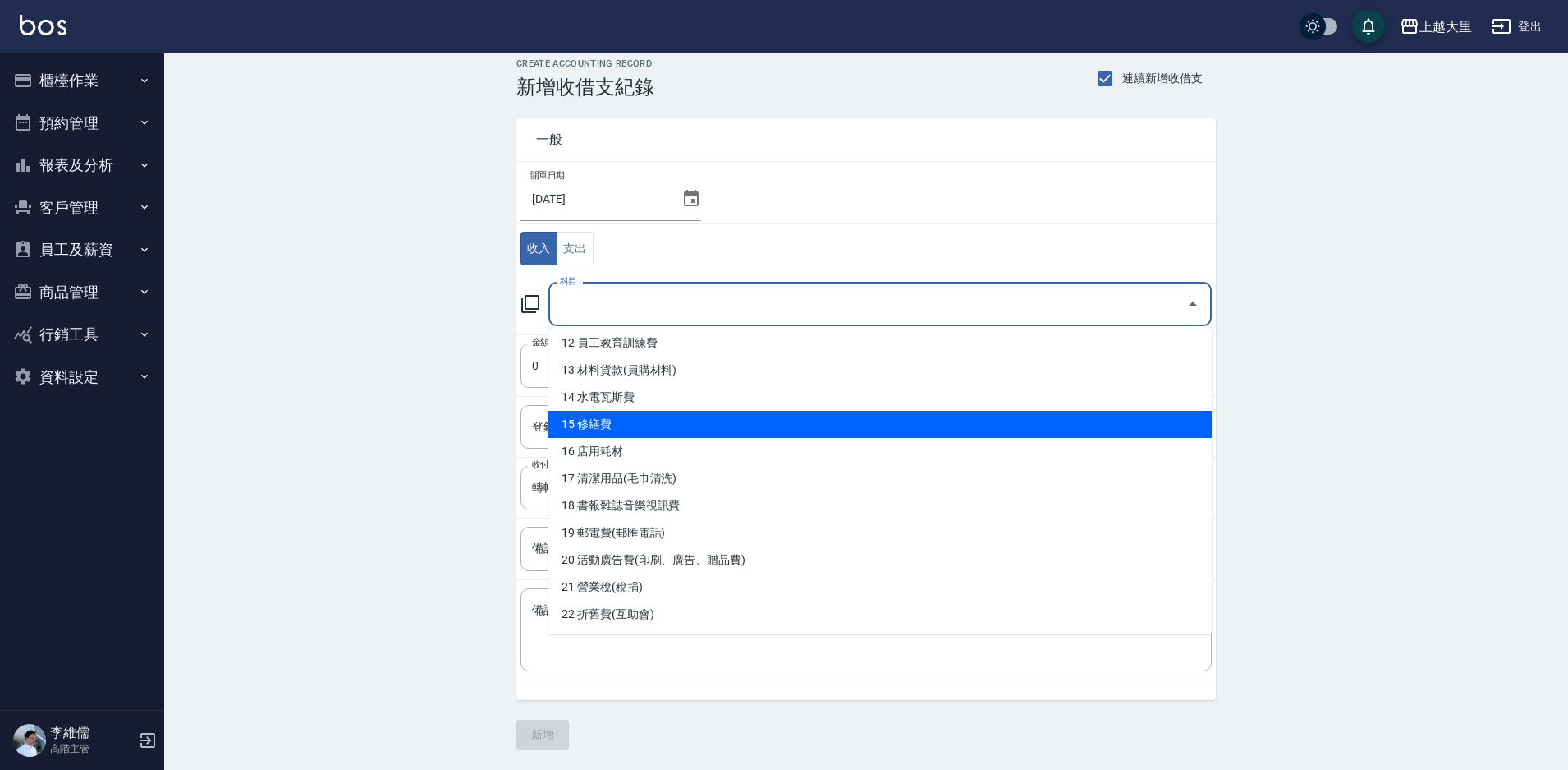
scroll to position [654, 0]
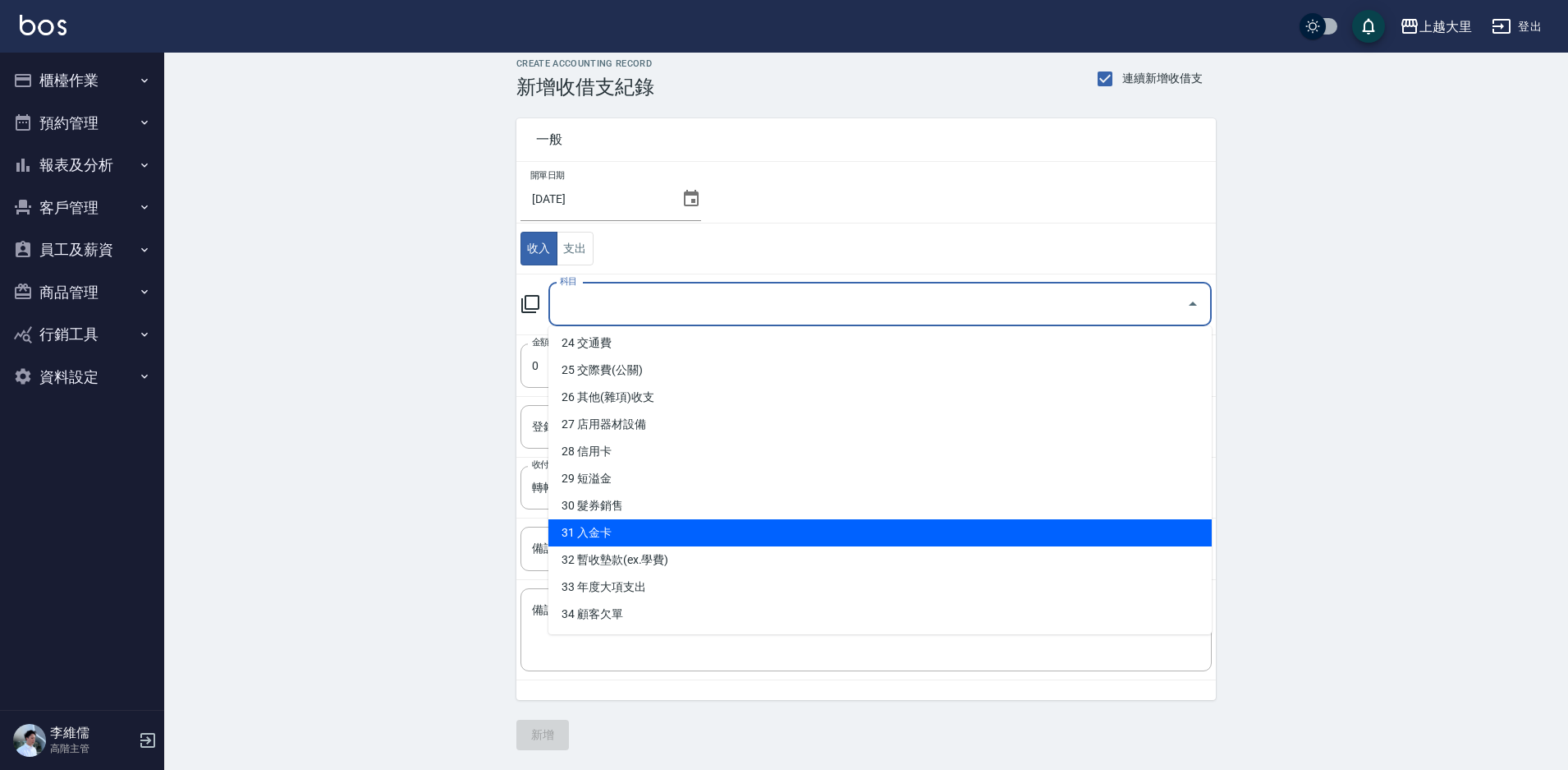
click at [651, 532] on li "31 入金卡" at bounding box center [879, 533] width 663 height 27
type input "31 入金卡"
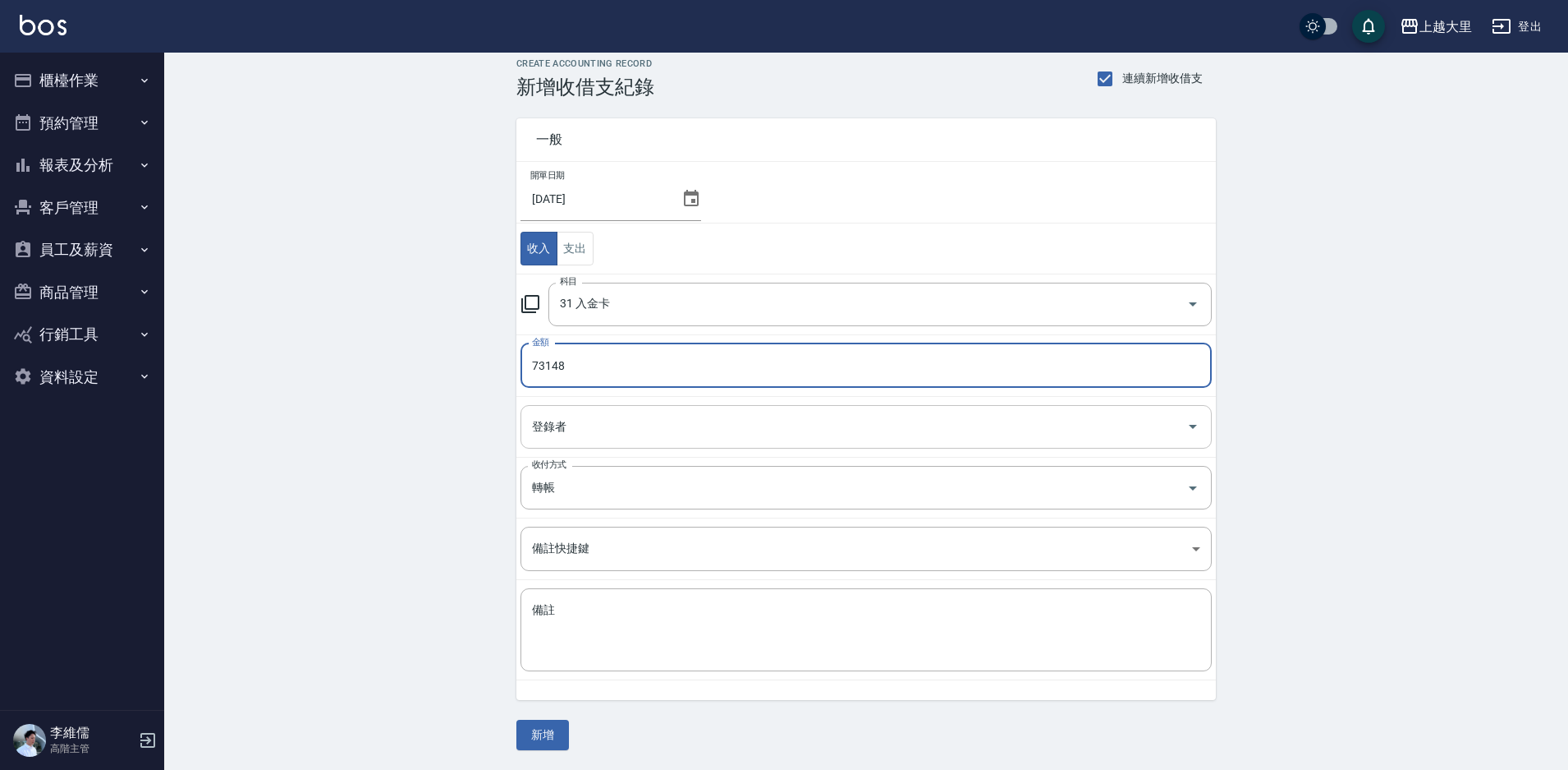
type input "73148"
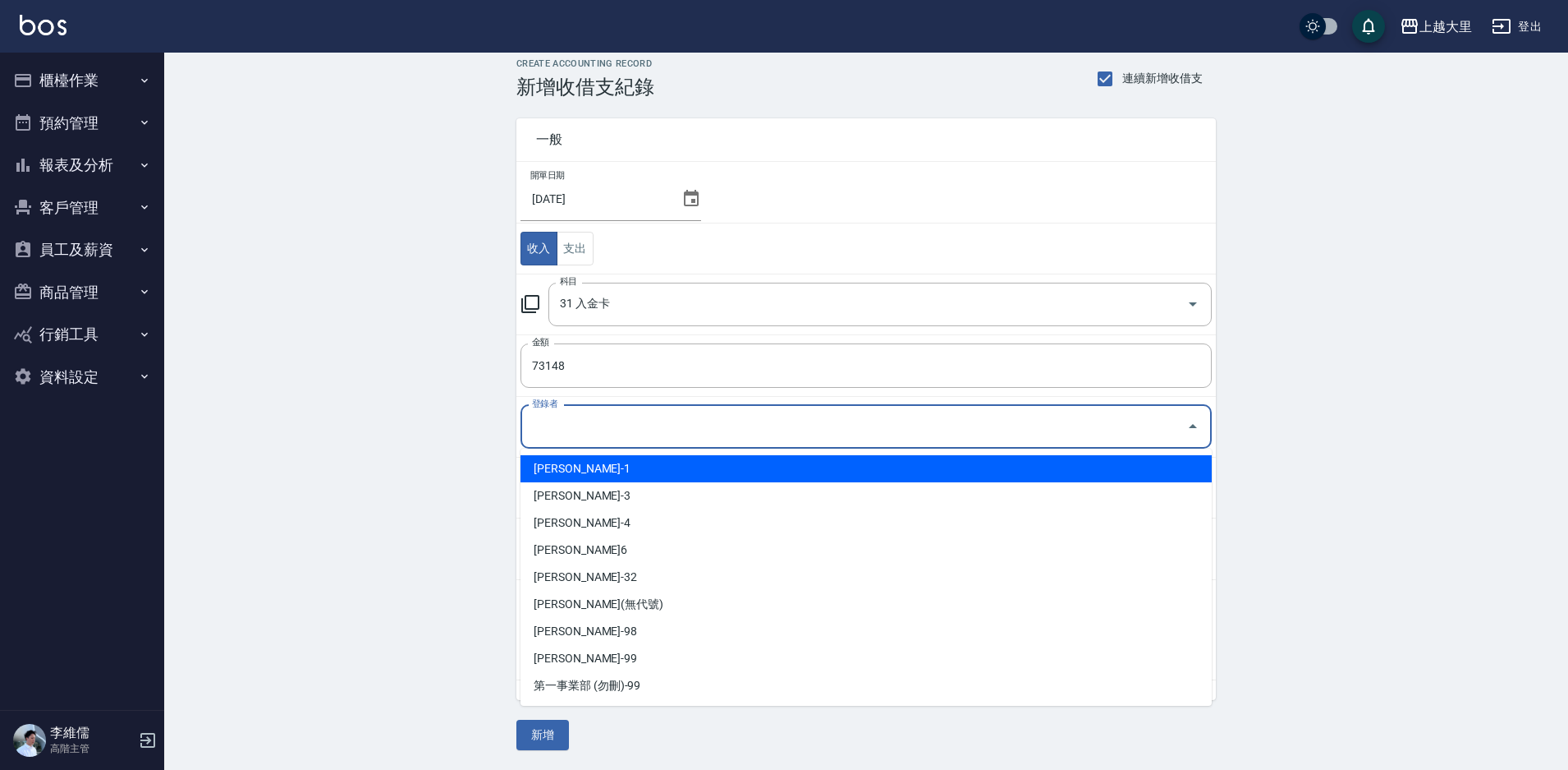
click at [640, 429] on input "登錄者" at bounding box center [854, 427] width 652 height 29
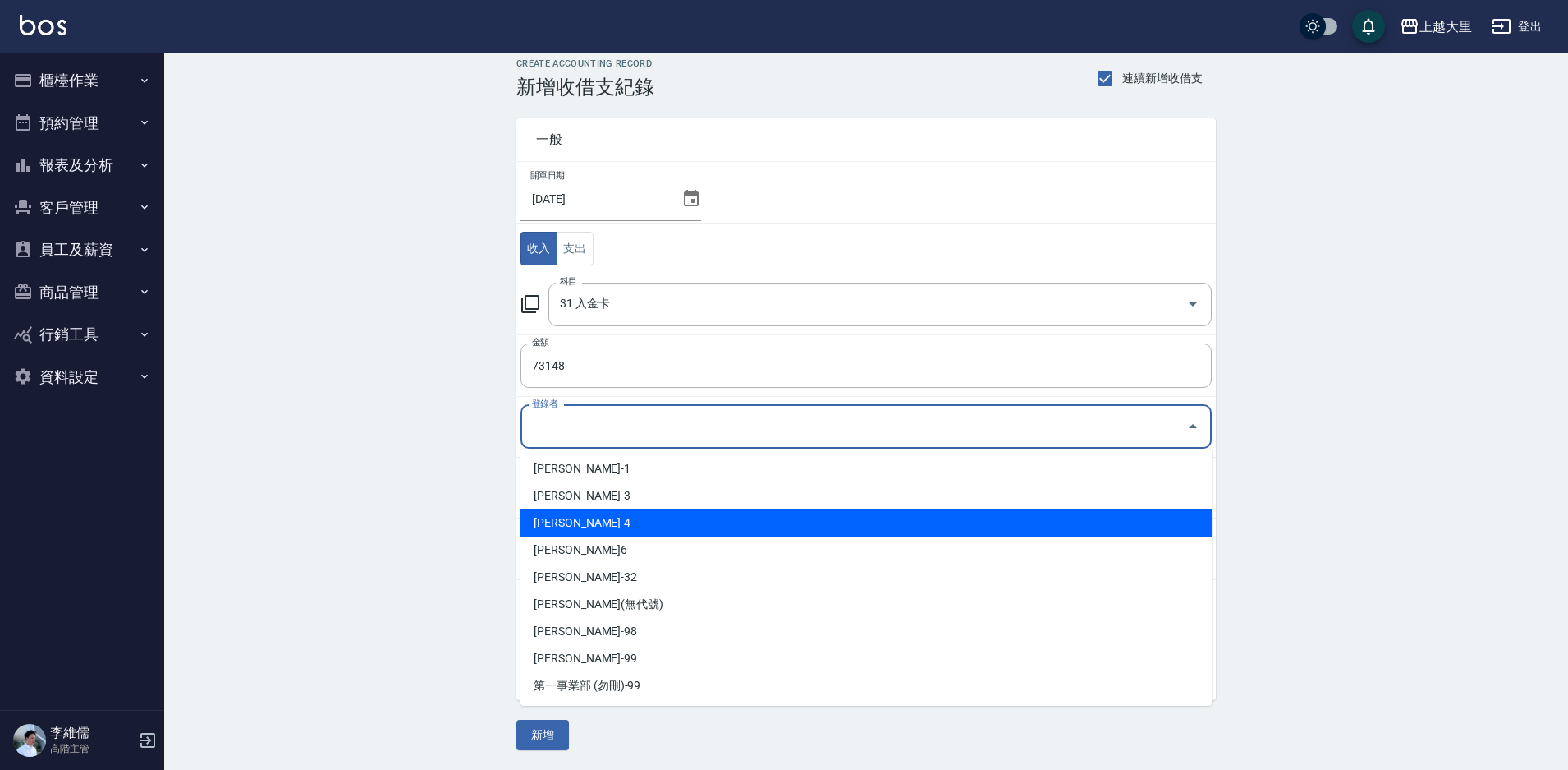
click at [590, 523] on li "[PERSON_NAME]-4" at bounding box center [867, 523] width 691 height 27
type input "[PERSON_NAME]-4"
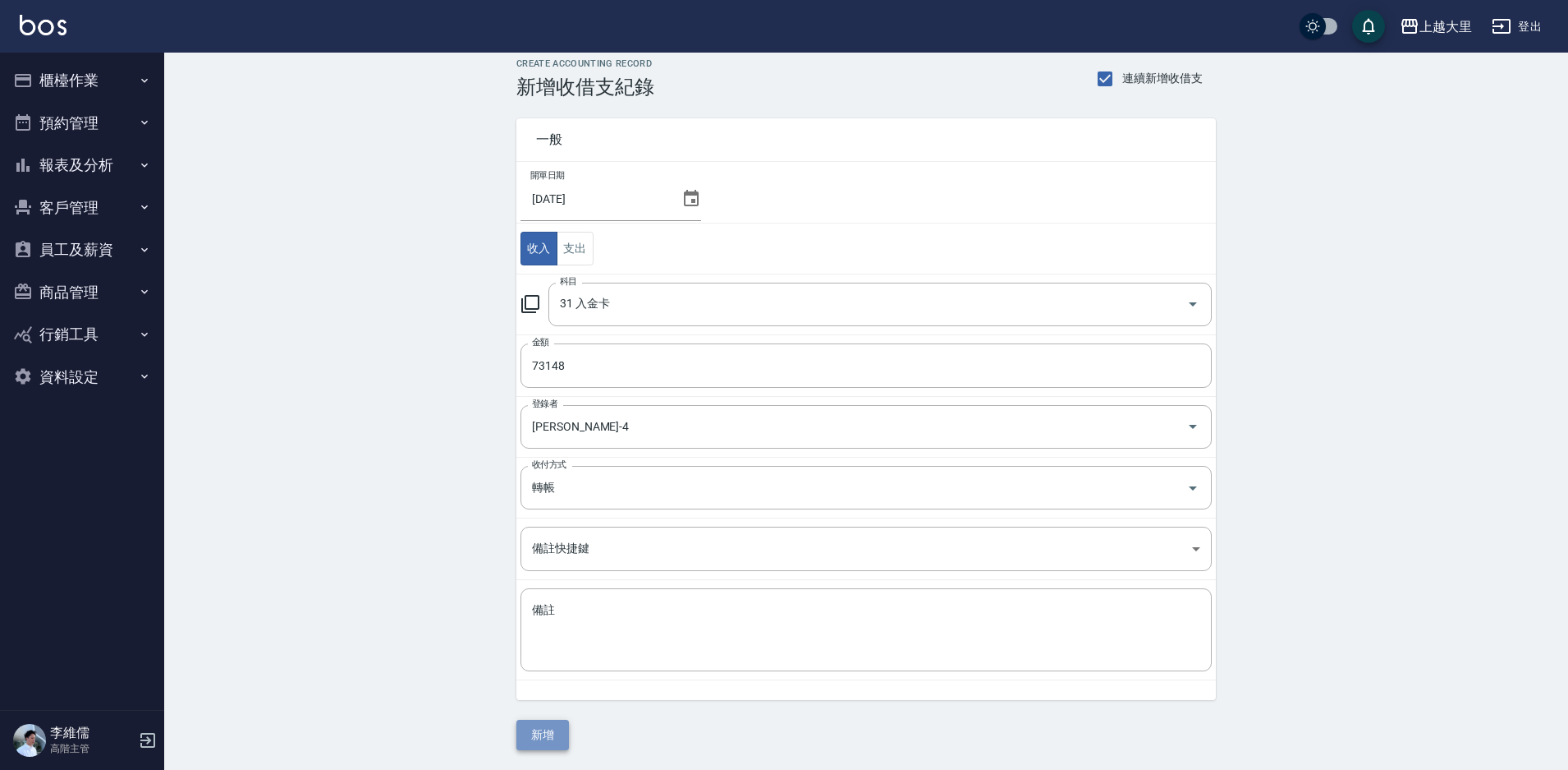
click at [548, 724] on button "新增" at bounding box center [543, 735] width 53 height 31
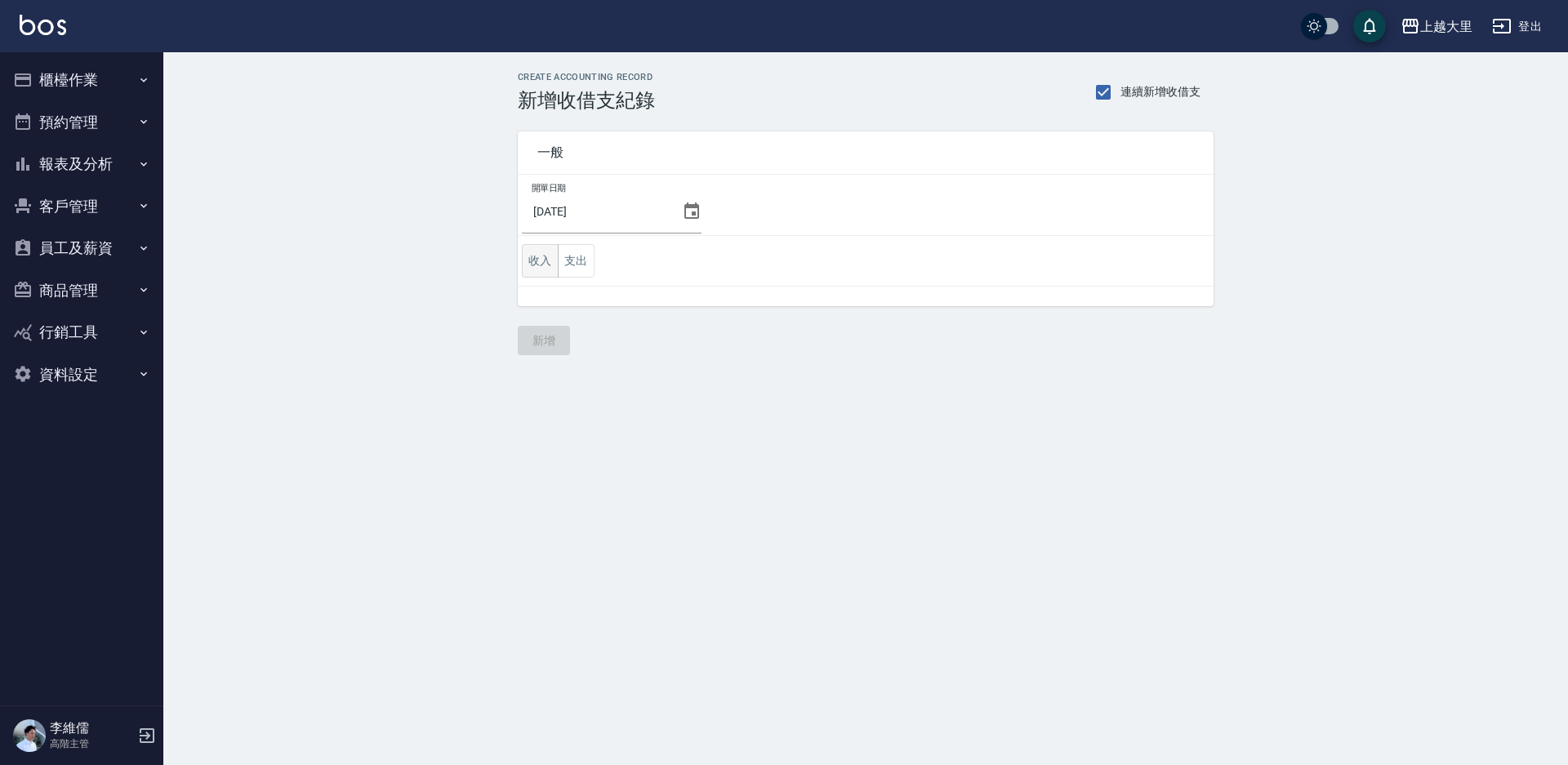
click at [539, 256] on button "收入" at bounding box center [539, 261] width 36 height 34
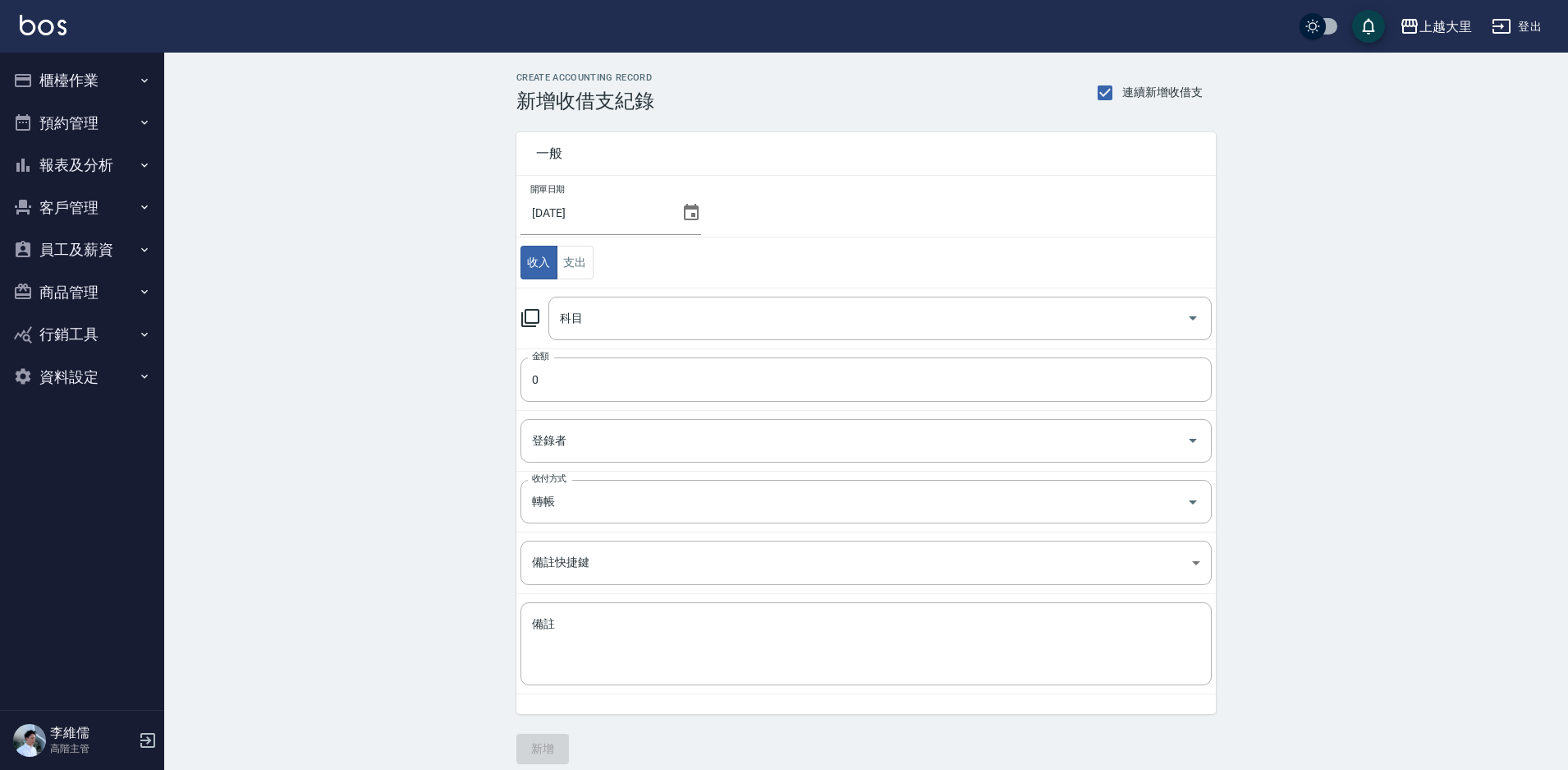
click at [624, 290] on td "科目 科目" at bounding box center [867, 318] width 700 height 60
click at [630, 313] on input "科目" at bounding box center [867, 319] width 624 height 29
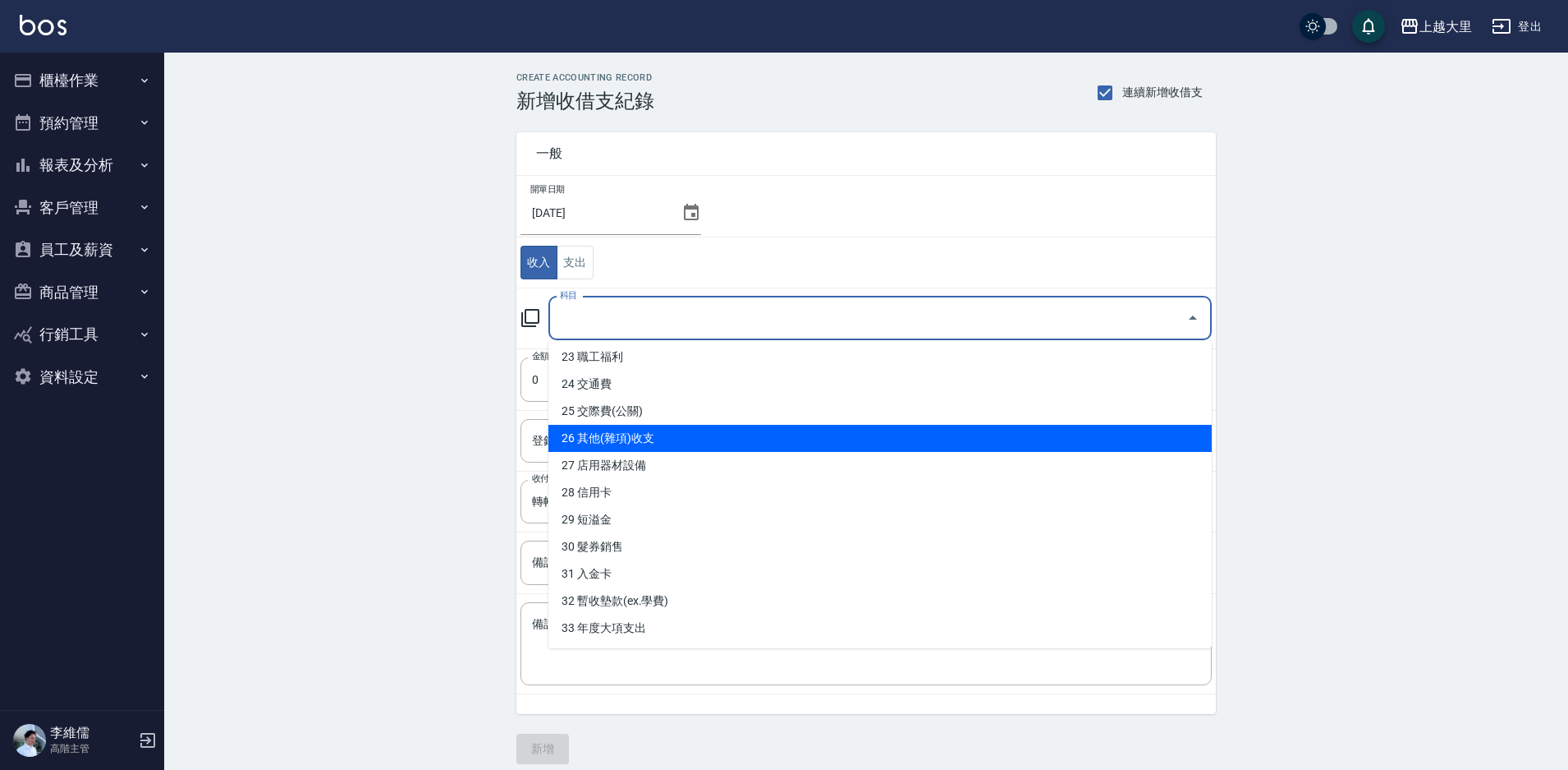
scroll to position [654, 0]
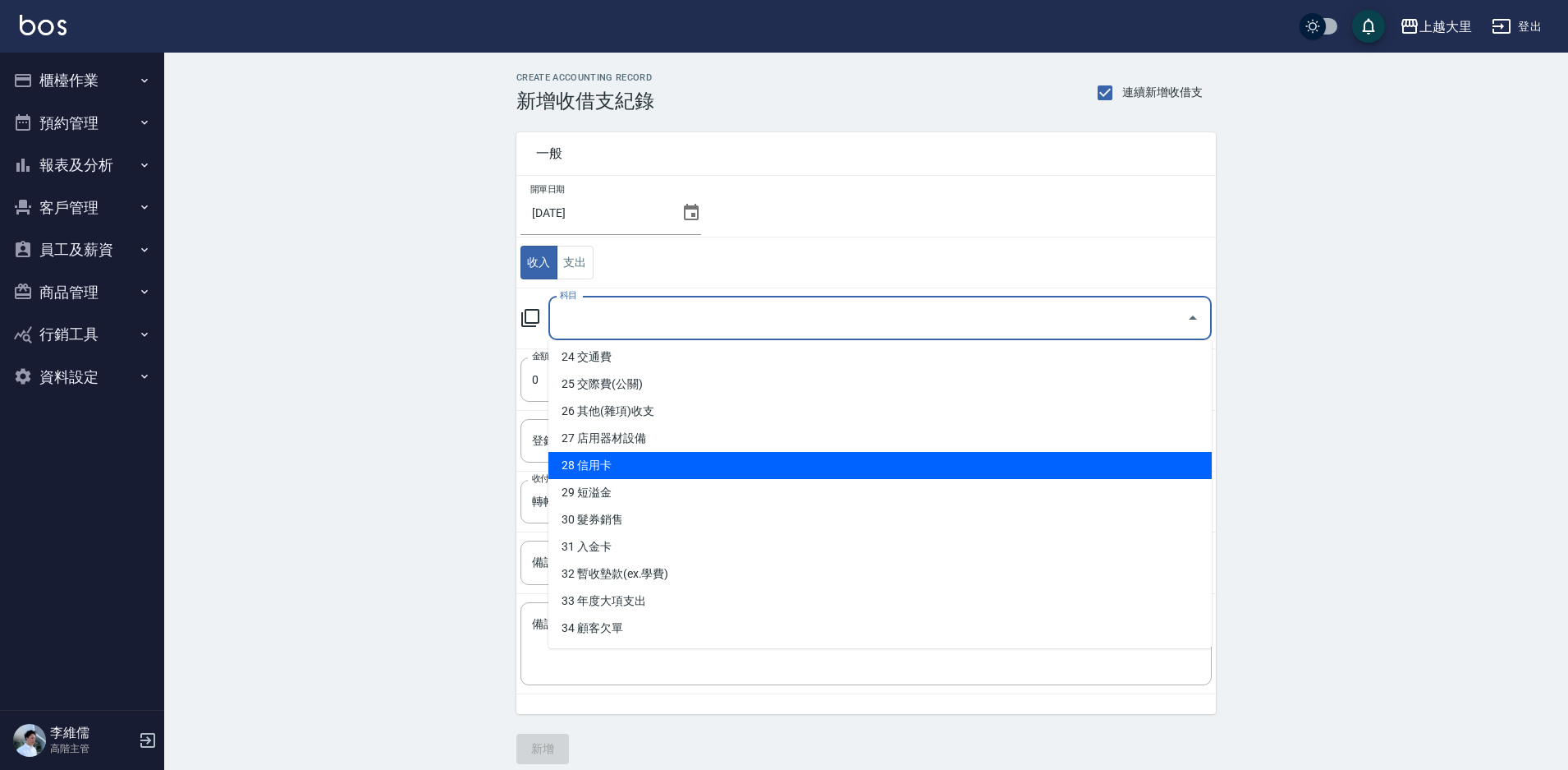
click at [660, 478] on li "28 信用卡" at bounding box center [879, 465] width 663 height 27
type input "28 信用卡"
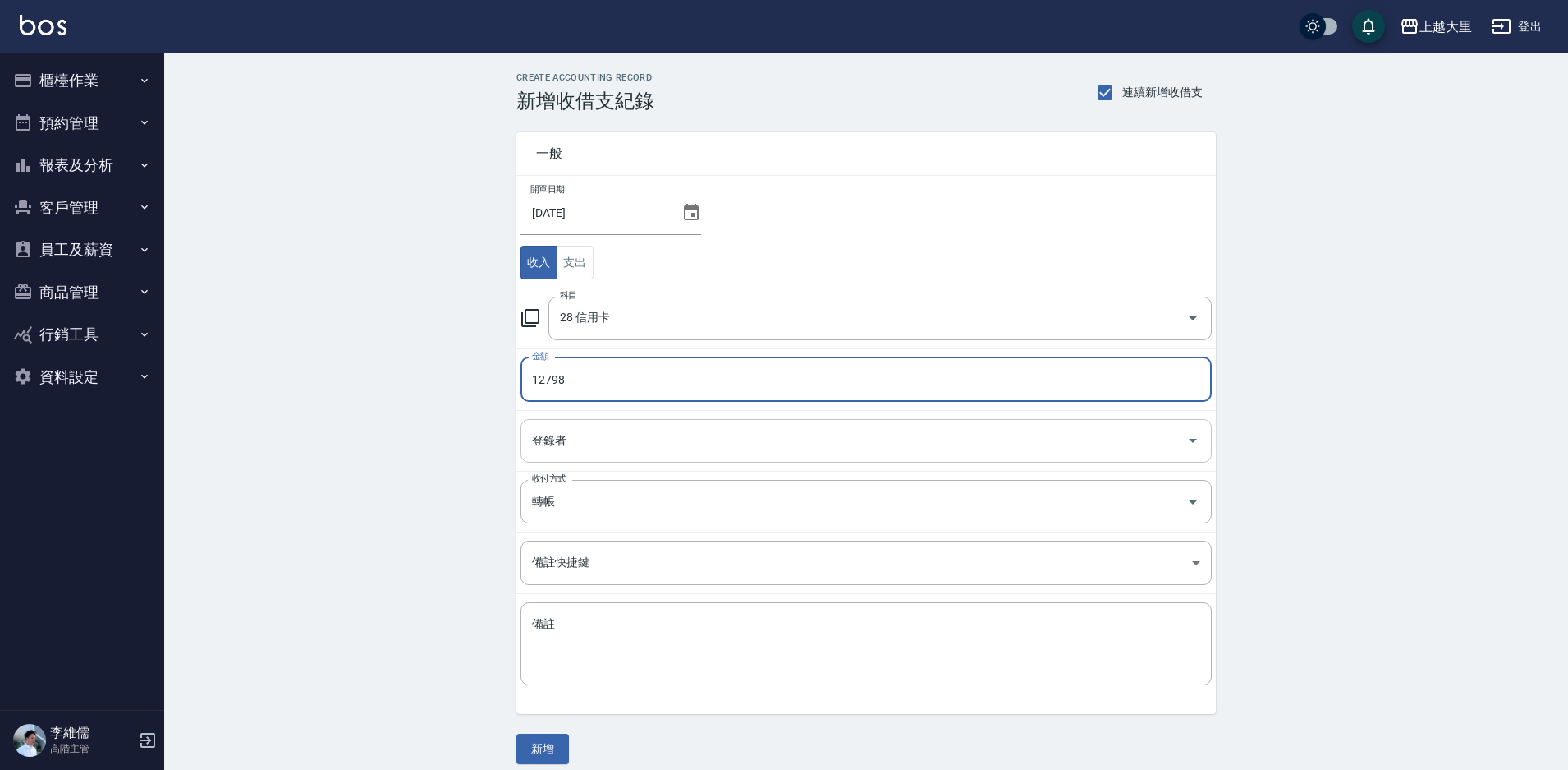
type input "12798"
click at [621, 447] on input "登錄者" at bounding box center [854, 441] width 652 height 29
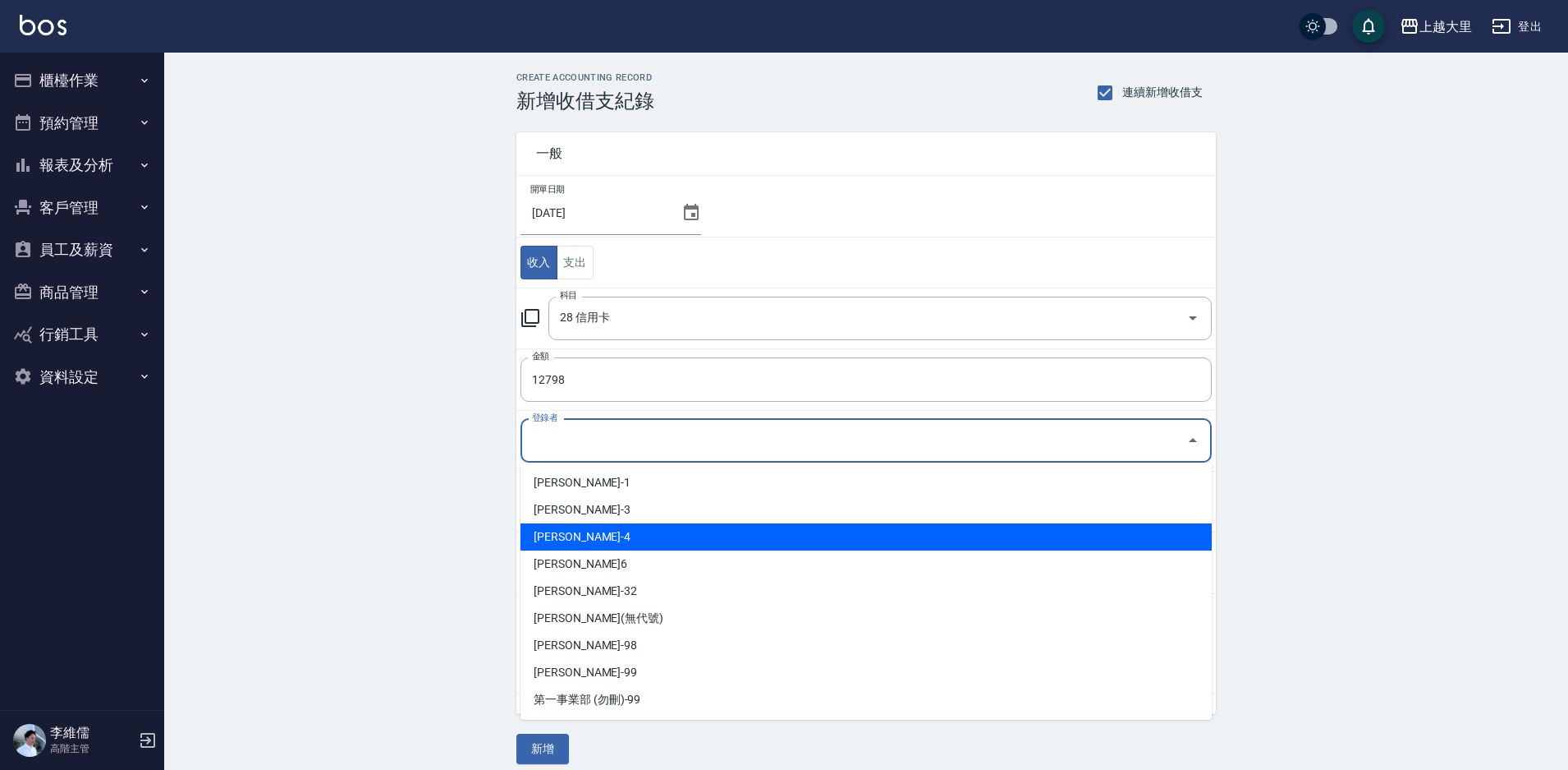
click at [611, 524] on li "[PERSON_NAME]-4" at bounding box center [867, 537] width 691 height 27
type input "[PERSON_NAME]-4"
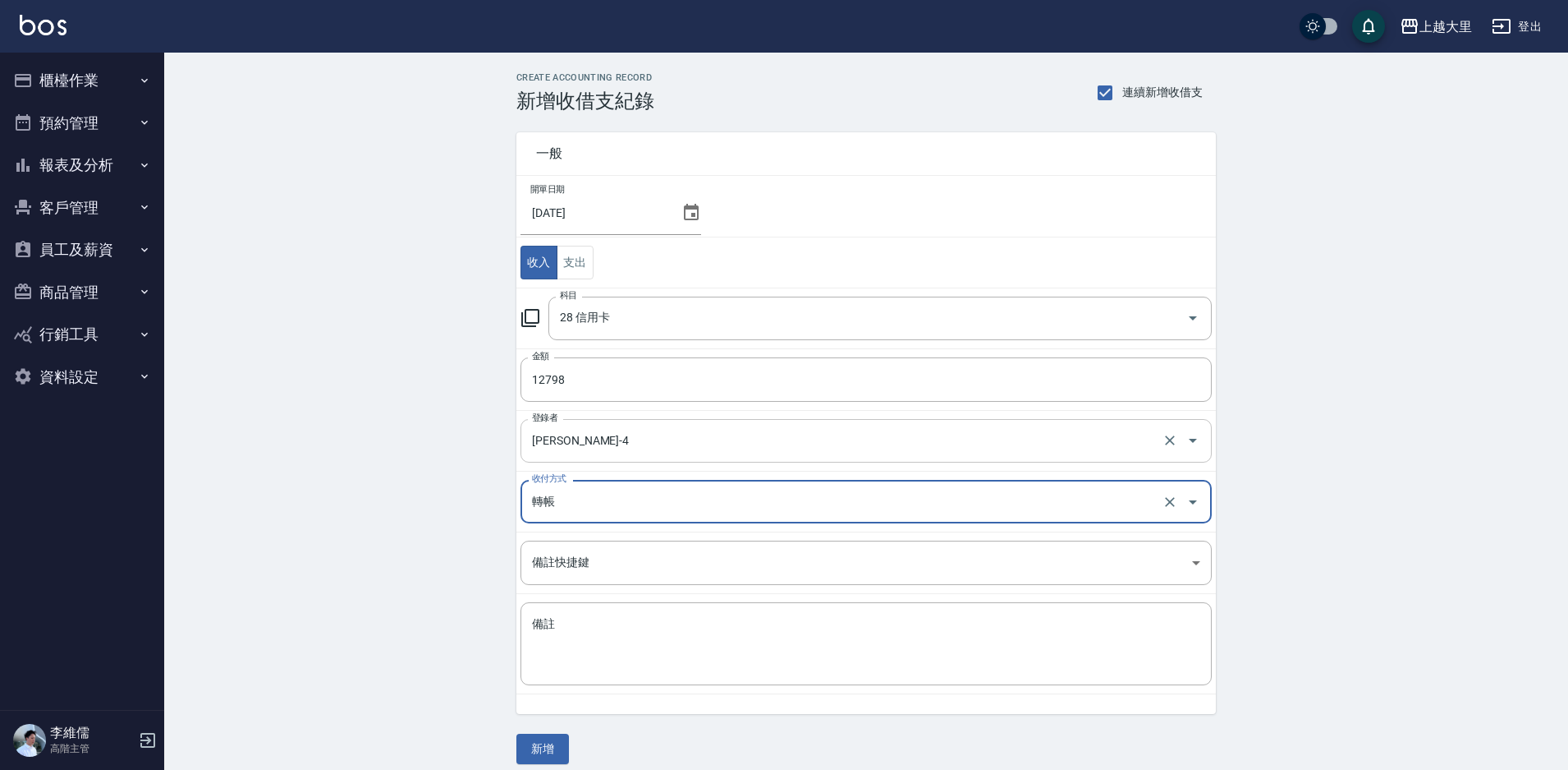
scroll to position [14, 0]
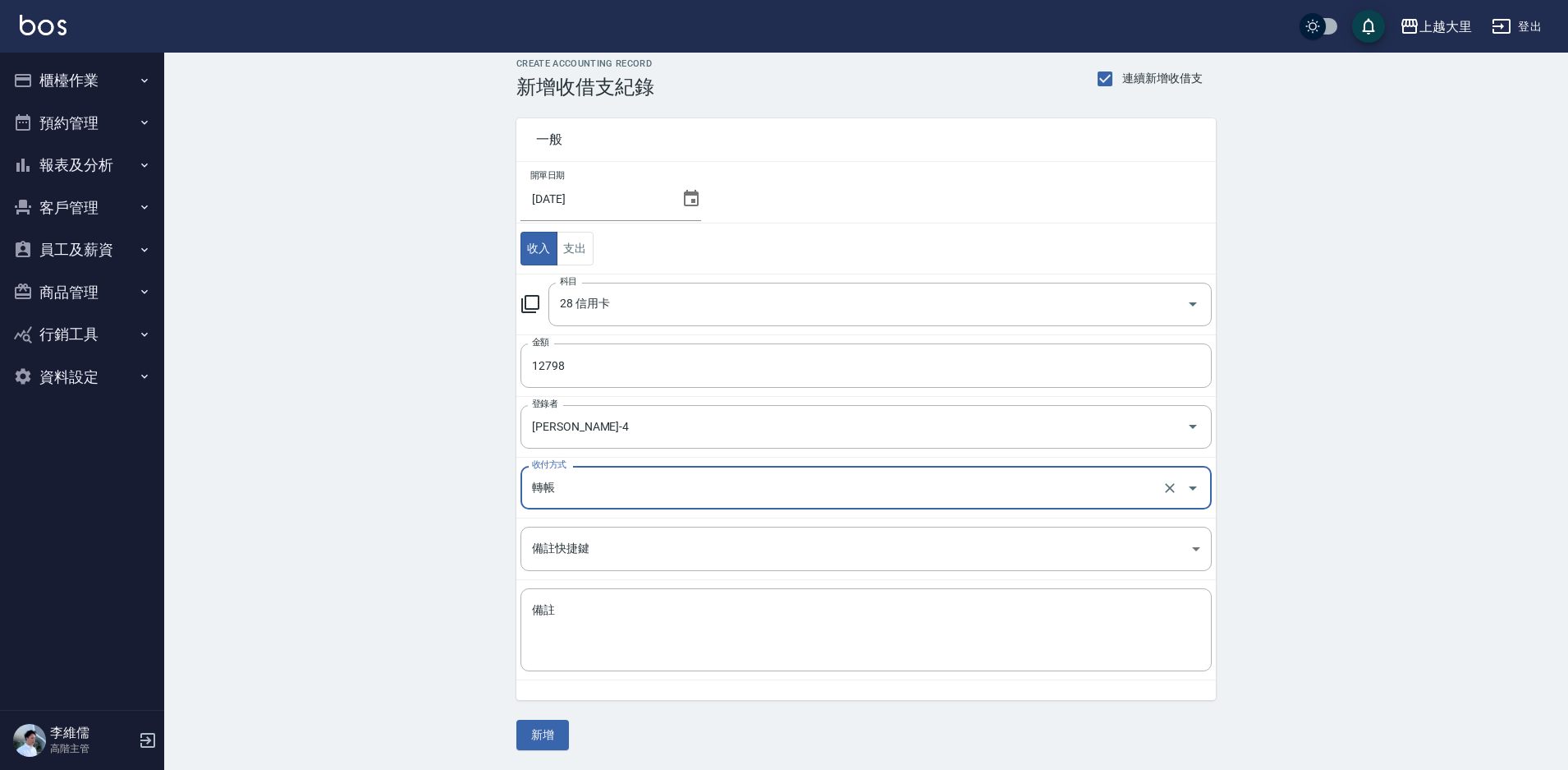
click at [544, 716] on div "一般 開單日期 [DATE] 收入 支出 科目 28 信用卡 科目 金額 12798 金額 登錄者 [PERSON_NAME]-4 登錄者 收付方式 轉帳 收…" at bounding box center [867, 424] width 700 height 652
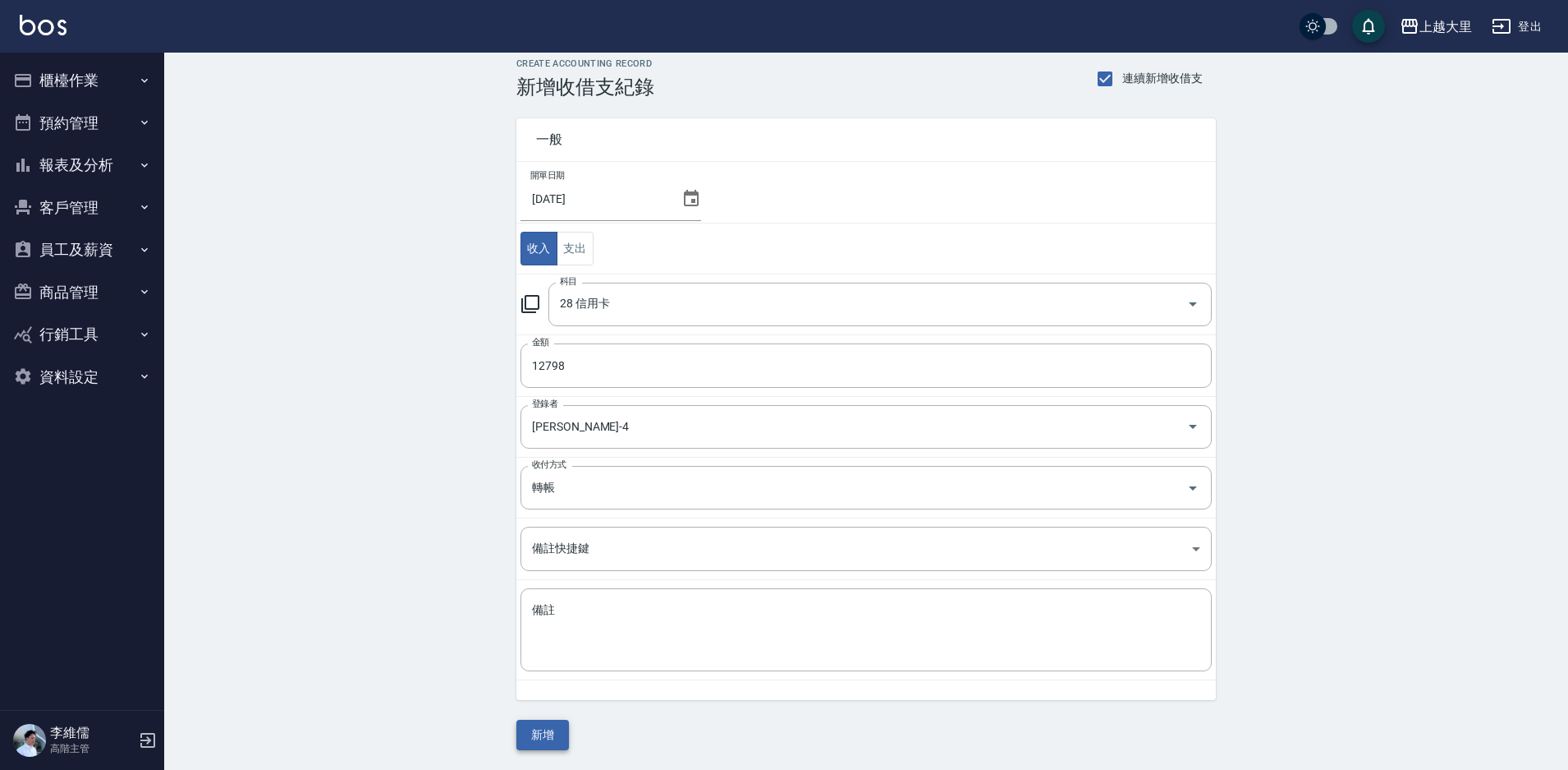
click at [562, 734] on button "新增" at bounding box center [543, 735] width 53 height 31
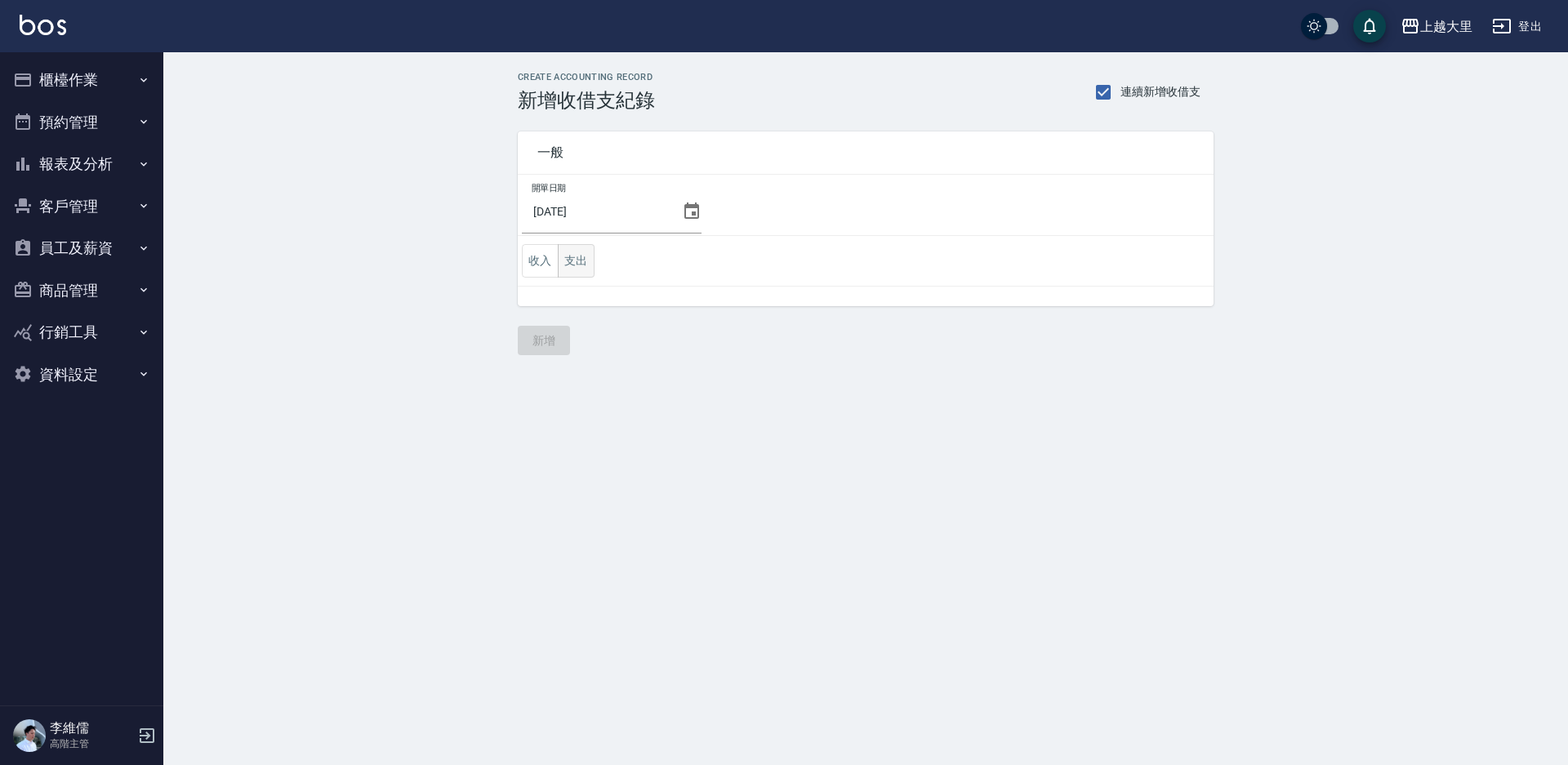
drag, startPoint x: 595, startPoint y: 265, endPoint x: 580, endPoint y: 265, distance: 15.0
click at [591, 265] on td "收入 支出" at bounding box center [866, 261] width 696 height 51
click at [580, 265] on button "支出" at bounding box center [576, 261] width 36 height 34
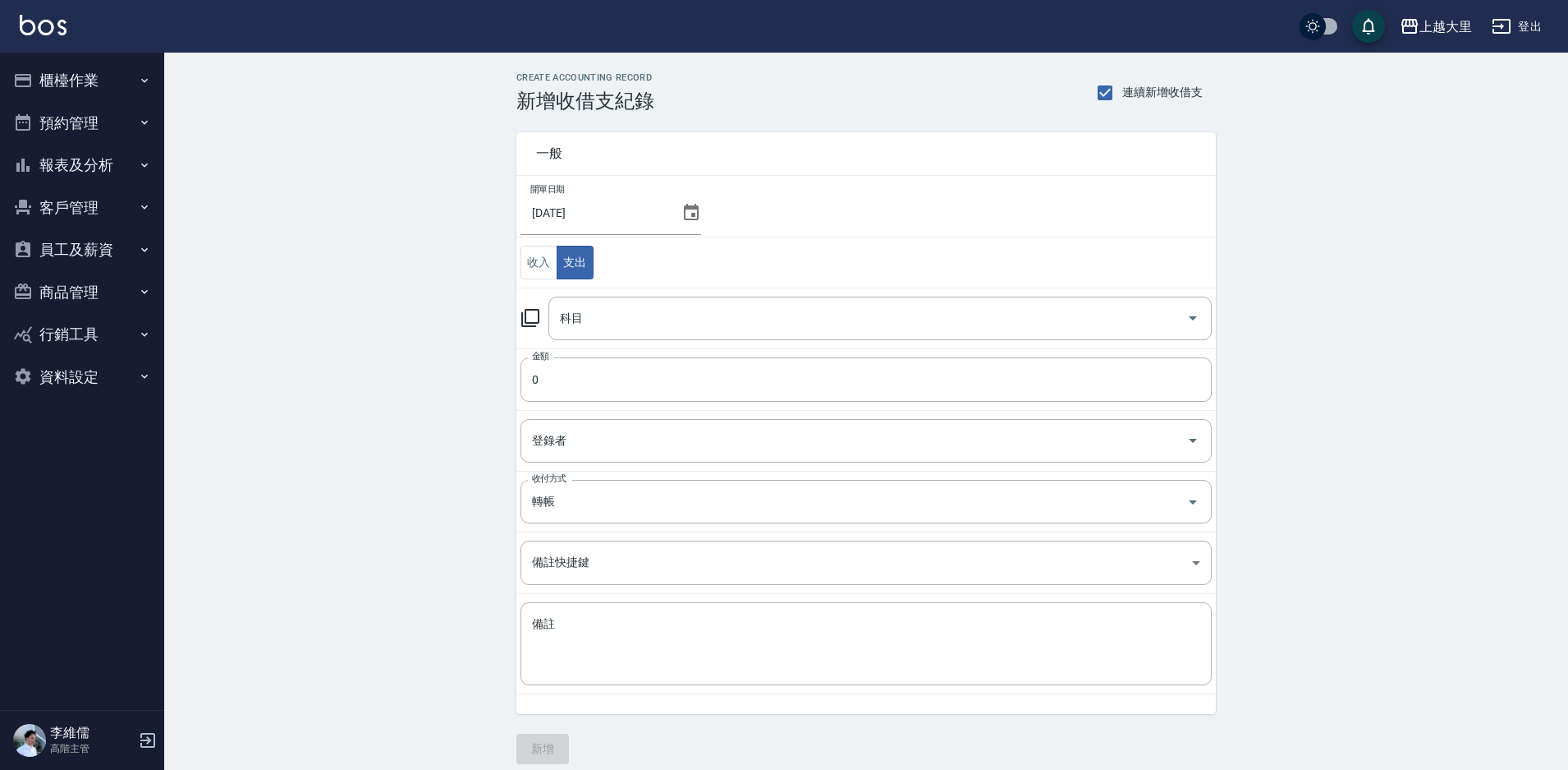
type button "EXPENDITURE"
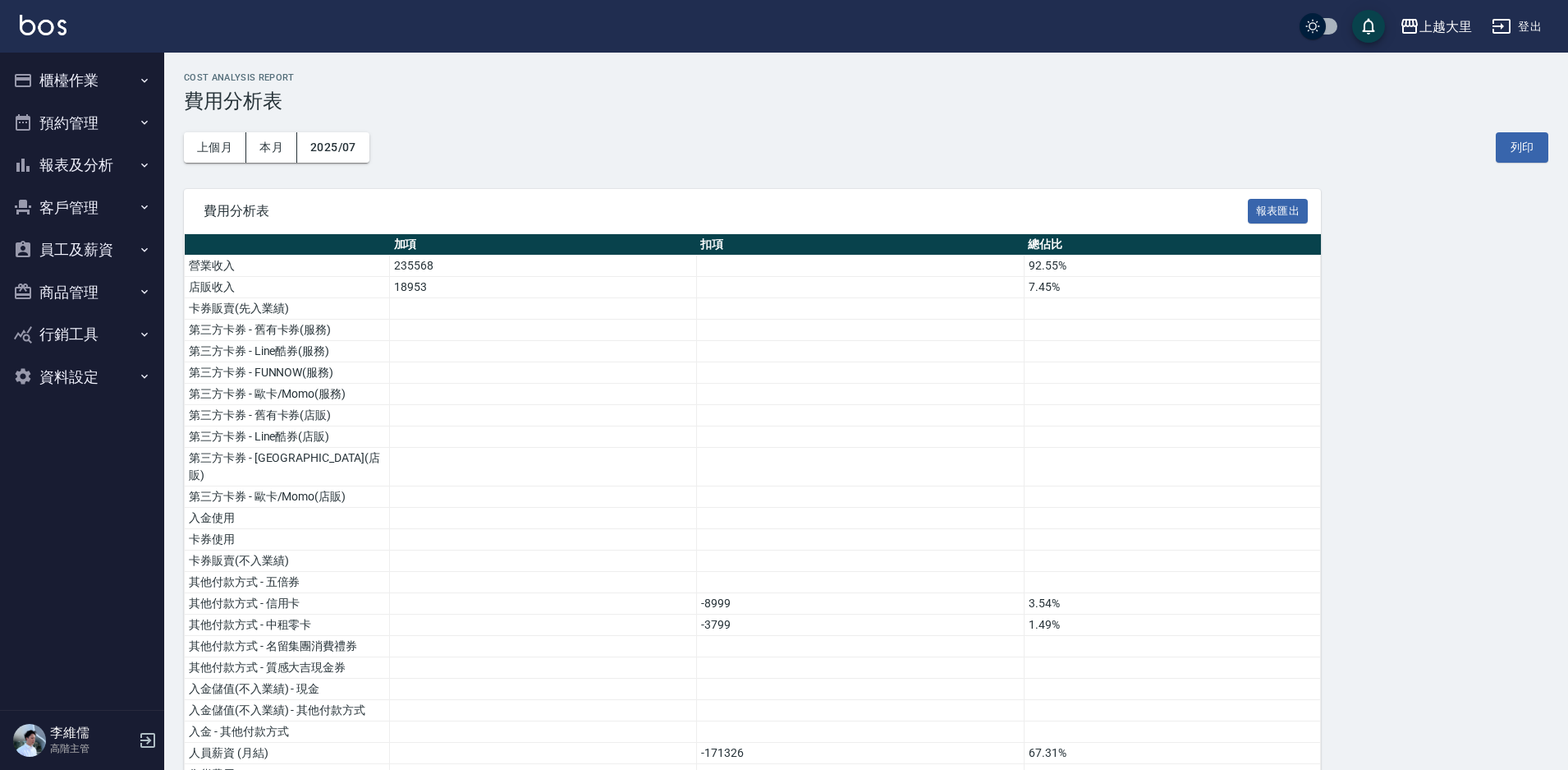
click at [567, 242] on th "加項" at bounding box center [543, 244] width 307 height 21
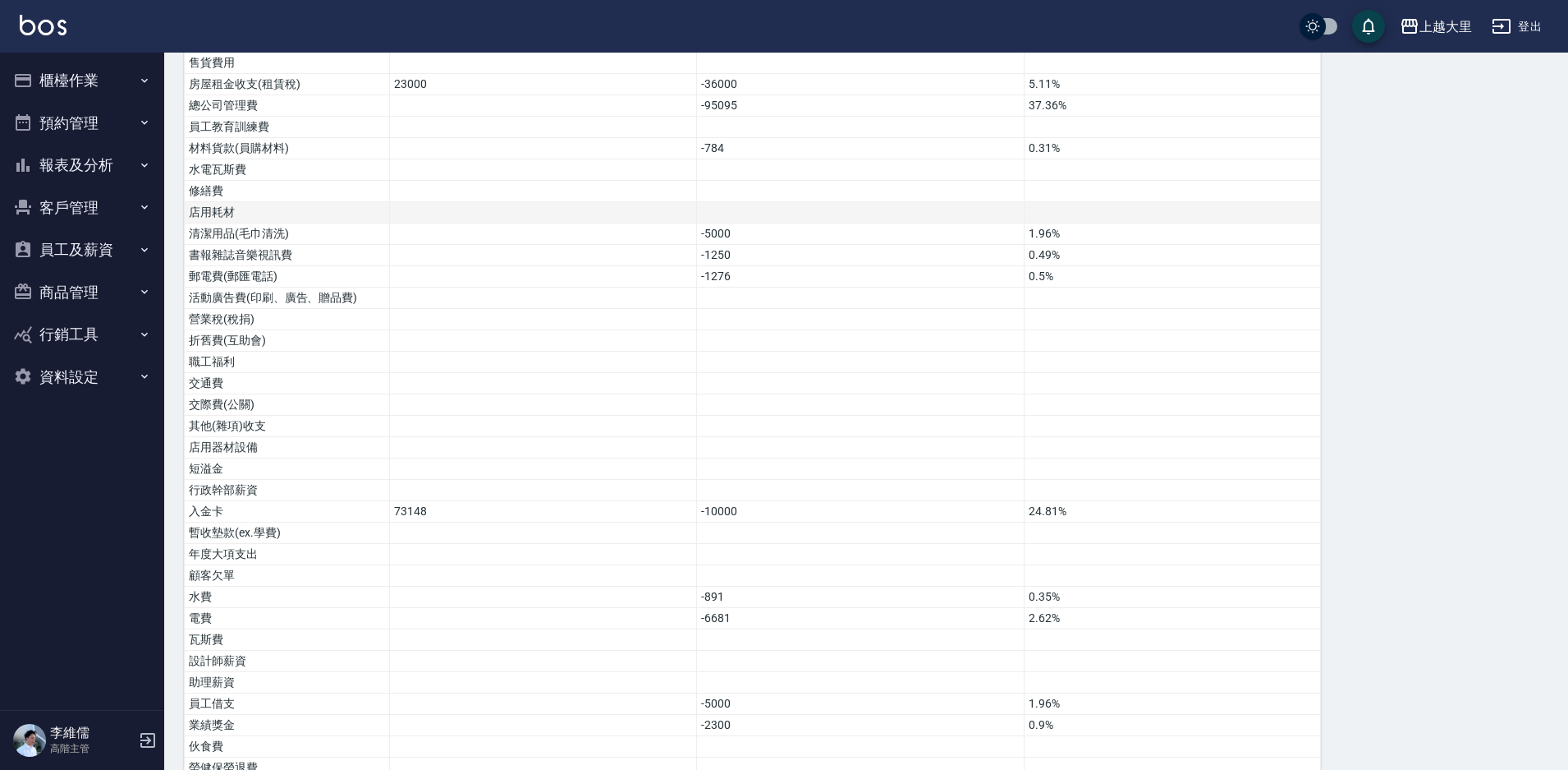
scroll to position [739, 0]
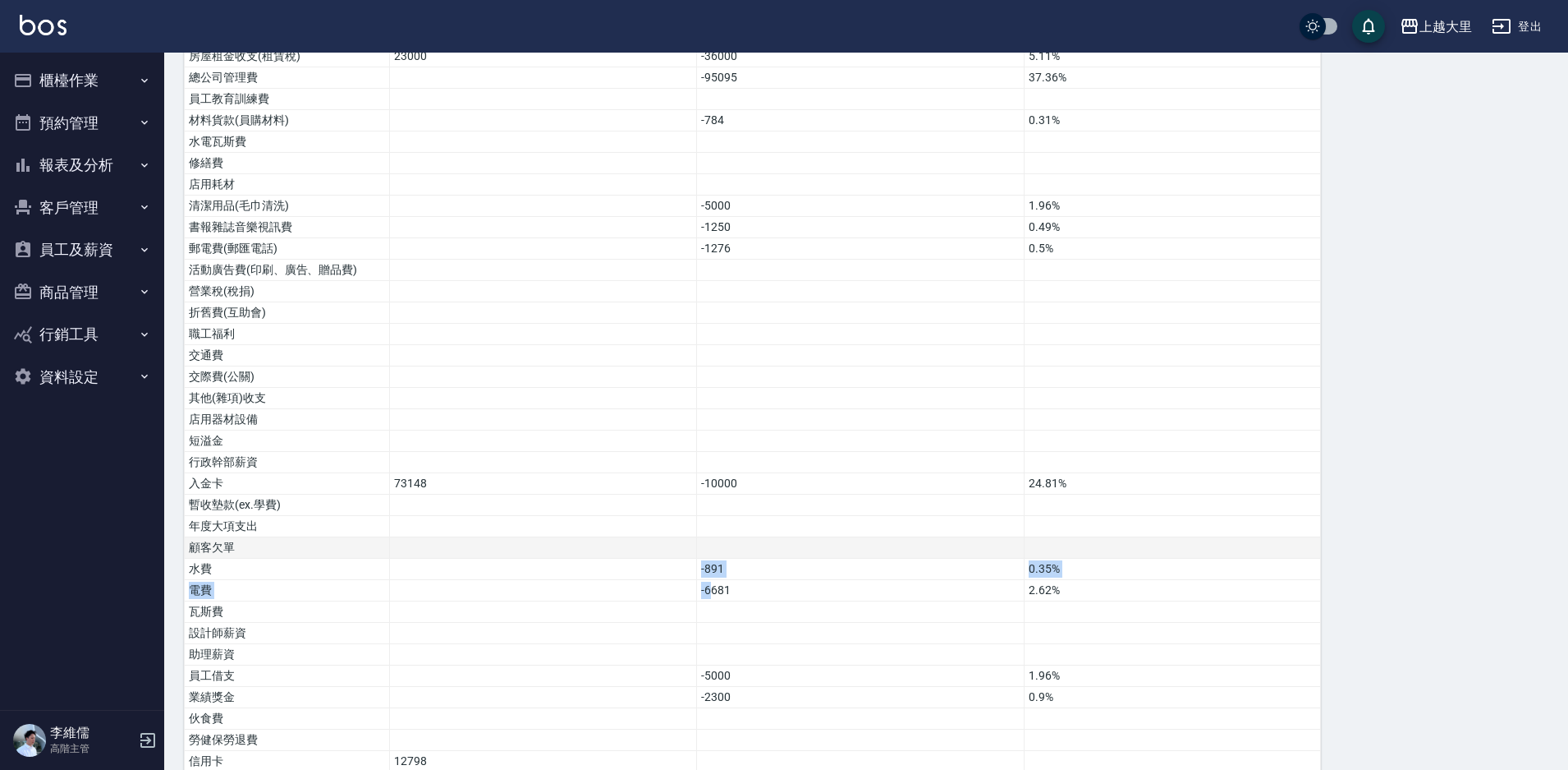
drag, startPoint x: 712, startPoint y: 567, endPoint x: 751, endPoint y: 538, distance: 48.6
click at [682, 551] on tbody "營業收入 235568 92.55% 店販收入 18953 7.45% 卡券販賣(先入業績) 第三方卡券 - 舊有卡券(服務) 第三方卡券 - Line酷券(…" at bounding box center [753, 176] width 1136 height 1320
click at [807, 559] on td "-891" at bounding box center [860, 569] width 328 height 21
drag, startPoint x: 791, startPoint y: 589, endPoint x: 657, endPoint y: 537, distance: 143.7
click at [659, 542] on tbody "營業收入 235568 92.55% 店販收入 18953 7.45% 卡券販賣(先入業績) 第三方卡券 - 舊有卡券(服務) 第三方卡券 - Line酷券(…" at bounding box center [753, 176] width 1136 height 1320
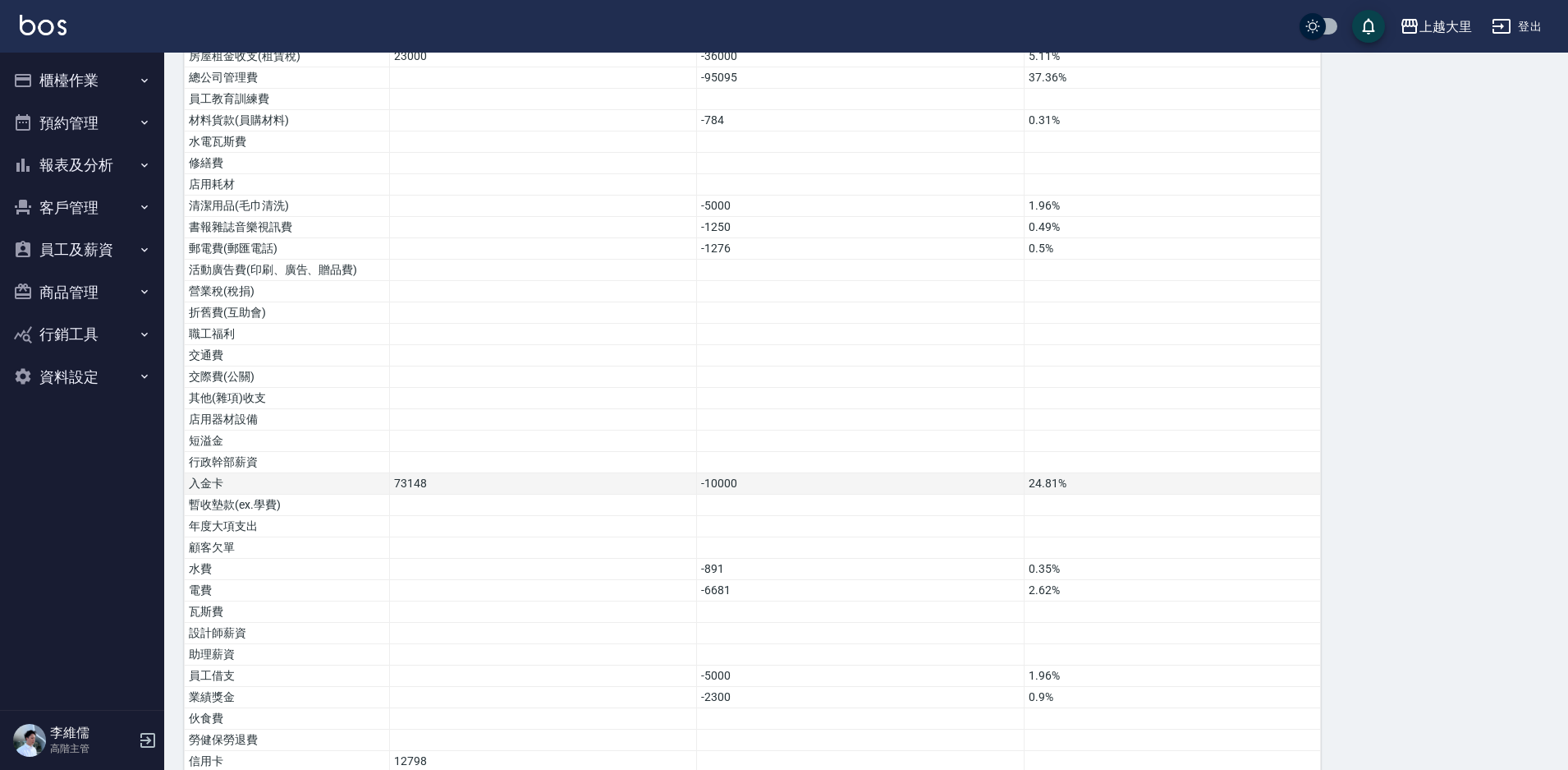
click at [629, 474] on td "73148" at bounding box center [543, 484] width 307 height 21
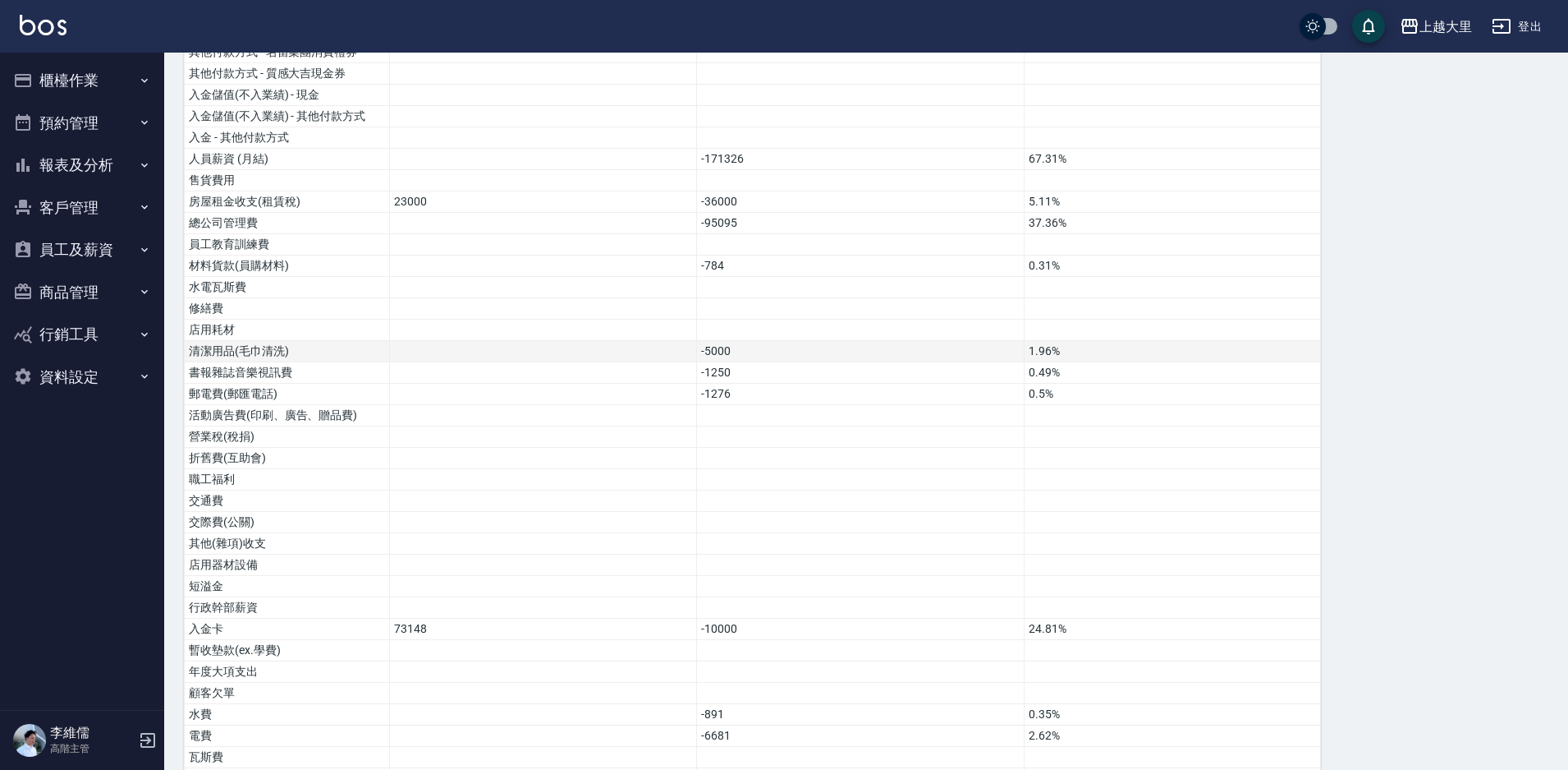
scroll to position [575, 0]
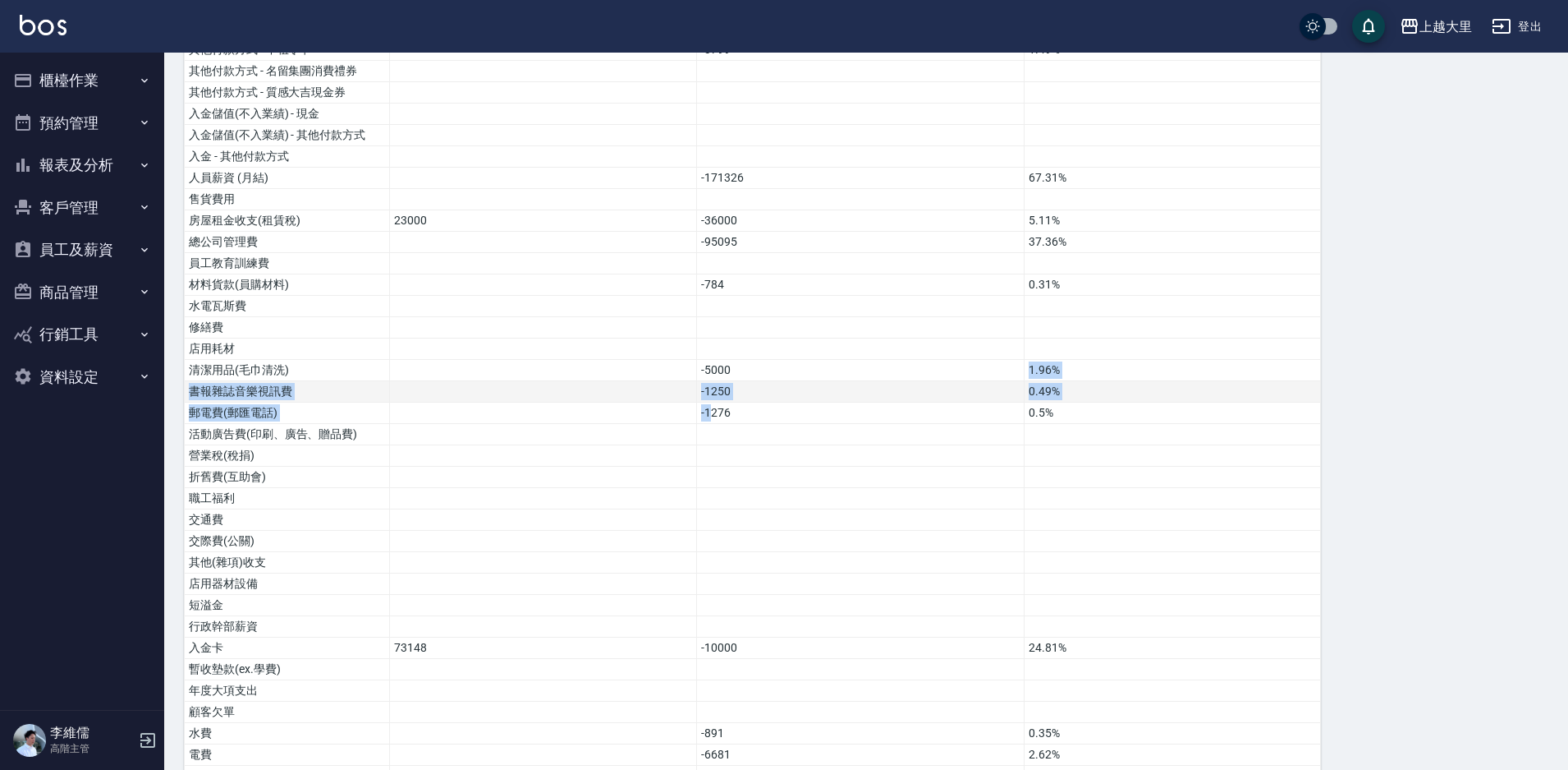
drag, startPoint x: 800, startPoint y: 359, endPoint x: 685, endPoint y: 382, distance: 117.3
click at [701, 388] on tbody "營業收入 235568 92.55% 店販收入 18953 7.45% 卡券販賣(先入業績) 第三方卡券 - 舊有卡券(服務) 第三方卡券 - Line酷券(…" at bounding box center [753, 341] width 1136 height 1320
click at [569, 338] on td at bounding box center [543, 348] width 307 height 21
drag, startPoint x: 627, startPoint y: 369, endPoint x: 774, endPoint y: 394, distance: 149.1
click at [768, 393] on tbody "營業收入 235568 92.55% 店販收入 18953 7.45% 卡券販賣(先入業績) 第三方卡券 - 舊有卡券(服務) 第三方卡券 - Line酷券(…" at bounding box center [753, 341] width 1136 height 1320
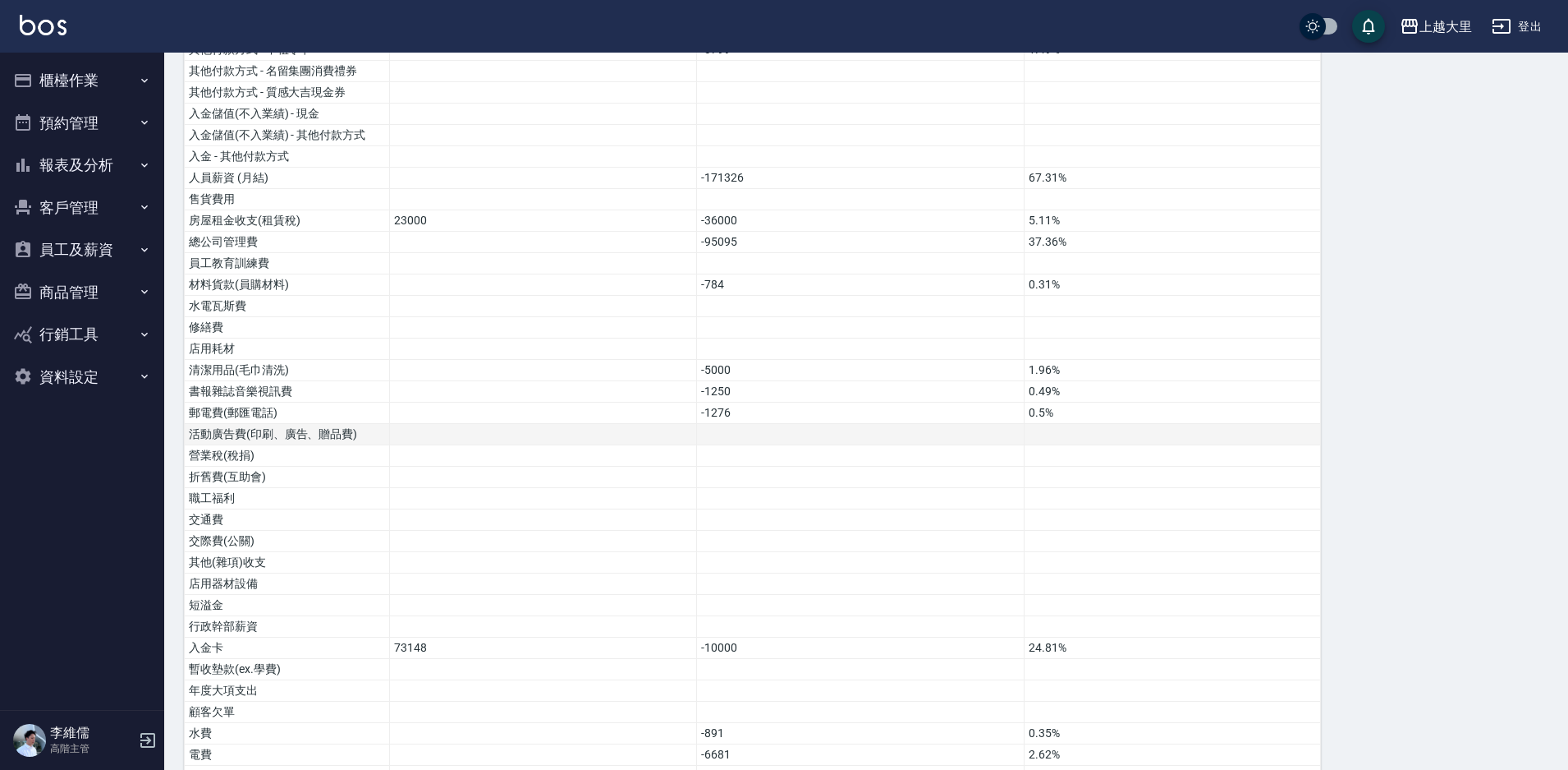
click at [800, 424] on td at bounding box center [860, 434] width 328 height 21
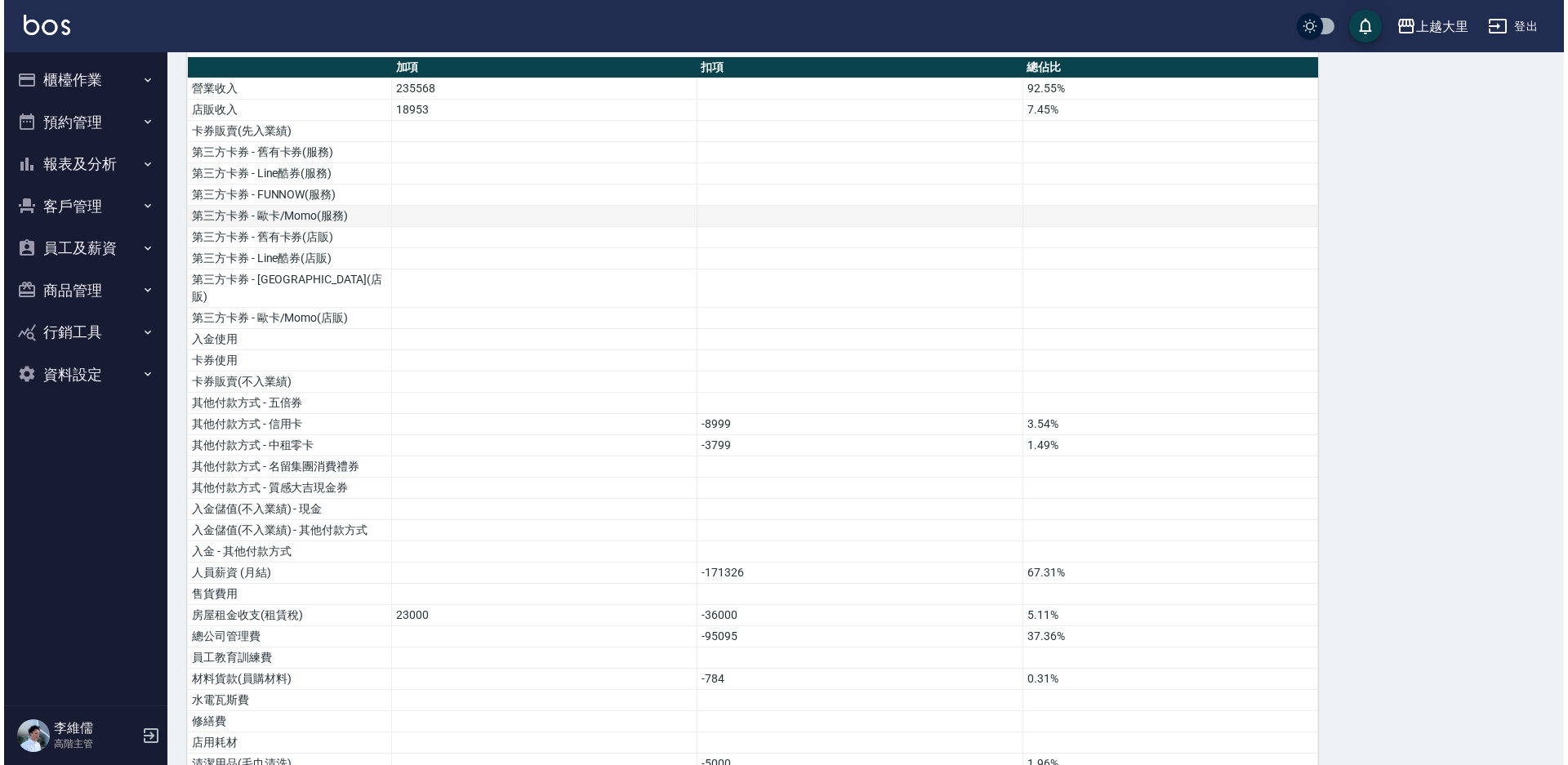
scroll to position [0, 0]
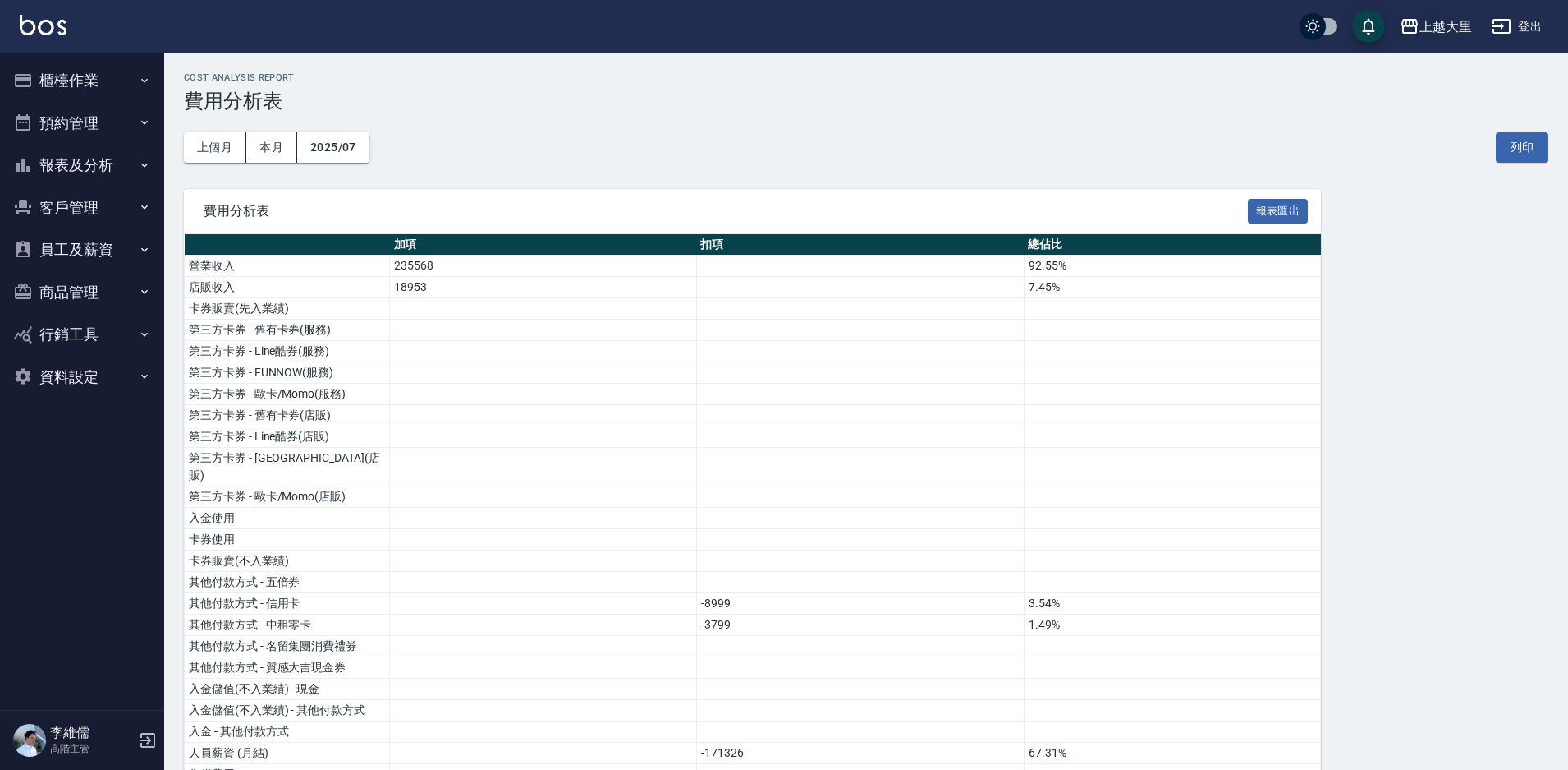
click at [1428, 26] on div "上越大里" at bounding box center [1446, 26] width 53 height 20
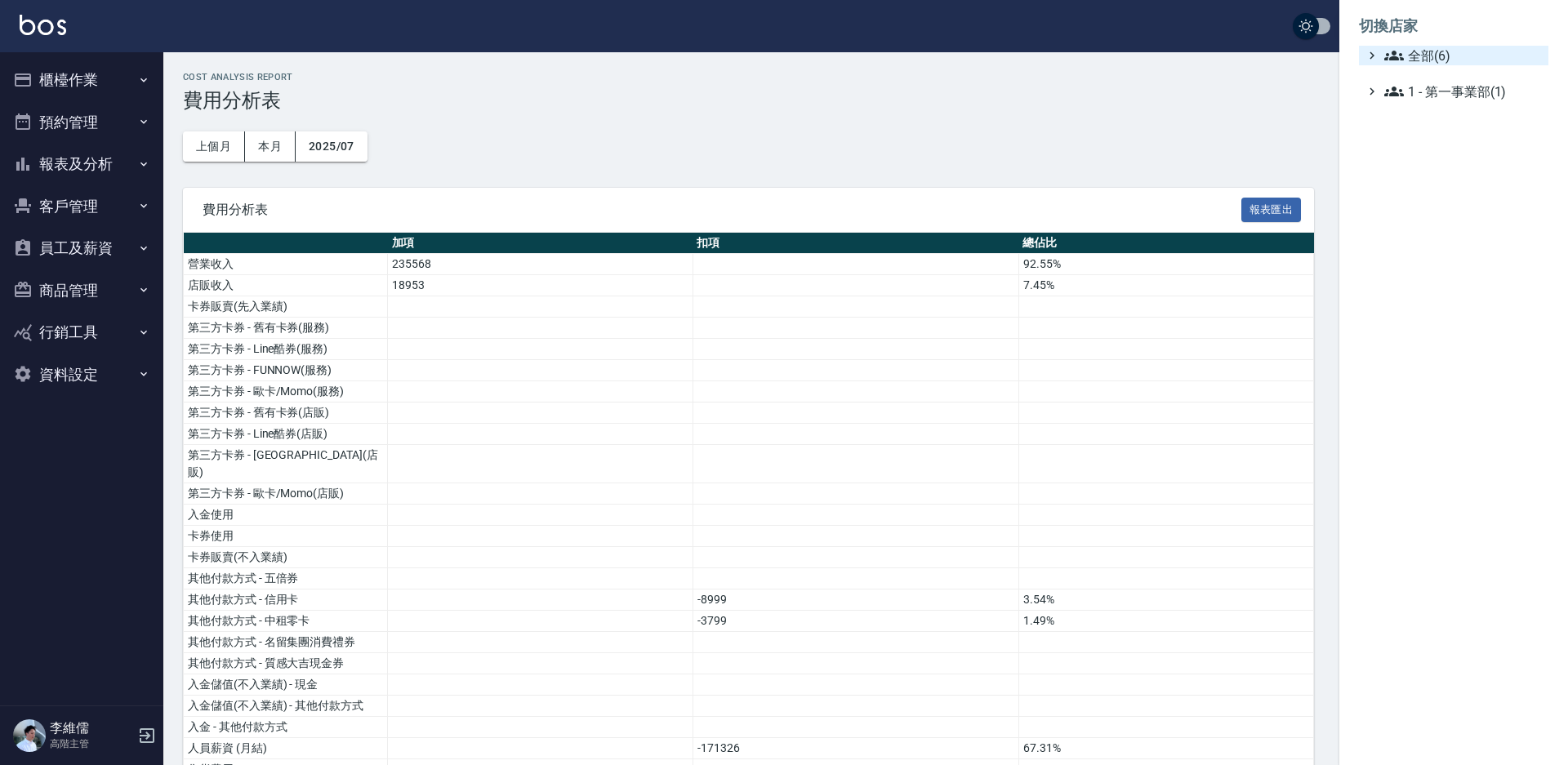
click at [1402, 60] on icon at bounding box center [1394, 56] width 19 height 10
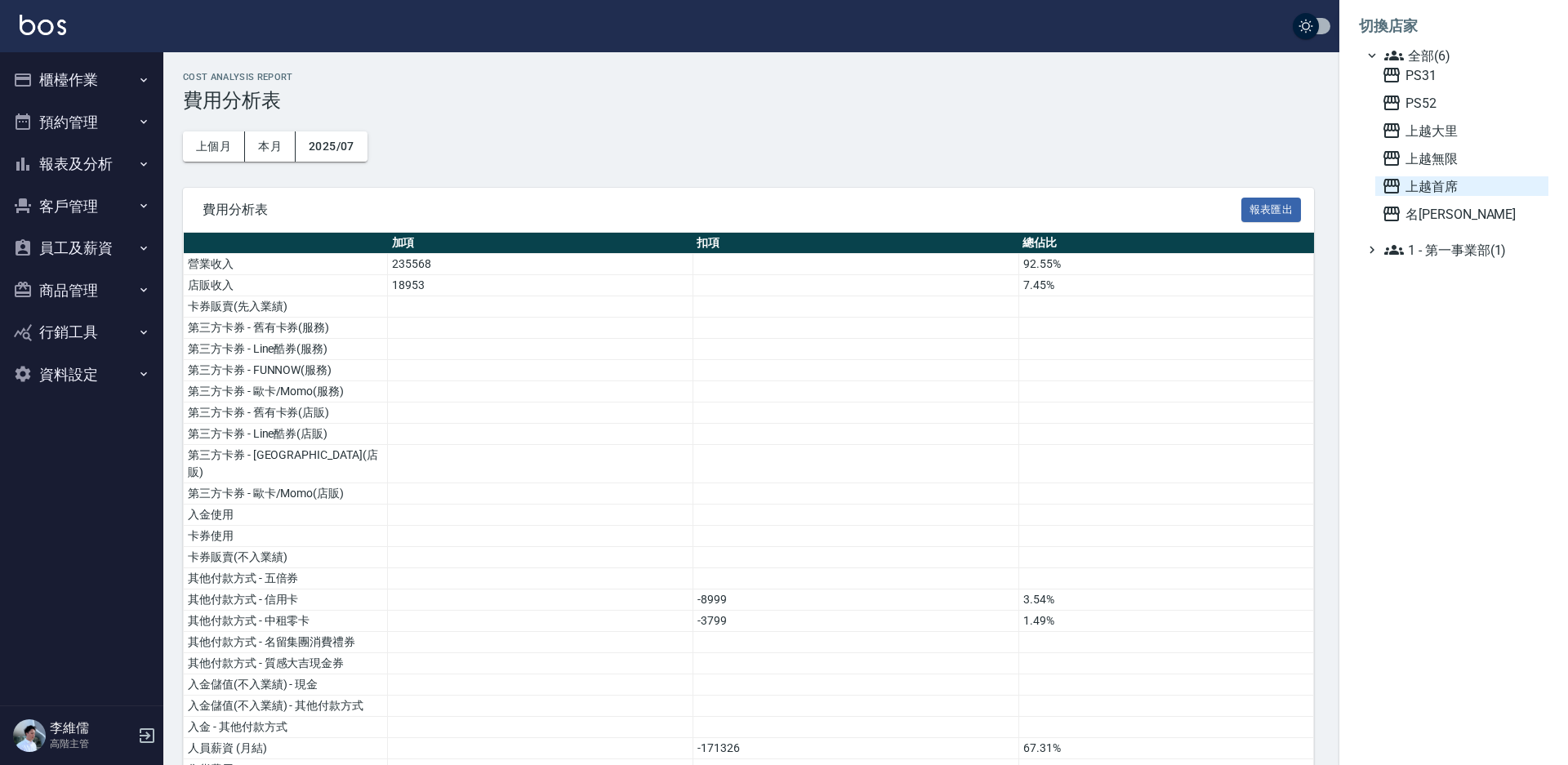
click at [1454, 185] on span "上越首席" at bounding box center [1461, 185] width 160 height 19
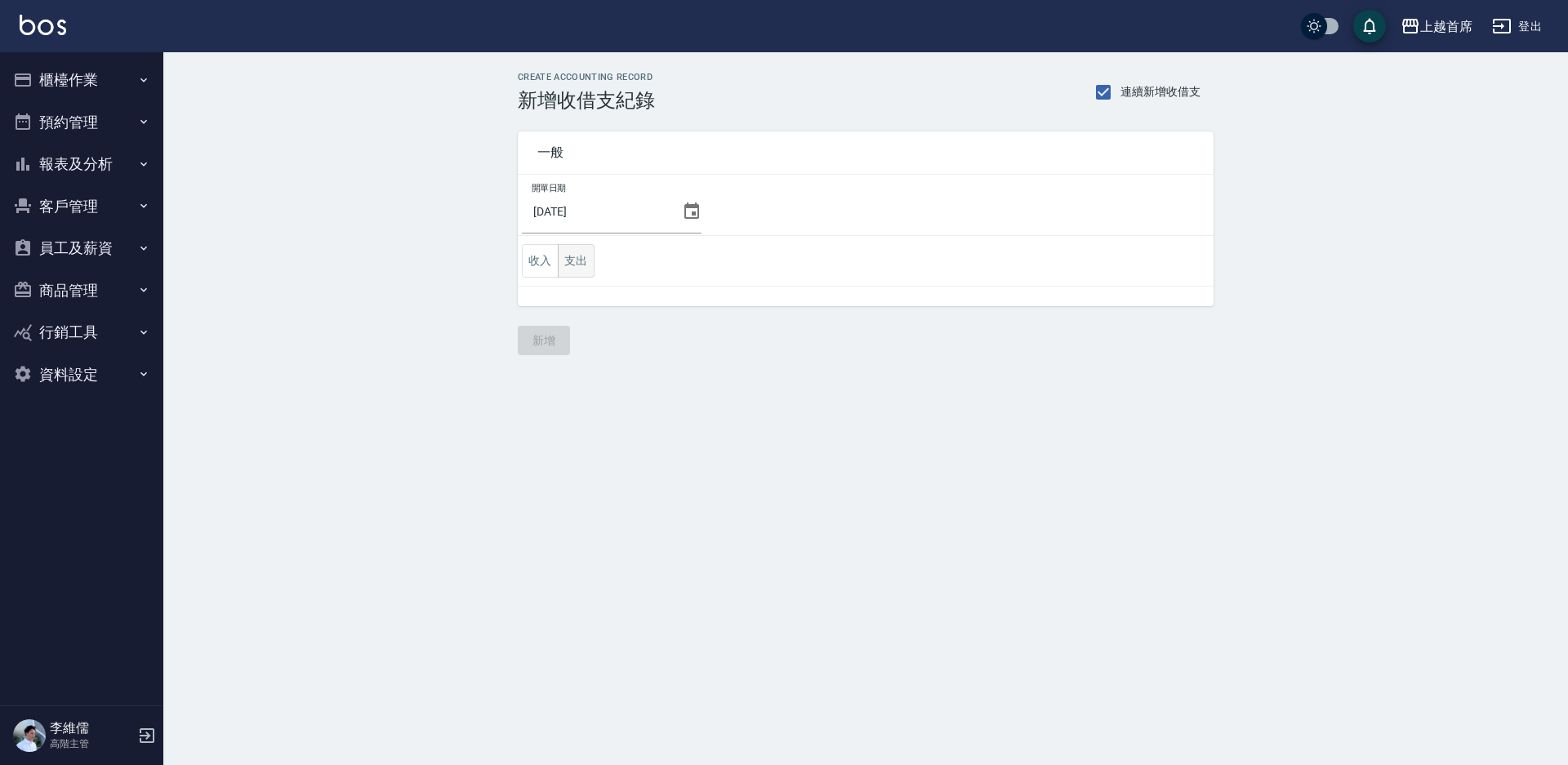
click at [581, 265] on button "支出" at bounding box center [576, 261] width 36 height 34
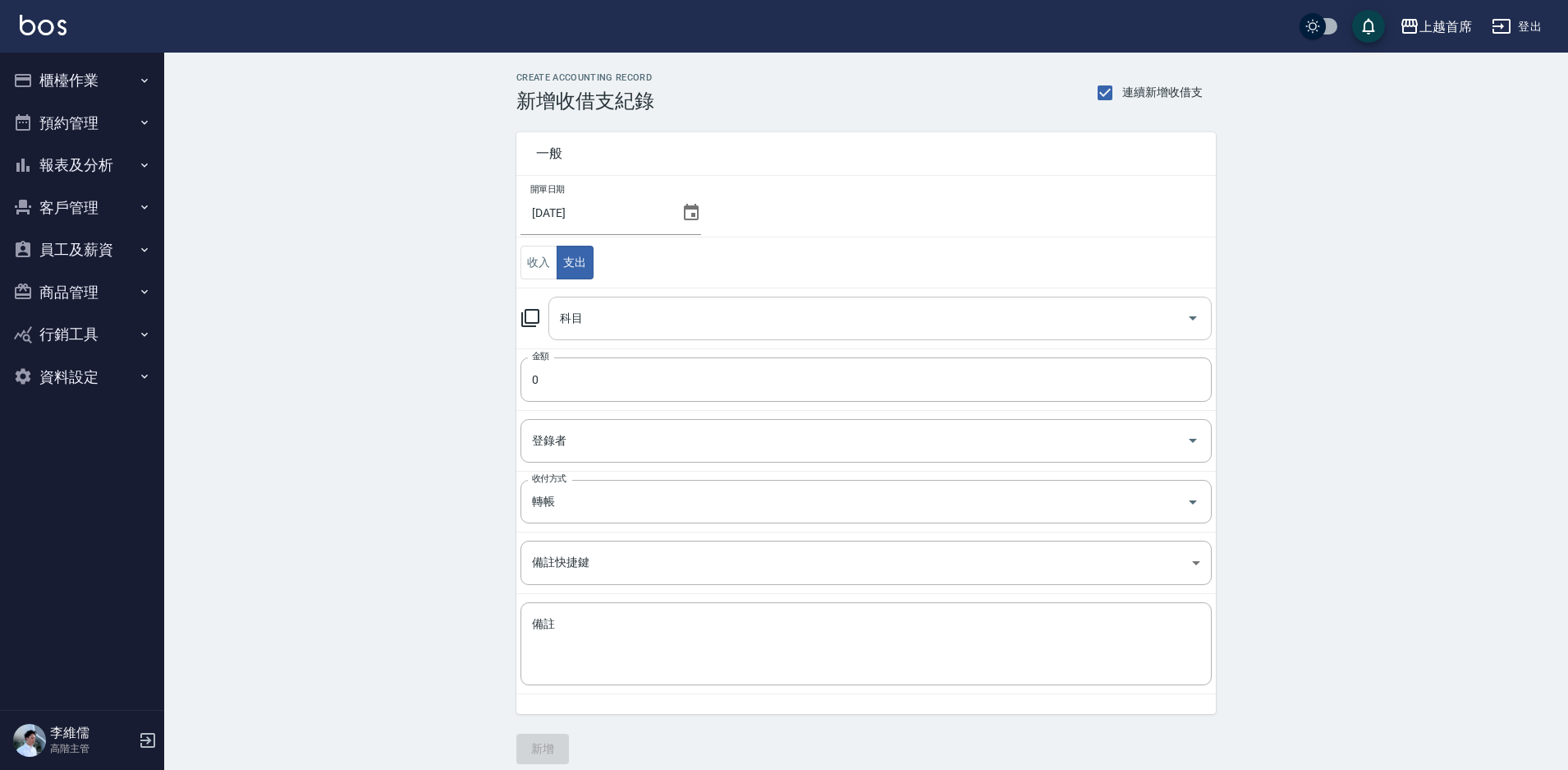
click at [648, 313] on input "科目" at bounding box center [867, 319] width 624 height 29
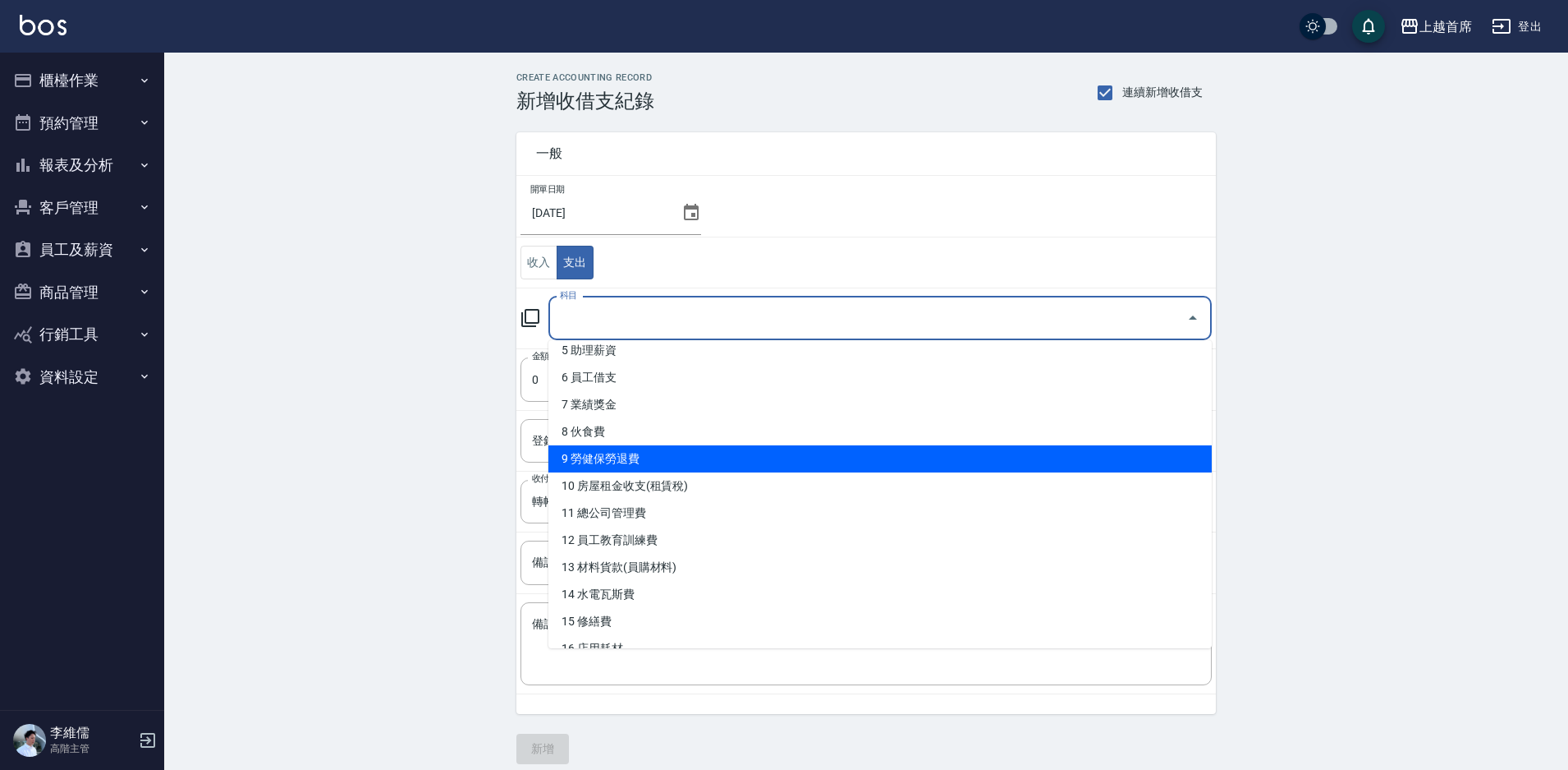
scroll to position [164, 0]
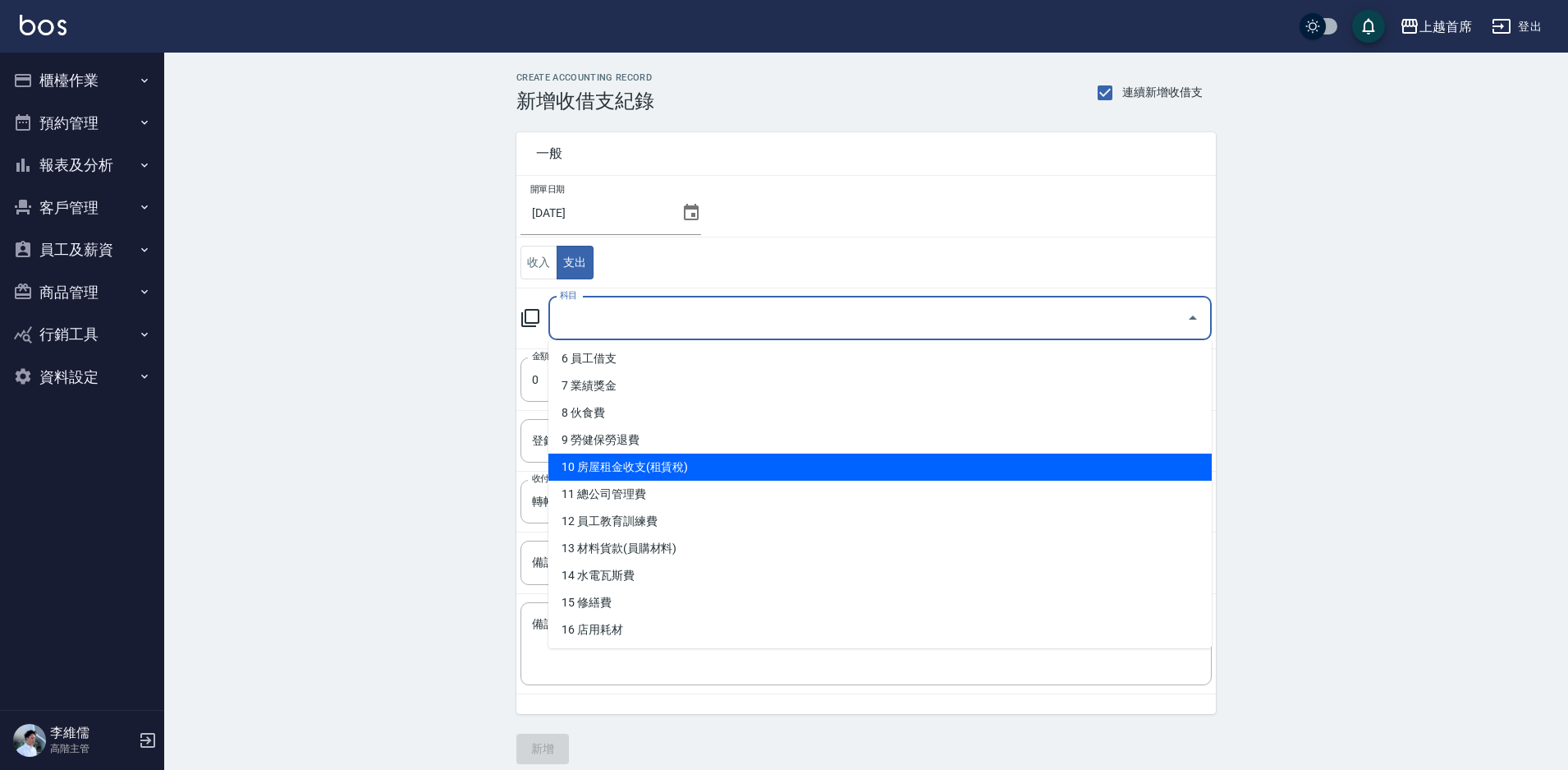
click at [710, 463] on li "10 房屋租金收支(租賃稅)" at bounding box center [879, 467] width 663 height 27
type input "10 房屋租金收支(租賃稅)"
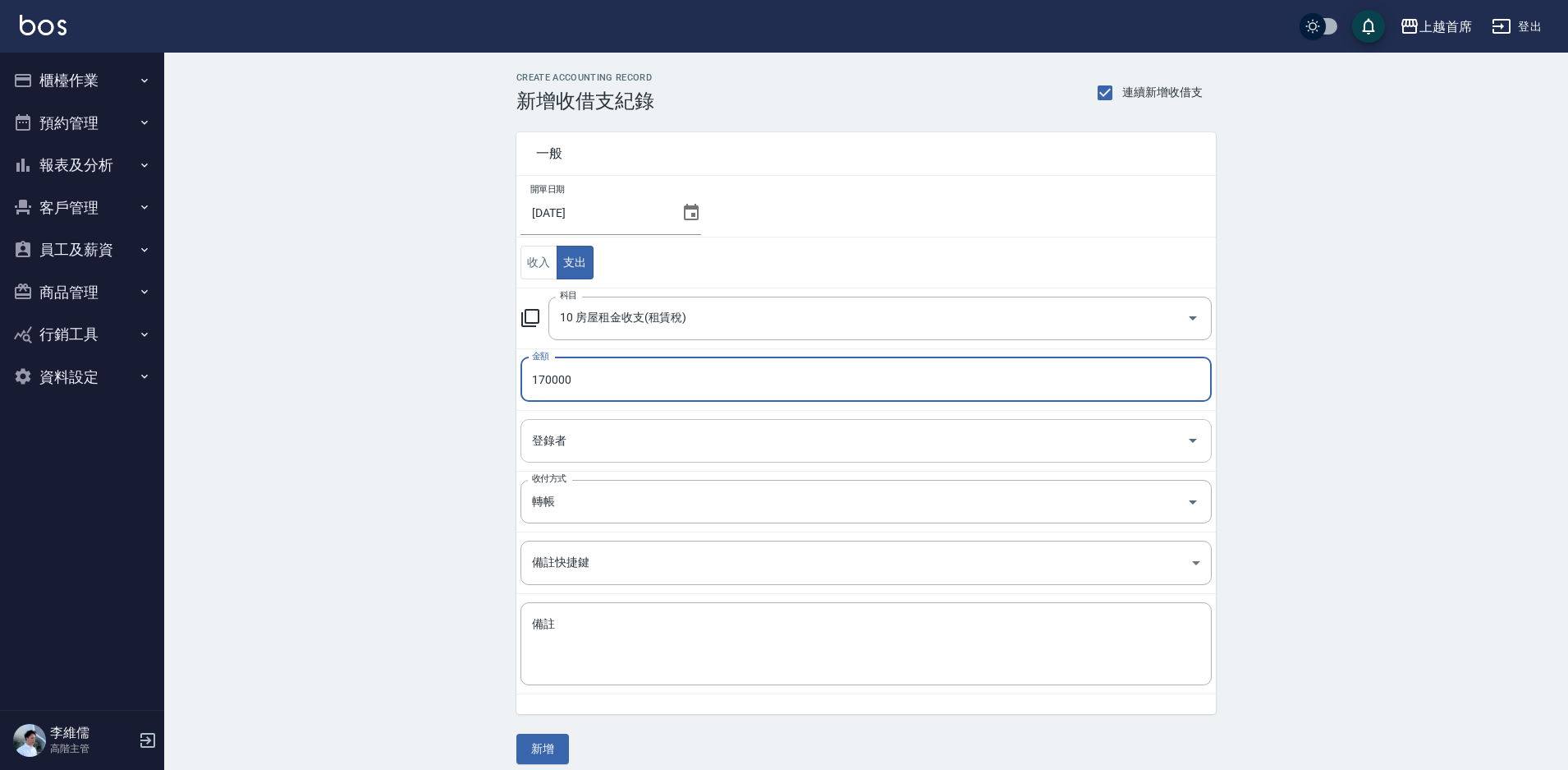
type input "170000"
drag, startPoint x: 771, startPoint y: 441, endPoint x: 780, endPoint y: 449, distance: 12.0
click at [780, 449] on input "登錄者" at bounding box center [854, 441] width 652 height 29
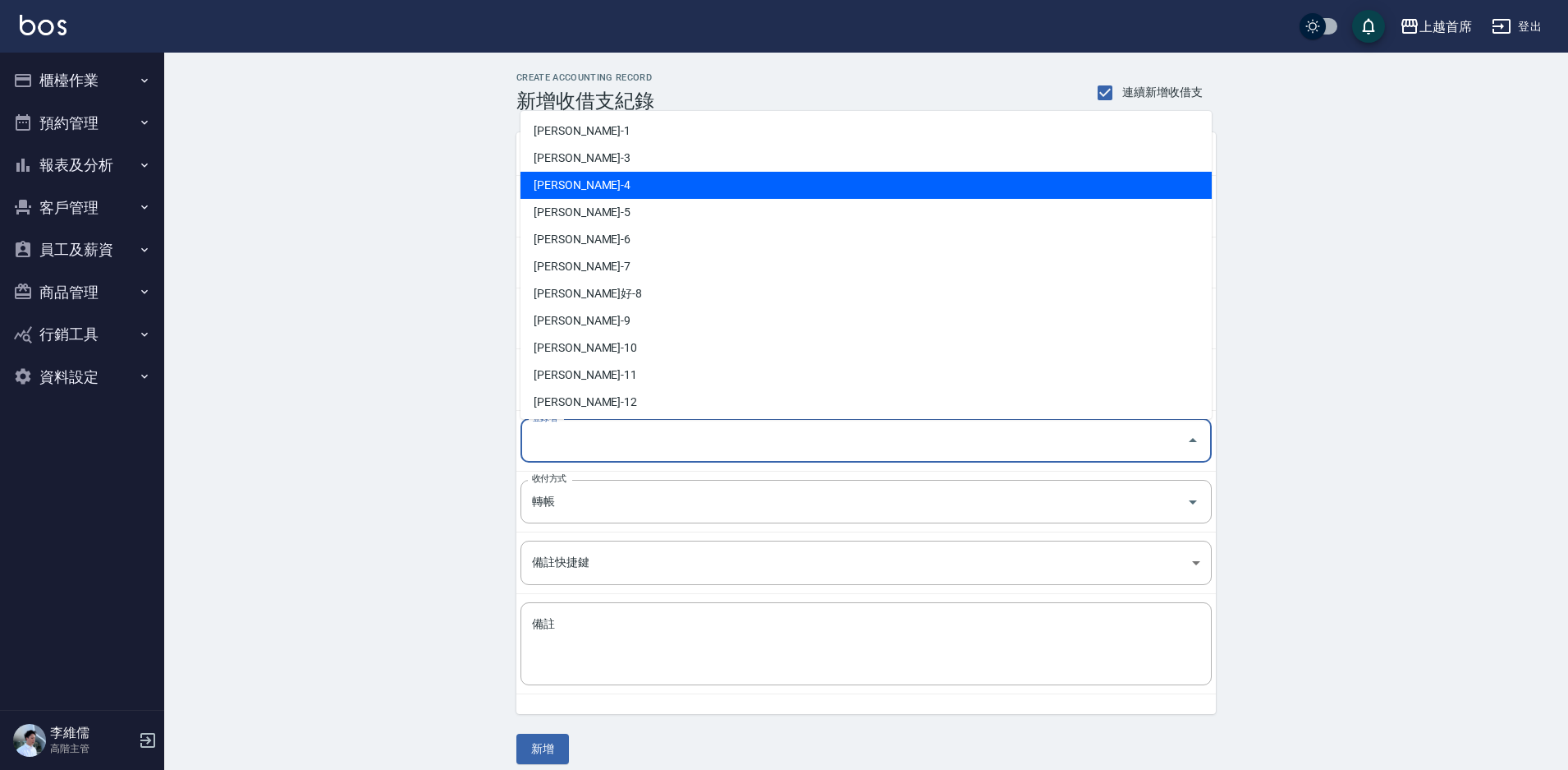
click at [660, 189] on li "[PERSON_NAME]-4" at bounding box center [867, 186] width 691 height 27
type input "[PERSON_NAME]-4"
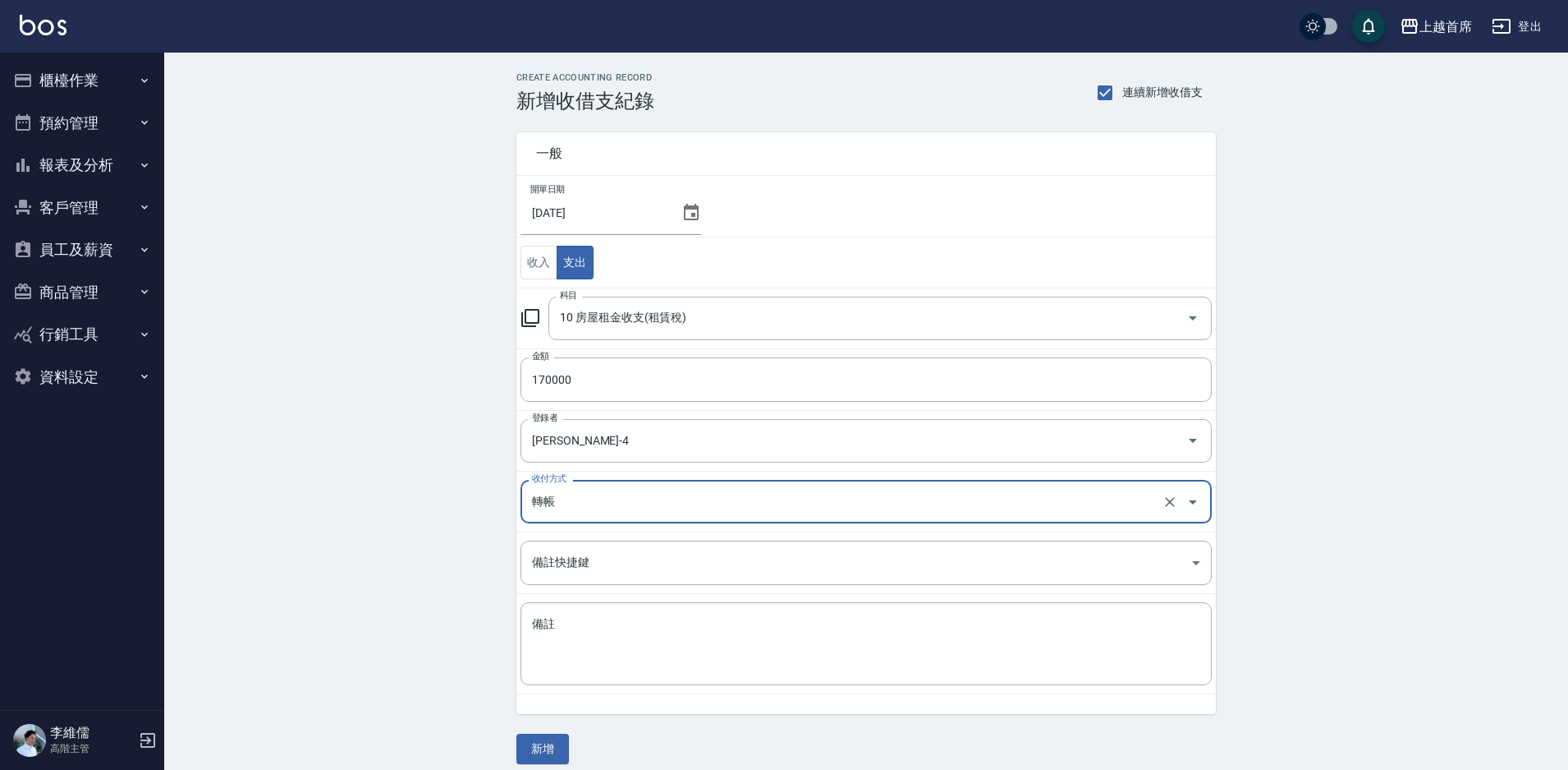
drag, startPoint x: 547, startPoint y: 747, endPoint x: 556, endPoint y: 745, distance: 9.2
click at [551, 747] on button "新增" at bounding box center [543, 749] width 53 height 31
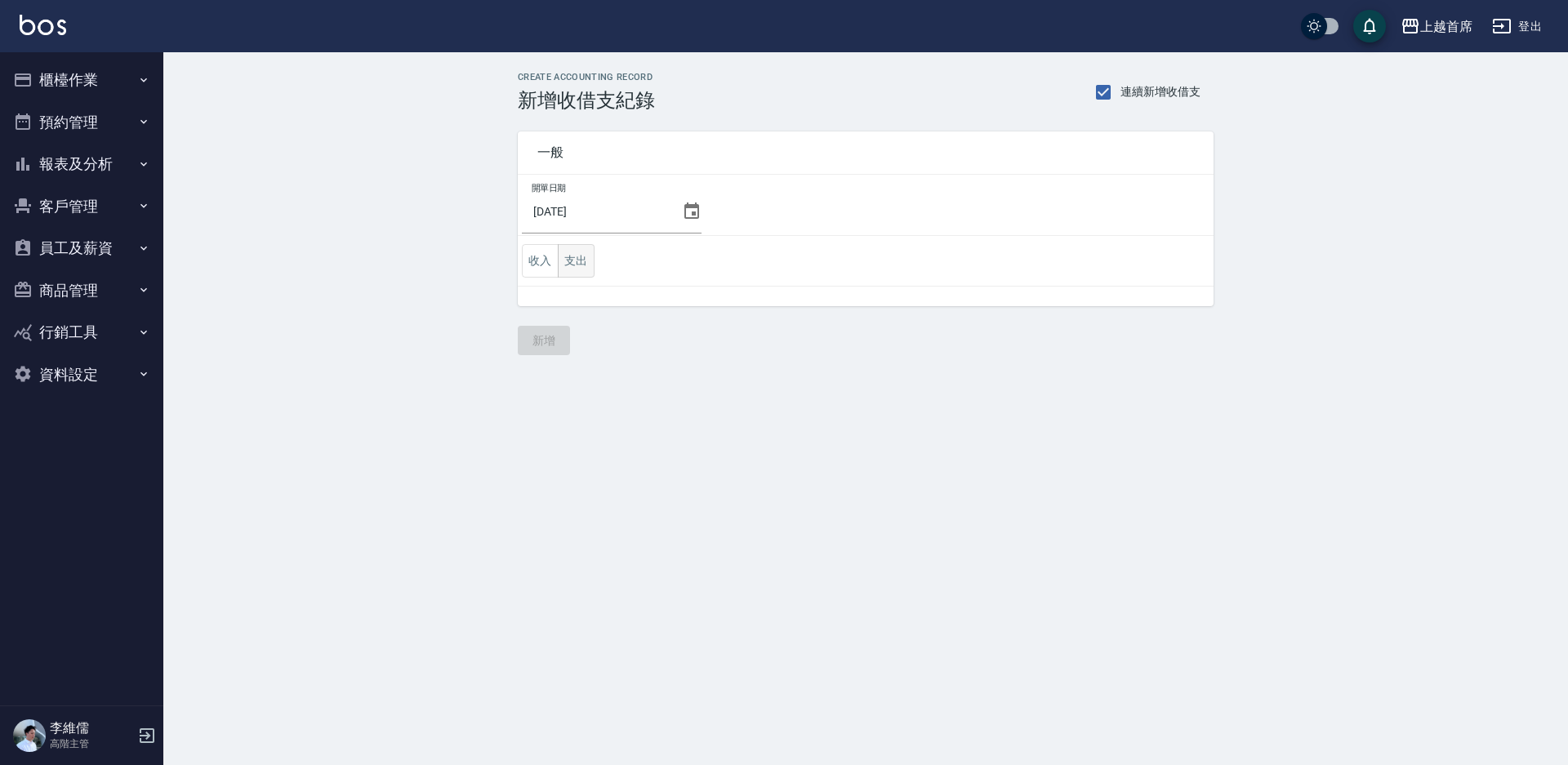
click at [582, 259] on button "支出" at bounding box center [576, 261] width 36 height 34
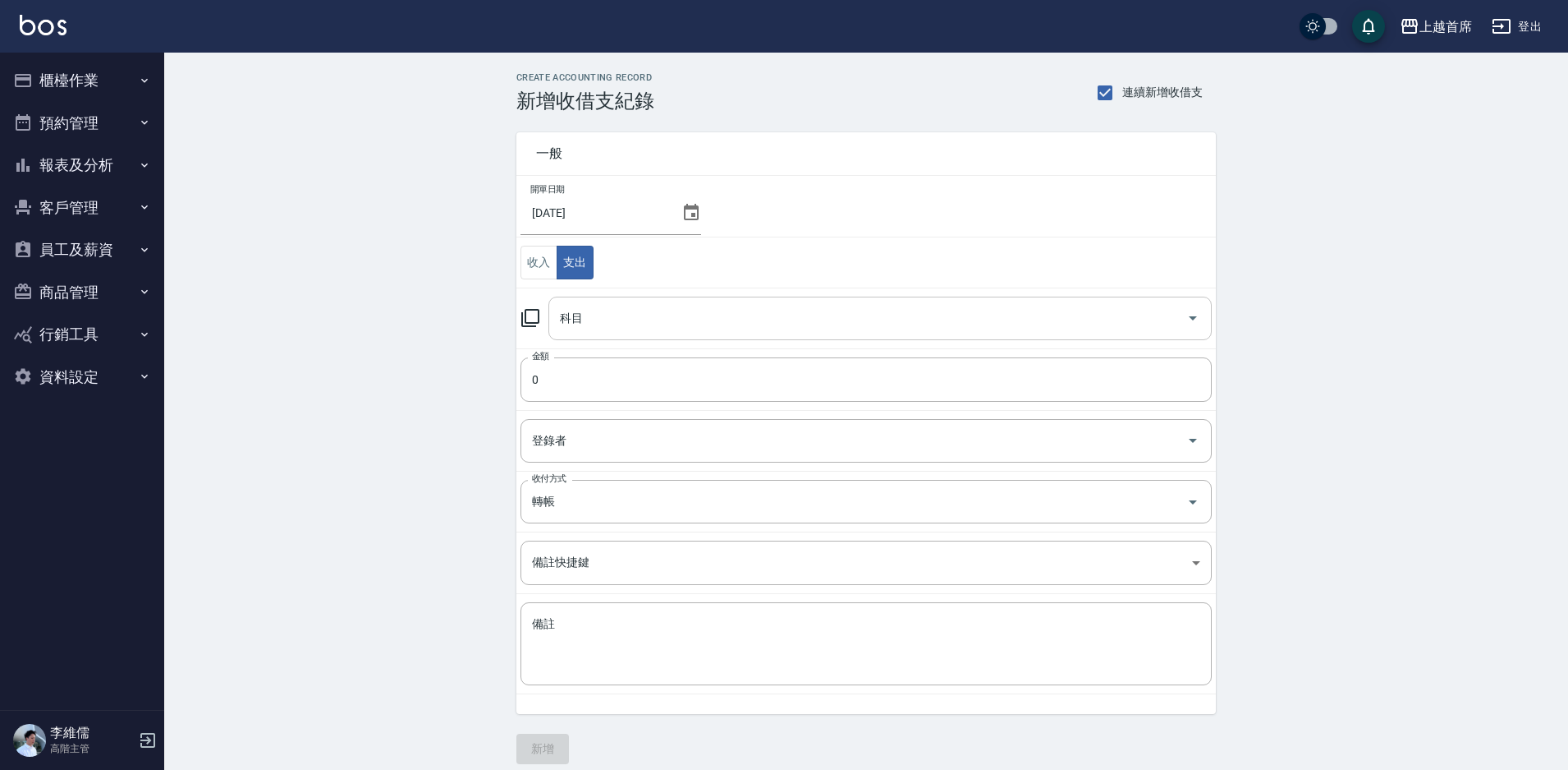
drag, startPoint x: 626, startPoint y: 309, endPoint x: 626, endPoint y: 318, distance: 9.0
click at [626, 308] on input "科目" at bounding box center [867, 319] width 624 height 29
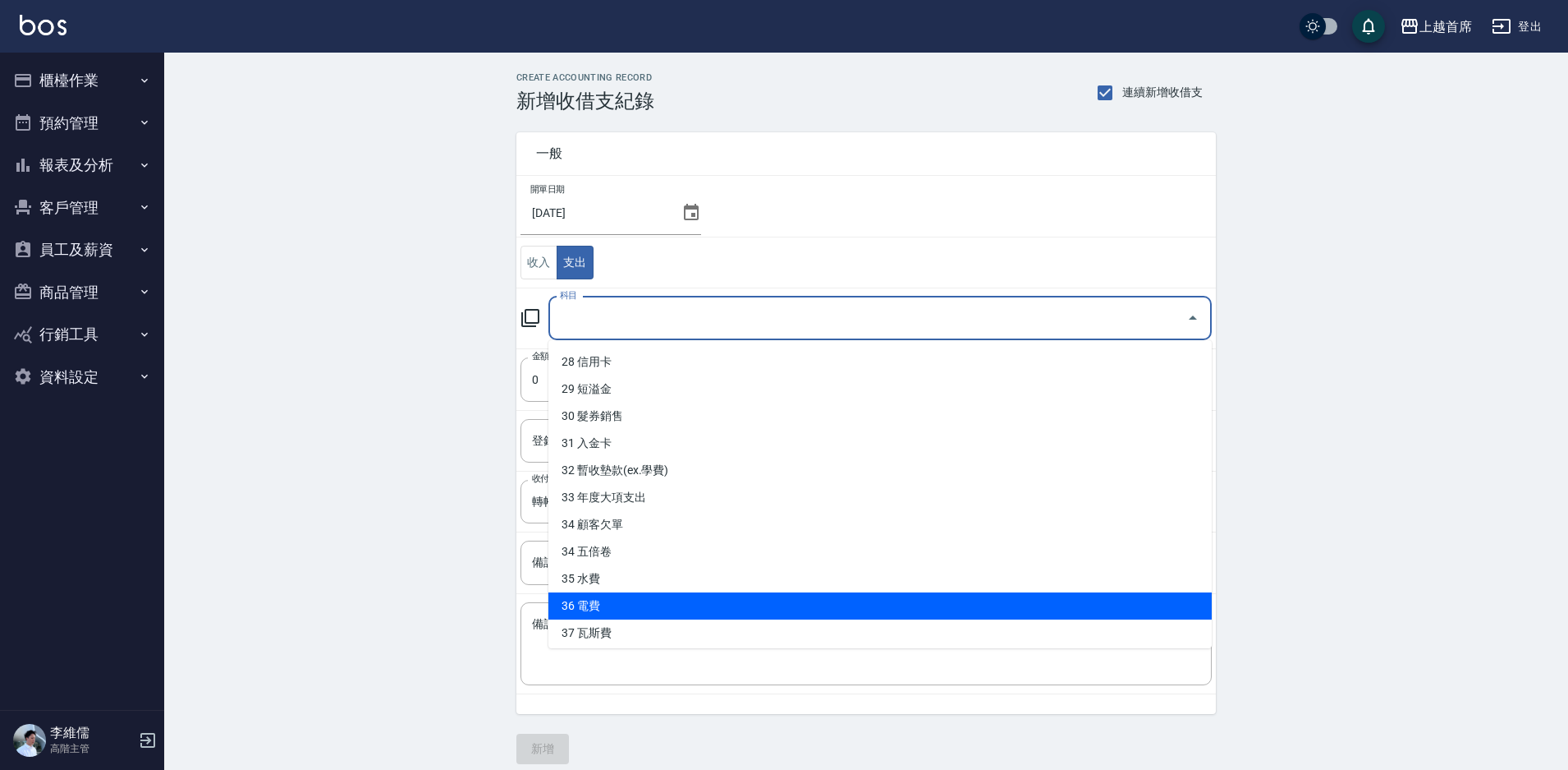
scroll to position [762, 0]
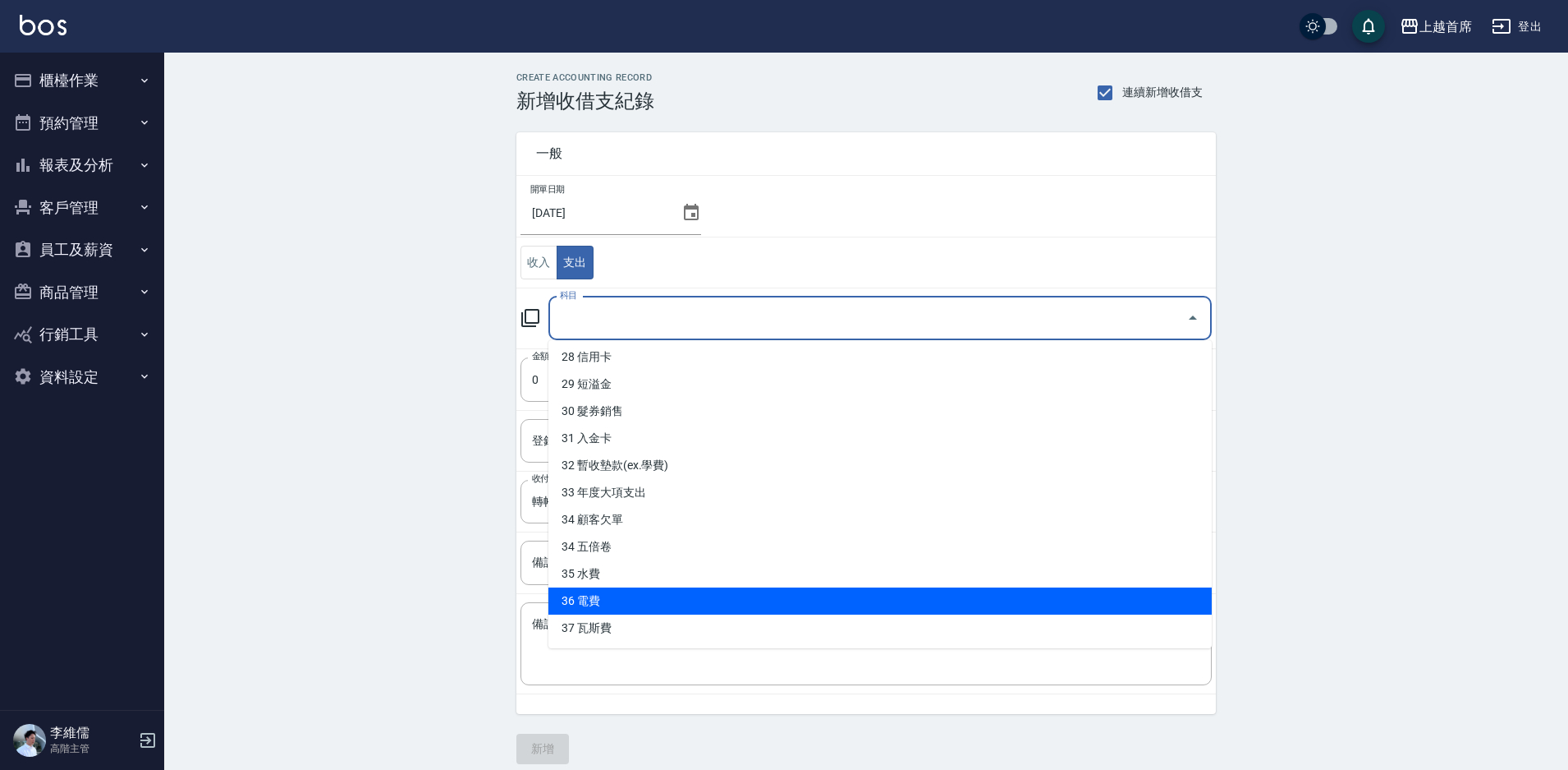
click at [621, 594] on li "36 電費" at bounding box center [879, 601] width 663 height 27
type input "36 電費"
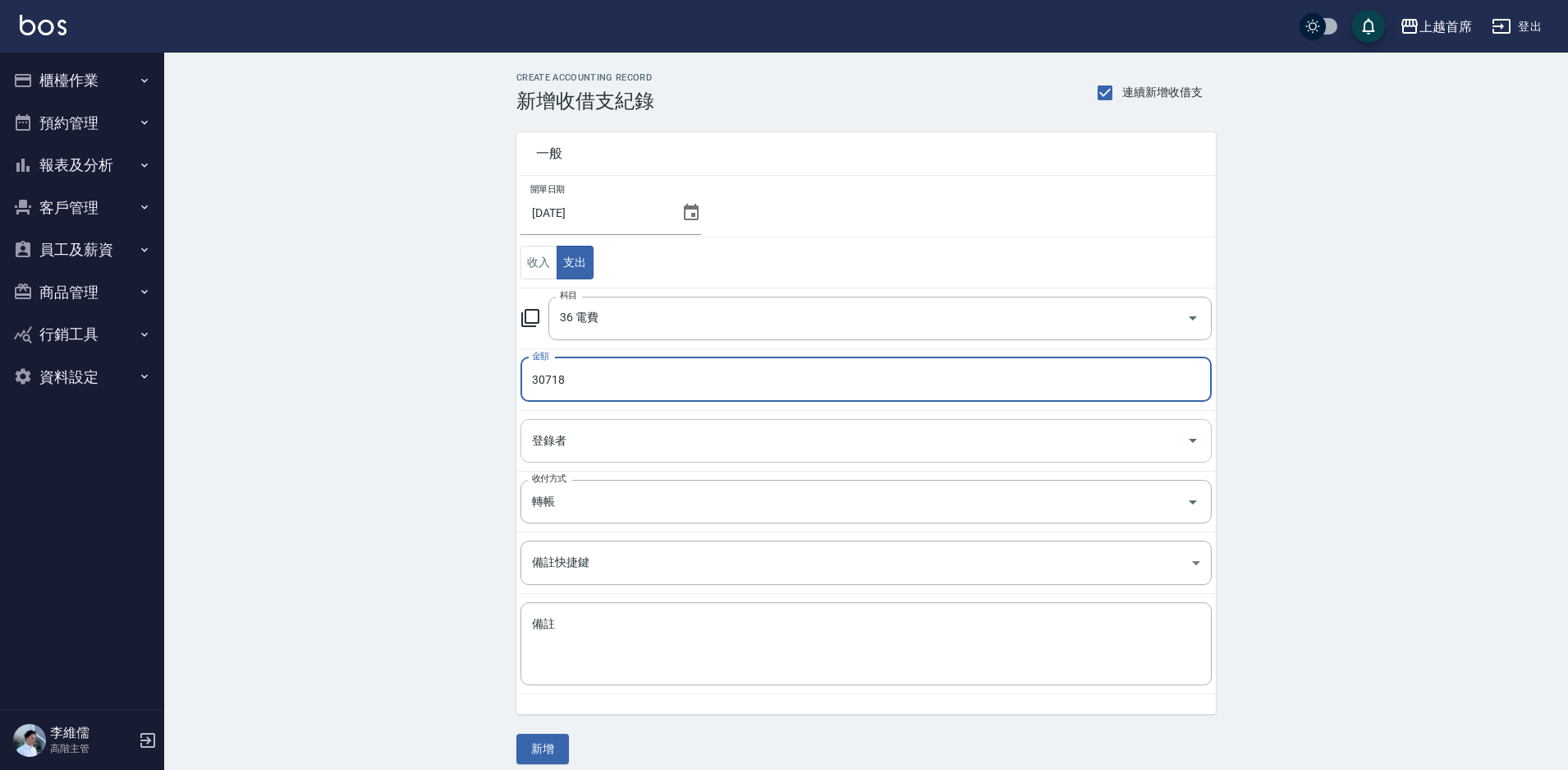
type input "30718"
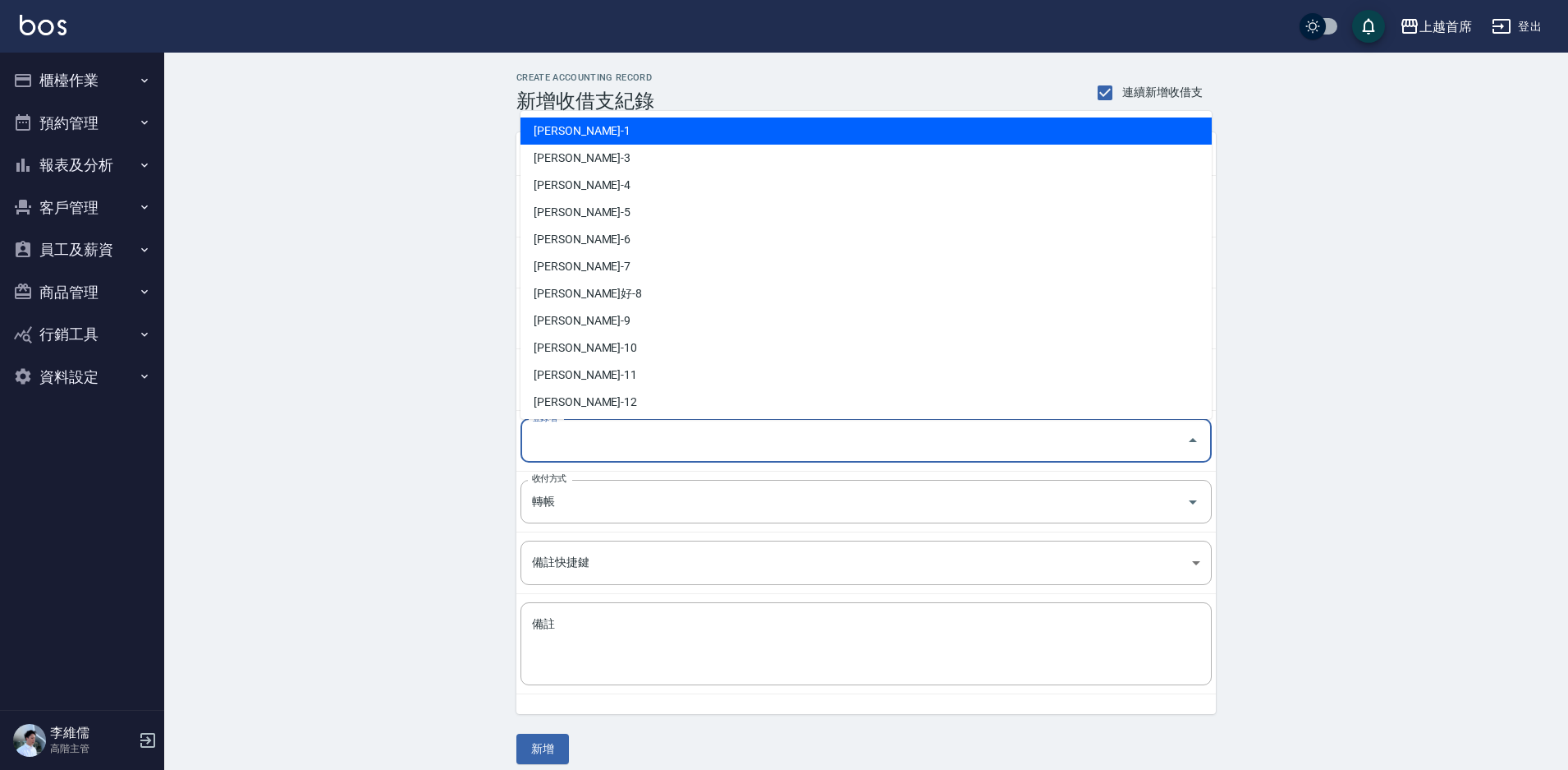
click at [705, 444] on input "登錄者" at bounding box center [854, 441] width 652 height 29
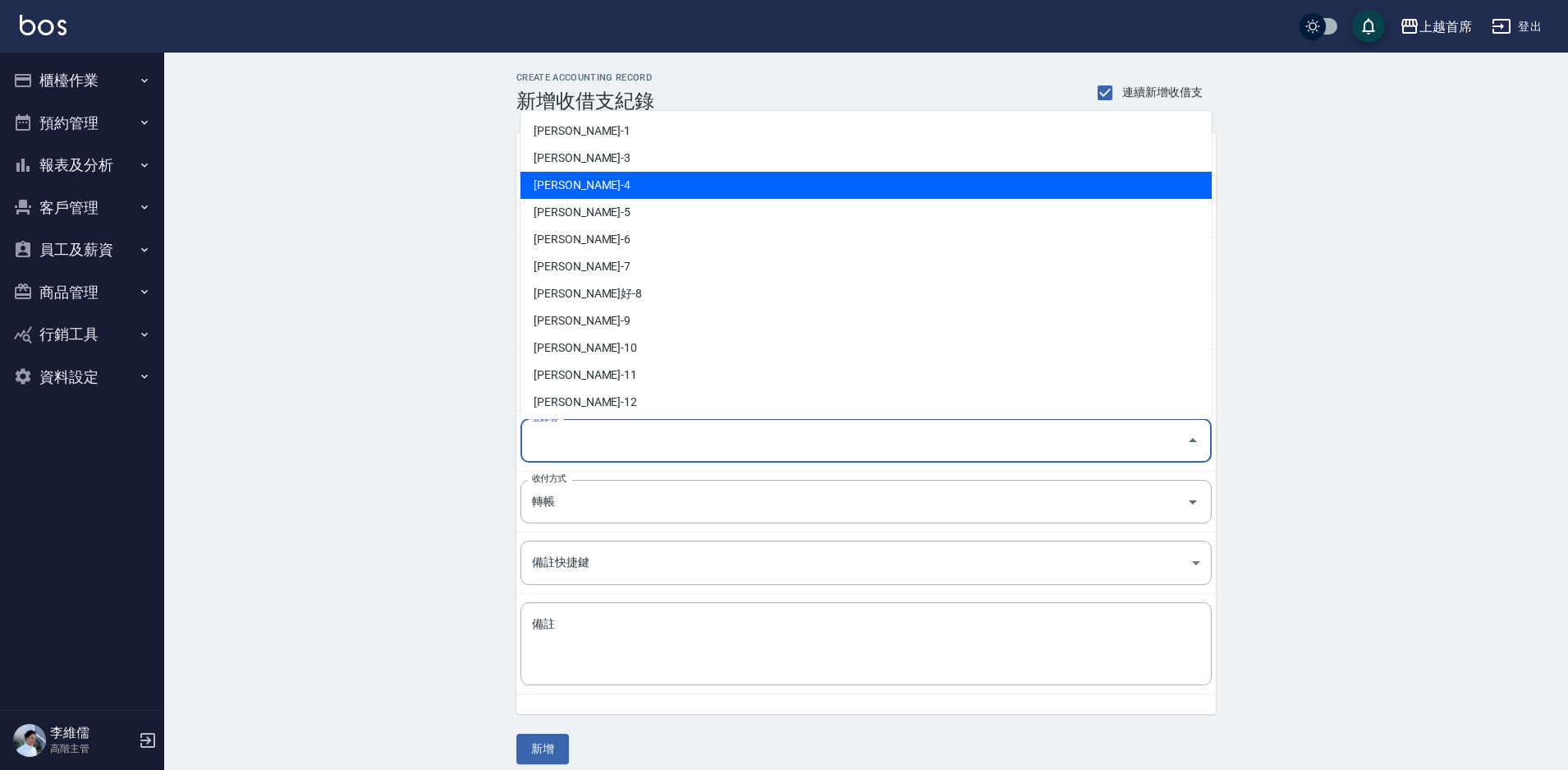
click at [637, 194] on li "[PERSON_NAME]-4" at bounding box center [867, 186] width 691 height 27
type input "[PERSON_NAME]-4"
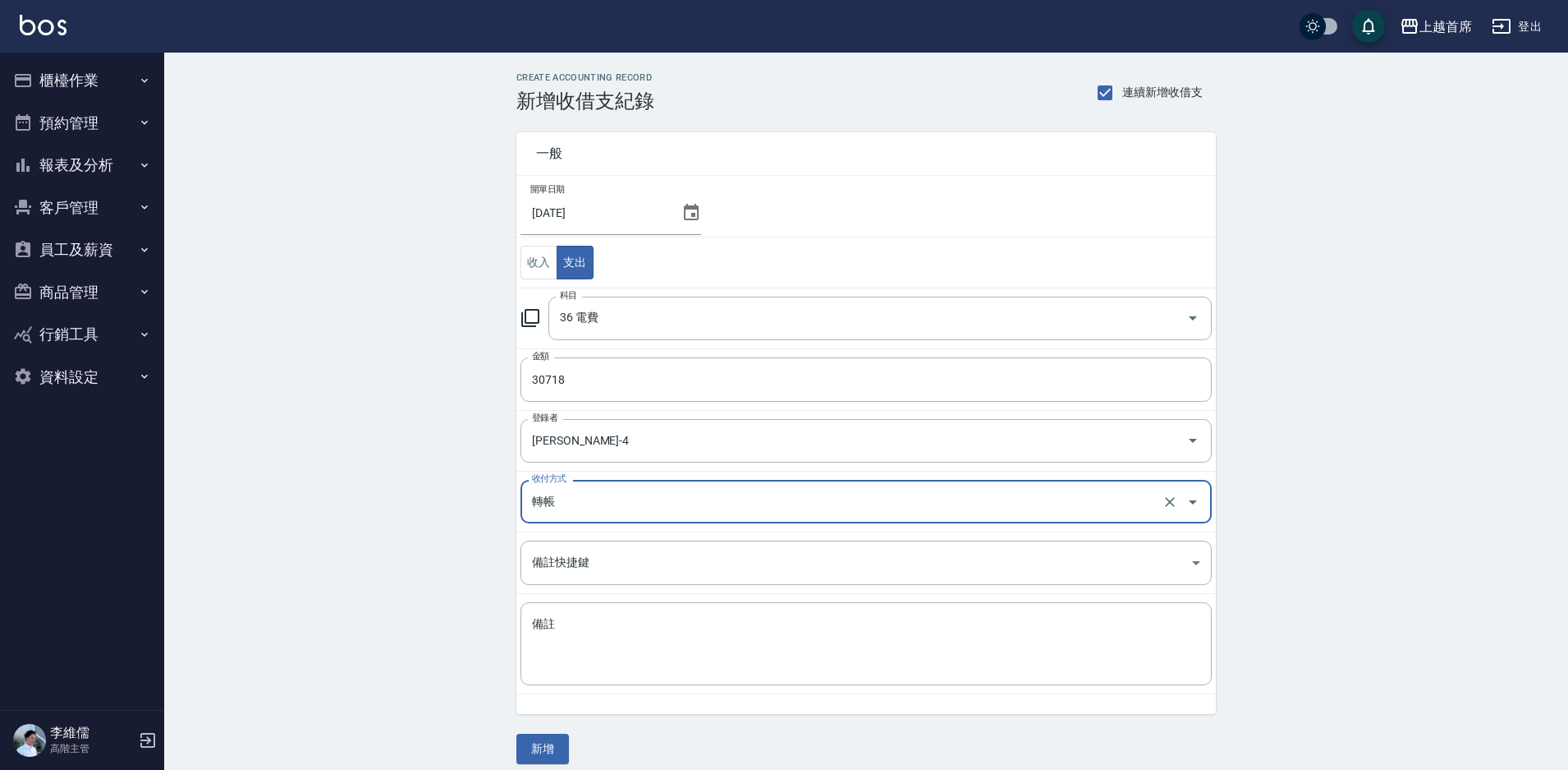
click at [556, 743] on button "新增" at bounding box center [543, 749] width 53 height 31
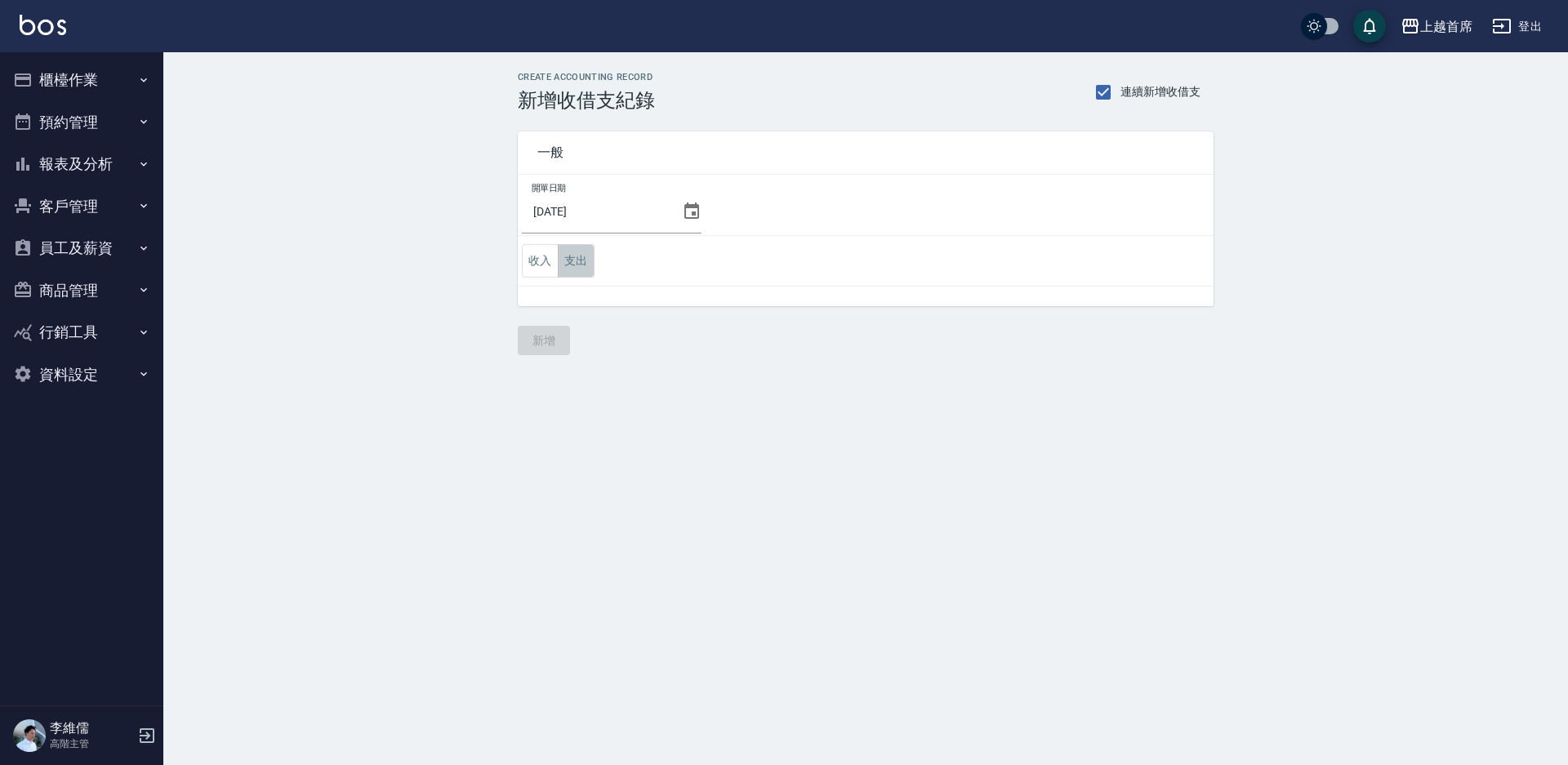
click at [578, 249] on button "支出" at bounding box center [576, 261] width 36 height 34
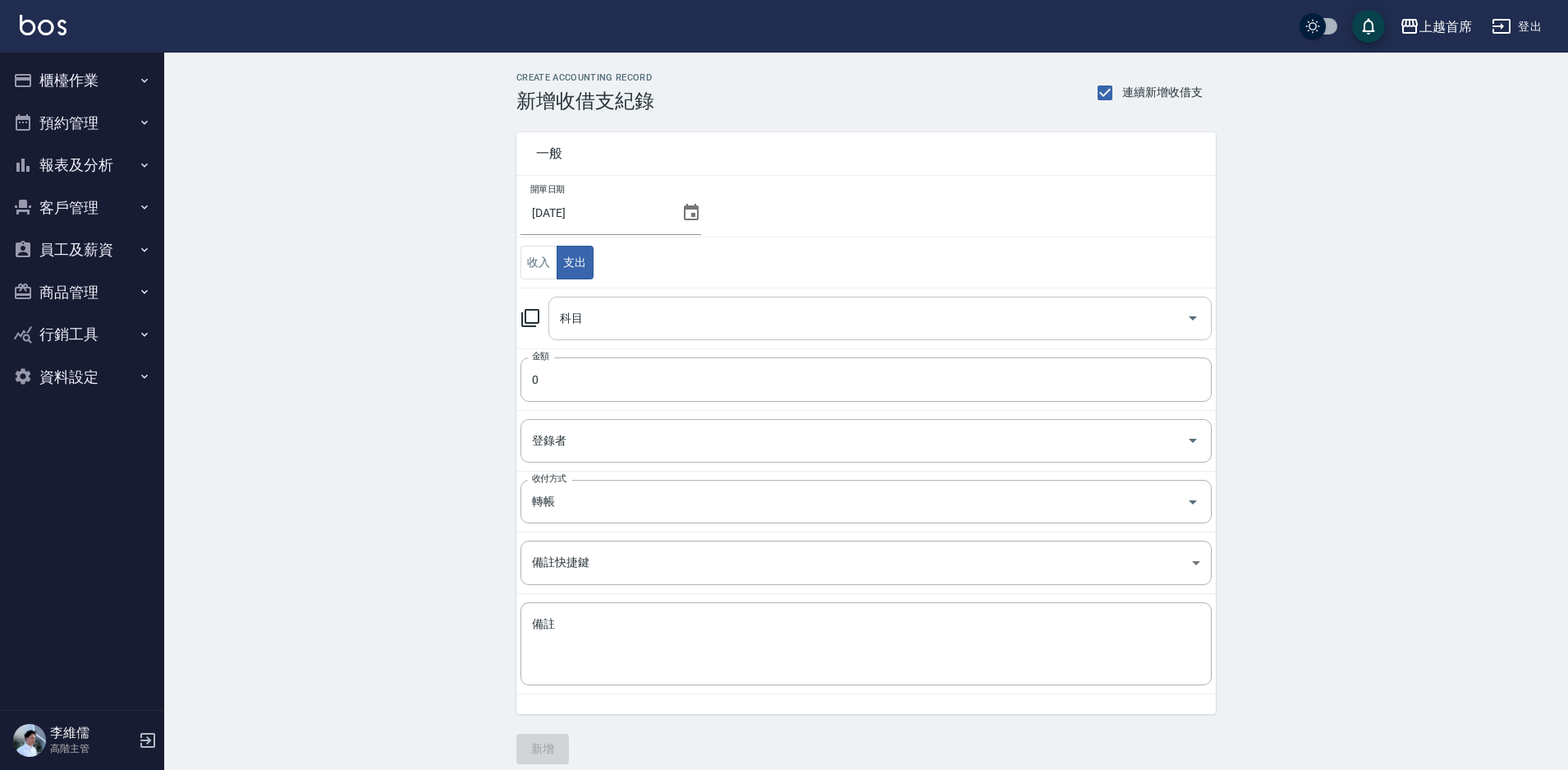
click at [598, 309] on input "科目" at bounding box center [867, 319] width 624 height 29
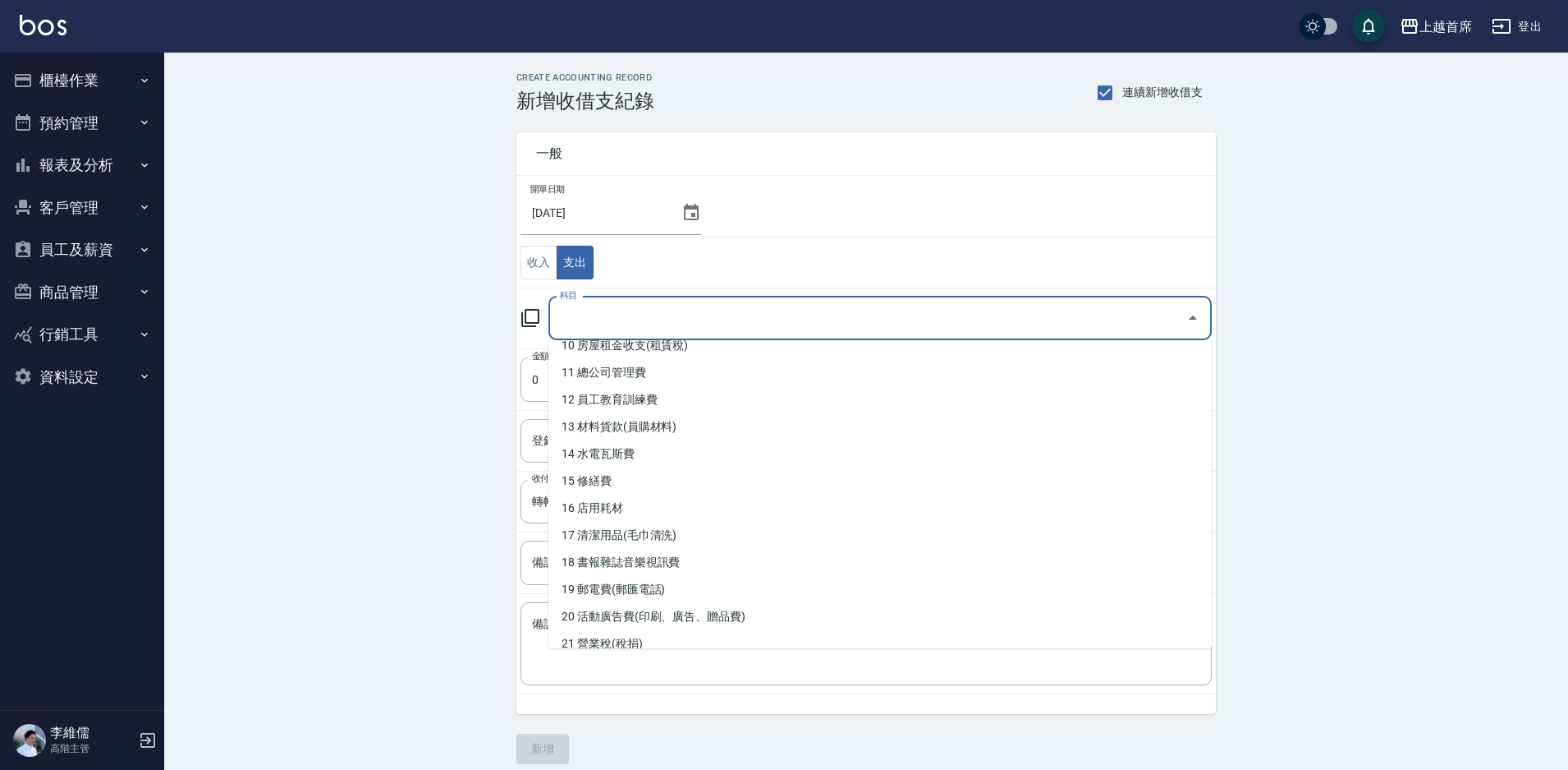
scroll to position [329, 0]
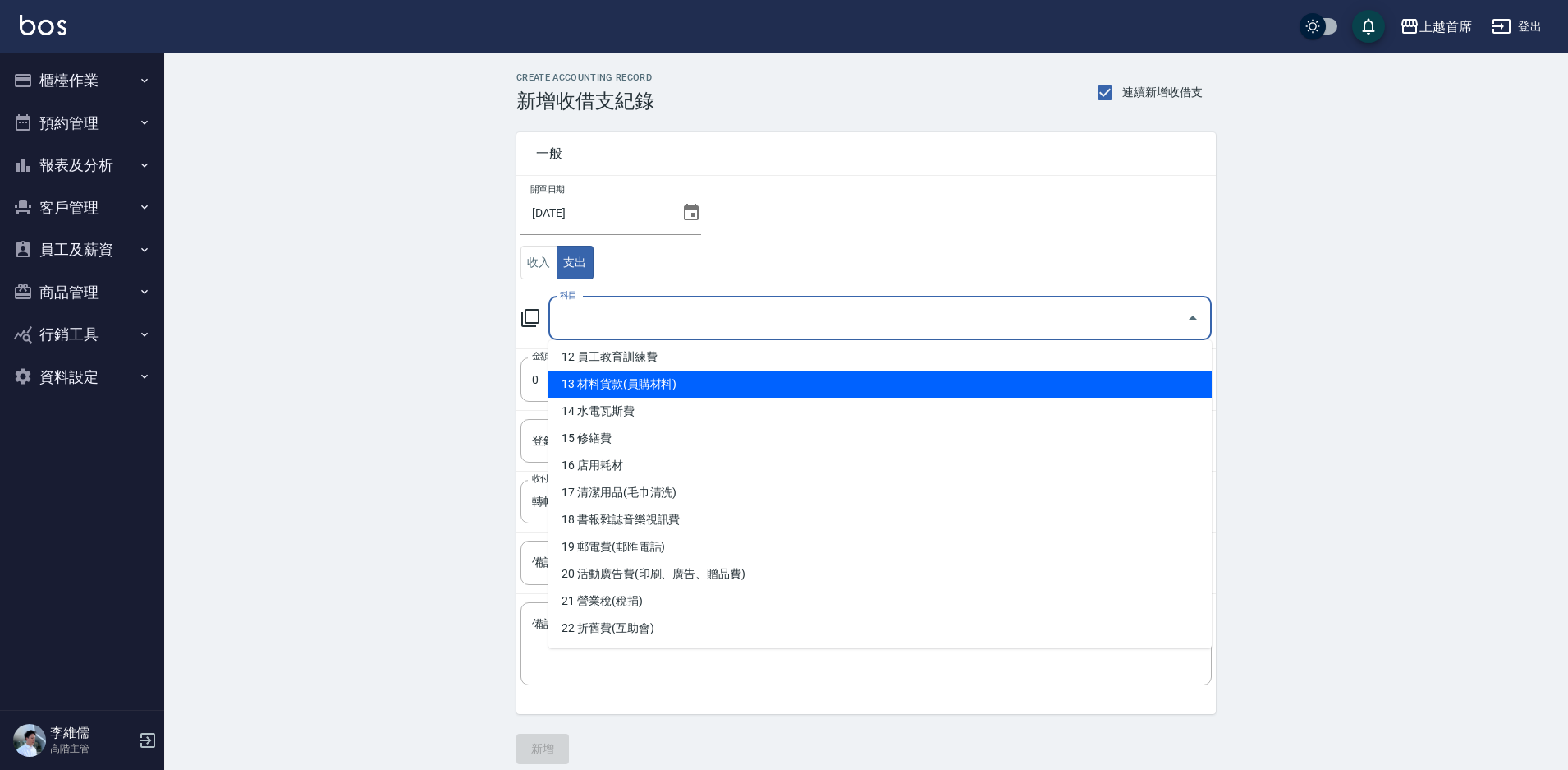
click at [711, 371] on li "13 材料貨款(員購材料)" at bounding box center [879, 384] width 663 height 27
type input "13 材料貨款(員購材料)"
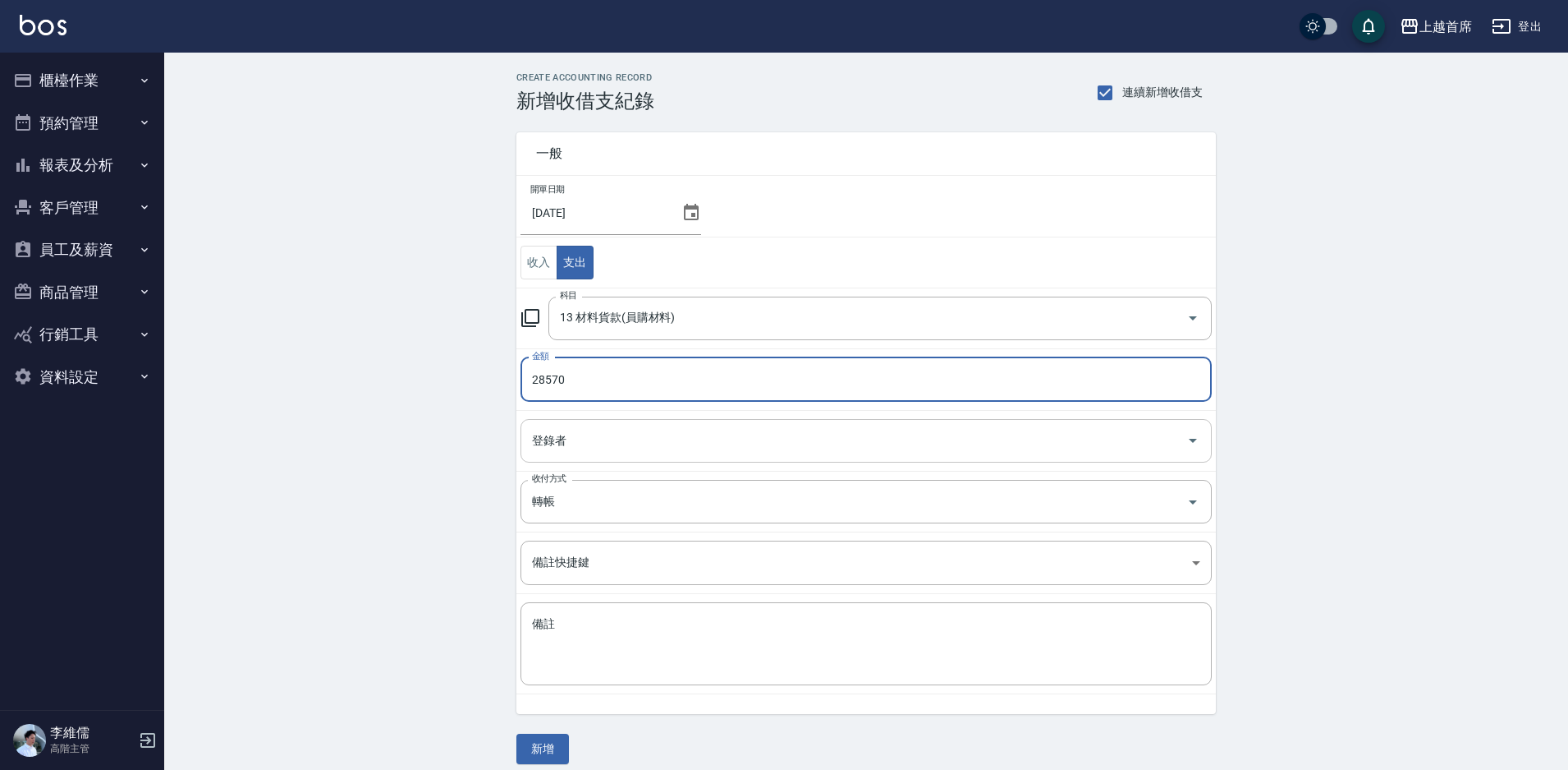
type input "28570"
click at [618, 450] on input "登錄者" at bounding box center [854, 441] width 652 height 29
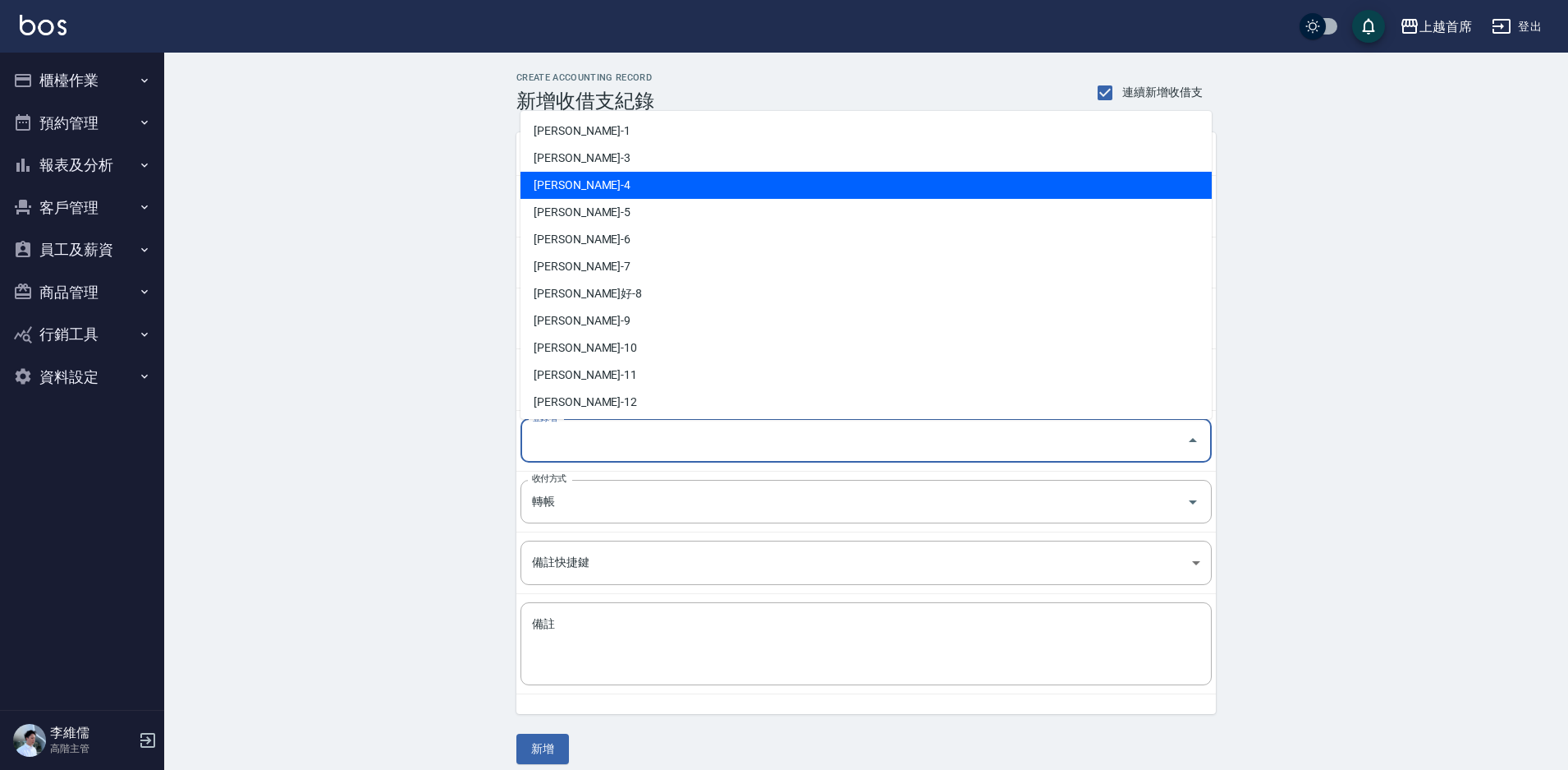
click at [580, 188] on li "李維儒-4" at bounding box center [867, 186] width 691 height 27
type input "李維儒-4"
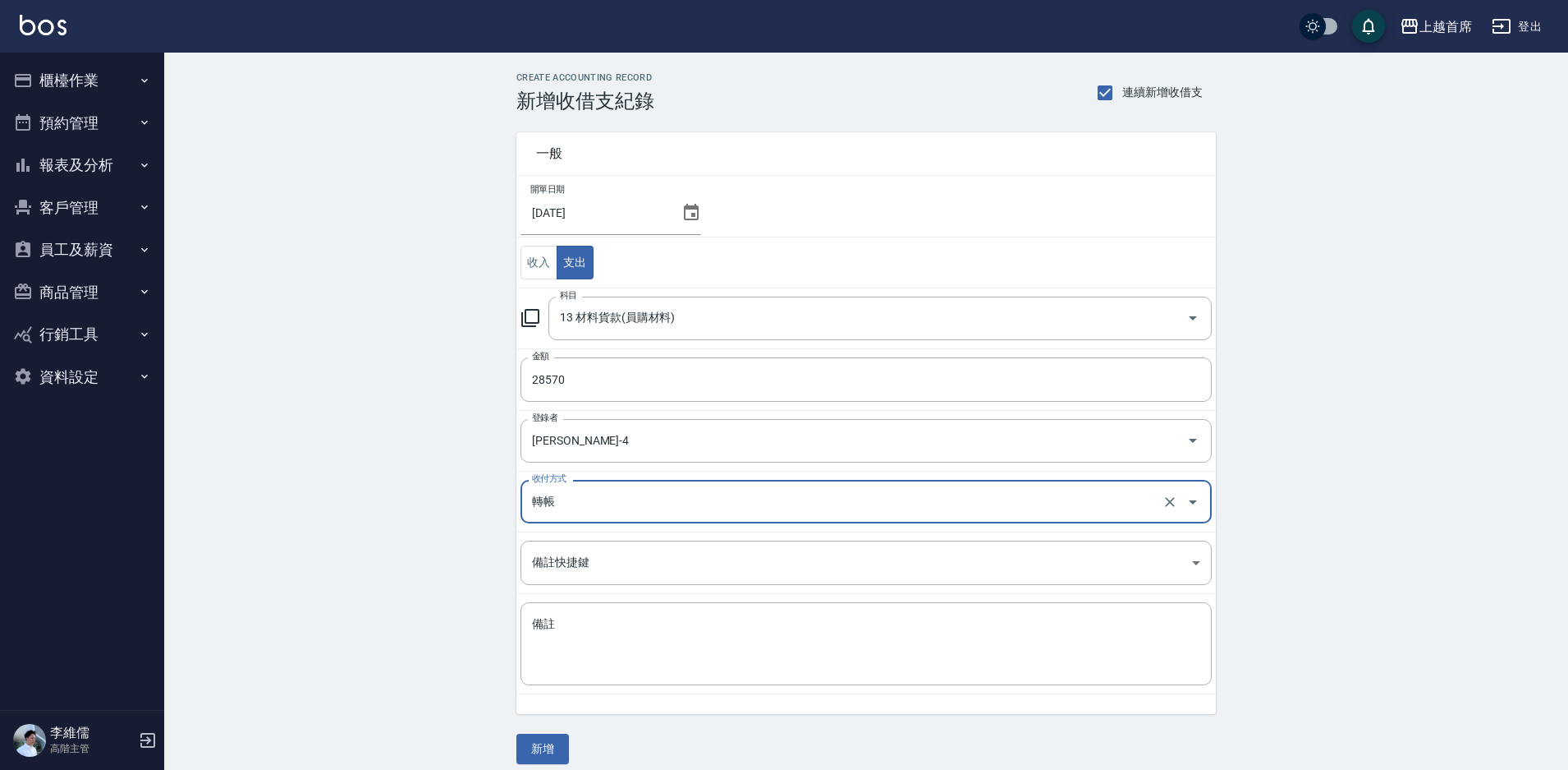
click at [541, 749] on button "新增" at bounding box center [543, 749] width 53 height 31
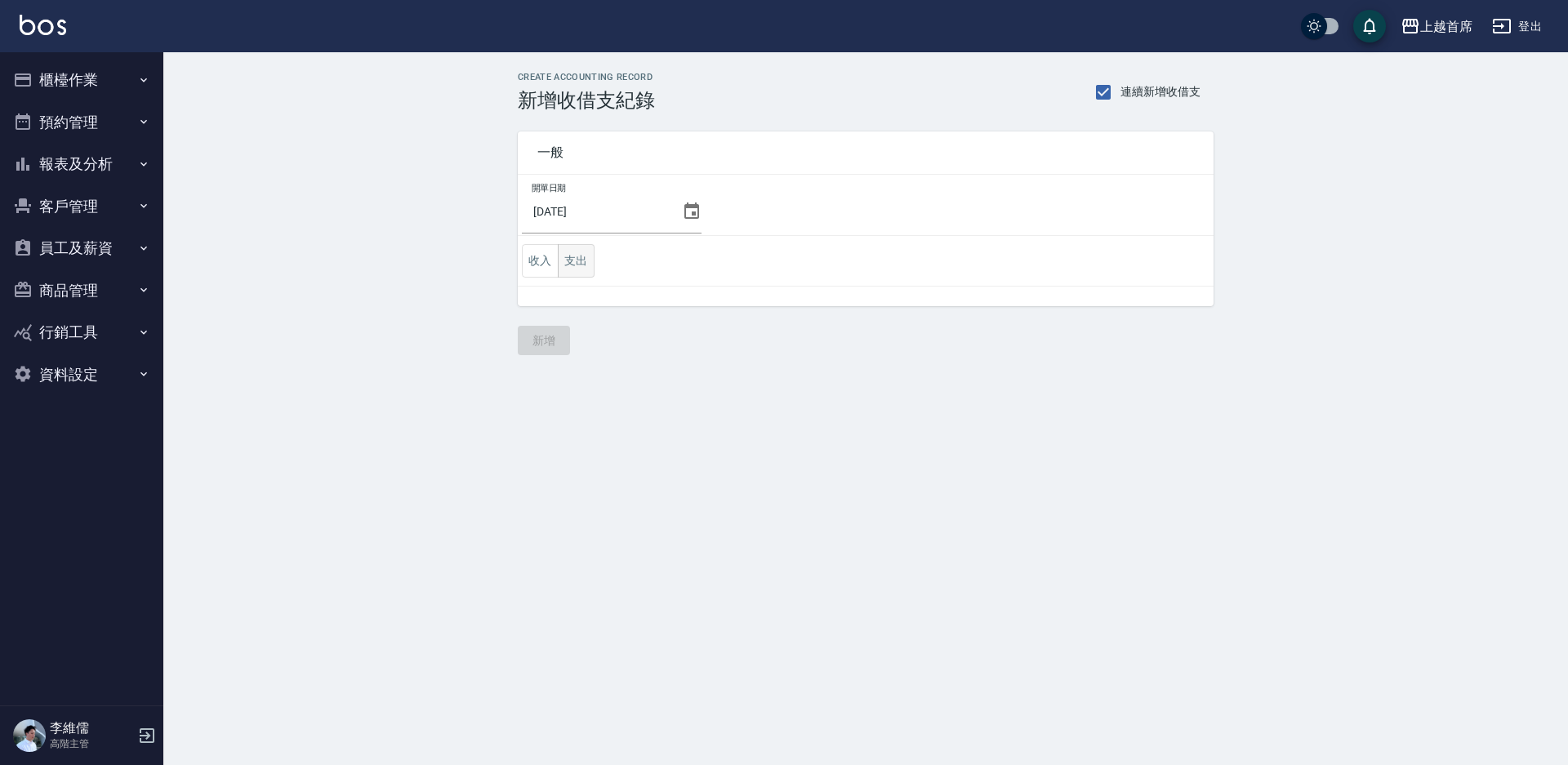
click at [576, 258] on button "支出" at bounding box center [576, 261] width 36 height 34
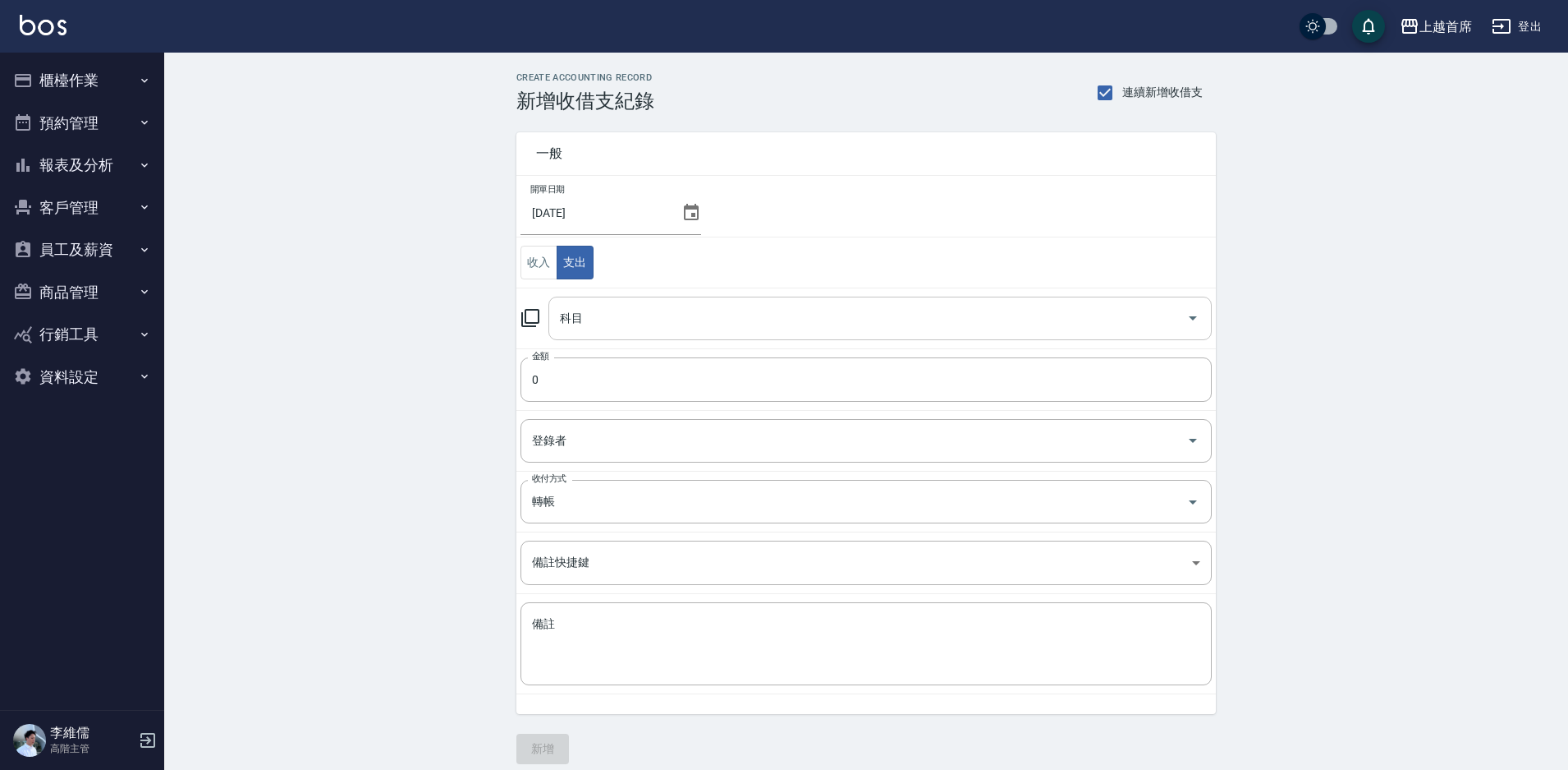
click at [638, 339] on div "科目" at bounding box center [879, 318] width 663 height 43
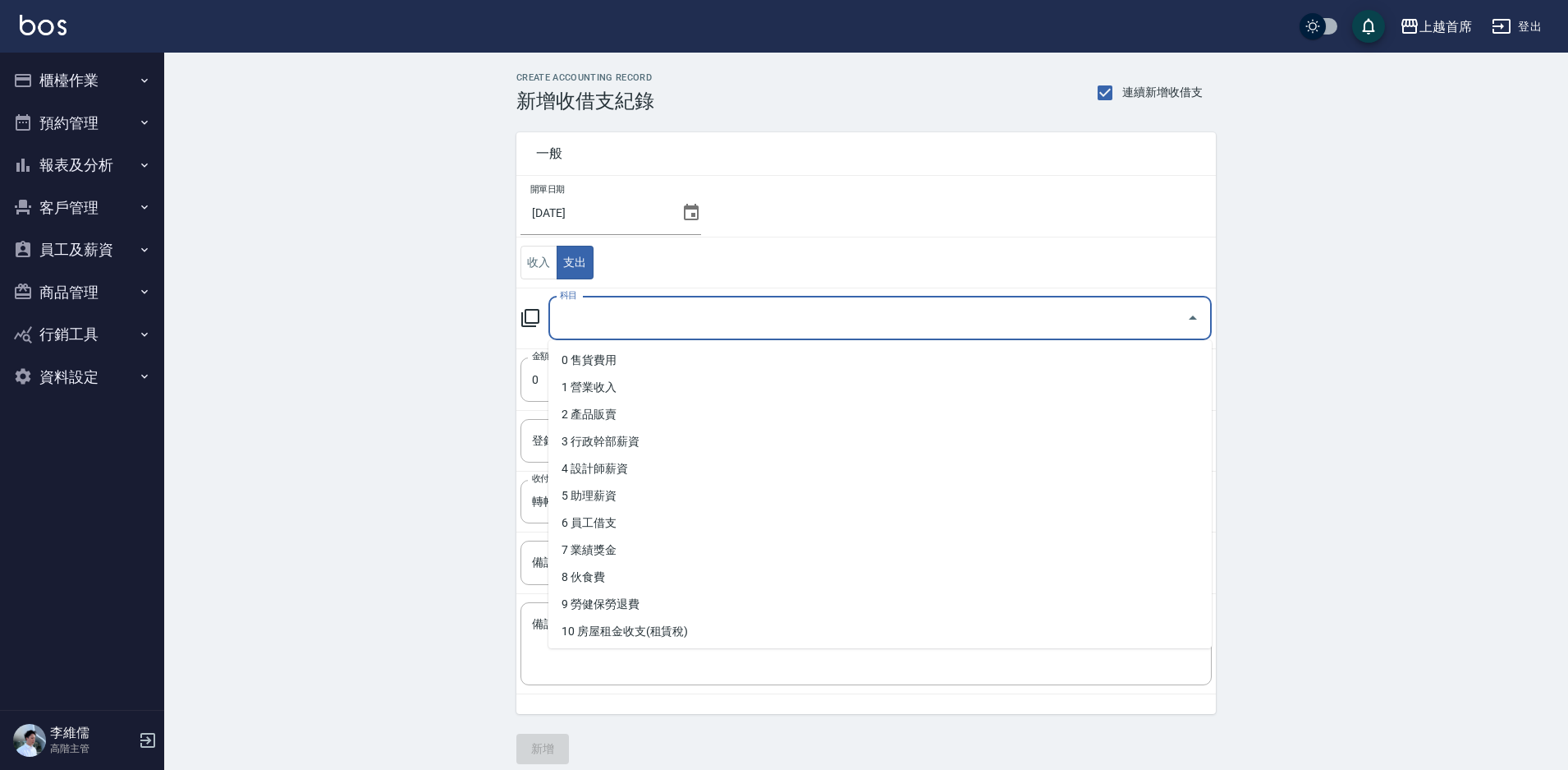
click at [650, 324] on input "科目" at bounding box center [867, 319] width 624 height 29
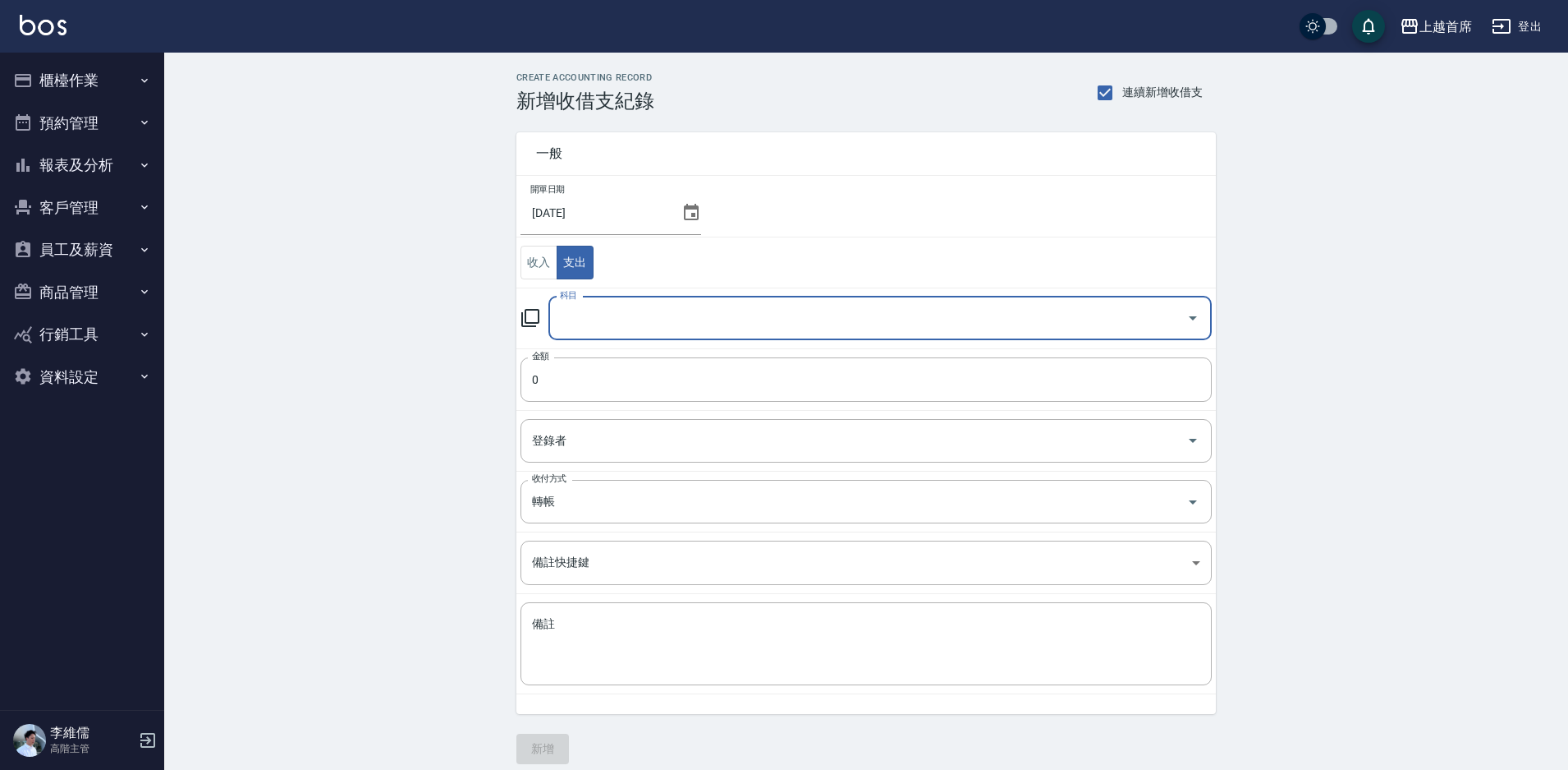
click at [650, 324] on input "科目" at bounding box center [867, 319] width 624 height 29
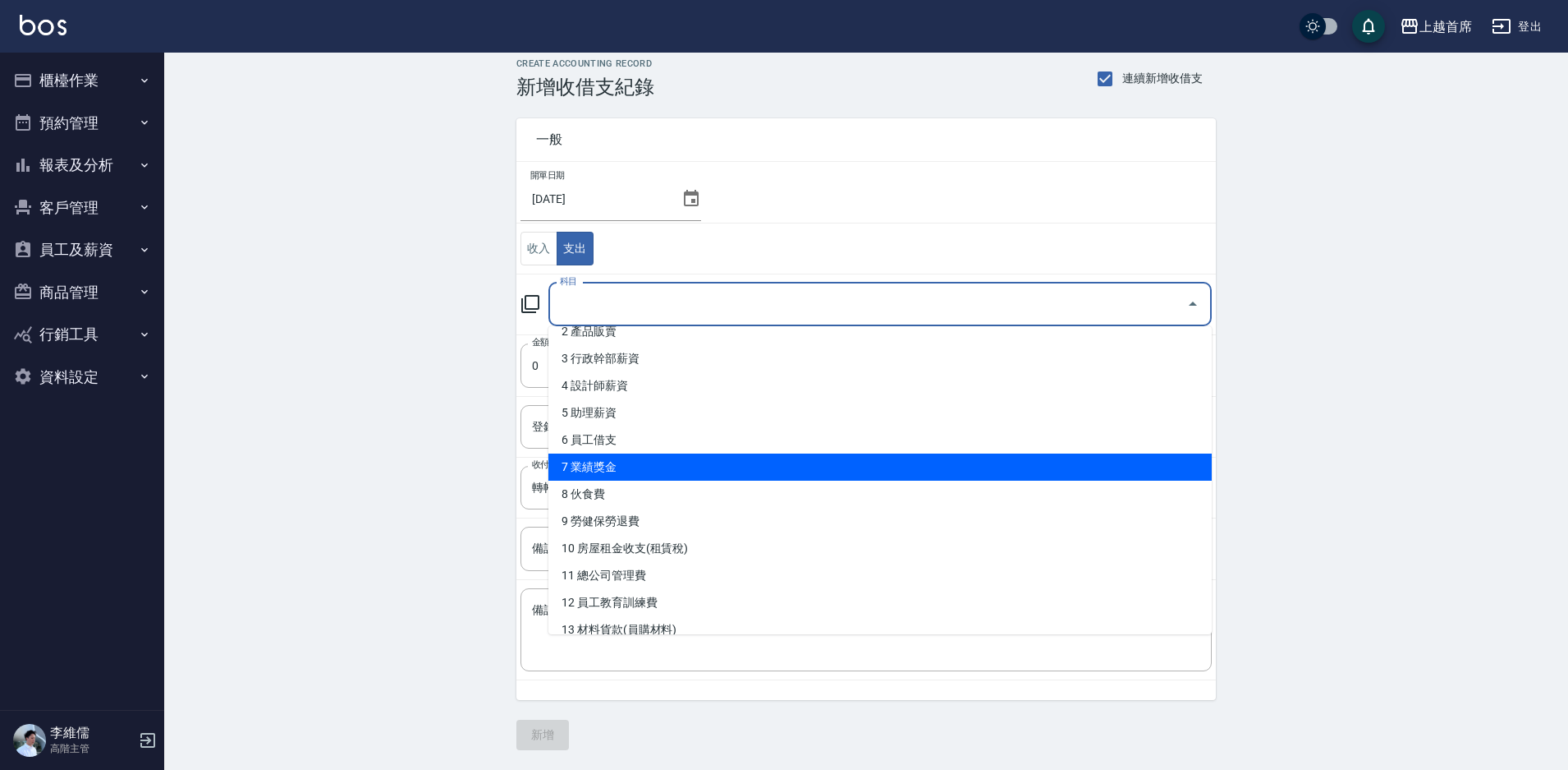
scroll to position [164, 0]
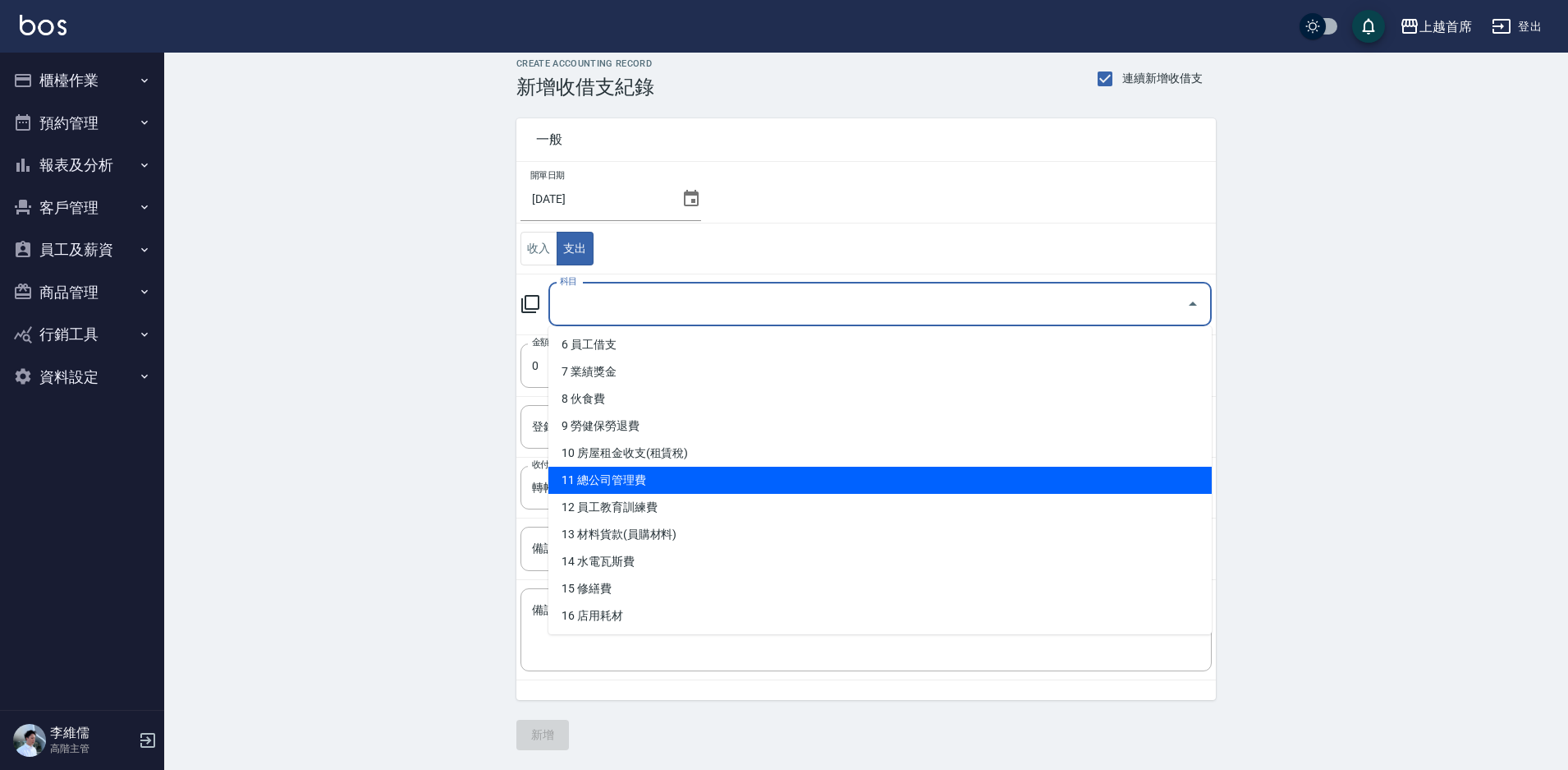
click at [678, 477] on li "11 總公司管理費" at bounding box center [879, 480] width 663 height 27
type input "11 總公司管理費"
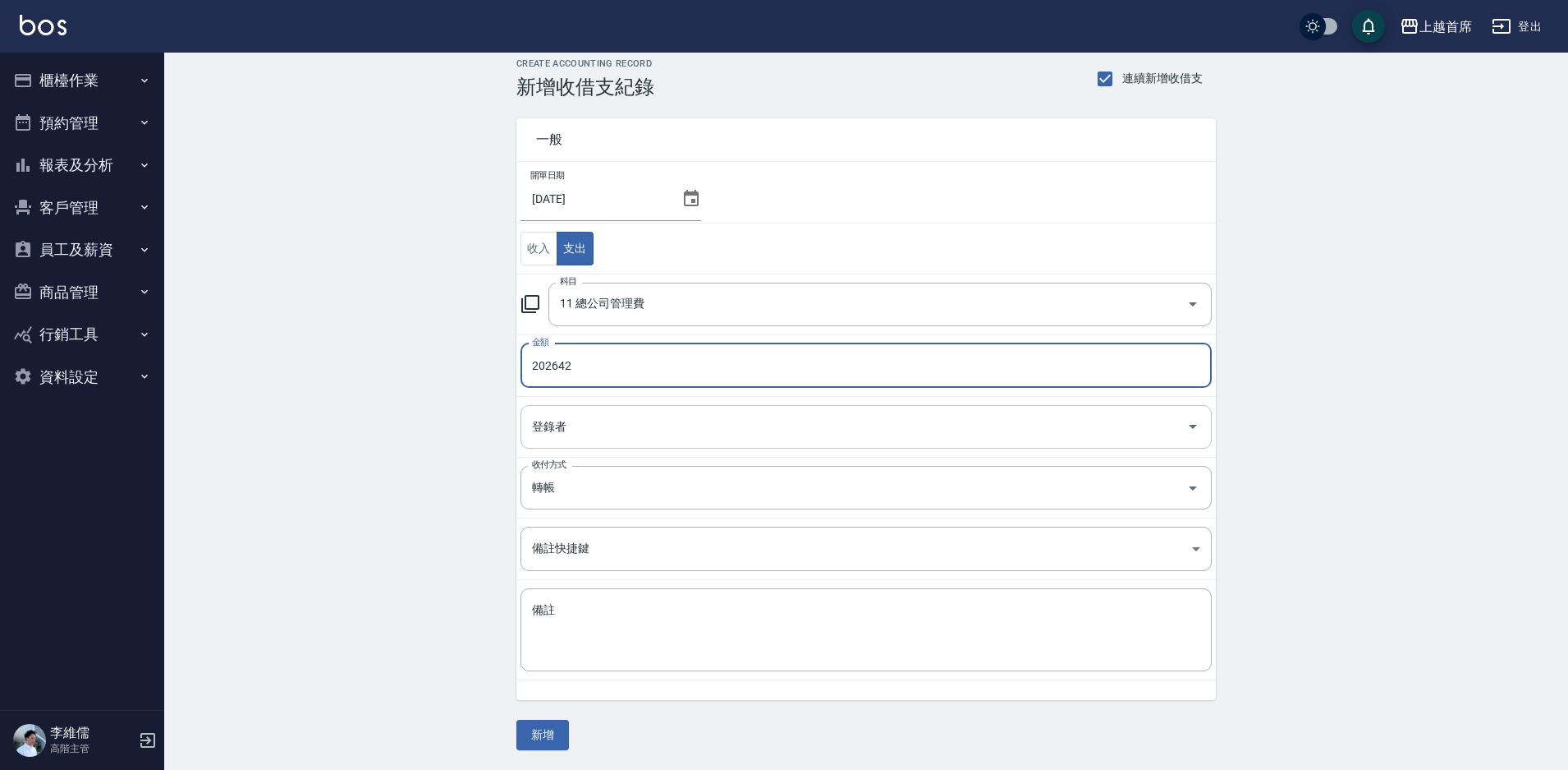
type input "202642"
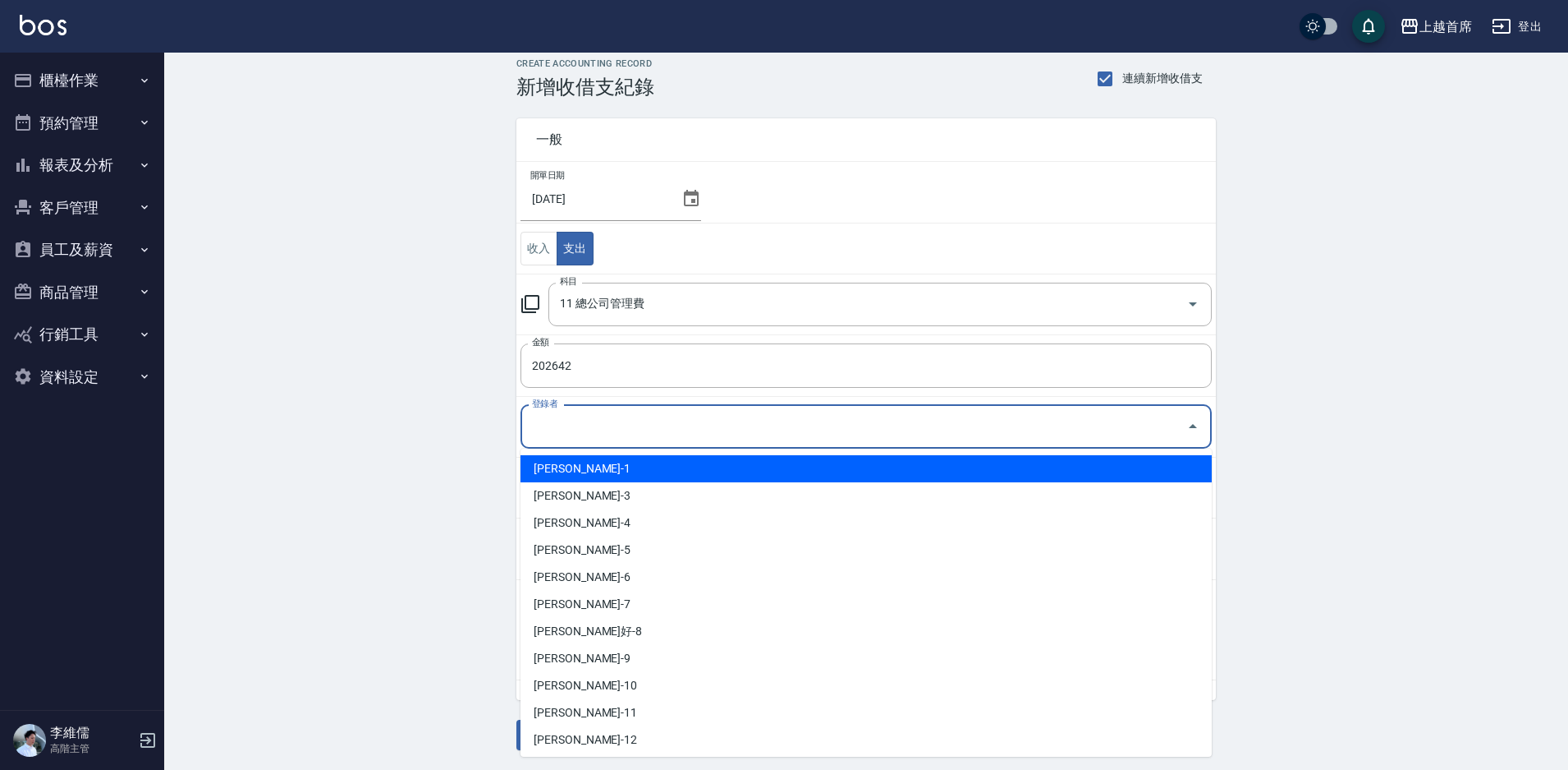
click at [690, 426] on input "登錄者" at bounding box center [854, 427] width 652 height 29
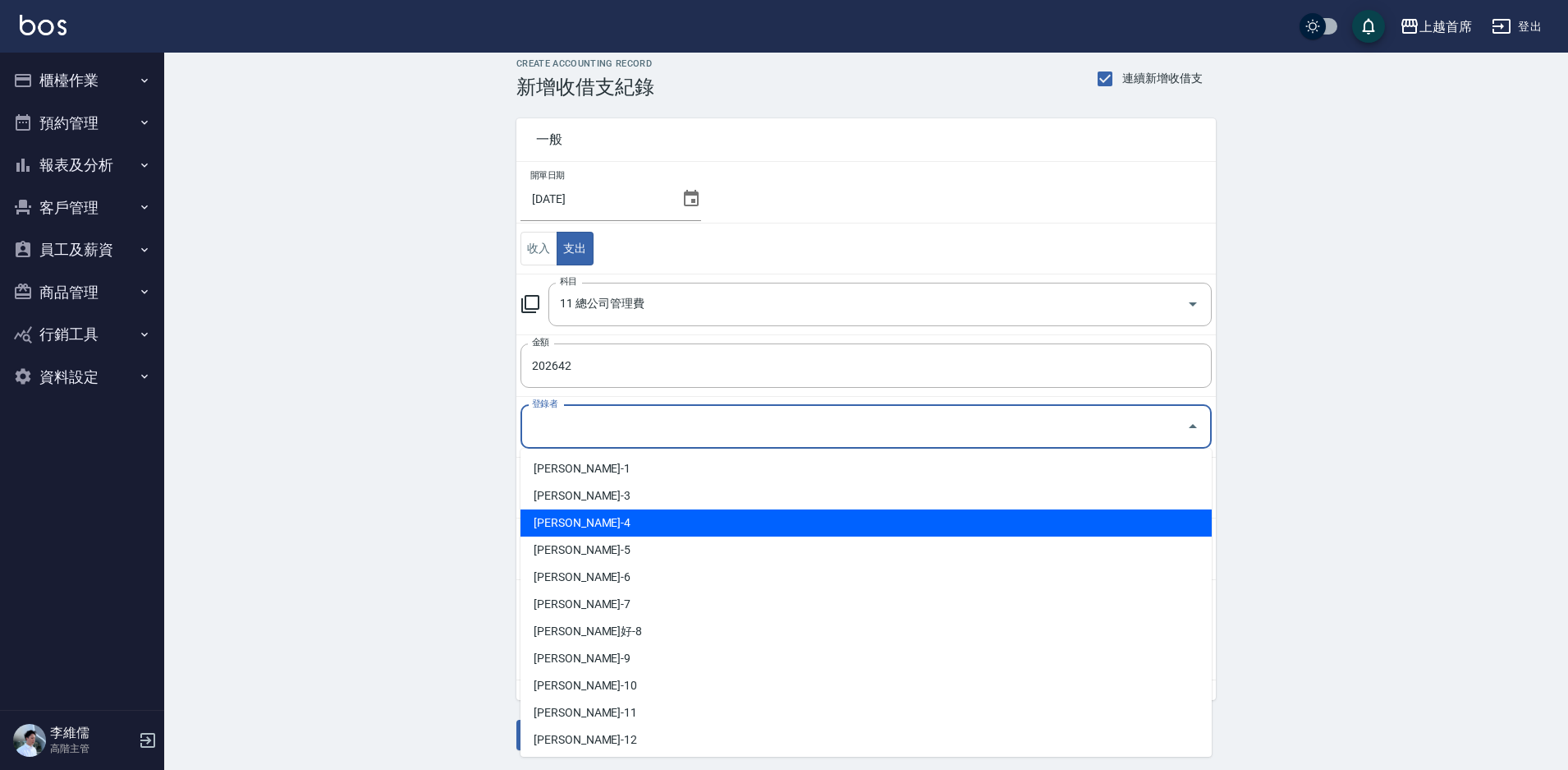
click at [635, 511] on li "[PERSON_NAME]-4" at bounding box center [867, 523] width 691 height 27
type input "[PERSON_NAME]-4"
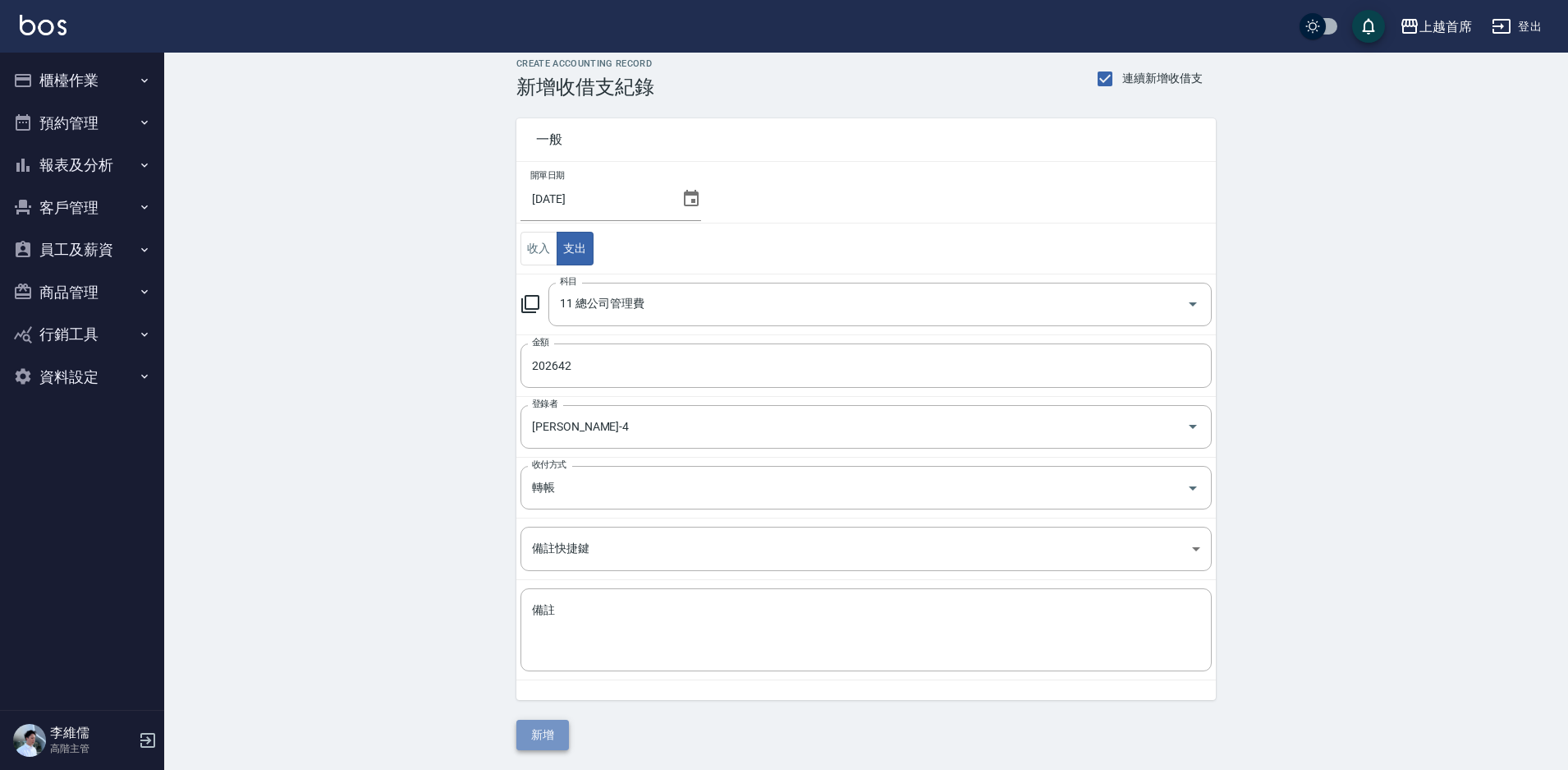
click at [544, 737] on button "新增" at bounding box center [543, 735] width 53 height 31
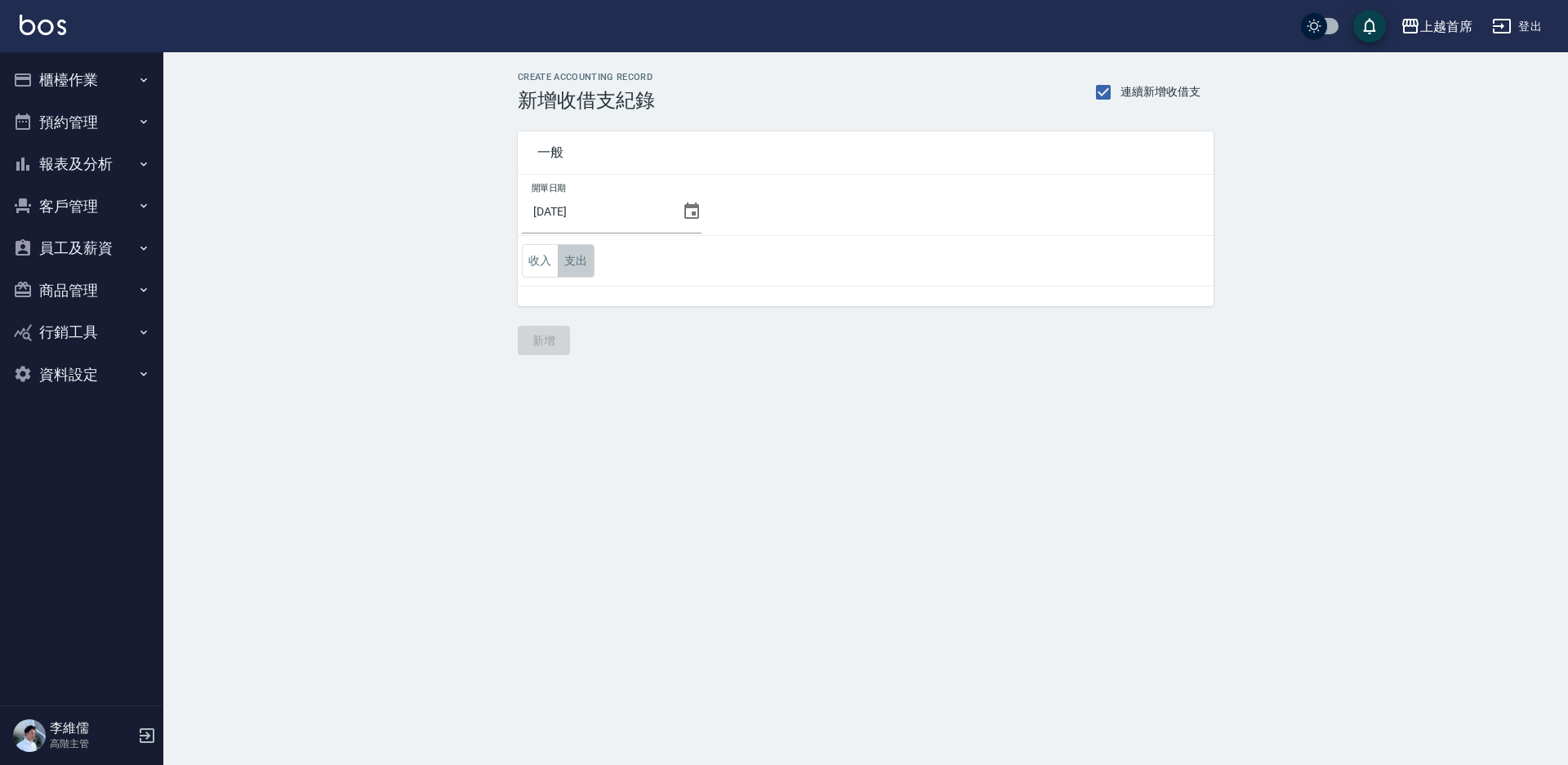
click at [570, 260] on button "支出" at bounding box center [576, 261] width 36 height 34
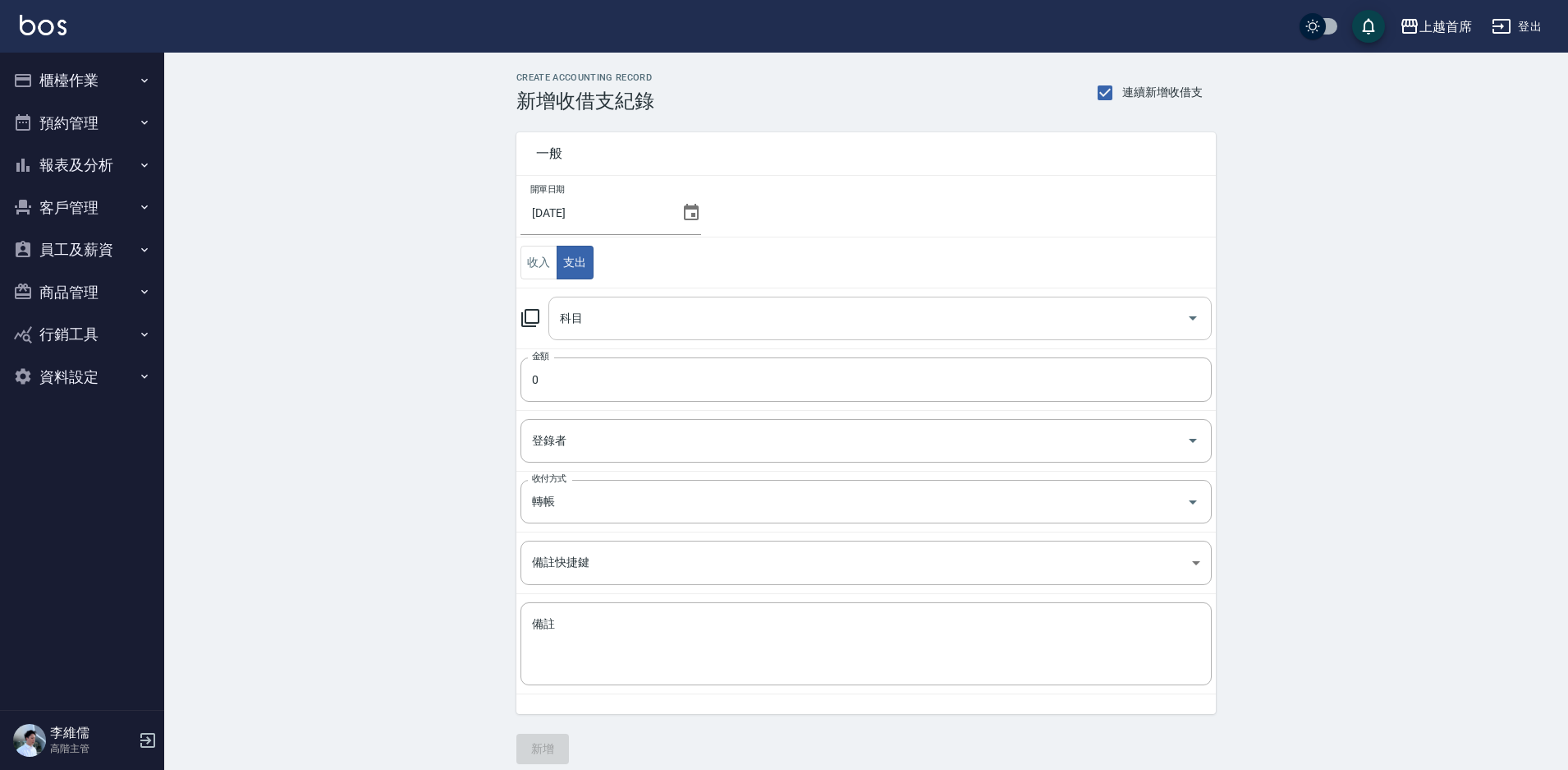
click at [608, 321] on input "科目" at bounding box center [867, 319] width 624 height 29
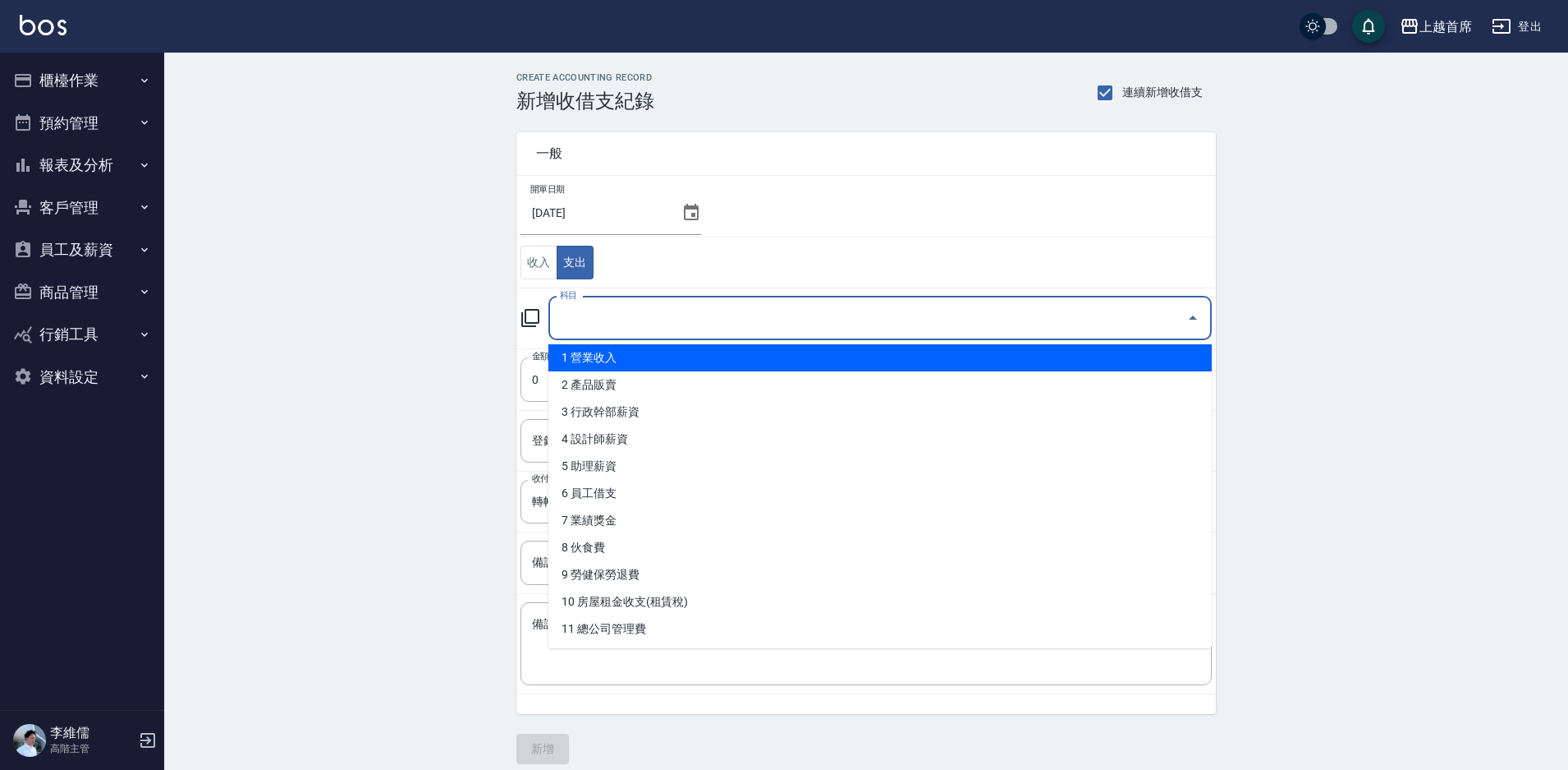
scroll to position [82, 0]
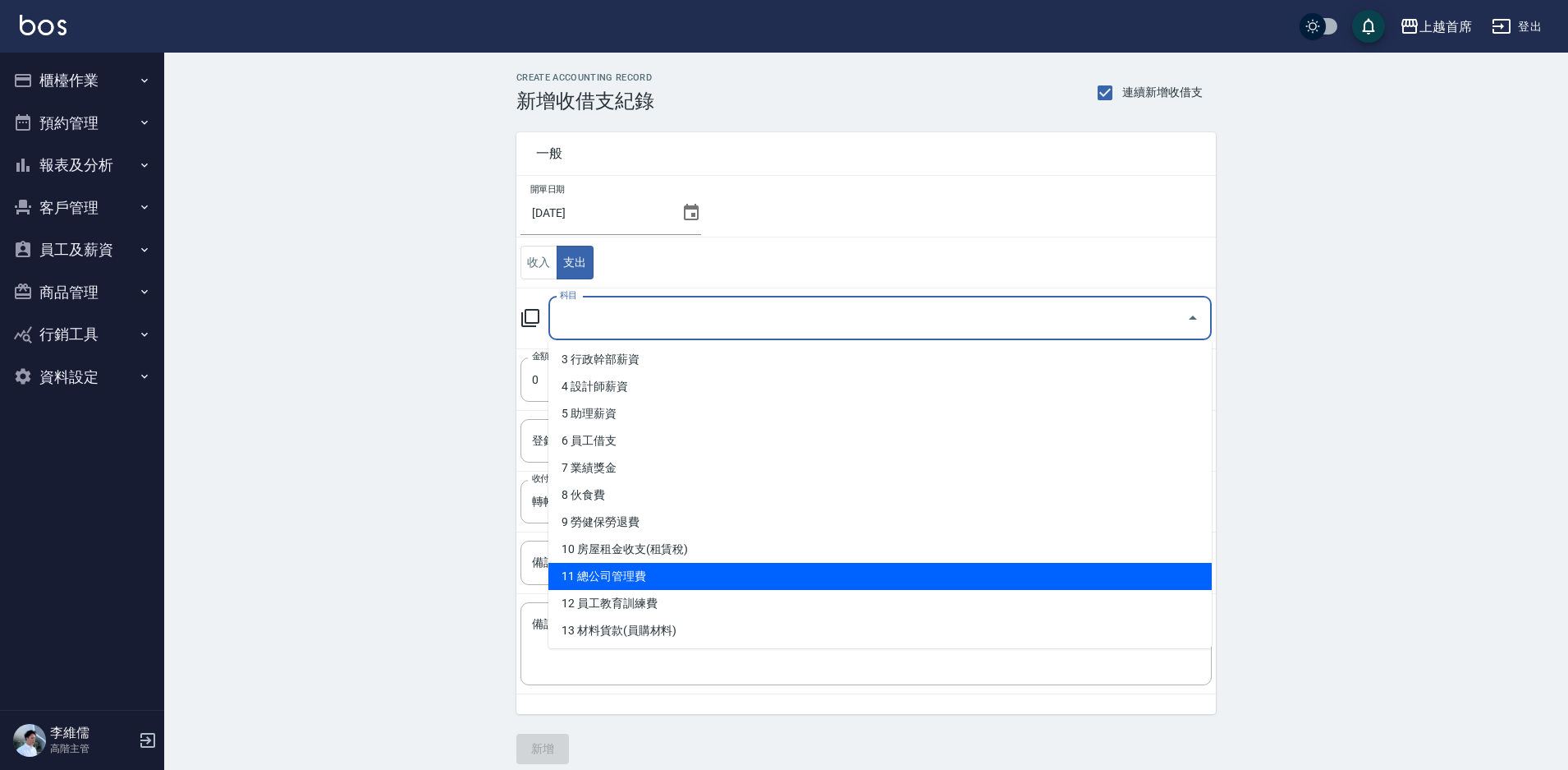
click at [659, 572] on li "11 總公司管理費" at bounding box center [879, 577] width 663 height 27
type input "11 總公司管理費"
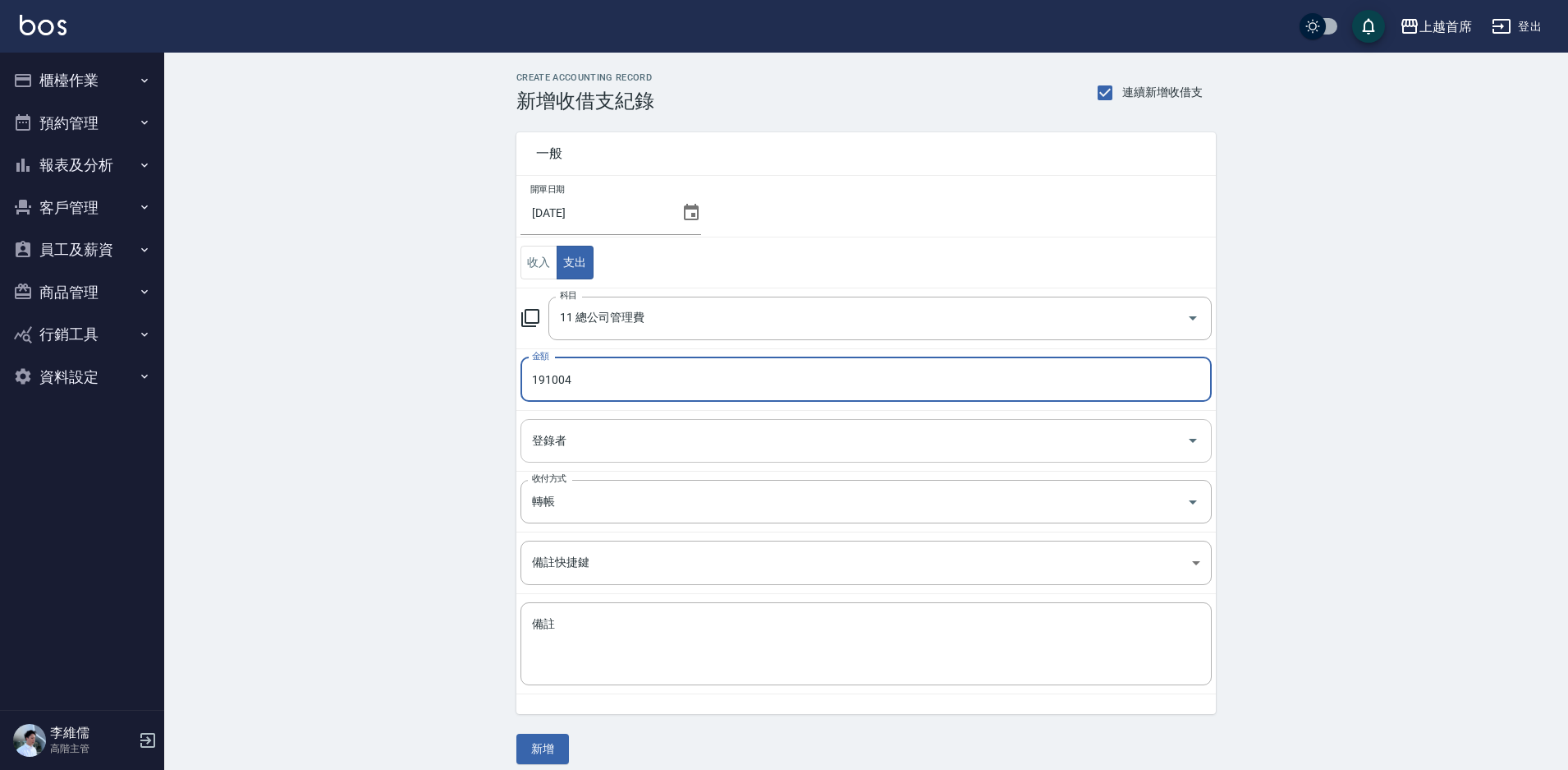
click at [683, 424] on div "登錄者" at bounding box center [867, 440] width 691 height 43
type input "191004"
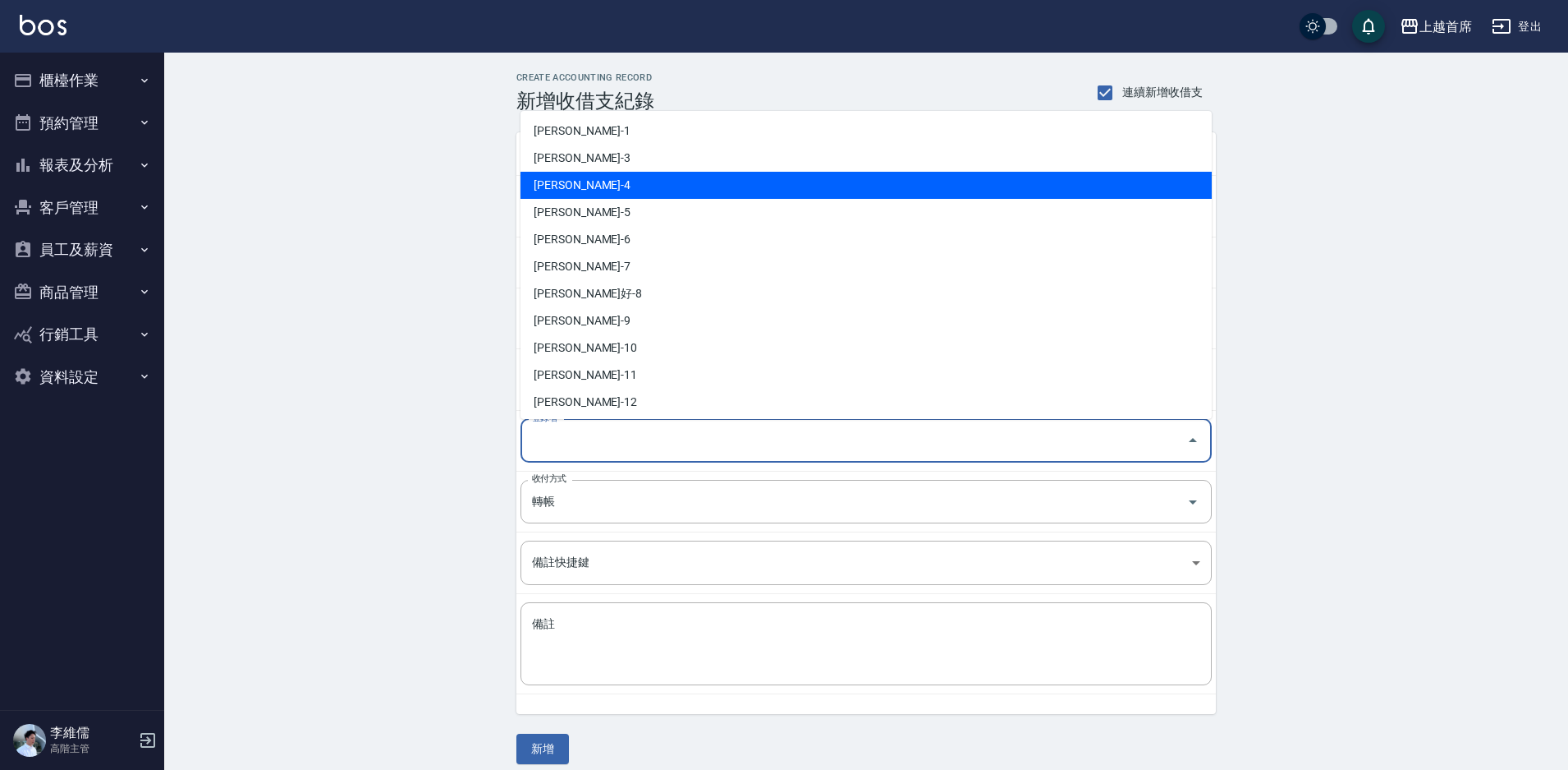
click at [625, 192] on li "[PERSON_NAME]-4" at bounding box center [867, 186] width 691 height 27
type input "[PERSON_NAME]-4"
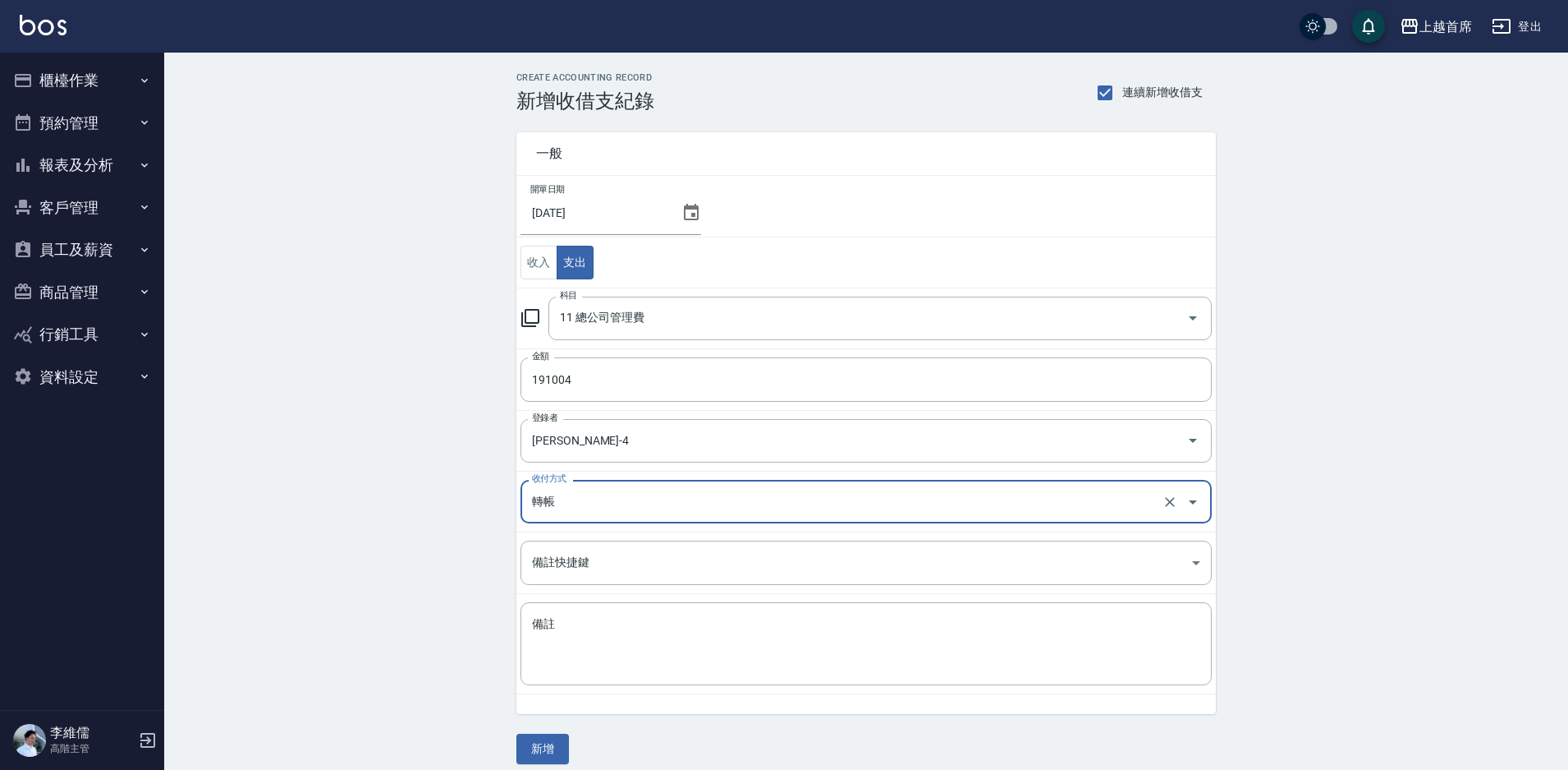
click at [533, 769] on html "上越首席 登出 櫃檯作業 打帳單 帳單列表 掛單列表 座位開單 營業儀表板 現金收支登錄 高階收支登錄 材料自購登錄 每日結帳 排班表 現場電腦打卡 掃碼打卡…" at bounding box center [784, 392] width 1568 height 784
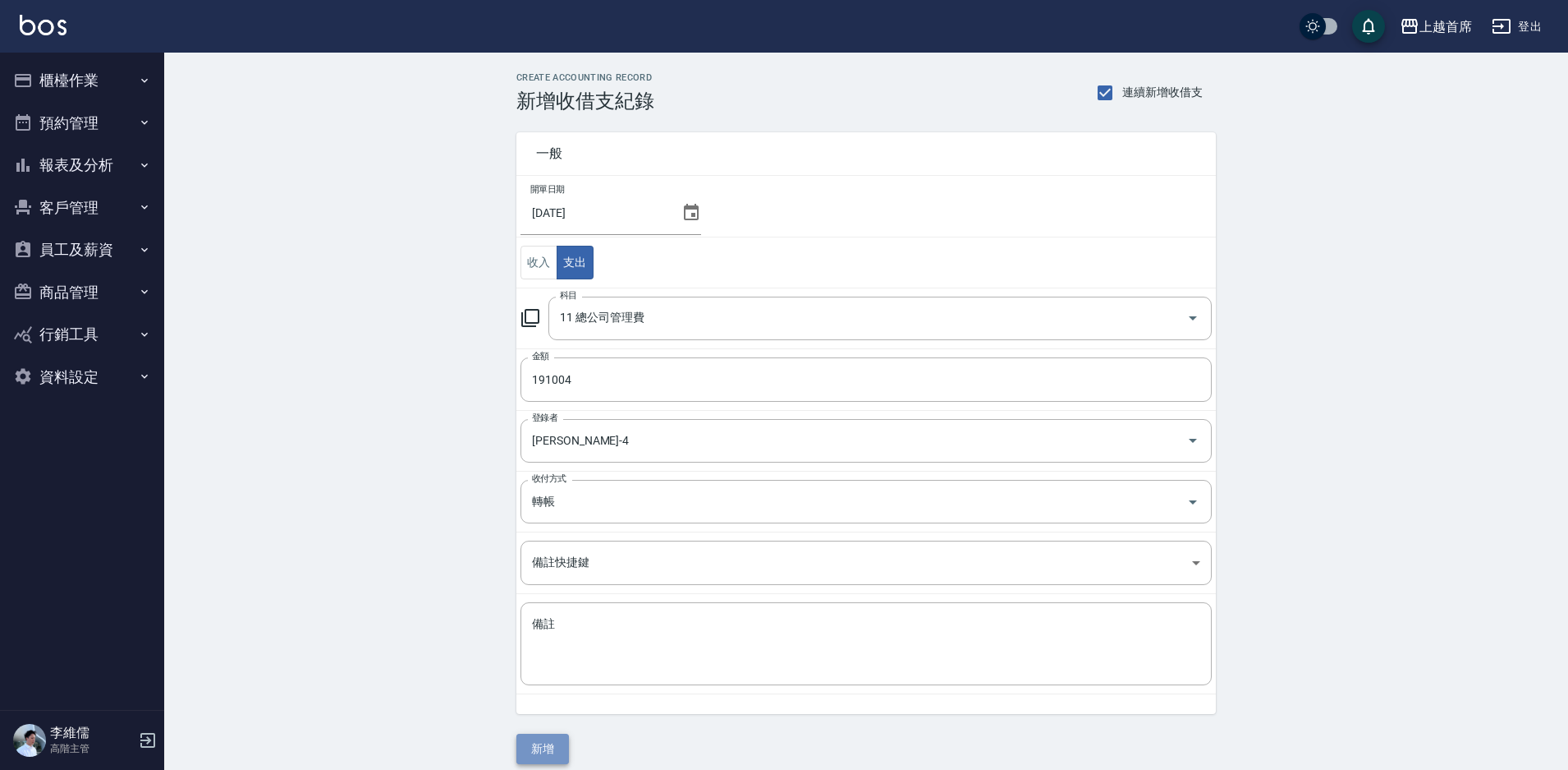
click at [552, 746] on button "新增" at bounding box center [543, 749] width 53 height 31
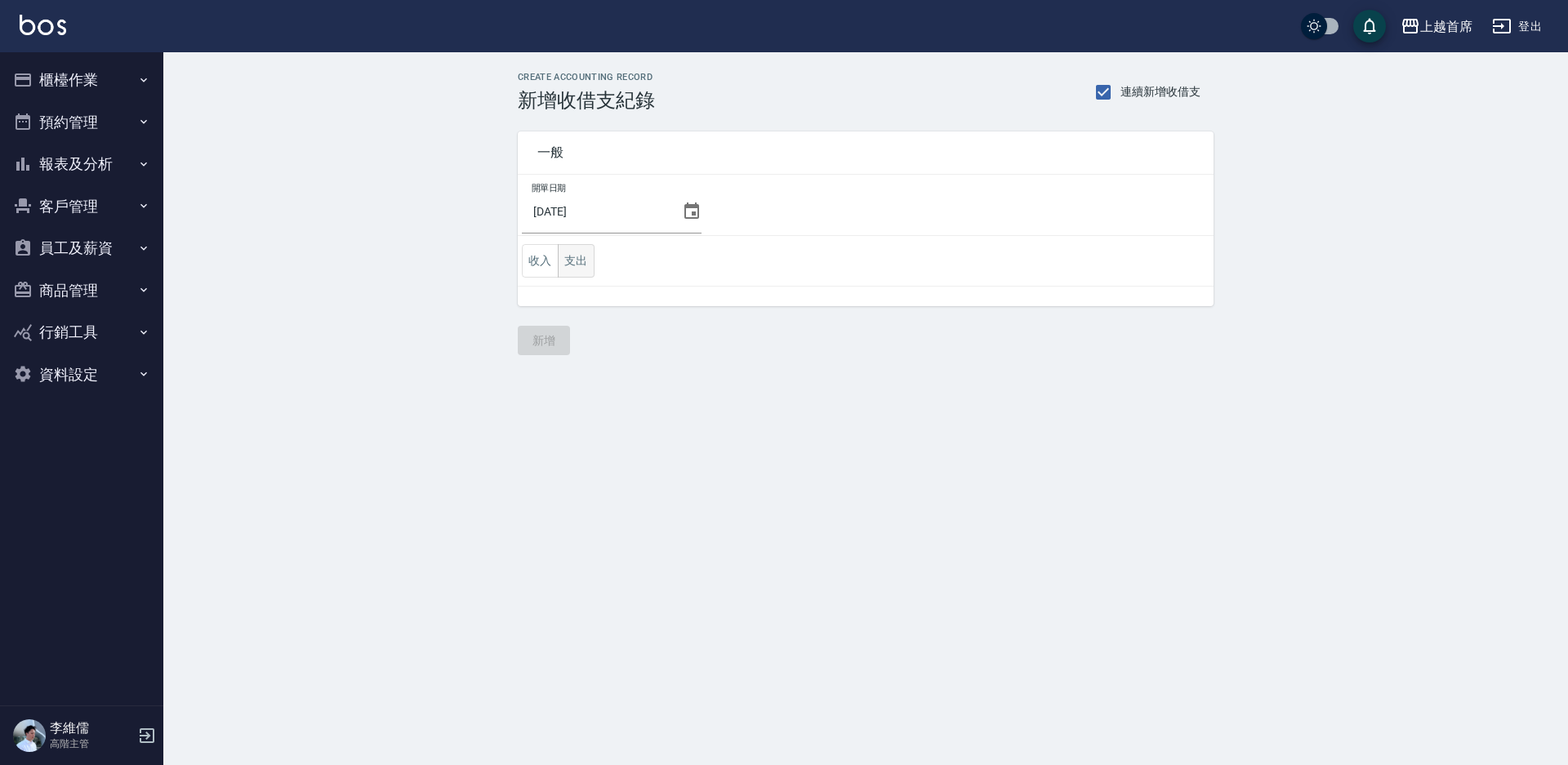
click at [577, 259] on button "支出" at bounding box center [576, 261] width 36 height 34
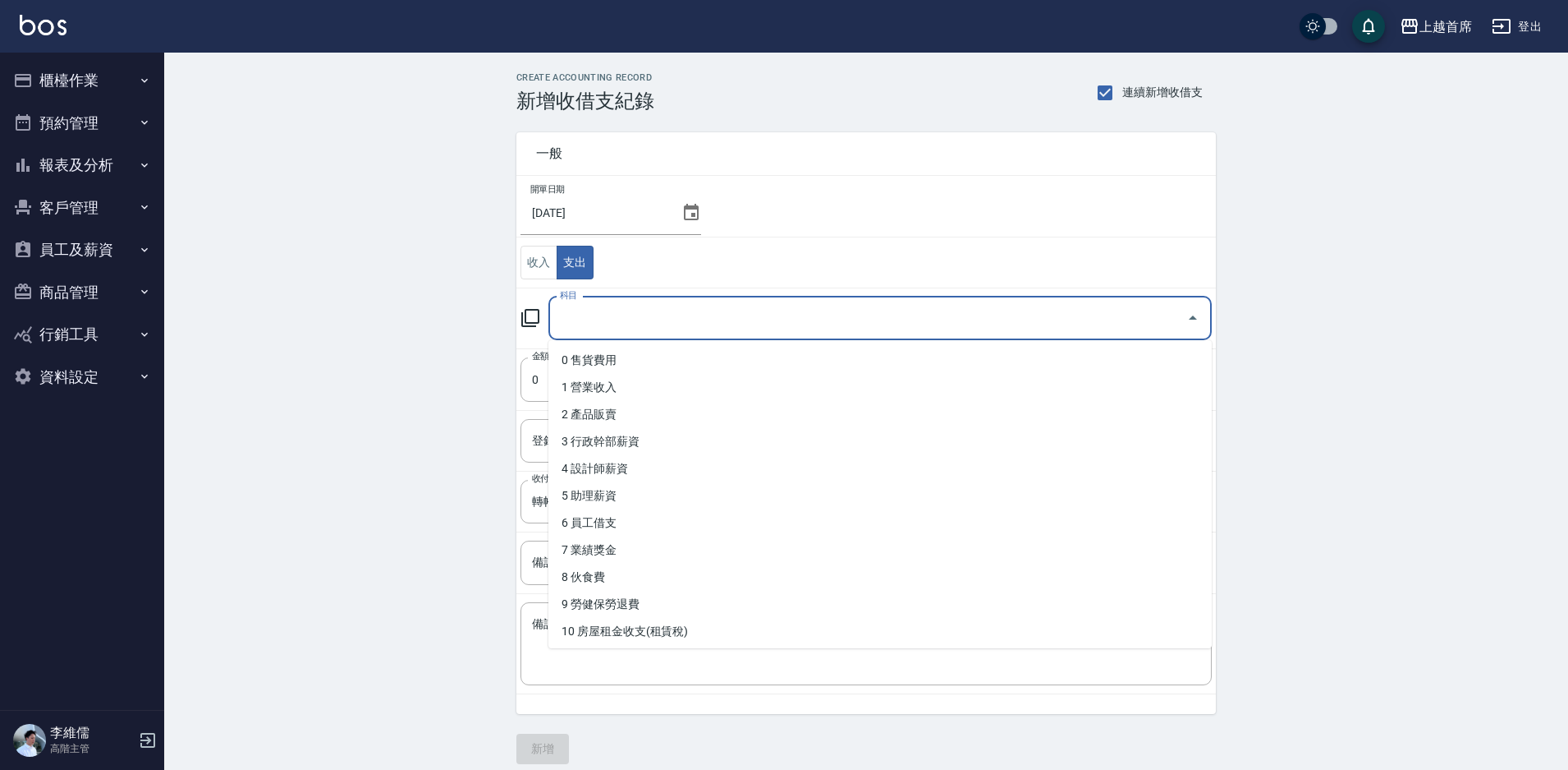
click at [683, 316] on input "科目" at bounding box center [867, 319] width 624 height 29
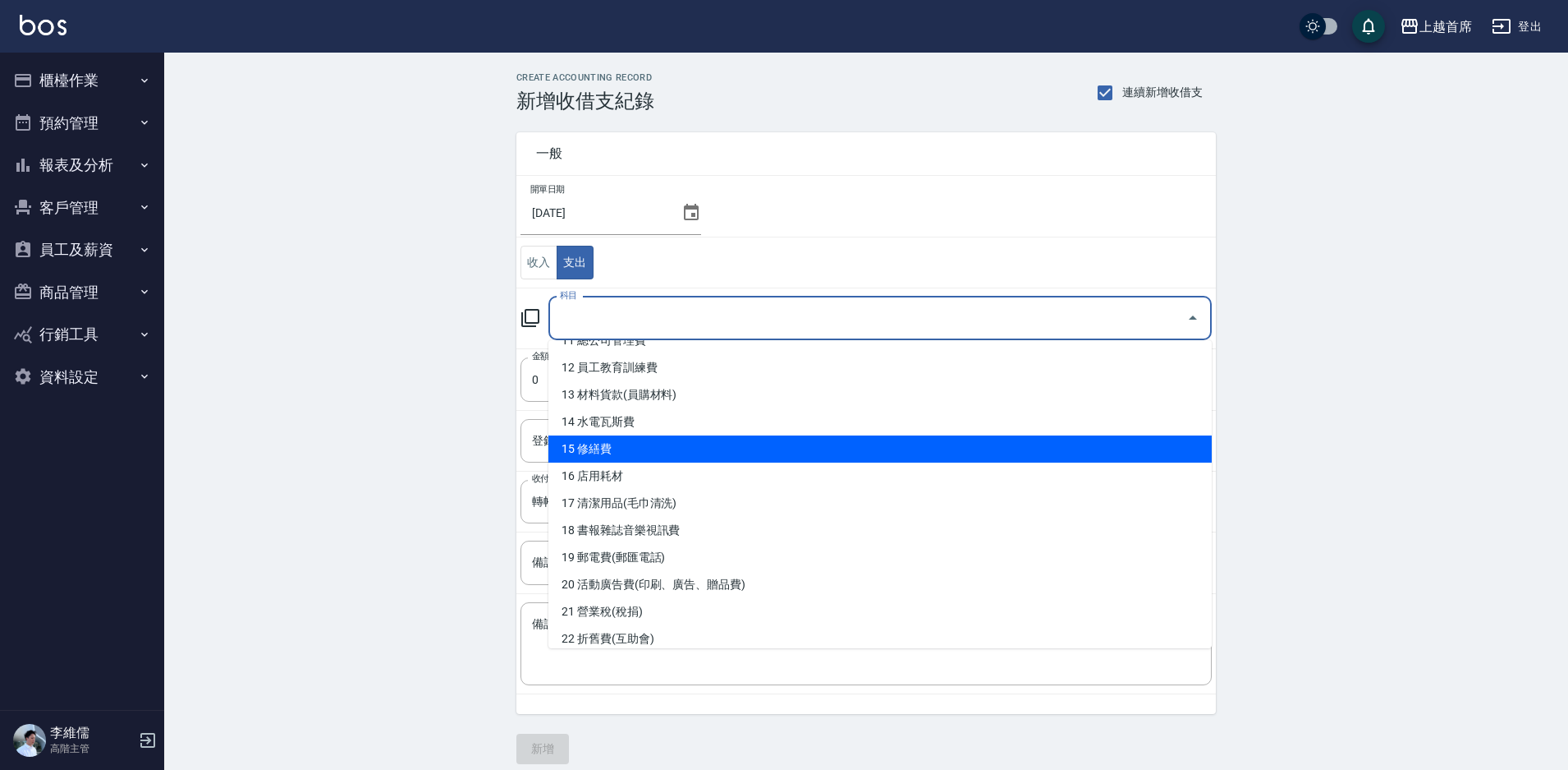
scroll to position [411, 0]
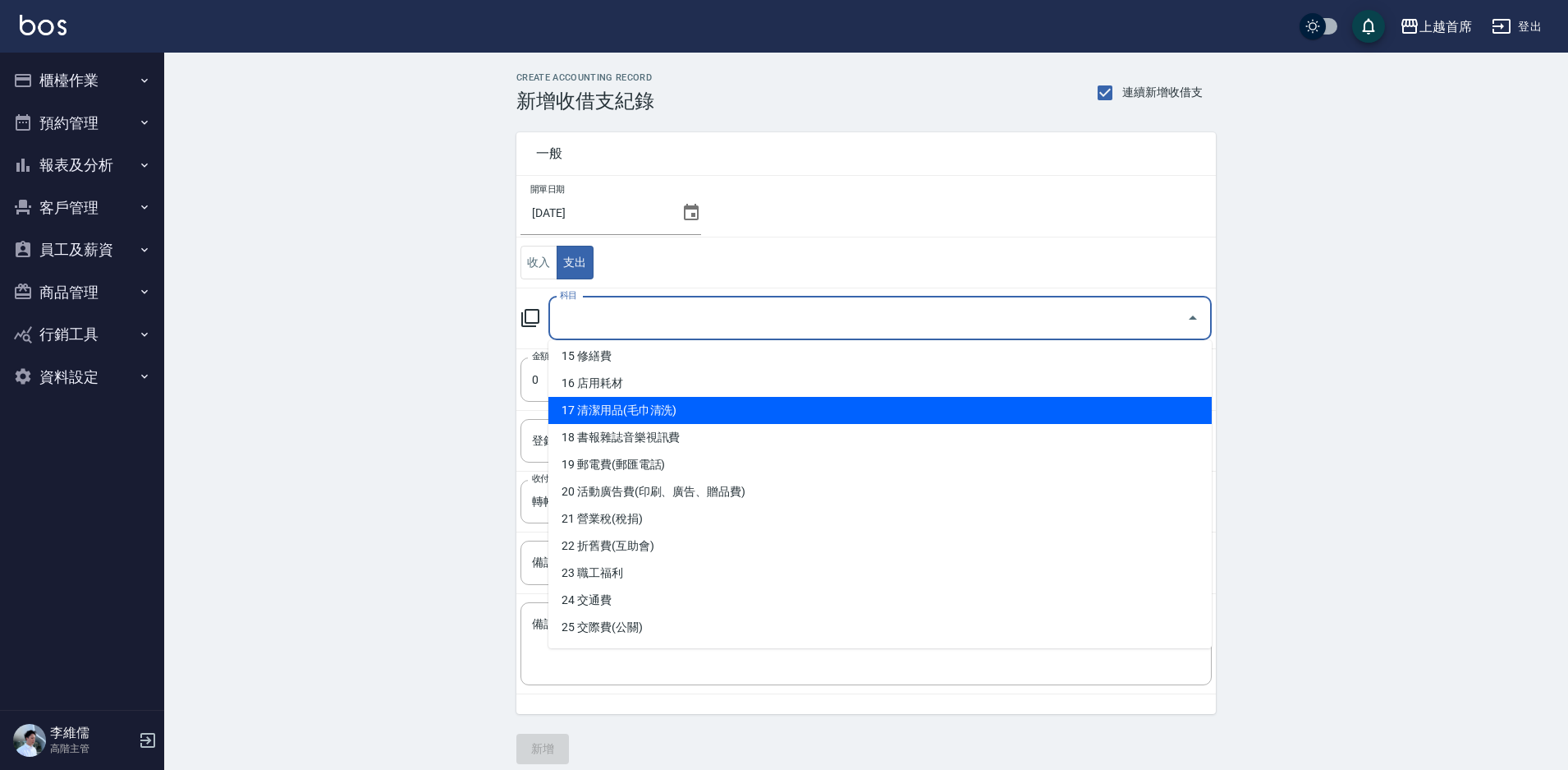
click at [744, 409] on li "17 清潔用品(毛巾清洗)" at bounding box center [879, 411] width 663 height 27
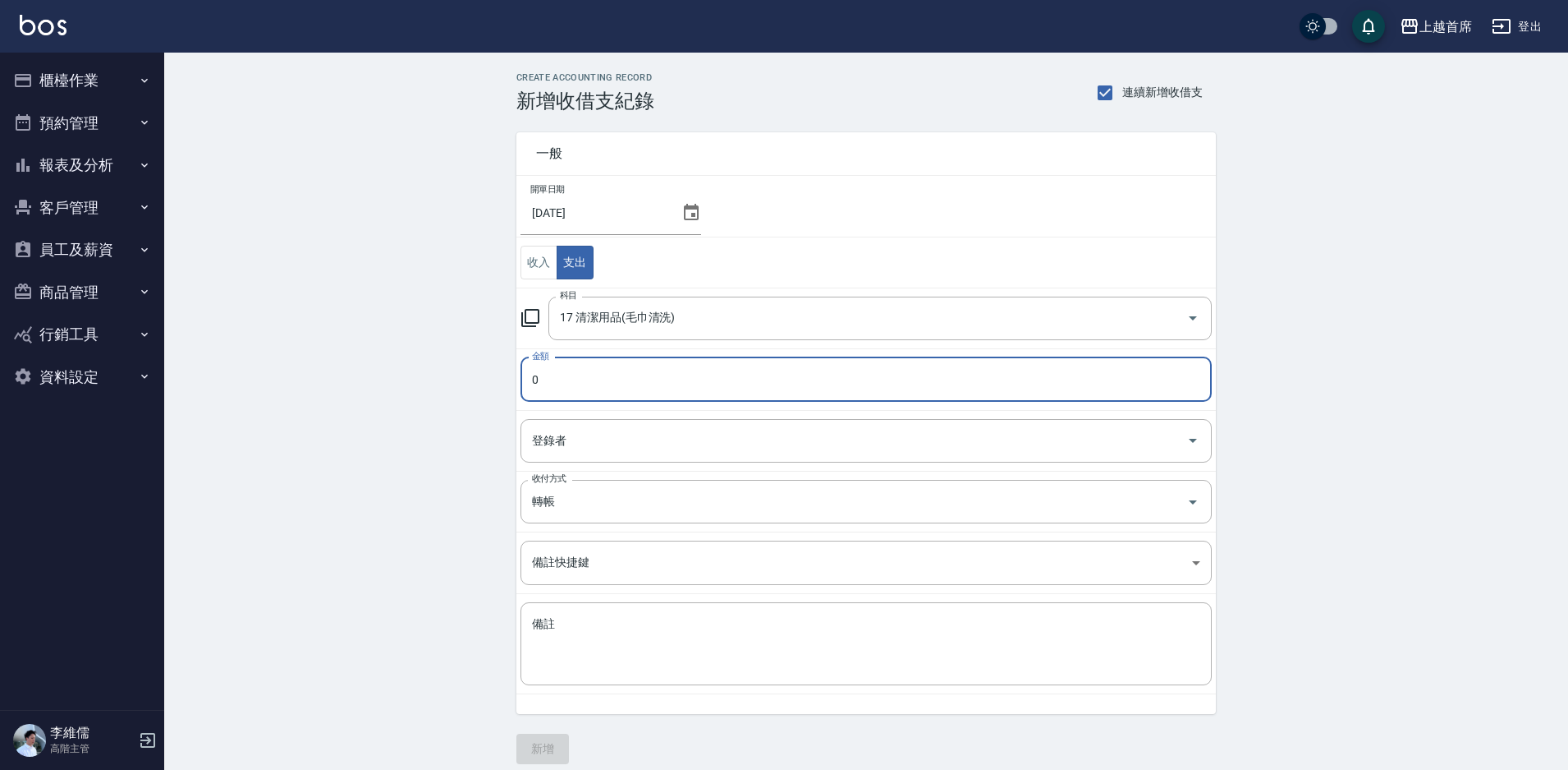
type input "17 清潔用品(毛巾清洗)"
click at [672, 457] on div "登錄者" at bounding box center [867, 440] width 691 height 43
type input "12000"
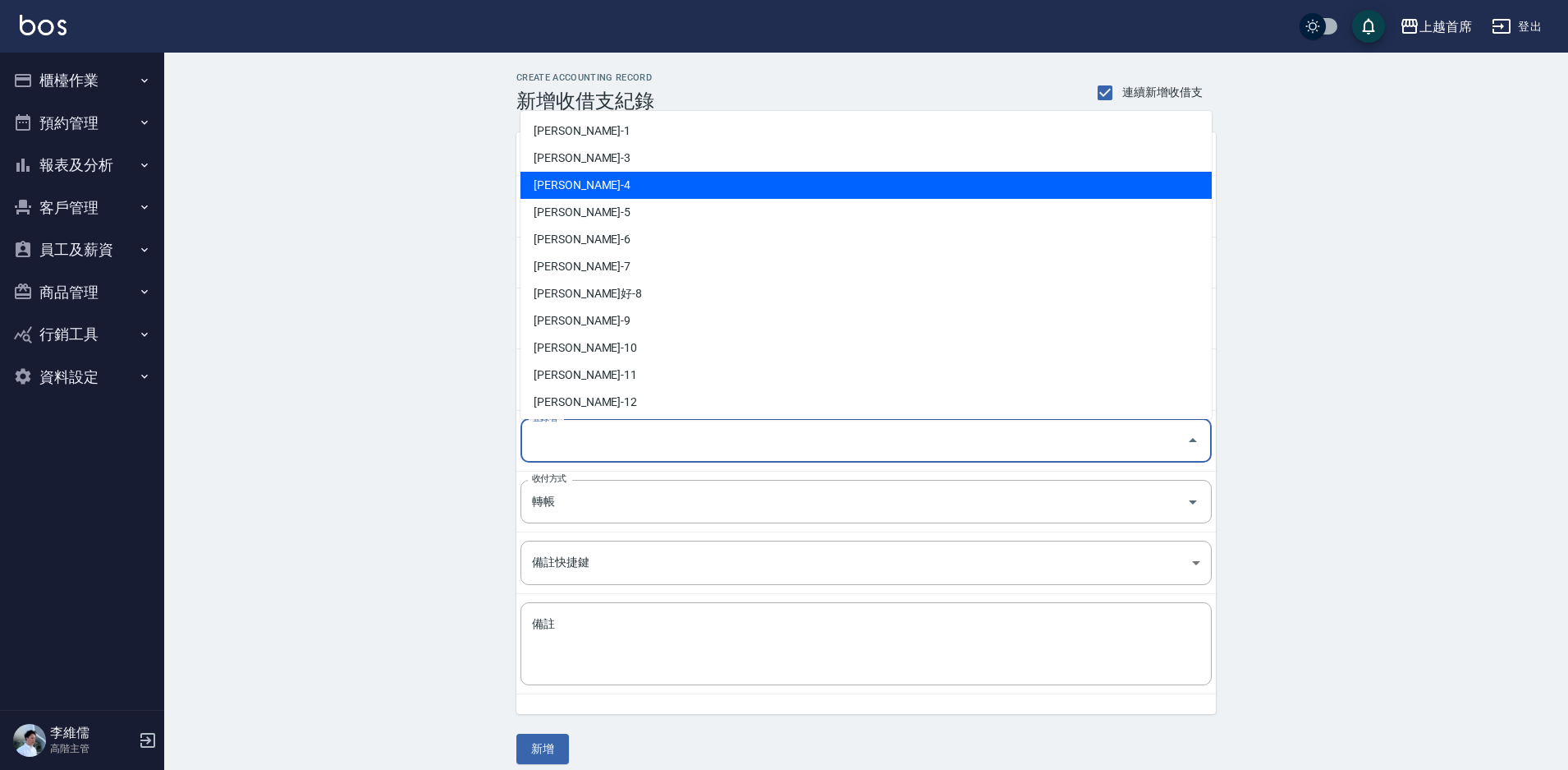
click at [642, 174] on li "[PERSON_NAME]-4" at bounding box center [867, 186] width 691 height 27
type input "[PERSON_NAME]-4"
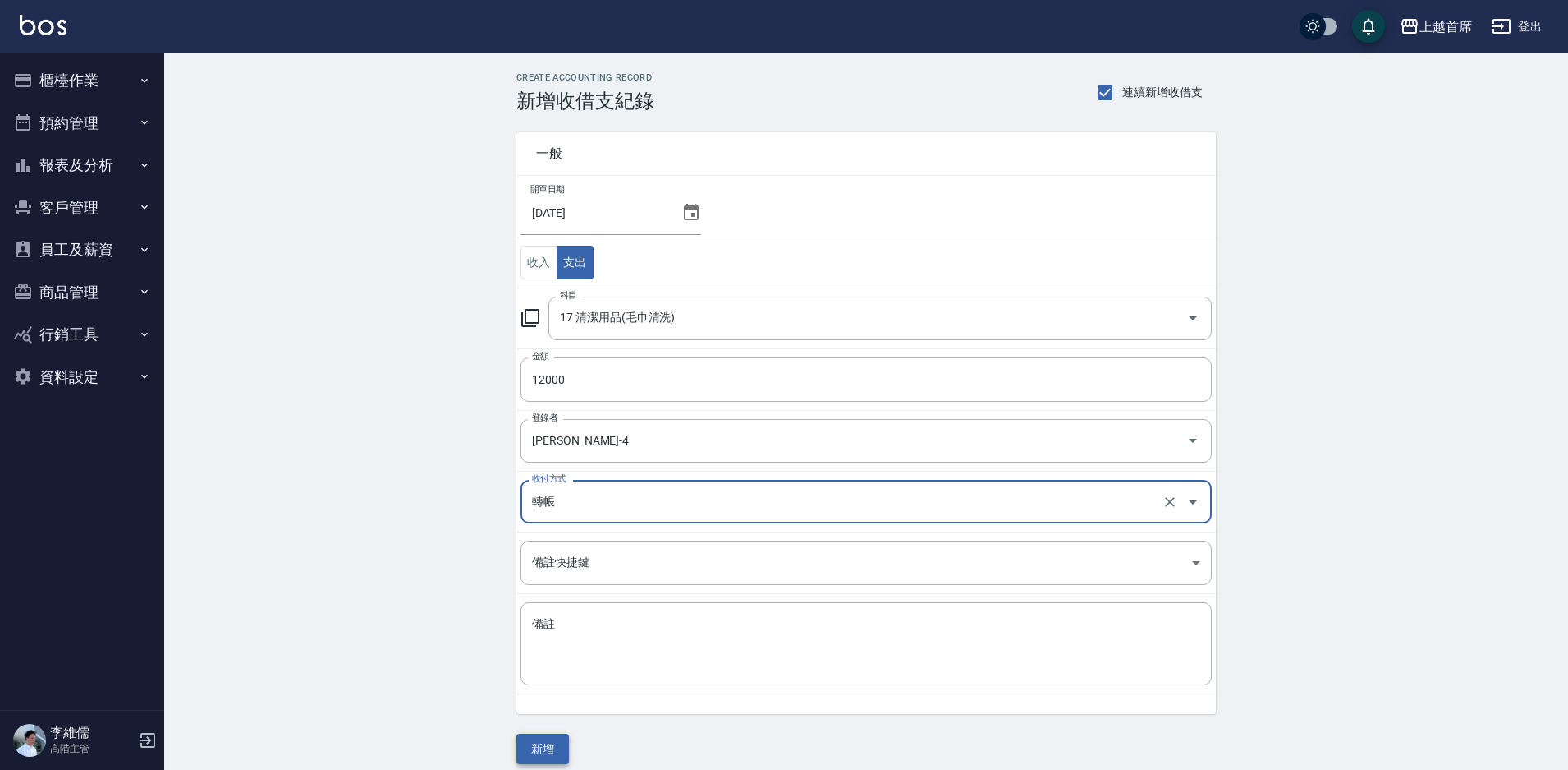
click at [537, 744] on button "新增" at bounding box center [543, 749] width 53 height 31
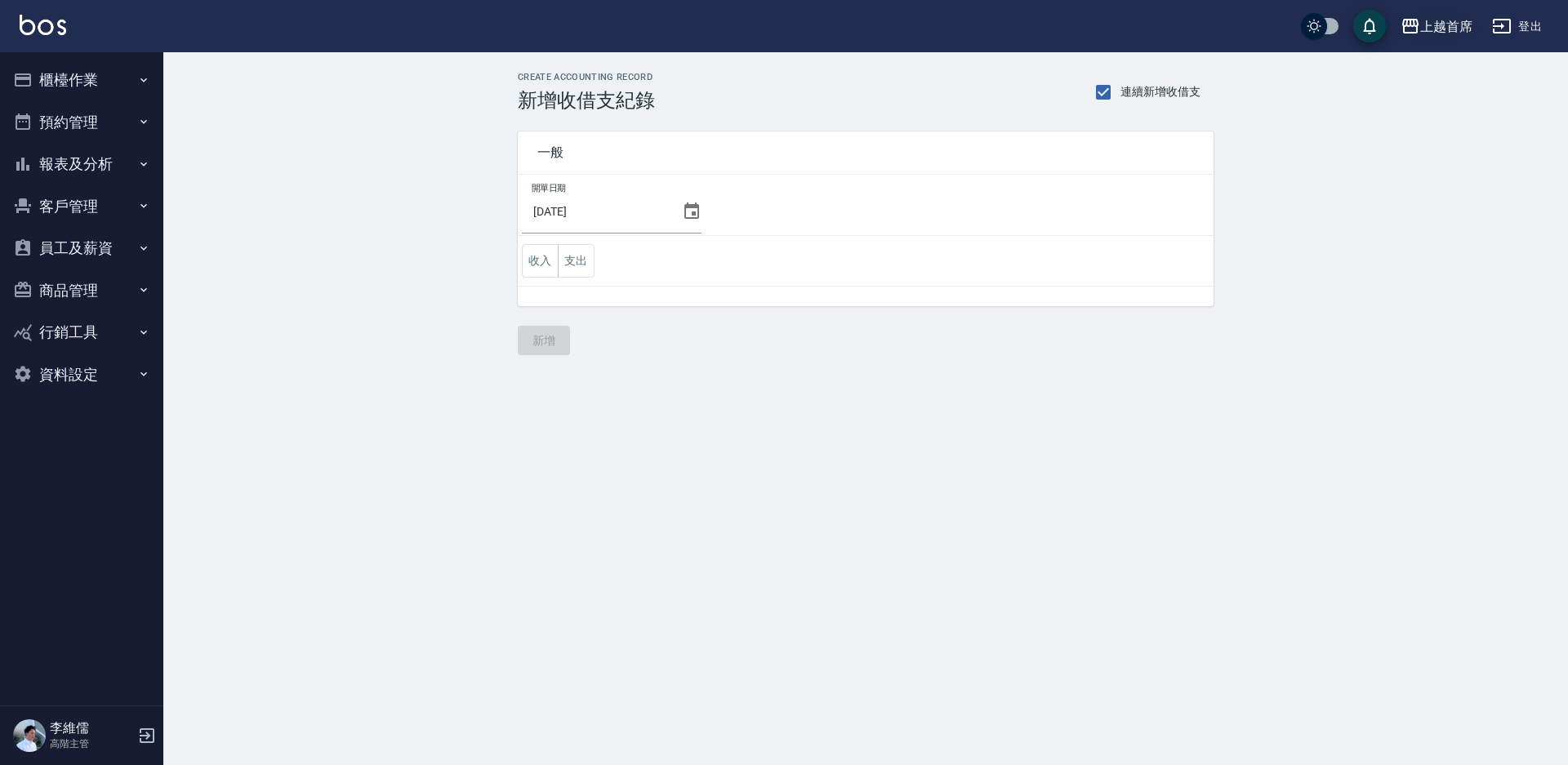
click at [1422, 25] on div "上越首席" at bounding box center [1446, 26] width 52 height 20
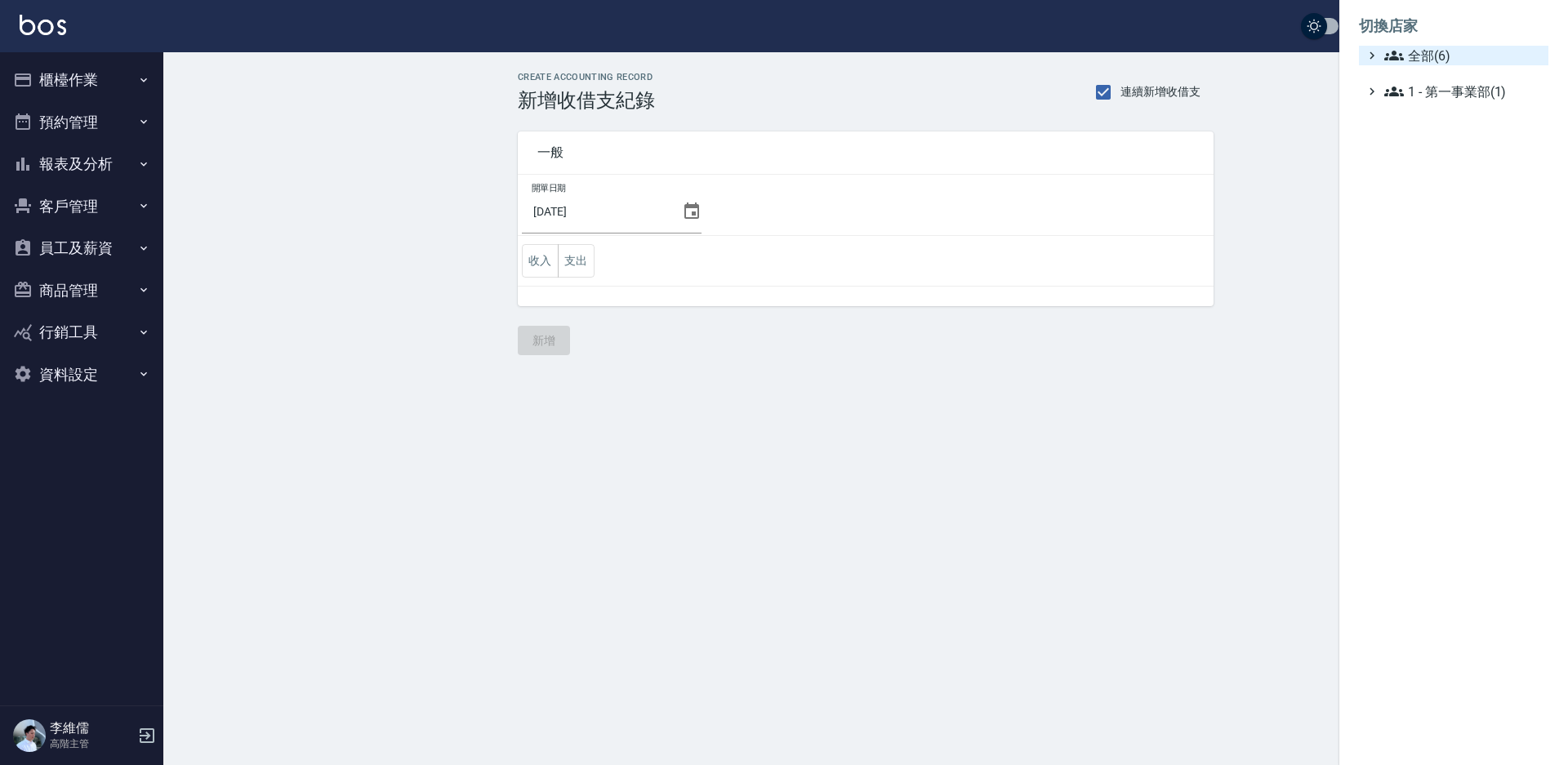
click at [1396, 50] on icon at bounding box center [1394, 55] width 19 height 19
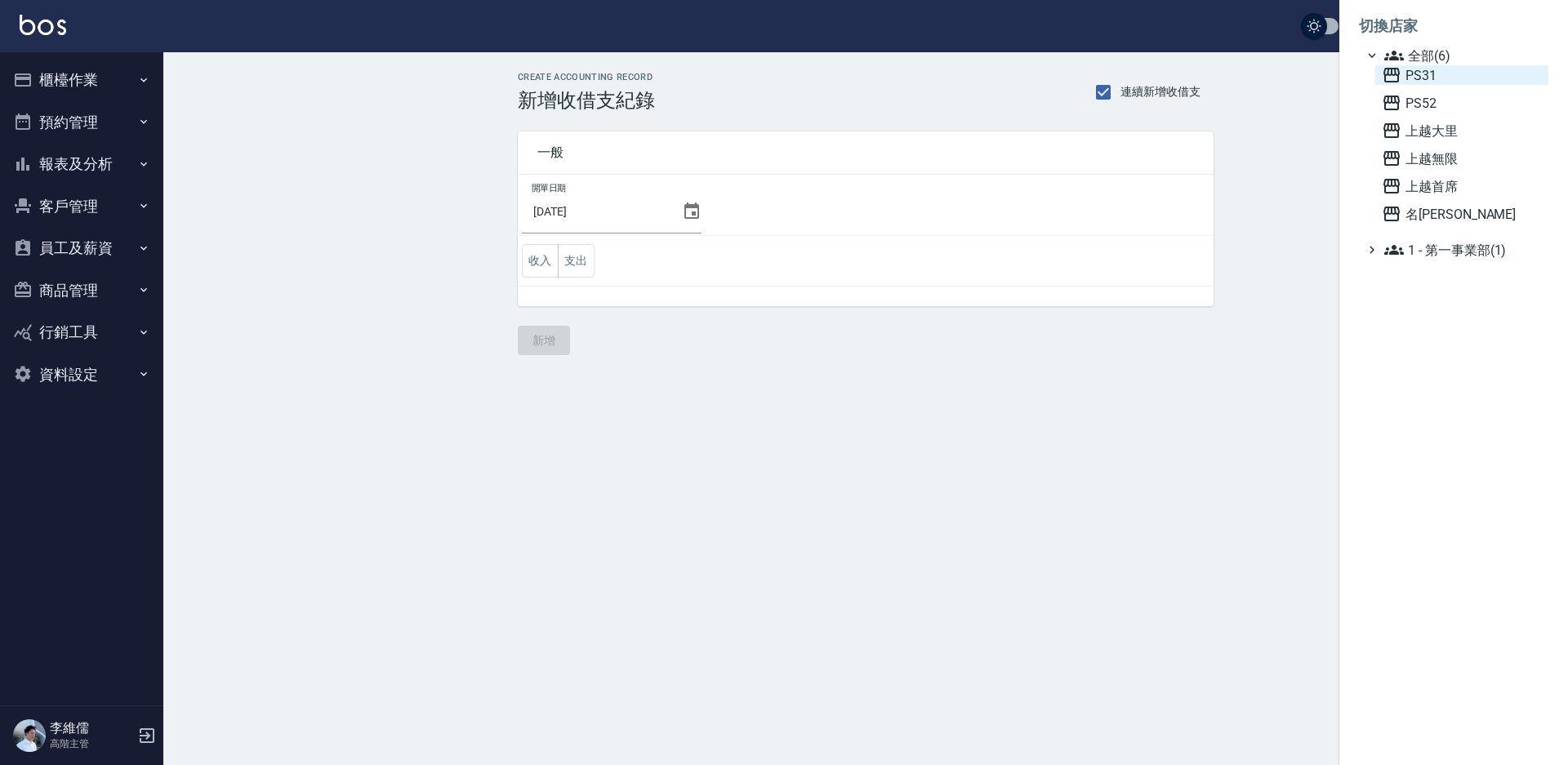
click at [1422, 74] on span "PS31" at bounding box center [1461, 74] width 160 height 19
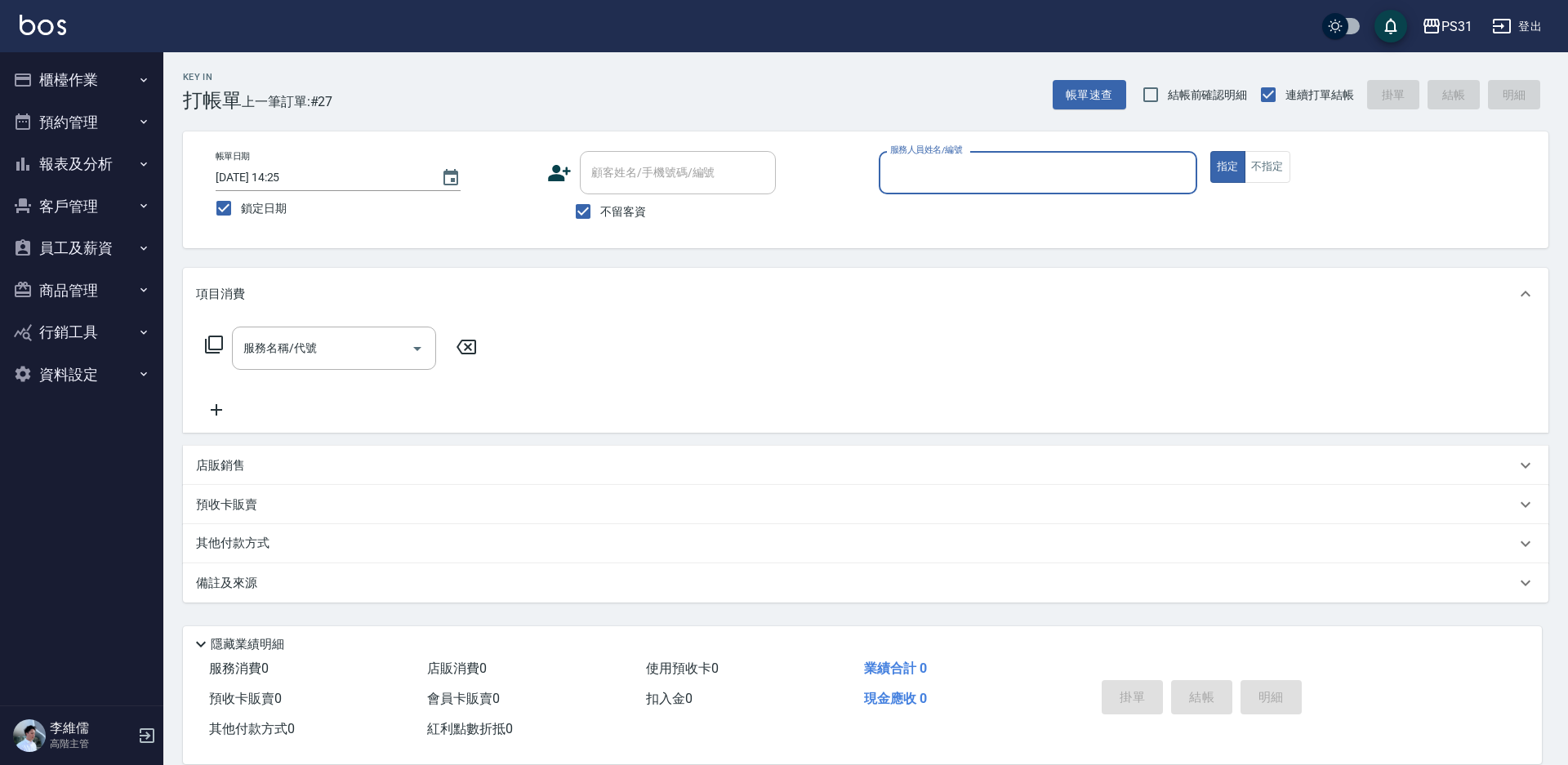
click at [102, 82] on button "櫃檯作業" at bounding box center [81, 80] width 150 height 42
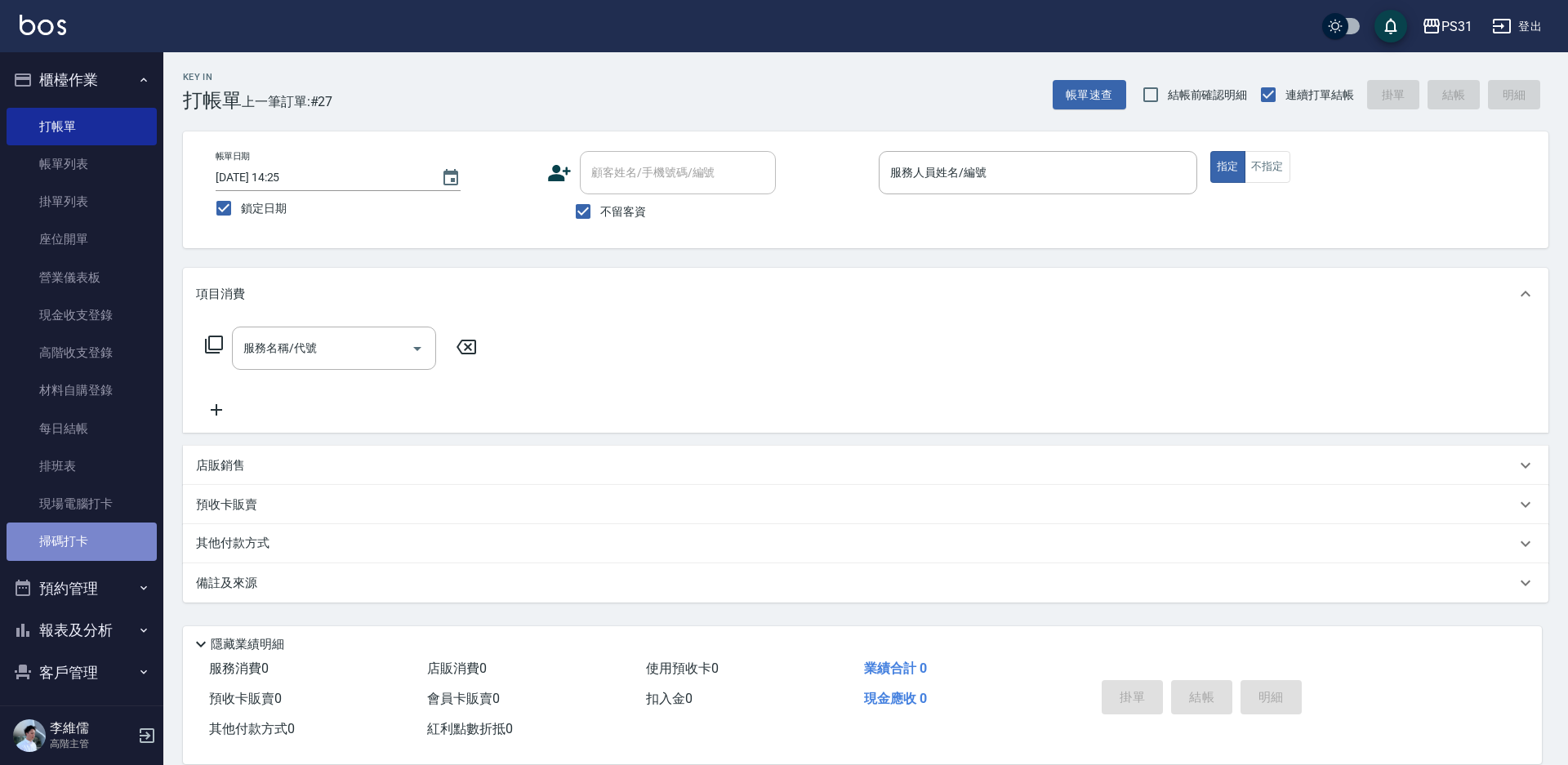
click at [84, 539] on link "掃碼打卡" at bounding box center [81, 541] width 150 height 37
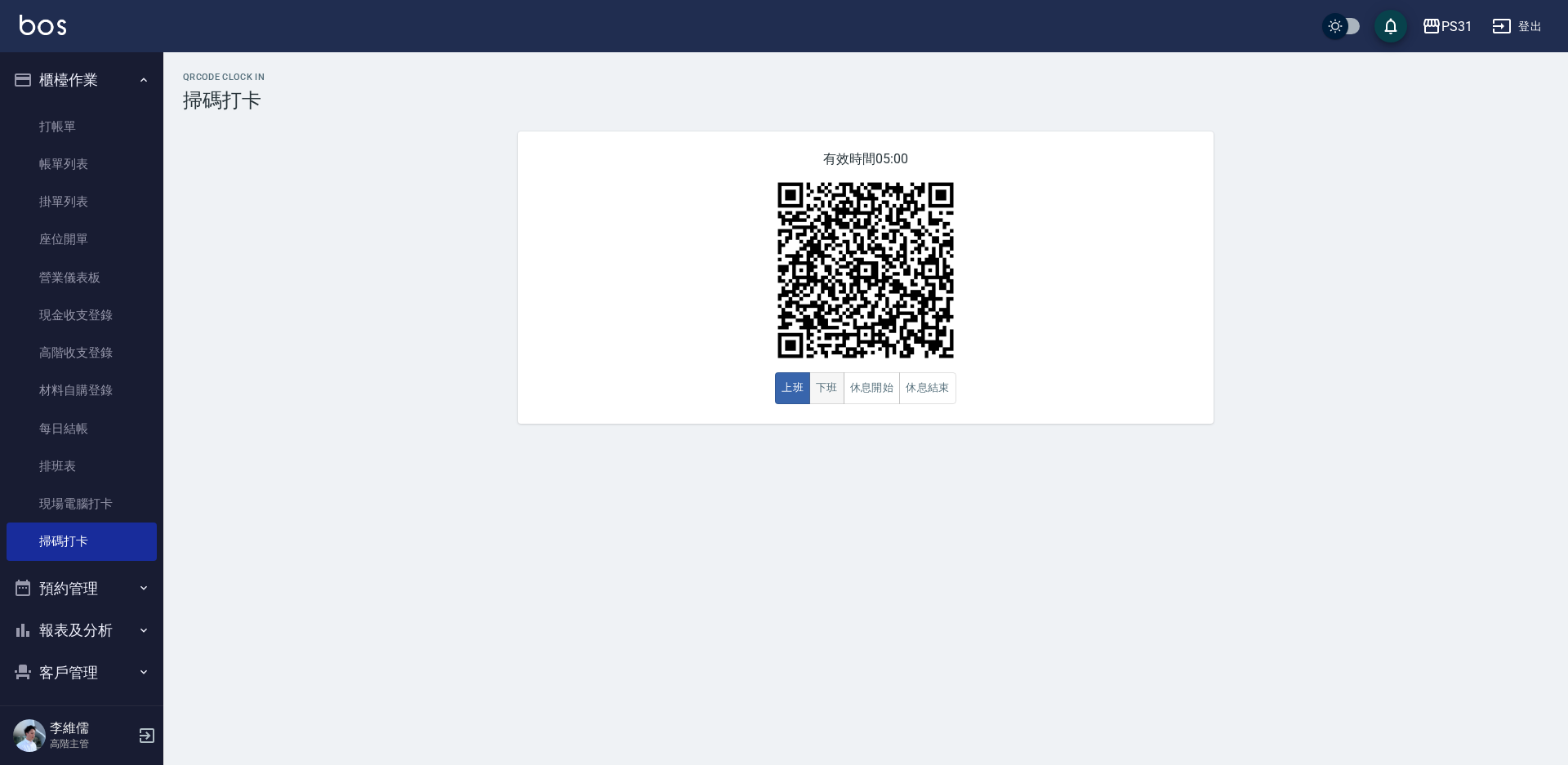
click at [836, 384] on button "下班" at bounding box center [826, 388] width 35 height 32
